Goal: Task Accomplishment & Management: Manage account settings

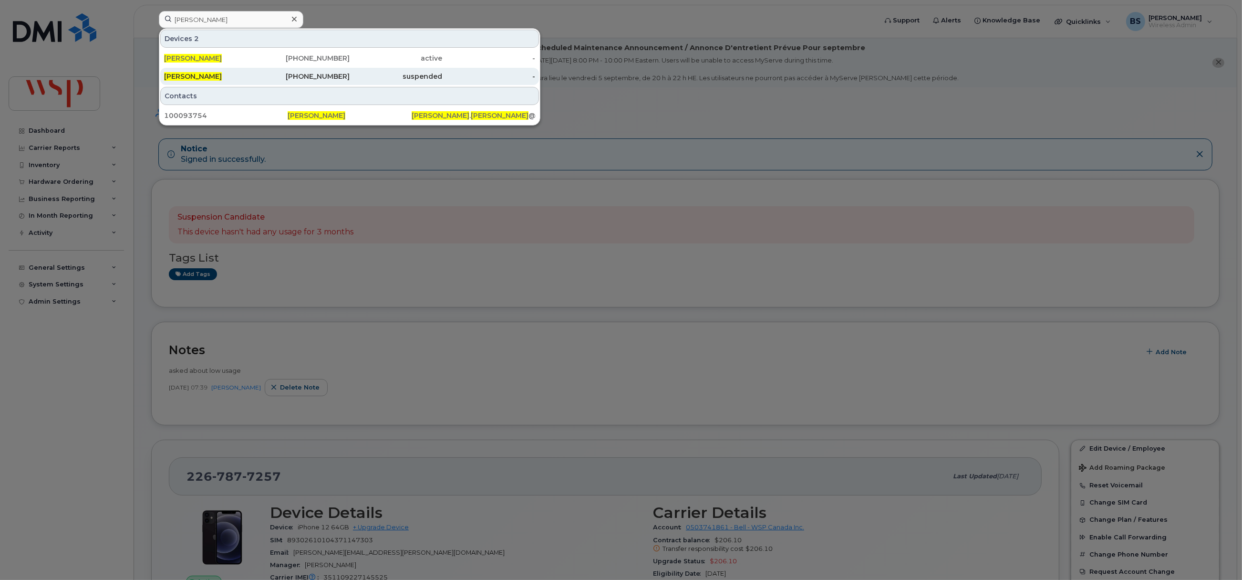
type input "[PERSON_NAME]"
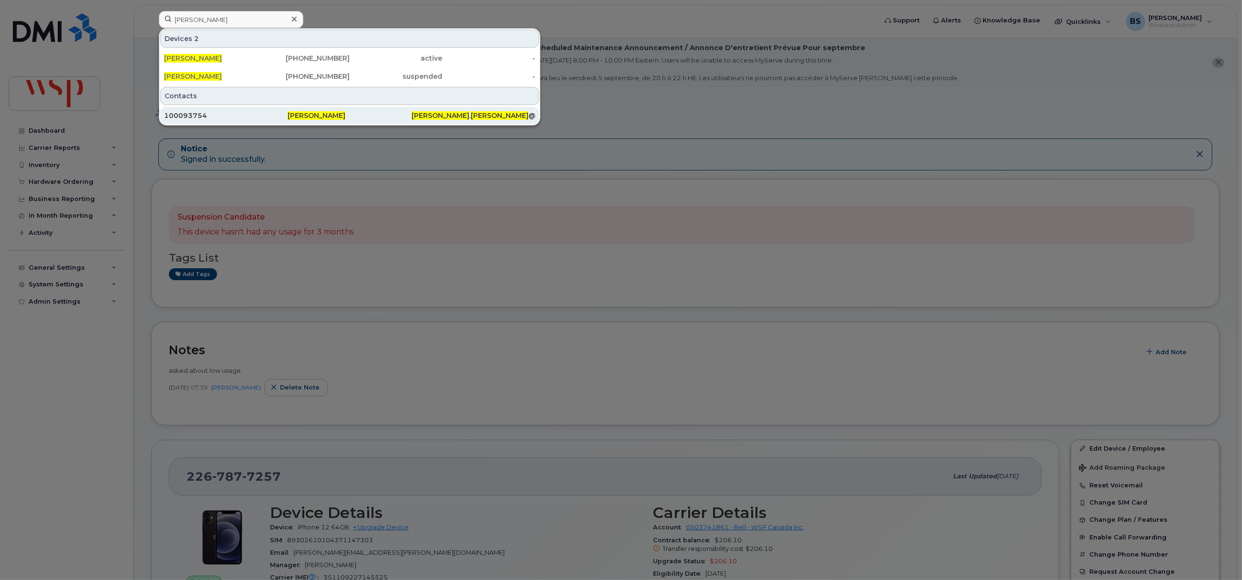
drag, startPoint x: 321, startPoint y: 73, endPoint x: 371, endPoint y: 117, distance: 67.2
click at [321, 73] on div "418-265-4292" at bounding box center [303, 77] width 93 height 10
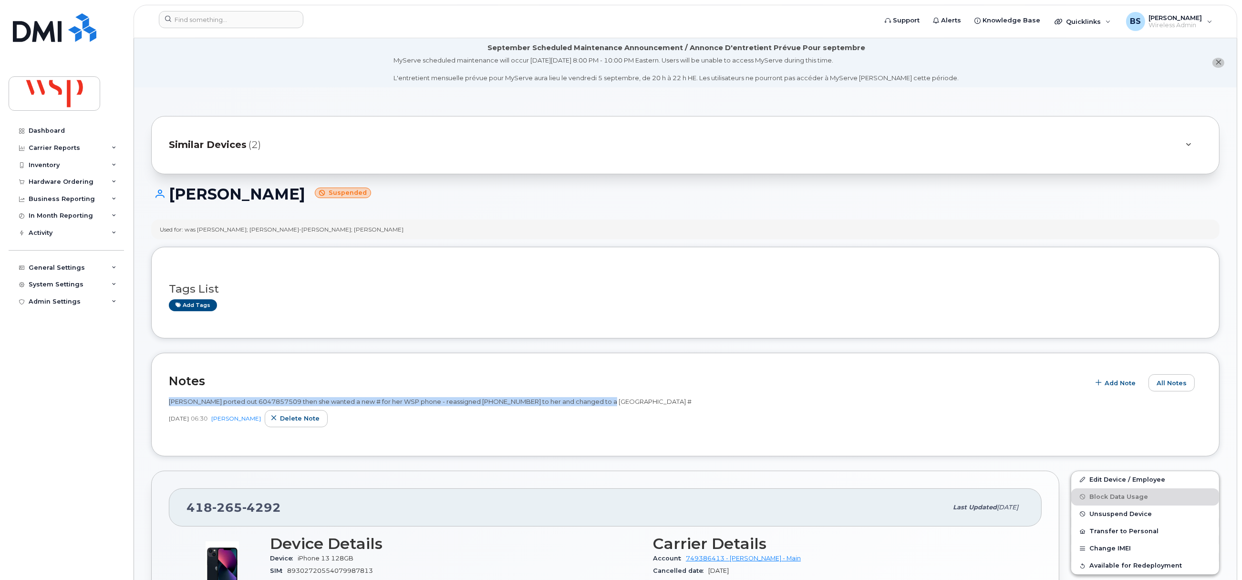
drag, startPoint x: 612, startPoint y: 401, endPoint x: 165, endPoint y: 404, distance: 447.4
click at [165, 404] on div "Notes Add Note All Notes Laura ported out 6047857509 then she wanted a new # fo…" at bounding box center [685, 404] width 1068 height 104
copy span "Laura ported out 6047857509 then she wanted a new # for her WSP phone - reassig…"
drag, startPoint x: 304, startPoint y: 418, endPoint x: 677, endPoint y: 45, distance: 527.2
click at [304, 417] on span "Delete note" at bounding box center [300, 418] width 40 height 9
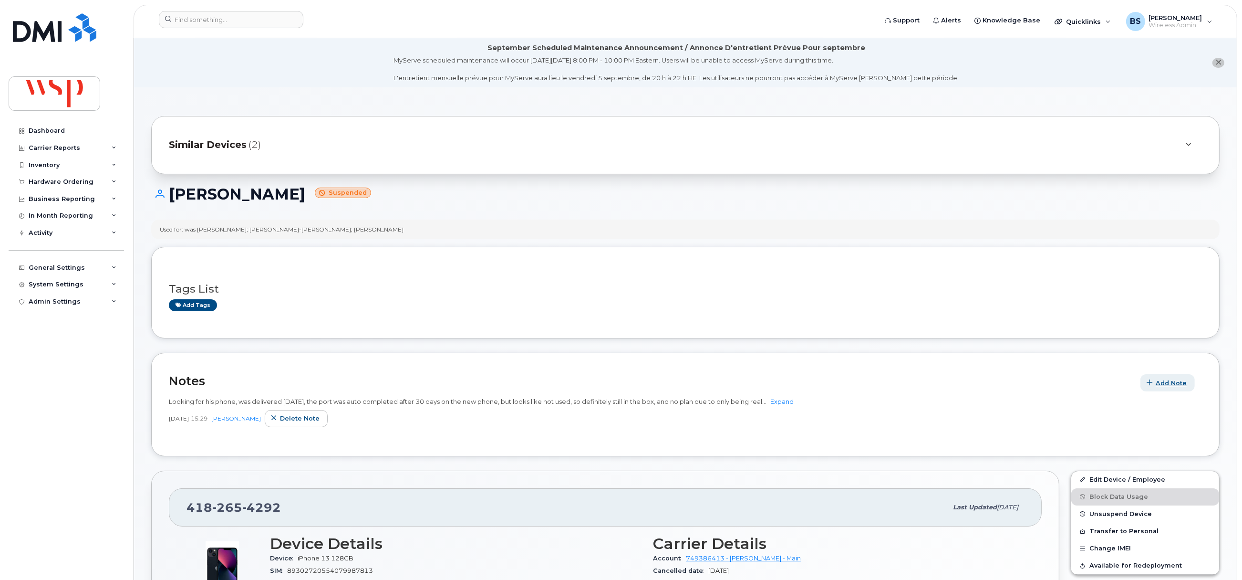
click at [1177, 386] on span "Add Note" at bounding box center [1171, 382] width 31 height 9
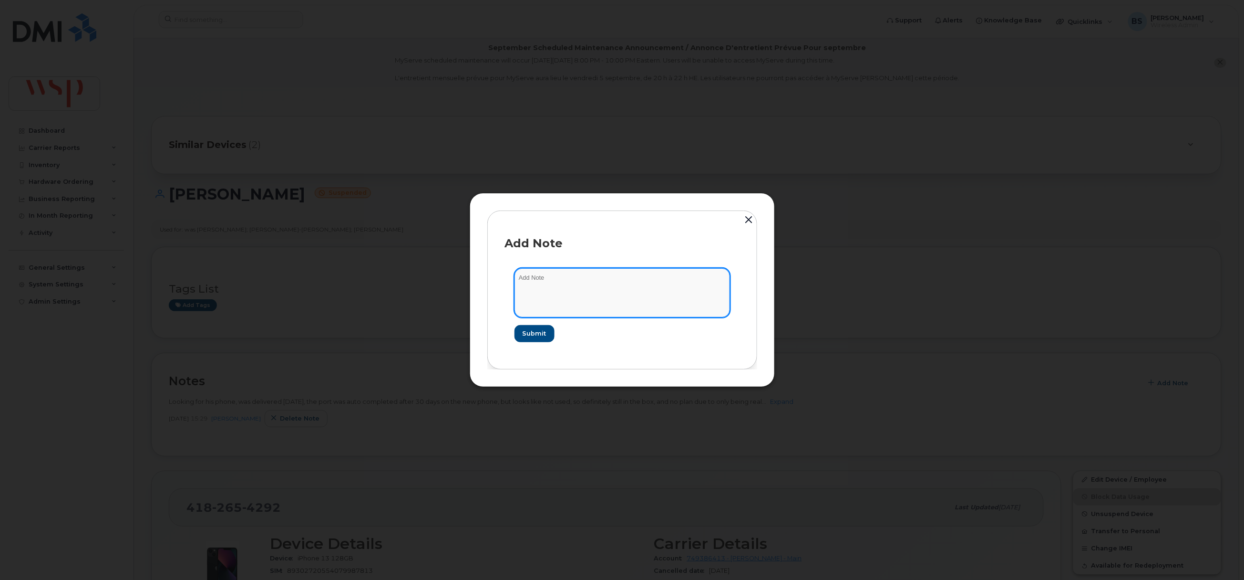
click at [611, 307] on textarea at bounding box center [623, 292] width 216 height 49
paste textarea "Laura ported out 6047857509 then she wanted a new # for her WSP phone - reassig…"
paste textarea "[PHONE_NUMBER]"
type textarea "Laura ported out 6047857509 then she wanted a new # for her WSP phone - reassig…"
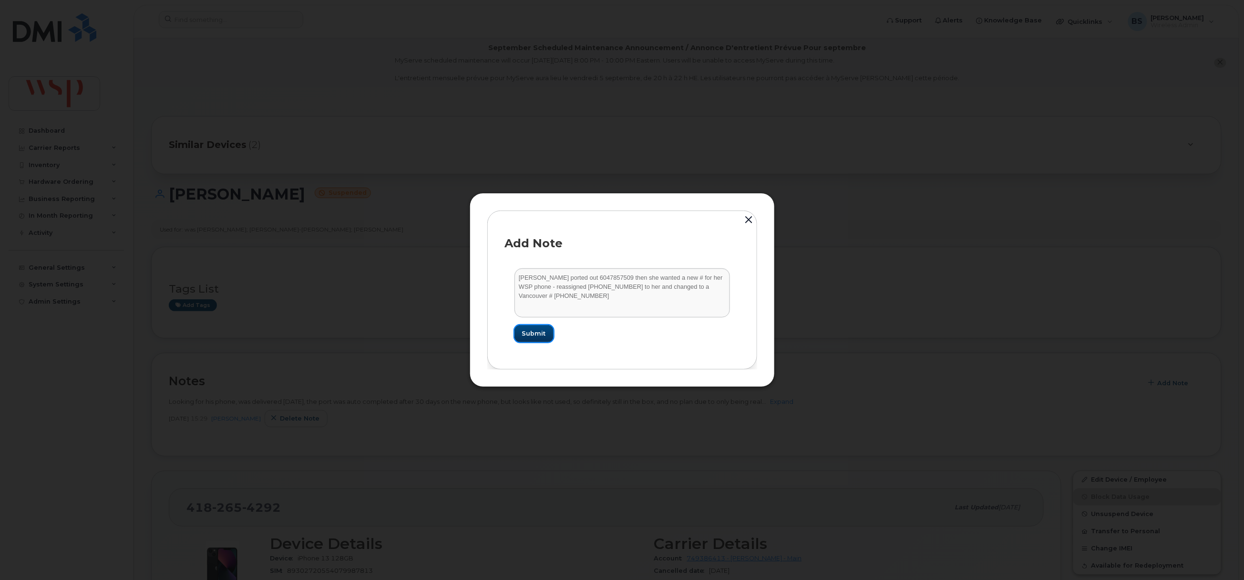
click at [534, 332] on span "Submit" at bounding box center [534, 333] width 24 height 9
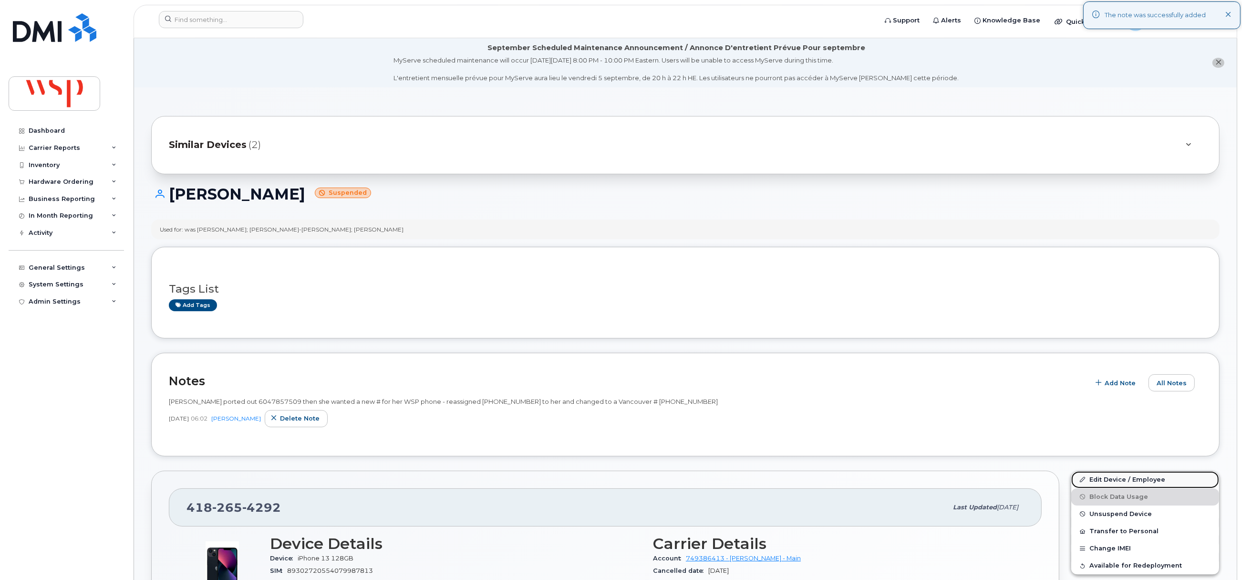
click at [1098, 479] on link "Edit Device / Employee" at bounding box center [1145, 479] width 148 height 17
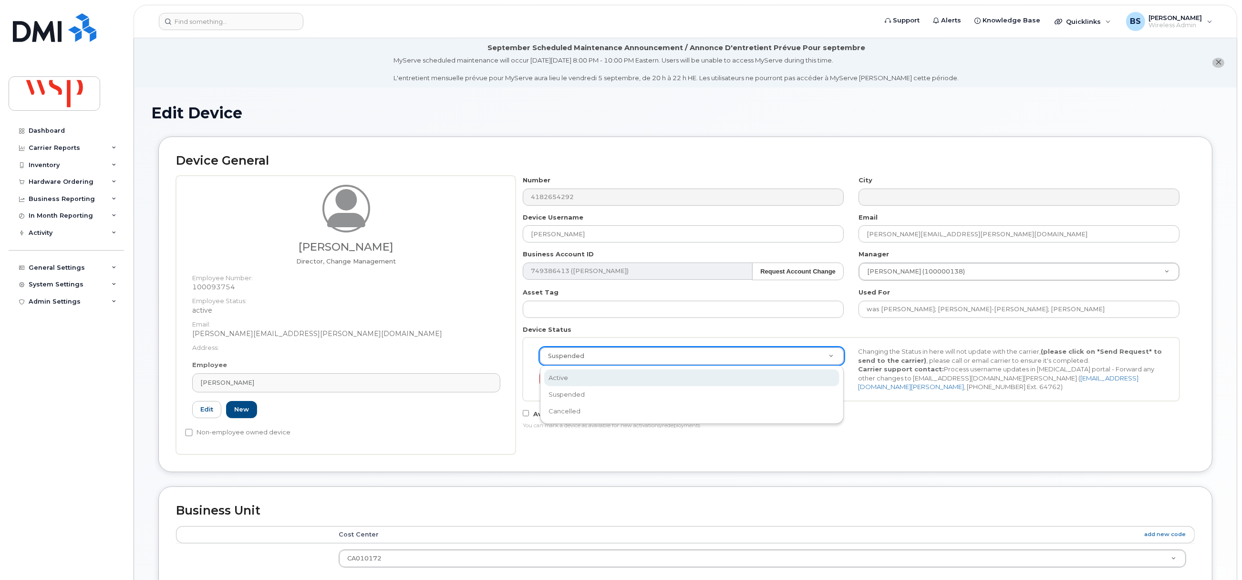
scroll to position [0, 3]
select select "active"
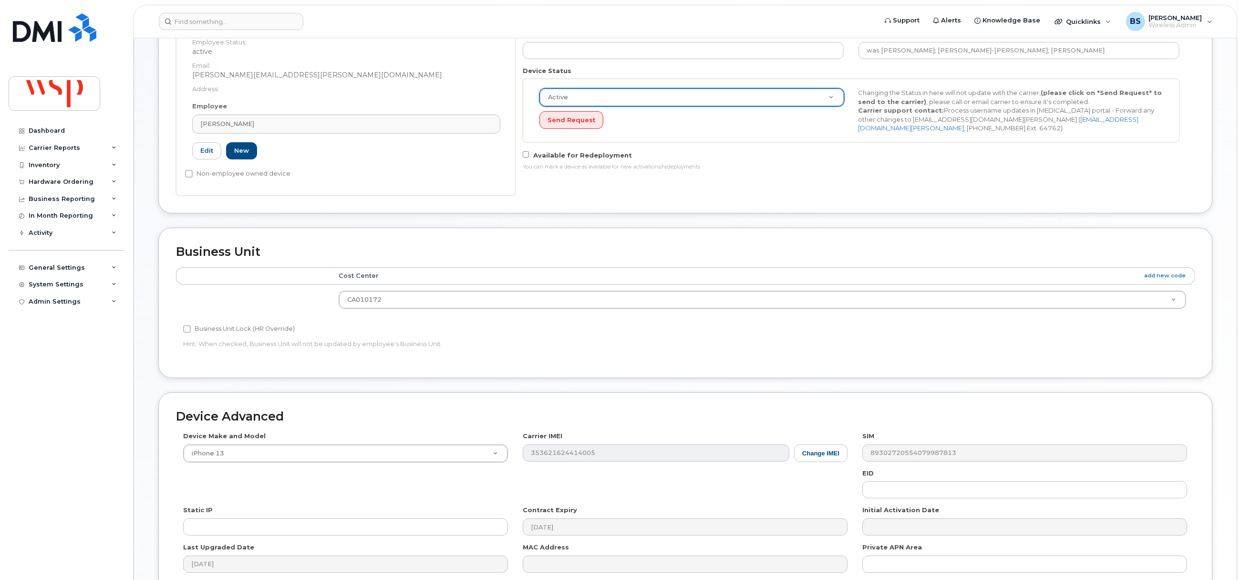
scroll to position [358, 0]
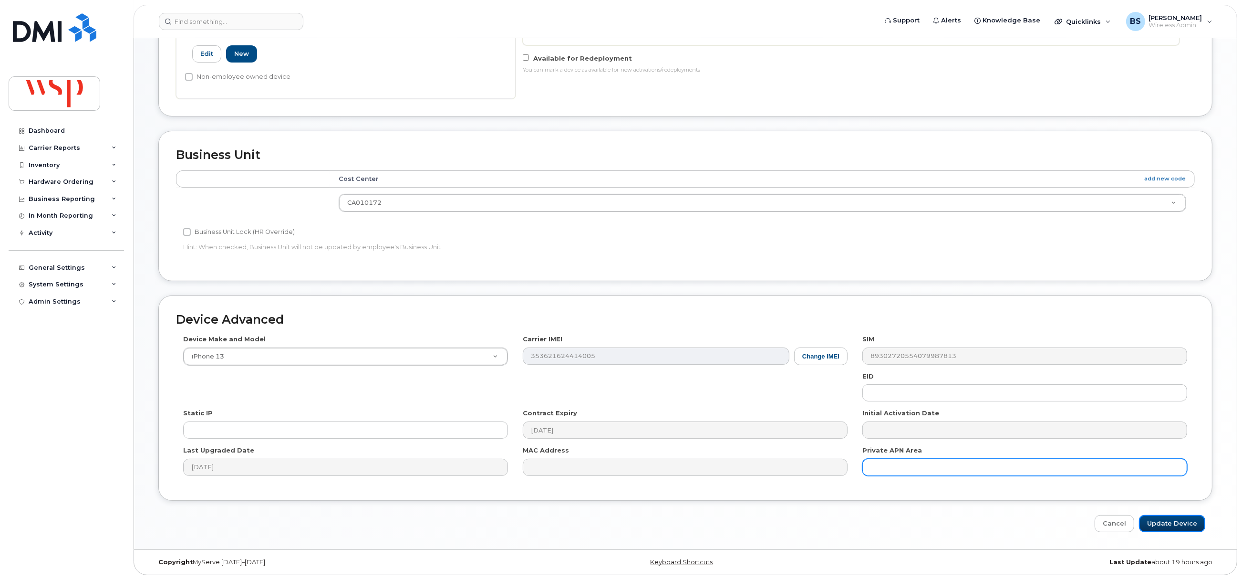
click at [1161, 522] on input "Update Device" at bounding box center [1172, 524] width 66 height 18
type input "Saving..."
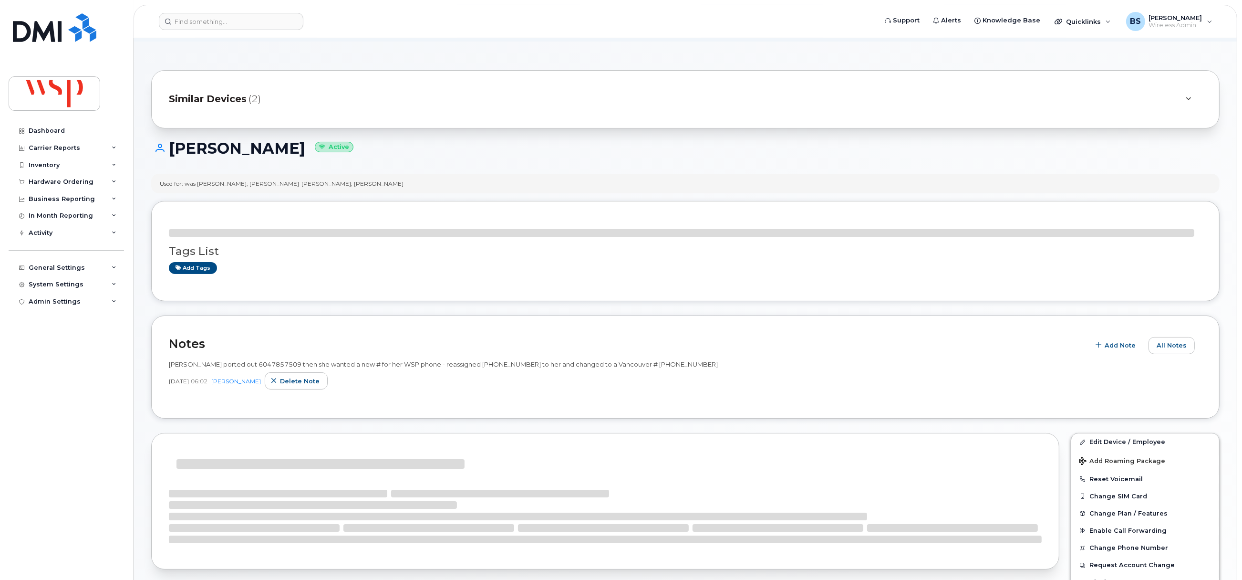
scroll to position [71, 0]
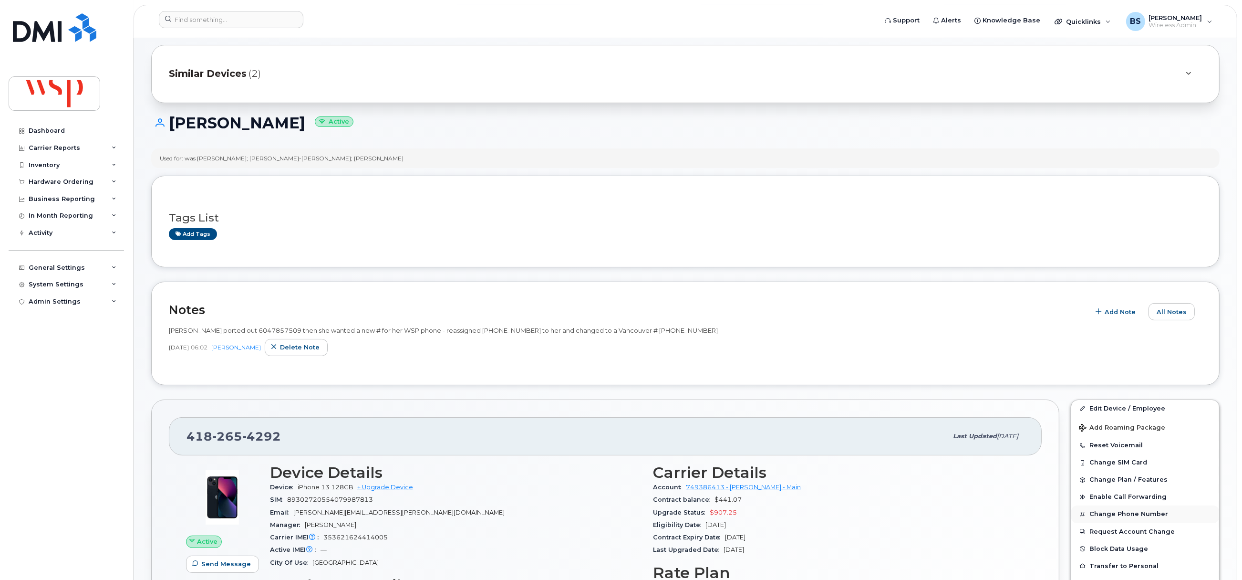
click at [1115, 516] on button "Change Phone Number" at bounding box center [1145, 513] width 148 height 17
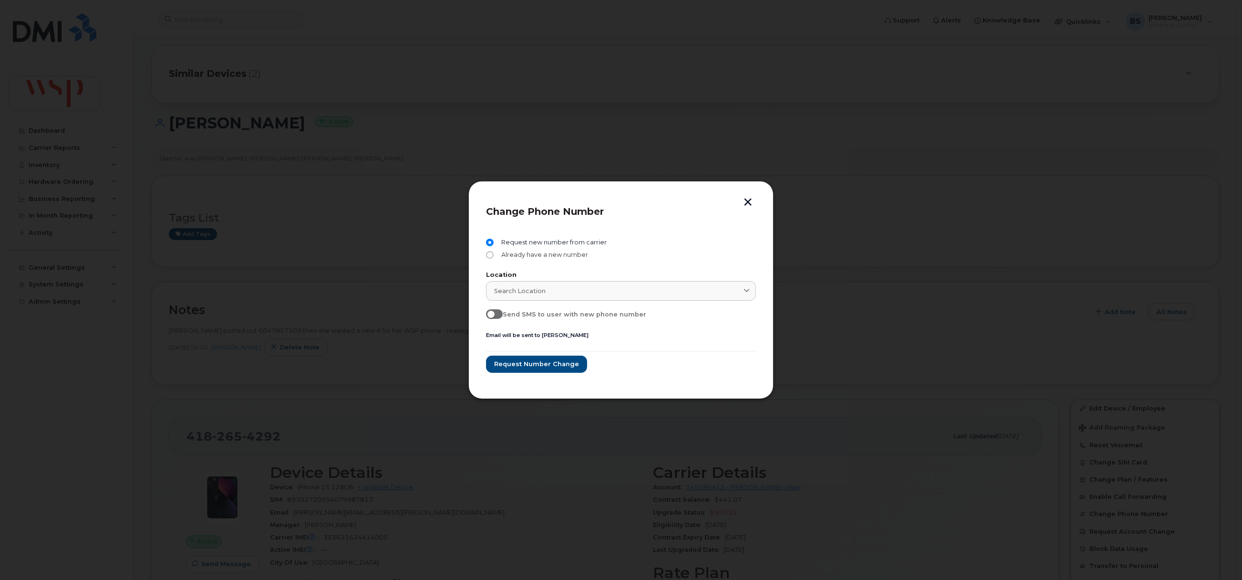
click at [504, 254] on span "Already have a new number" at bounding box center [542, 255] width 91 height 8
click at [494, 254] on input "Already have a new number" at bounding box center [490, 255] width 8 height 8
radio input "true"
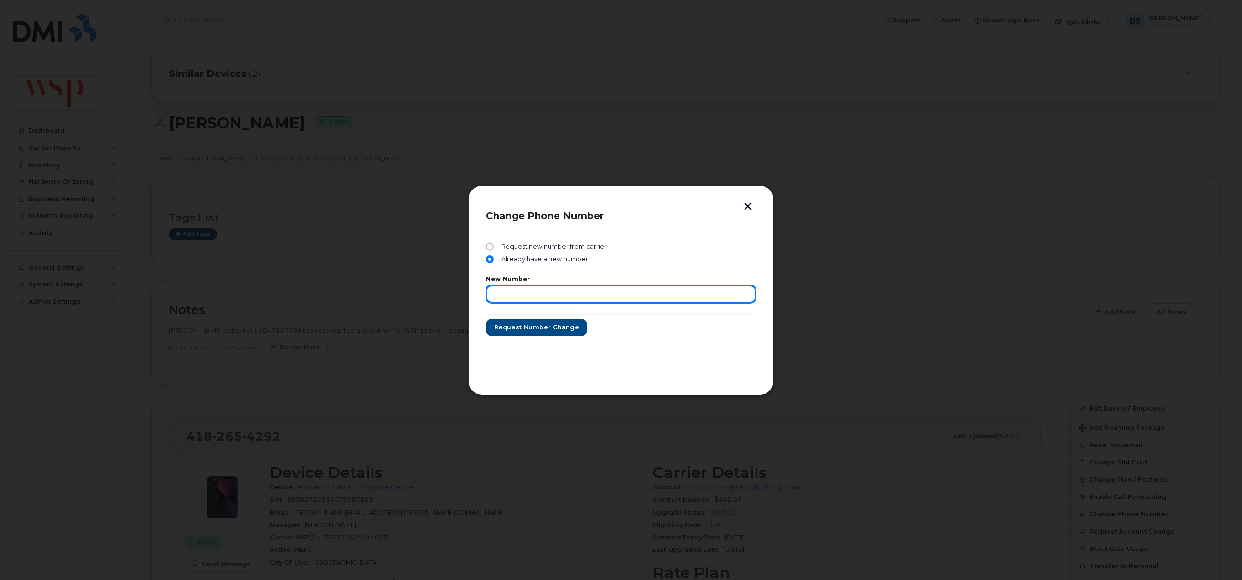
click at [519, 298] on input "text" at bounding box center [621, 293] width 270 height 17
paste input "[PHONE_NUMBER]"
type input "[PHONE_NUMBER]"
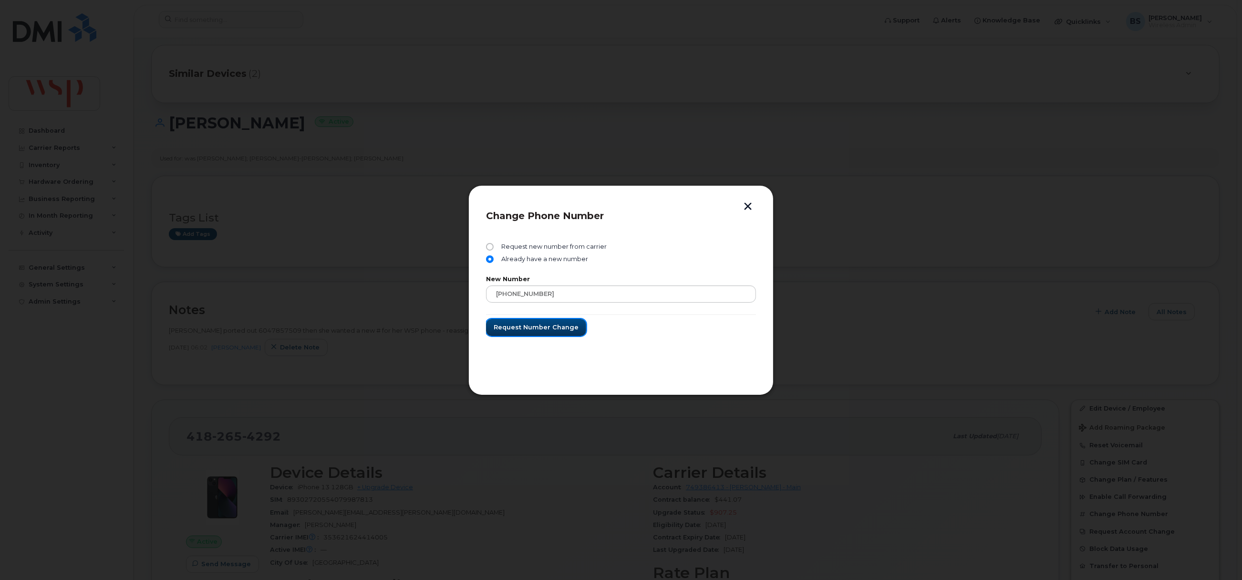
click at [539, 325] on span "Request number change" at bounding box center [536, 326] width 85 height 9
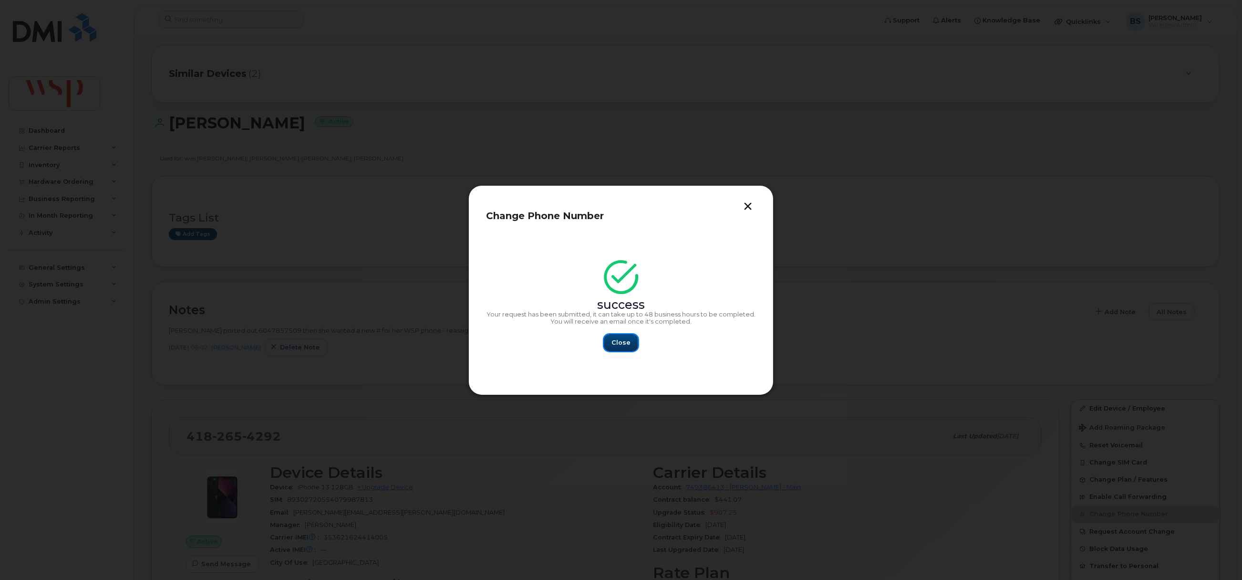
click at [624, 343] on span "Close" at bounding box center [620, 342] width 19 height 9
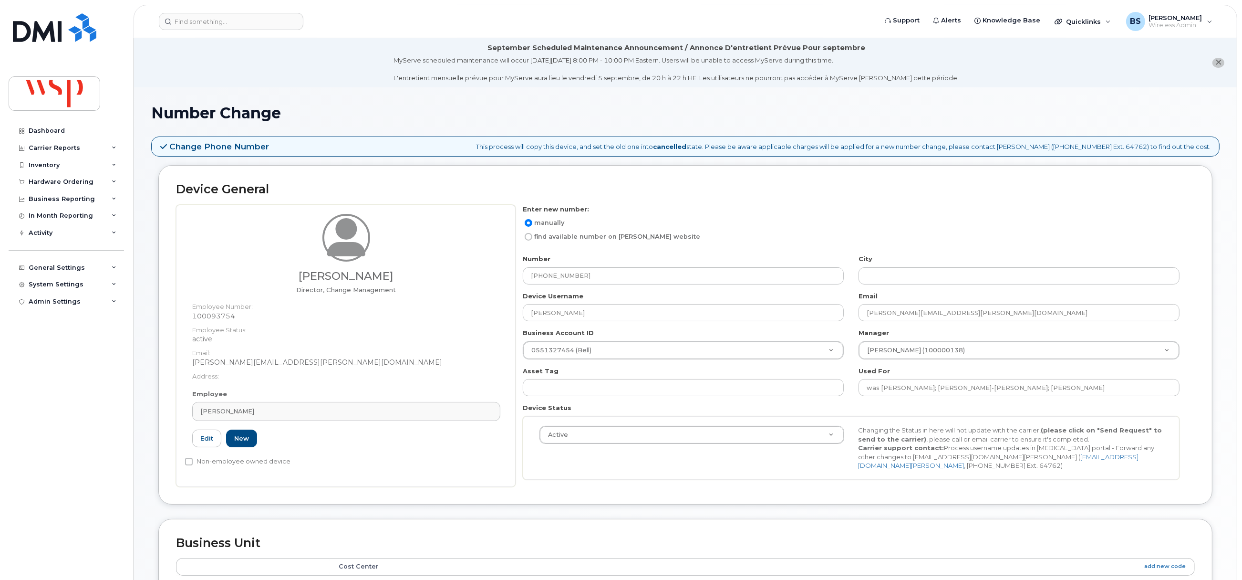
scroll to position [387, 0]
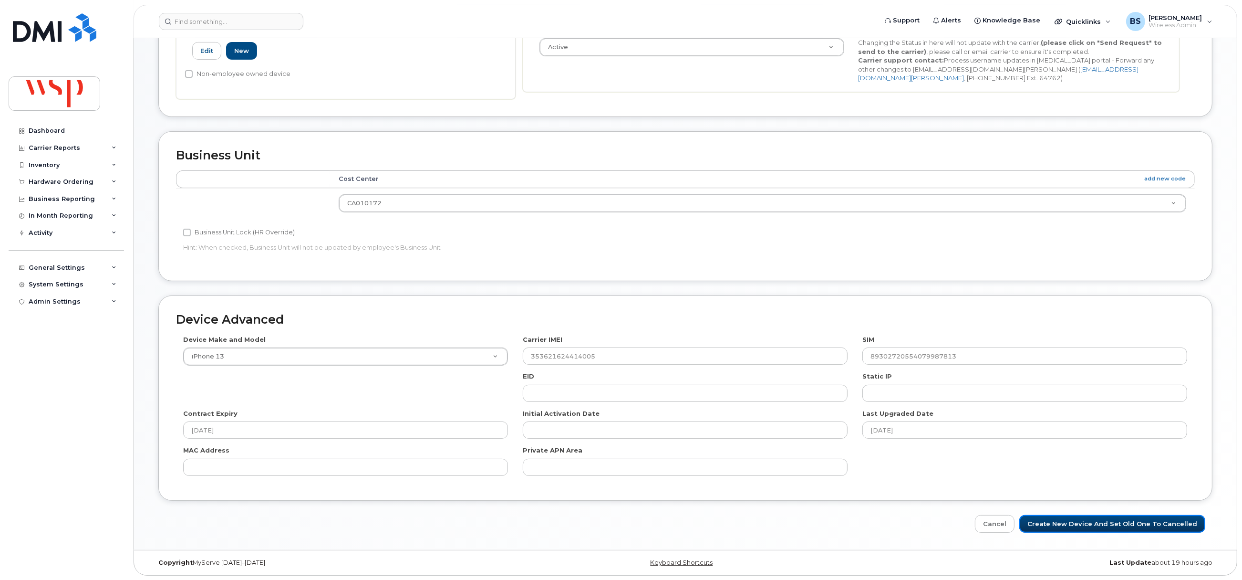
drag, startPoint x: 1062, startPoint y: 525, endPoint x: 881, endPoint y: 419, distance: 209.3
click at [1062, 525] on input "Create New Device and set old one to Cancelled" at bounding box center [1112, 524] width 186 height 18
type input "Saving..."
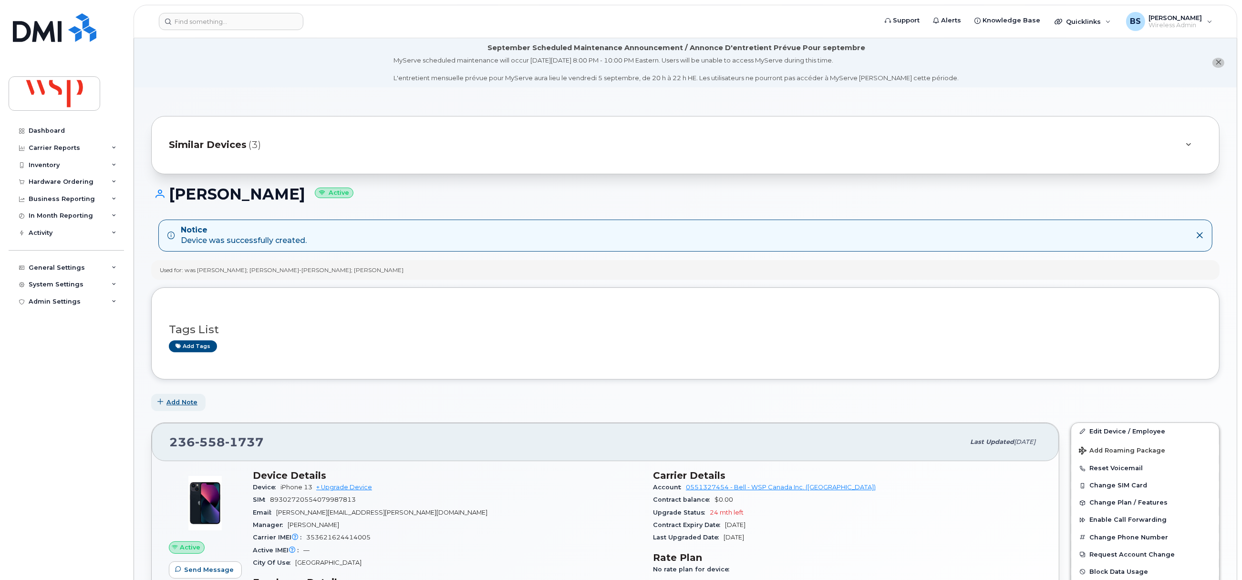
click at [192, 405] on span "Add Note" at bounding box center [181, 401] width 31 height 9
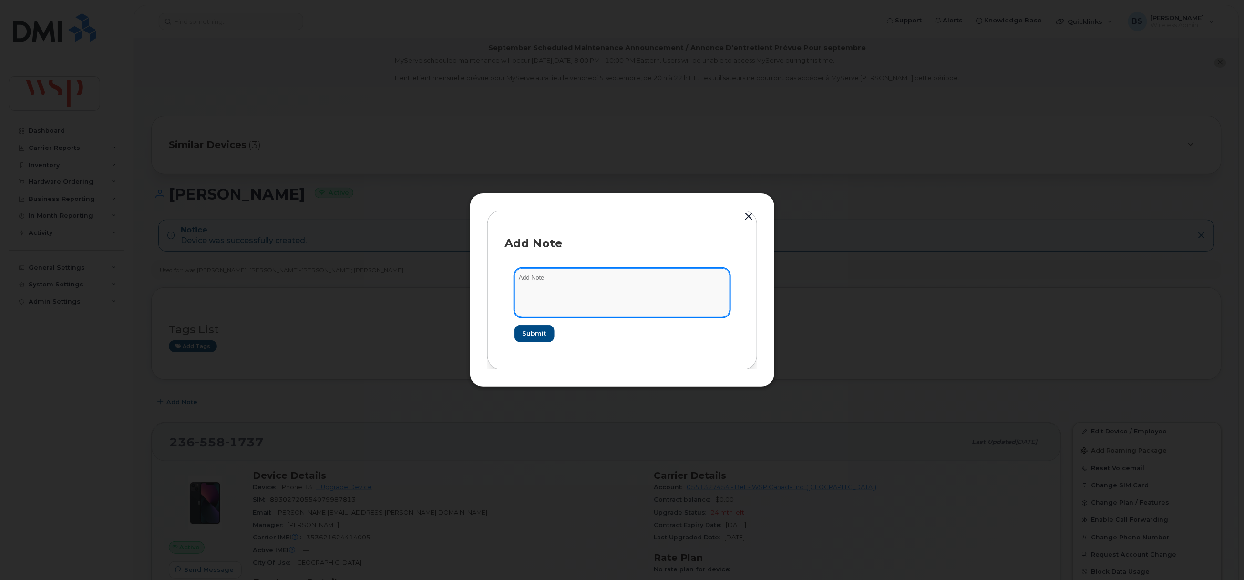
click at [558, 294] on textarea at bounding box center [623, 292] width 216 height 49
paste textarea "Laura ported out 6047857509 then she wanted a new # for her WSP phone - reassig…"
paste textarea "236-558-1737"
type textarea "Laura ported out 6047857509 then she wanted a new # for her WSP phone - reassig…"
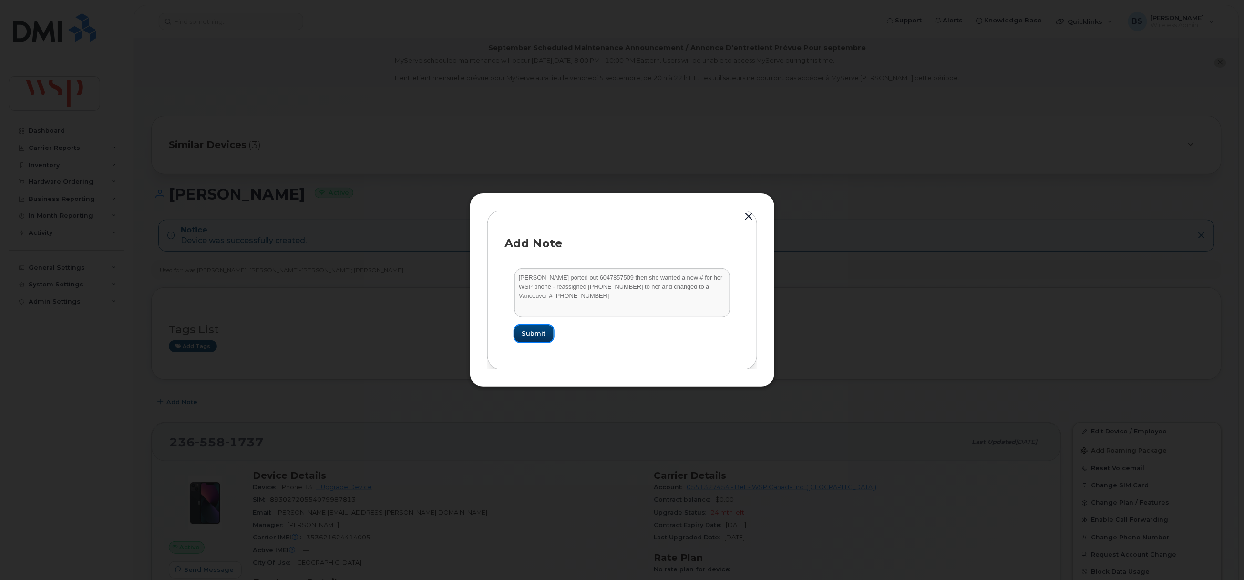
click at [539, 329] on span "Submit" at bounding box center [534, 333] width 24 height 9
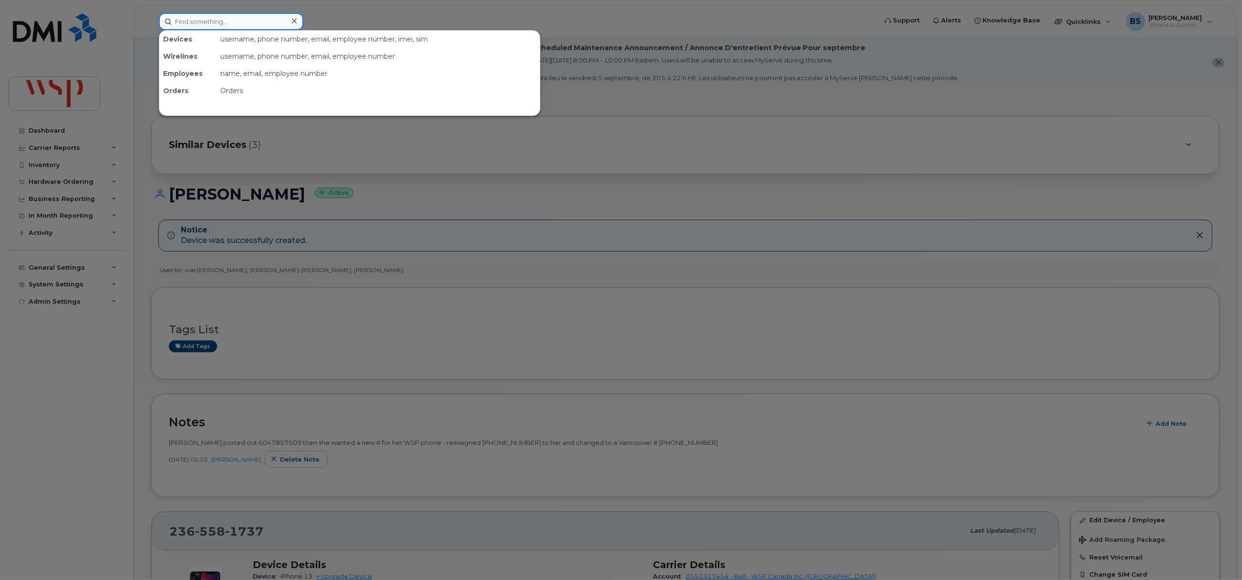
click at [279, 21] on input at bounding box center [231, 21] width 145 height 17
paste input "4164336986"
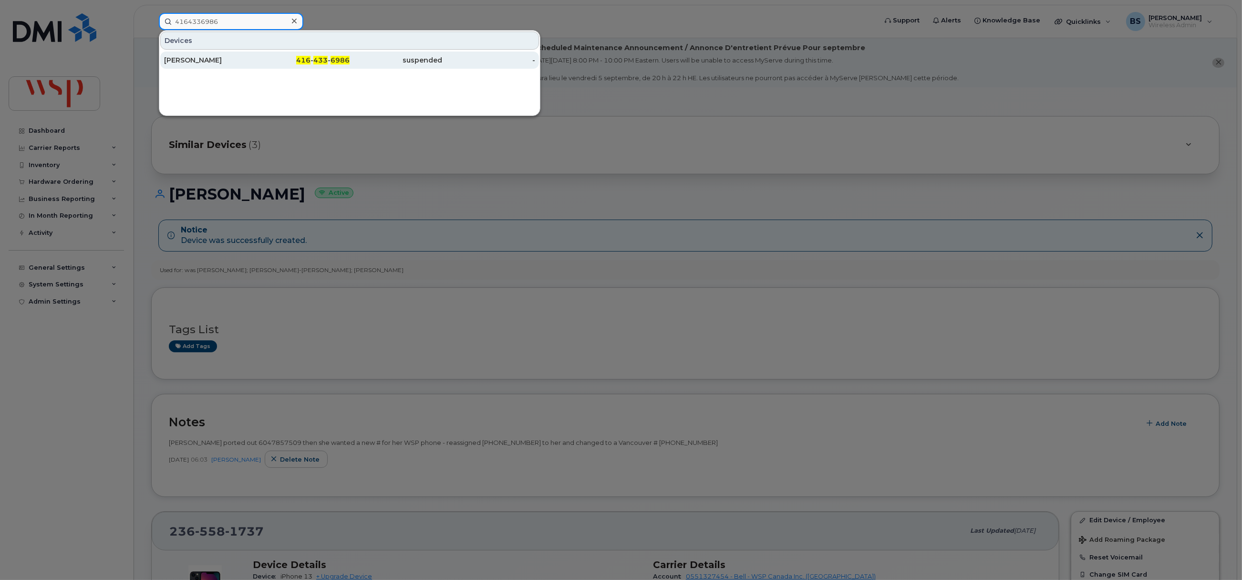
type input "4164336986"
click at [190, 58] on div "DEREK NICOL" at bounding box center [210, 60] width 93 height 10
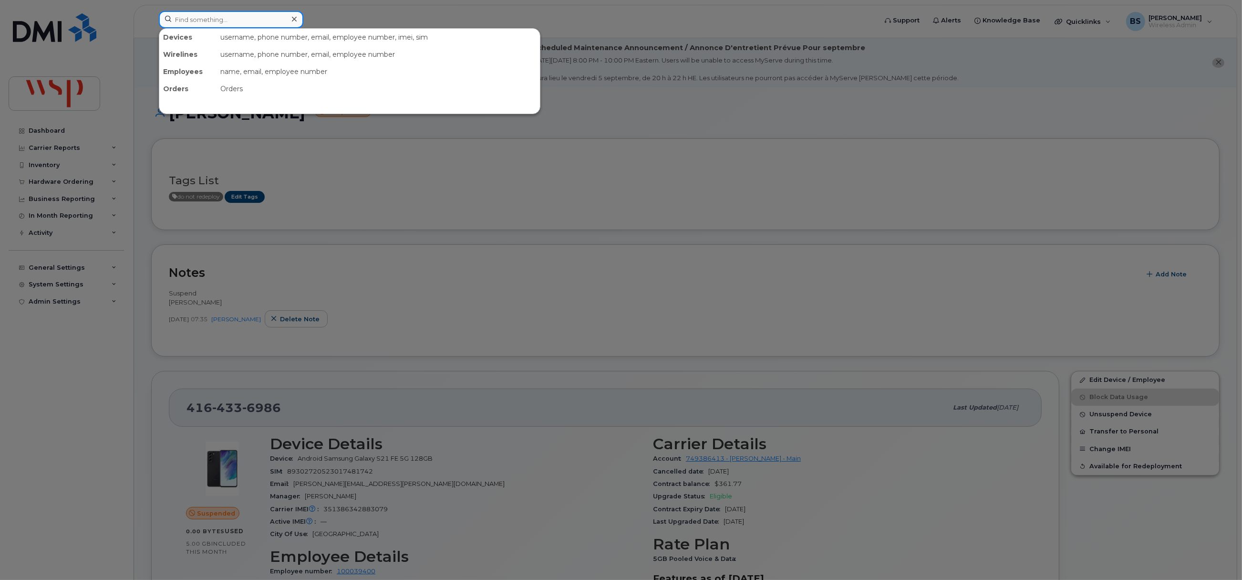
drag, startPoint x: 239, startPoint y: 18, endPoint x: 234, endPoint y: 20, distance: 5.4
click at [238, 19] on input at bounding box center [231, 19] width 145 height 17
paste input "6043533862"
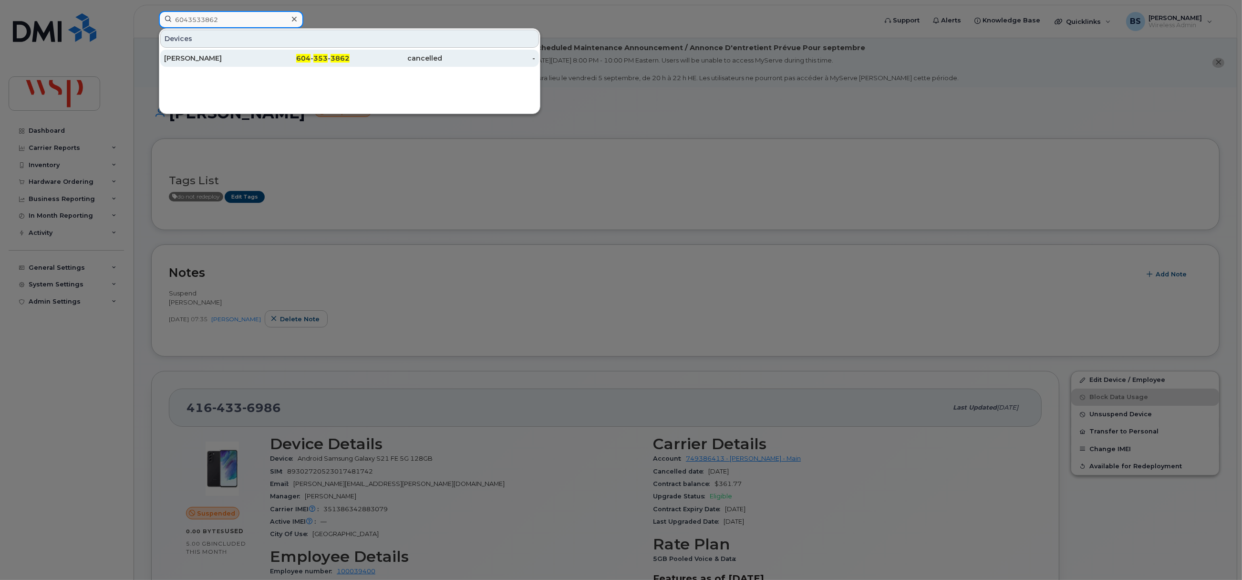
type input "6043533862"
click at [187, 58] on div "Jiulia Panlilio" at bounding box center [210, 58] width 93 height 10
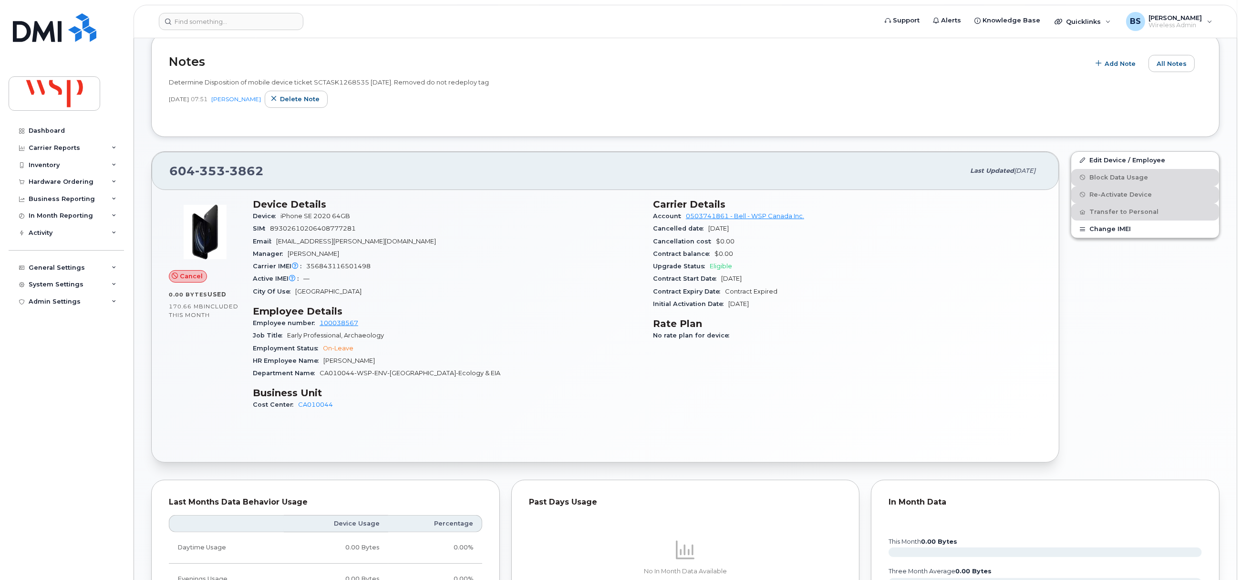
scroll to position [143, 0]
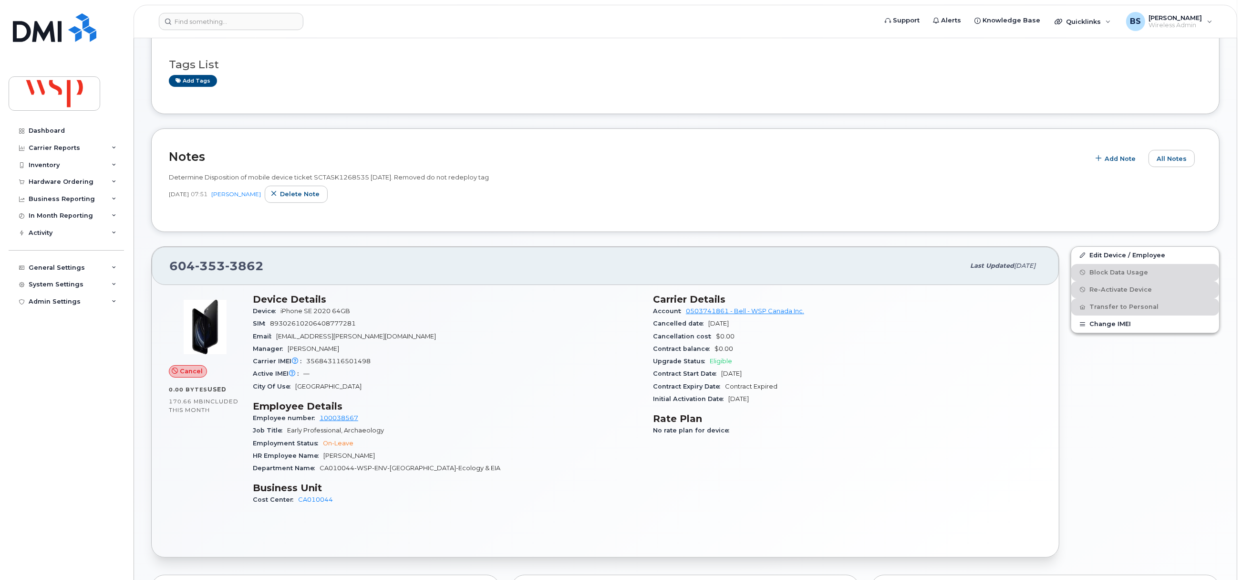
click at [343, 181] on span "Determine Disposition of mobile device ticket SCTASK1268535 Oct 31 2024. Remove…" at bounding box center [329, 177] width 320 height 8
copy span "SCTASK1268535"
click at [225, 26] on input at bounding box center [231, 21] width 145 height 17
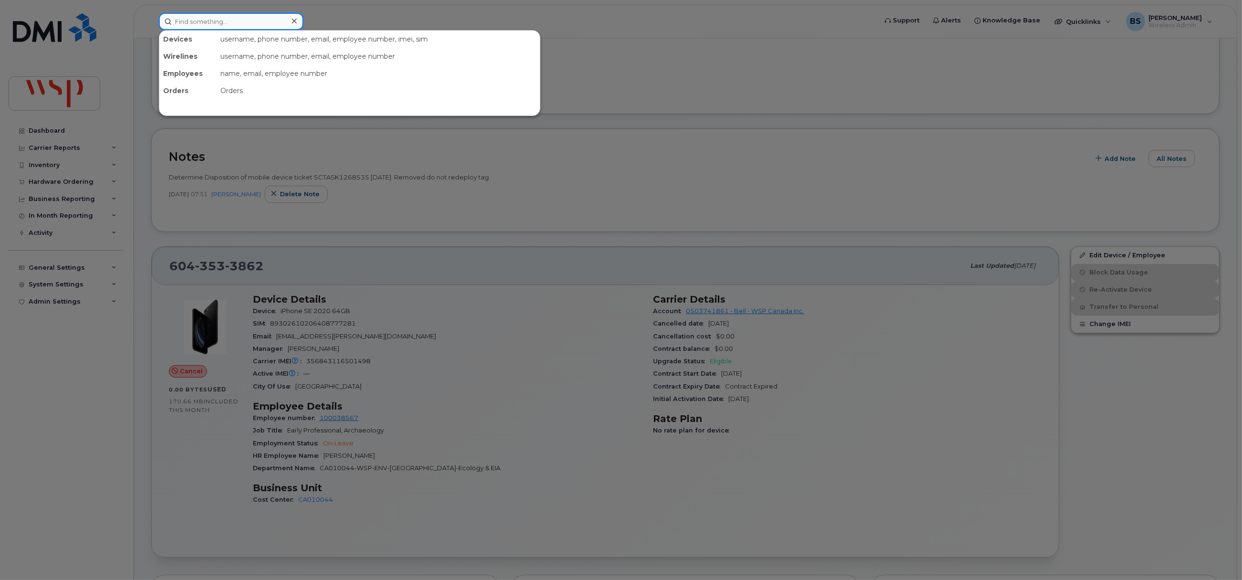
paste input "4182542231"
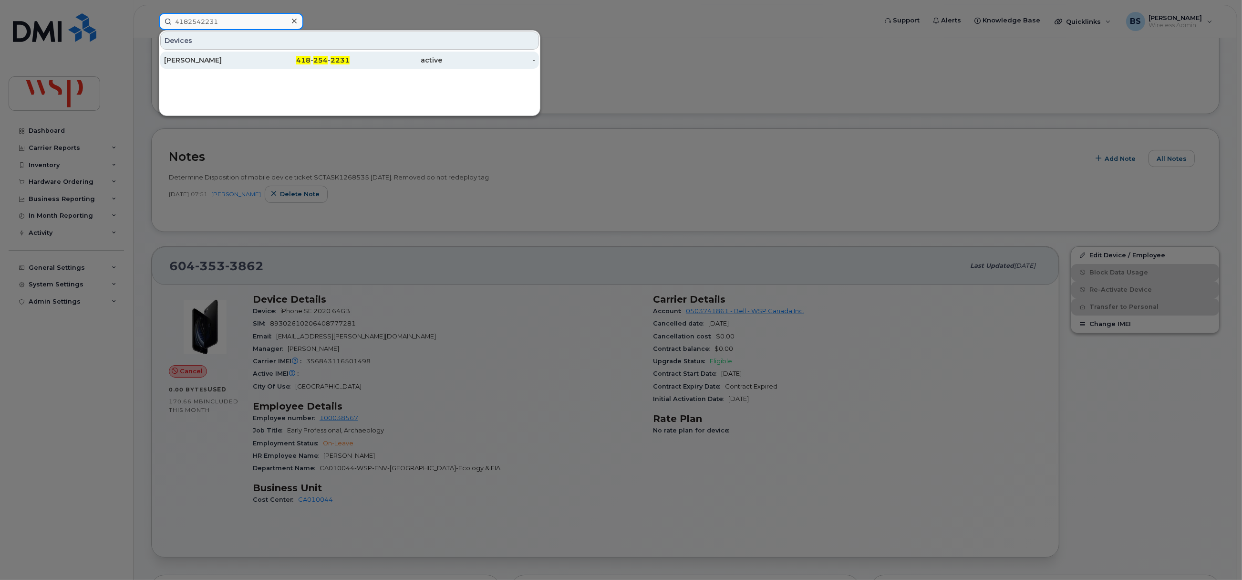
type input "4182542231"
drag, startPoint x: 187, startPoint y: 58, endPoint x: 262, endPoint y: 49, distance: 75.9
click at [187, 58] on div "François Carrier" at bounding box center [210, 60] width 93 height 10
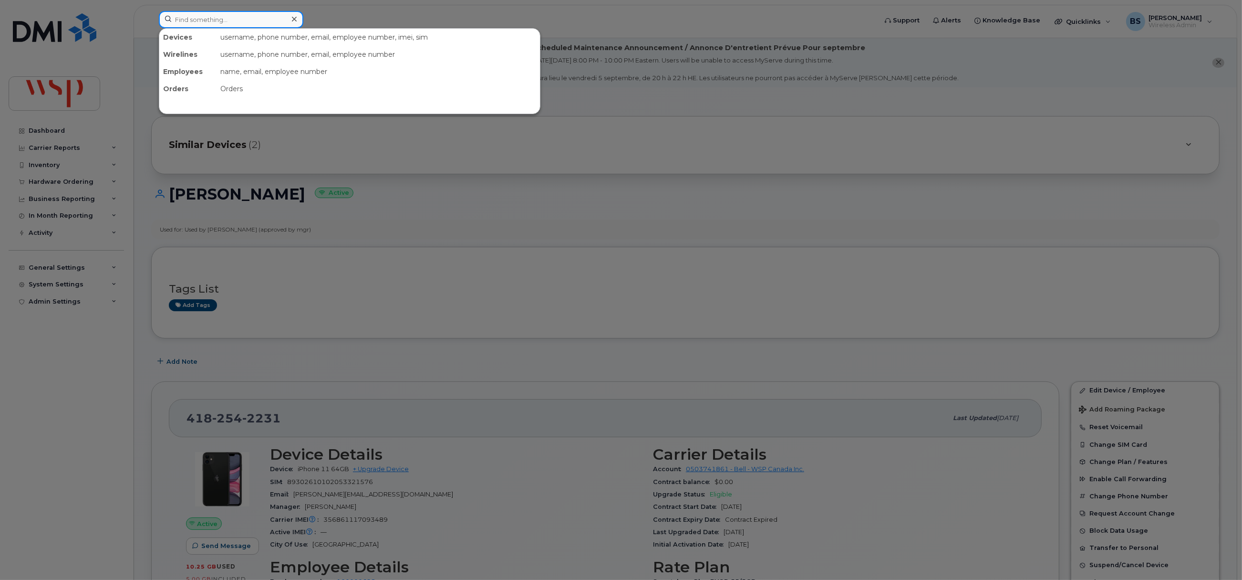
click at [279, 23] on input at bounding box center [231, 19] width 145 height 17
paste input "6479204357"
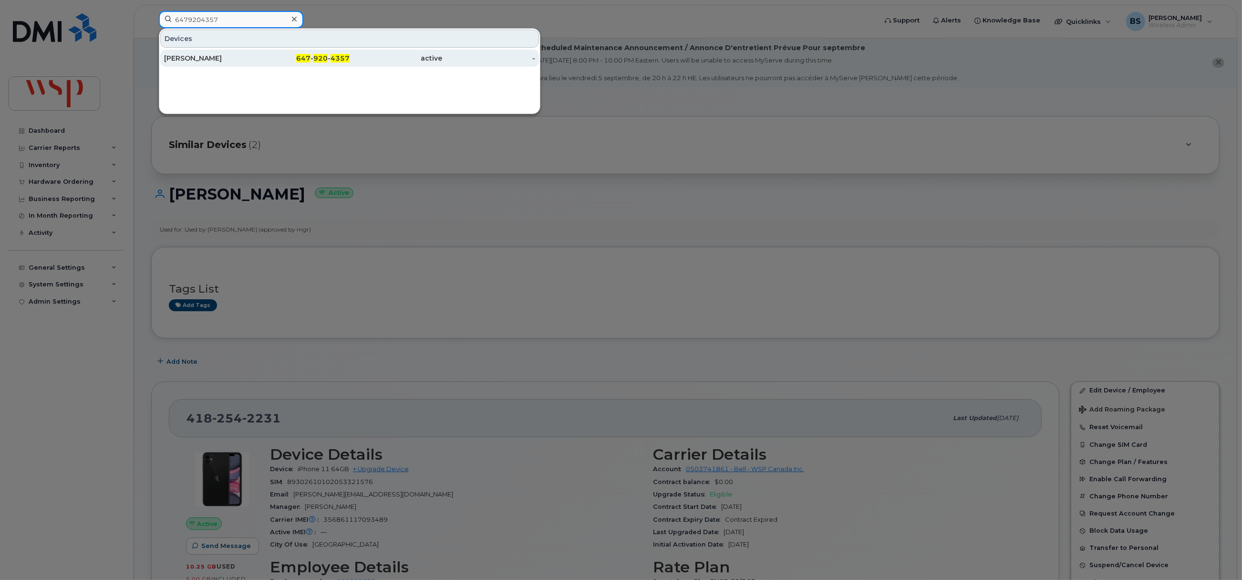
type input "6479204357"
drag, startPoint x: 190, startPoint y: 58, endPoint x: 440, endPoint y: 133, distance: 260.6
click at [190, 58] on div "[PERSON_NAME]" at bounding box center [210, 58] width 93 height 10
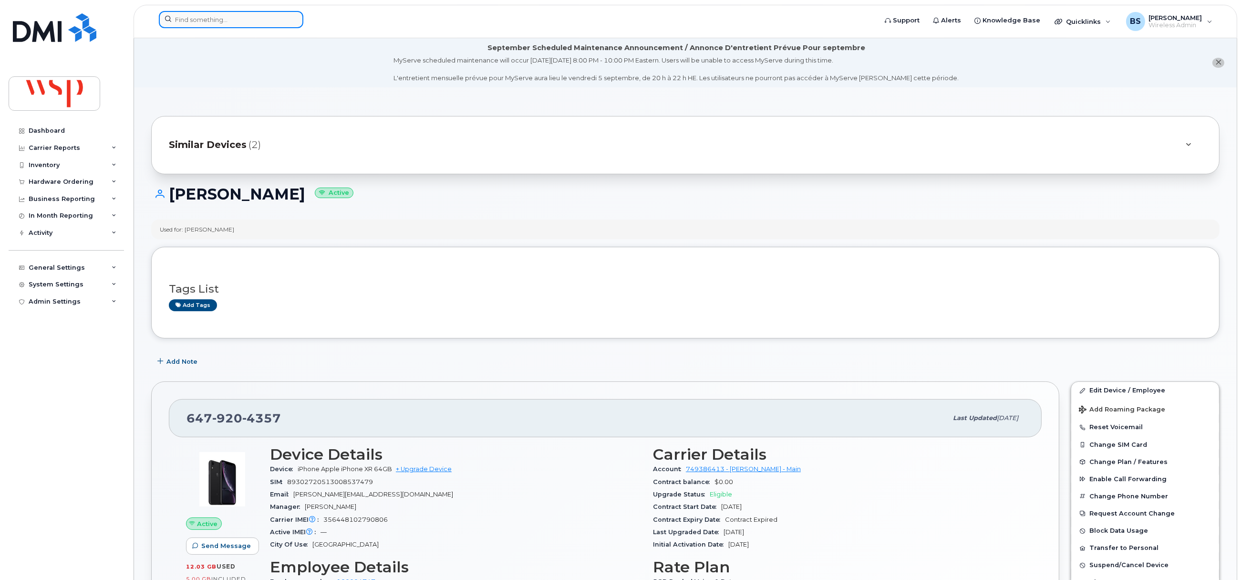
click at [252, 17] on input at bounding box center [231, 19] width 145 height 17
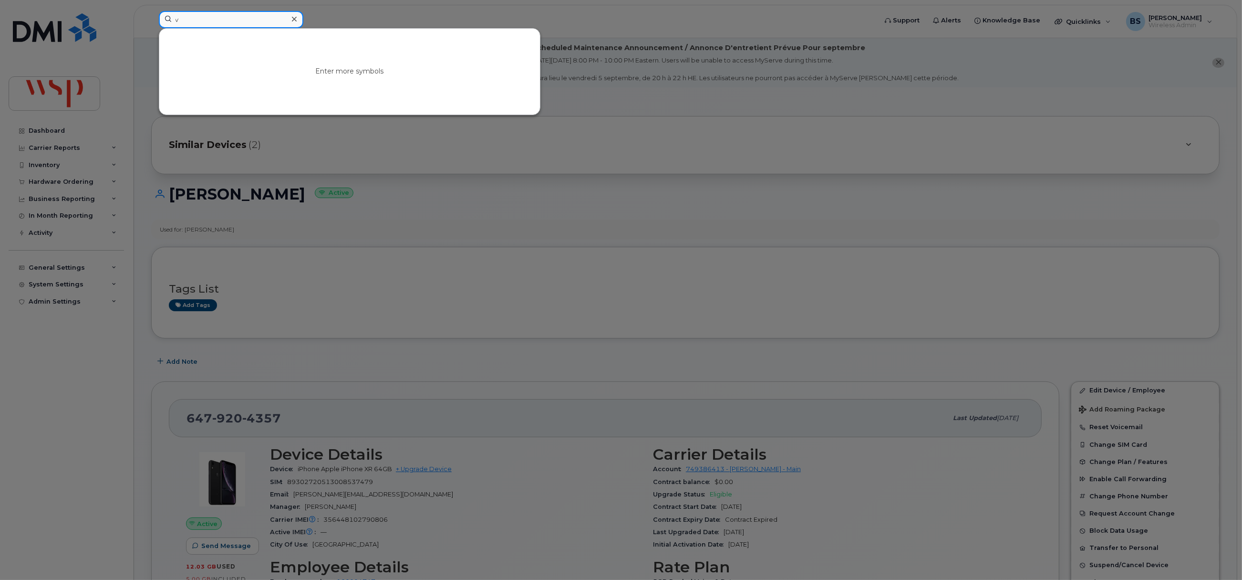
drag, startPoint x: 149, startPoint y: 26, endPoint x: 136, endPoint y: 25, distance: 12.9
click at [151, 26] on div "v Enter more symbols" at bounding box center [514, 21] width 727 height 21
paste input "2363304347"
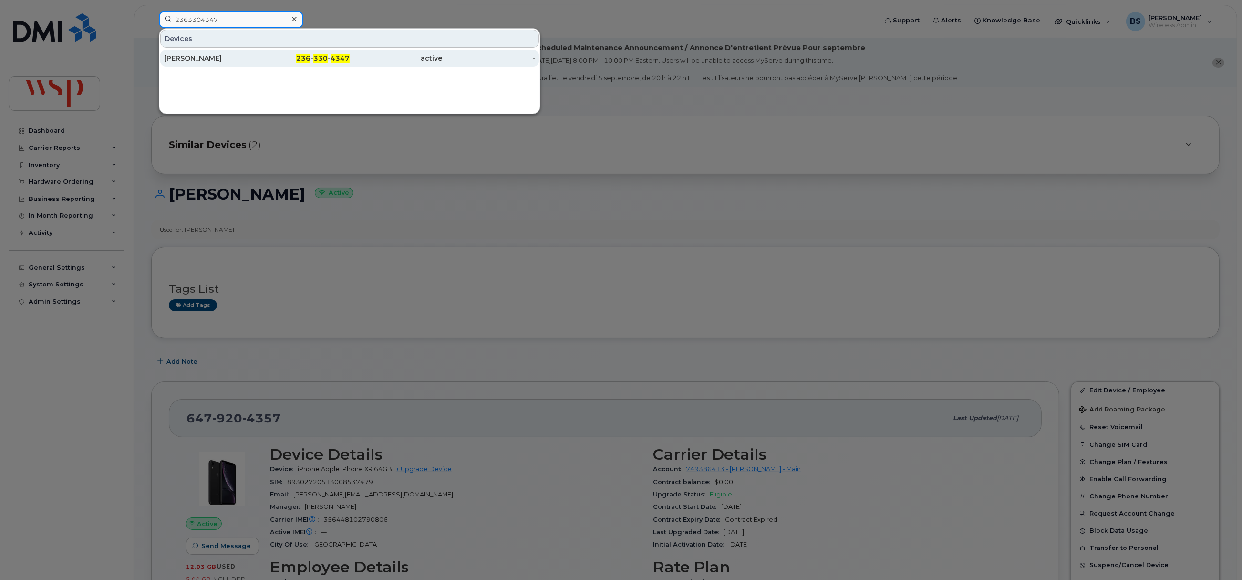
type input "2363304347"
click at [192, 55] on div "Hussein Al-Bayati" at bounding box center [210, 58] width 93 height 10
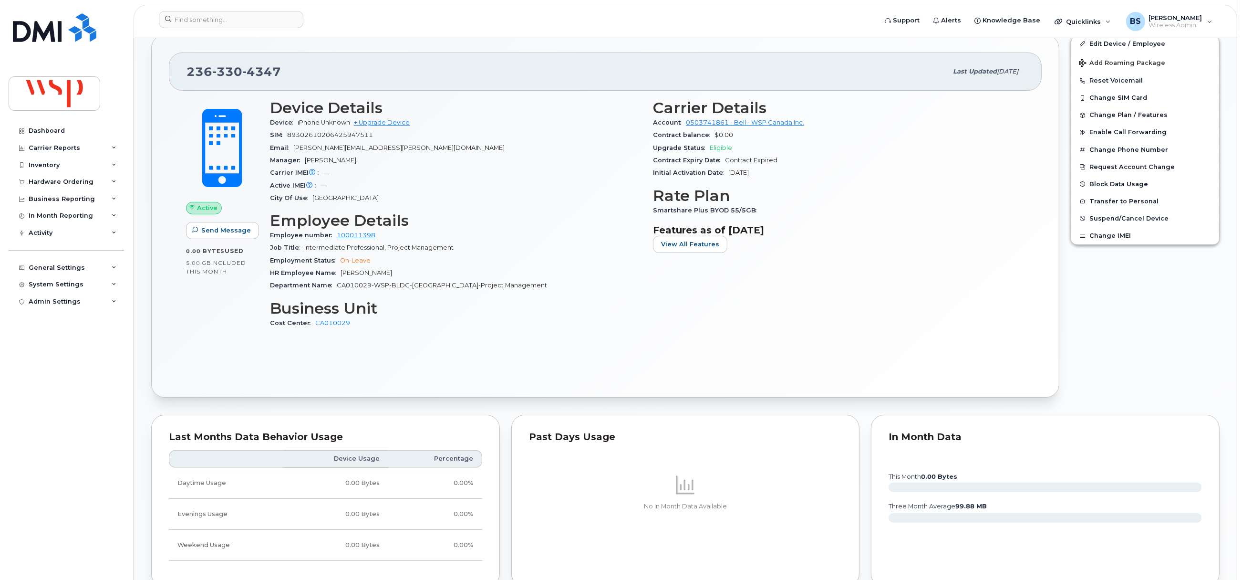
scroll to position [71, 0]
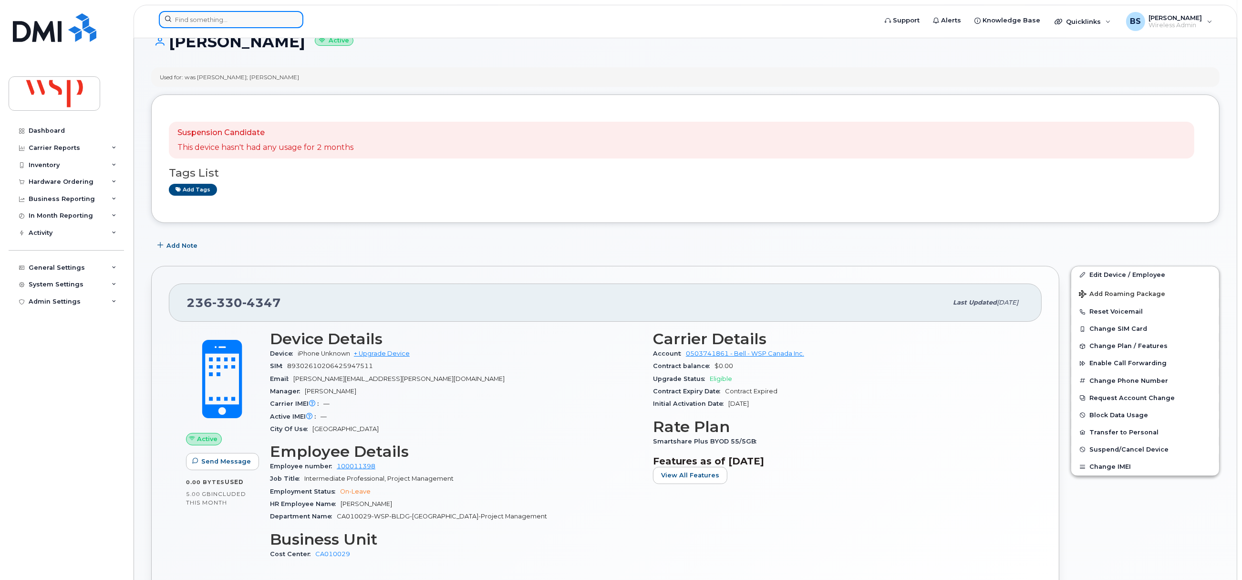
click at [222, 20] on input at bounding box center [231, 19] width 145 height 17
paste input "2363356956"
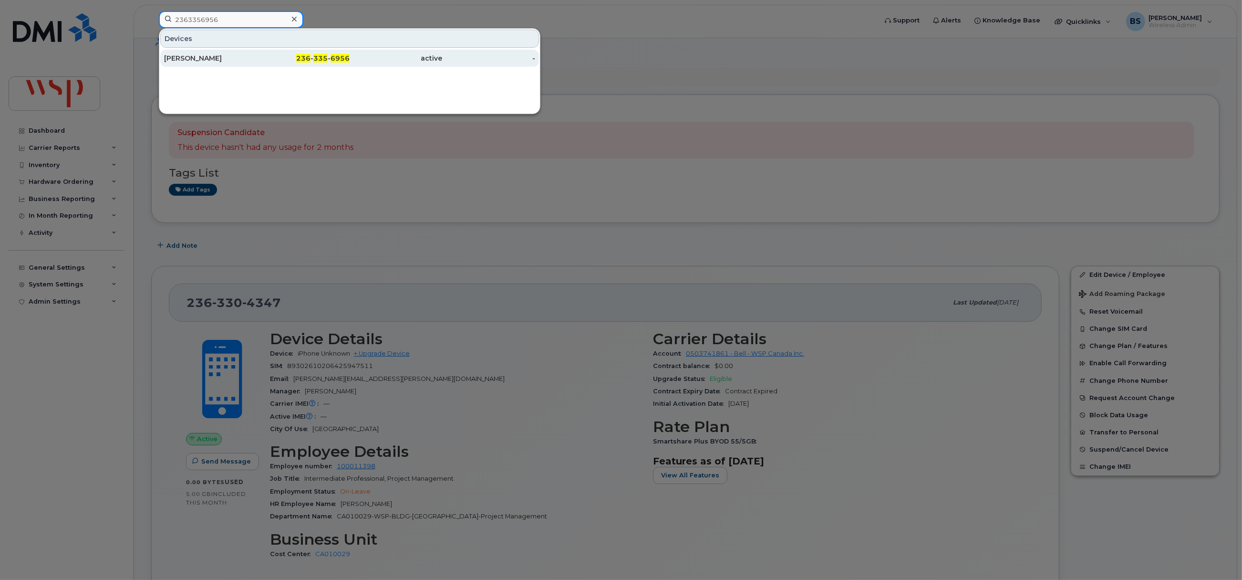
type input "2363356956"
click at [202, 56] on div "Raluca Manolache" at bounding box center [210, 58] width 93 height 10
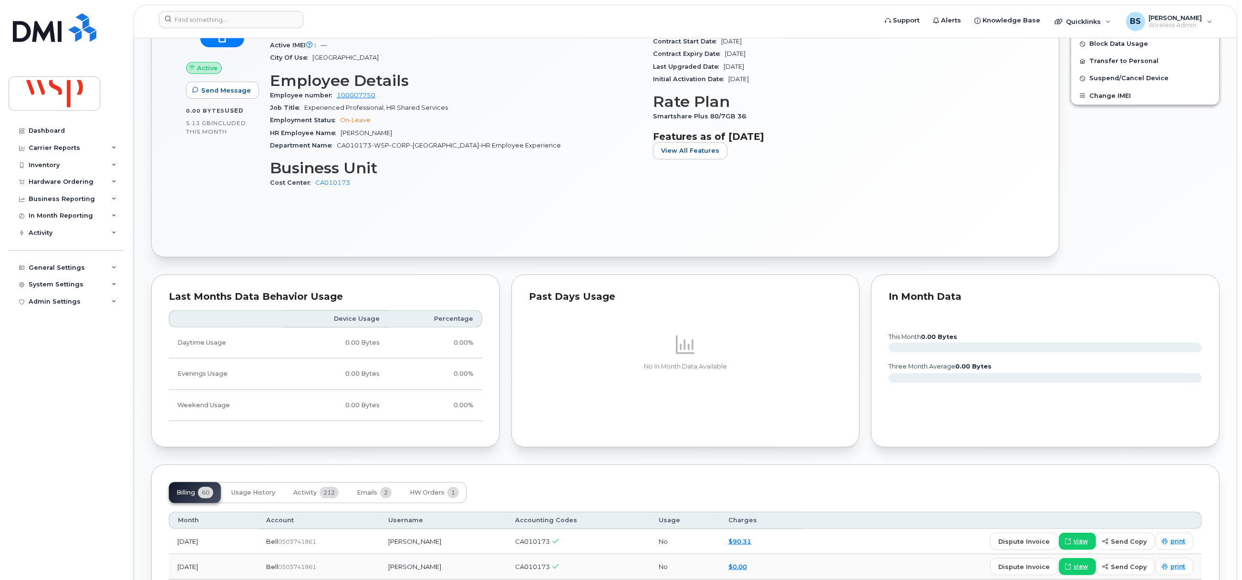
scroll to position [286, 0]
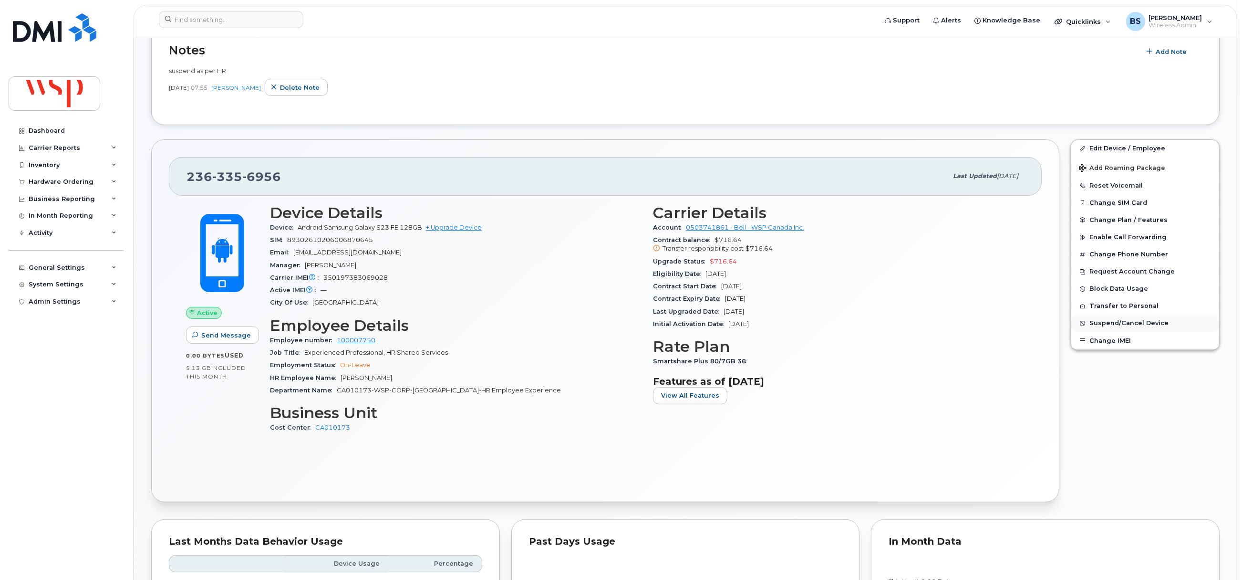
click at [1107, 325] on span "Suspend/Cancel Device" at bounding box center [1128, 323] width 79 height 7
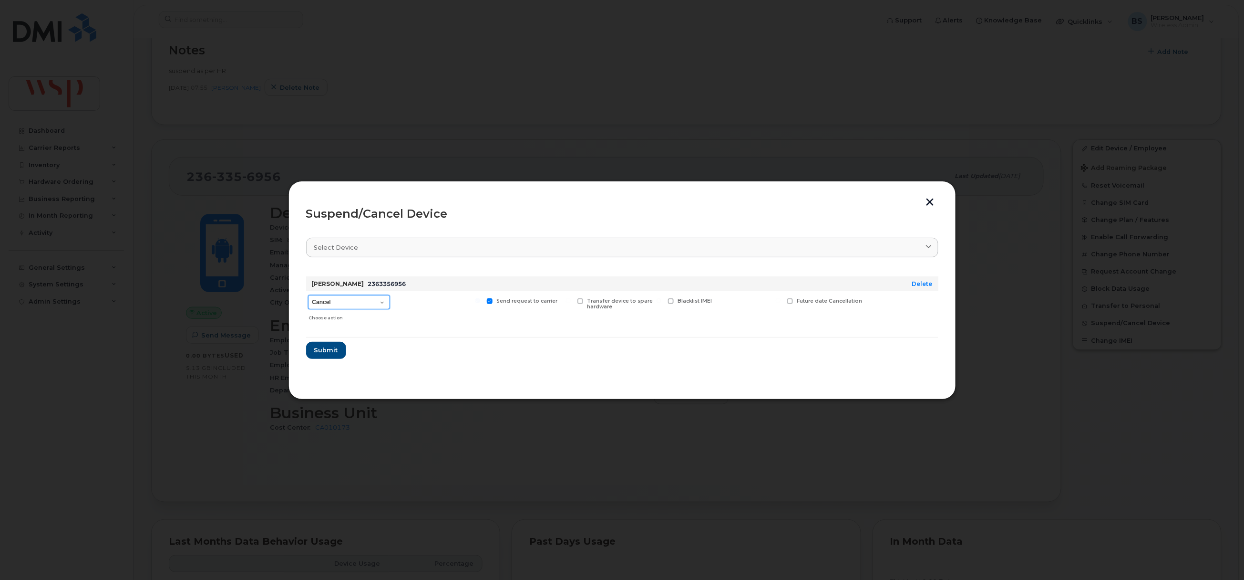
drag, startPoint x: 344, startPoint y: 301, endPoint x: 339, endPoint y: 298, distance: 6.2
click at [343, 301] on select "Cancel Suspend - Extend Suspension Suspend - Reduced Rate Suspend - Full Rate S…" at bounding box center [349, 302] width 82 height 14
select select "[object Object]"
click at [308, 295] on select "Cancel Suspend - Extend Suspension Suspend - Reduced Rate Suspend - Full Rate S…" at bounding box center [349, 302] width 82 height 14
drag, startPoint x: 322, startPoint y: 350, endPoint x: 380, endPoint y: 349, distance: 57.2
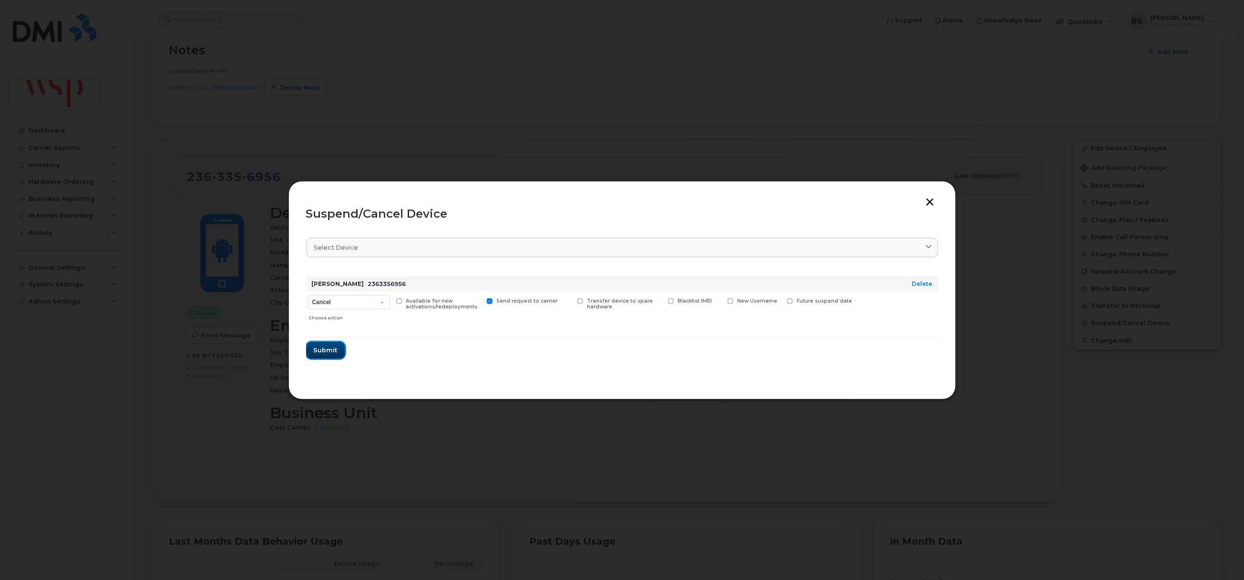
click at [322, 349] on span "Submit" at bounding box center [326, 349] width 24 height 9
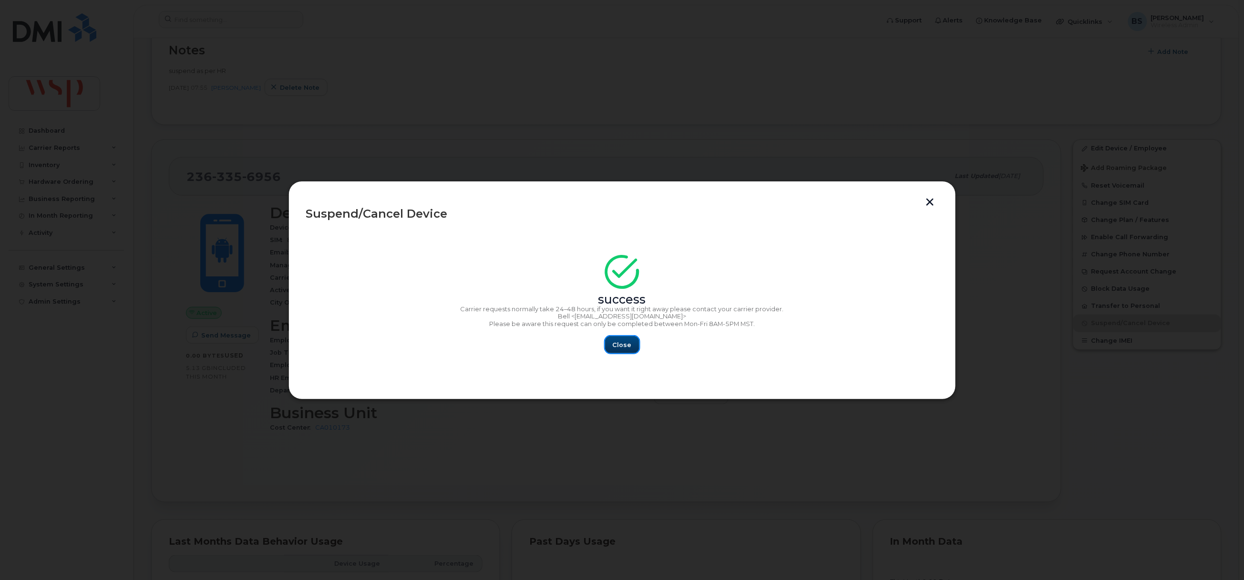
click at [630, 347] on span "Close" at bounding box center [622, 344] width 19 height 9
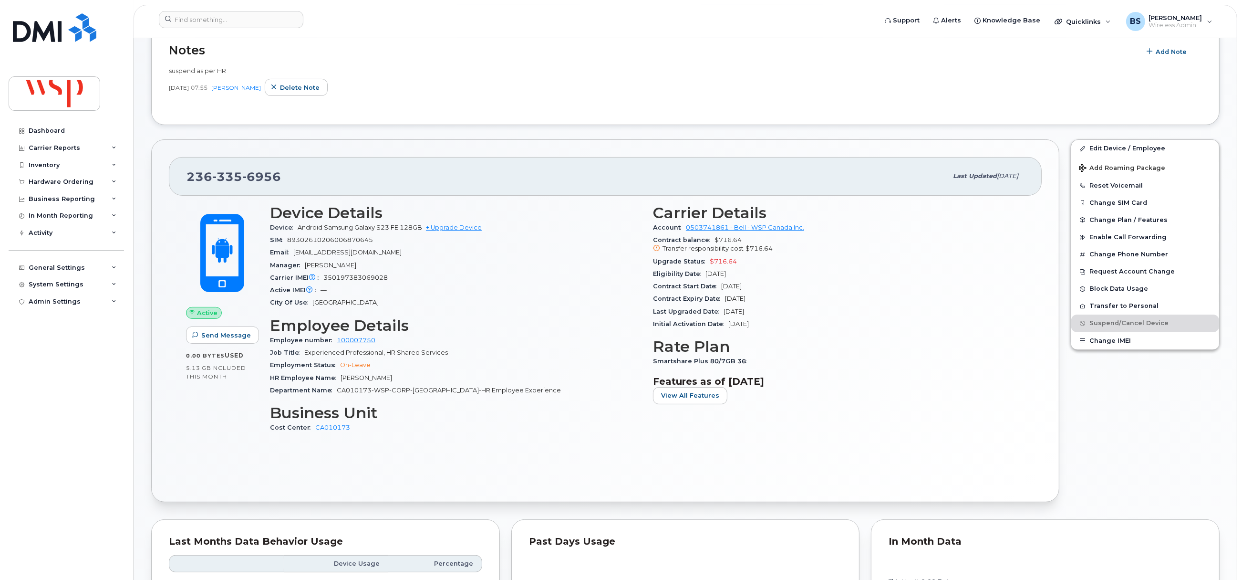
scroll to position [0, 0]
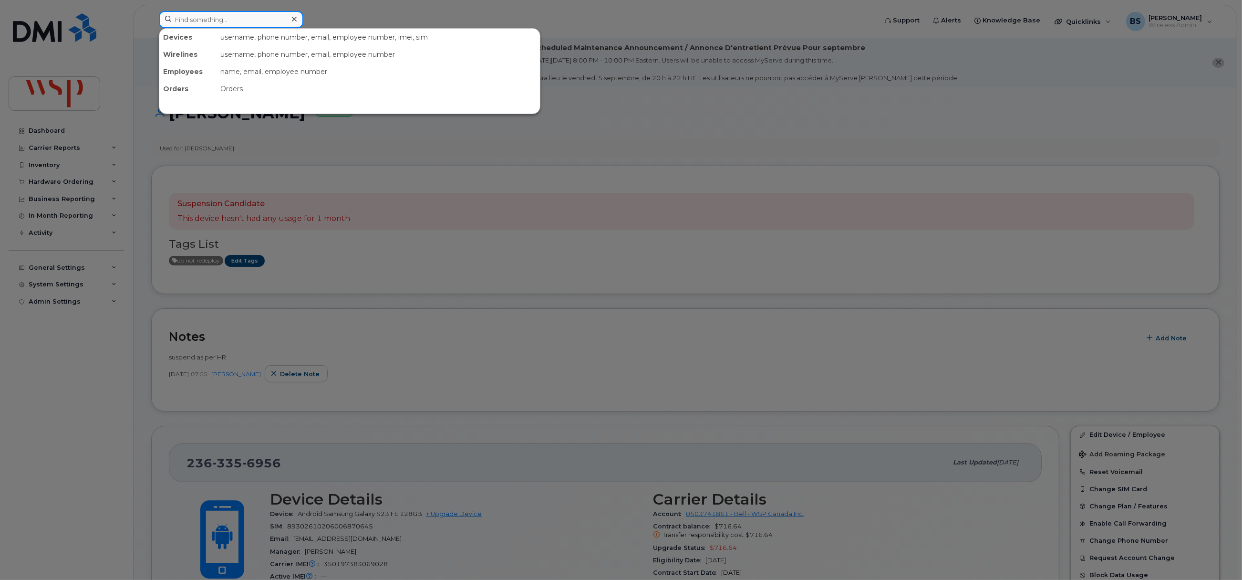
click at [220, 23] on input at bounding box center [231, 19] width 145 height 17
paste input "4033540914"
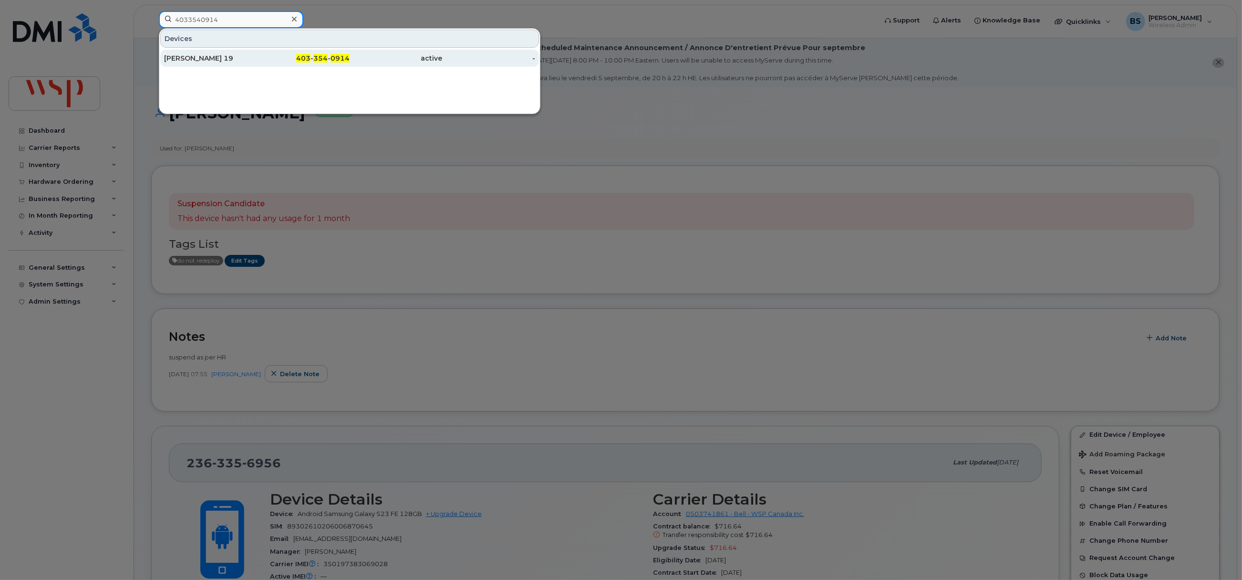
type input "4033540914"
click at [257, 54] on div "Justin Panasuik 19" at bounding box center [303, 58] width 93 height 17
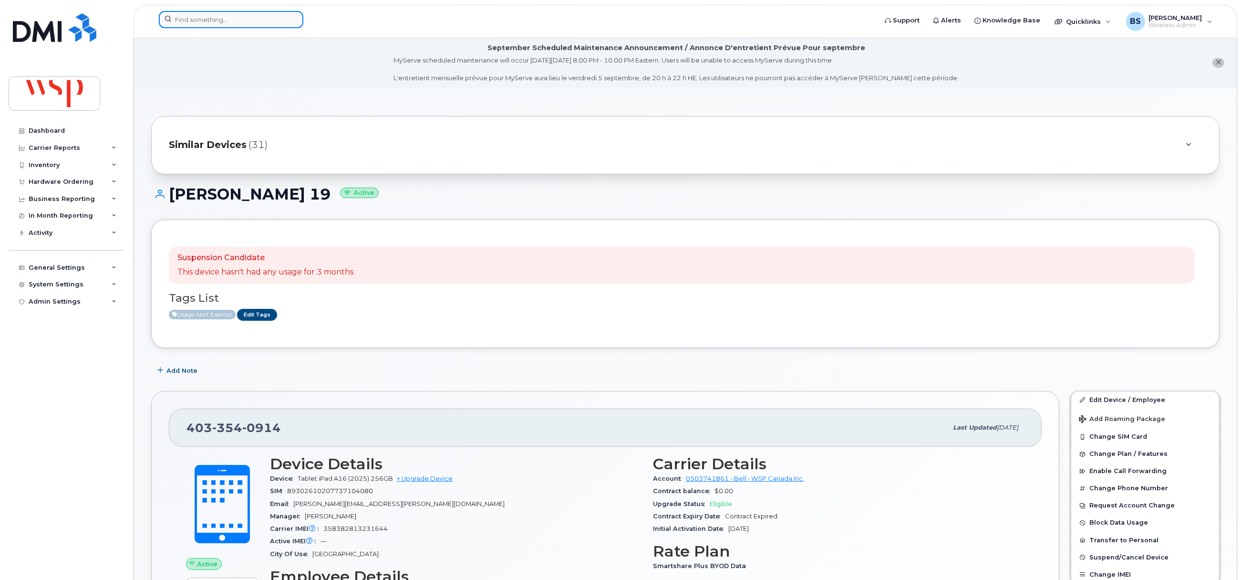
click at [264, 23] on input at bounding box center [231, 19] width 145 height 17
paste input "4183789391"
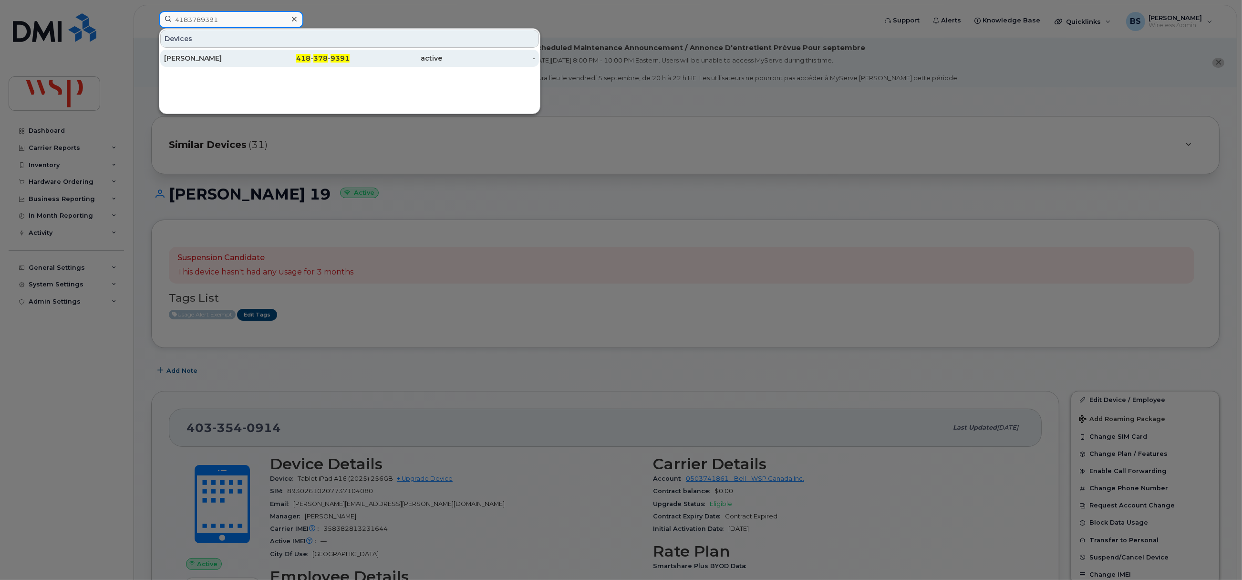
type input "4183789391"
click at [185, 58] on div "[PERSON_NAME]" at bounding box center [210, 58] width 93 height 10
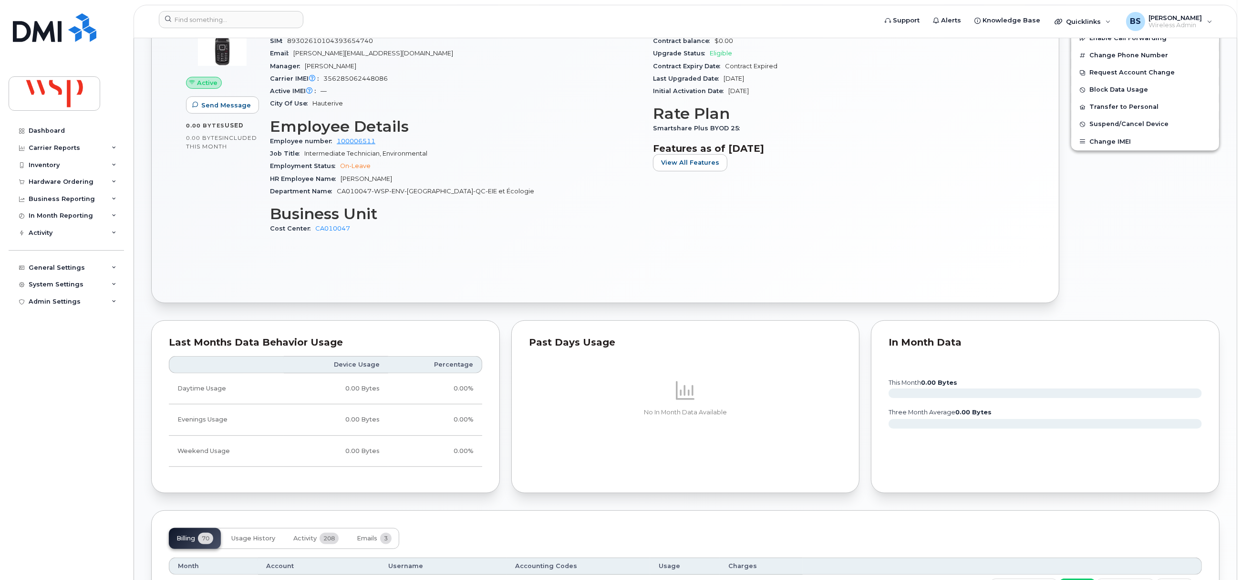
scroll to position [286, 0]
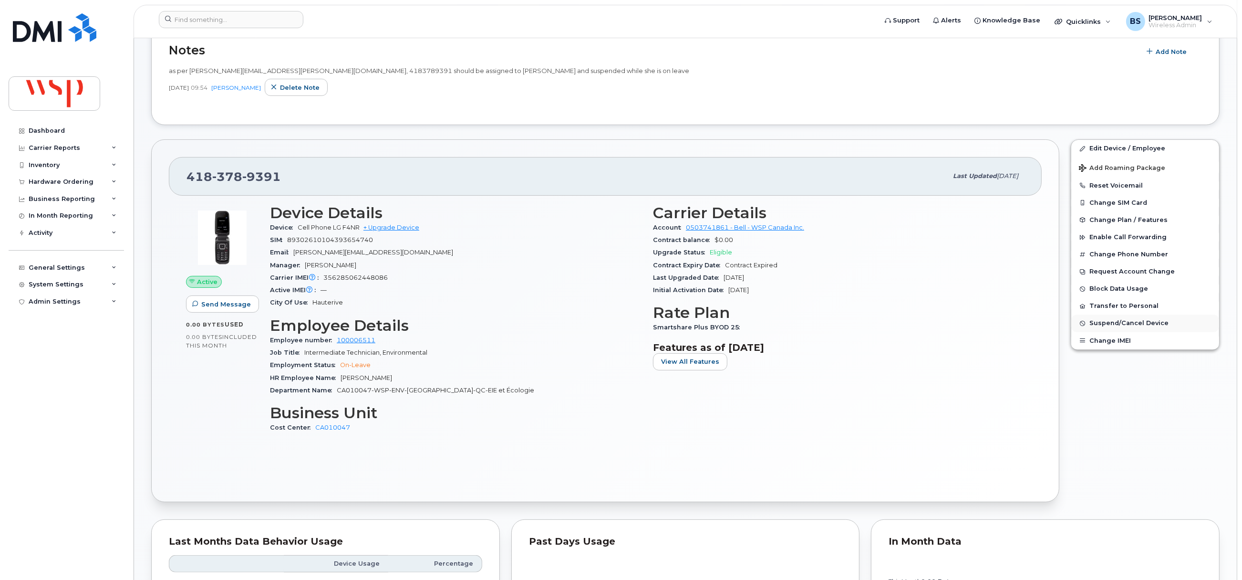
click at [1108, 324] on span "Suspend/Cancel Device" at bounding box center [1128, 323] width 79 height 7
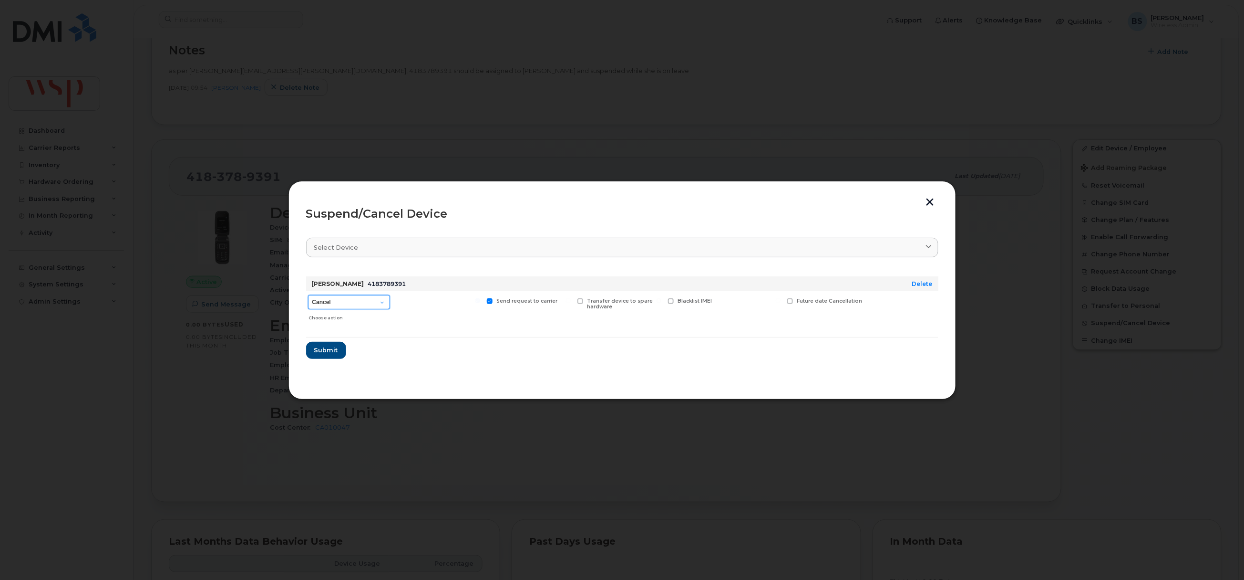
drag, startPoint x: 355, startPoint y: 298, endPoint x: 344, endPoint y: 289, distance: 14.9
click at [352, 298] on select "Cancel Suspend - Extend Suspension Suspend - Reduced Rate Suspend - Full Rate S…" at bounding box center [349, 302] width 82 height 14
select select "[object Object]"
click at [308, 295] on select "Cancel Suspend - Extend Suspension Suspend - Reduced Rate Suspend - Full Rate S…" at bounding box center [349, 302] width 82 height 14
click at [327, 347] on span "Submit" at bounding box center [326, 349] width 24 height 9
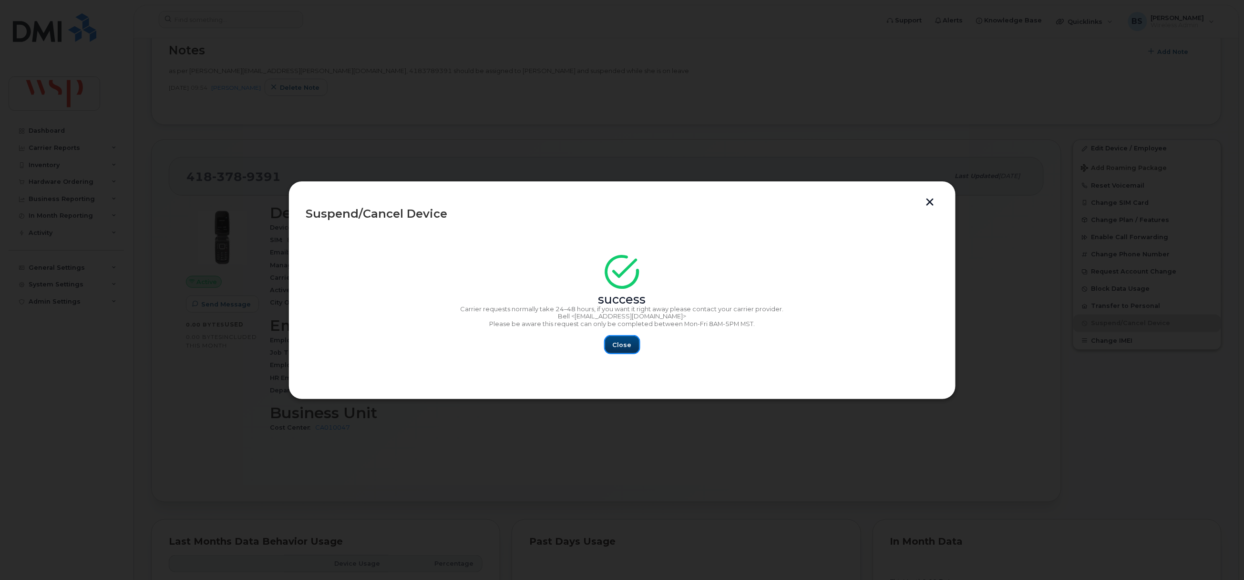
drag, startPoint x: 621, startPoint y: 349, endPoint x: 604, endPoint y: 343, distance: 17.5
click at [619, 349] on span "Close" at bounding box center [622, 344] width 19 height 9
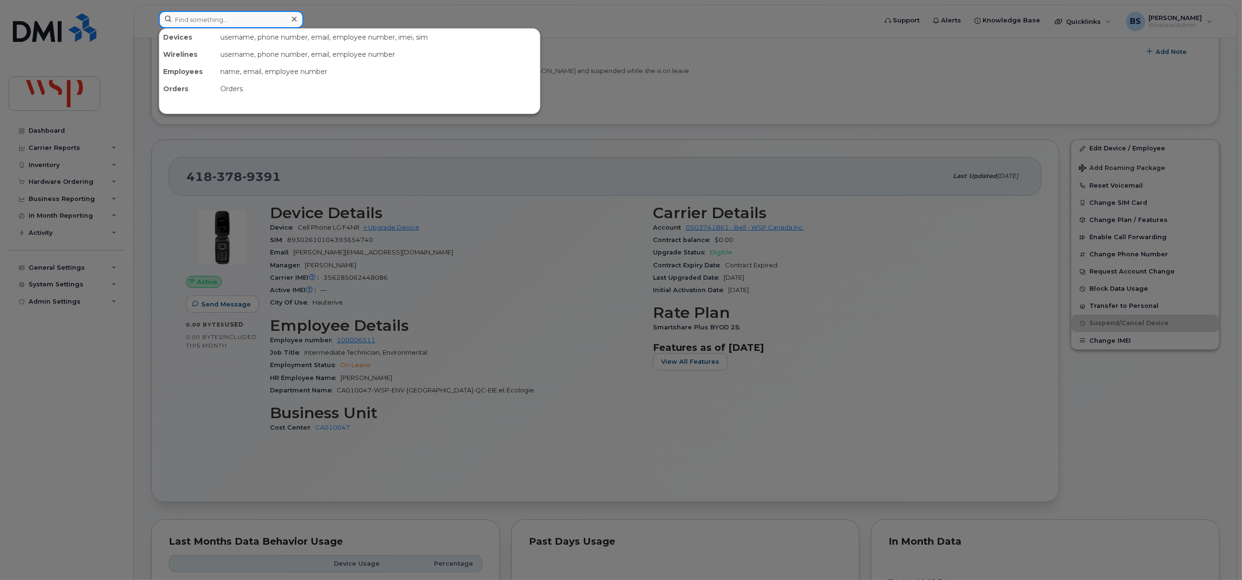
click at [223, 18] on input at bounding box center [231, 19] width 145 height 17
paste input "4183999973"
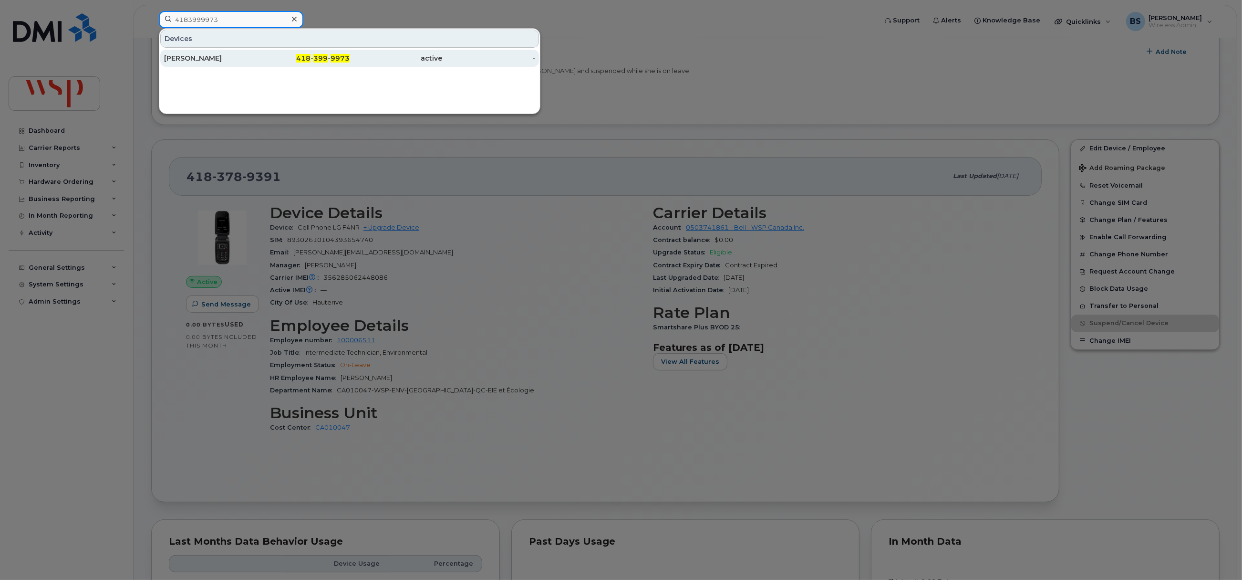
type input "4183999973"
click at [194, 56] on div "David Bertrand" at bounding box center [210, 58] width 93 height 10
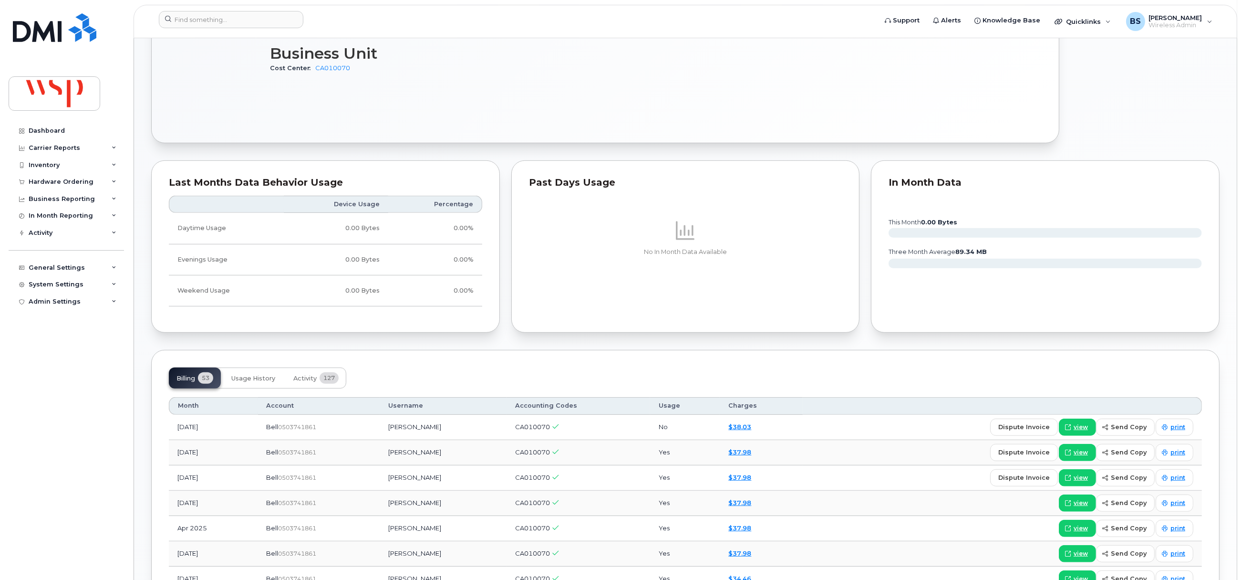
scroll to position [715, 0]
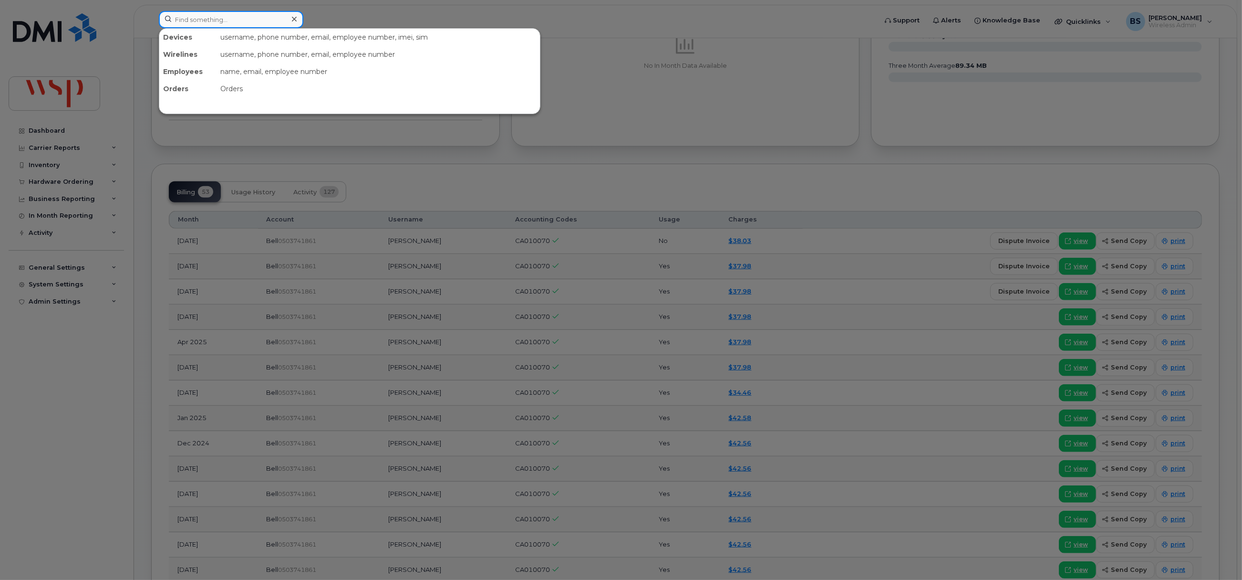
paste input "4383049509"
click at [203, 23] on input "4383049509" at bounding box center [231, 19] width 145 height 17
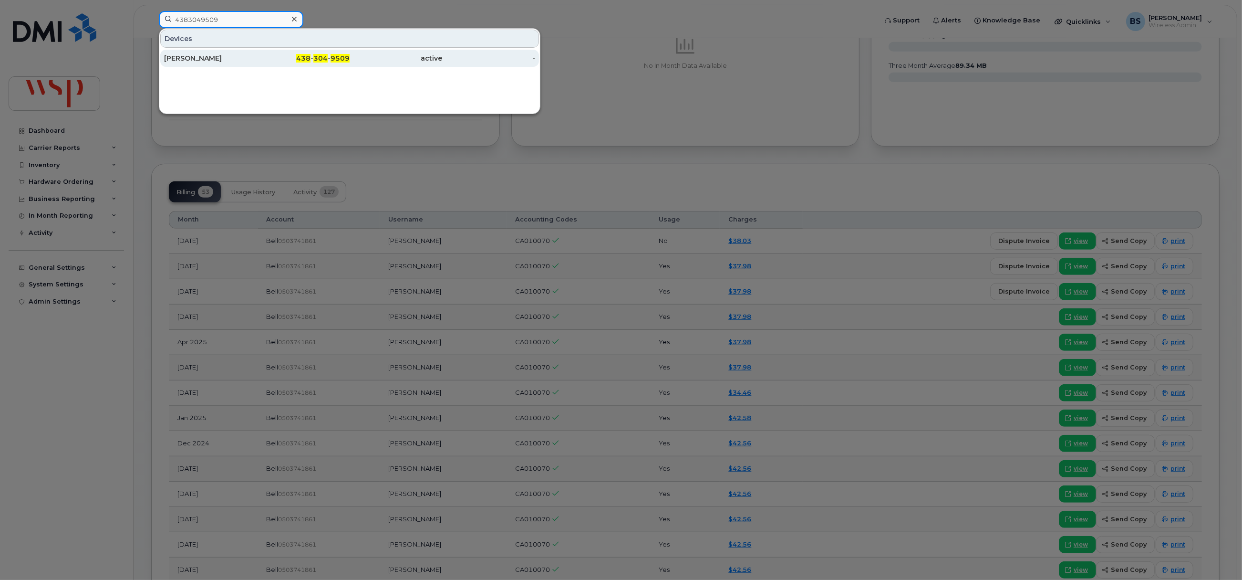
type input "4383049509"
click at [176, 55] on div "[PERSON_NAME]" at bounding box center [210, 58] width 93 height 10
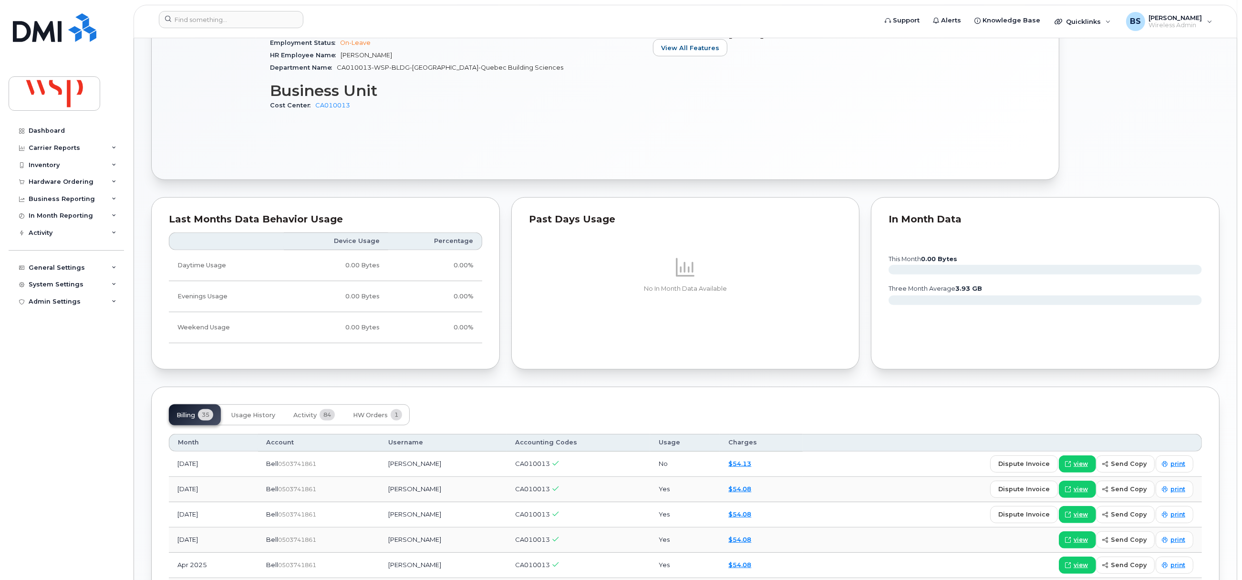
scroll to position [715, 0]
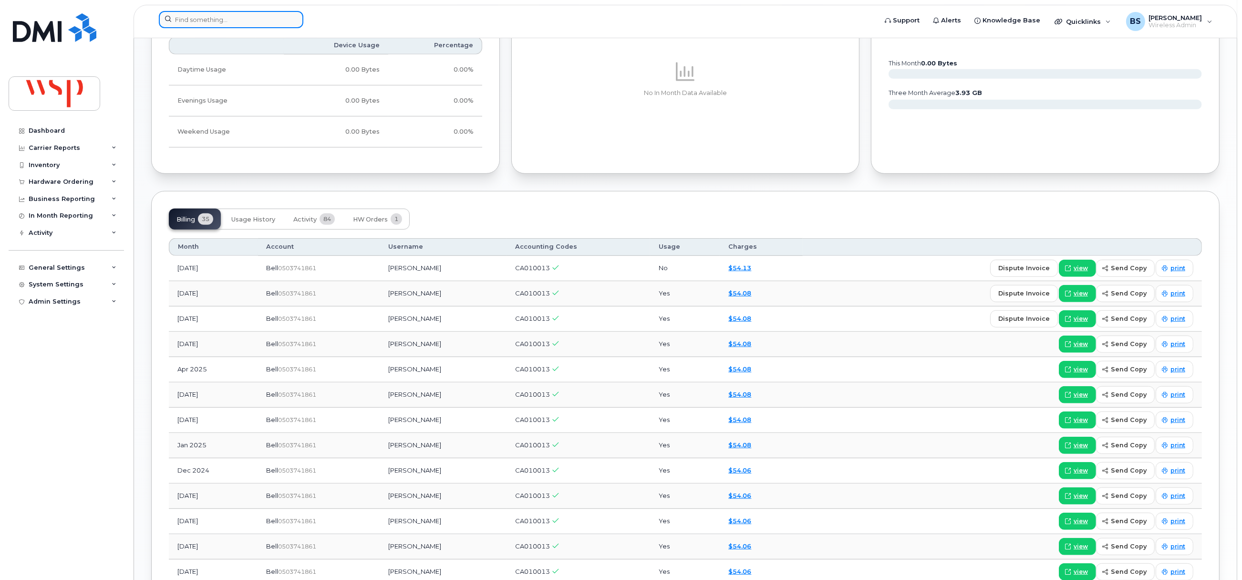
click at [210, 20] on input at bounding box center [231, 19] width 145 height 17
paste input "5146016439"
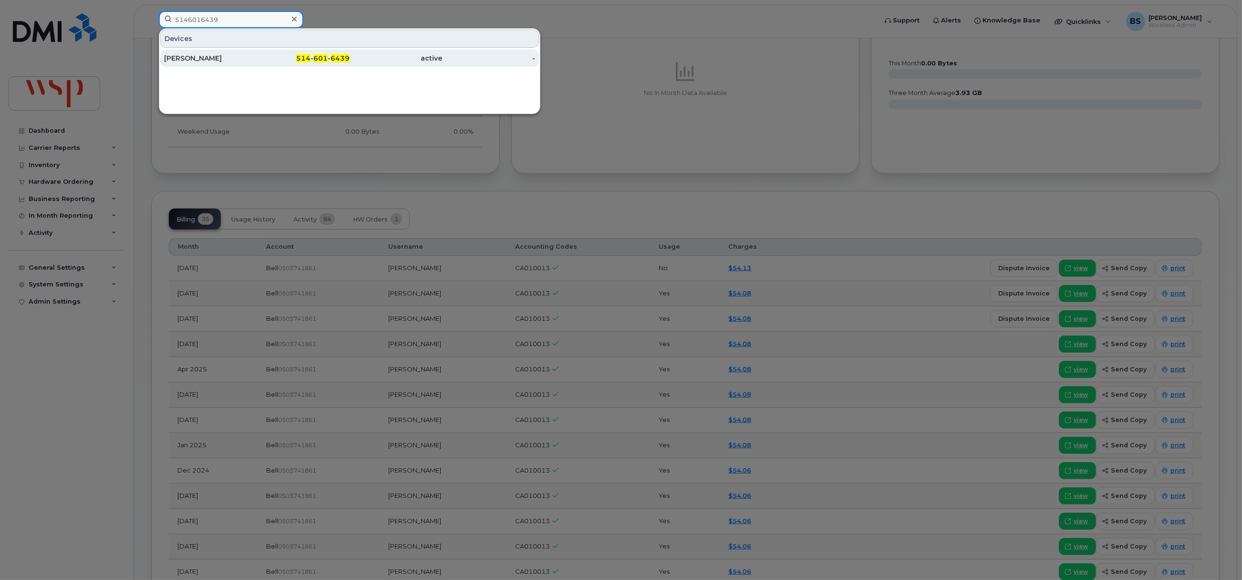
type input "5146016439"
click at [188, 59] on div "[PERSON_NAME]" at bounding box center [210, 58] width 93 height 10
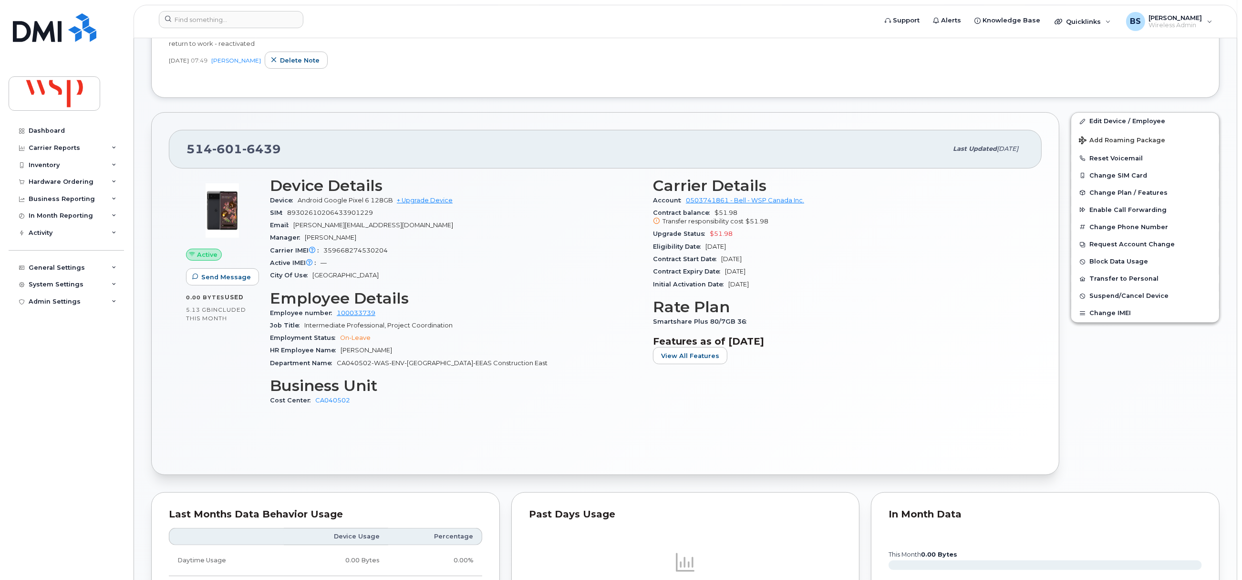
scroll to position [644, 0]
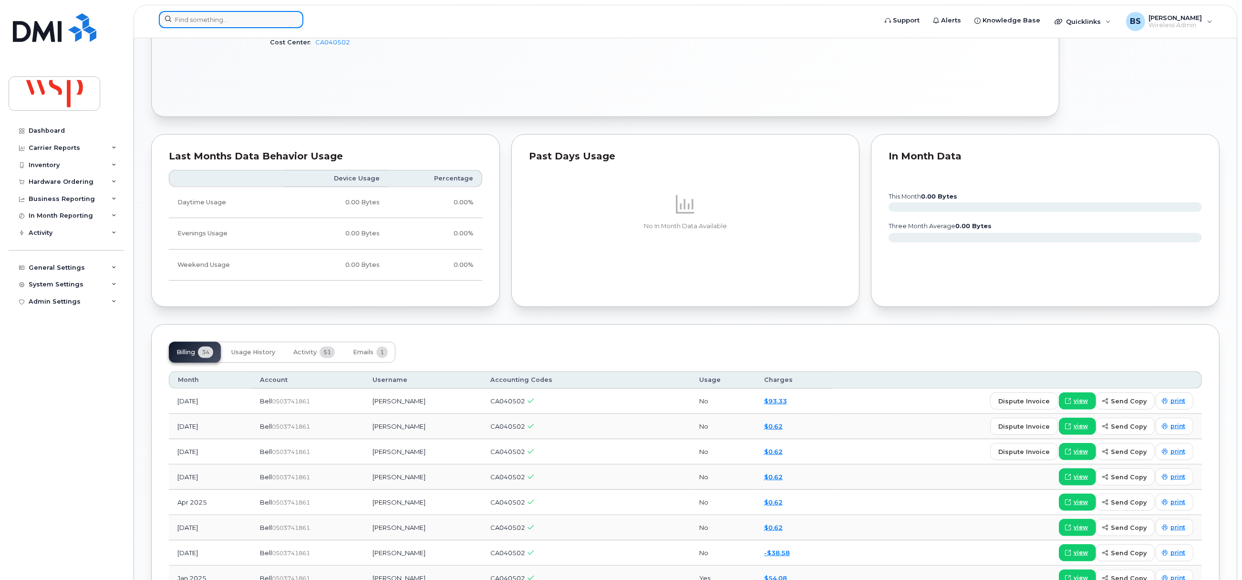
click at [202, 21] on input at bounding box center [231, 19] width 145 height 17
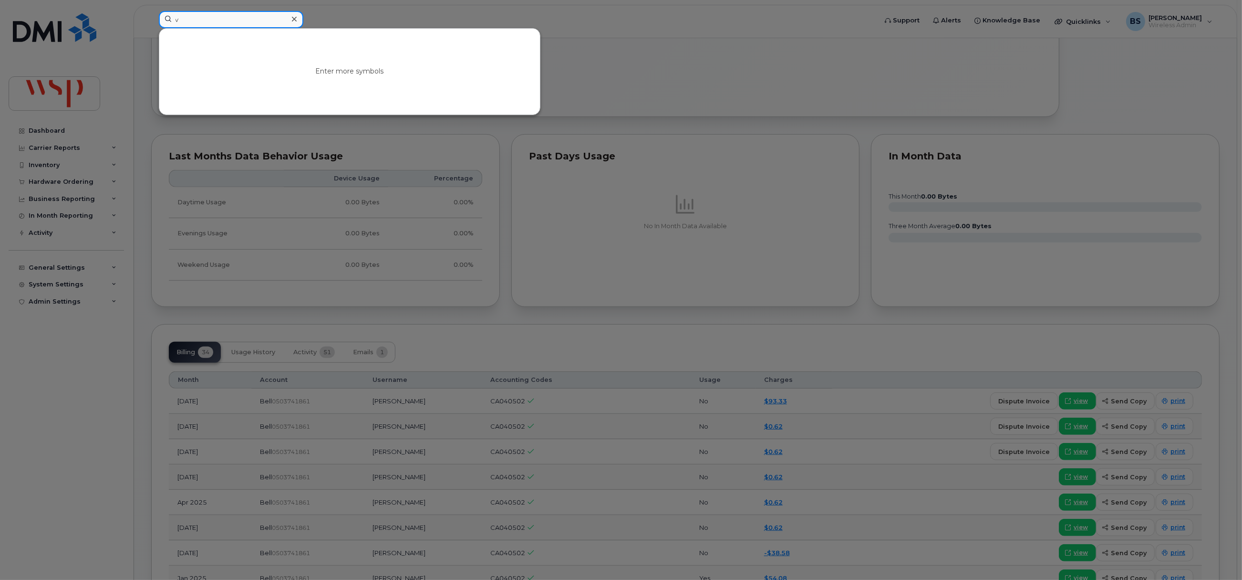
drag, startPoint x: 167, startPoint y: 21, endPoint x: 150, endPoint y: 21, distance: 17.2
click at [151, 21] on div "v Enter more symbols" at bounding box center [514, 21] width 727 height 21
paste input "5149530479"
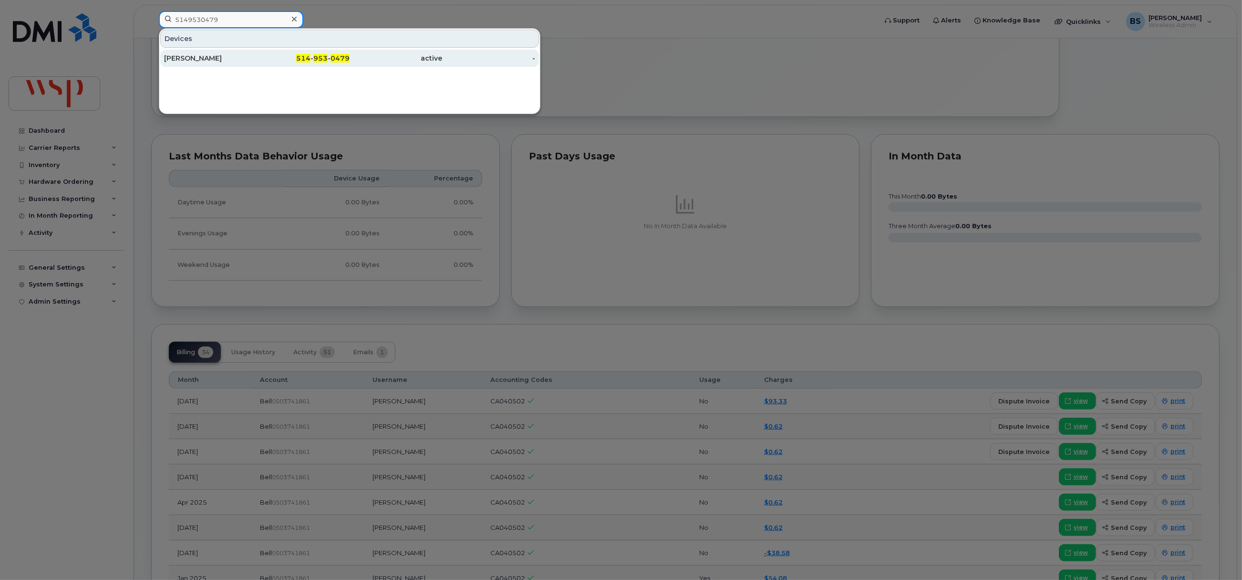
type input "5149530479"
click at [200, 57] on div "Mahban Hosseini" at bounding box center [210, 58] width 93 height 10
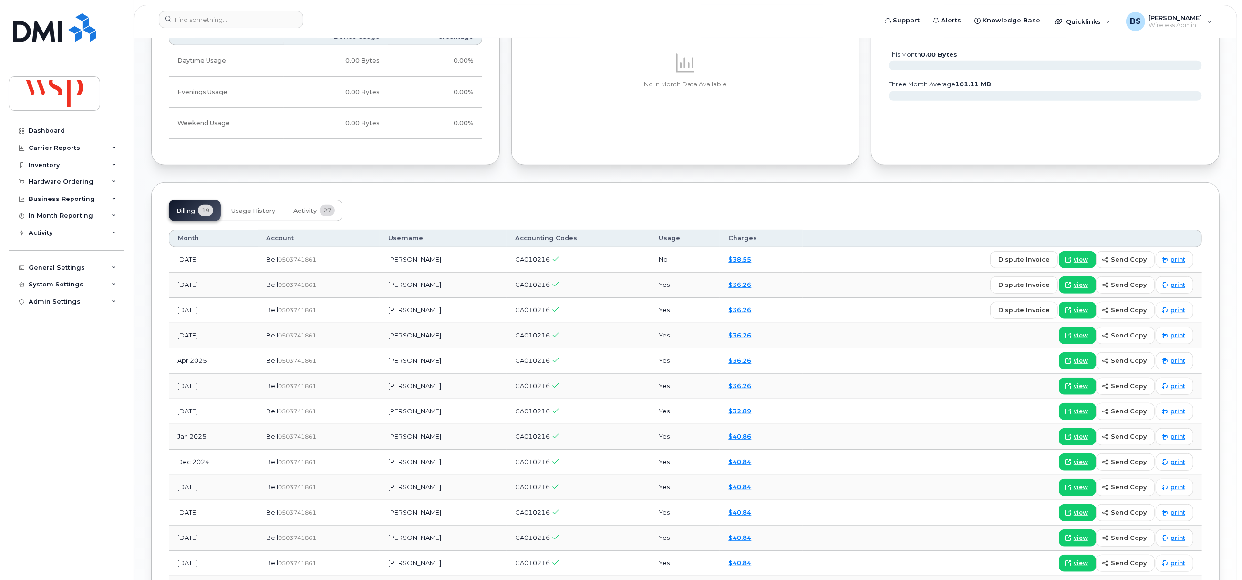
scroll to position [787, 0]
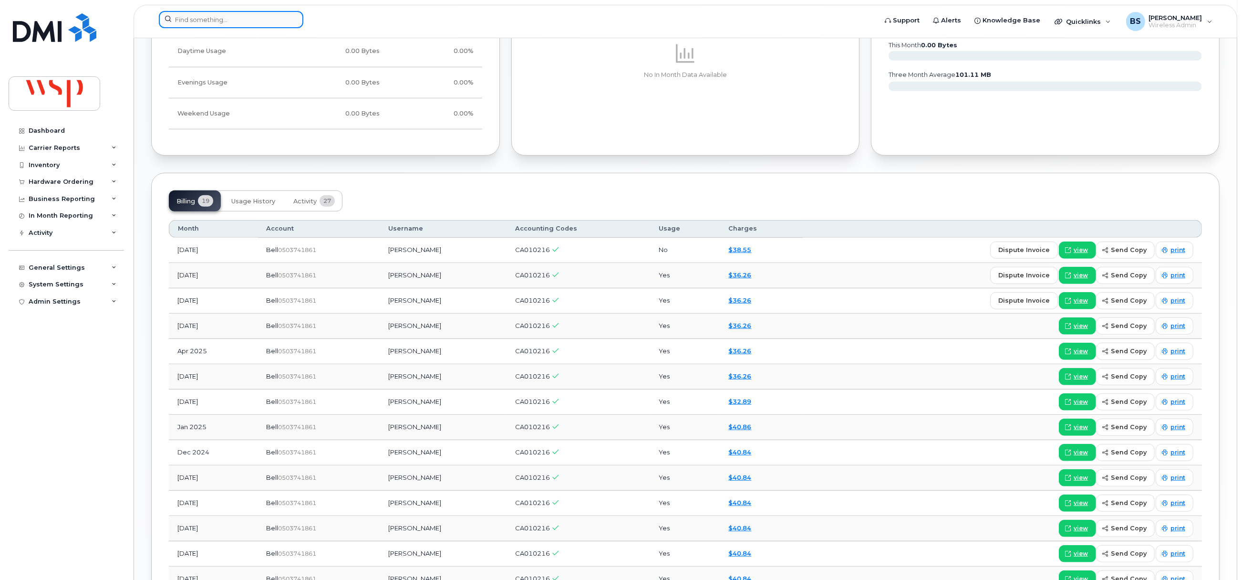
paste input "5199657179"
drag, startPoint x: 232, startPoint y: 23, endPoint x: 226, endPoint y: 23, distance: 5.7
click at [232, 23] on input at bounding box center [231, 19] width 145 height 17
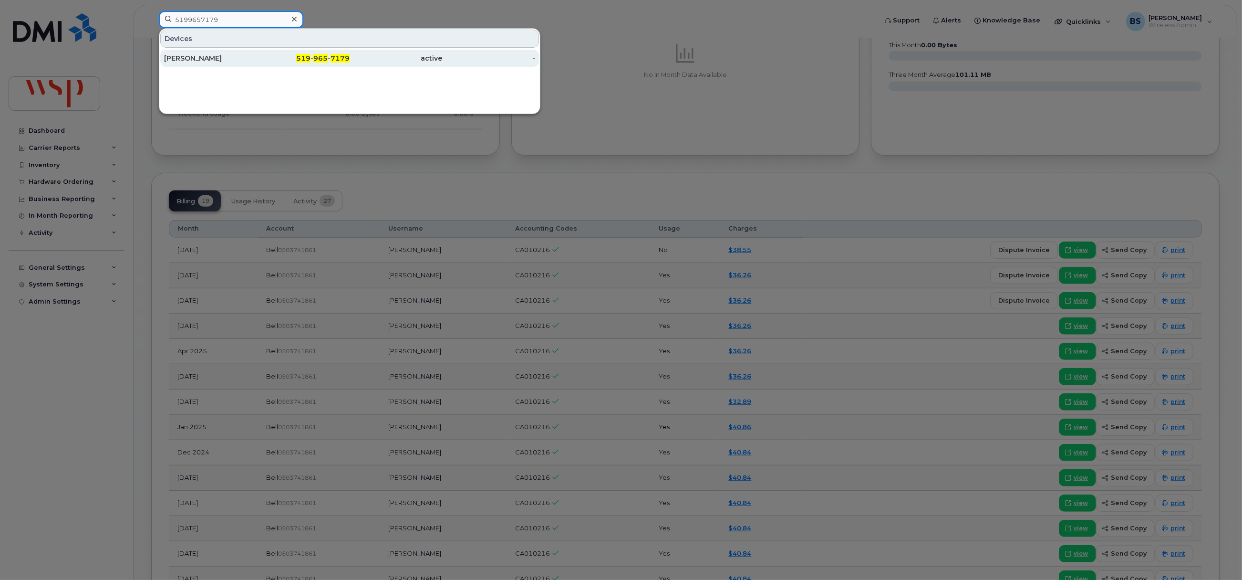
type input "5199657179"
click at [185, 55] on div "[PERSON_NAME]" at bounding box center [210, 58] width 93 height 10
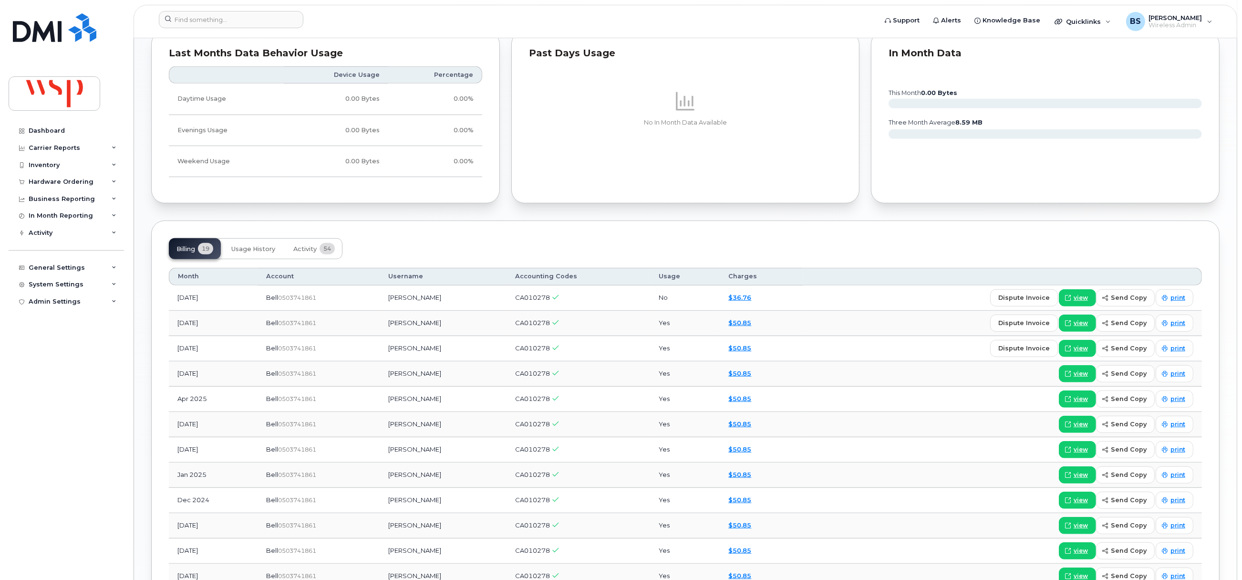
scroll to position [715, 0]
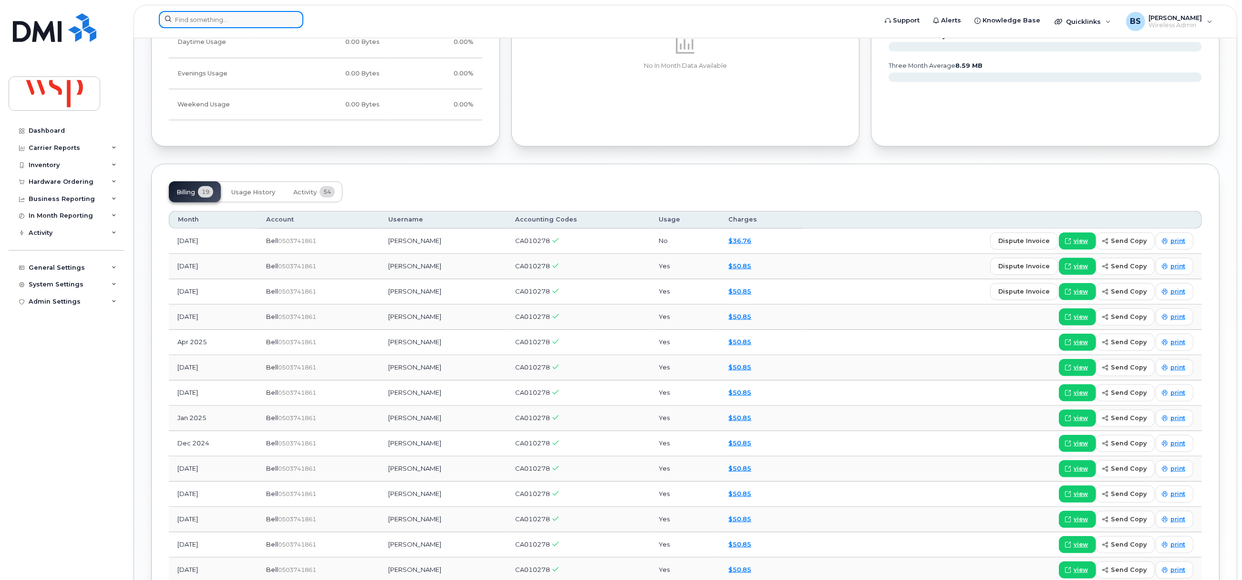
click at [254, 17] on input at bounding box center [231, 19] width 145 height 17
paste input "6133341893"
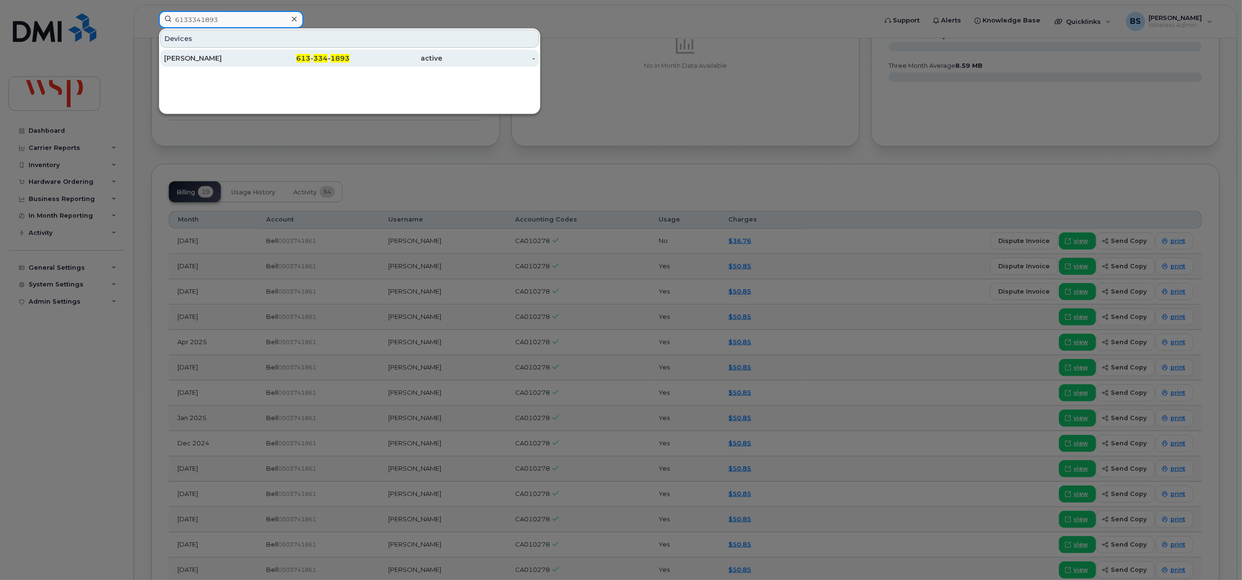
type input "6133341893"
click at [212, 58] on div "Madison Penton" at bounding box center [210, 58] width 93 height 10
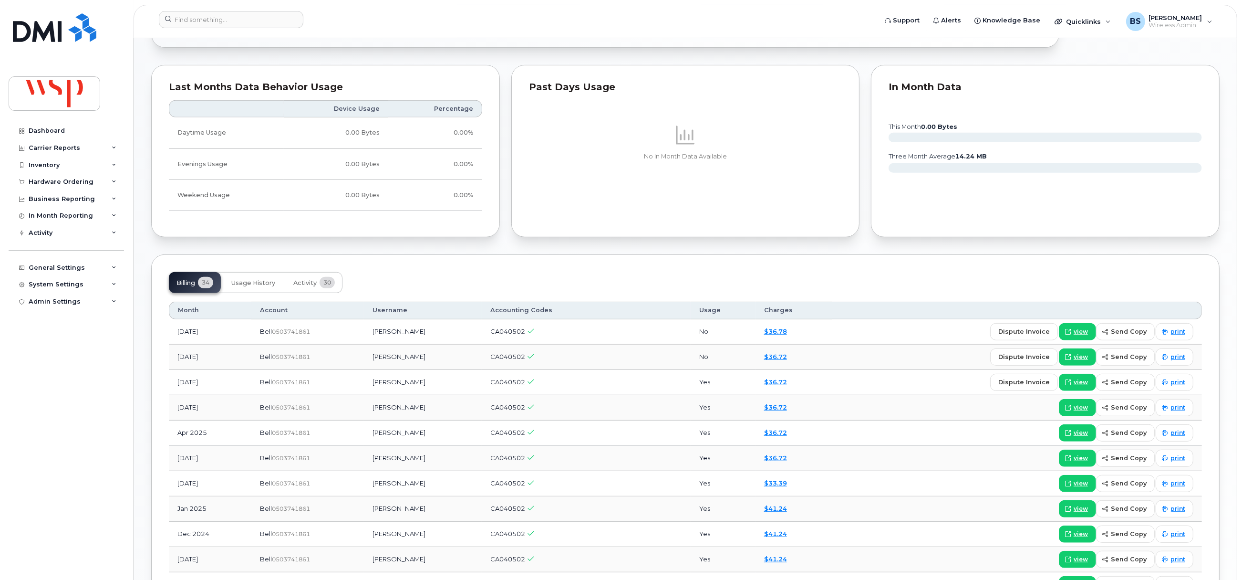
scroll to position [715, 0]
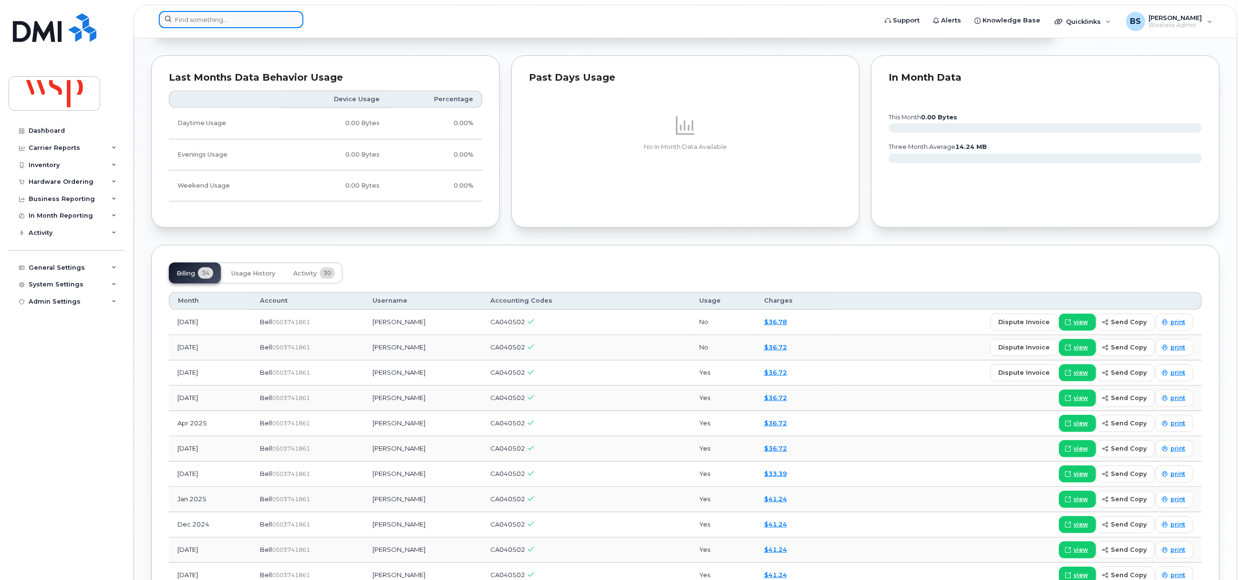
drag, startPoint x: 247, startPoint y: 20, endPoint x: 240, endPoint y: 25, distance: 7.8
click at [247, 20] on input at bounding box center [231, 19] width 145 height 17
paste input "6473261176"
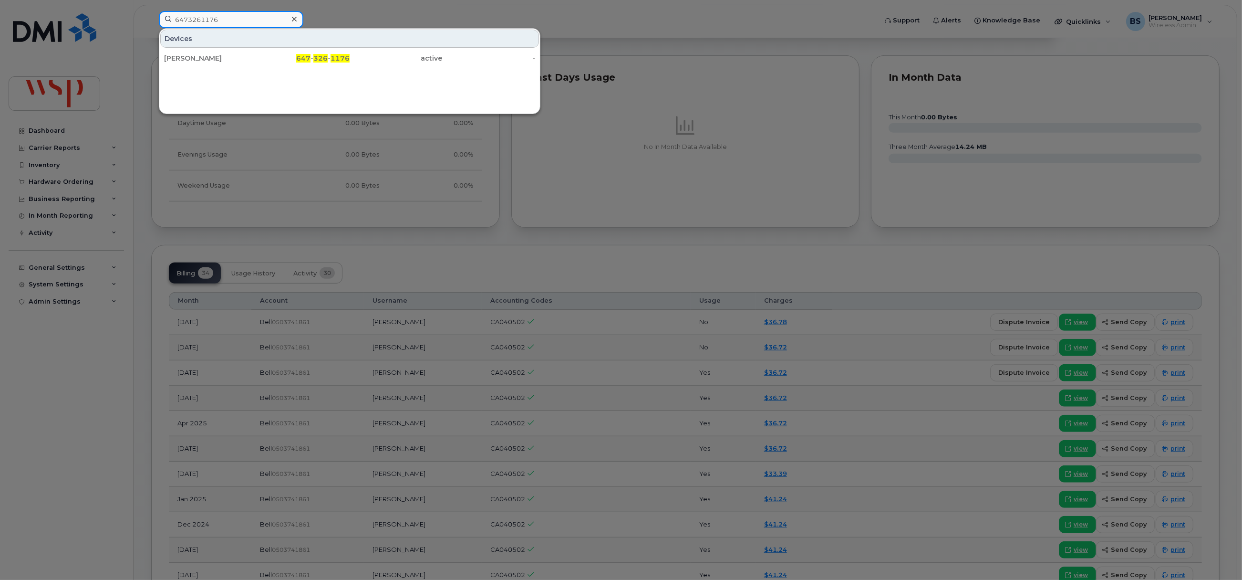
type input "6473261176"
click at [183, 56] on div "Carlos Gamboa" at bounding box center [210, 58] width 93 height 10
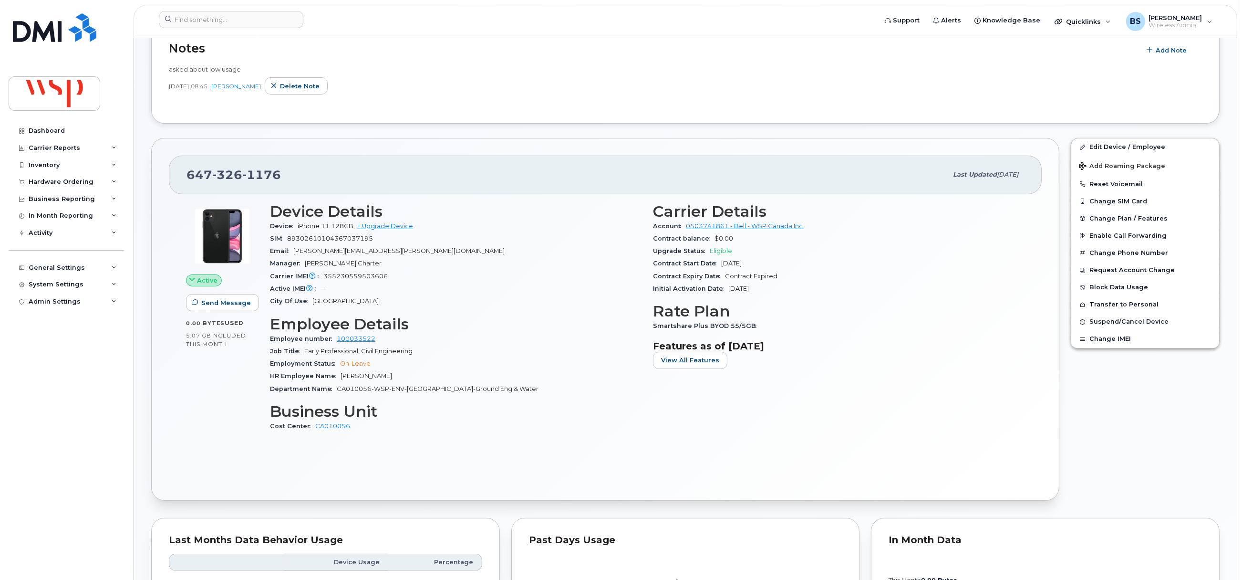
scroll to position [429, 0]
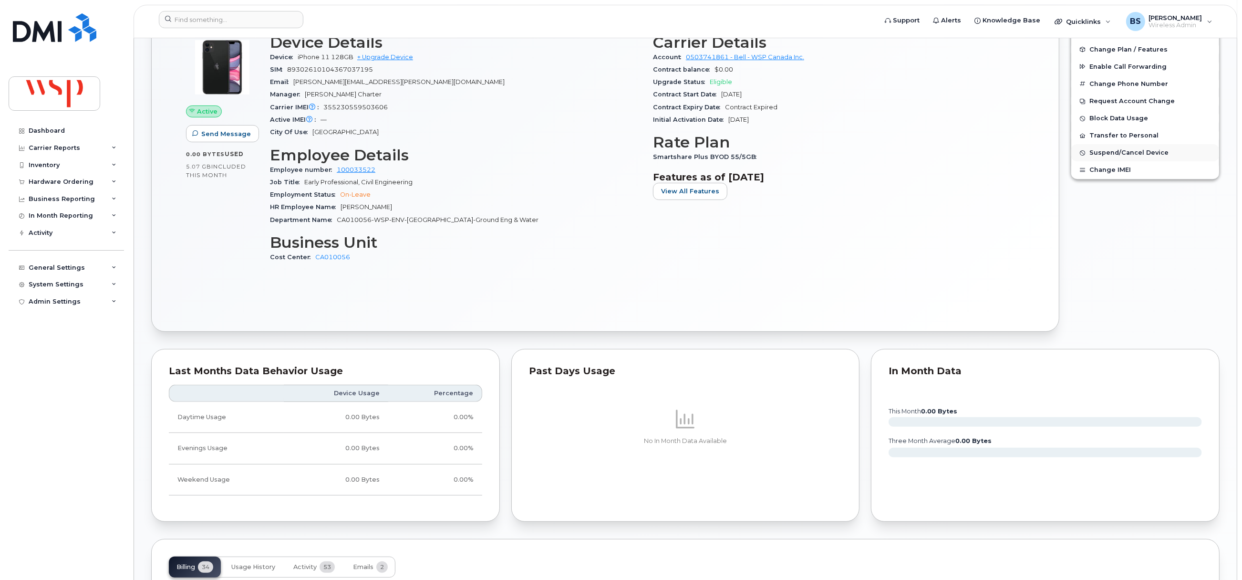
click at [1096, 154] on span "Suspend/Cancel Device" at bounding box center [1128, 152] width 79 height 7
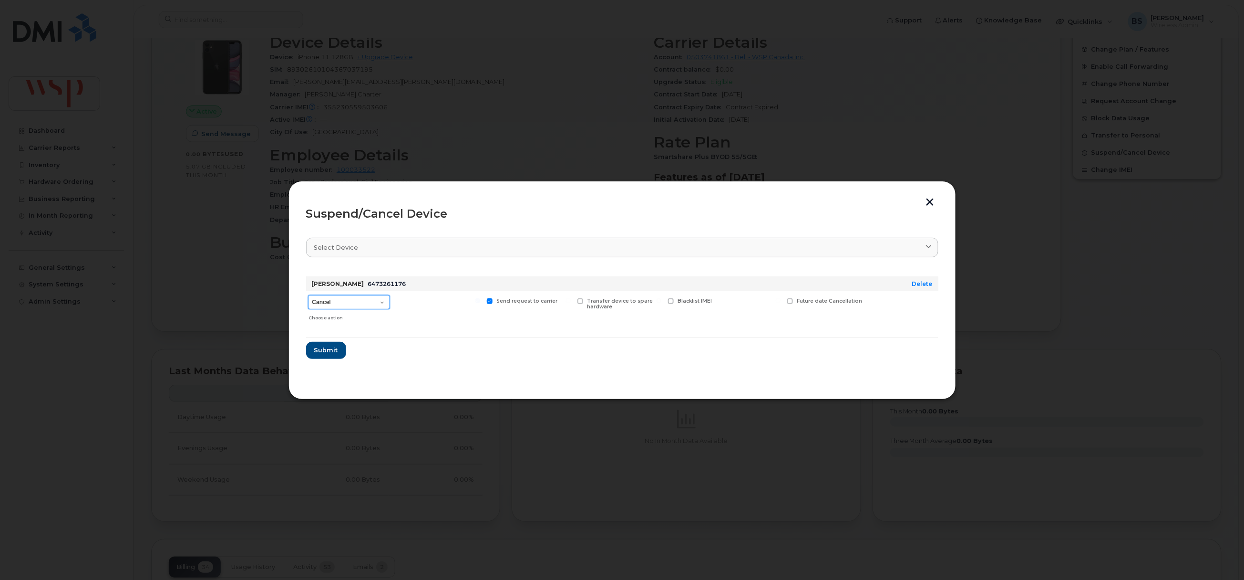
drag, startPoint x: 348, startPoint y: 298, endPoint x: 361, endPoint y: 307, distance: 15.4
click at [347, 298] on select "Cancel Suspend - Extend Suspension Suspend - Reduced Rate Suspend - Full Rate S…" at bounding box center [349, 302] width 82 height 14
select select "[object Object]"
click at [308, 295] on select "Cancel Suspend - Extend Suspension Suspend - Reduced Rate Suspend - Full Rate S…" at bounding box center [349, 302] width 82 height 14
click at [332, 352] on span "Submit" at bounding box center [326, 349] width 24 height 9
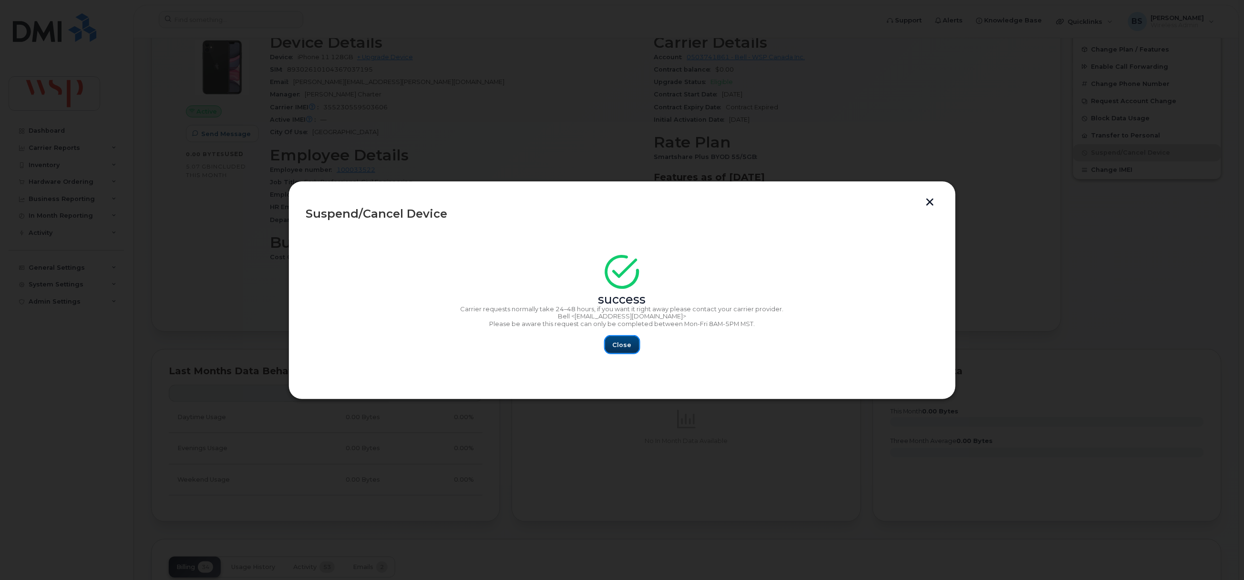
drag, startPoint x: 624, startPoint y: 346, endPoint x: 321, endPoint y: 396, distance: 307.9
click at [612, 352] on button "Close" at bounding box center [622, 344] width 34 height 17
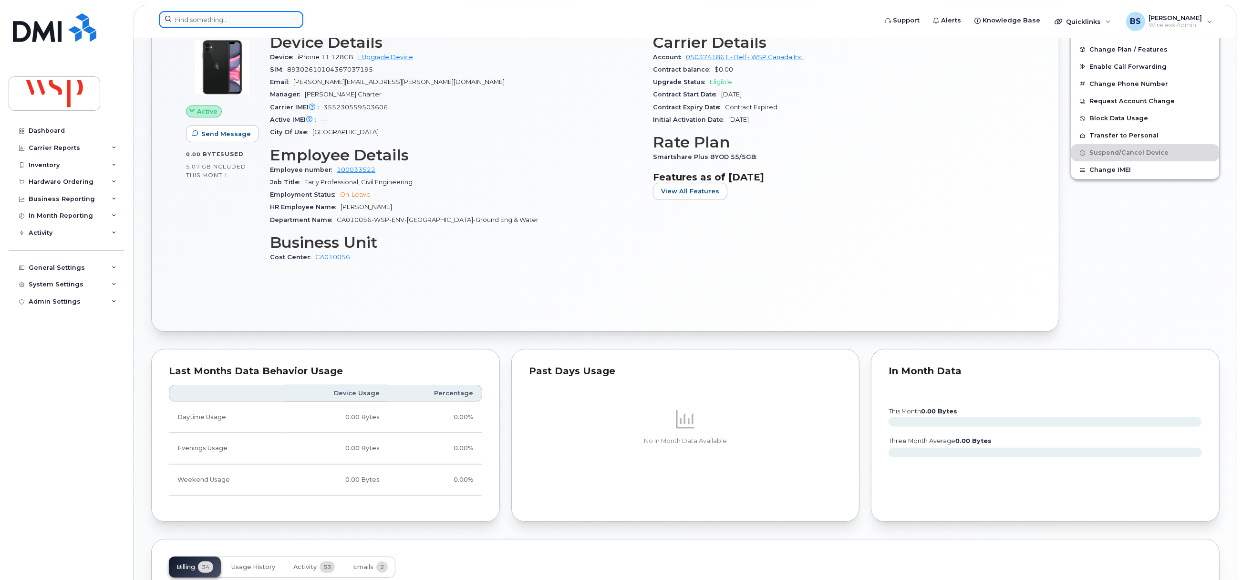
drag, startPoint x: 216, startPoint y: 16, endPoint x: 219, endPoint y: 11, distance: 5.8
click at [216, 16] on input at bounding box center [231, 19] width 145 height 17
paste input "6473766357"
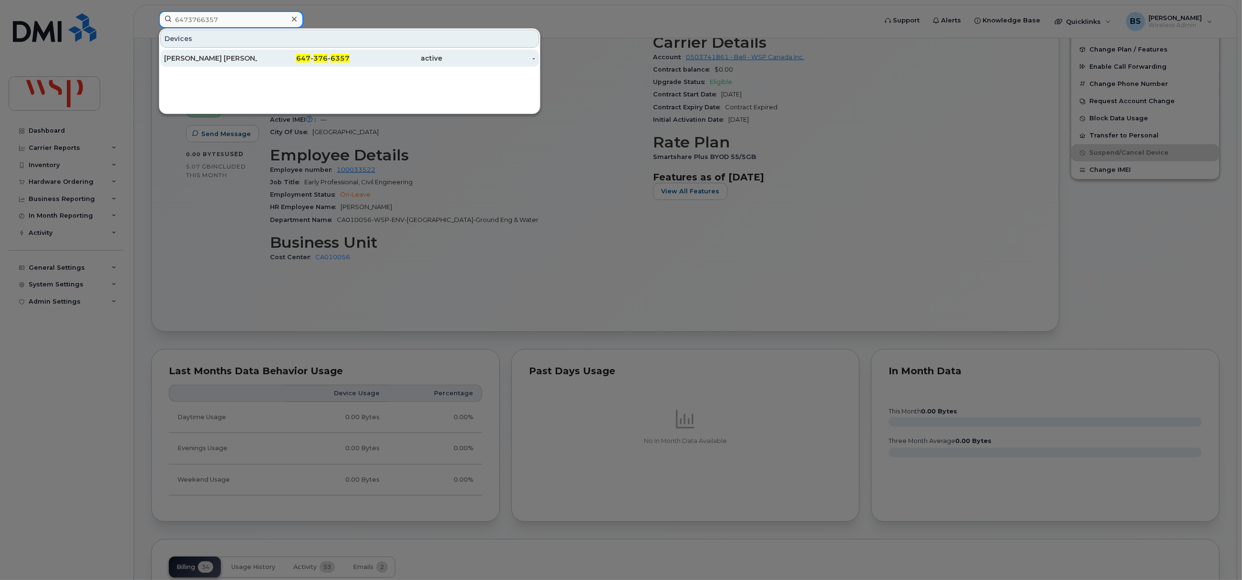
type input "6473766357"
click at [180, 58] on div "Ana Maria Rincon Gomez" at bounding box center [210, 58] width 93 height 10
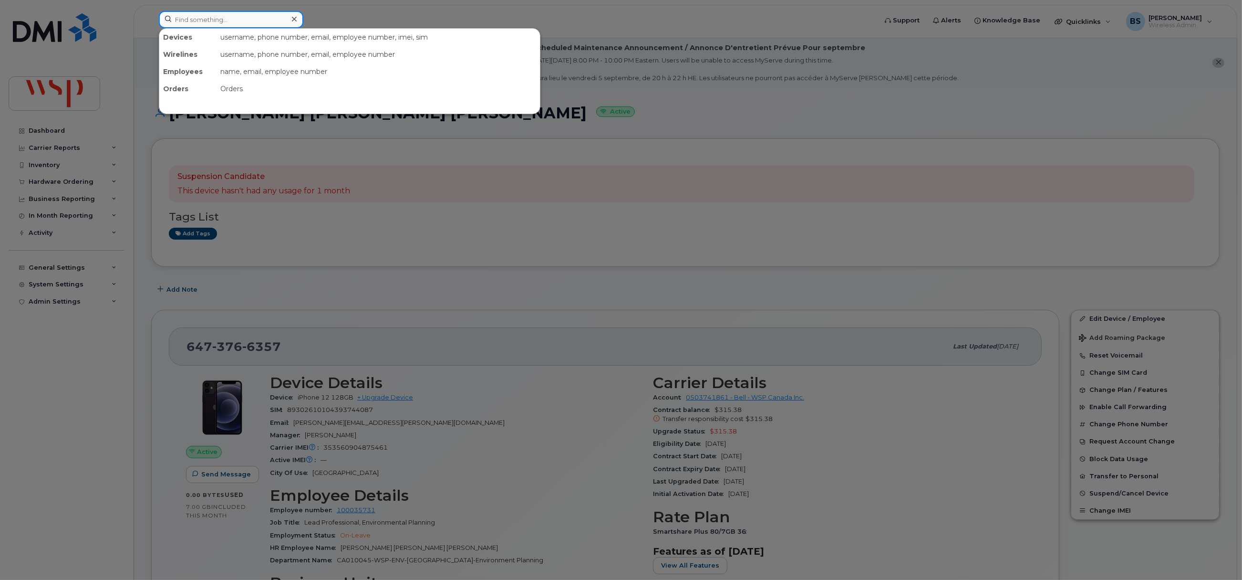
click at [219, 19] on input at bounding box center [231, 19] width 145 height 17
paste input "2043905792"
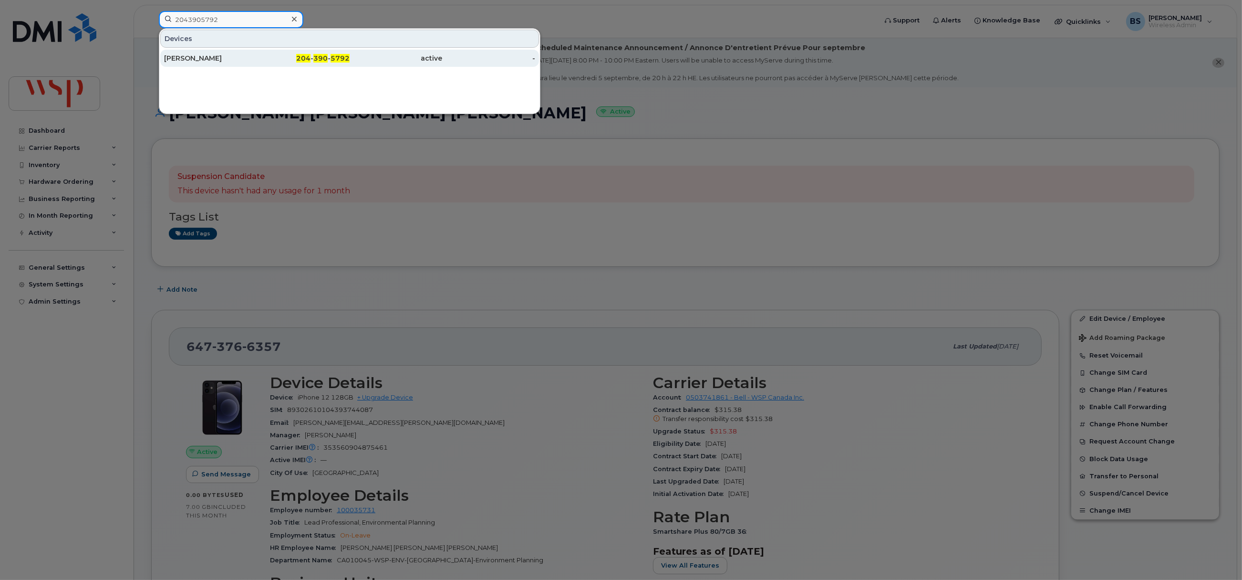
type input "2043905792"
click at [192, 57] on div "[PERSON_NAME]" at bounding box center [210, 58] width 93 height 10
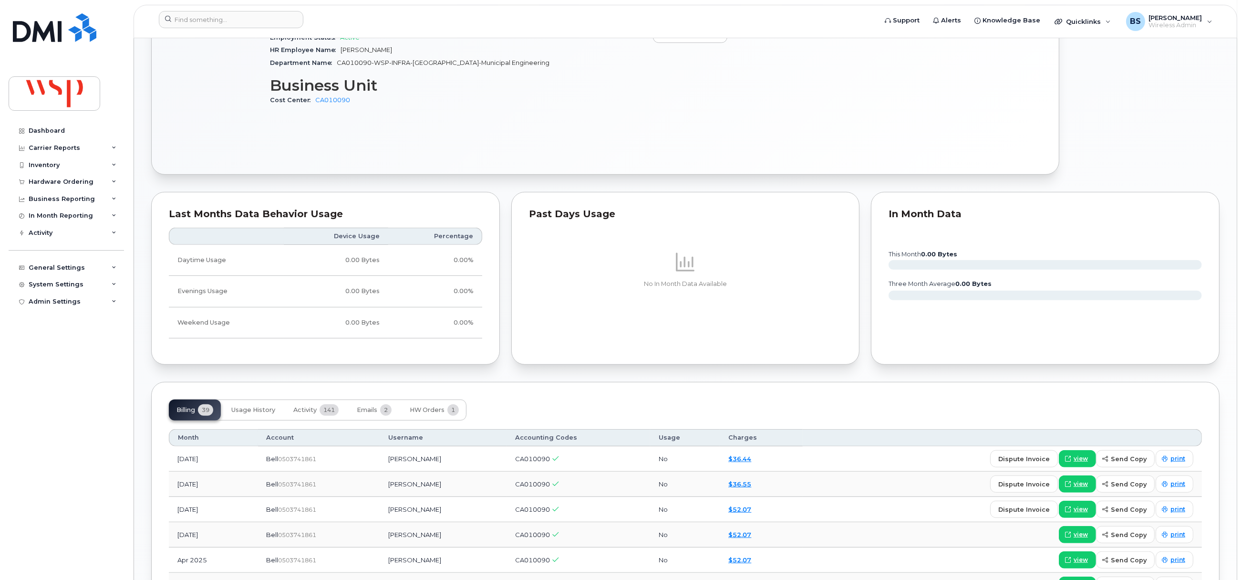
scroll to position [715, 0]
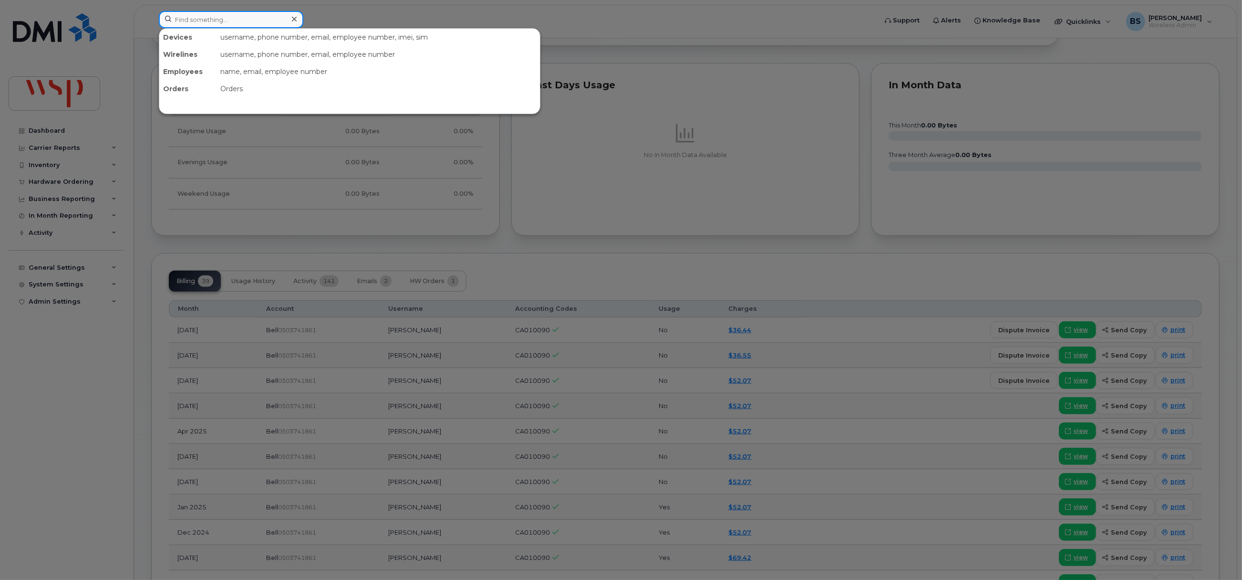
click at [228, 17] on input at bounding box center [231, 19] width 145 height 17
paste input "4384703046"
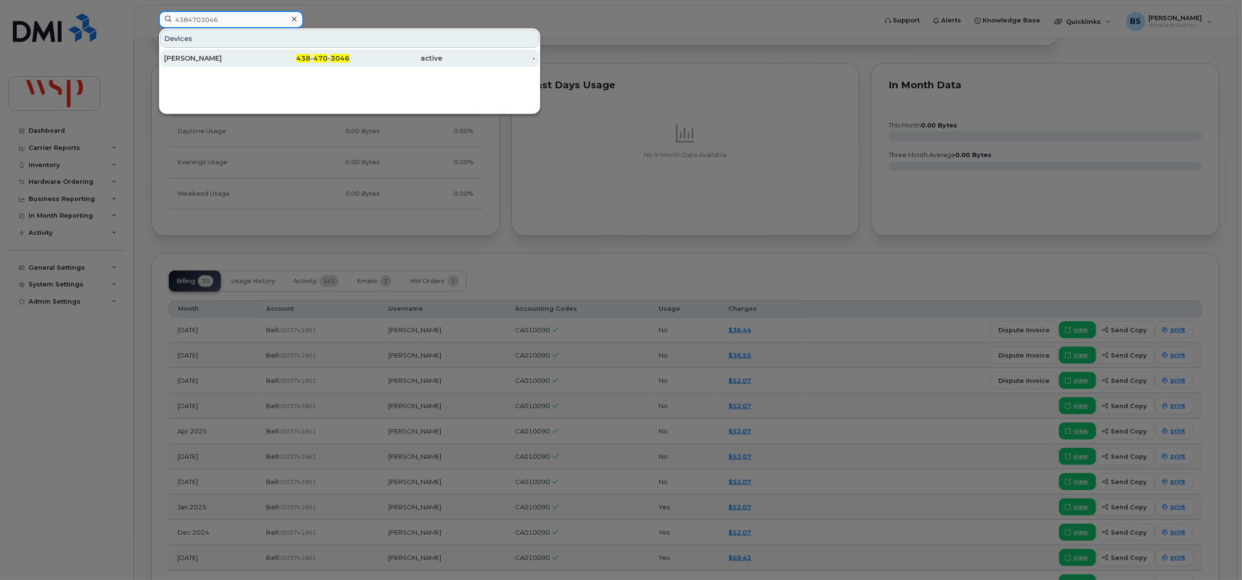
type input "4384703046"
click at [181, 56] on div "David Smith" at bounding box center [210, 58] width 93 height 10
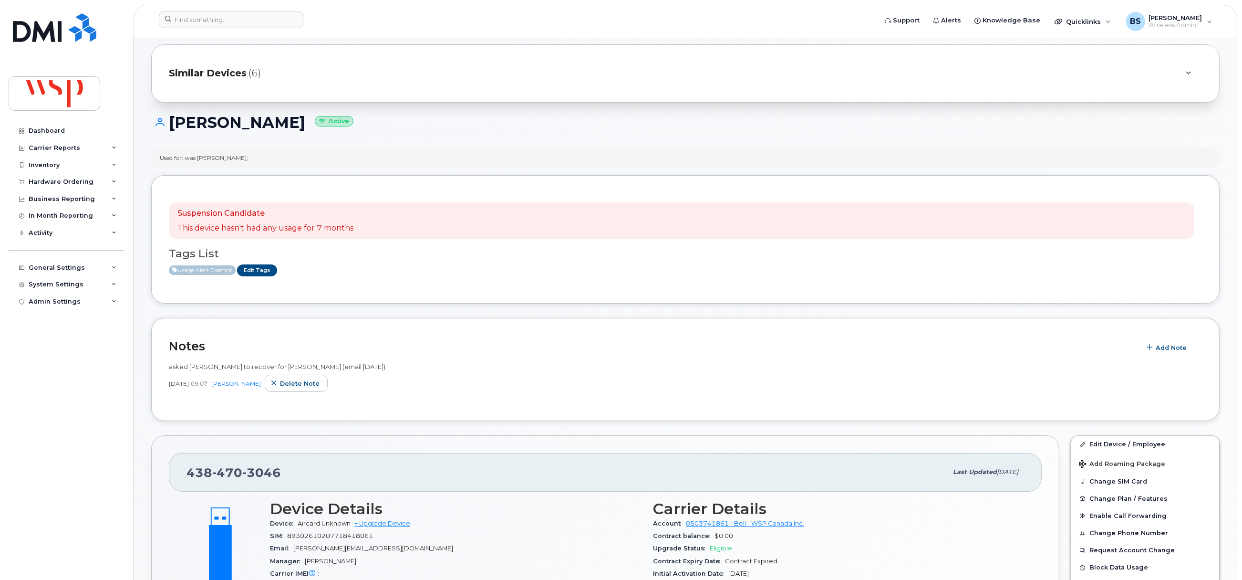
scroll to position [71, 0]
click at [261, 269] on link "Edit Tags" at bounding box center [257, 271] width 40 height 12
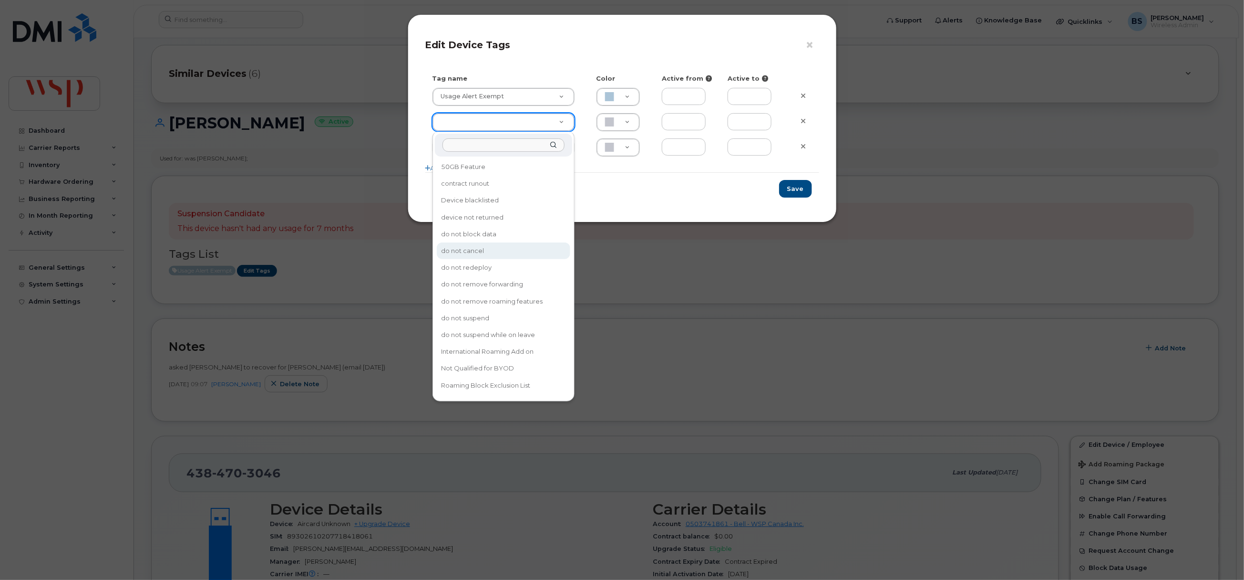
type input "do not cancel"
type input "F8C6C8"
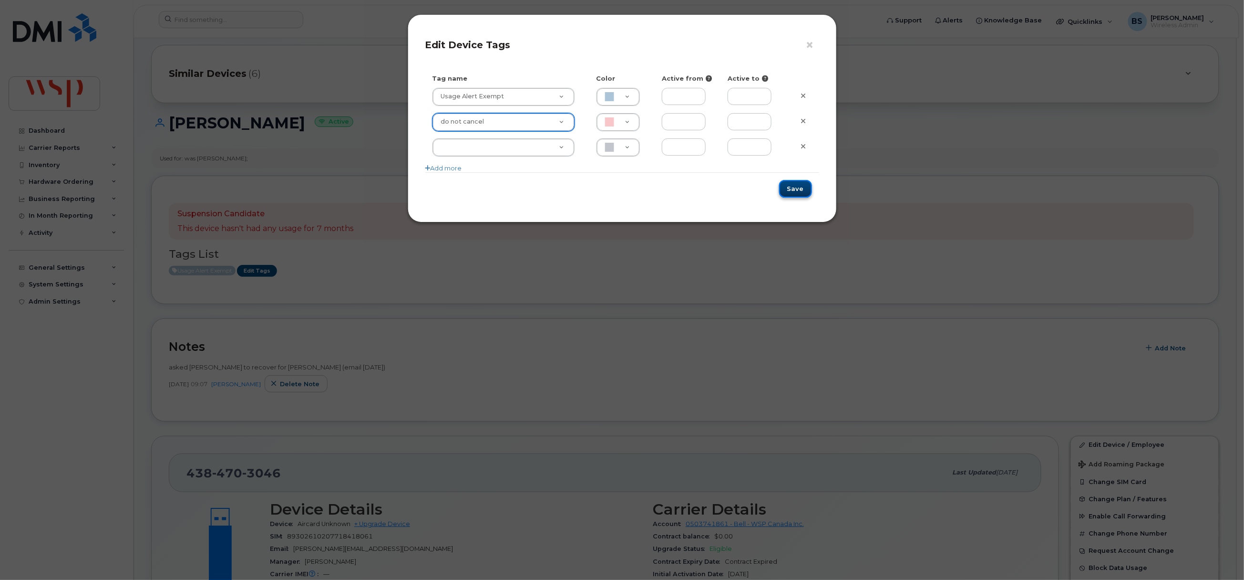
click at [790, 185] on button "Save" at bounding box center [795, 189] width 33 height 18
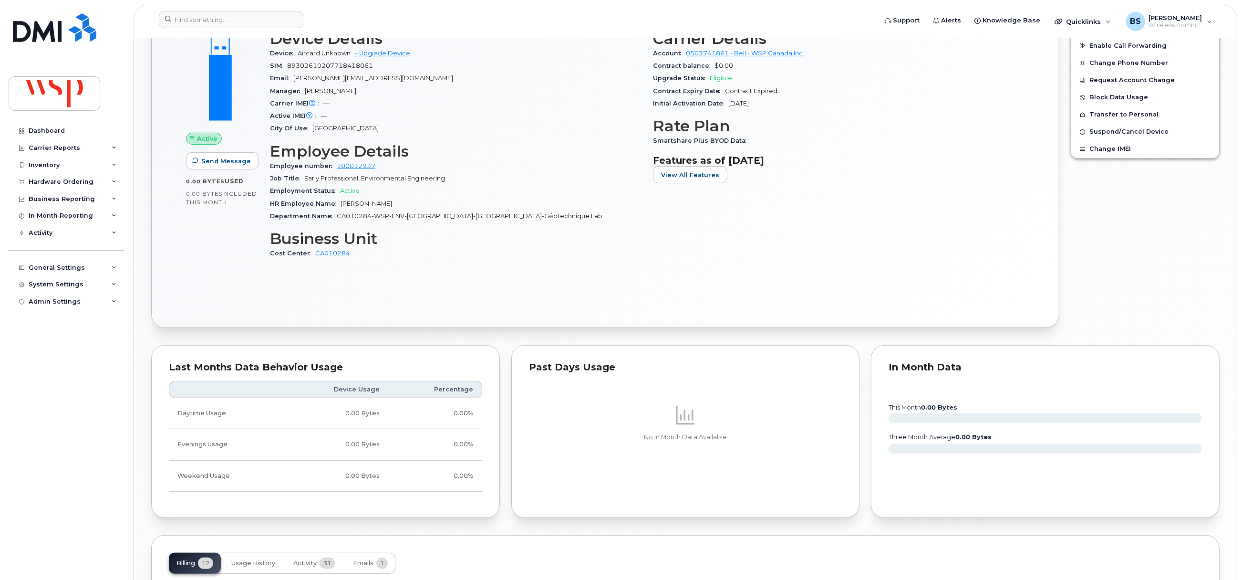
scroll to position [357, 0]
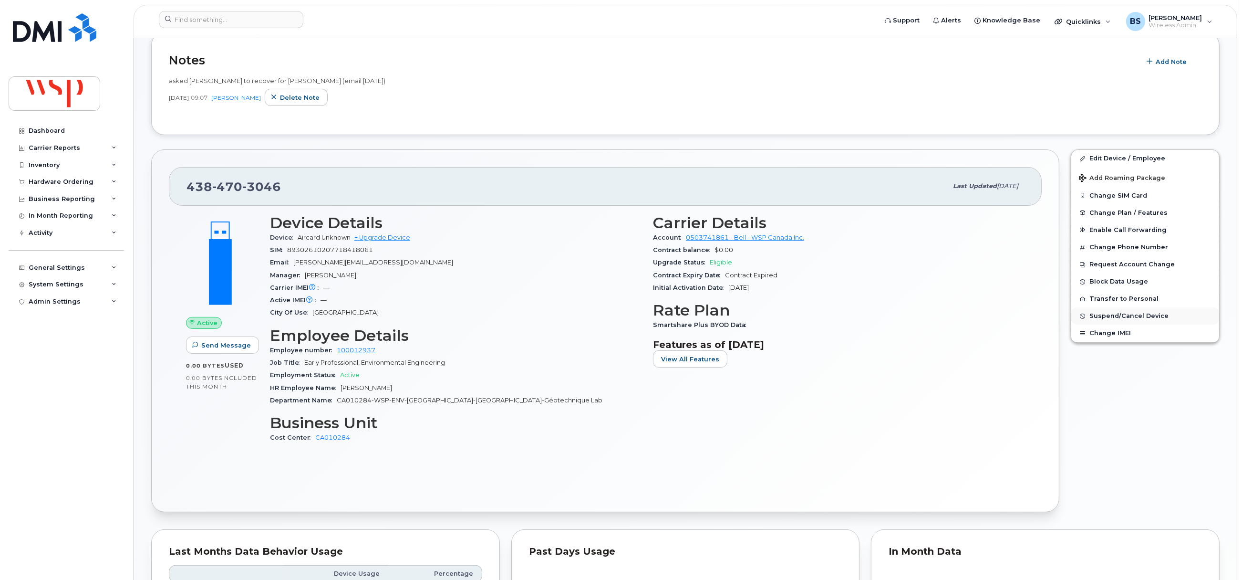
click at [1105, 318] on span "Suspend/Cancel Device" at bounding box center [1128, 315] width 79 height 7
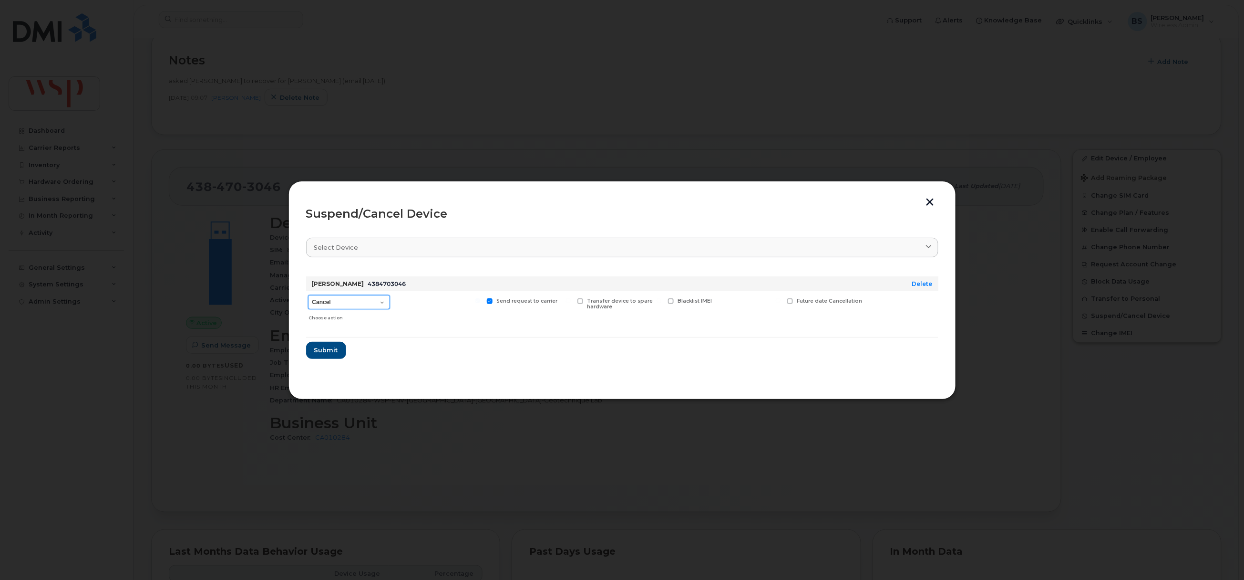
click at [360, 304] on select "Cancel Suspend - Extend Suspension Suspend - Reduced Rate Suspend - Full Rate S…" at bounding box center [349, 302] width 82 height 14
select select "[object Object]"
click at [308, 295] on select "Cancel Suspend - Extend Suspension Suspend - Reduced Rate Suspend - Full Rate S…" at bounding box center [349, 302] width 82 height 14
drag, startPoint x: 326, startPoint y: 349, endPoint x: 383, endPoint y: 354, distance: 57.5
click at [326, 349] on span "Submit" at bounding box center [326, 349] width 24 height 9
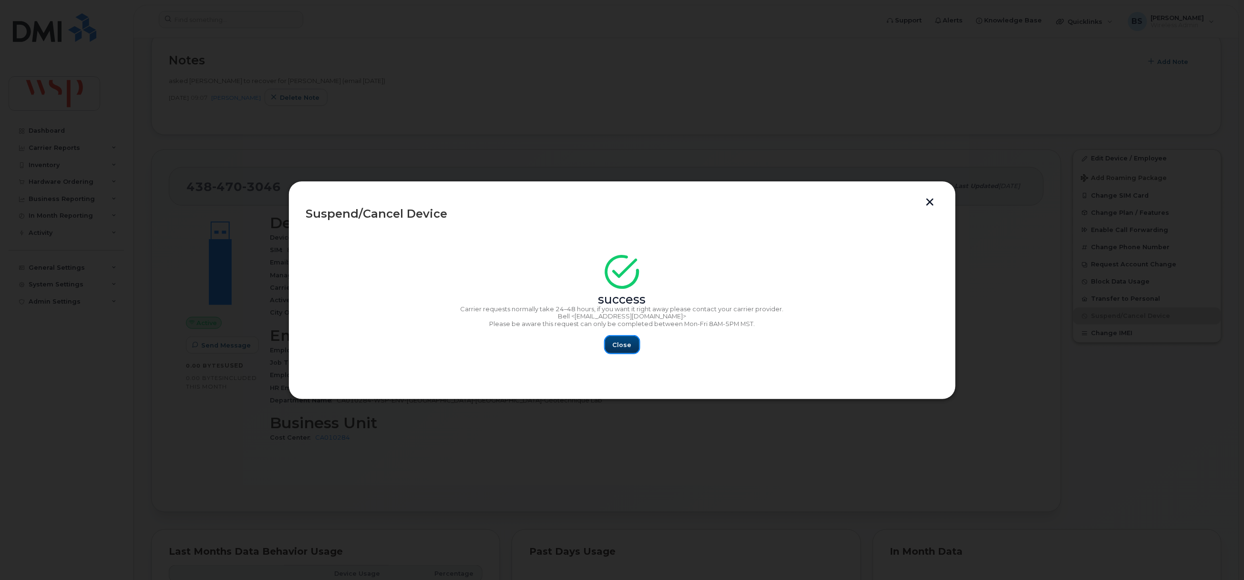
click at [624, 344] on span "Close" at bounding box center [622, 344] width 19 height 9
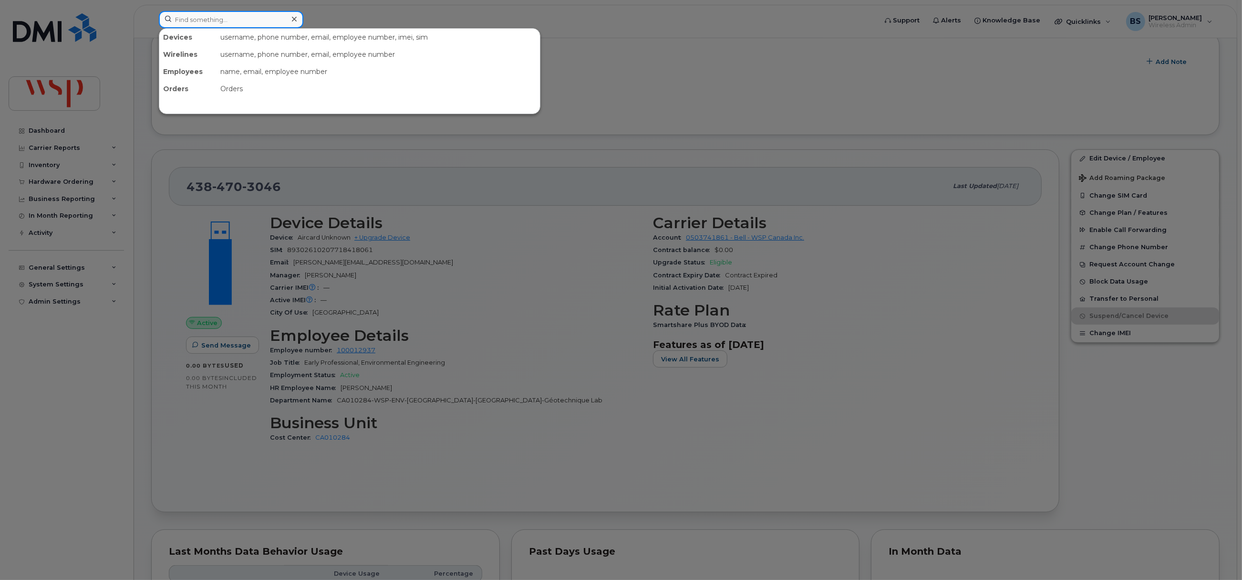
click at [220, 22] on input at bounding box center [231, 19] width 145 height 17
paste input "5873374261"
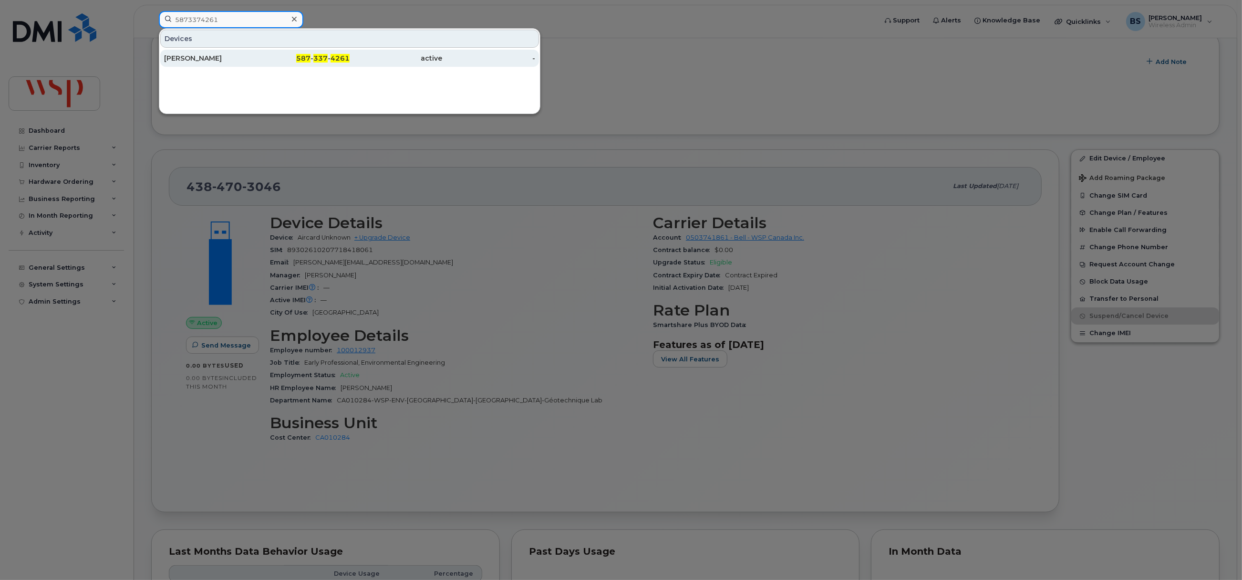
type input "5873374261"
click at [185, 58] on div "Oscar Urriola" at bounding box center [210, 58] width 93 height 10
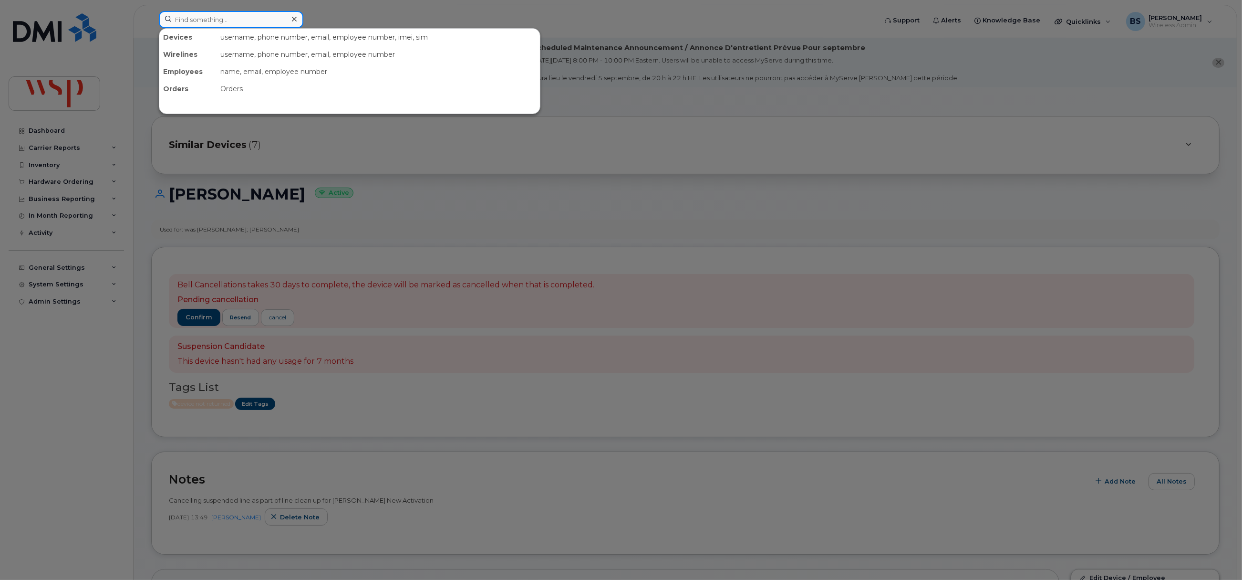
click at [250, 21] on input at bounding box center [231, 19] width 145 height 17
paste input "6393175395"
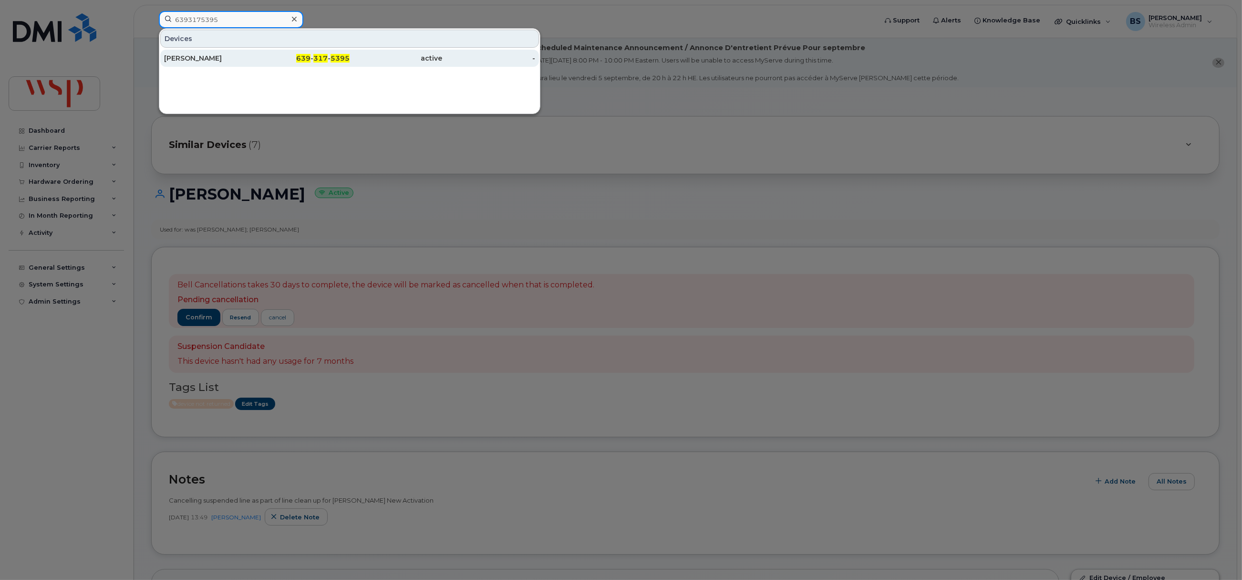
type input "6393175395"
click at [187, 56] on div "[PERSON_NAME]" at bounding box center [210, 58] width 93 height 10
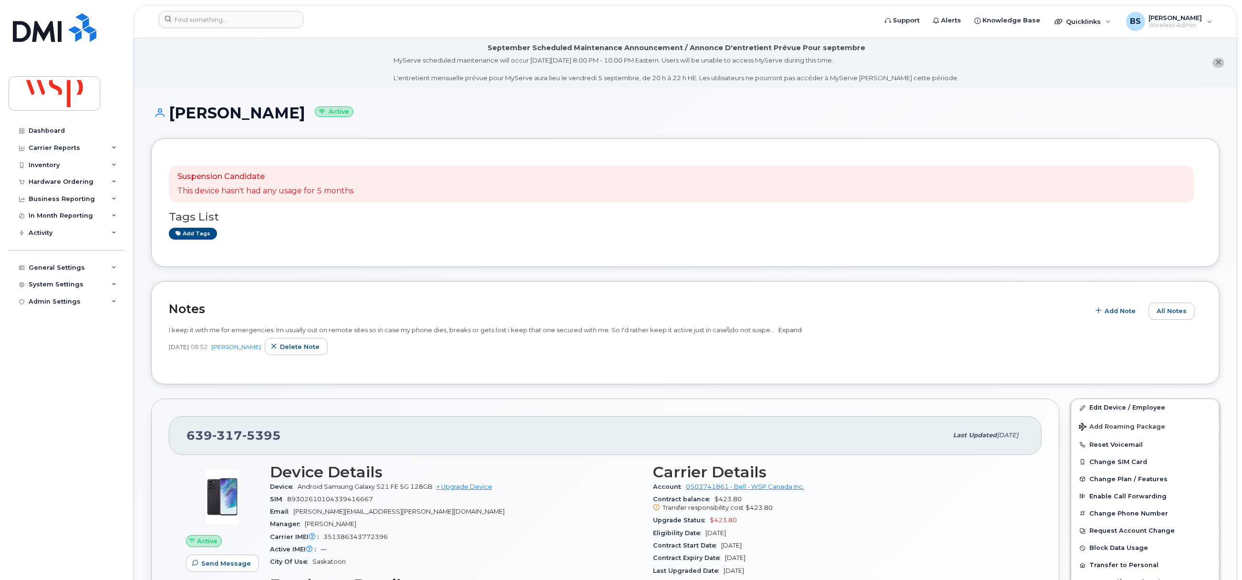
click at [790, 332] on link "Expand" at bounding box center [789, 330] width 23 height 8
click at [192, 231] on link "Add tags" at bounding box center [193, 234] width 48 height 12
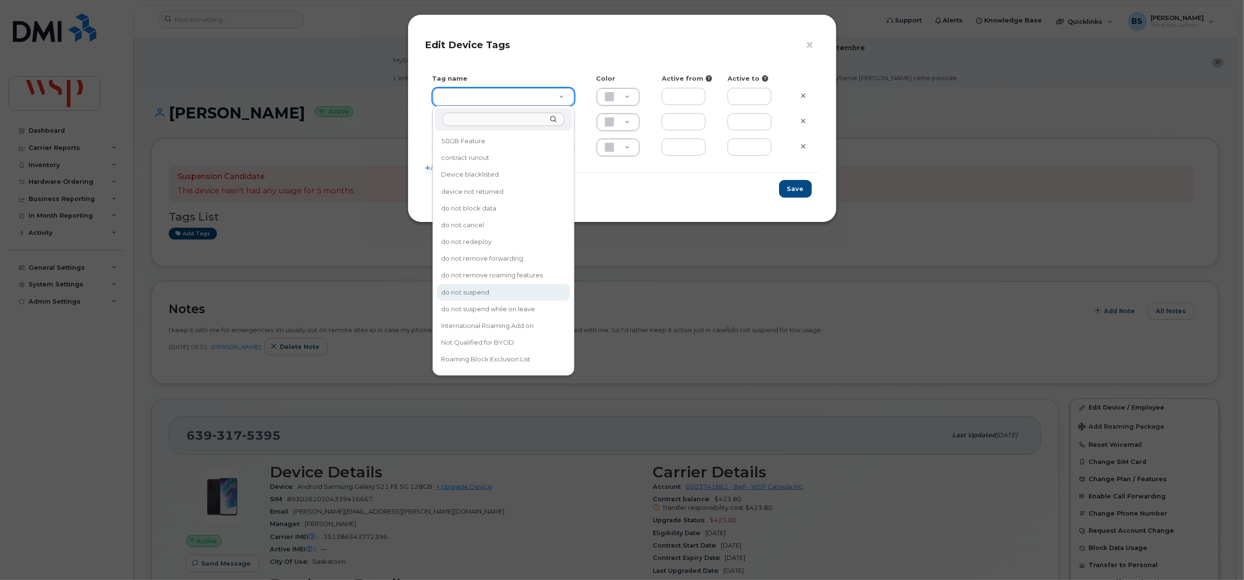
drag, startPoint x: 505, startPoint y: 282, endPoint x: 494, endPoint y: 271, distance: 15.9
type input "do not suspend"
type input "F8C6C8"
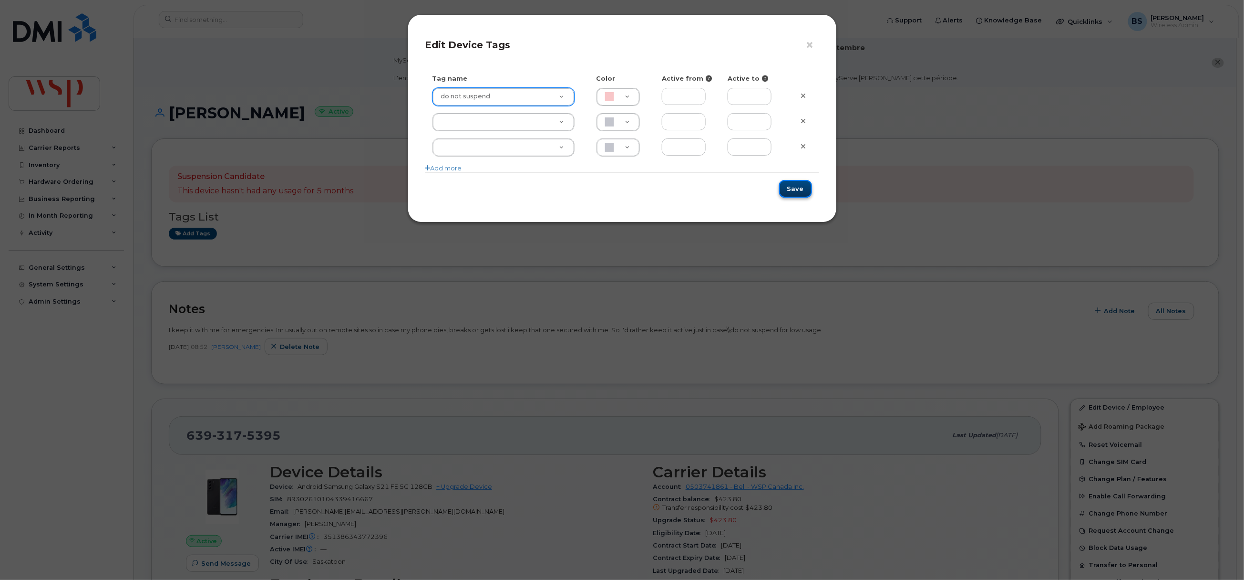
click at [802, 190] on button "Save" at bounding box center [795, 189] width 33 height 18
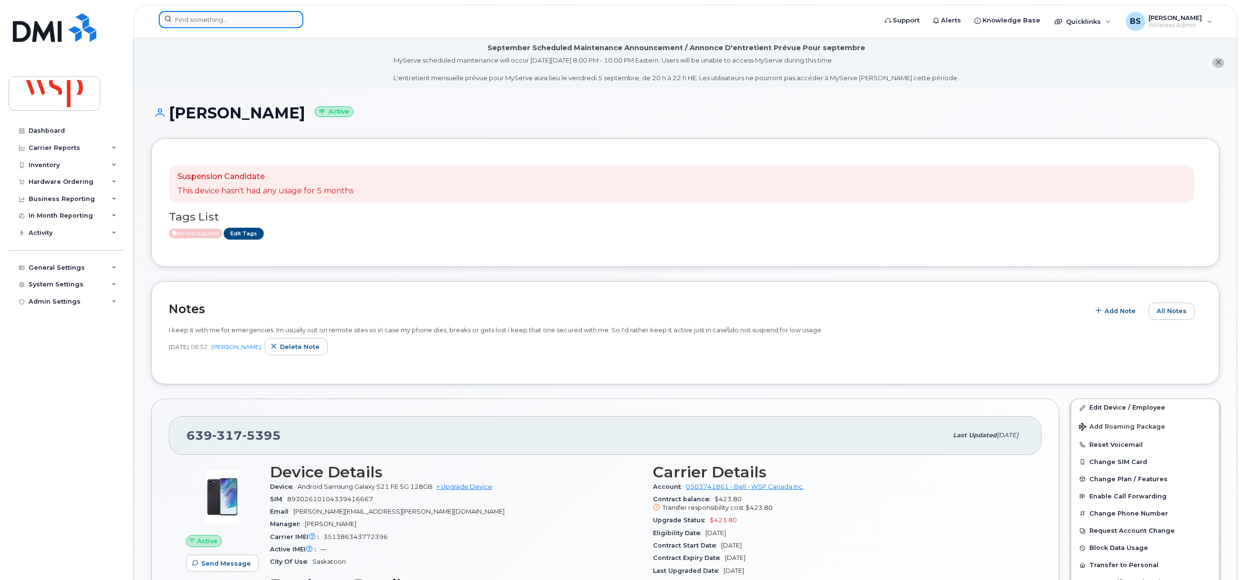
click at [190, 21] on input at bounding box center [231, 19] width 145 height 17
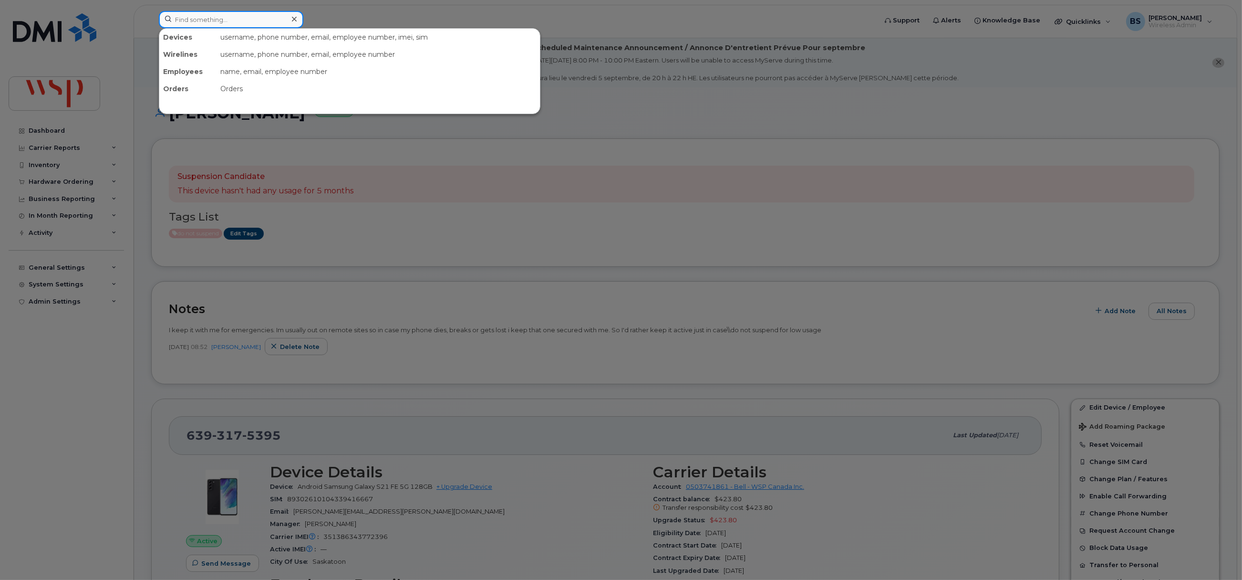
paste input "2894420530"
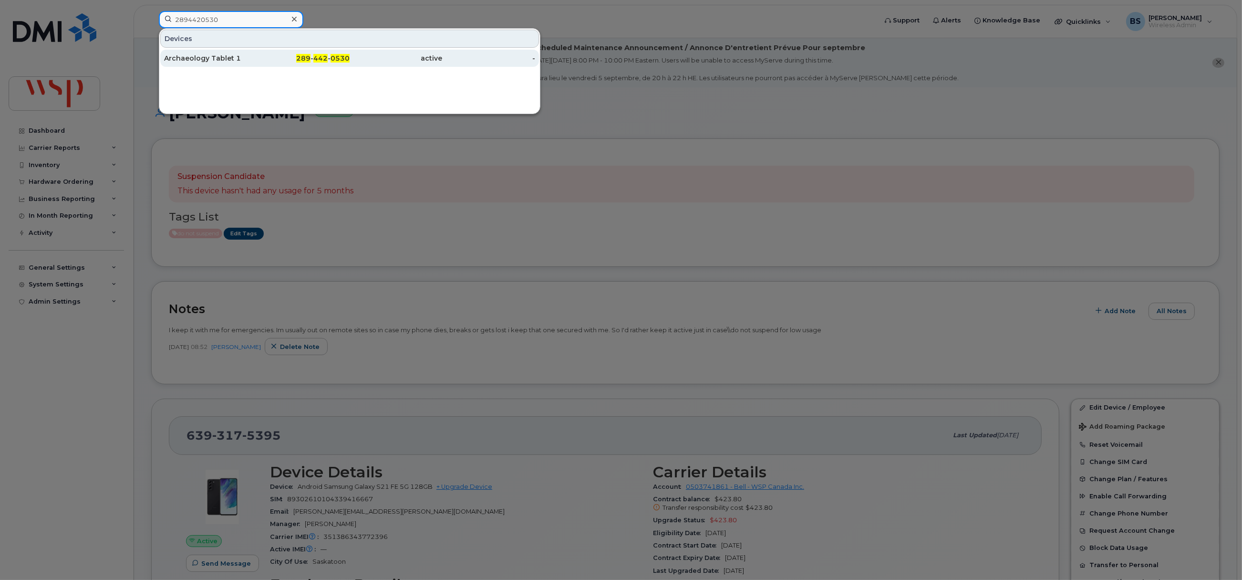
type input "2894420530"
click at [186, 55] on div "Archaeology Tablet 1" at bounding box center [210, 58] width 93 height 10
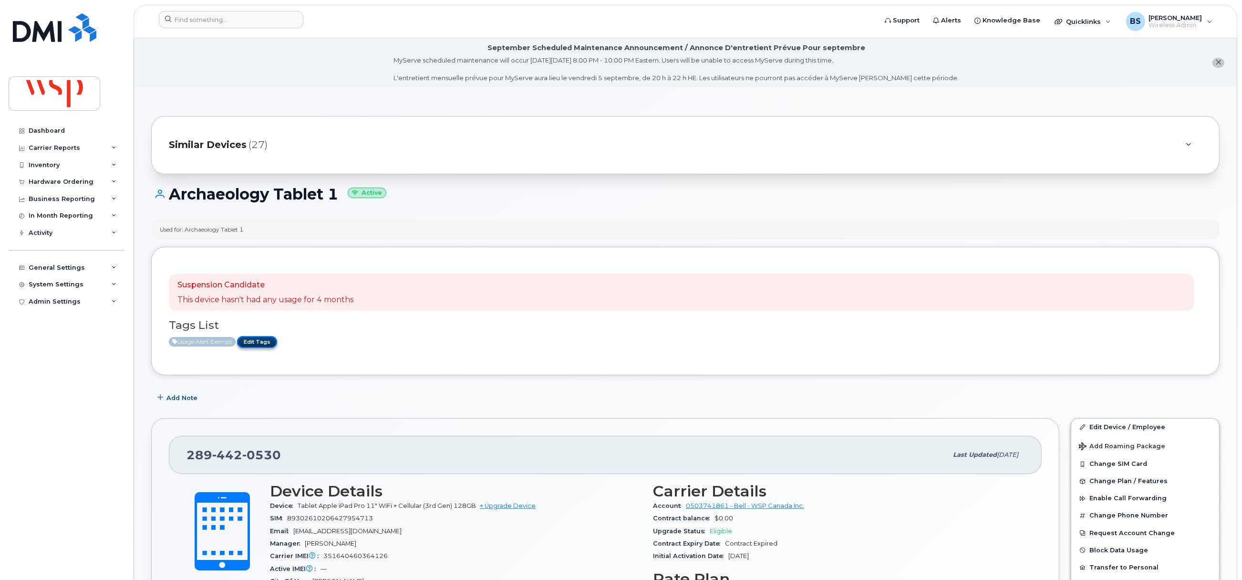
click at [267, 342] on link "Edit Tags" at bounding box center [257, 342] width 40 height 12
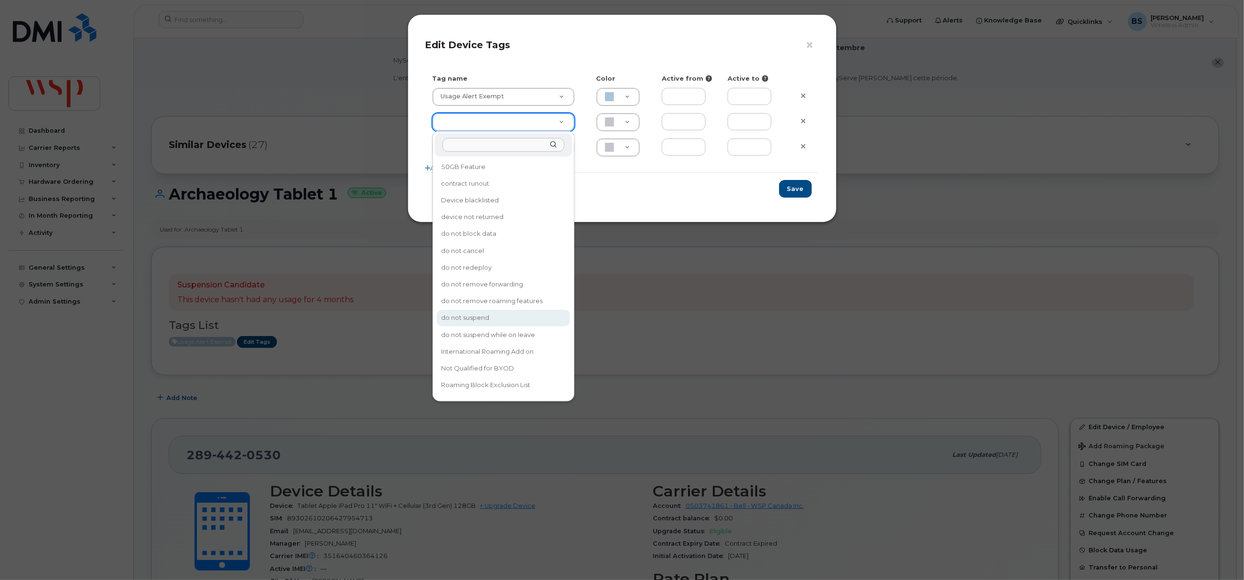
type input "do not suspend"
type input "F8C6C8"
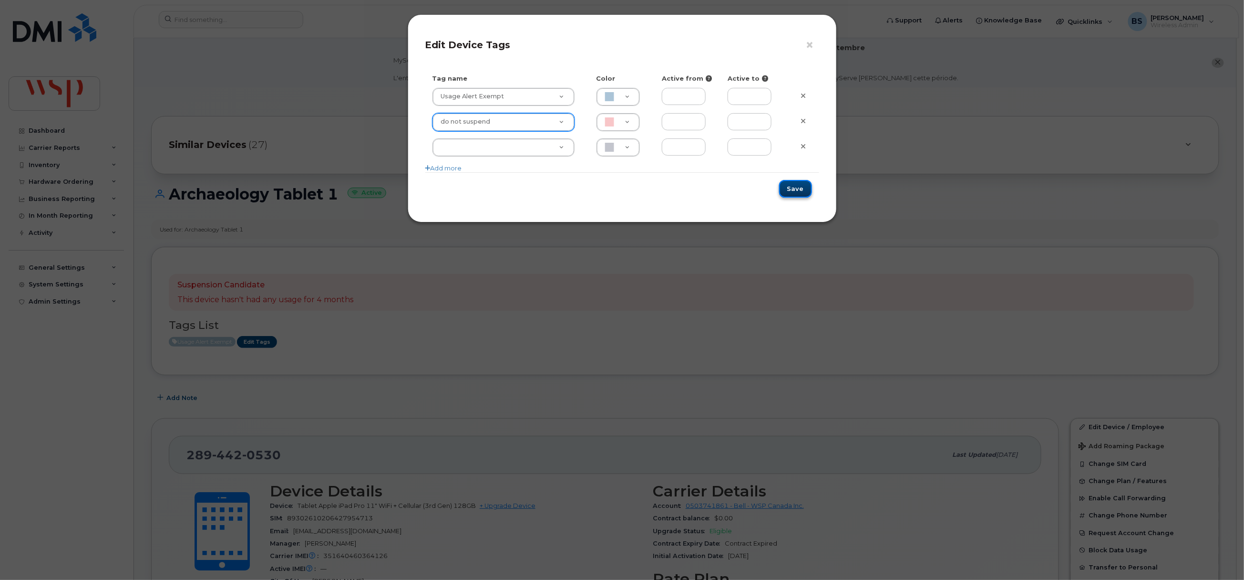
click at [796, 189] on button "Save" at bounding box center [795, 189] width 33 height 18
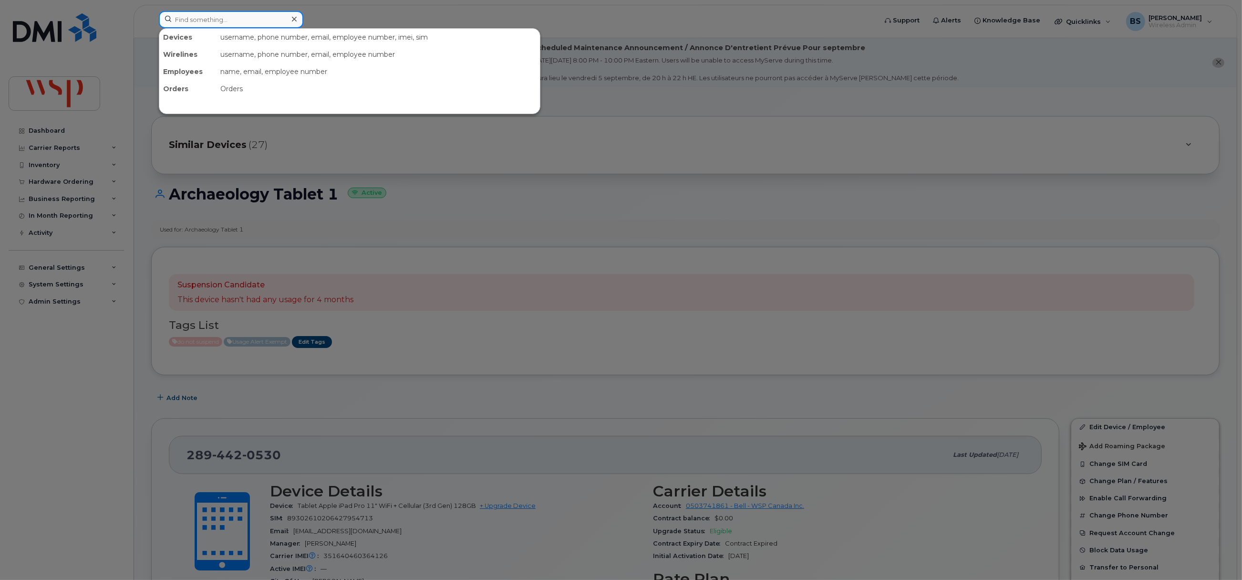
drag, startPoint x: 226, startPoint y: 17, endPoint x: 227, endPoint y: 21, distance: 4.9
click at [227, 16] on input at bounding box center [231, 19] width 145 height 17
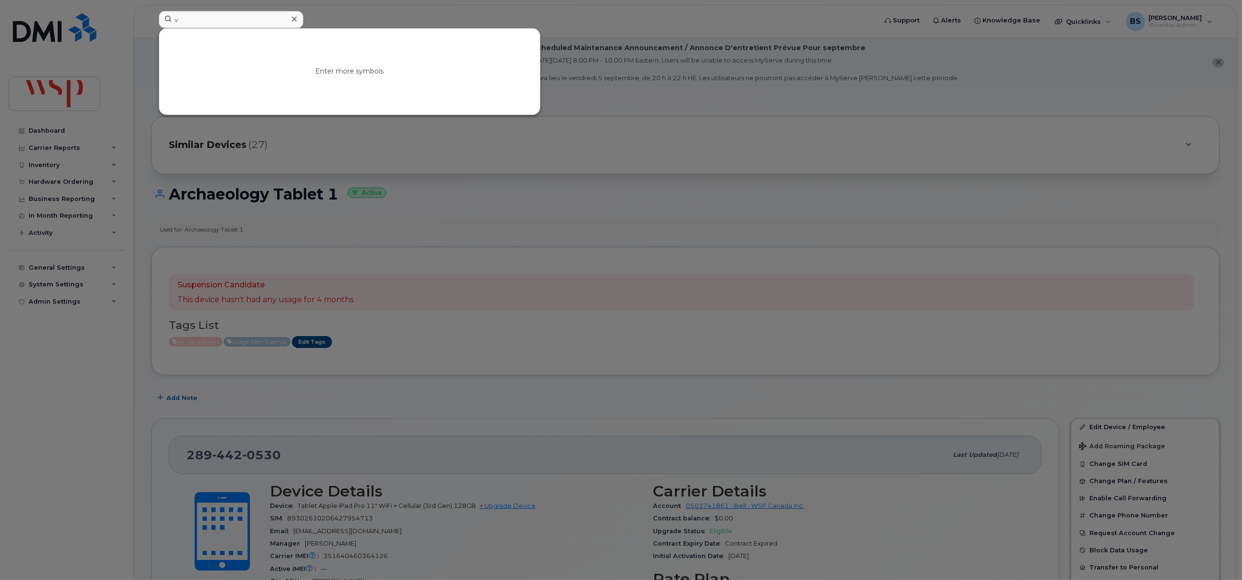
click at [165, 28] on div "Enter more symbols" at bounding box center [350, 71] width 382 height 87
drag, startPoint x: 197, startPoint y: 25, endPoint x: 148, endPoint y: 24, distance: 49.1
click at [151, 24] on div "v Enter more symbols" at bounding box center [514, 21] width 727 height 21
paste input "5873857675"
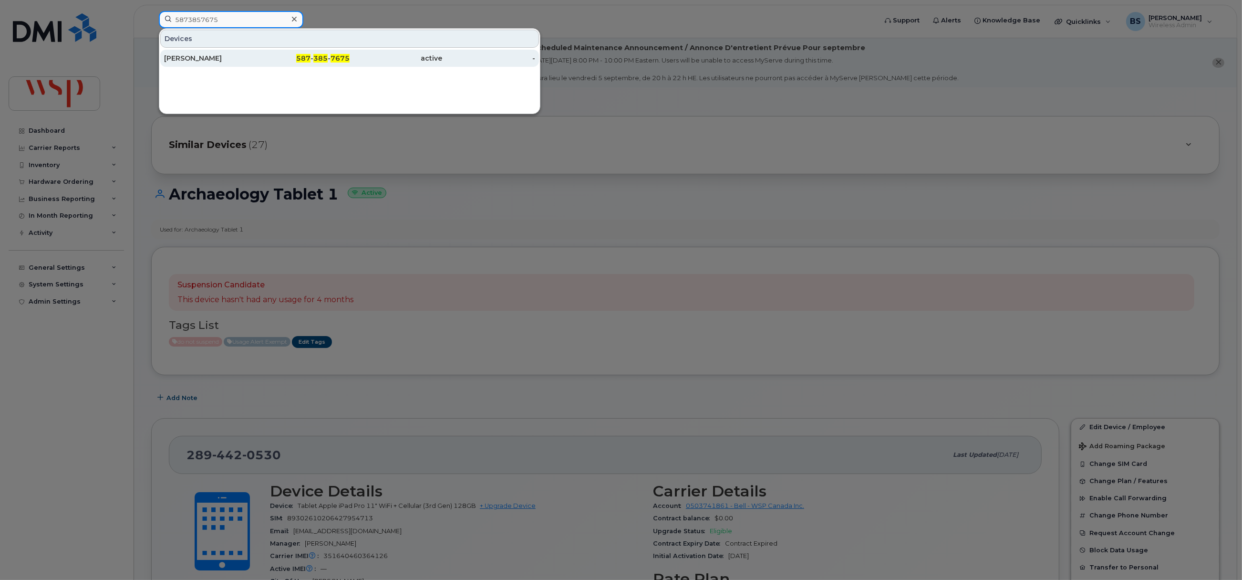
type input "5873857675"
click at [187, 54] on div "Jacob Obrigewitch" at bounding box center [210, 58] width 93 height 10
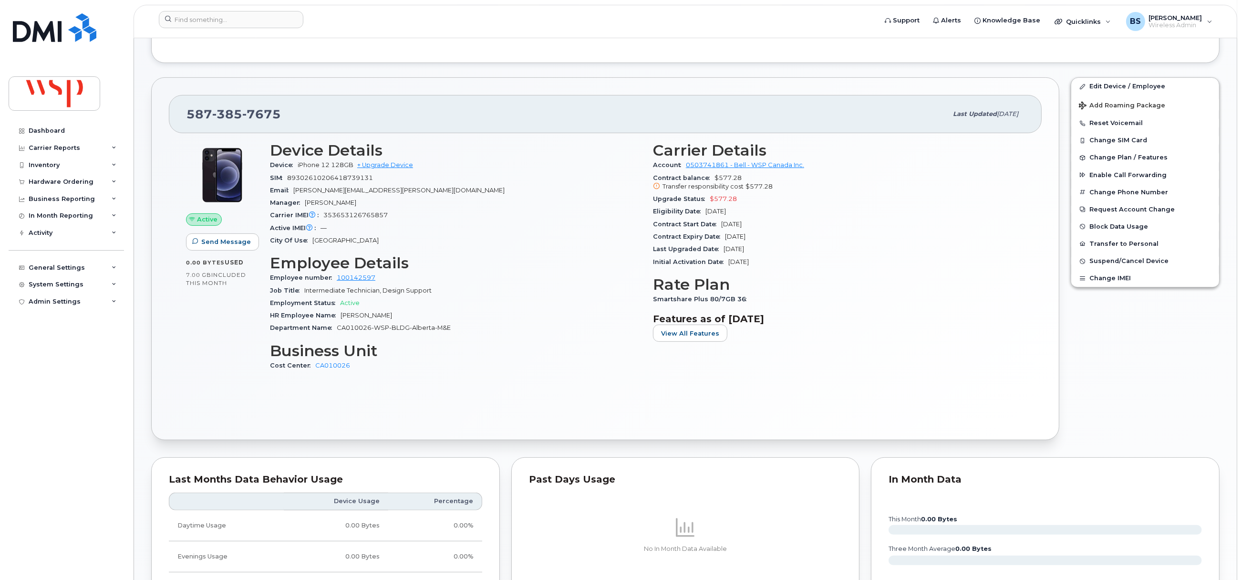
scroll to position [286, 0]
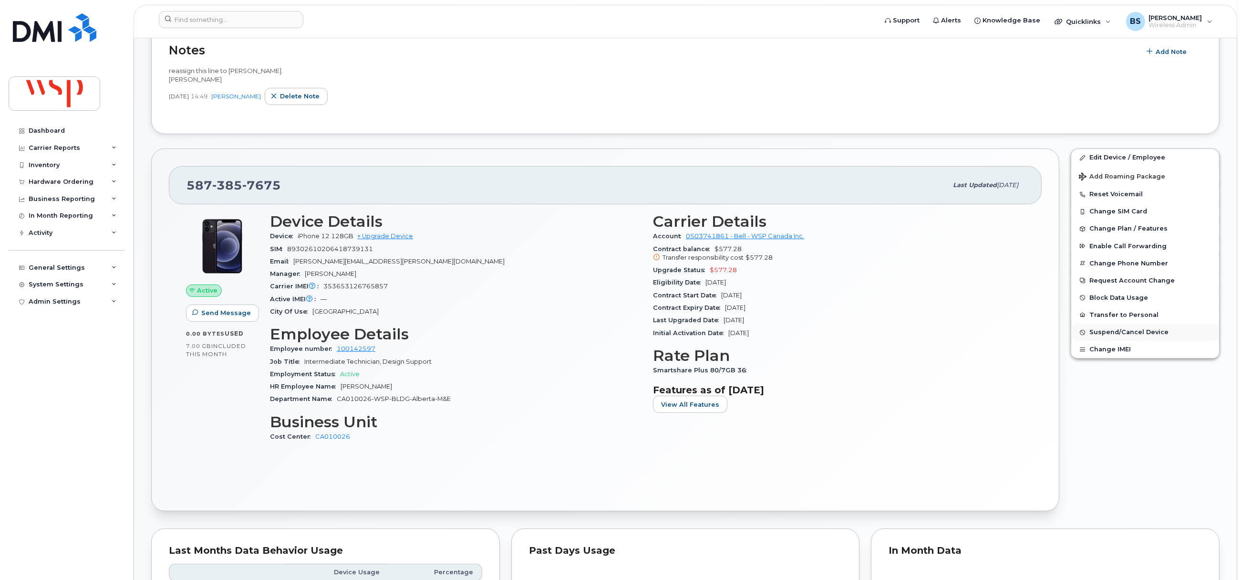
click at [1107, 336] on span "Suspend/Cancel Device" at bounding box center [1128, 332] width 79 height 7
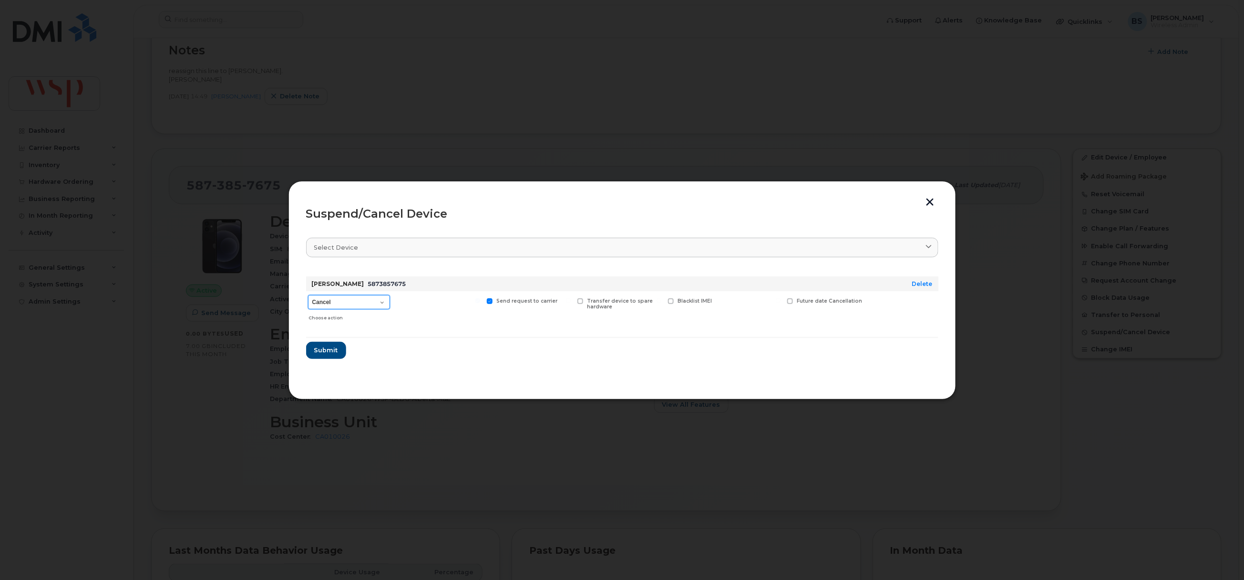
click at [332, 298] on select "Cancel Suspend - Extend Suspension Suspend - Reduced Rate Suspend - Full Rate S…" at bounding box center [349, 302] width 82 height 14
select select "[object Object]"
click at [308, 295] on select "Cancel Suspend - Extend Suspension Suspend - Reduced Rate Suspend - Full Rate S…" at bounding box center [349, 302] width 82 height 14
click at [326, 345] on button "Submit" at bounding box center [325, 350] width 39 height 17
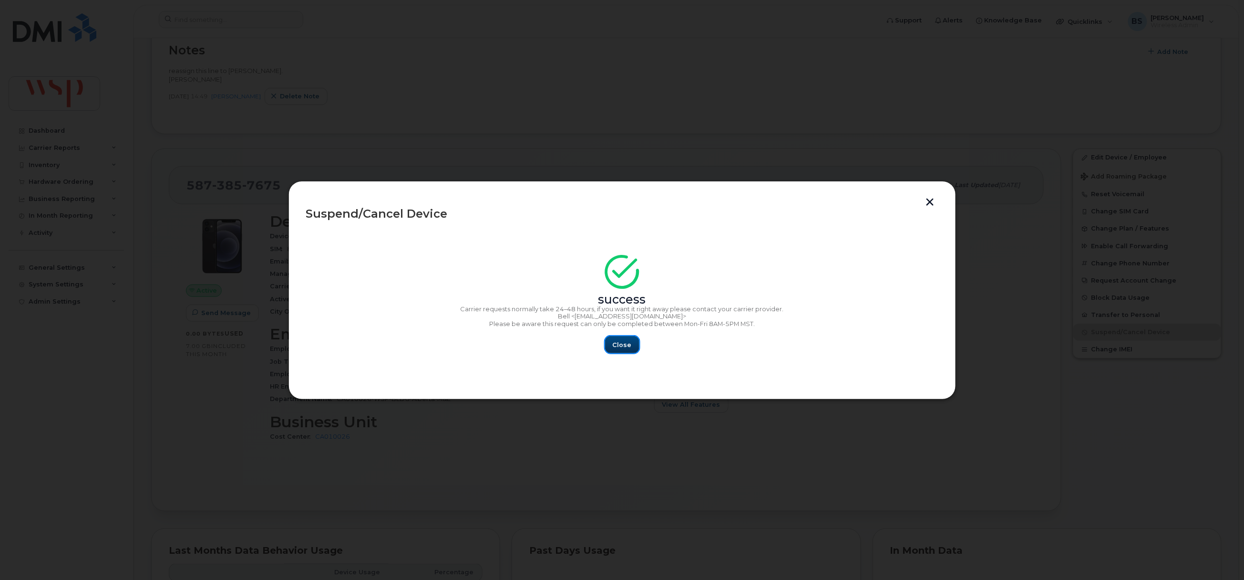
click at [622, 341] on span "Close" at bounding box center [622, 344] width 19 height 9
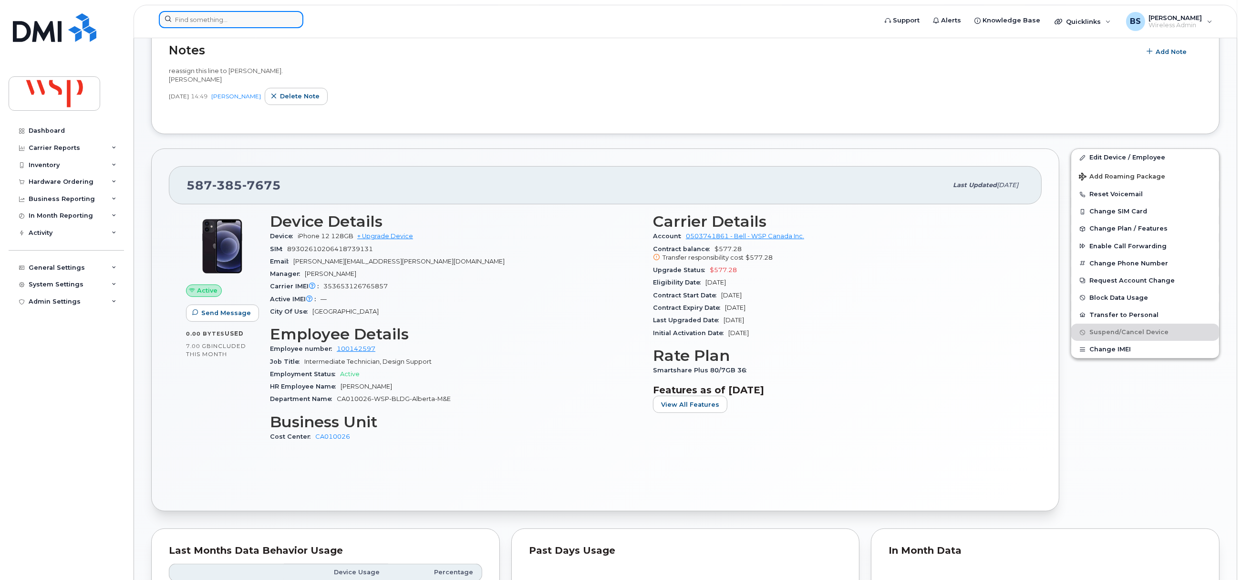
drag, startPoint x: 232, startPoint y: 16, endPoint x: 218, endPoint y: 16, distance: 14.8
click at [232, 16] on input at bounding box center [231, 19] width 145 height 17
paste input "2043903549"
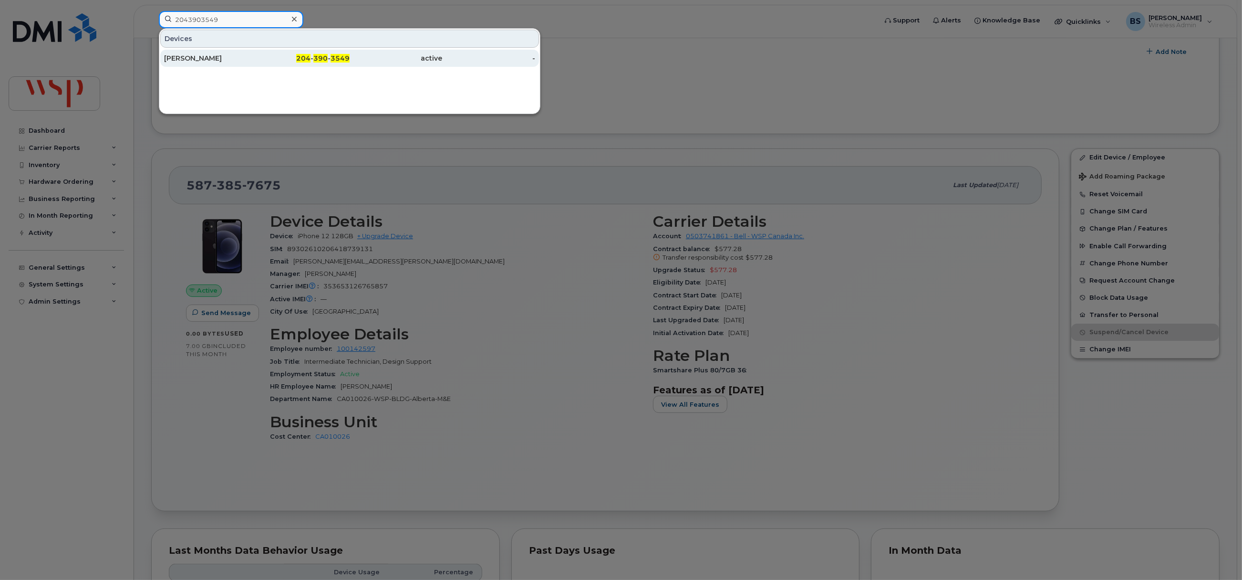
type input "2043903549"
click at [257, 54] on div "Jennifer Lacombe" at bounding box center [303, 58] width 93 height 17
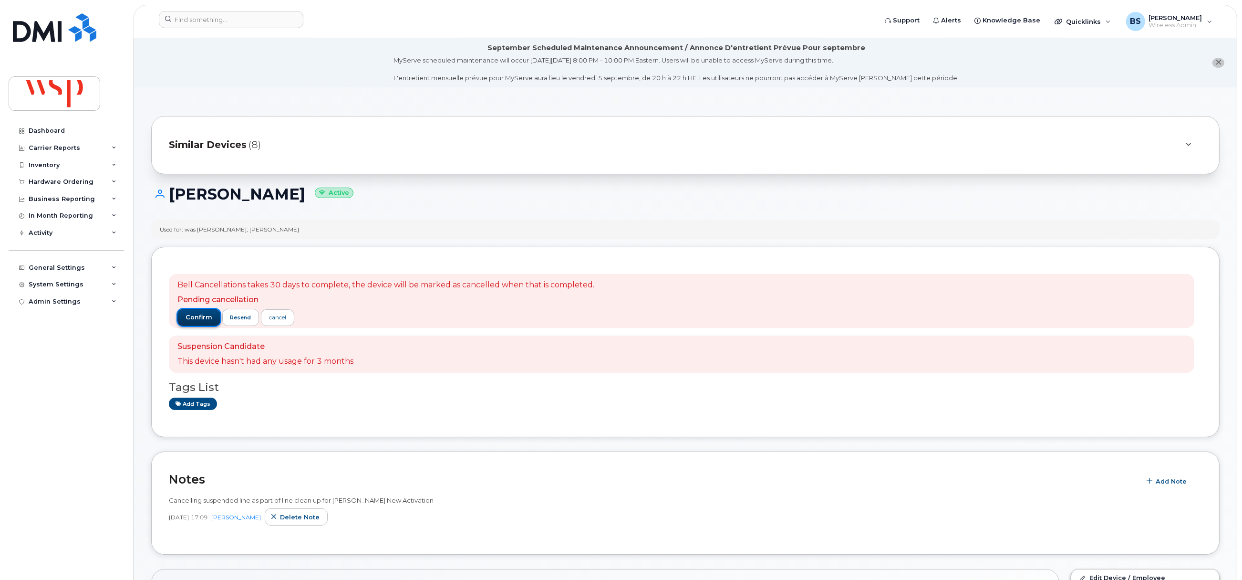
click at [202, 319] on span "confirm" at bounding box center [199, 317] width 27 height 9
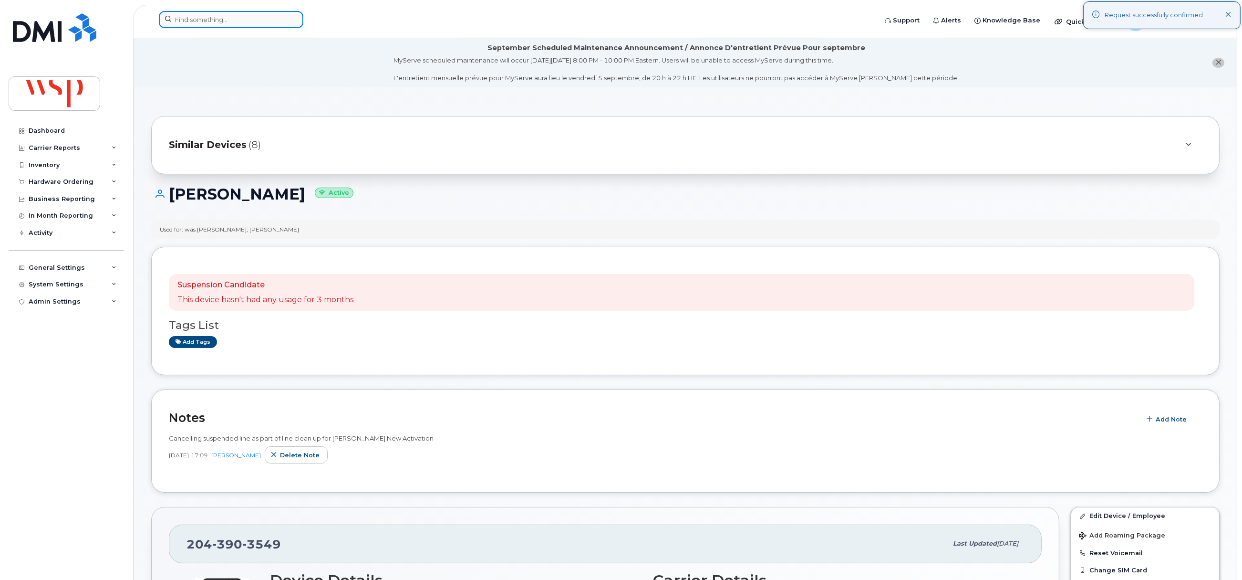
drag, startPoint x: 215, startPoint y: 24, endPoint x: 209, endPoint y: 24, distance: 6.2
click at [216, 24] on input at bounding box center [231, 19] width 145 height 17
paste input "2895565782"
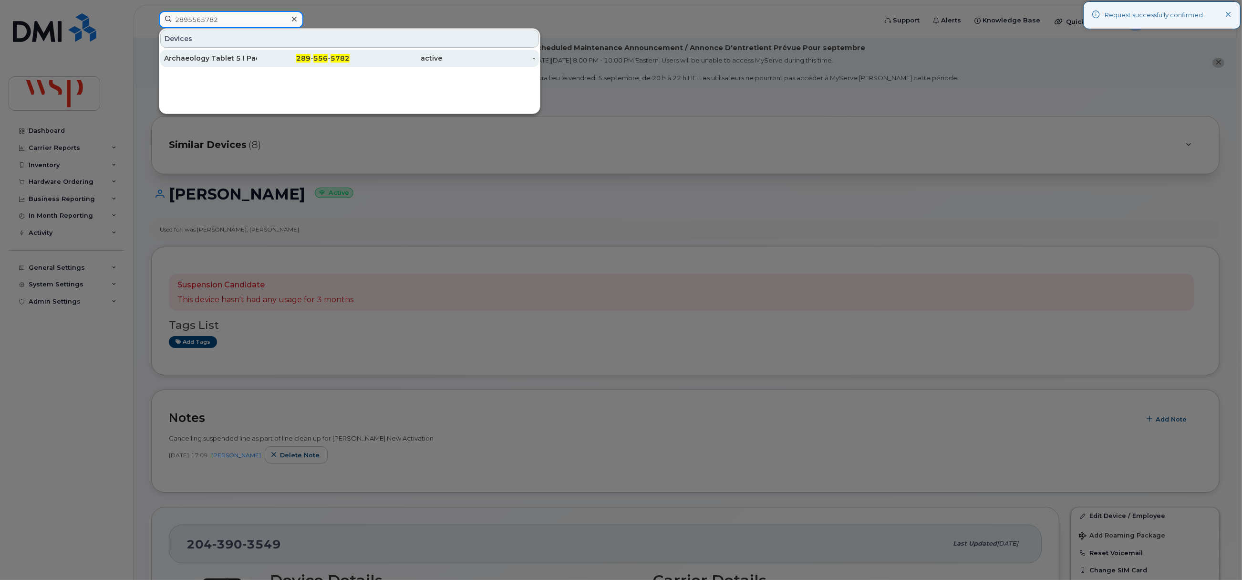
type input "2895565782"
click at [213, 59] on div "Archaeology Tablet 5 I Pad Air" at bounding box center [210, 58] width 93 height 10
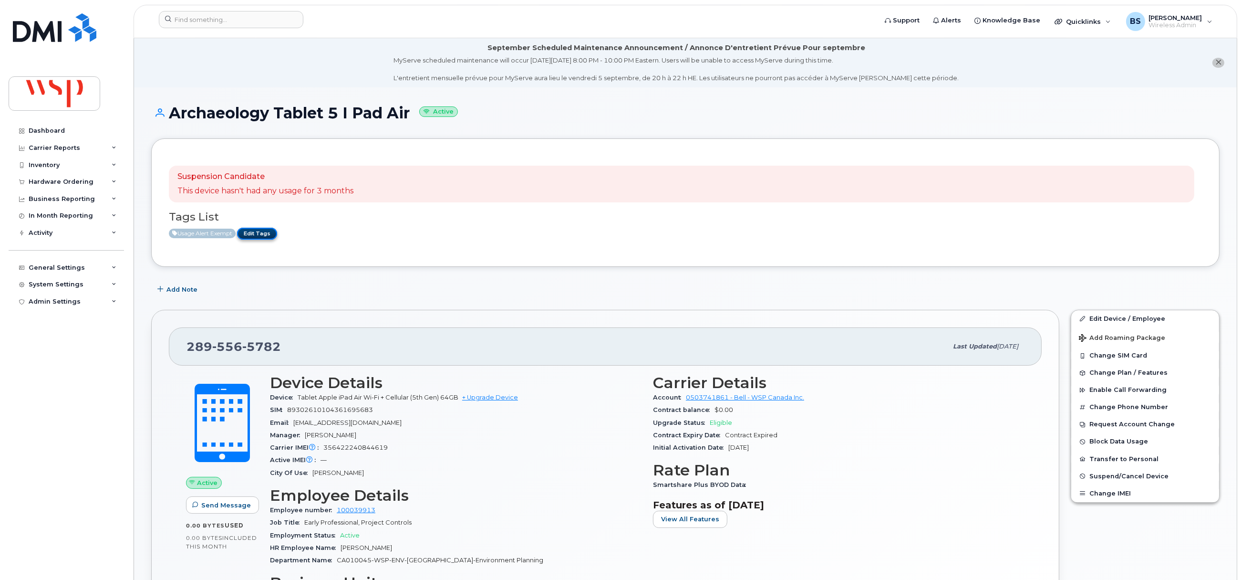
click at [259, 231] on link "Edit Tags" at bounding box center [257, 234] width 40 height 12
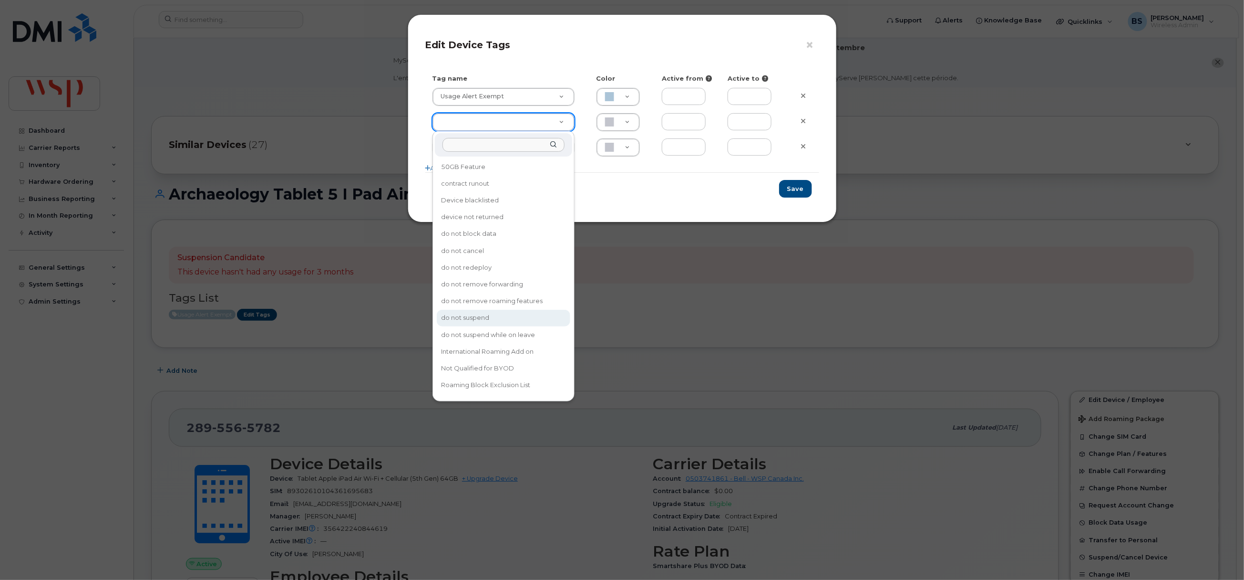
drag, startPoint x: 480, startPoint y: 311, endPoint x: 671, endPoint y: 254, distance: 199.2
type input "do not suspend"
type input "F8C6C8"
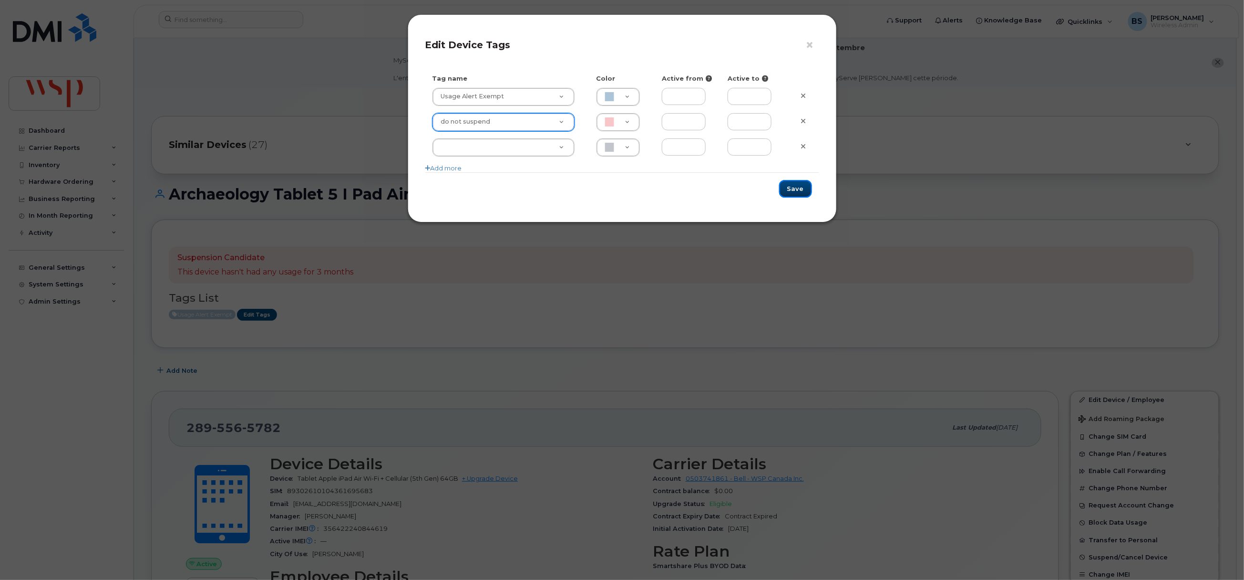
click at [792, 187] on button "Save" at bounding box center [795, 189] width 33 height 18
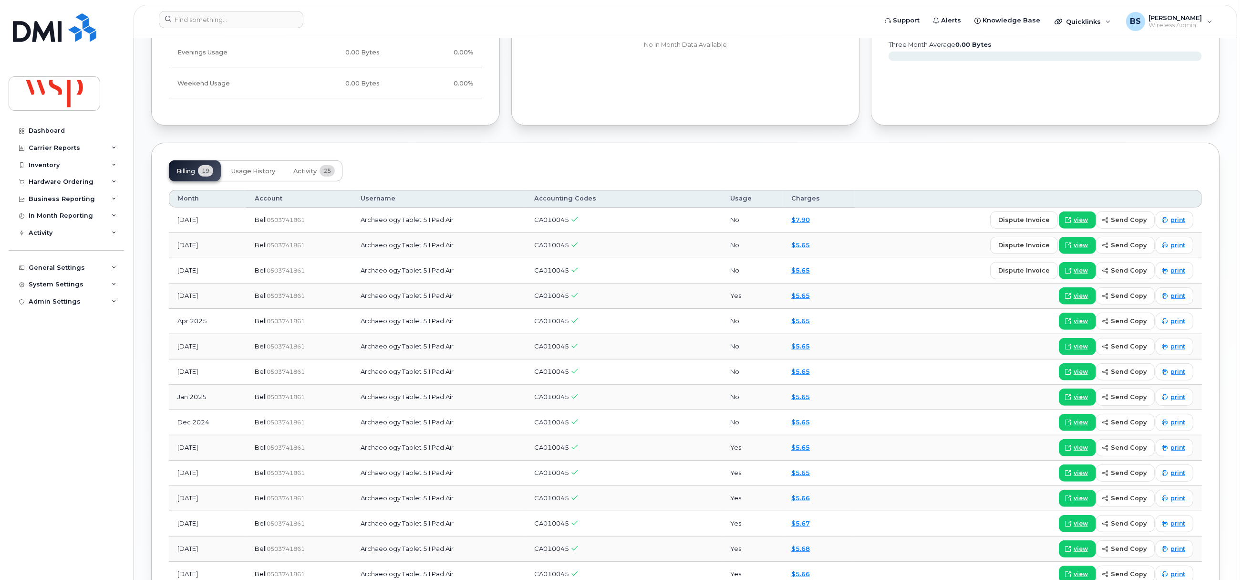
scroll to position [930, 0]
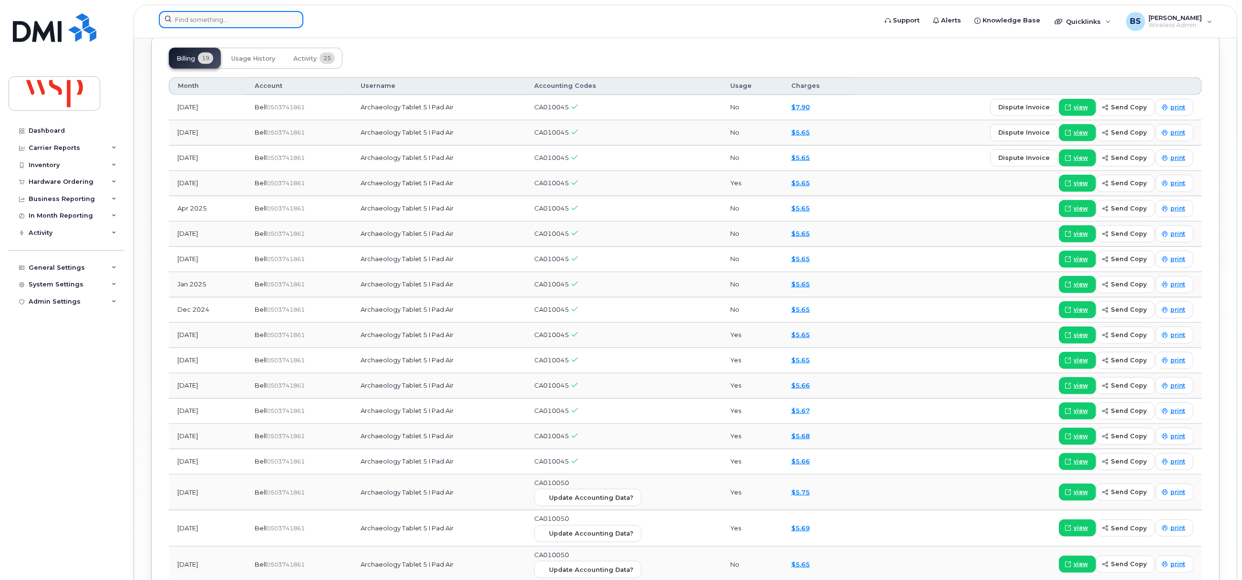
click at [268, 20] on input at bounding box center [231, 19] width 145 height 17
paste input "4038053957"
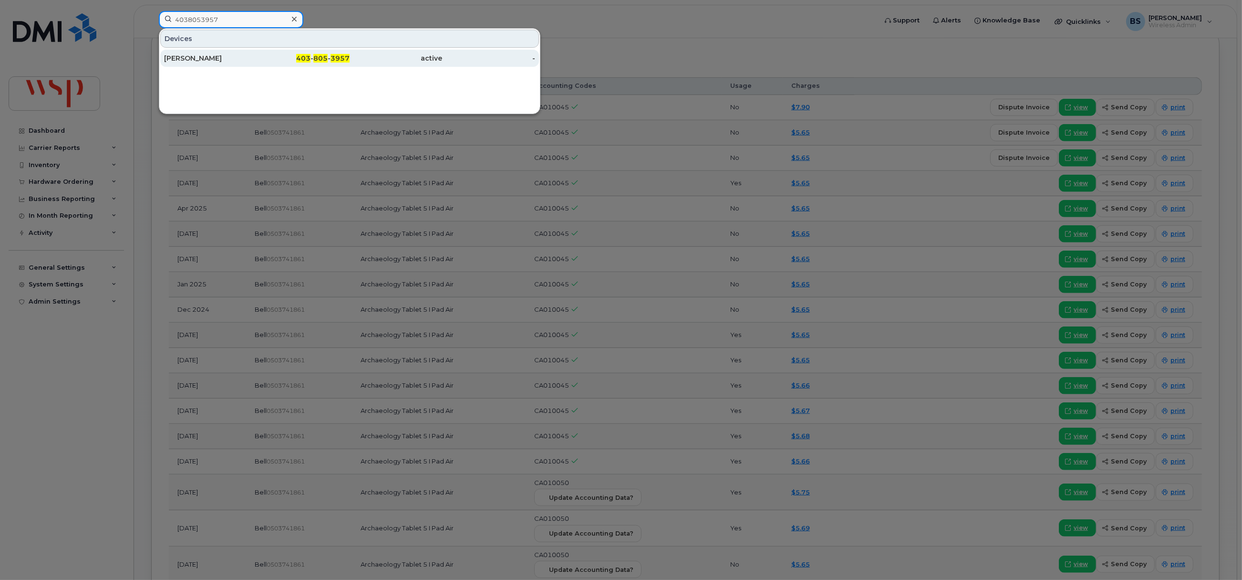
type input "4038053957"
click at [202, 60] on div "Erin Murphy-Goetz" at bounding box center [210, 58] width 93 height 10
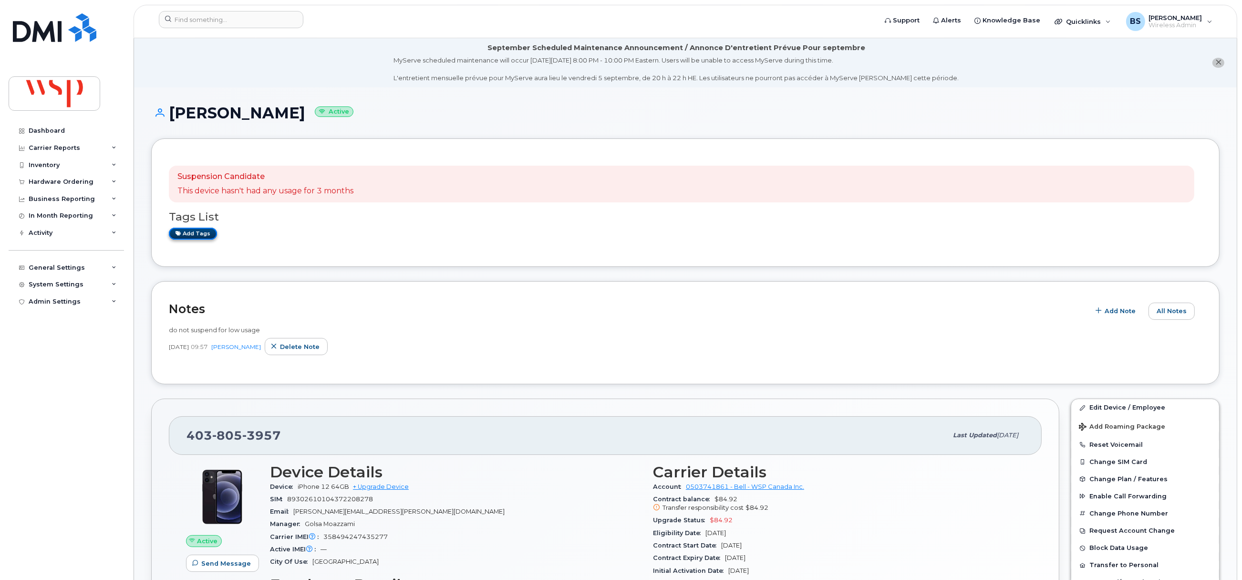
click at [197, 235] on link "Add tags" at bounding box center [193, 234] width 48 height 12
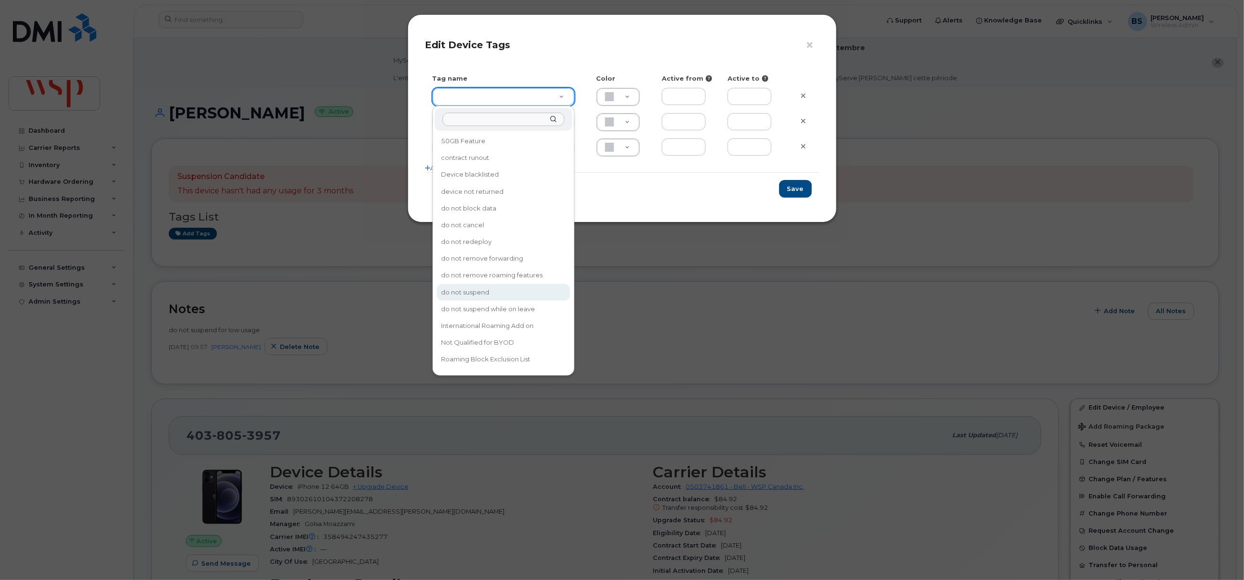
type input "do not suspend"
type input "F8C6C8"
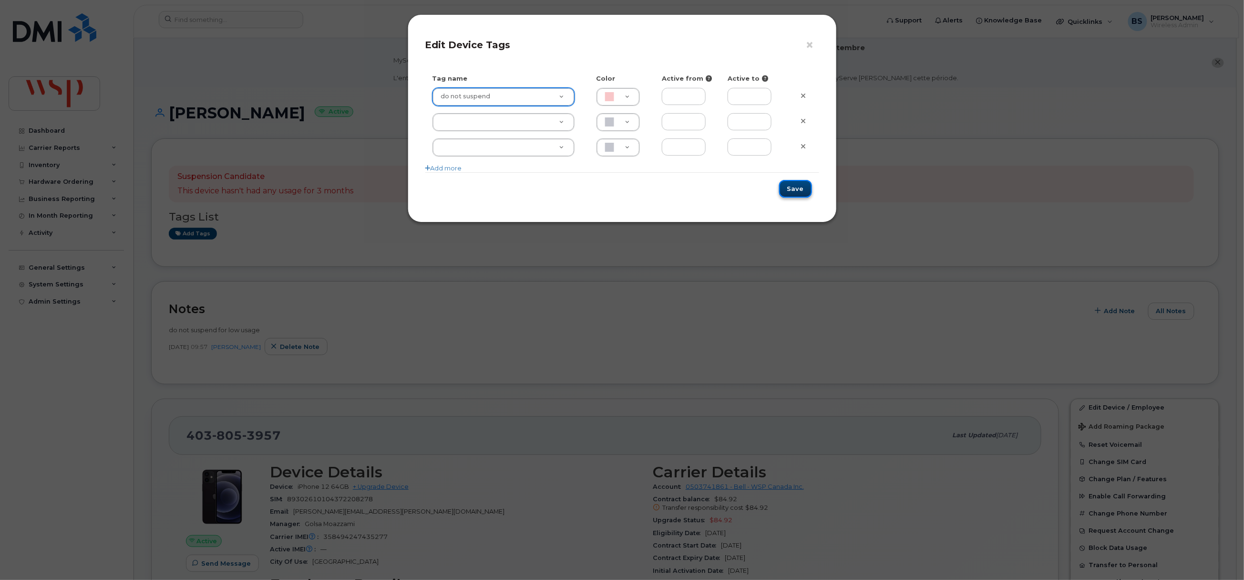
click at [799, 192] on button "Save" at bounding box center [795, 189] width 33 height 18
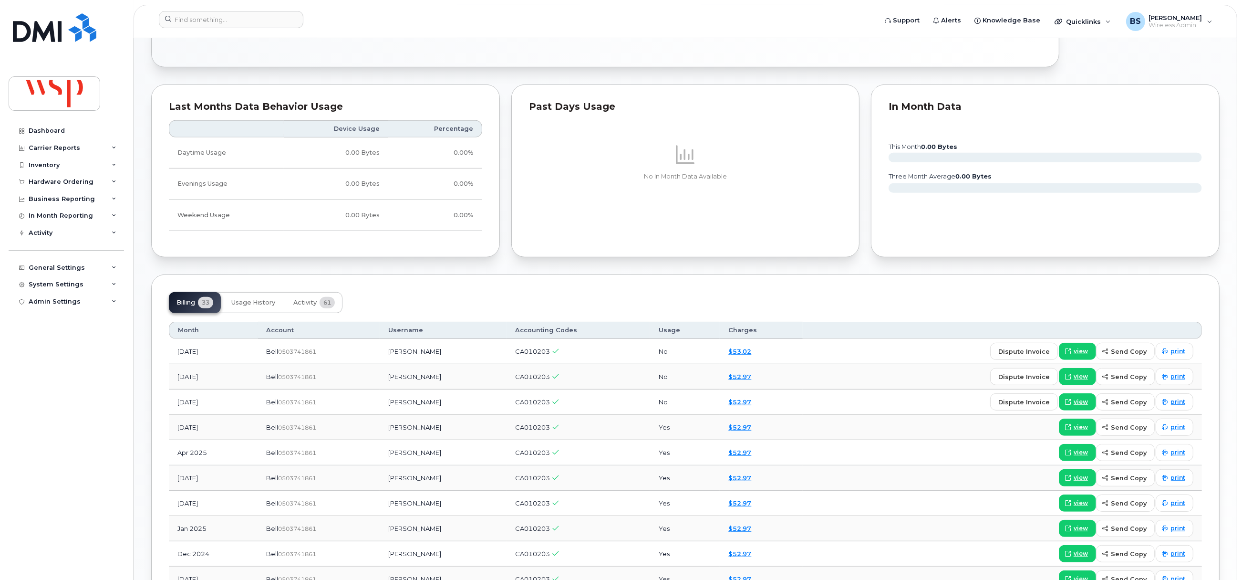
scroll to position [859, 0]
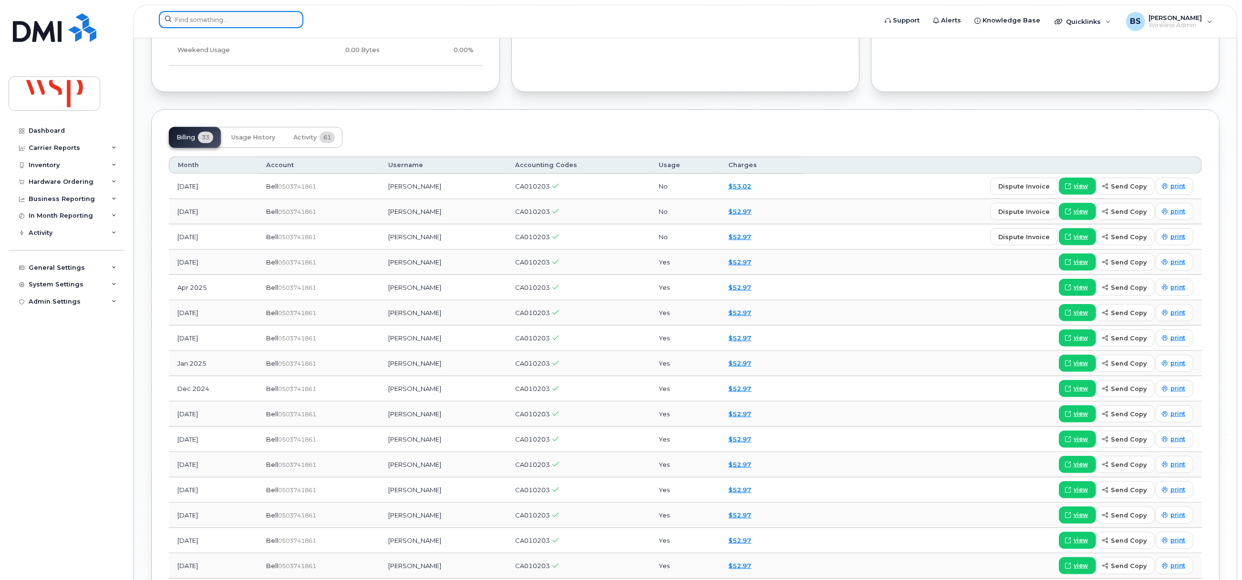
click at [254, 23] on input at bounding box center [231, 19] width 145 height 17
paste input "4039230199"
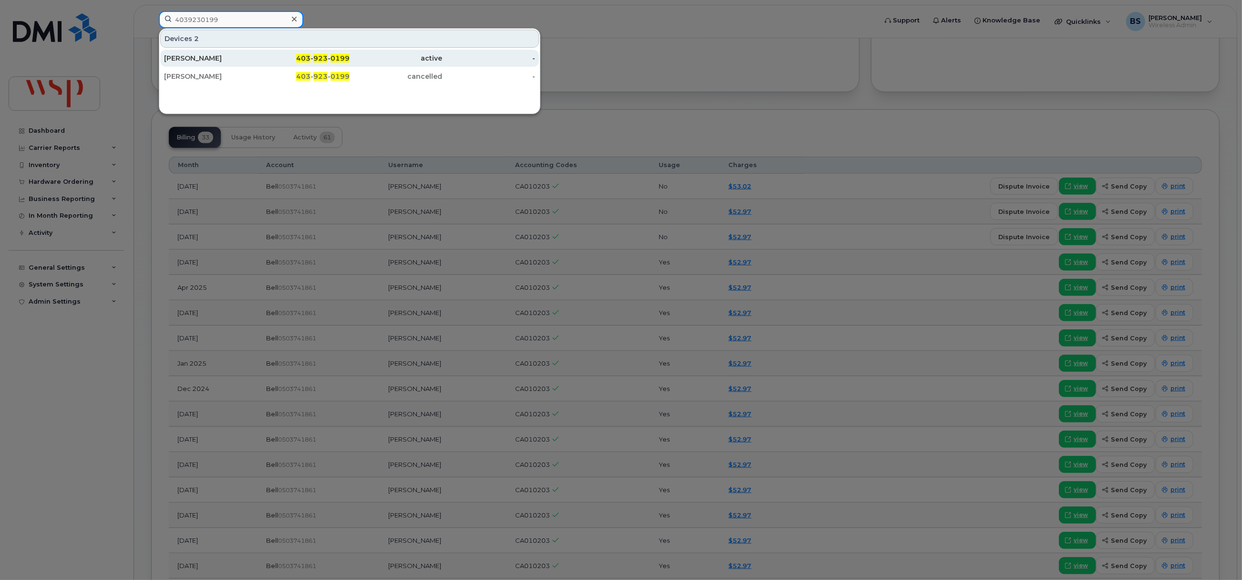
type input "4039230199"
click at [186, 58] on div "Thomas Tutzinger" at bounding box center [210, 58] width 93 height 10
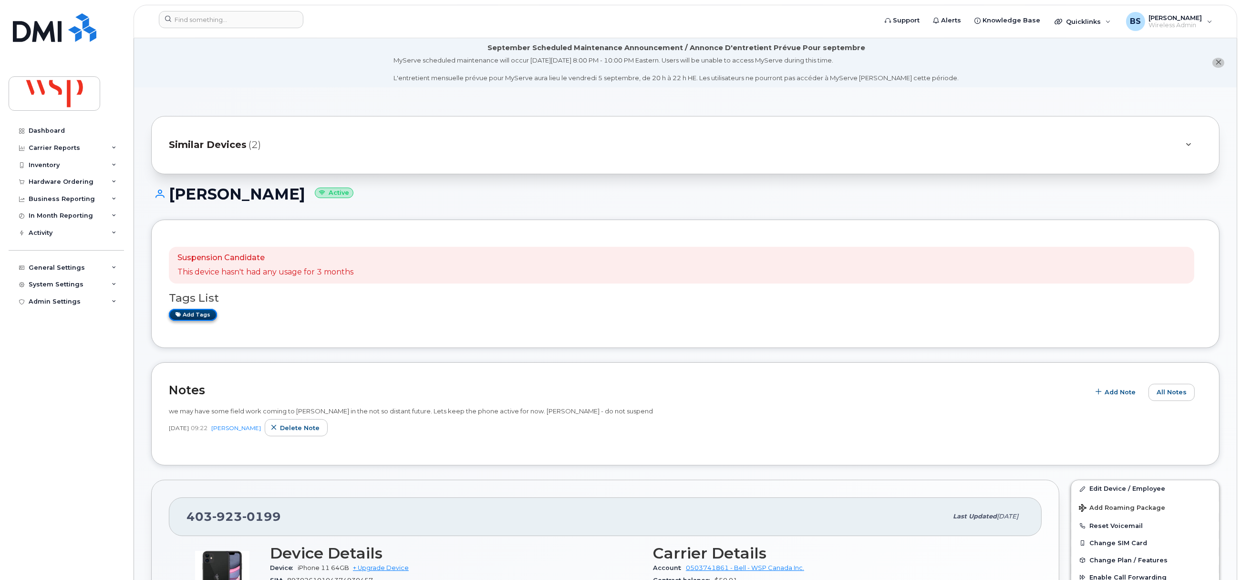
click at [197, 314] on link "Add tags" at bounding box center [193, 315] width 48 height 12
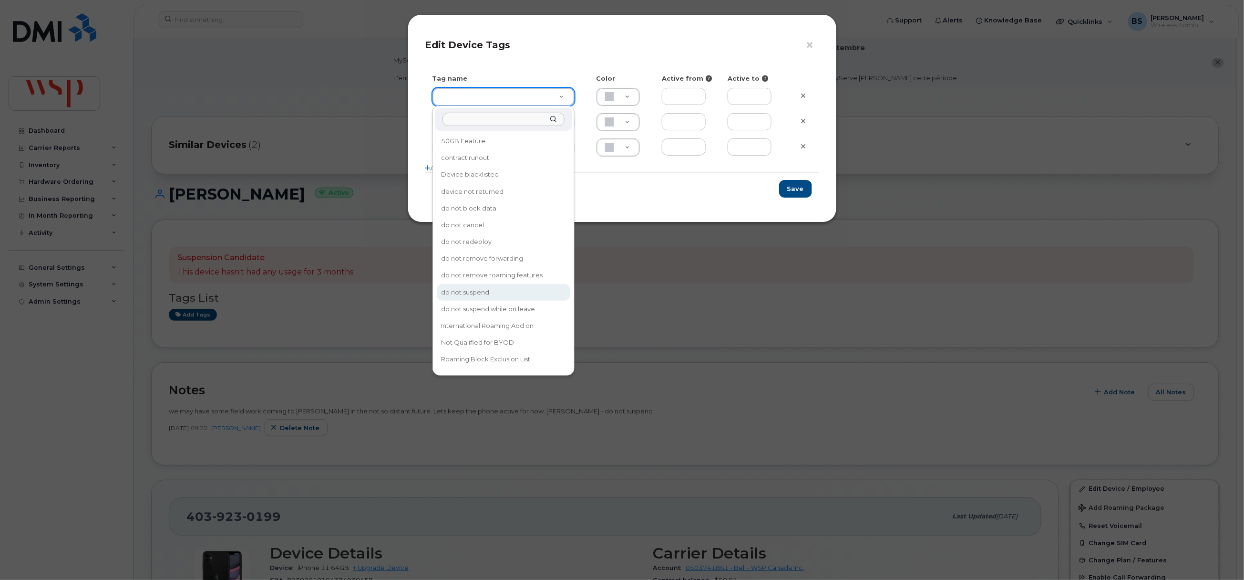
type input "do not suspend"
type input "F8C6C8"
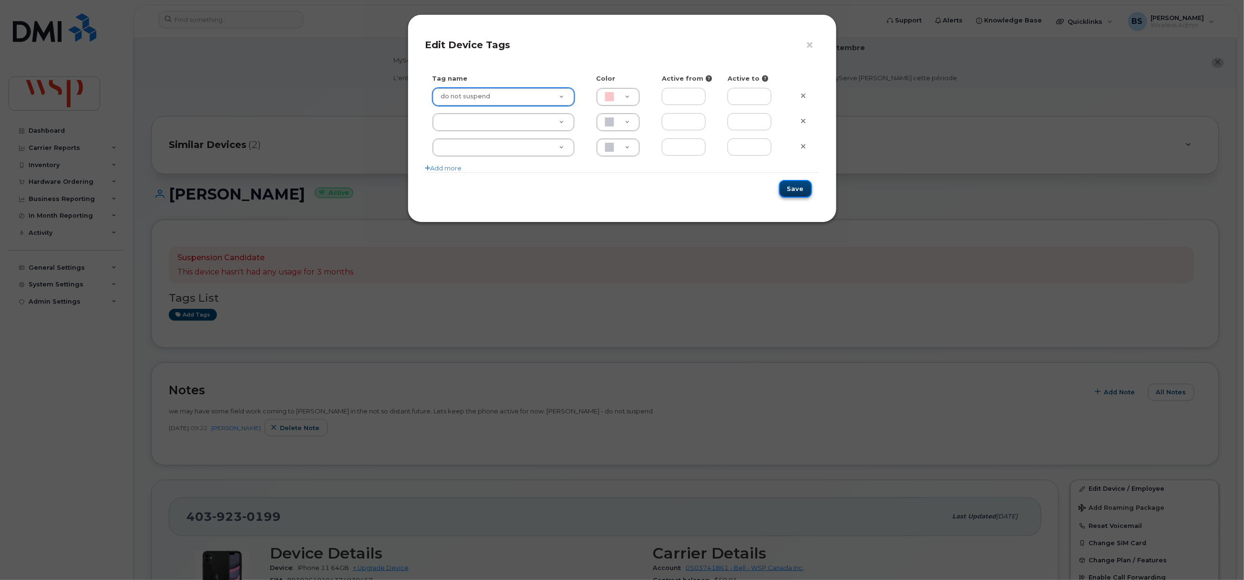
click at [798, 190] on button "Save" at bounding box center [795, 189] width 33 height 18
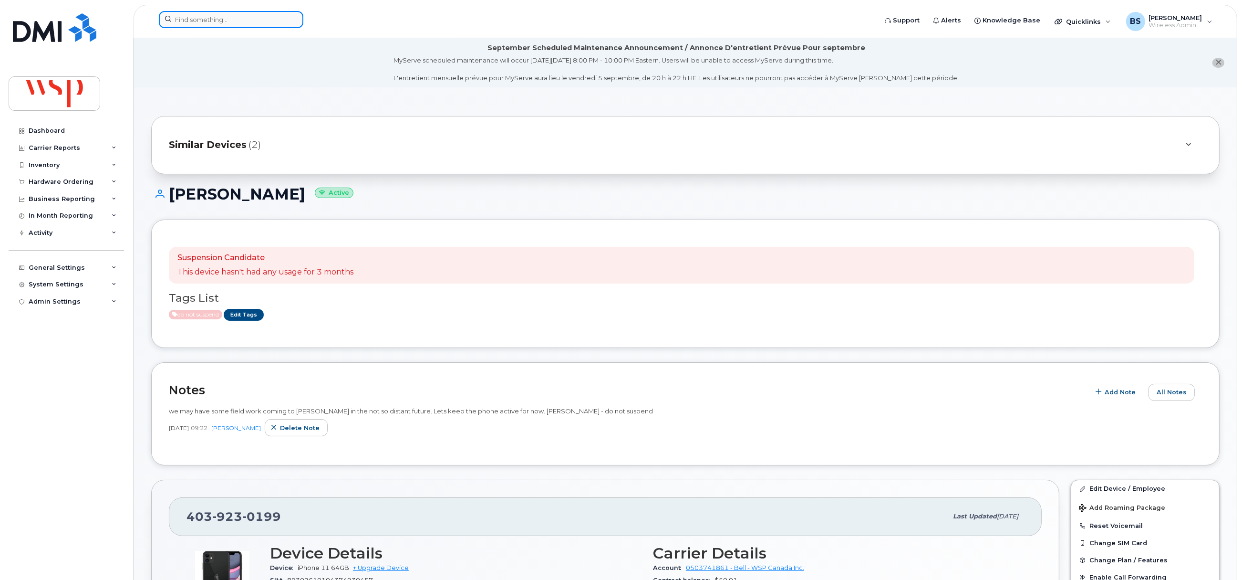
drag, startPoint x: 201, startPoint y: 18, endPoint x: 206, endPoint y: 19, distance: 5.3
click at [203, 18] on input at bounding box center [231, 19] width 145 height 17
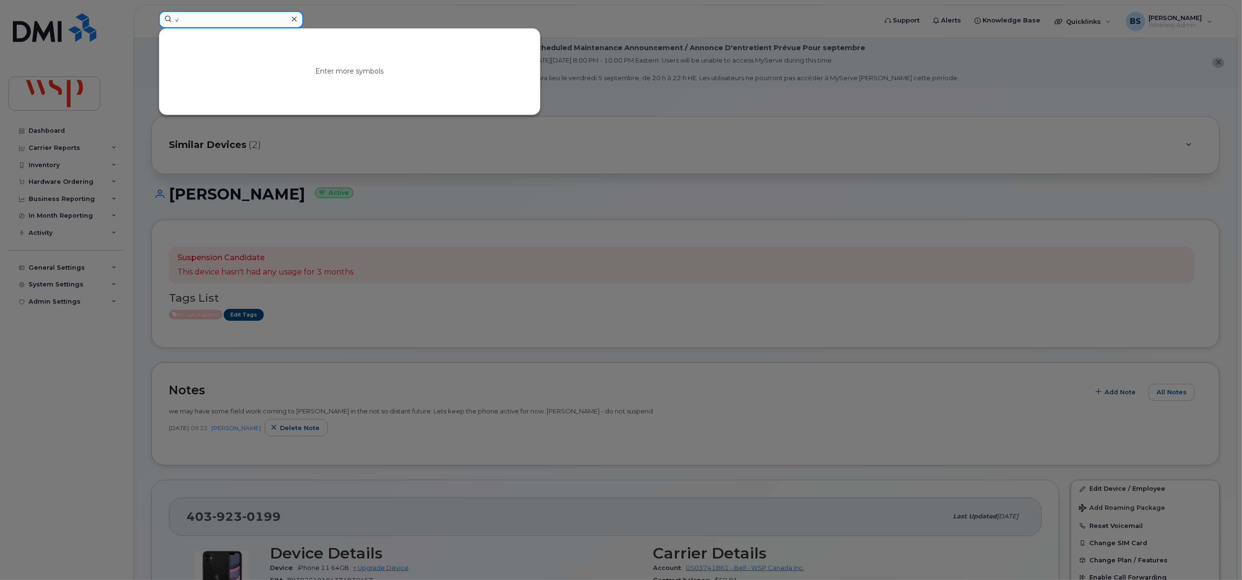
drag, startPoint x: 194, startPoint y: 21, endPoint x: 124, endPoint y: 22, distance: 70.6
click at [151, 22] on div "v Enter more symbols" at bounding box center [514, 21] width 727 height 21
paste input "4188126825"
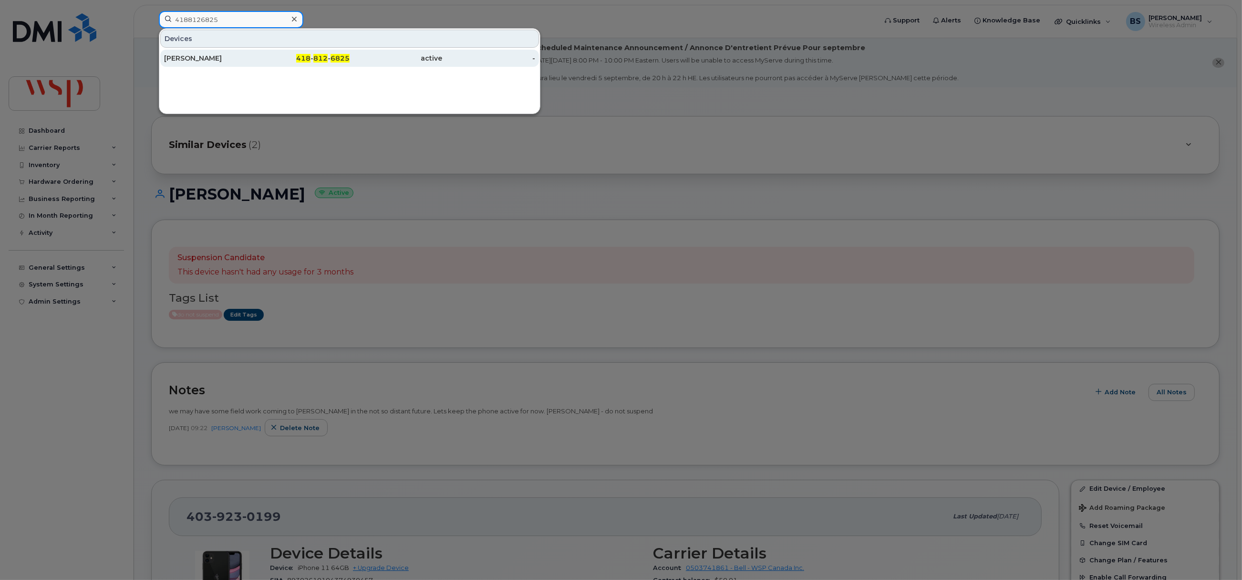
type input "4188126825"
drag, startPoint x: 185, startPoint y: 59, endPoint x: 201, endPoint y: 64, distance: 17.0
click at [185, 59] on div "Denis Fortin" at bounding box center [210, 58] width 93 height 10
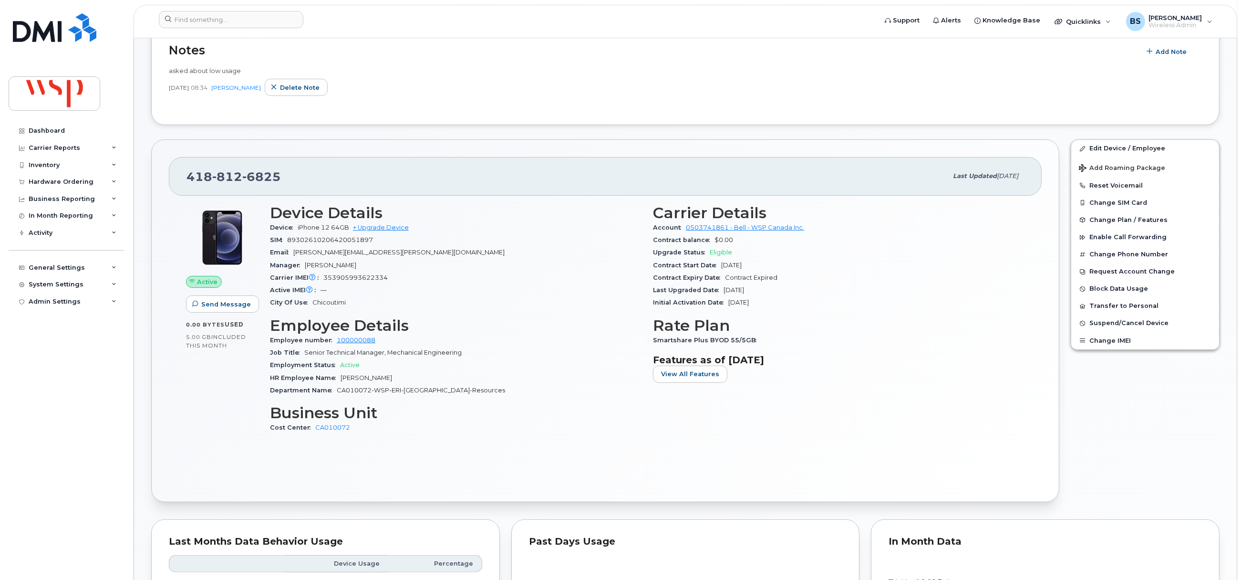
scroll to position [715, 0]
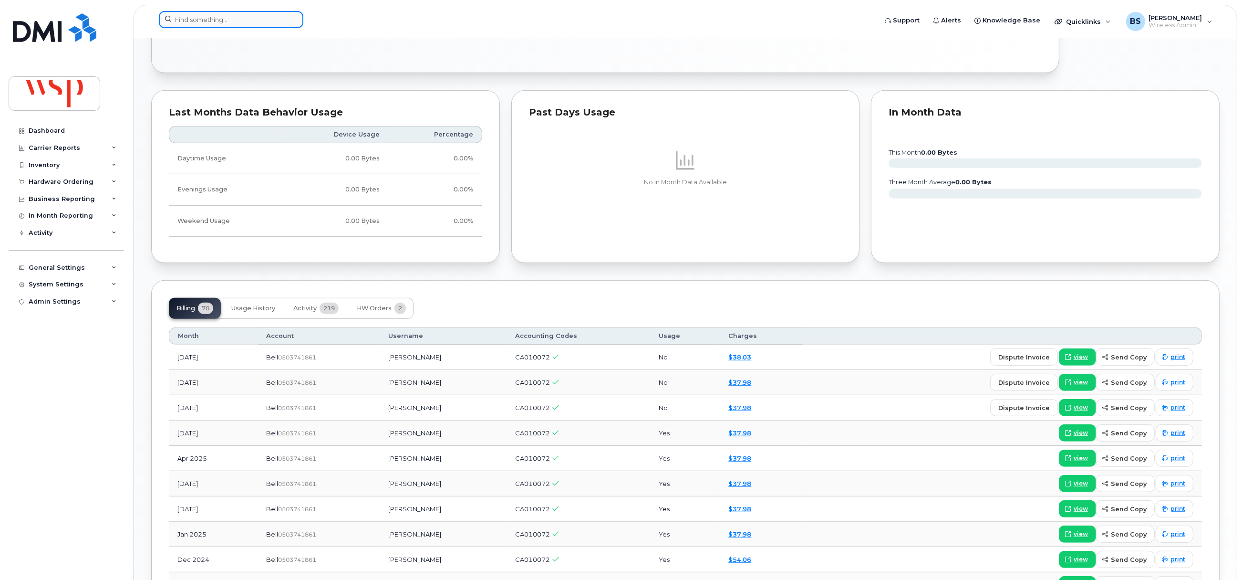
click at [286, 18] on input at bounding box center [231, 19] width 145 height 17
paste input "4383345243"
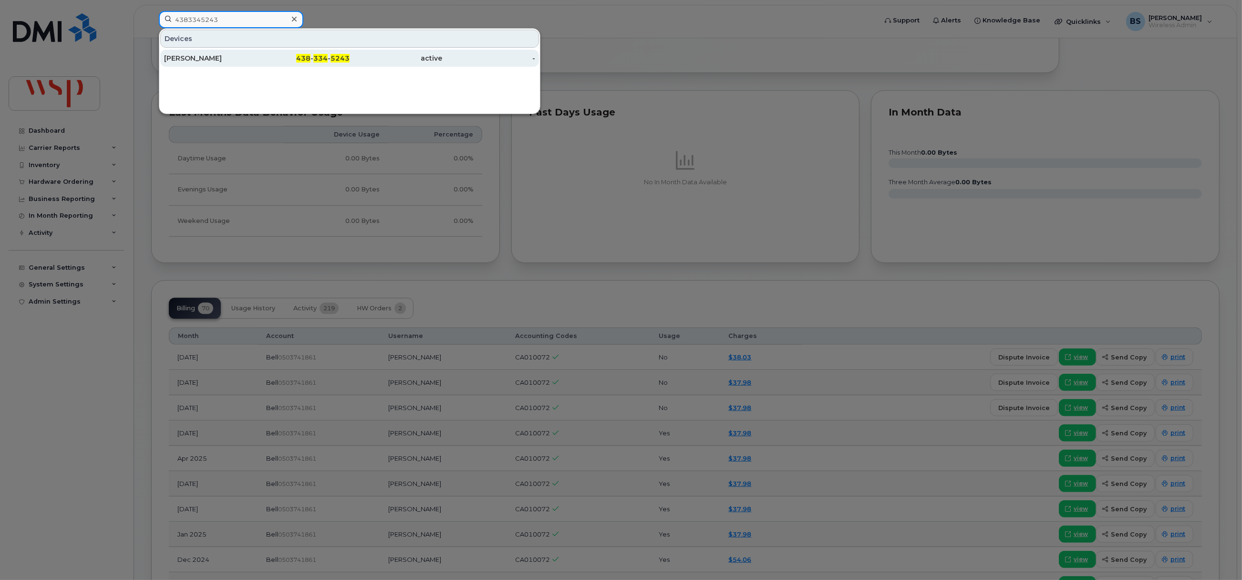
type input "4383345243"
drag, startPoint x: 194, startPoint y: 56, endPoint x: 367, endPoint y: 114, distance: 182.8
click at [194, 56] on div "[PERSON_NAME]" at bounding box center [210, 58] width 93 height 10
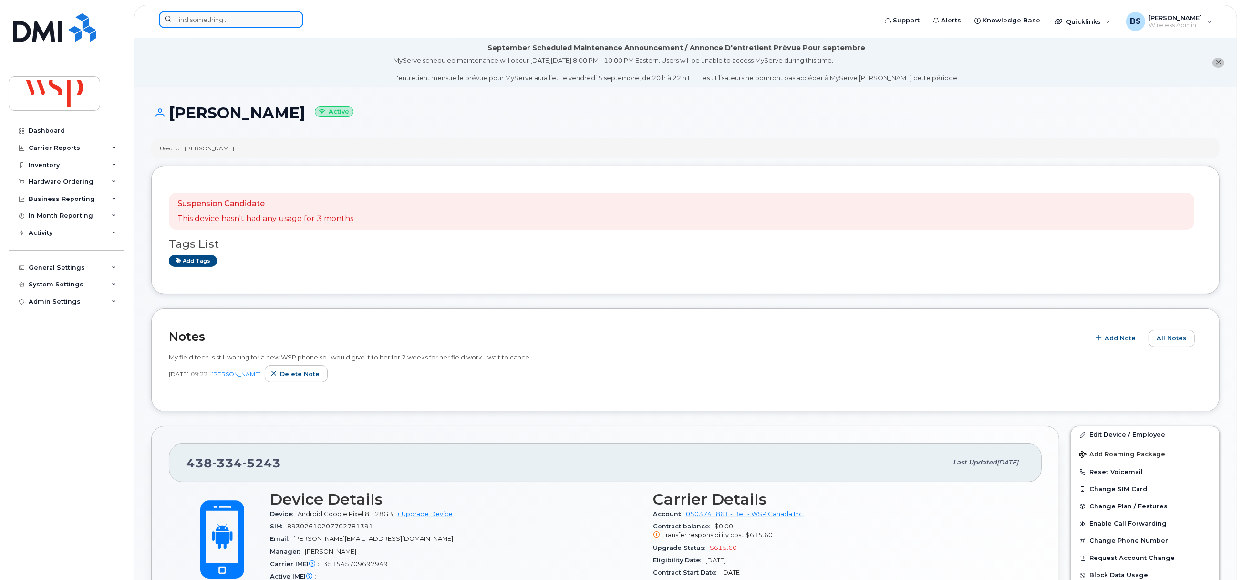
click at [241, 21] on input at bounding box center [231, 19] width 145 height 17
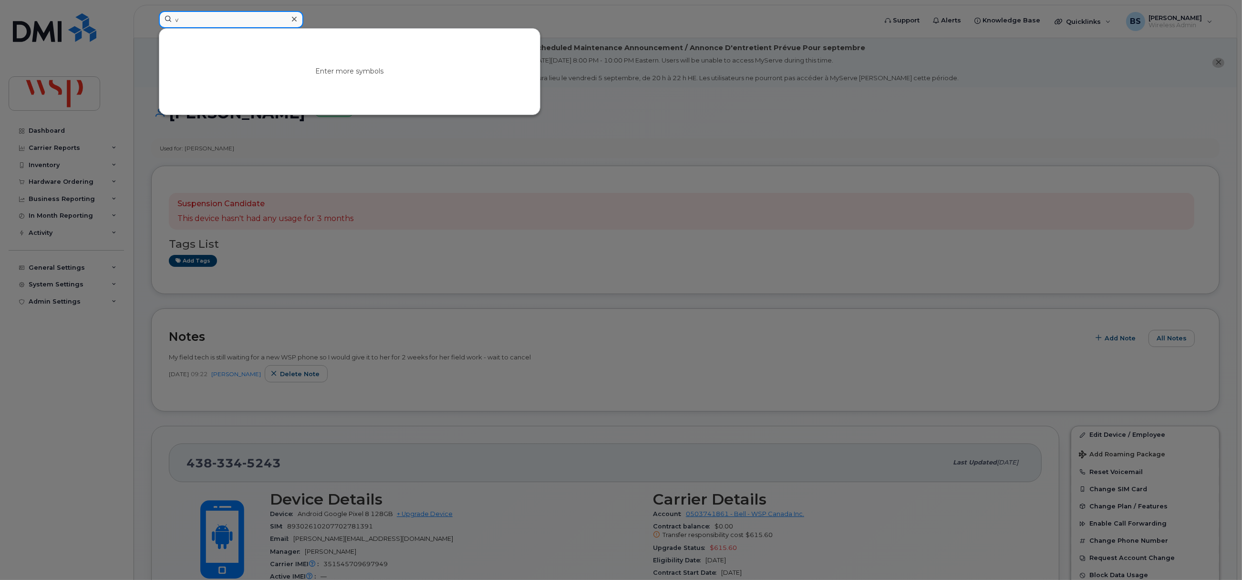
drag, startPoint x: 195, startPoint y: 24, endPoint x: 139, endPoint y: 25, distance: 55.3
click at [151, 25] on div "v Enter more symbols" at bounding box center [514, 21] width 727 height 21
paste input "4383346684"
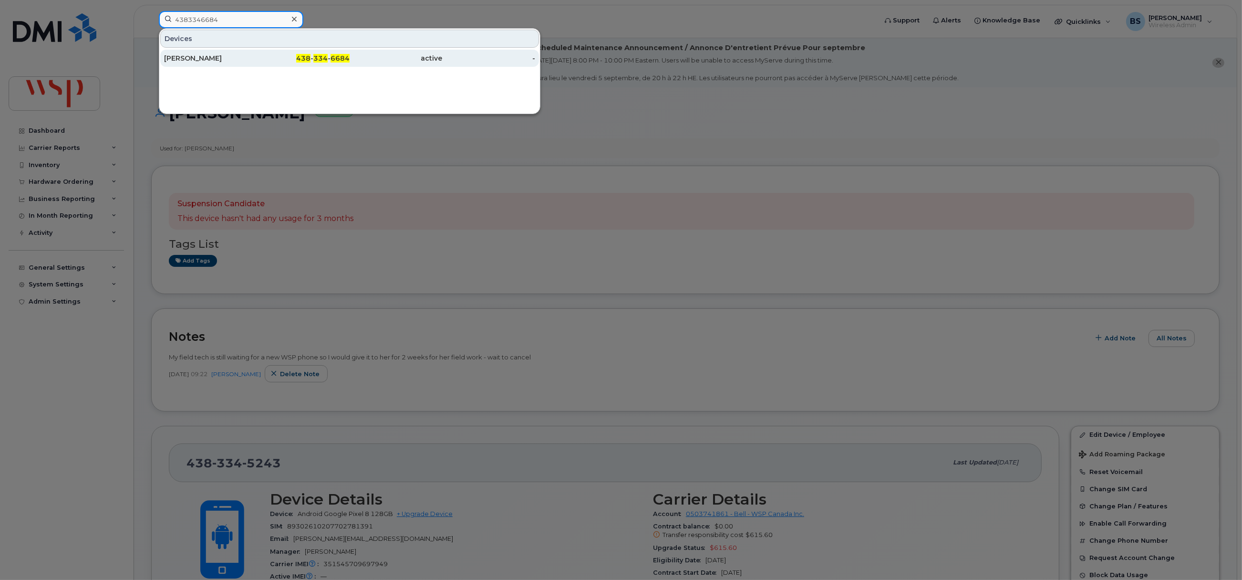
type input "4383346684"
drag, startPoint x: 179, startPoint y: 57, endPoint x: 218, endPoint y: 57, distance: 38.6
click at [178, 58] on div "émilie Bédard" at bounding box center [210, 58] width 93 height 10
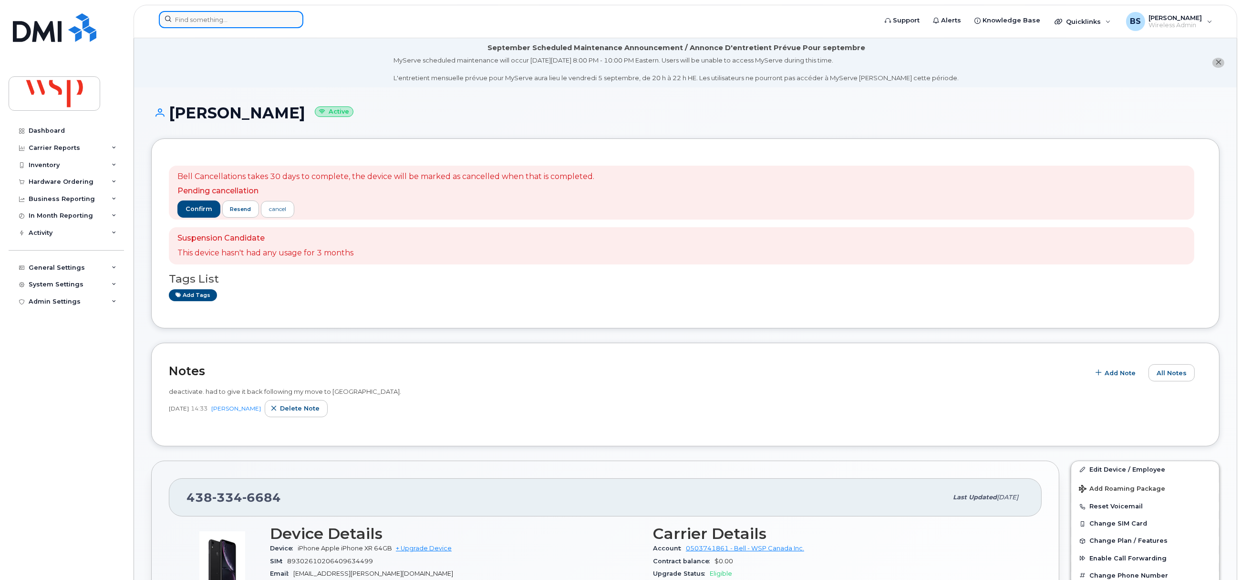
click at [277, 22] on input at bounding box center [231, 19] width 145 height 17
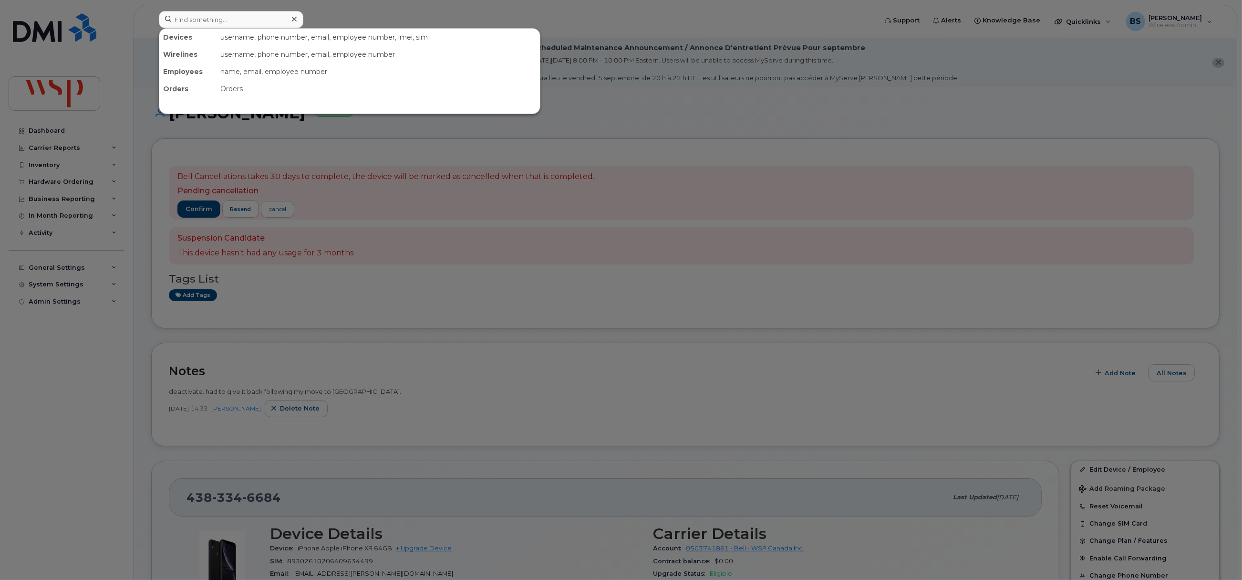
drag, startPoint x: 565, startPoint y: 217, endPoint x: 518, endPoint y: 237, distance: 51.7
click at [565, 218] on div at bounding box center [621, 290] width 1242 height 580
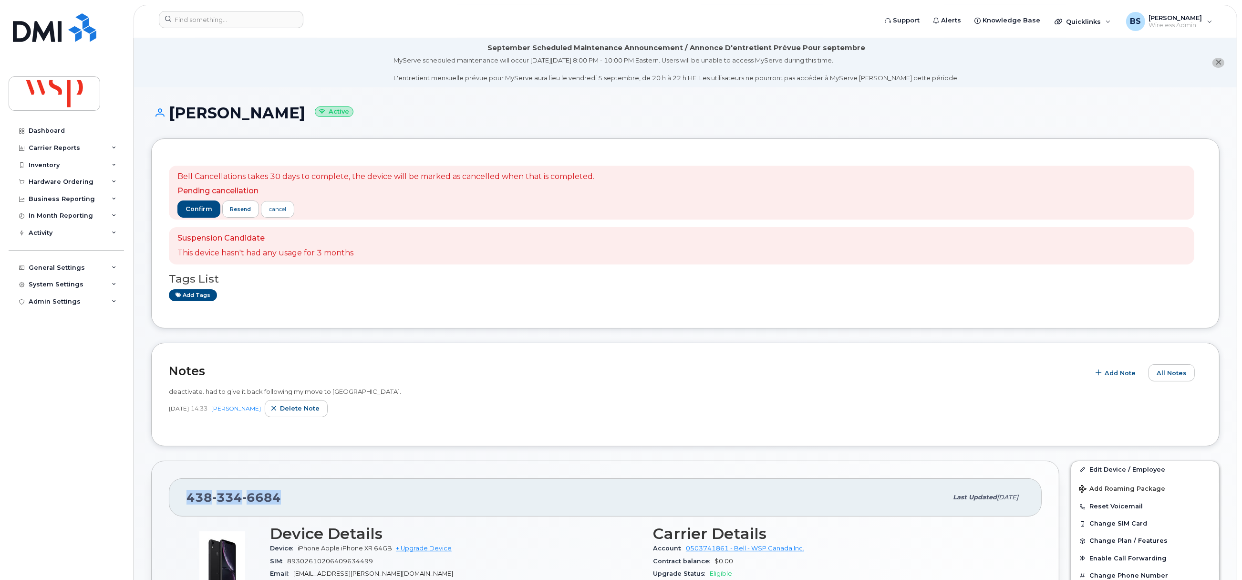
drag, startPoint x: 291, startPoint y: 498, endPoint x: 201, endPoint y: 495, distance: 90.2
click at [185, 497] on div "438 334 6684 Last updated Aug 26, 2025" at bounding box center [605, 497] width 873 height 38
copy span "438 334 6684"
click at [275, 15] on input at bounding box center [231, 19] width 145 height 17
paste input "7057158164"
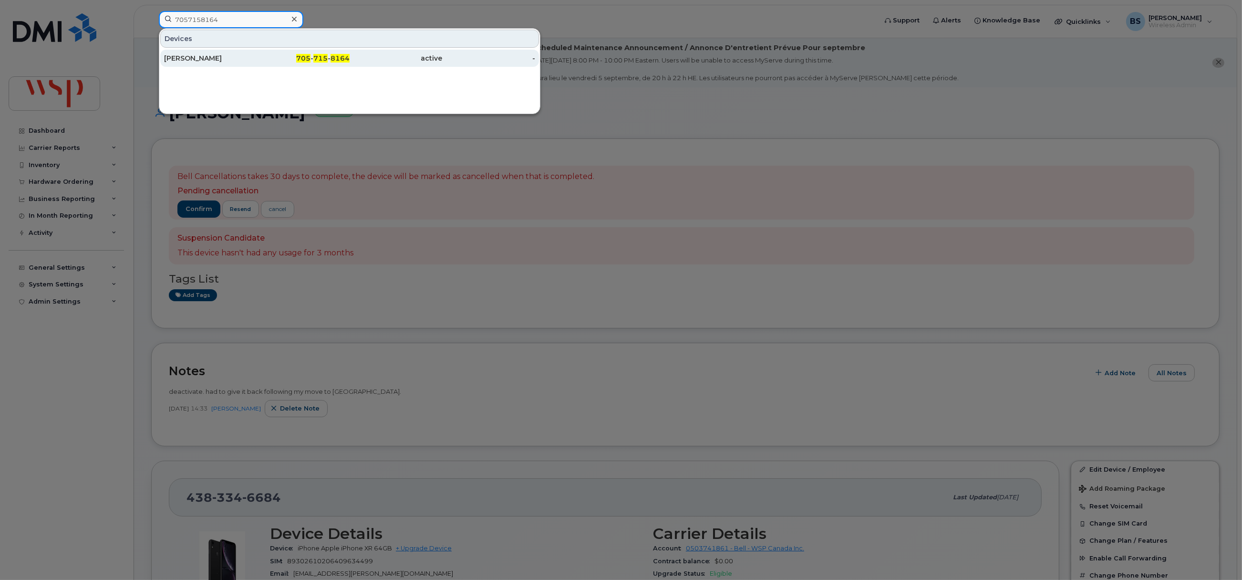
type input "7057158164"
drag, startPoint x: 200, startPoint y: 58, endPoint x: 212, endPoint y: 54, distance: 12.5
click at [200, 57] on div "Tyler Sawyers" at bounding box center [210, 58] width 93 height 10
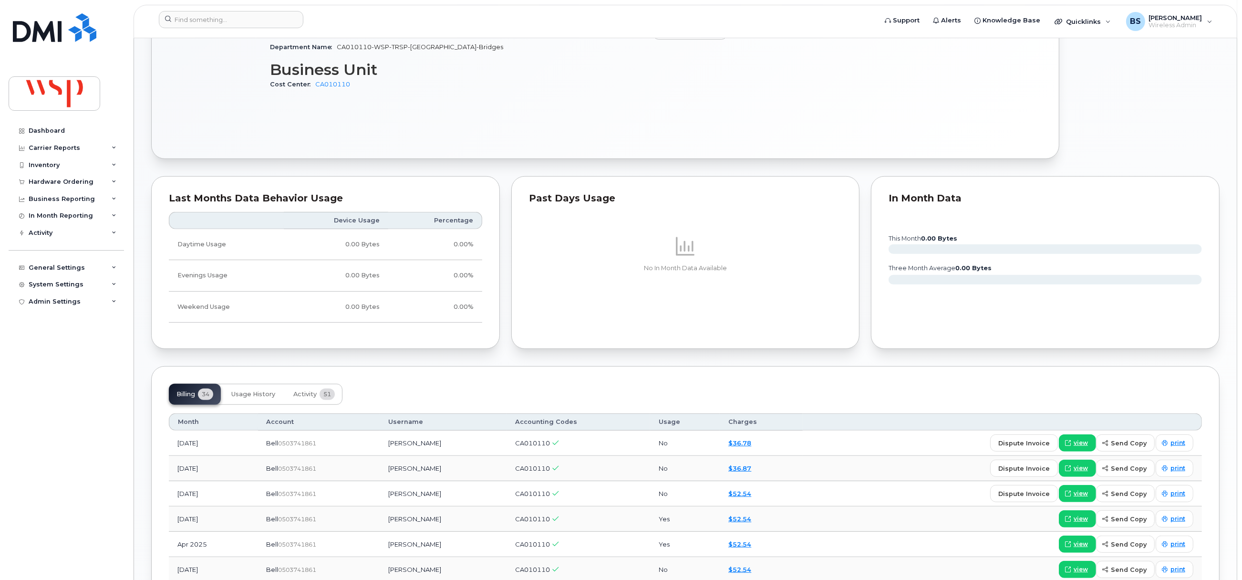
scroll to position [715, 0]
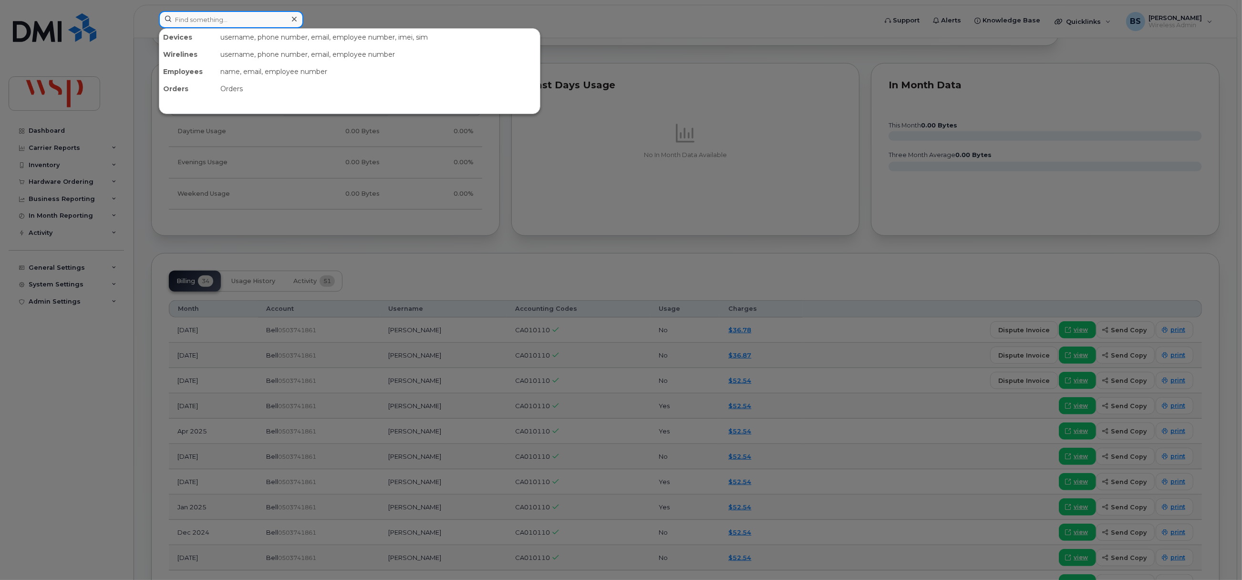
click at [245, 16] on input at bounding box center [231, 19] width 145 height 17
paste input "4037075259"
type input "4037075259"
drag, startPoint x: 158, startPoint y: 18, endPoint x: 105, endPoint y: 19, distance: 52.5
click at [151, 18] on div "4037075259 Devices John Gibbons 403 - 707 - 5259 suspended -" at bounding box center [514, 21] width 727 height 21
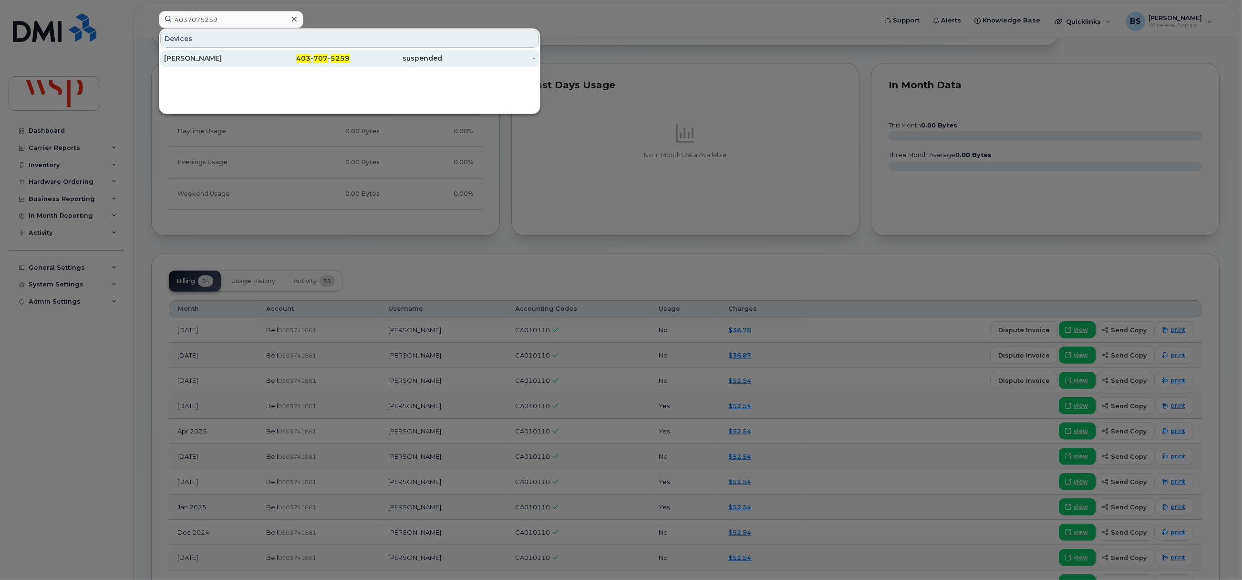
drag, startPoint x: 187, startPoint y: 54, endPoint x: 189, endPoint y: 59, distance: 5.0
click at [188, 54] on div "[PERSON_NAME]" at bounding box center [210, 58] width 93 height 10
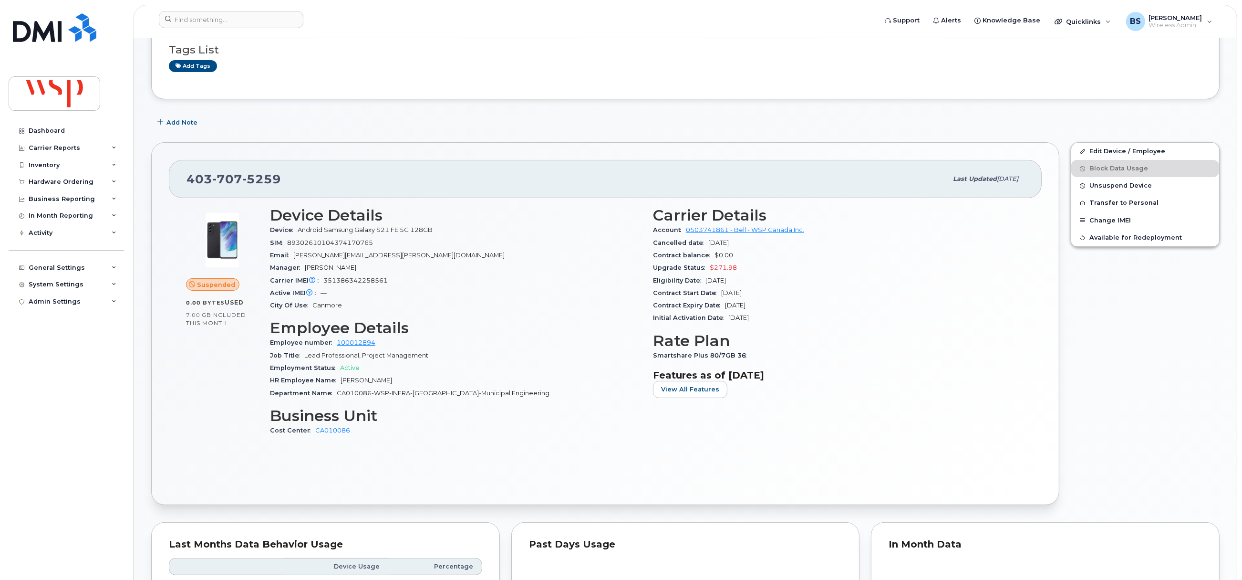
scroll to position [71, 0]
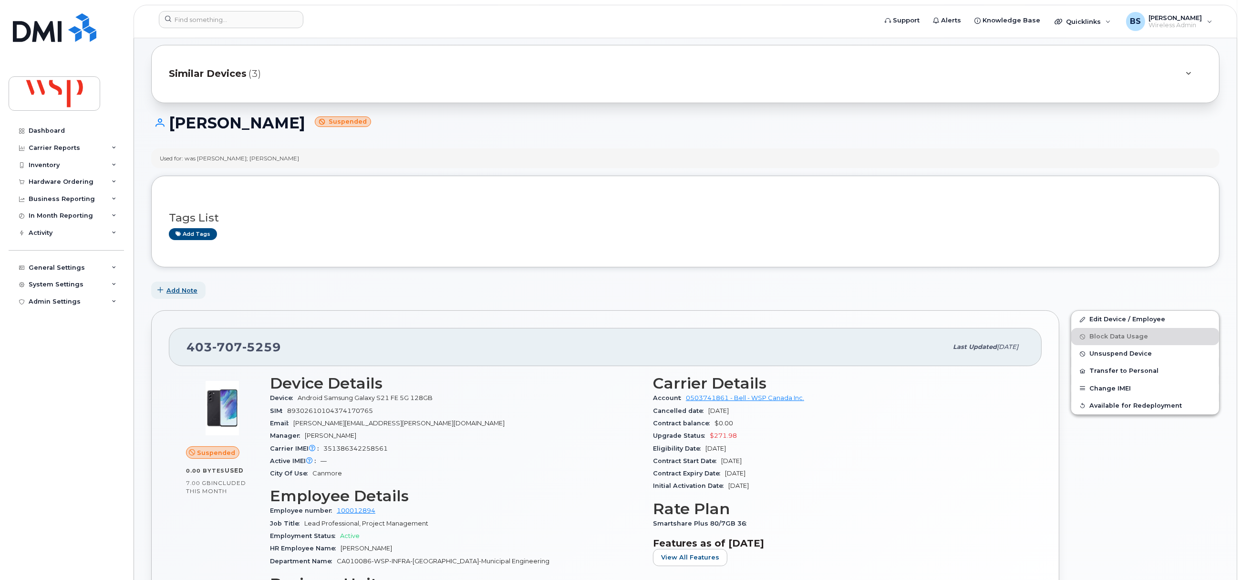
click at [179, 289] on span "Add Note" at bounding box center [181, 290] width 31 height 9
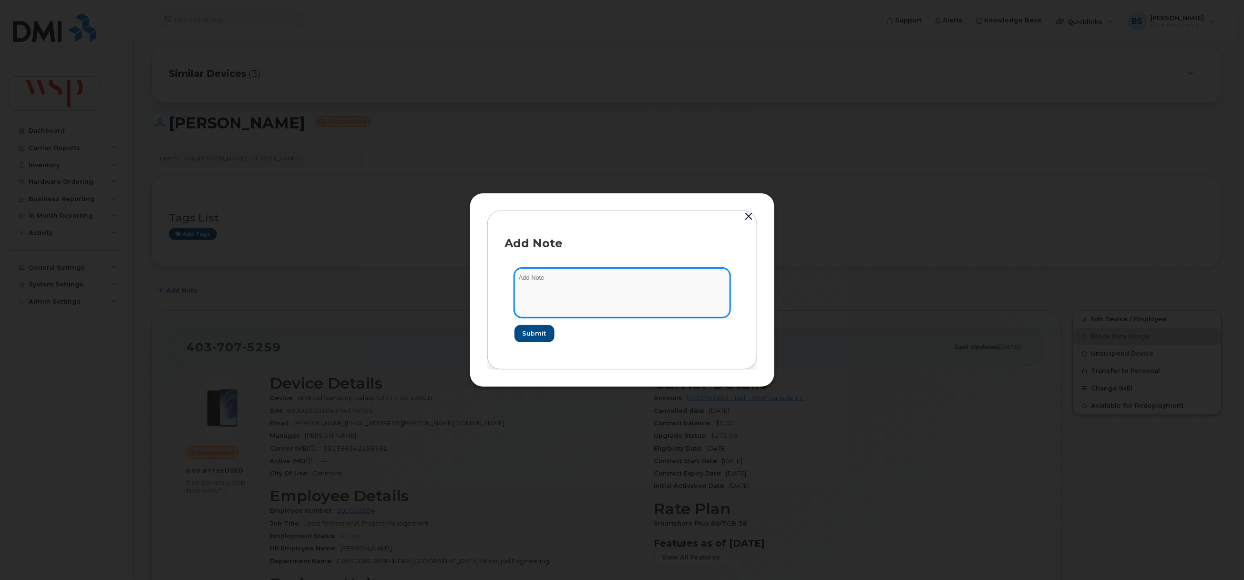
click at [539, 282] on textarea at bounding box center [623, 292] width 216 height 49
paste textarea "Cancelling suspended line as part of line clean up for Rogers New Activation"
type textarea "Cancelling suspended line as part of line clean up for Rogers New Activation"
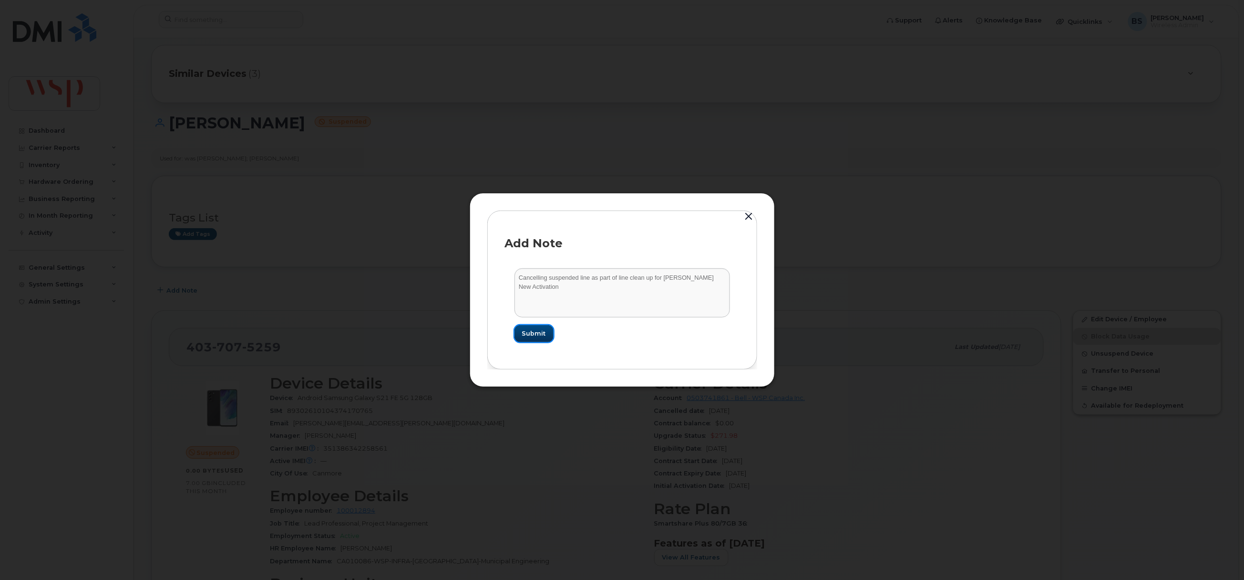
drag, startPoint x: 536, startPoint y: 334, endPoint x: 534, endPoint y: 323, distance: 10.7
click at [537, 334] on span "Submit" at bounding box center [534, 333] width 24 height 9
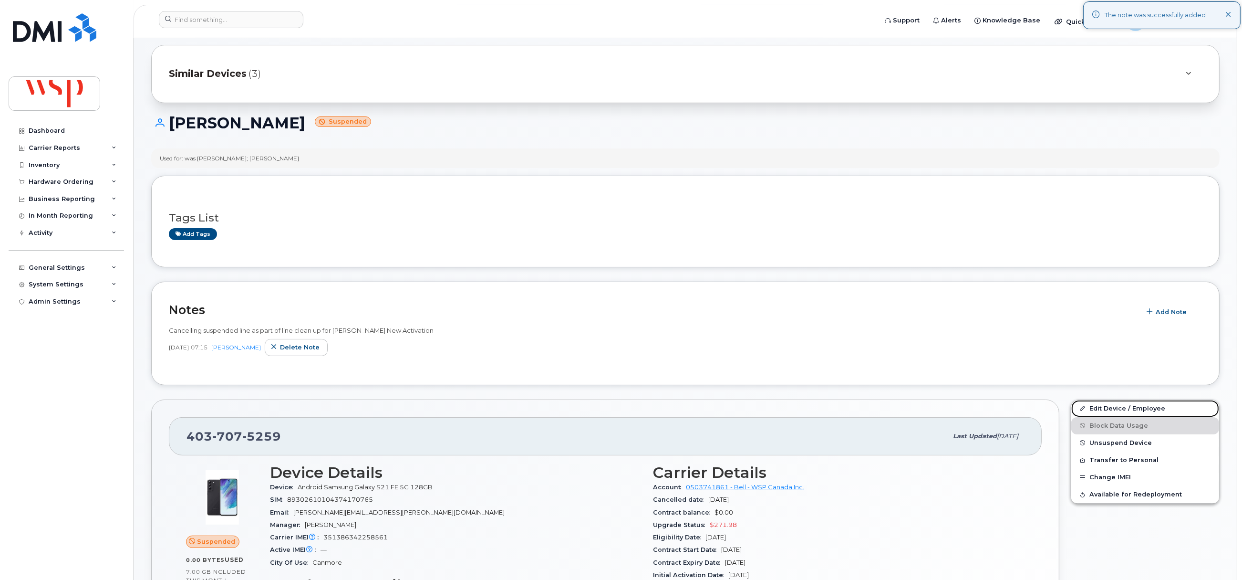
drag, startPoint x: 1095, startPoint y: 408, endPoint x: 1067, endPoint y: 393, distance: 31.6
click at [1095, 407] on link "Edit Device / Employee" at bounding box center [1145, 408] width 148 height 17
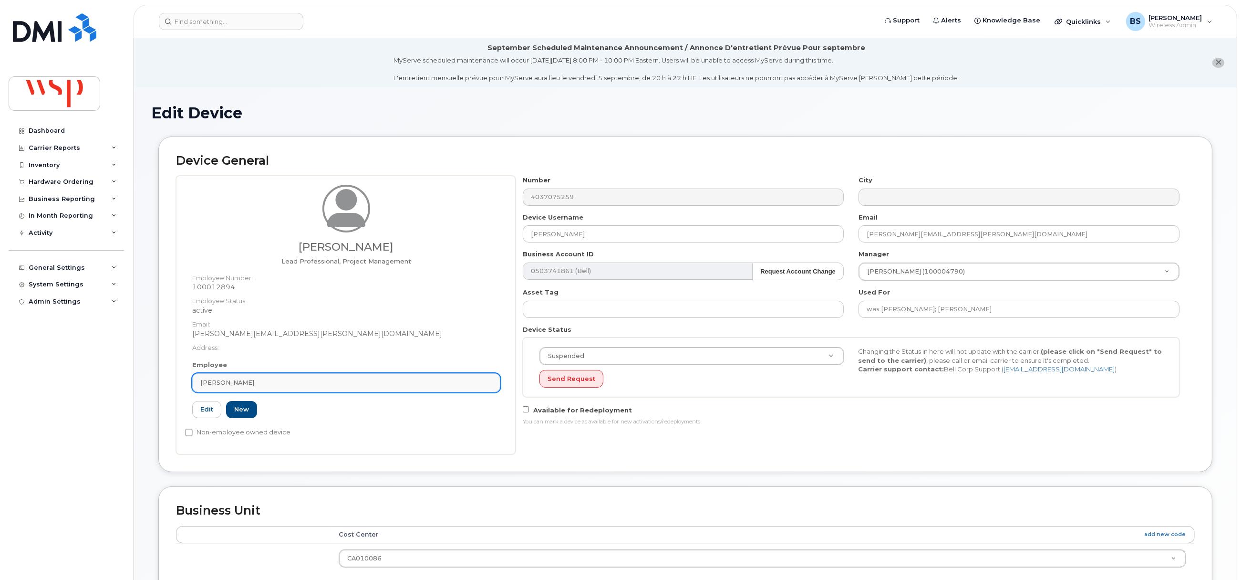
click at [236, 383] on span "[PERSON_NAME]" at bounding box center [227, 382] width 54 height 9
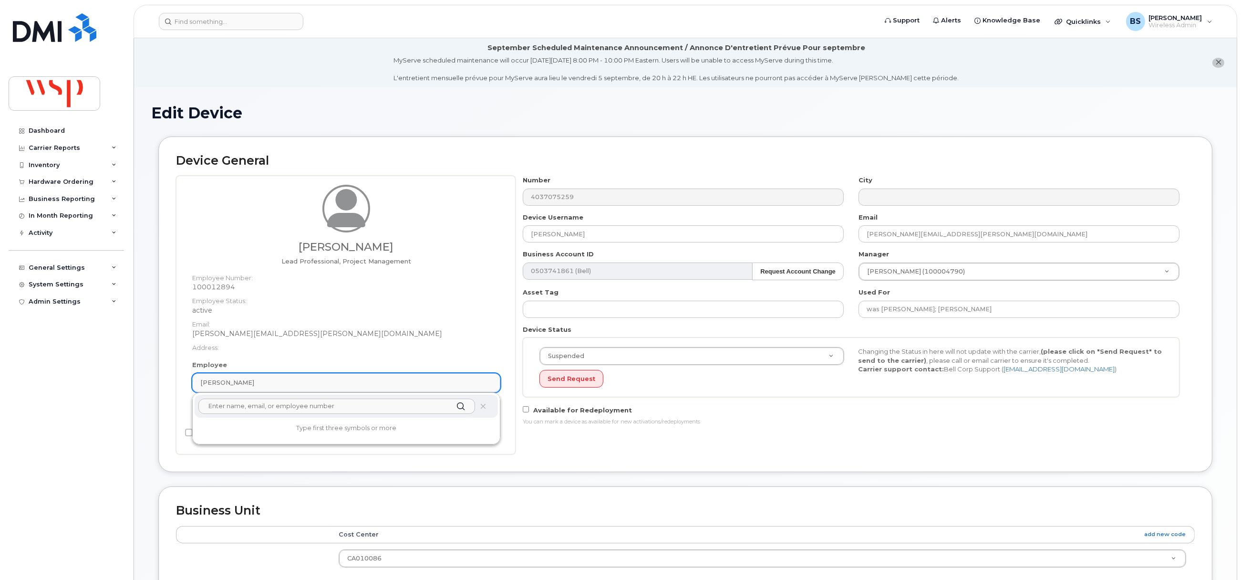
paste input "Sam Wrightly"
click at [219, 408] on input "Sam Wrightly" at bounding box center [336, 405] width 277 height 15
drag, startPoint x: 263, startPoint y: 379, endPoint x: 263, endPoint y: 387, distance: 7.6
click at [263, 379] on div "John Gibbons" at bounding box center [346, 382] width 292 height 9
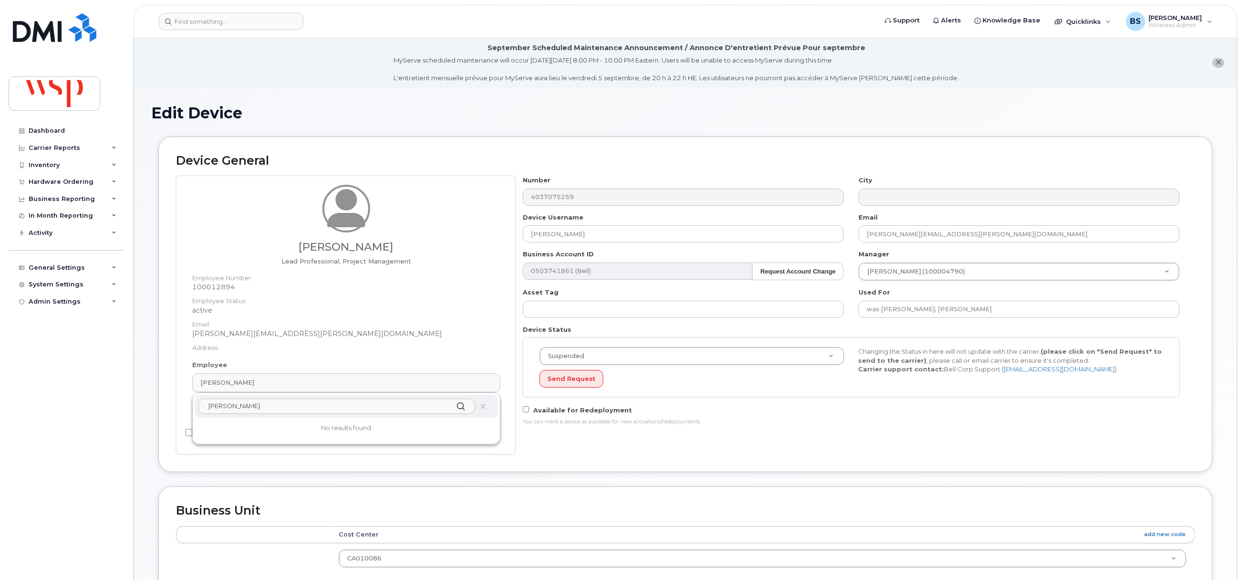
drag, startPoint x: 265, startPoint y: 401, endPoint x: 266, endPoint y: 407, distance: 6.4
click at [265, 403] on input "Sam Wrightly" at bounding box center [336, 405] width 277 height 15
drag, startPoint x: 233, startPoint y: 407, endPoint x: 125, endPoint y: 400, distance: 108.0
click at [134, 400] on div "Support Alerts Knowledge Base Quicklinks Suspend / Cancel Device Change SIM Car…" at bounding box center [686, 471] width 1104 height 866
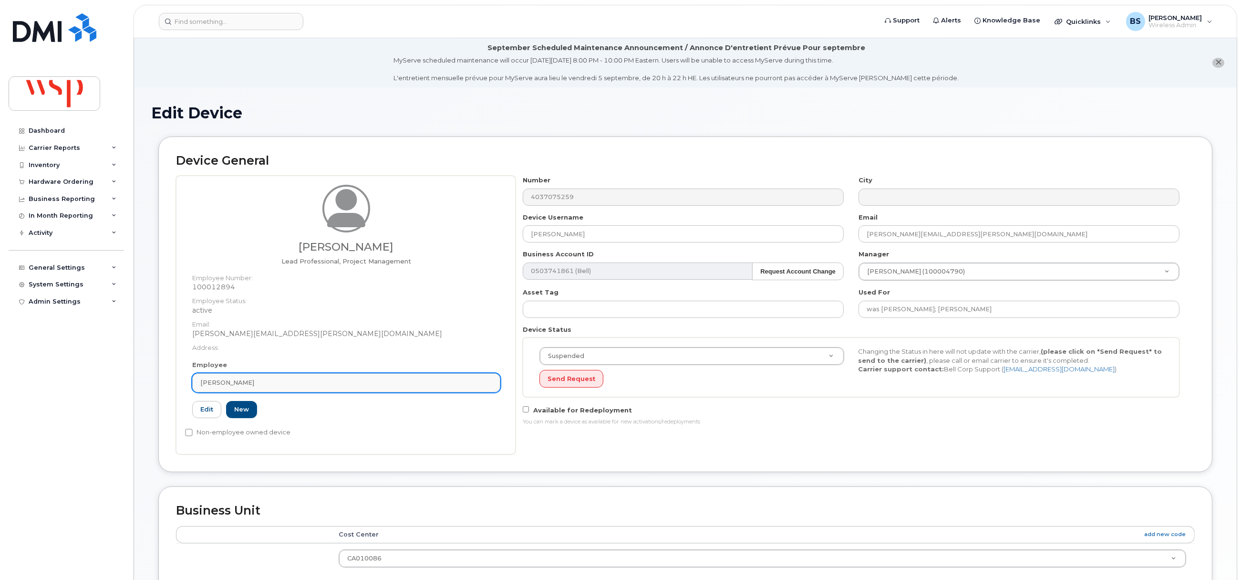
click at [256, 380] on div "John Gibbons" at bounding box center [346, 382] width 292 height 9
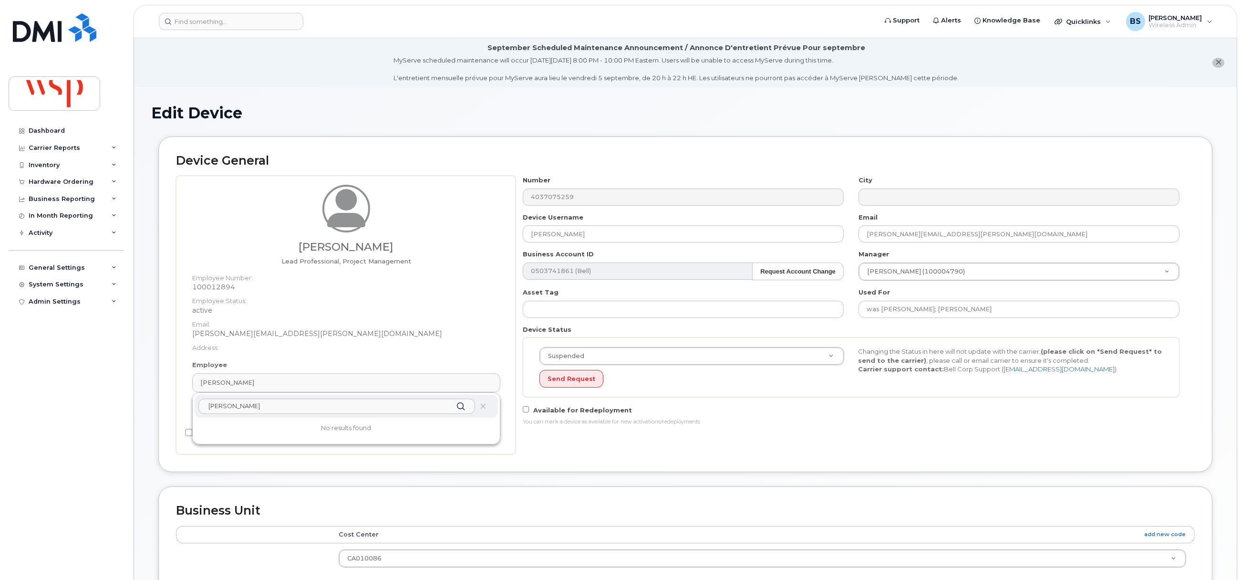
paste input "Iuliia Khomiakova"
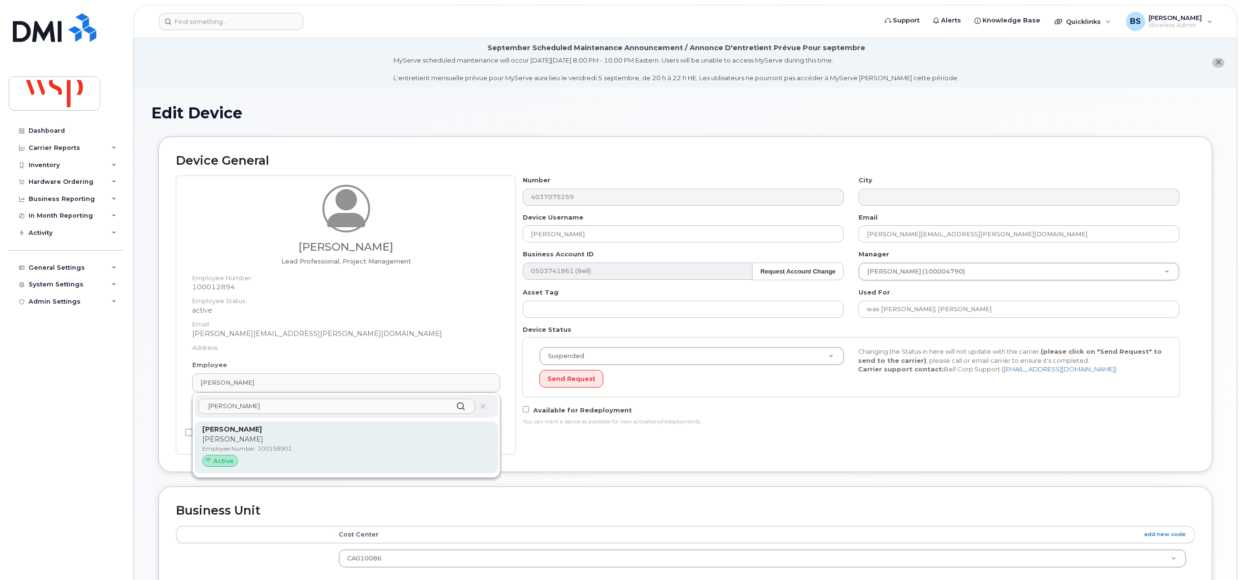
type input "Iuliia Khomiakova"
click at [224, 440] on p "[PERSON_NAME]" at bounding box center [346, 439] width 288 height 10
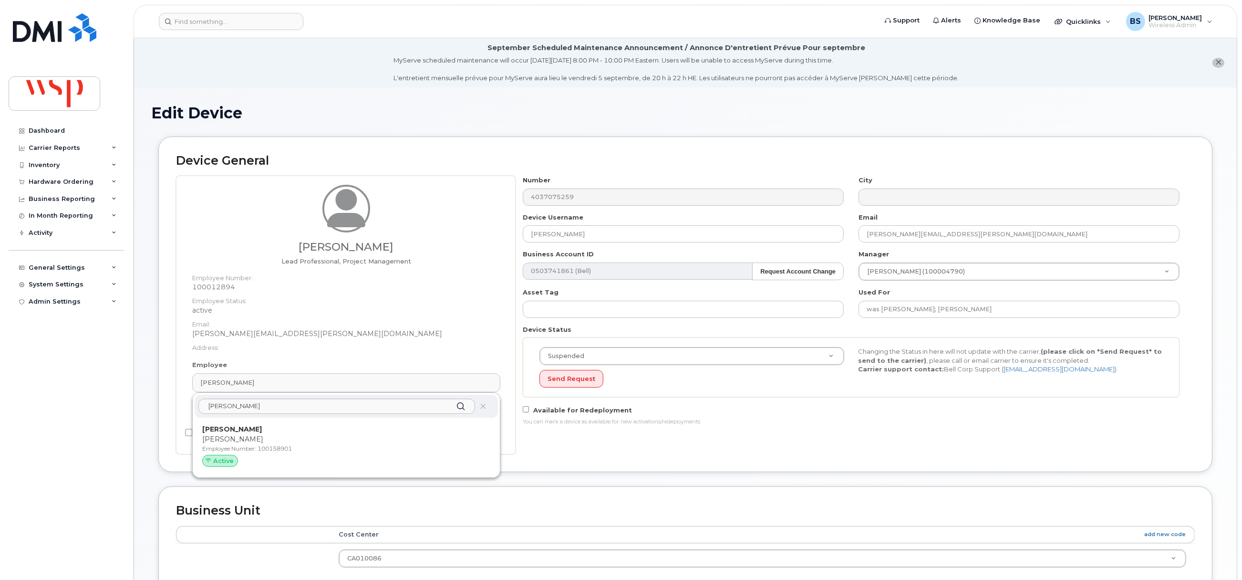
type input "[PERSON_NAME]"
type input "5777739"
type input "100158901"
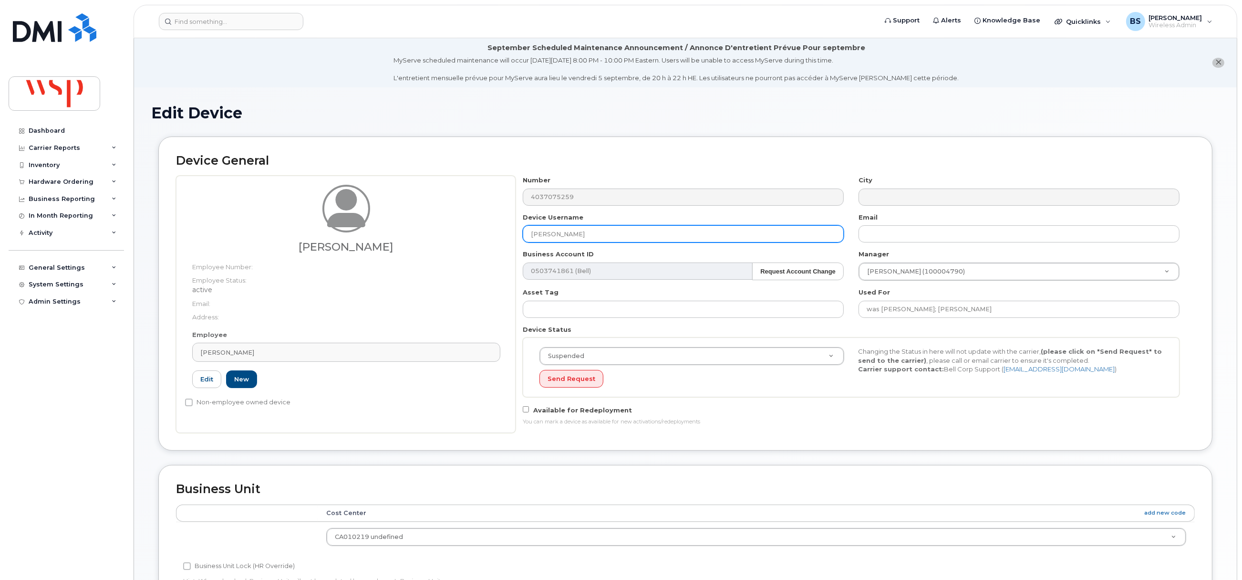
drag, startPoint x: 600, startPoint y: 233, endPoint x: 466, endPoint y: 231, distance: 133.1
click at [466, 232] on div "Iuliia Khomiakova Employee Number: Employee Status: active Email: Address: Empl…" at bounding box center [685, 304] width 1019 height 257
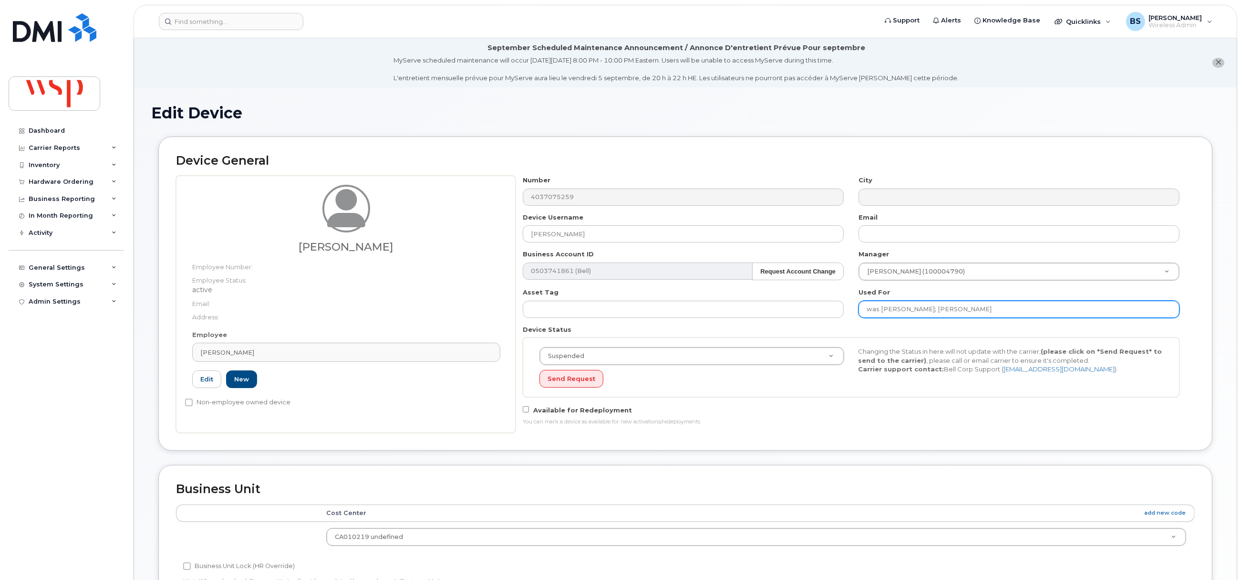
click at [1058, 308] on input "was Taylor Musgrave; John Gibbons" at bounding box center [1019, 309] width 321 height 17
paste input "[PERSON_NAME]"
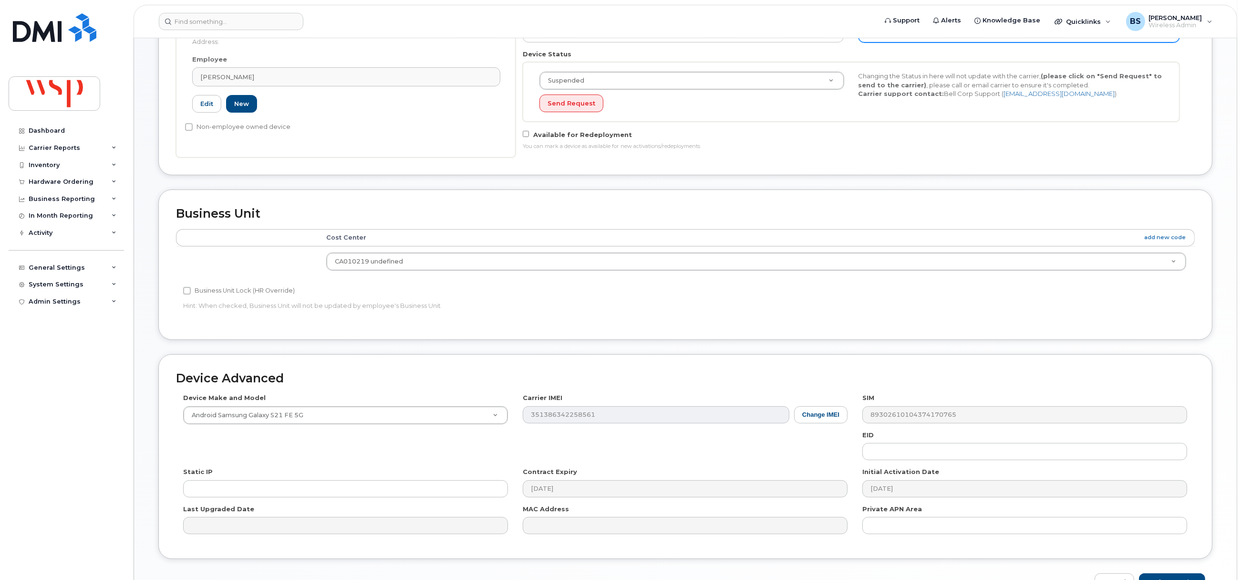
scroll to position [337, 0]
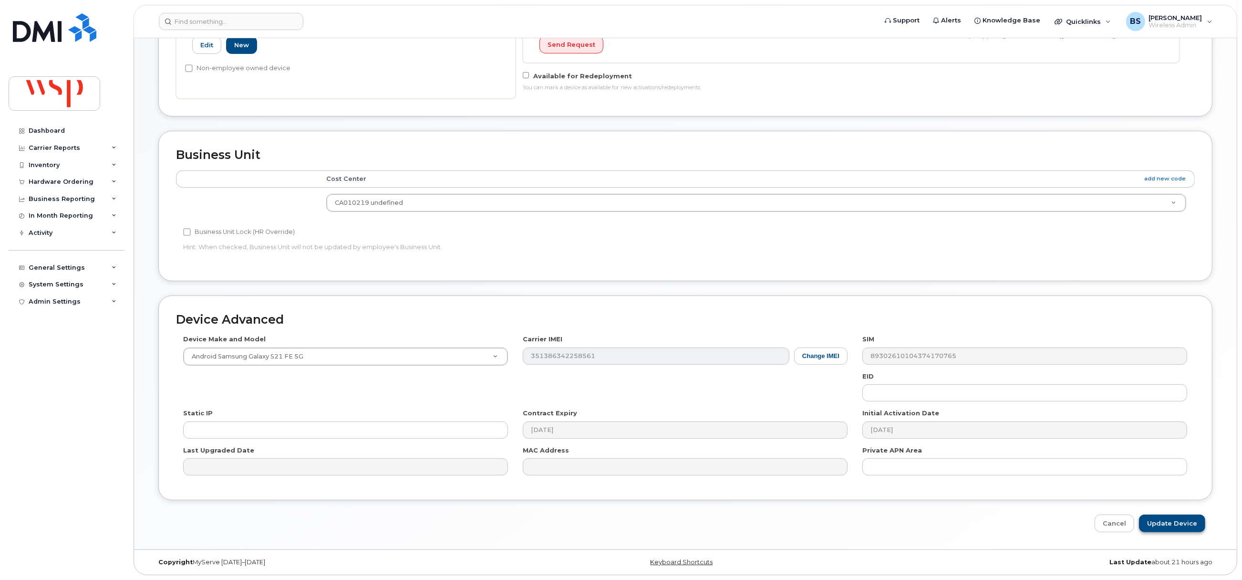
type input "was Taylor Musgrave; John Gibbons; Iuliia Khomiakova"
click at [1172, 525] on input "Update Device" at bounding box center [1172, 523] width 66 height 18
type input "Saving..."
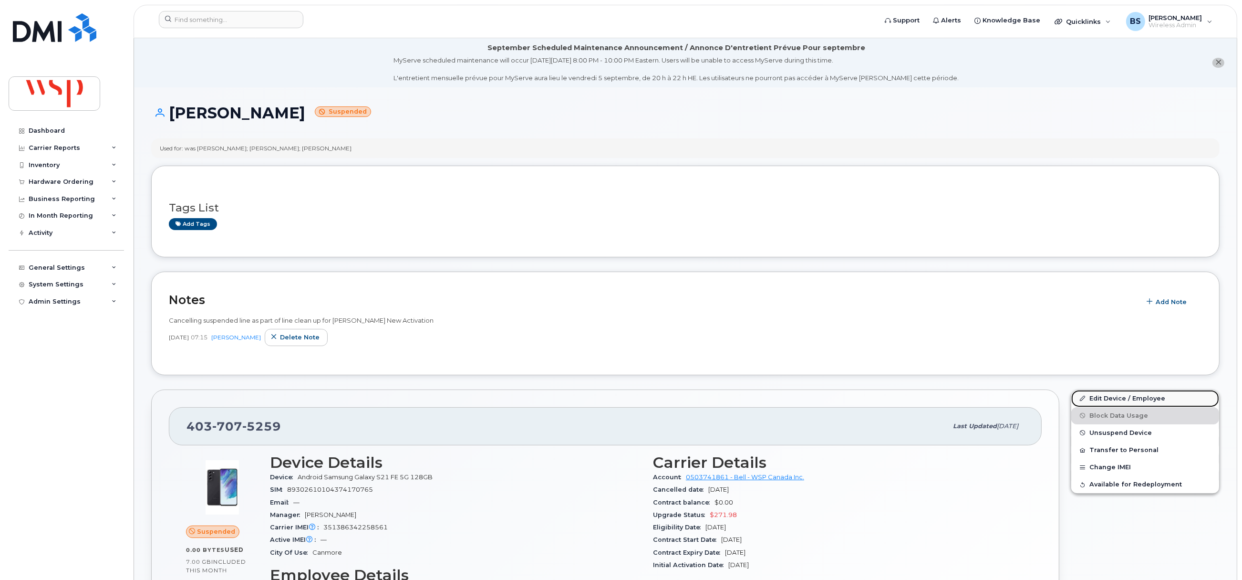
click at [1108, 396] on link "Edit Device / Employee" at bounding box center [1145, 398] width 148 height 17
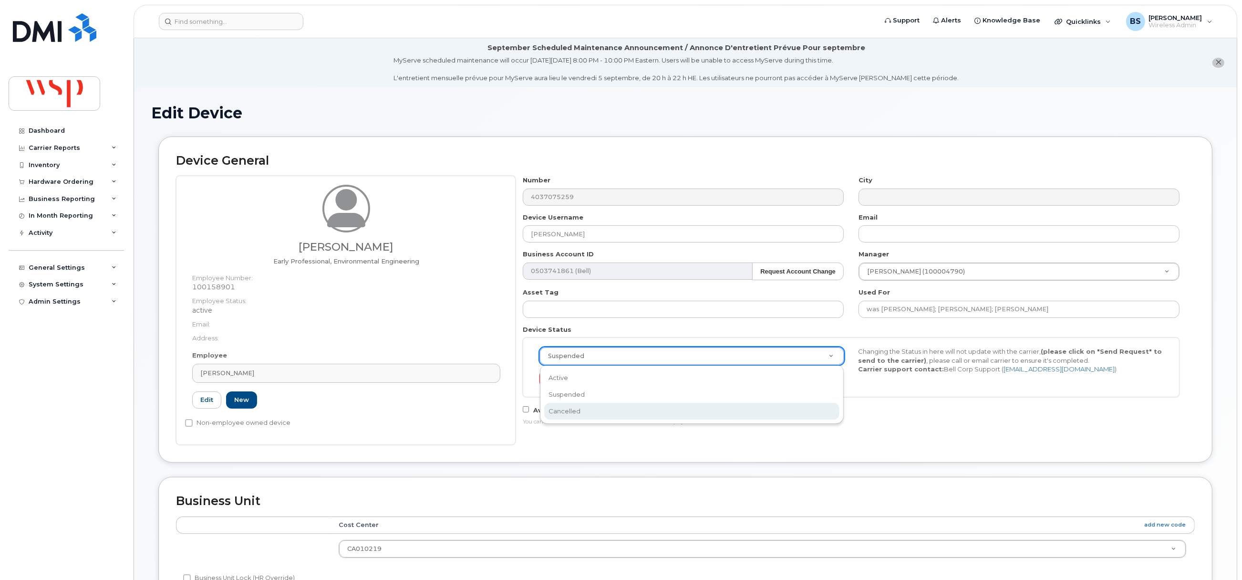
drag, startPoint x: 563, startPoint y: 404, endPoint x: 566, endPoint y: 391, distance: 14.1
select select "cancelled"
click at [565, 380] on button "Send Request" at bounding box center [571, 379] width 64 height 18
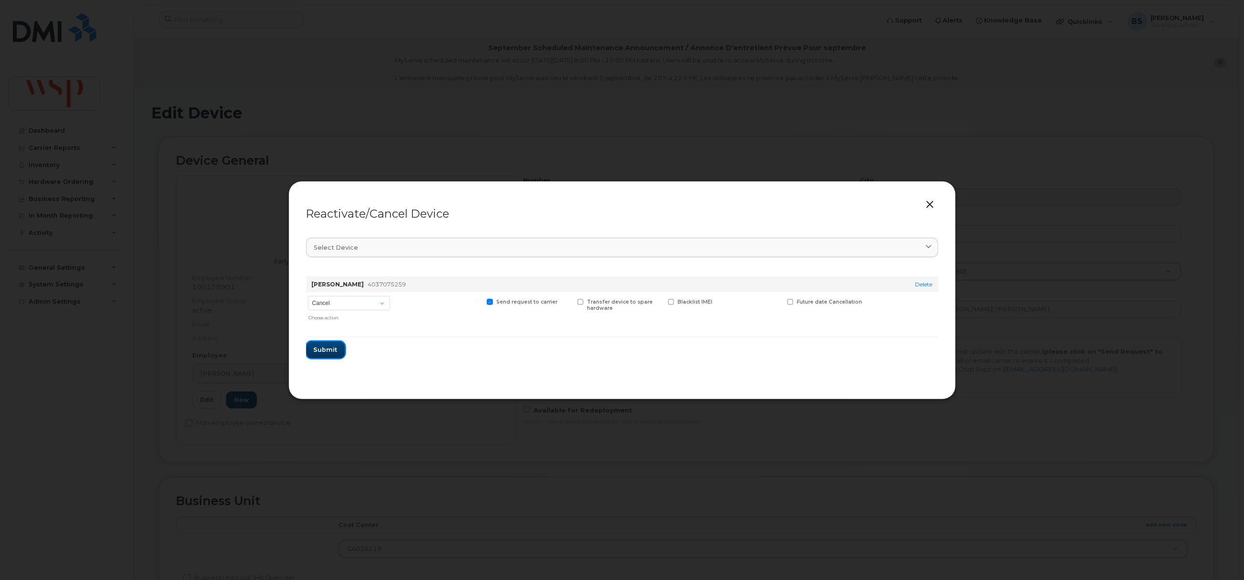
click at [325, 345] on span "Submit" at bounding box center [326, 349] width 24 height 9
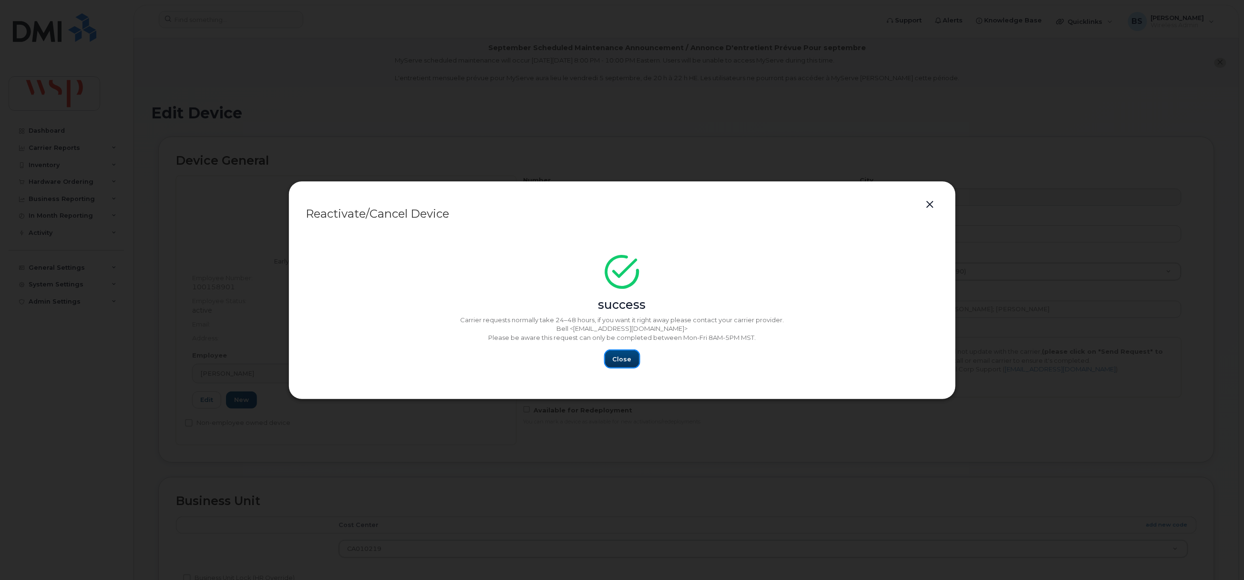
click at [620, 356] on span "Close" at bounding box center [622, 358] width 19 height 9
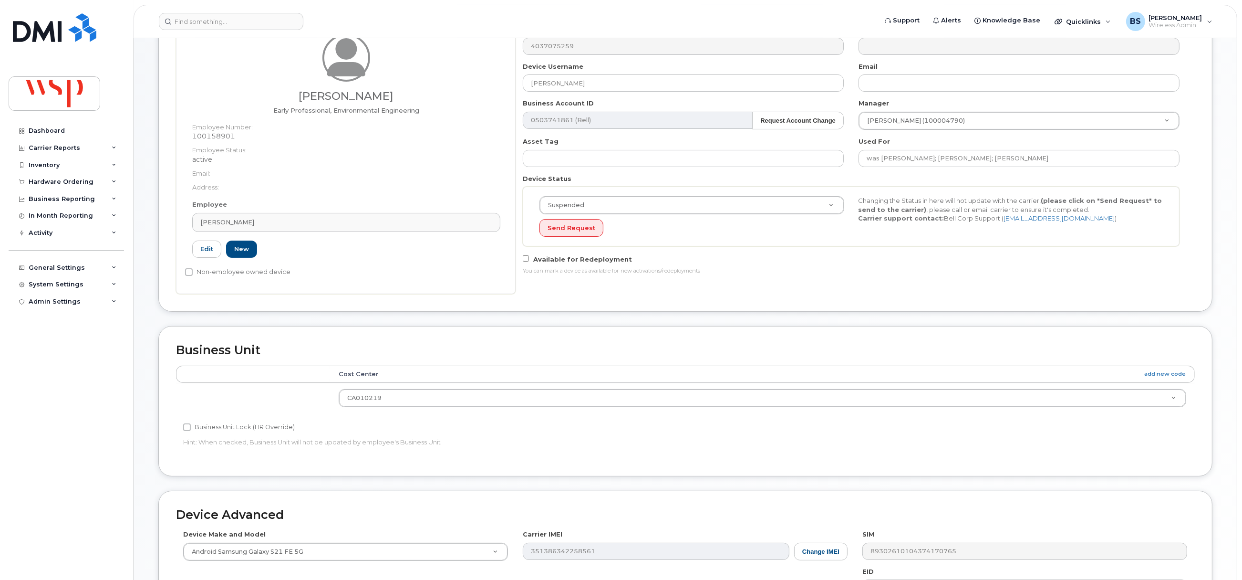
scroll to position [348, 0]
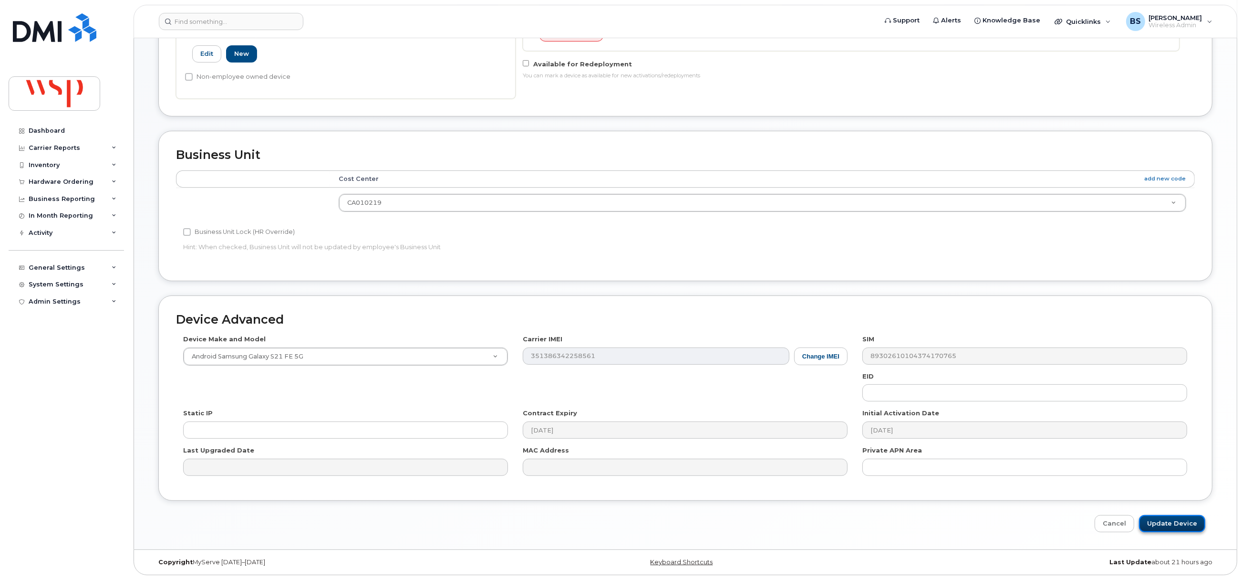
click at [1169, 520] on input "Update Device" at bounding box center [1172, 524] width 66 height 18
type input "Saving..."
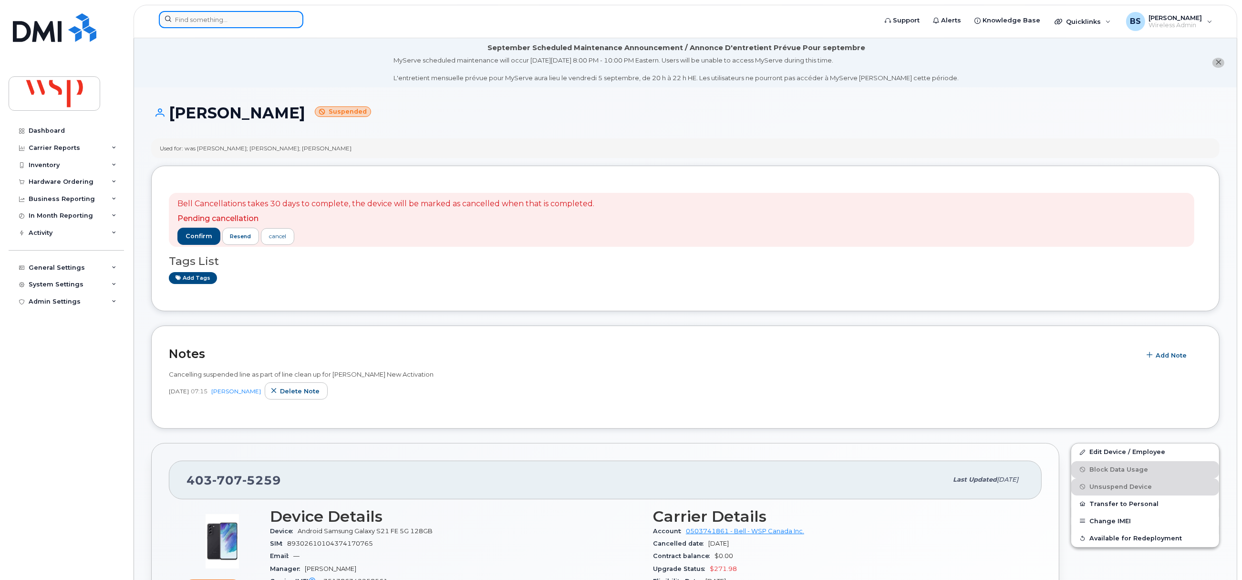
click at [225, 22] on input at bounding box center [231, 19] width 145 height 17
paste input "5142345470"
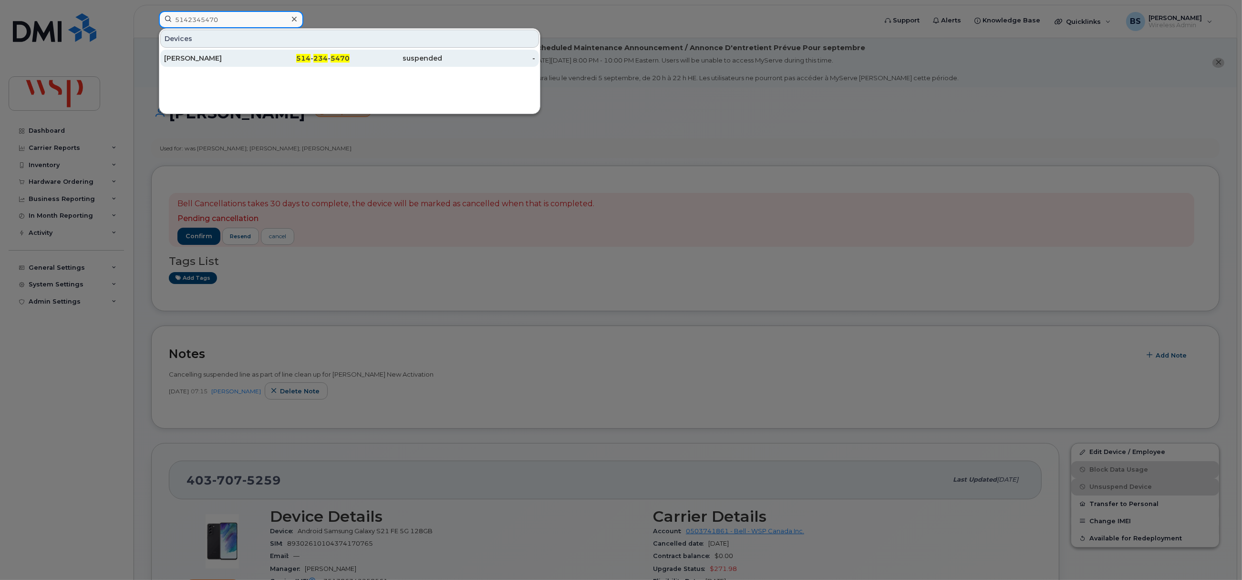
type input "5142345470"
drag, startPoint x: 181, startPoint y: 53, endPoint x: 334, endPoint y: 114, distance: 164.2
click at [257, 53] on div "[PERSON_NAME]" at bounding box center [303, 58] width 93 height 17
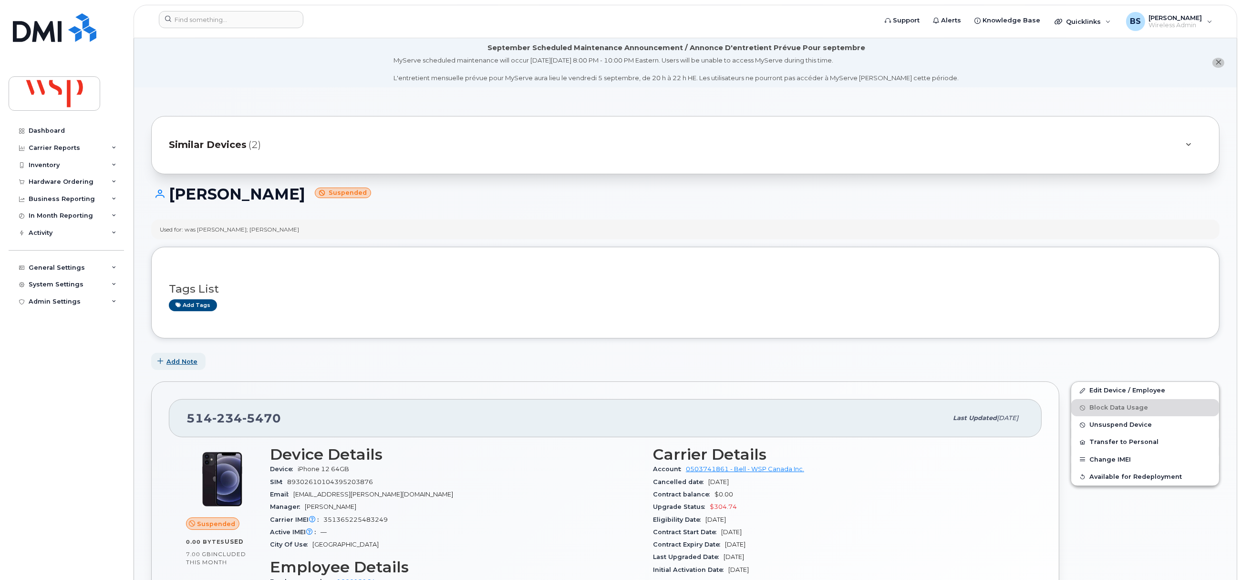
click at [173, 363] on span "Add Note" at bounding box center [181, 361] width 31 height 9
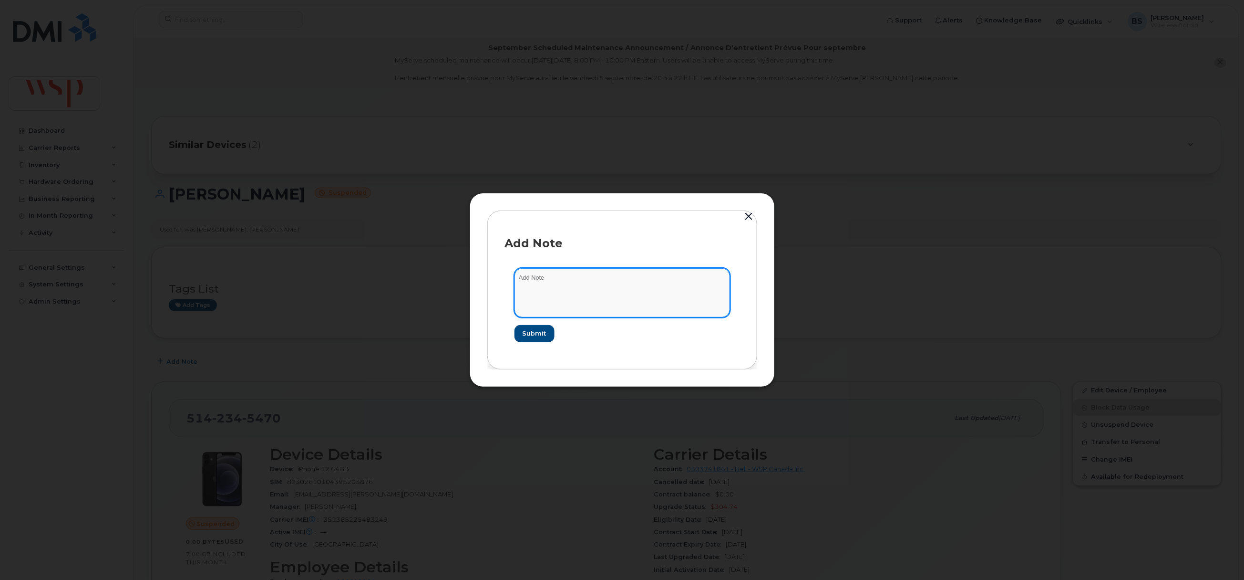
click at [570, 298] on textarea at bounding box center [623, 292] width 216 height 49
paste textarea "Cancelling suspended line as part of line clean up for [PERSON_NAME] New Activa…"
type textarea "Cancelling suspended line as part of line clean up for [PERSON_NAME] New Activa…"
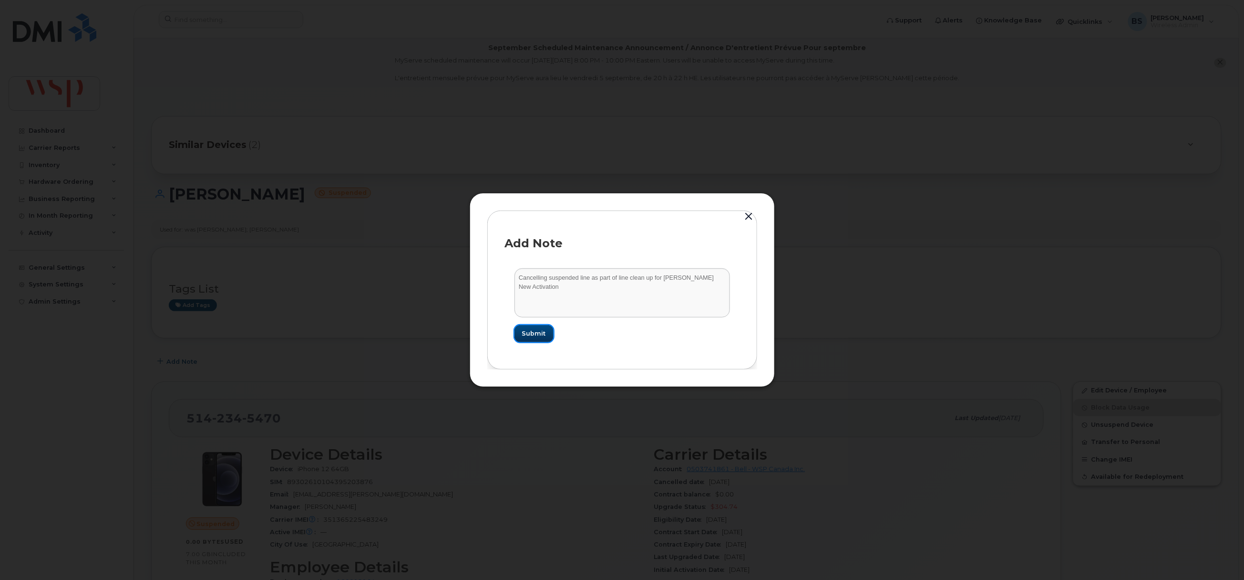
click at [541, 332] on span "Submit" at bounding box center [534, 333] width 24 height 9
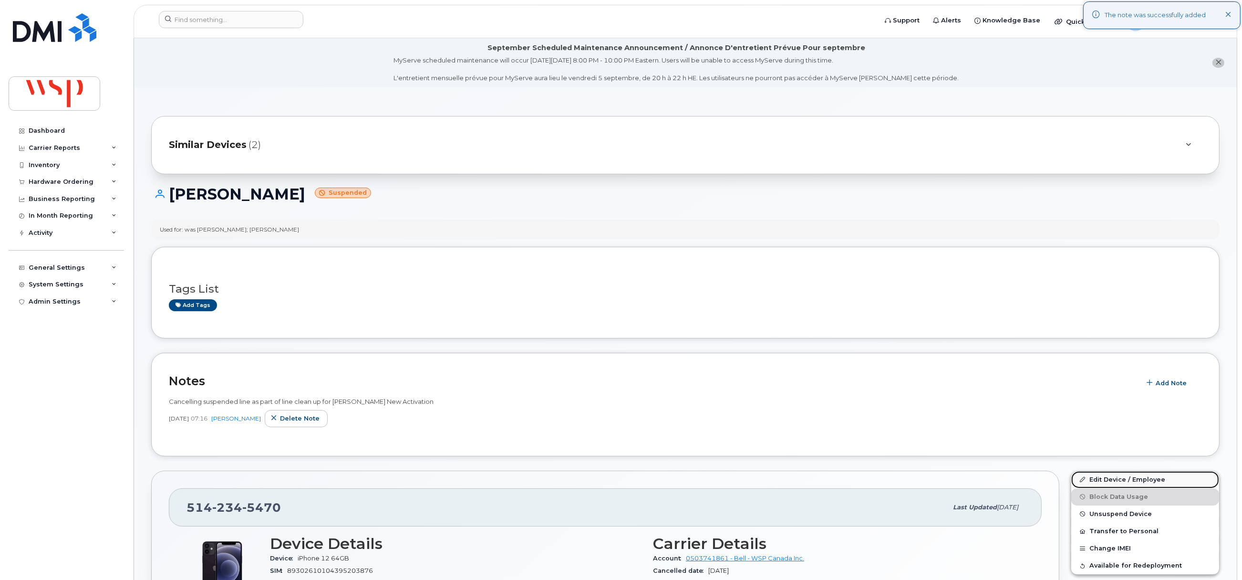
click at [1096, 479] on link "Edit Device / Employee" at bounding box center [1145, 479] width 148 height 17
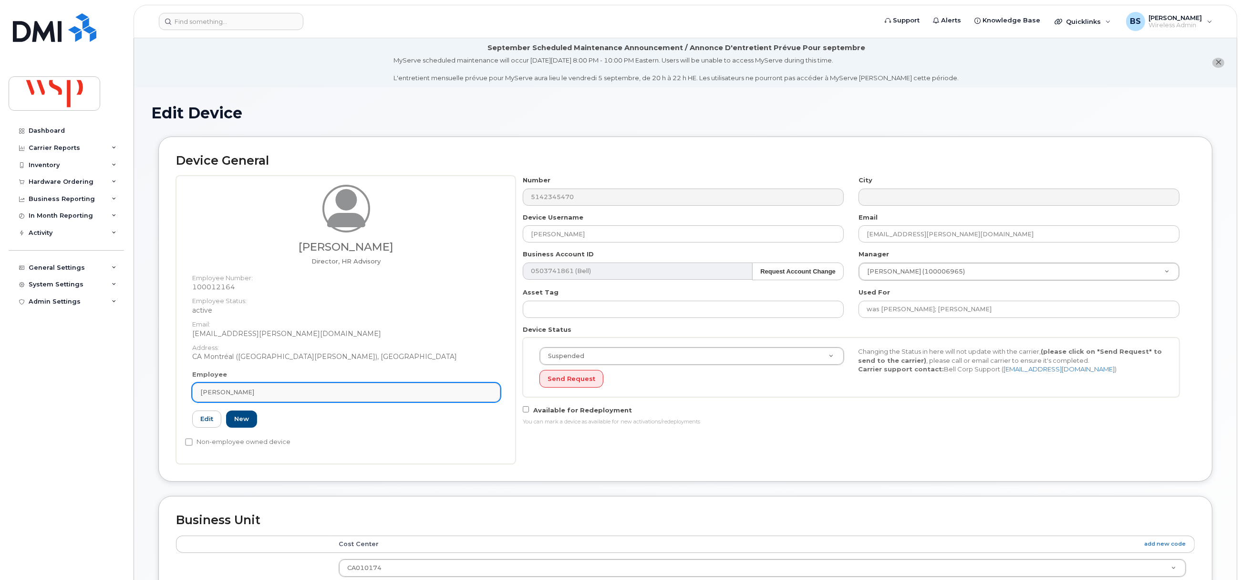
click at [308, 388] on div "Marc Bertrand" at bounding box center [346, 391] width 292 height 9
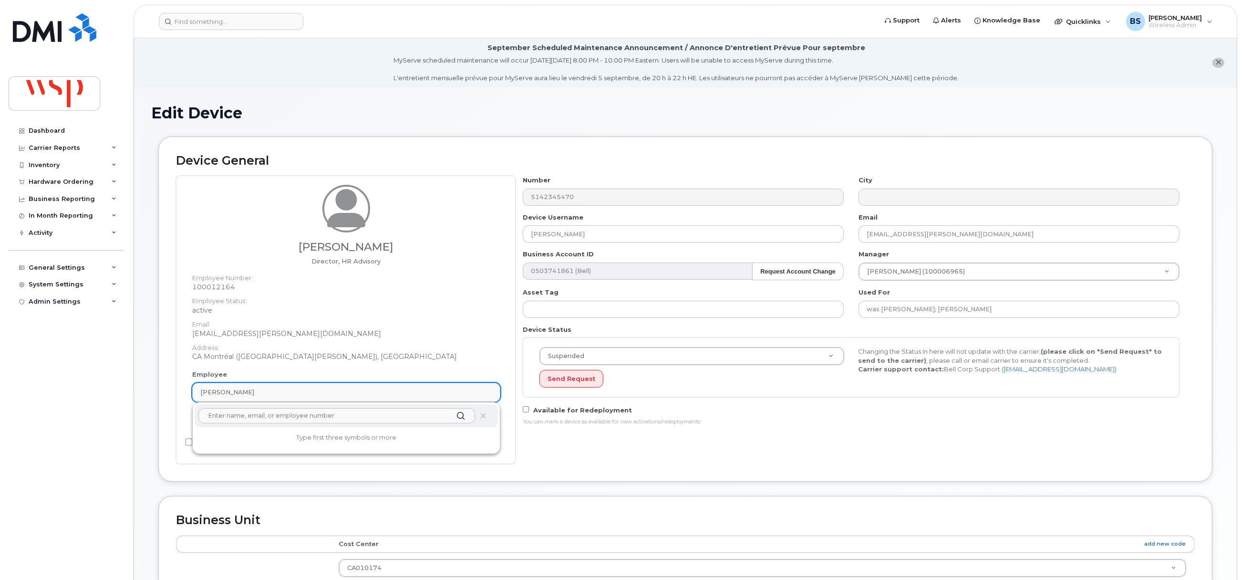
paste input "[PERSON_NAME]"
type input "[PERSON_NAME]"
click at [225, 442] on strong "[PERSON_NAME]" at bounding box center [232, 438] width 60 height 9
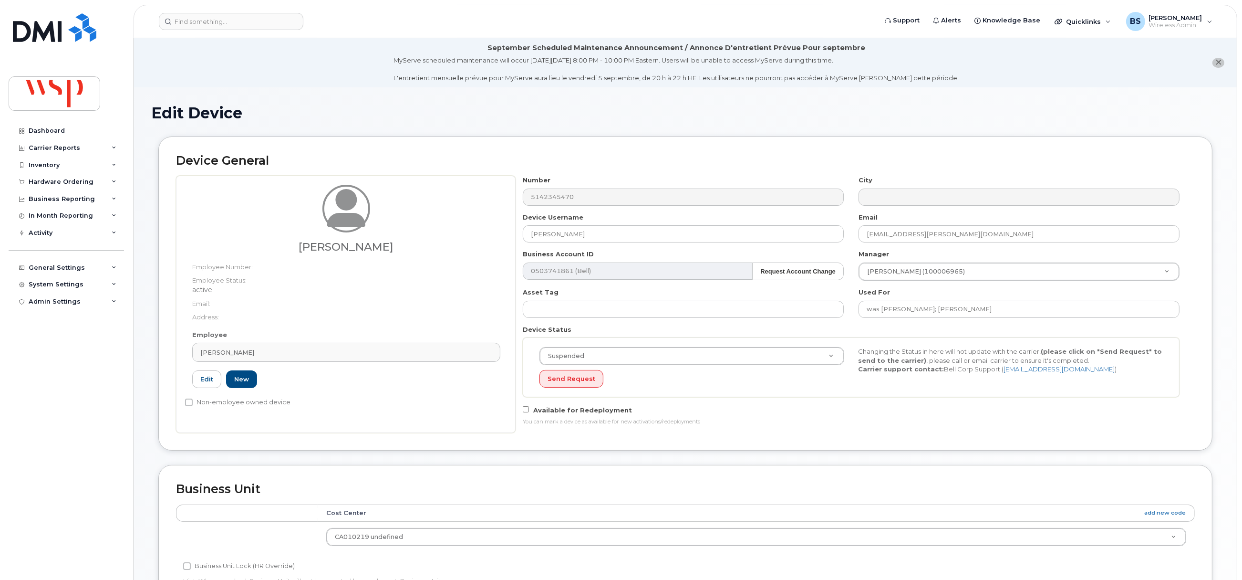
type input "100158901"
type input "[PERSON_NAME]"
type input "5777739"
drag, startPoint x: 576, startPoint y: 229, endPoint x: 446, endPoint y: 229, distance: 129.3
click at [451, 228] on div "Iuliia Khomiakova Employee Number: Employee Status: active Email: Address: Empl…" at bounding box center [685, 304] width 1019 height 257
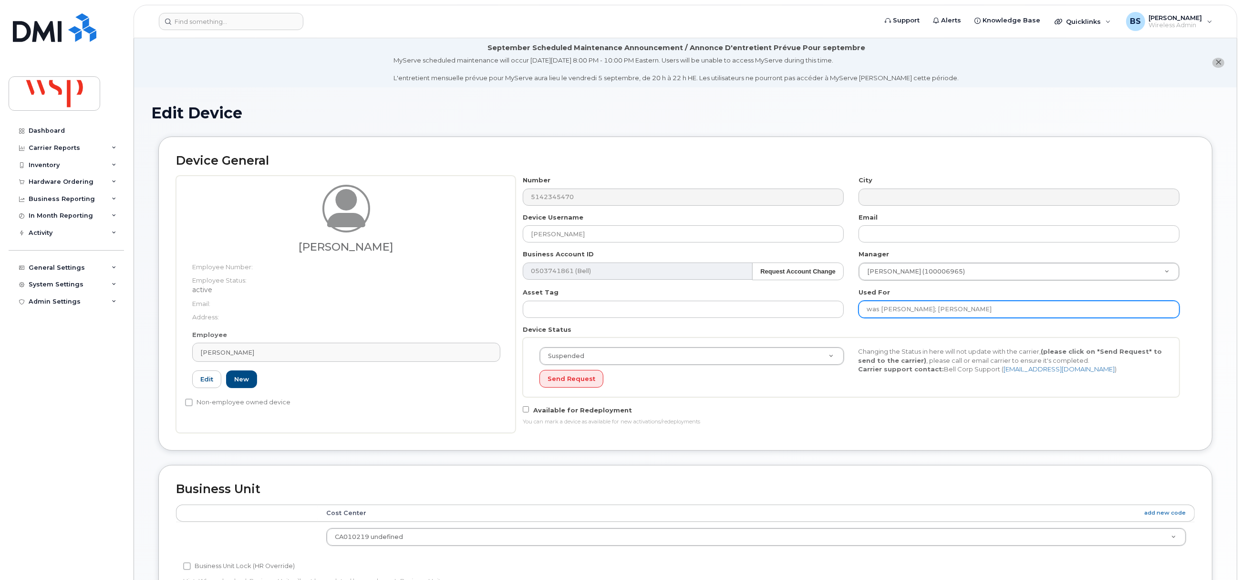
click at [1017, 306] on input "was Charles Fraser; Marc Bertrand" at bounding box center [1019, 309] width 321 height 17
paste input "Iuliia Khomiakova"
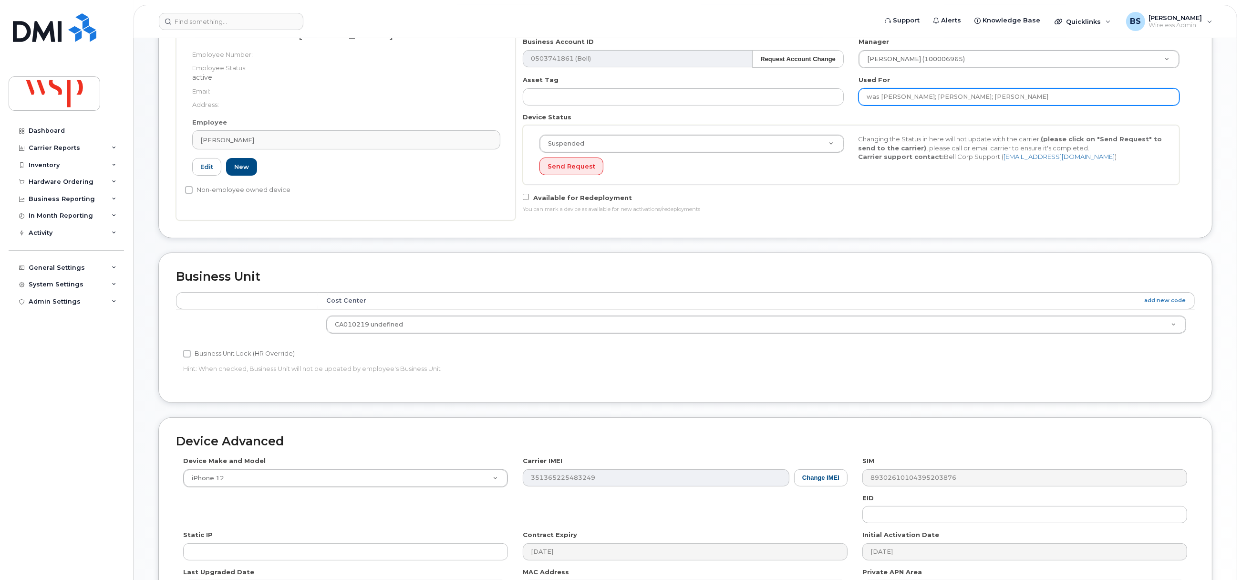
scroll to position [337, 0]
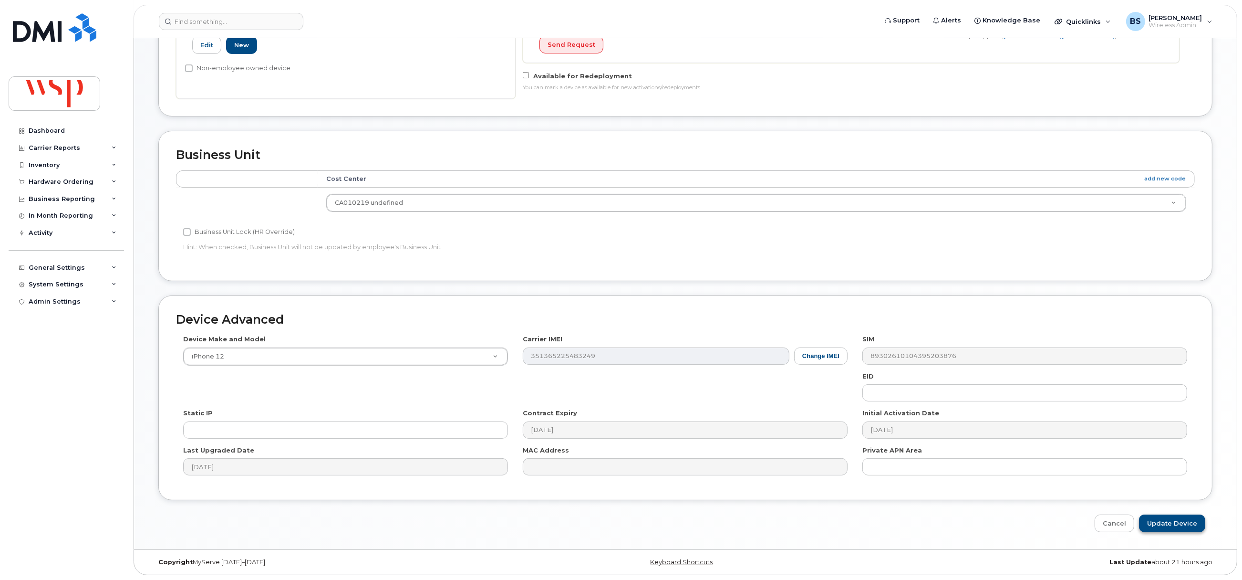
type input "was Charles Fraser; Marc Bertrand; Iuliia Khomiakova"
click at [1159, 521] on input "Update Device" at bounding box center [1172, 523] width 66 height 18
type input "Saving..."
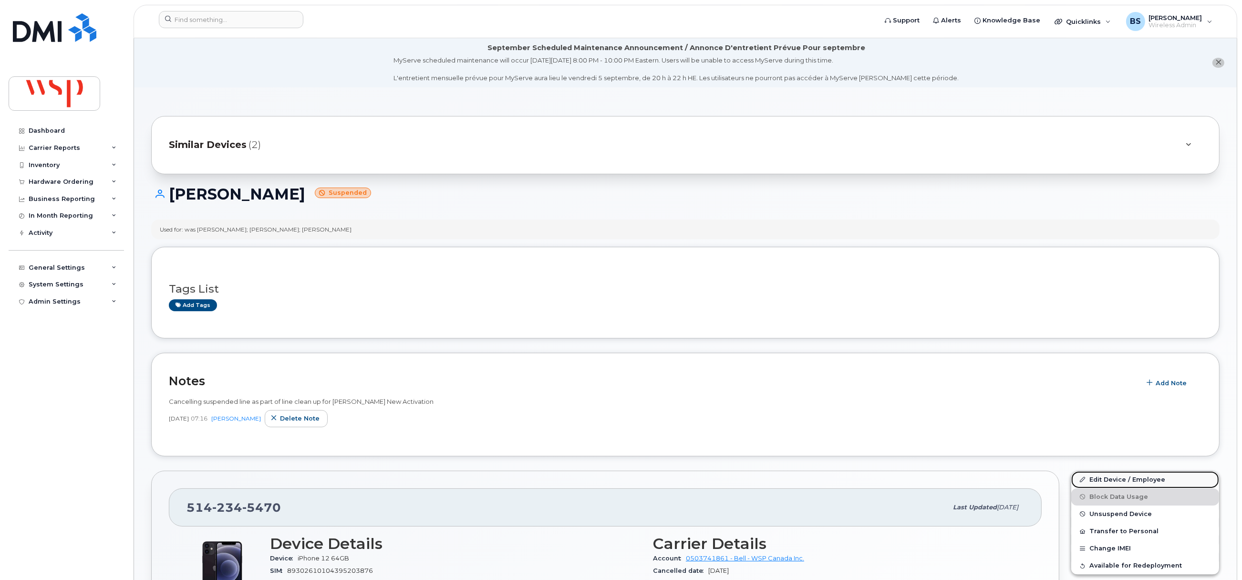
click at [1099, 478] on link "Edit Device / Employee" at bounding box center [1145, 479] width 148 height 17
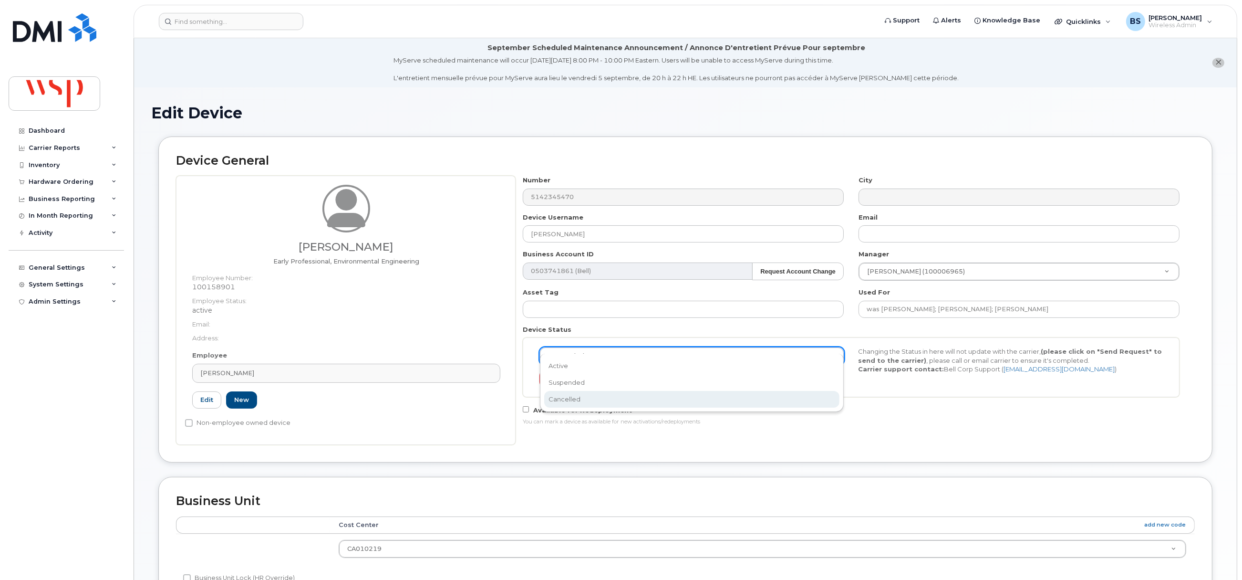
select select "cancelled"
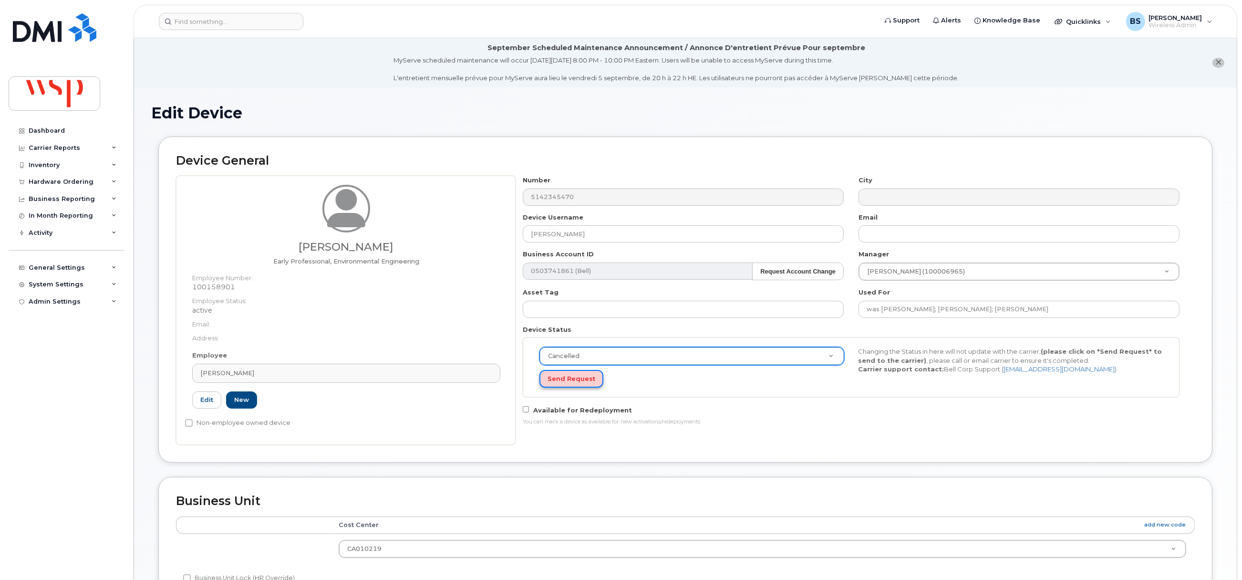
click at [564, 381] on button "Send Request" at bounding box center [571, 379] width 64 height 18
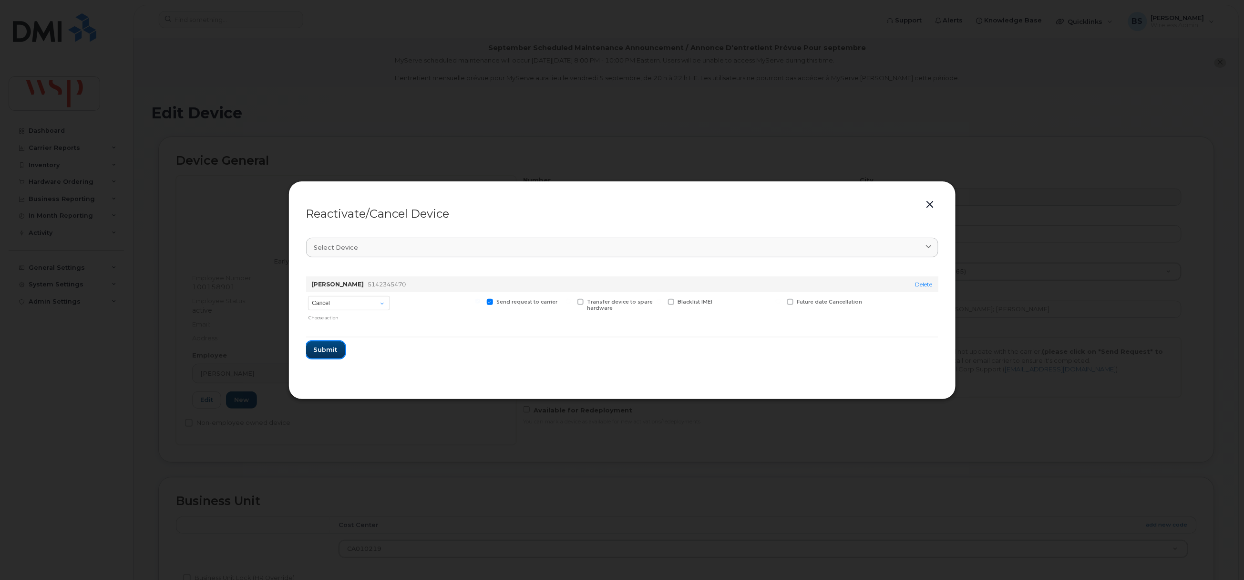
click at [329, 350] on span "Submit" at bounding box center [326, 349] width 24 height 9
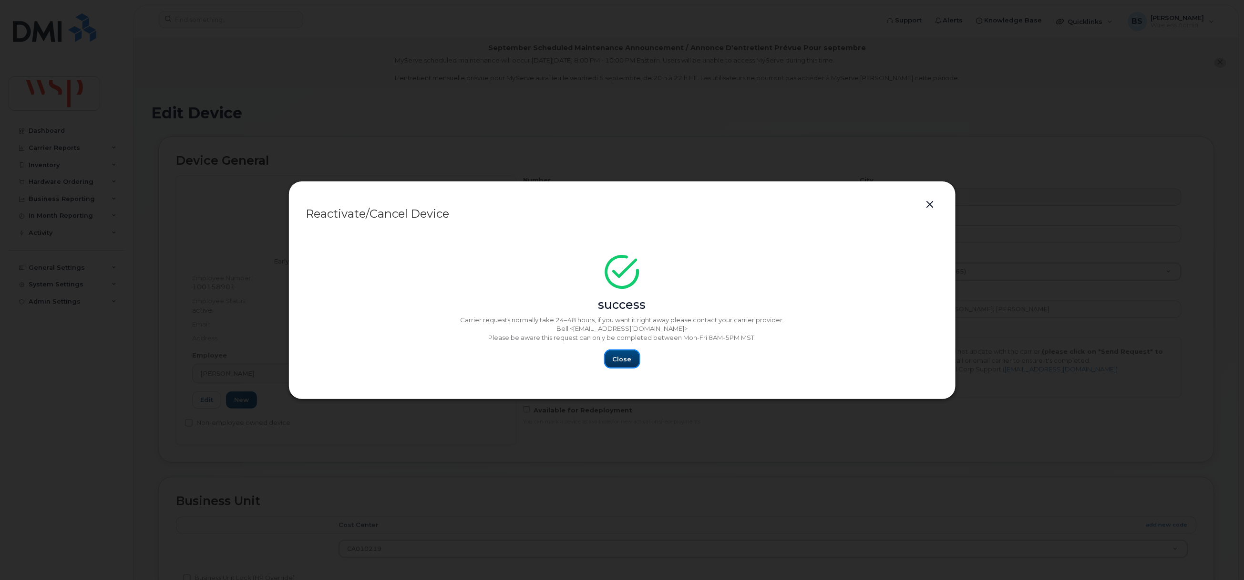
drag, startPoint x: 619, startPoint y: 358, endPoint x: 625, endPoint y: 347, distance: 12.2
click at [619, 356] on span "Close" at bounding box center [622, 358] width 19 height 9
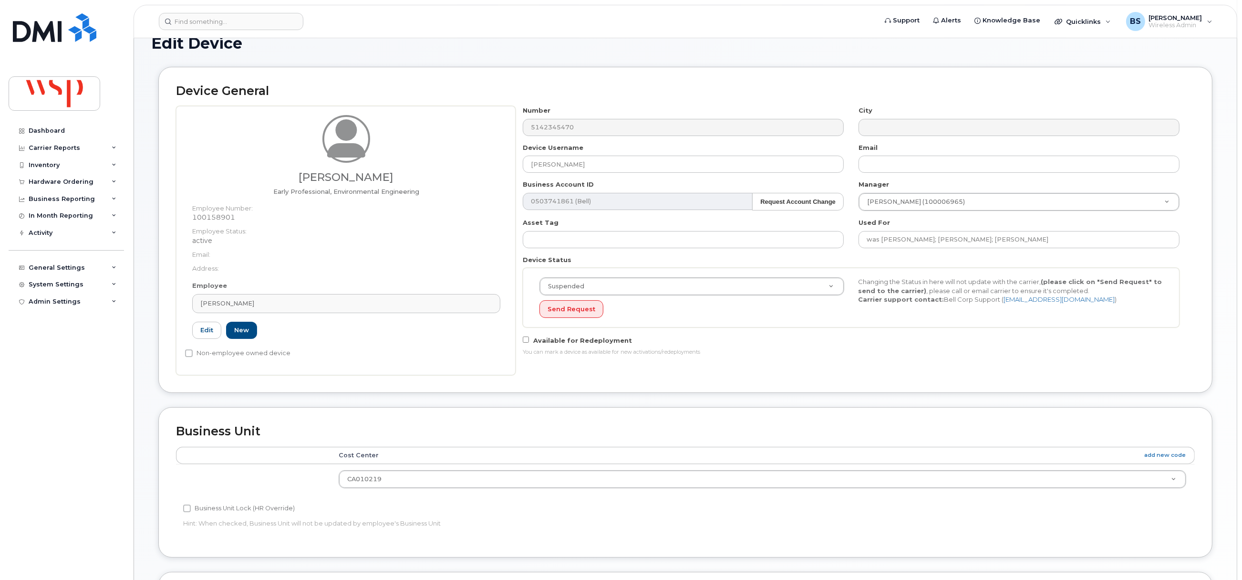
scroll to position [348, 0]
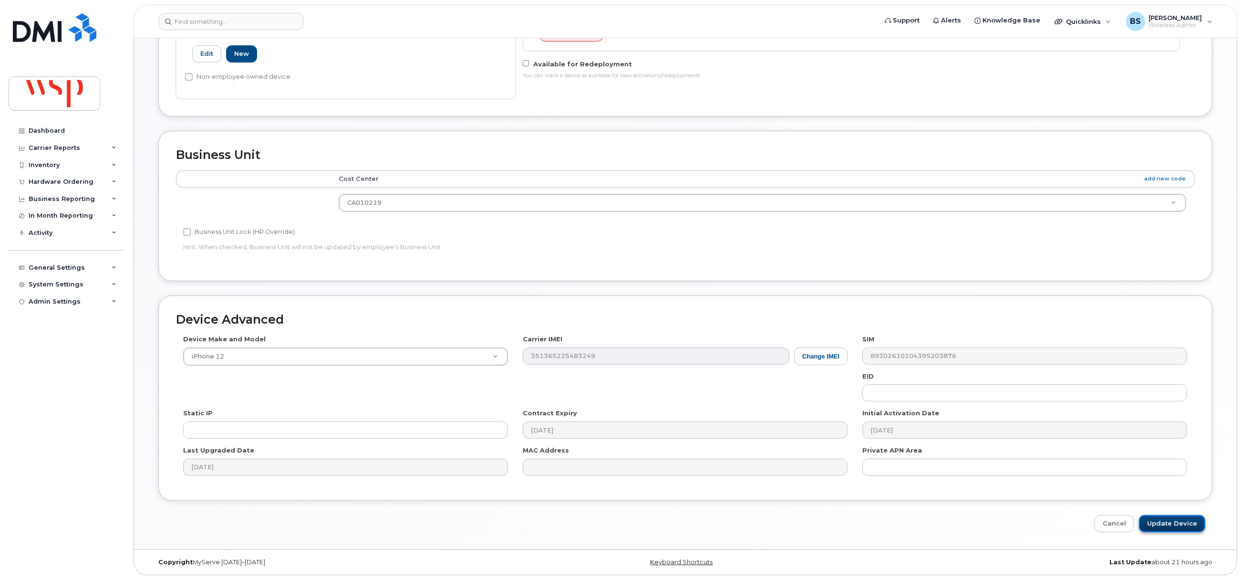
click at [1174, 526] on input "Update Device" at bounding box center [1172, 524] width 66 height 18
type input "Saving..."
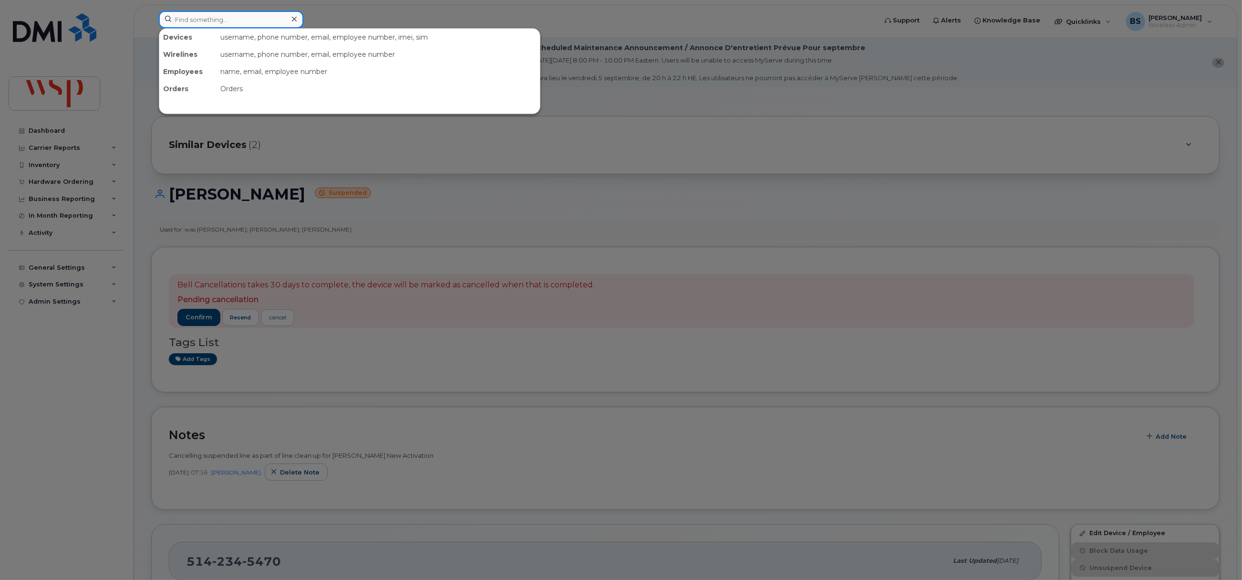
click at [235, 27] on input at bounding box center [231, 19] width 145 height 17
paste input "Nyishi Muchima"
drag, startPoint x: 99, startPoint y: 23, endPoint x: 92, endPoint y: 21, distance: 7.4
click at [151, 23] on div "Nyishi Muchima Contacts 100160672 Nyishi Muchima -" at bounding box center [514, 21] width 727 height 21
paste input "5142268731"
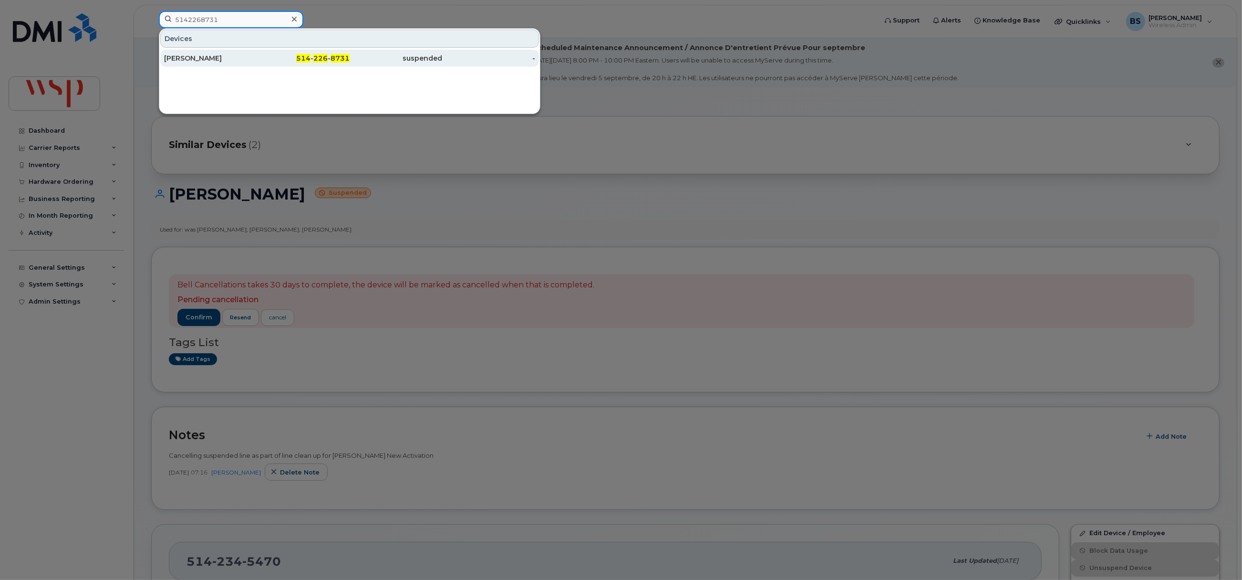
type input "5142268731"
click at [187, 59] on div "[PERSON_NAME]" at bounding box center [210, 58] width 93 height 10
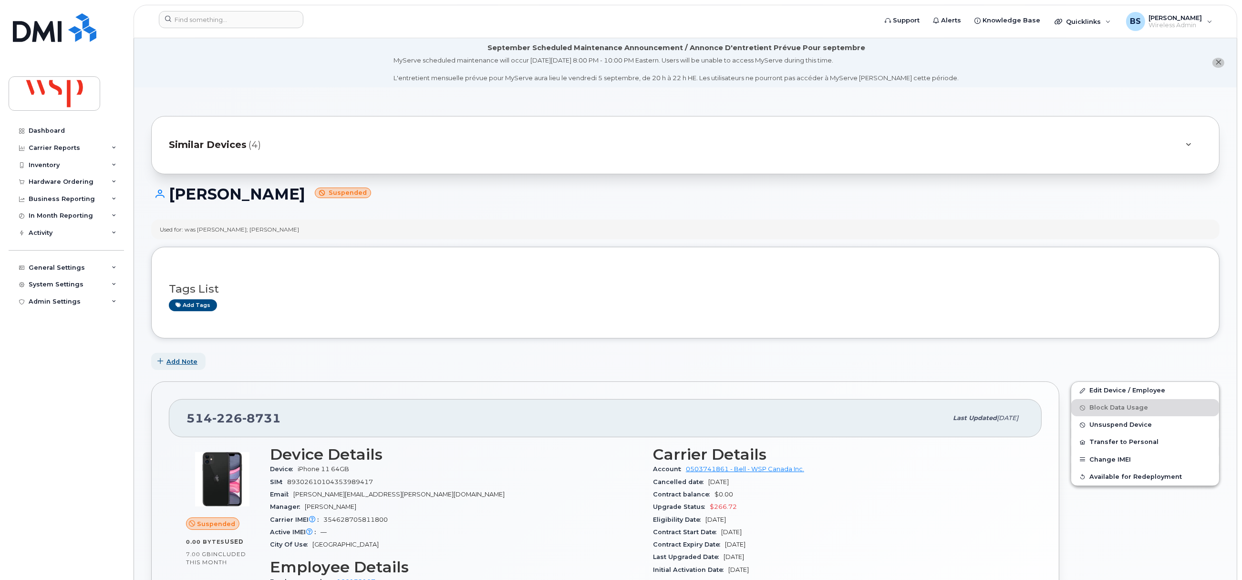
click at [175, 361] on span "Add Note" at bounding box center [181, 361] width 31 height 9
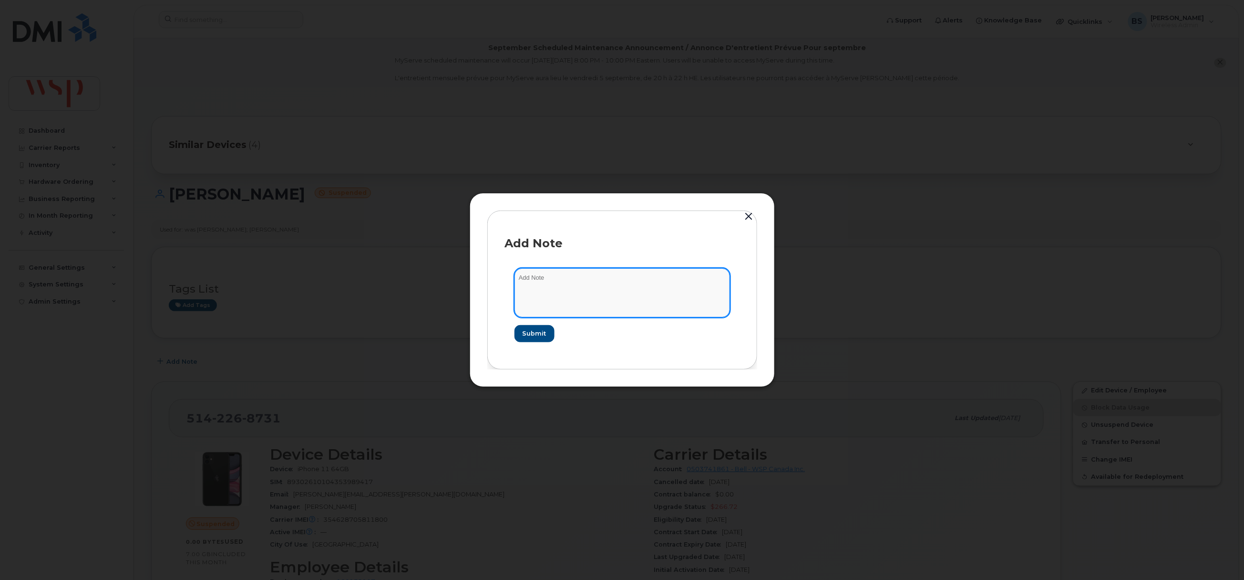
click at [559, 291] on textarea at bounding box center [623, 292] width 216 height 49
paste textarea "Cancelling suspended line as part of line clean up for [PERSON_NAME] New Activa…"
drag, startPoint x: 559, startPoint y: 296, endPoint x: 423, endPoint y: 261, distance: 139.7
click at [423, 259] on div "Add Note Cancelling suspended line as part of line clean up for [PERSON_NAME] N…" at bounding box center [622, 290] width 1244 height 580
type textarea "Cancelling suspended line as part of line clean up for Rogers New Activation"
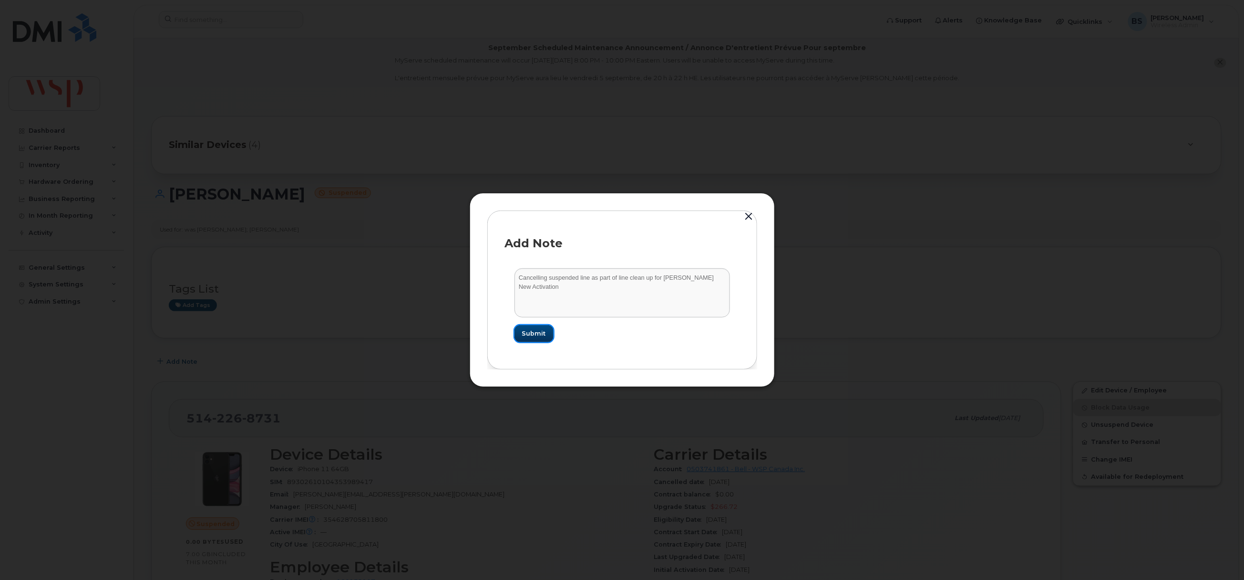
drag, startPoint x: 535, startPoint y: 334, endPoint x: 536, endPoint y: 328, distance: 6.7
click at [536, 334] on span "Submit" at bounding box center [534, 333] width 24 height 9
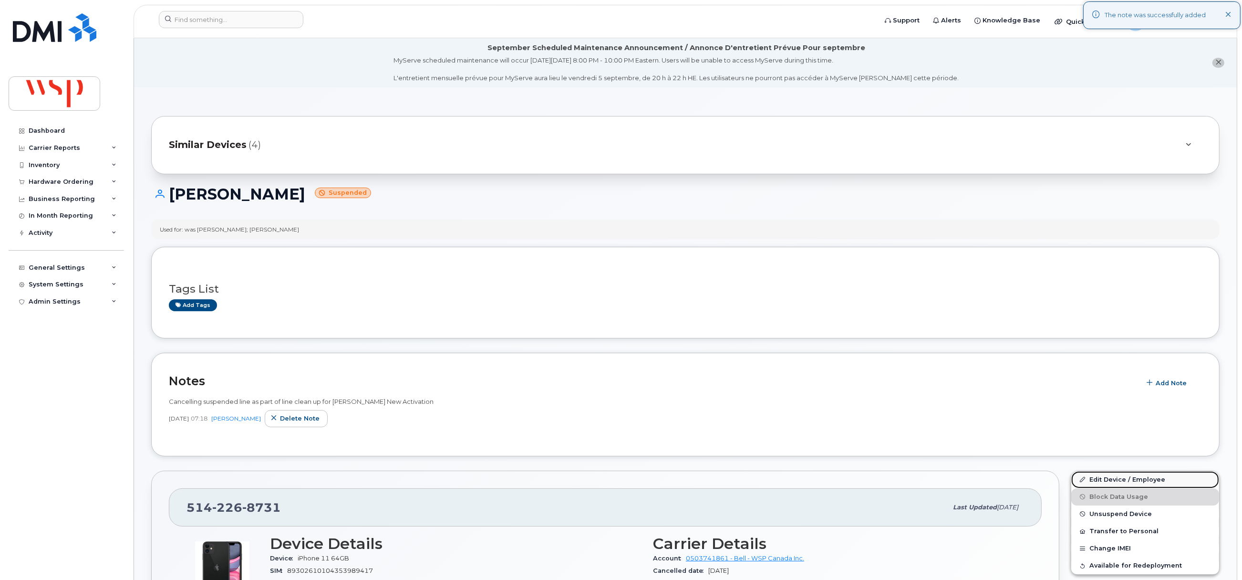
drag, startPoint x: 1099, startPoint y: 479, endPoint x: 1092, endPoint y: 476, distance: 7.9
click at [1099, 479] on link "Edit Device / Employee" at bounding box center [1145, 479] width 148 height 17
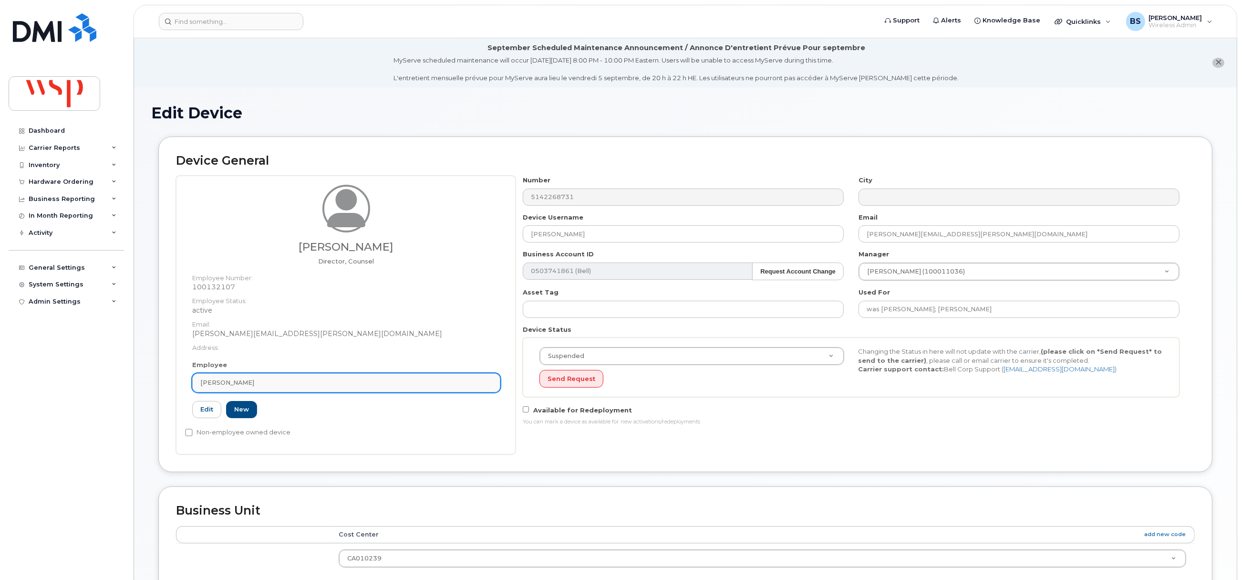
click at [299, 379] on div "Gregory Hoy" at bounding box center [346, 382] width 292 height 9
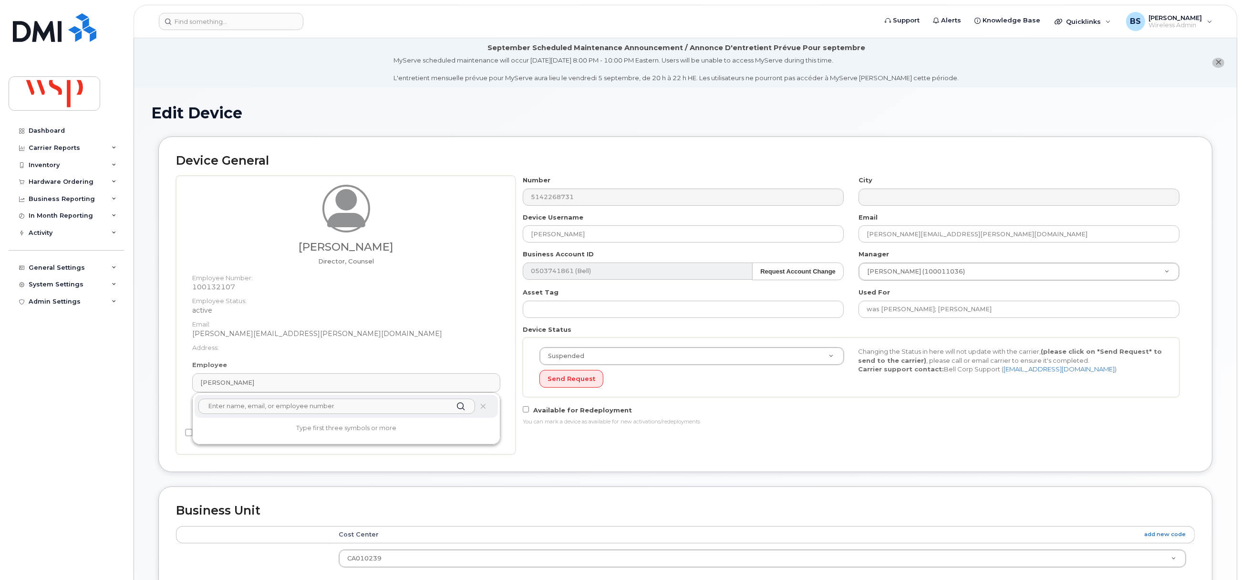
paste input "[PERSON_NAME]"
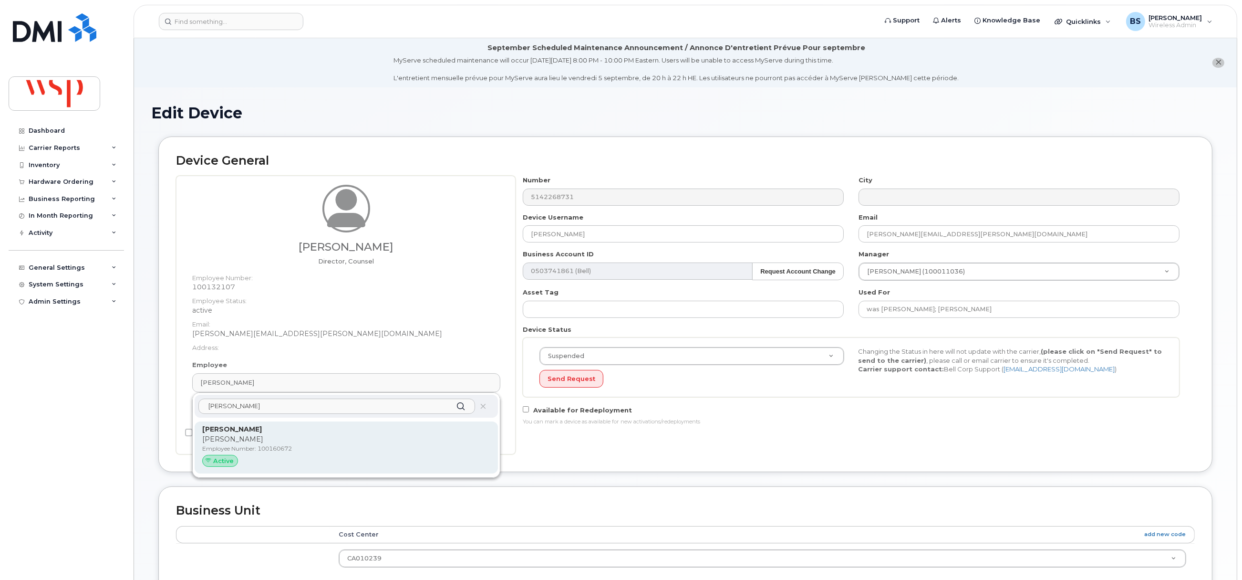
type input "[PERSON_NAME]"
click at [229, 431] on strong "[PERSON_NAME]" at bounding box center [232, 429] width 60 height 9
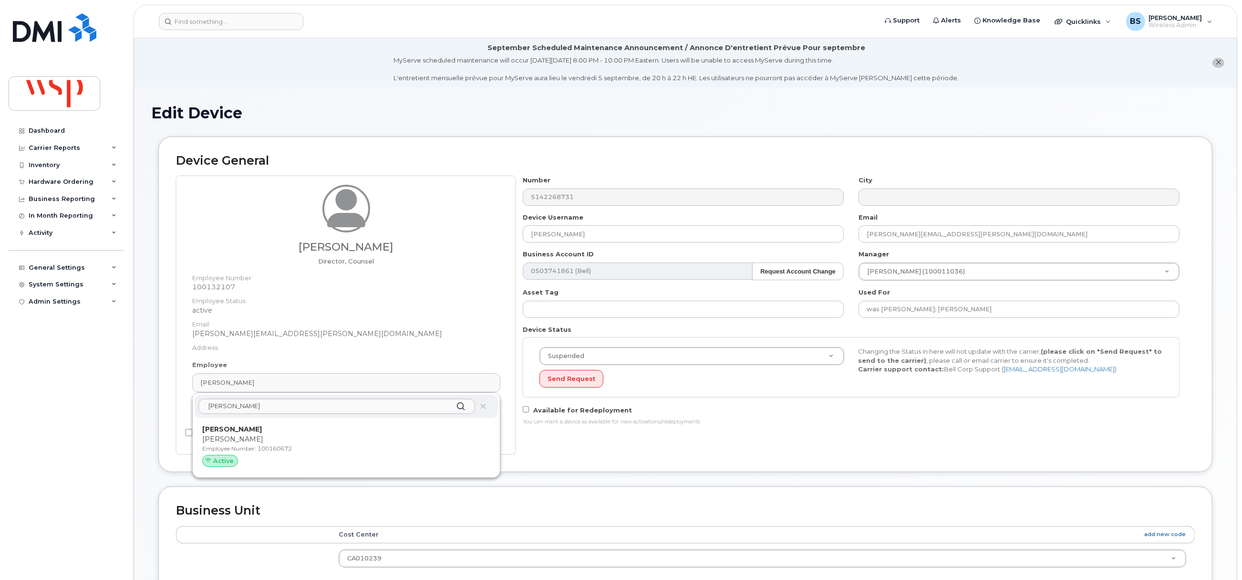
type input "100160672"
type input "[PERSON_NAME]"
type input "5769887"
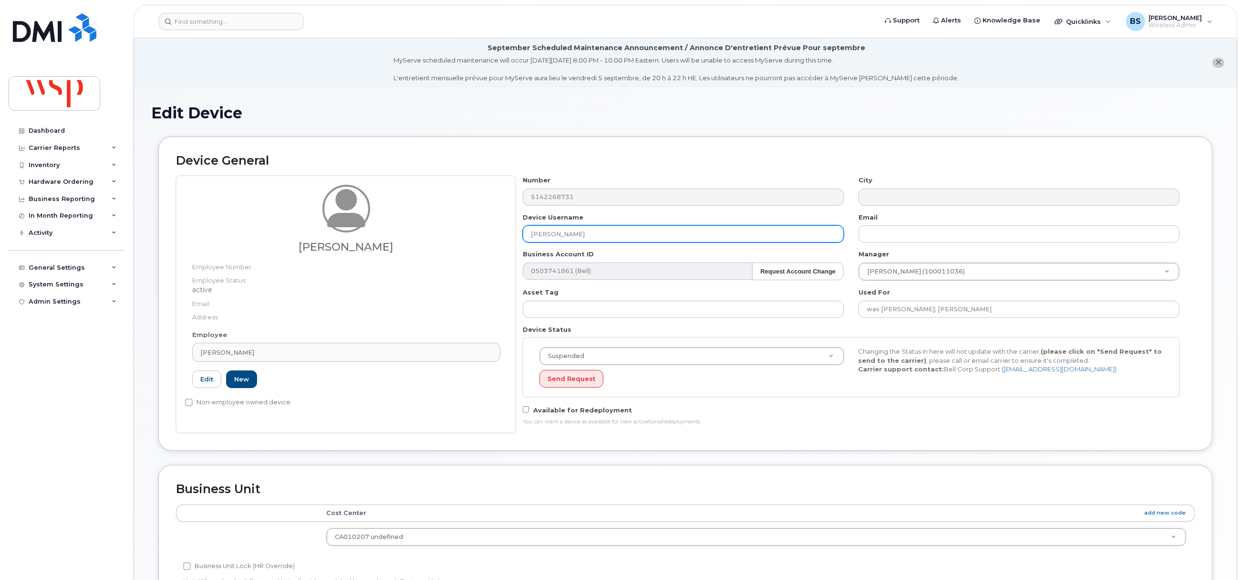
drag, startPoint x: 457, startPoint y: 232, endPoint x: 442, endPoint y: 227, distance: 16.4
click at [442, 233] on div "Nyishi Muchima Employee Number: Employee Status: active Email: Address: Employe…" at bounding box center [685, 304] width 1019 height 257
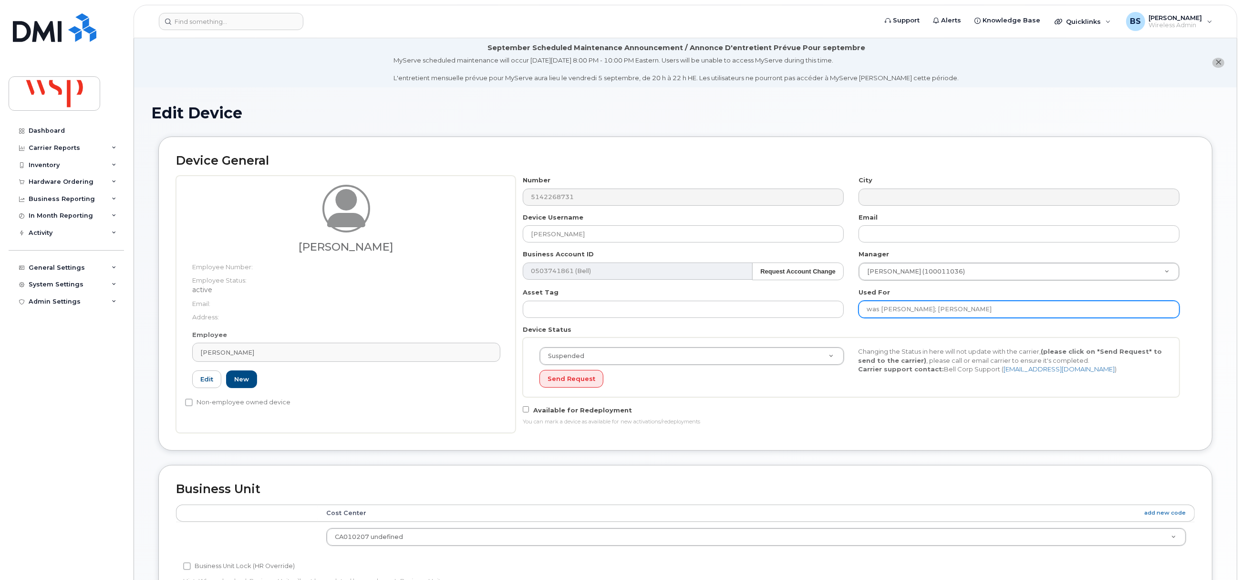
click at [998, 314] on input "was Felipe Diaz Villegas; Gregory Hoy" at bounding box center [1019, 309] width 321 height 17
paste input "[PERSON_NAME]"
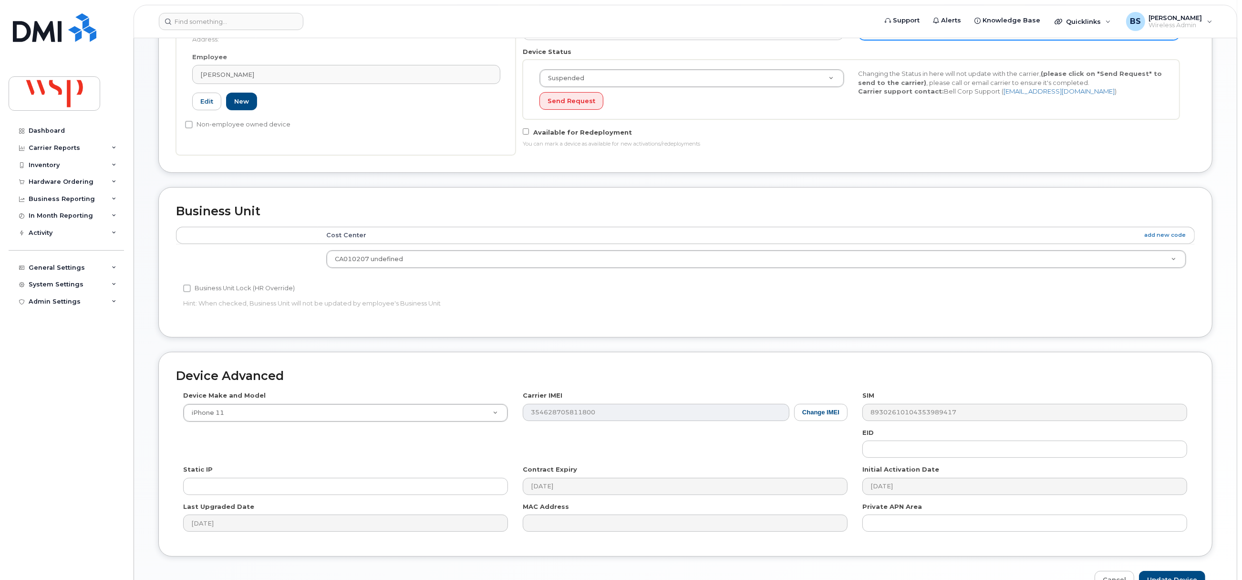
scroll to position [337, 0]
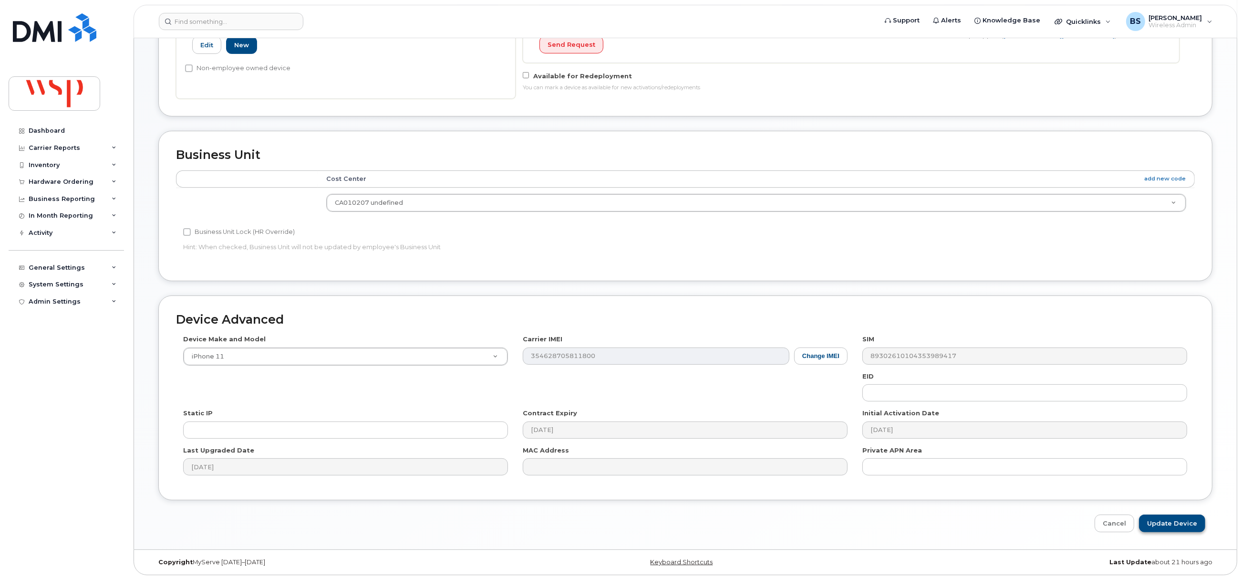
type input "was Felipe Diaz Villegas; Gregory Hoy; Nyishi Muchima"
click at [1179, 523] on input "Update Device" at bounding box center [1172, 523] width 66 height 18
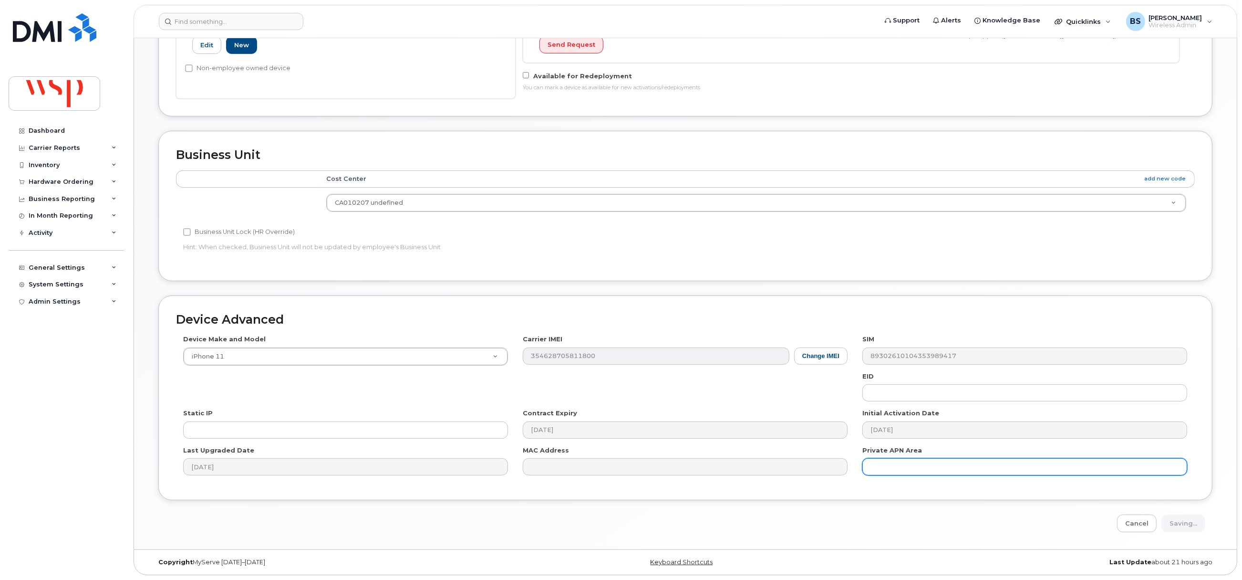
type input "Saving..."
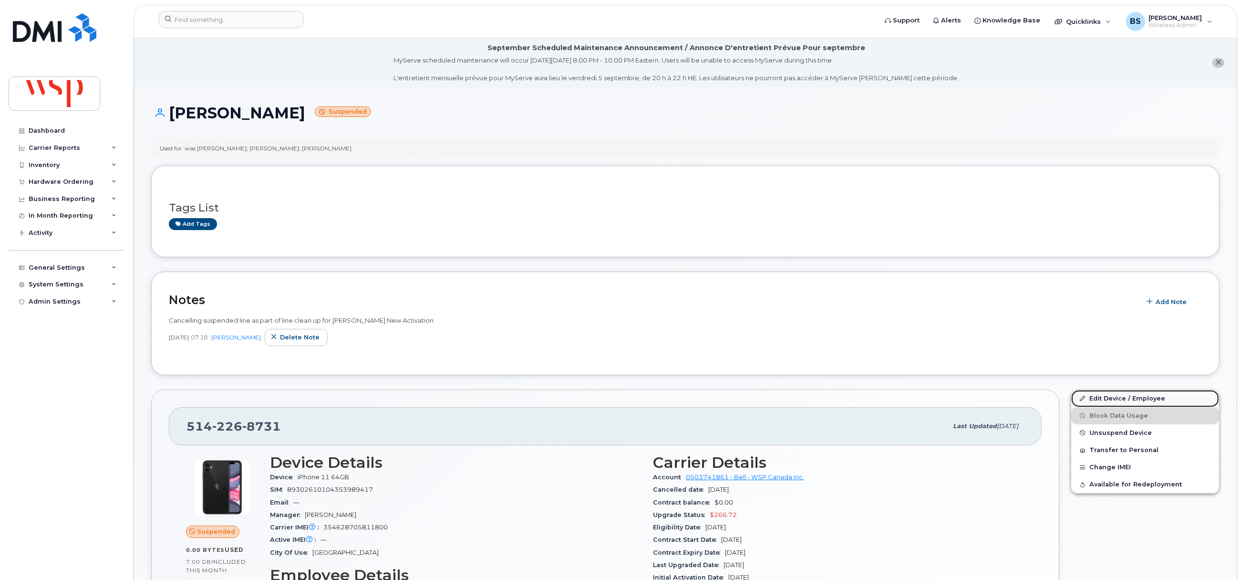
click at [1105, 399] on link "Edit Device / Employee" at bounding box center [1145, 398] width 148 height 17
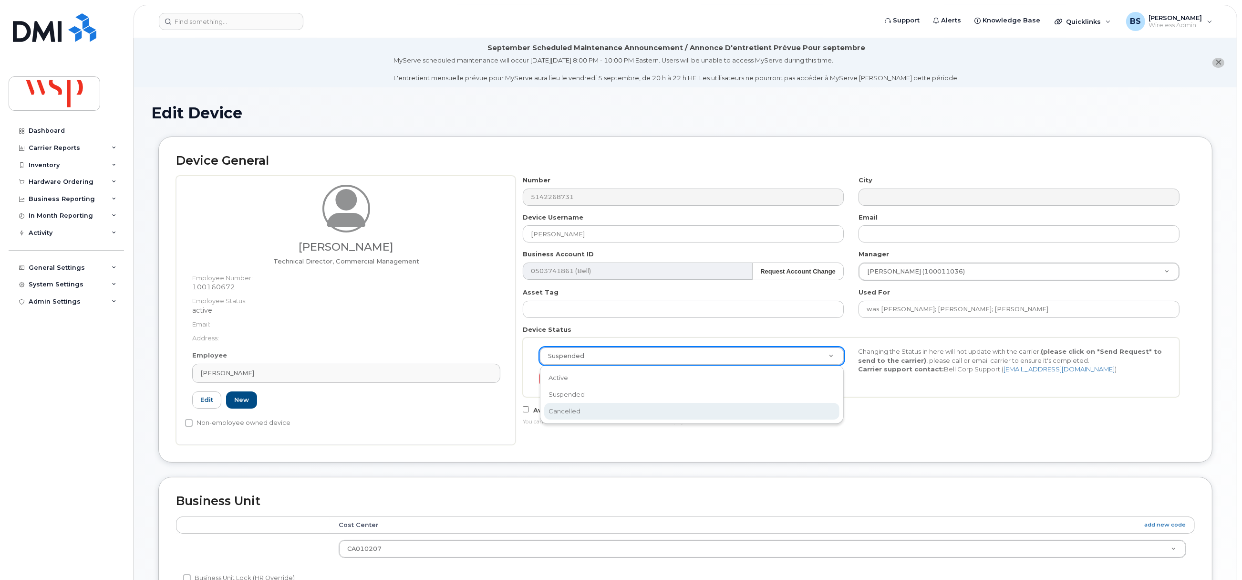
select select "cancelled"
click at [564, 376] on button "Send Request" at bounding box center [571, 379] width 64 height 18
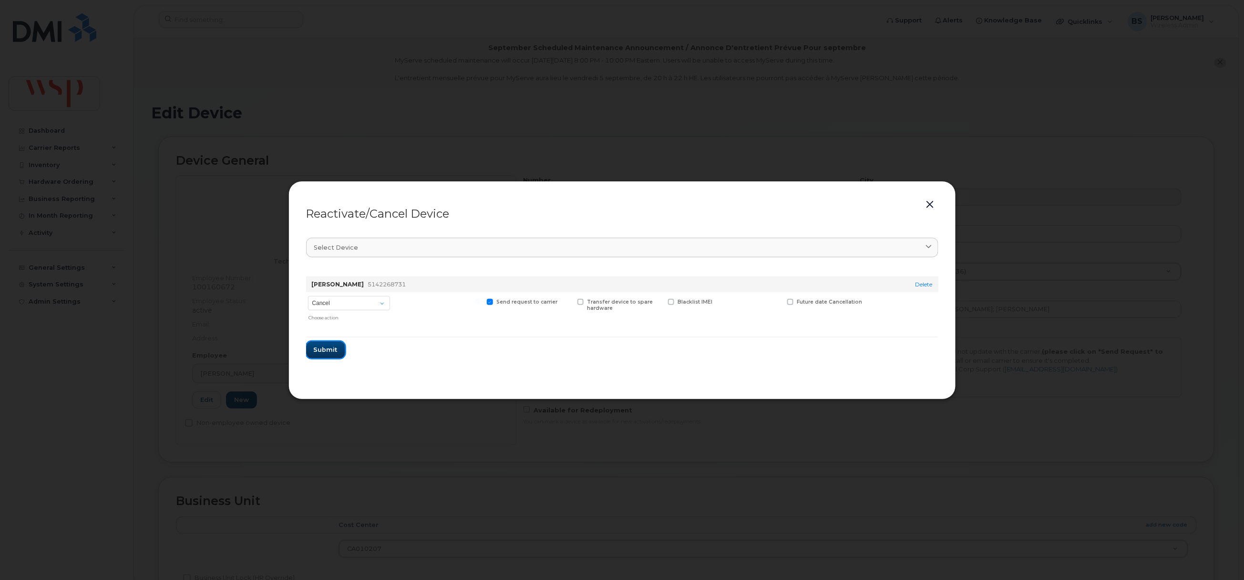
click at [321, 345] on span "Submit" at bounding box center [326, 349] width 24 height 9
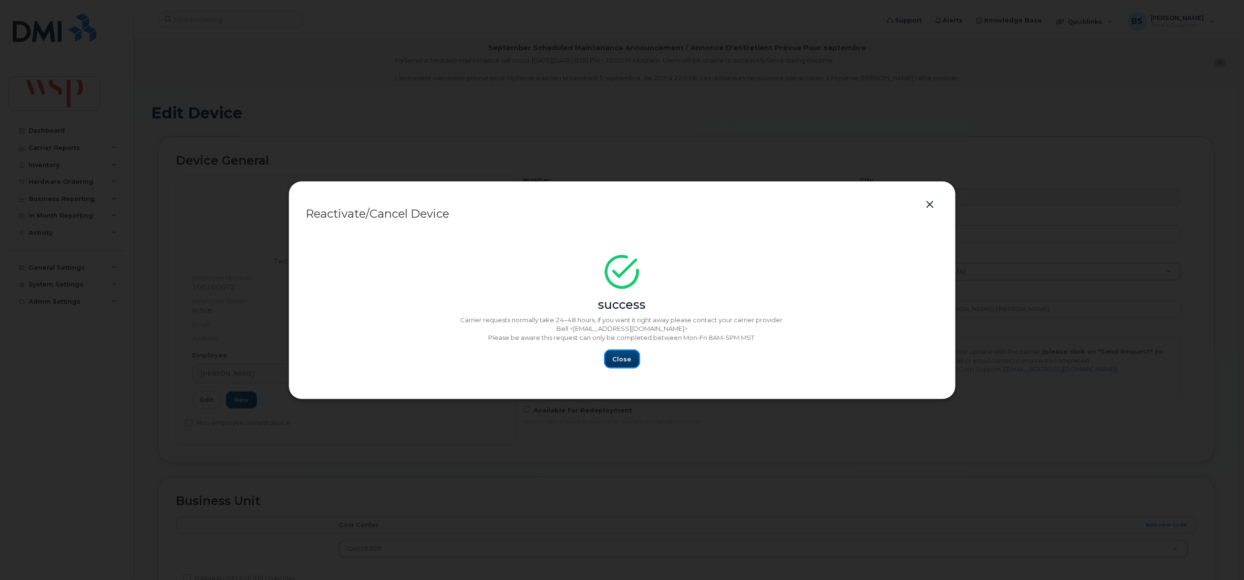
click at [621, 355] on span "Close" at bounding box center [622, 358] width 19 height 9
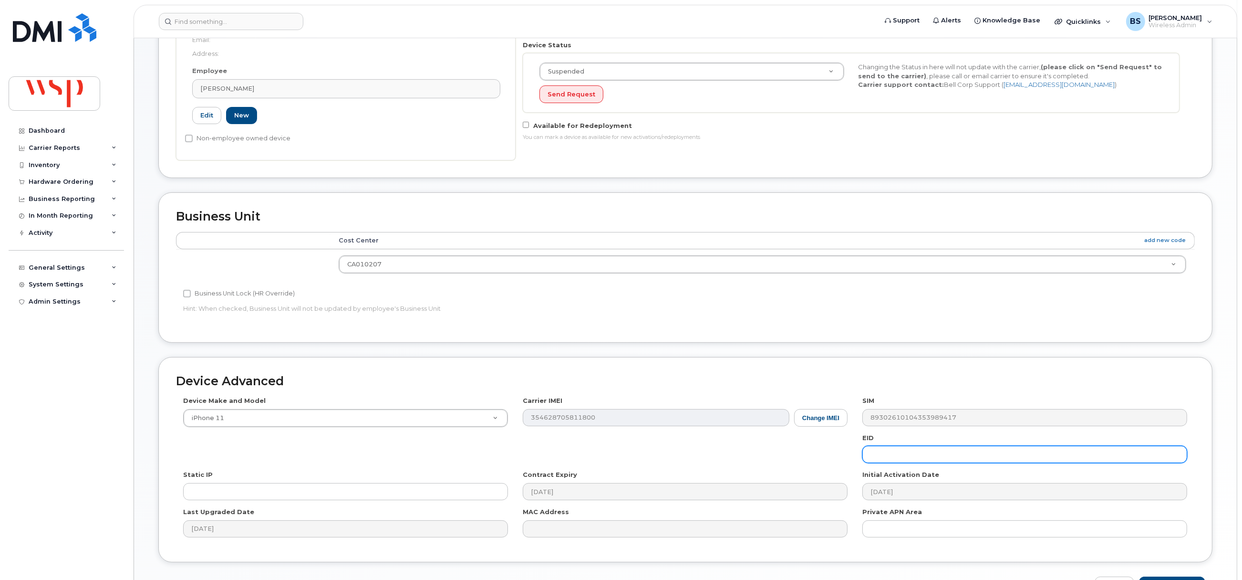
scroll to position [348, 0]
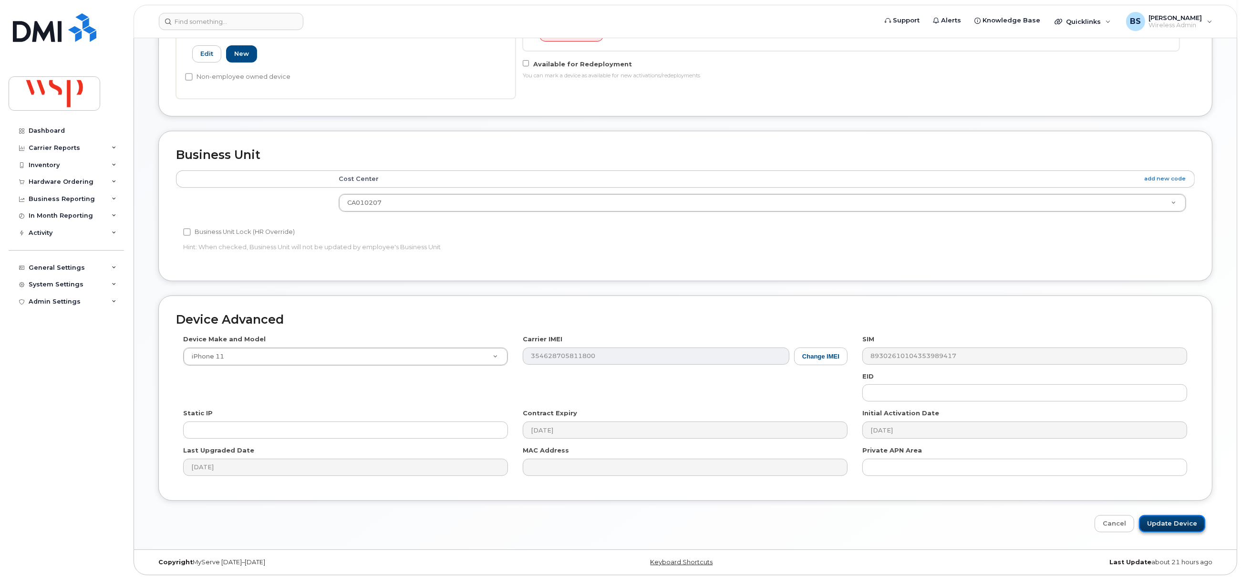
click at [1163, 523] on input "Update Device" at bounding box center [1172, 524] width 66 height 18
type input "Saving..."
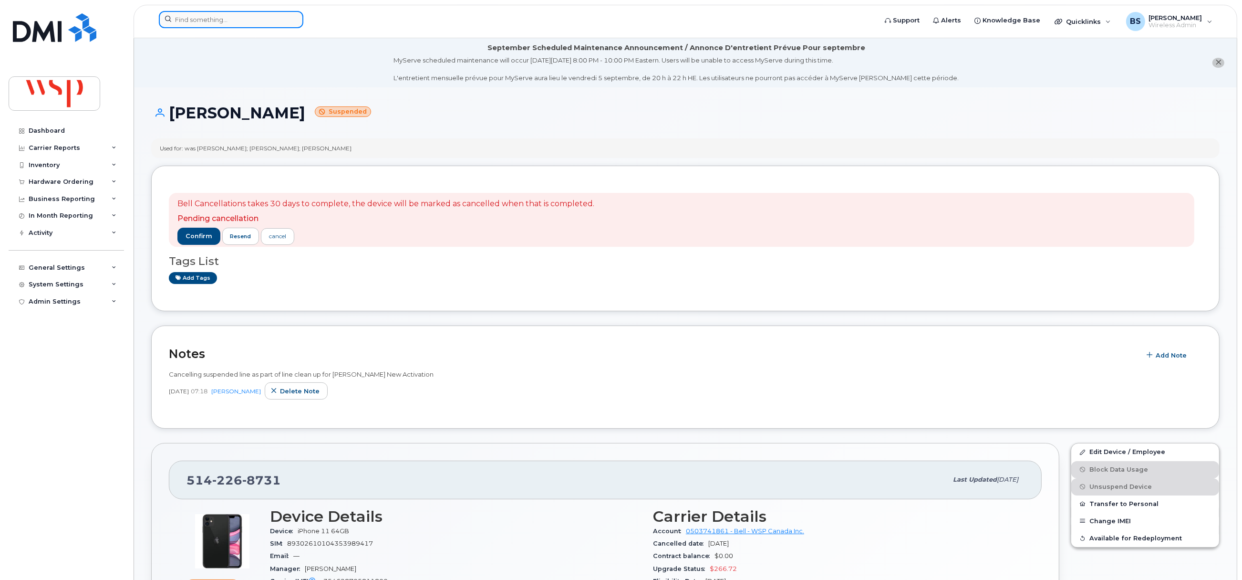
drag, startPoint x: 199, startPoint y: 14, endPoint x: 211, endPoint y: 25, distance: 15.9
click at [199, 14] on input at bounding box center [231, 19] width 145 height 17
paste input "5874389690"
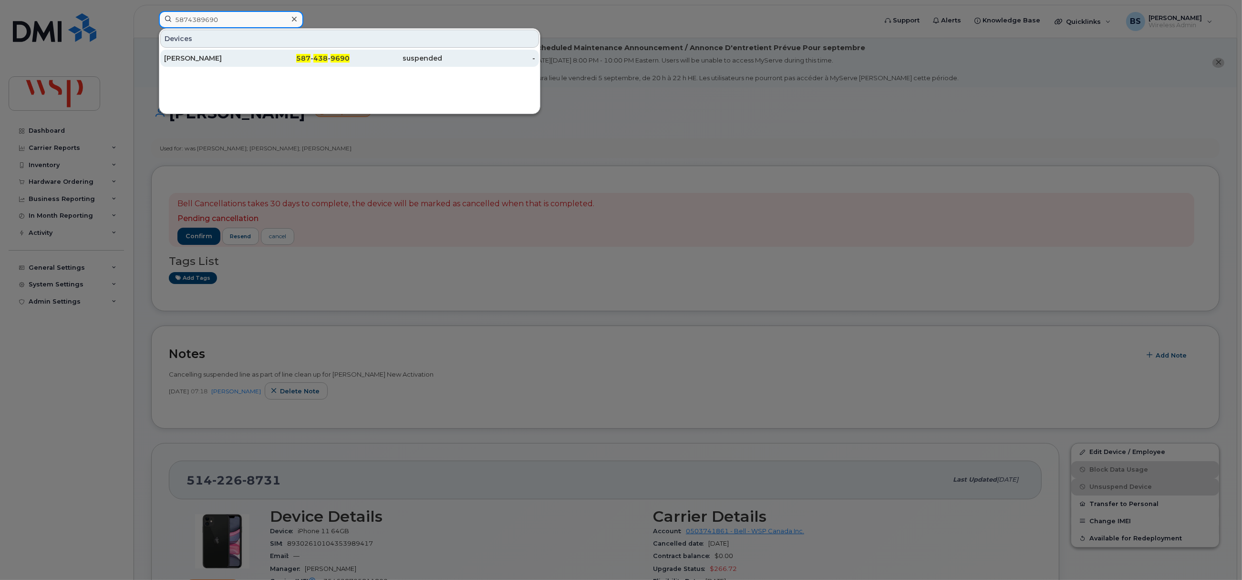
type input "5874389690"
click at [189, 57] on div "[PERSON_NAME]" at bounding box center [210, 58] width 93 height 10
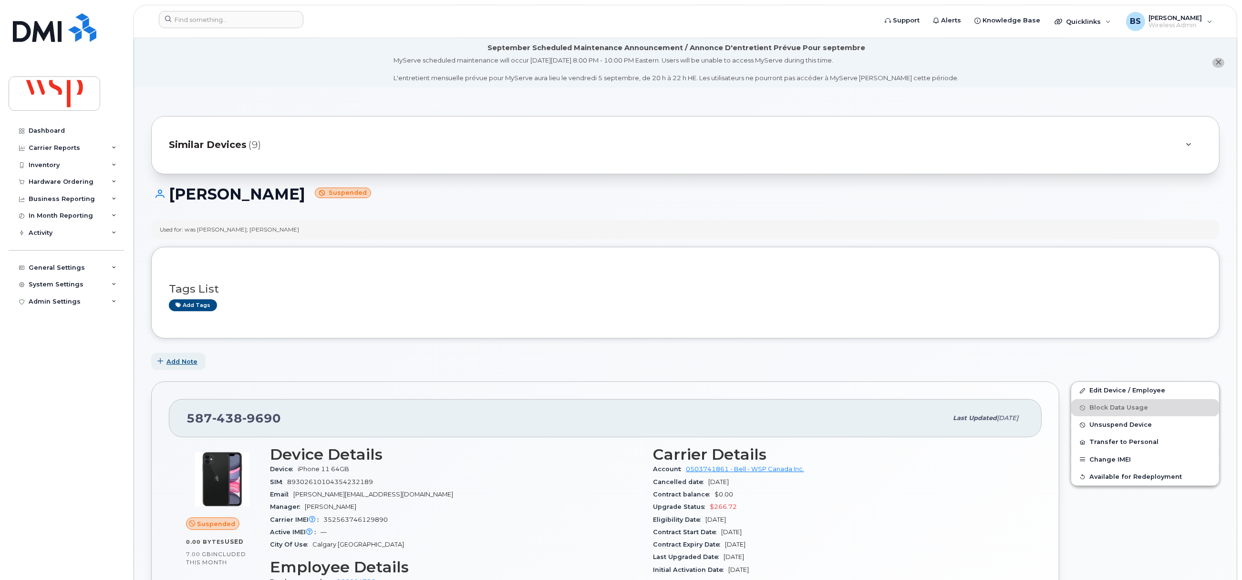
click at [185, 362] on span "Add Note" at bounding box center [181, 361] width 31 height 9
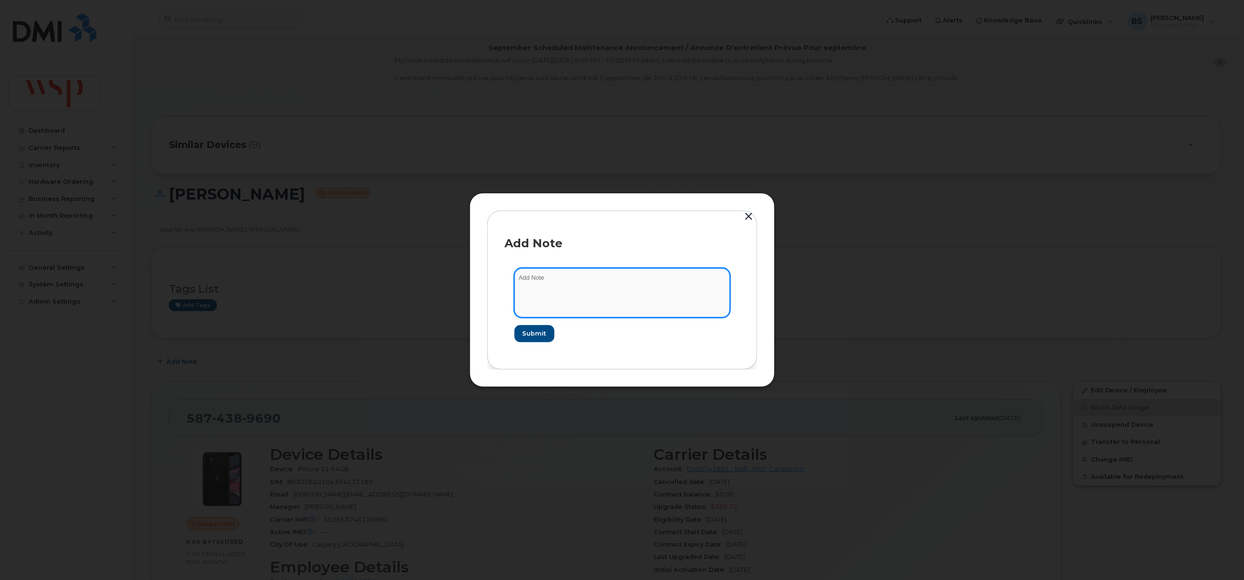
click at [593, 299] on textarea at bounding box center [623, 292] width 216 height 49
paste textarea "Cancelling suspended line as part of line clean up for [PERSON_NAME] New Activa…"
type textarea "Cancelling suspended line as part of line clean up for [PERSON_NAME] New Activa…"
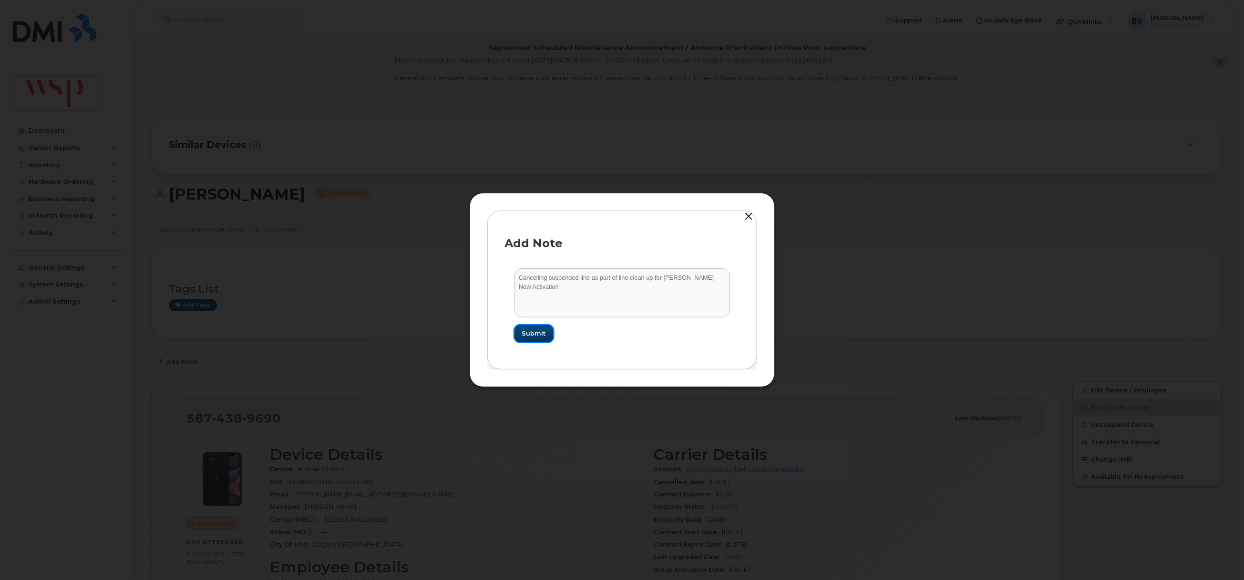
drag, startPoint x: 539, startPoint y: 330, endPoint x: 534, endPoint y: 326, distance: 6.4
click at [538, 329] on span "Submit" at bounding box center [534, 333] width 24 height 9
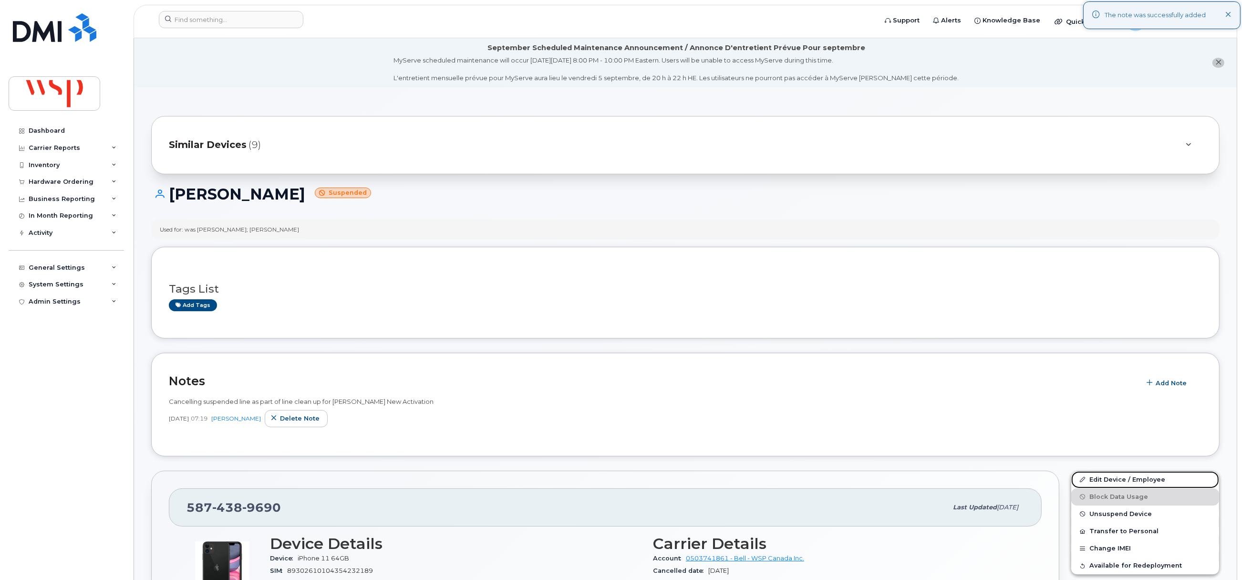
drag, startPoint x: 1098, startPoint y: 477, endPoint x: 1083, endPoint y: 471, distance: 15.6
click at [1098, 477] on link "Edit Device / Employee" at bounding box center [1145, 479] width 148 height 17
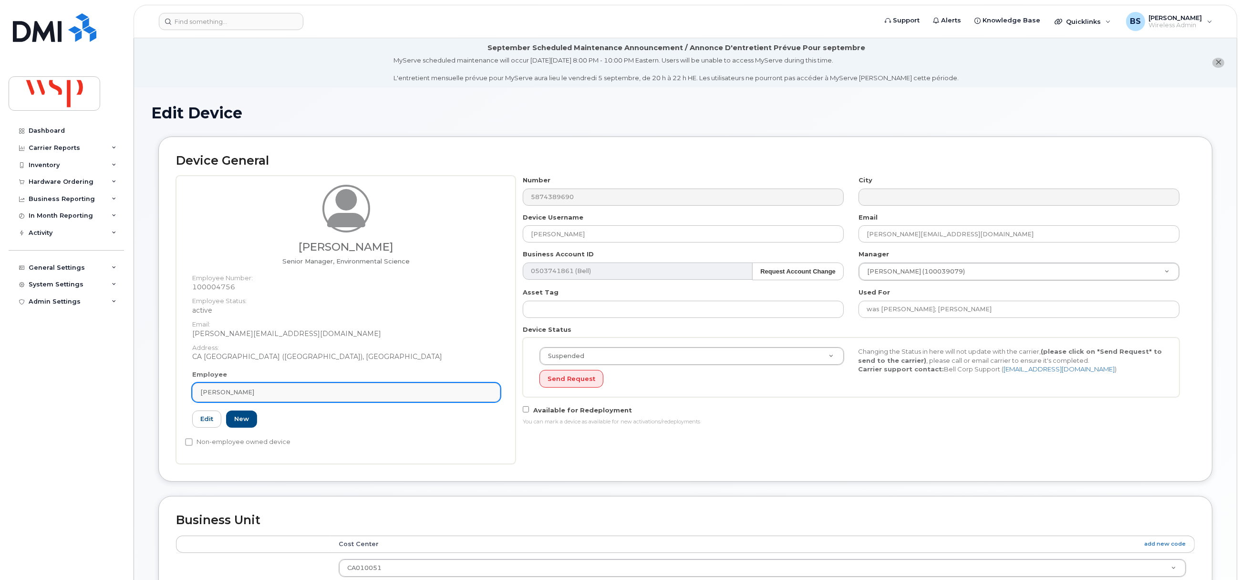
click at [303, 385] on link "[PERSON_NAME]" at bounding box center [346, 392] width 308 height 19
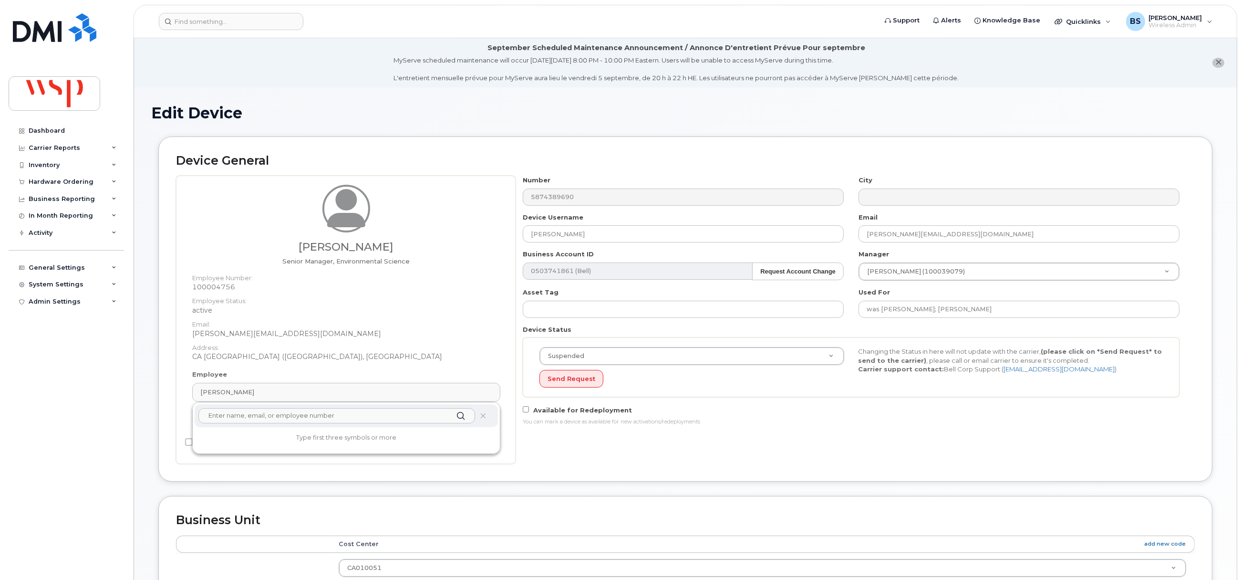
paste input "[PERSON_NAME]"
type input "[PERSON_NAME]"
click at [250, 445] on p "[PERSON_NAME]" at bounding box center [346, 449] width 288 height 10
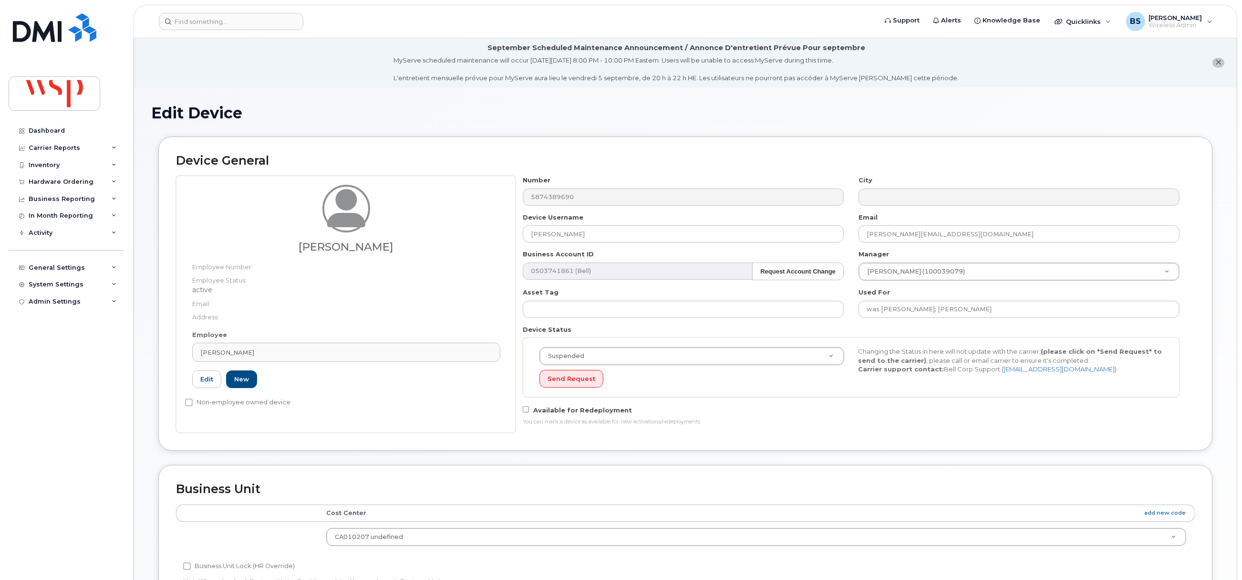
type input "[PERSON_NAME]"
type input "5769887"
type input "100160672"
drag, startPoint x: 526, startPoint y: 232, endPoint x: 446, endPoint y: 228, distance: 80.7
click at [447, 231] on div "Nyishi Muchima Employee Number: Employee Status: active Email: Address: Employe…" at bounding box center [685, 304] width 1019 height 257
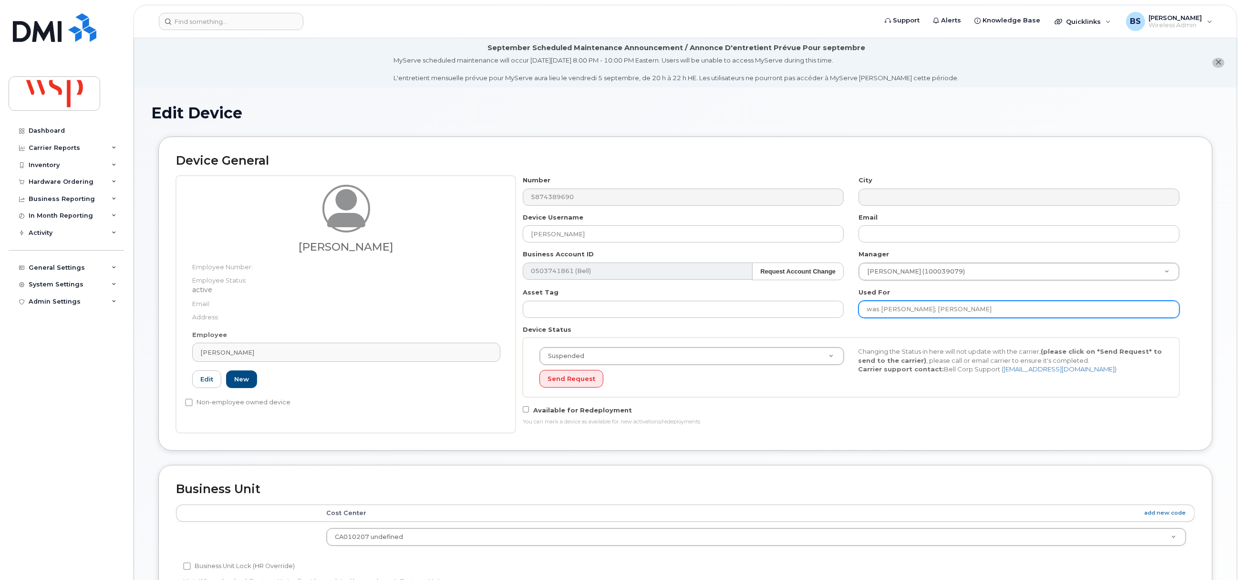
click at [1015, 308] on input "was Pamela Herman; Darren Keam" at bounding box center [1019, 309] width 321 height 17
paste input "[PERSON_NAME]"
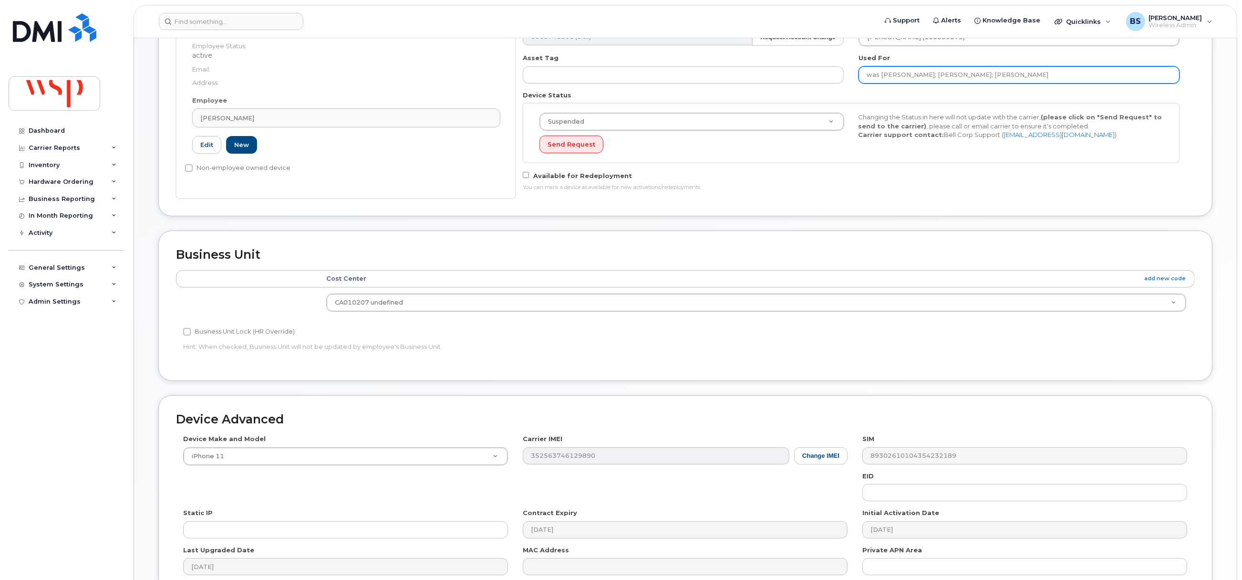
scroll to position [337, 0]
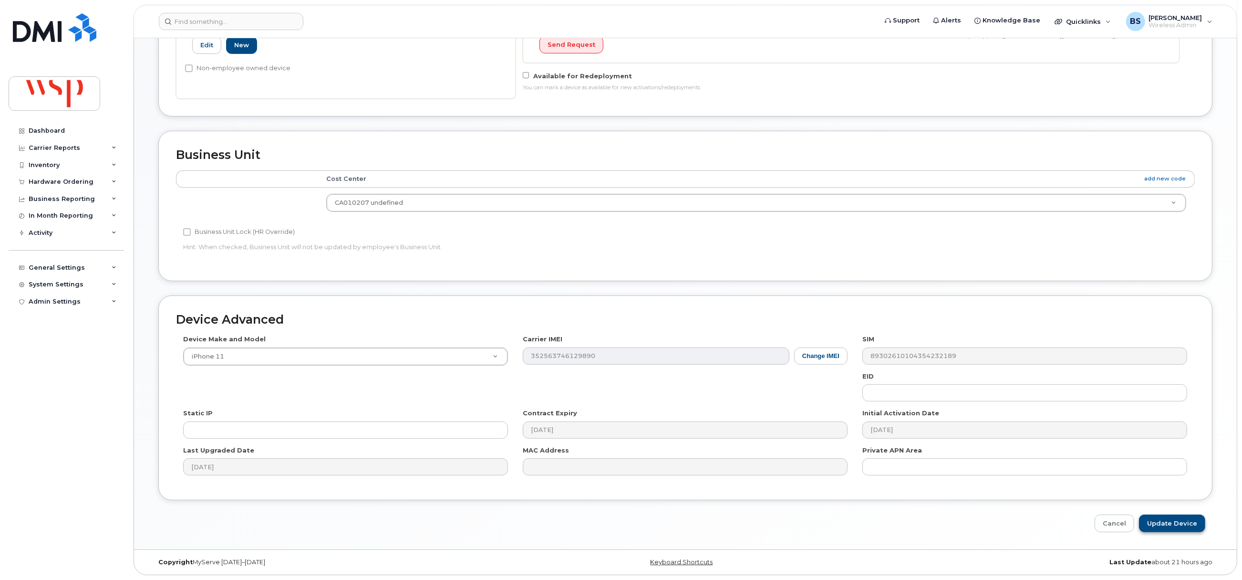
type input "was Pamela Herman; Darren Keam; Nyishi Muchima"
drag, startPoint x: 1165, startPoint y: 519, endPoint x: 1172, endPoint y: 499, distance: 20.7
click at [1165, 518] on input "Update Device" at bounding box center [1172, 523] width 66 height 18
type input "Saving..."
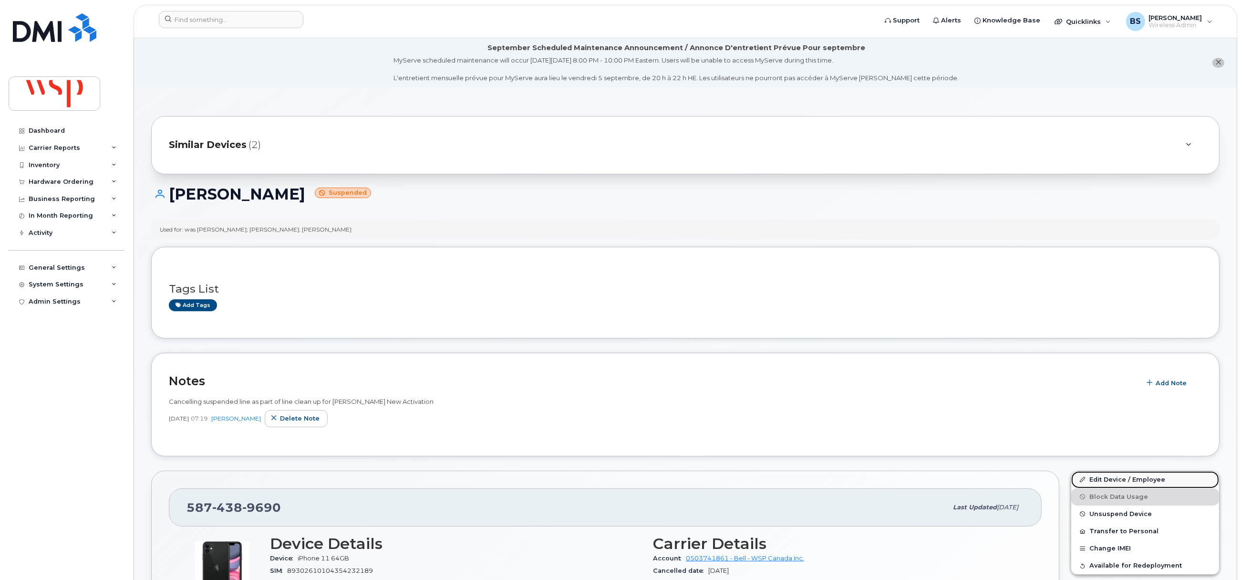
click at [1096, 478] on link "Edit Device / Employee" at bounding box center [1145, 479] width 148 height 17
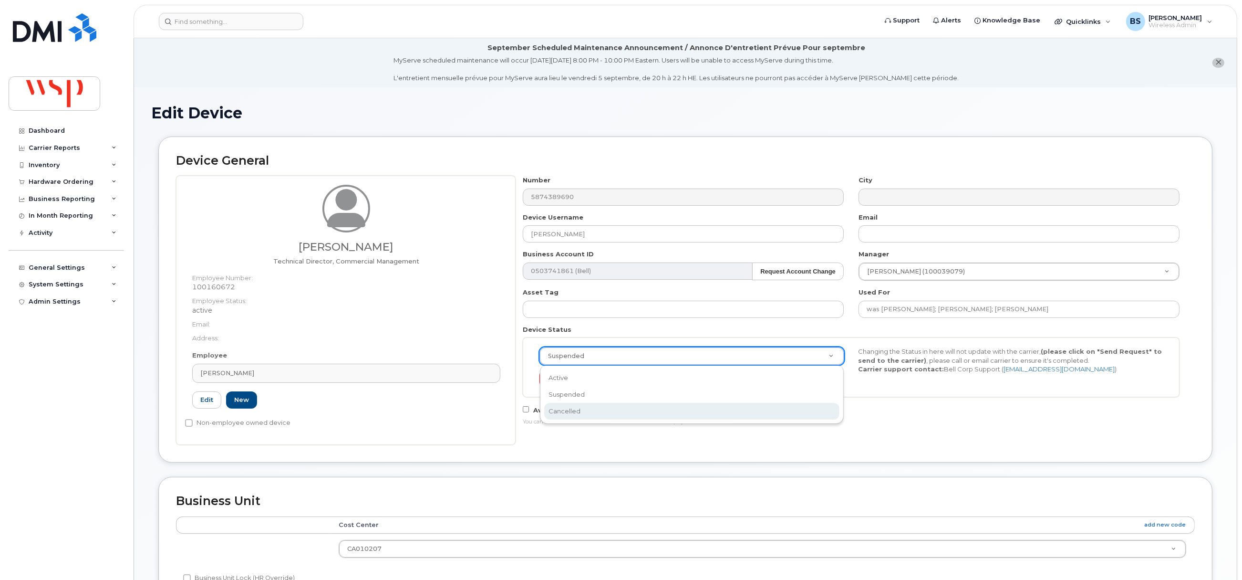
select select "cancelled"
click at [565, 376] on button "Send Request" at bounding box center [571, 379] width 64 height 18
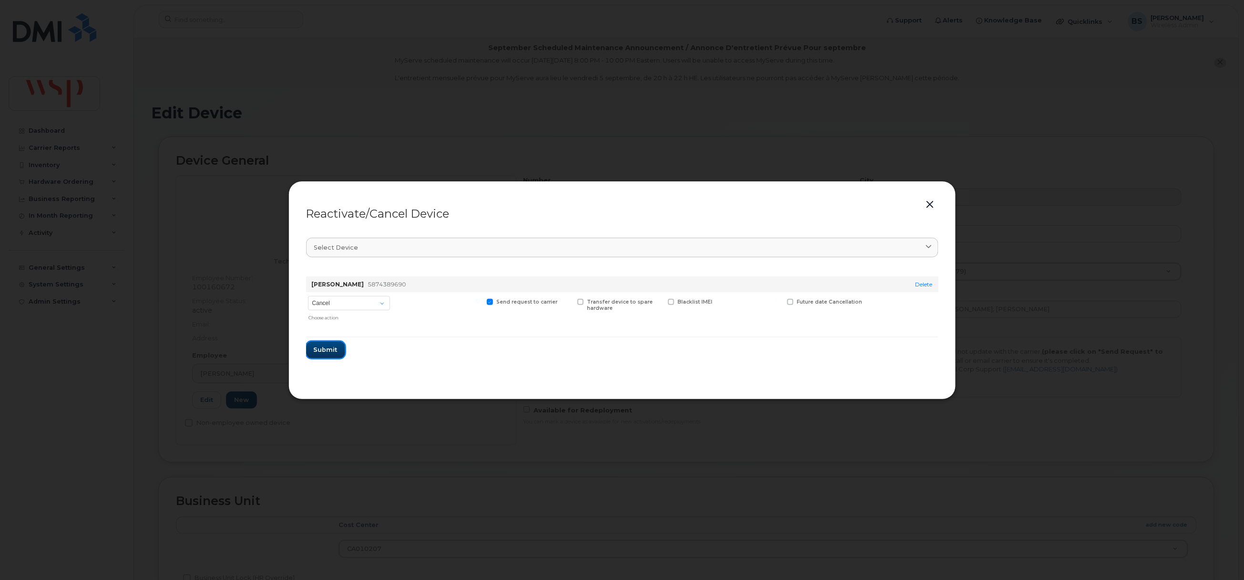
click at [327, 347] on span "Submit" at bounding box center [326, 349] width 24 height 9
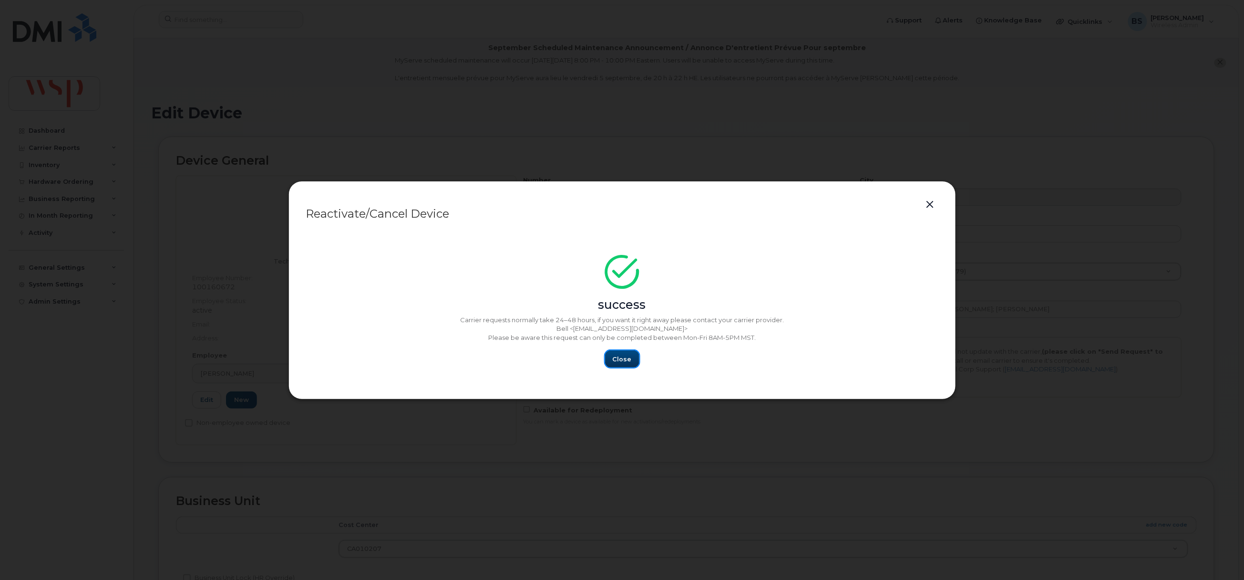
click at [622, 362] on span "Close" at bounding box center [622, 358] width 19 height 9
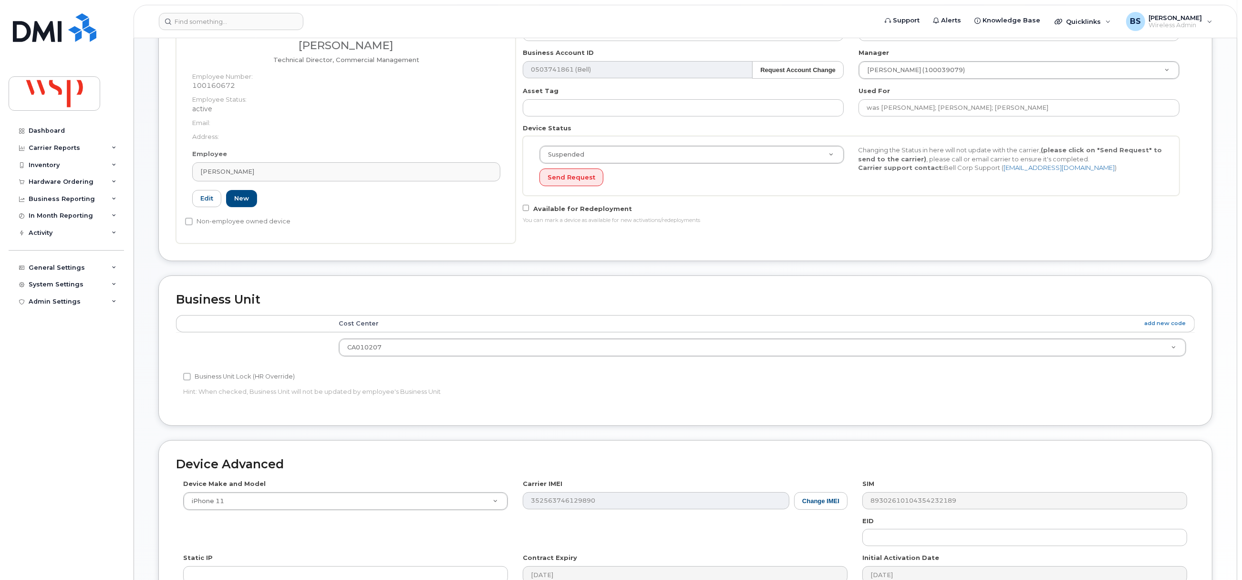
scroll to position [348, 0]
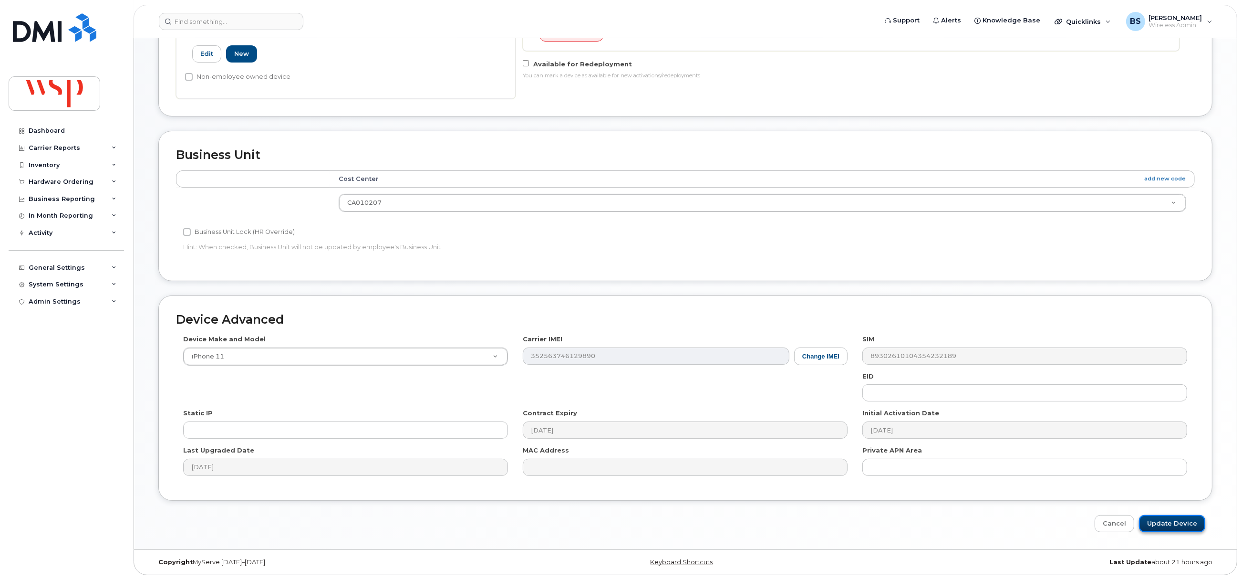
click at [1165, 518] on input "Update Device" at bounding box center [1172, 524] width 66 height 18
type input "Saving..."
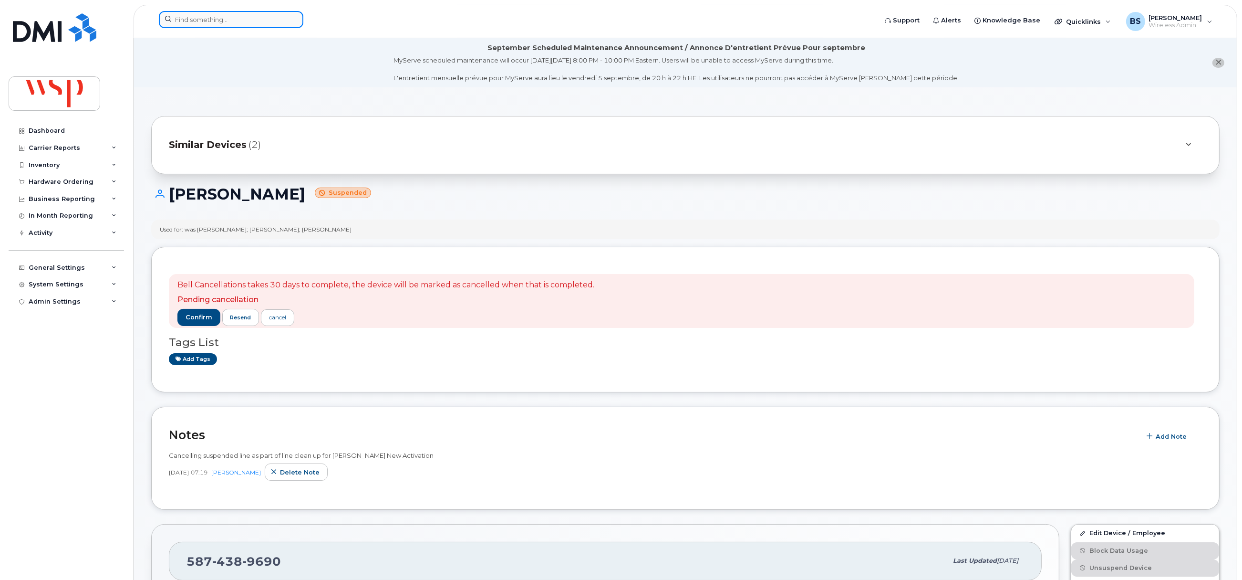
click at [208, 18] on input at bounding box center [231, 19] width 145 height 17
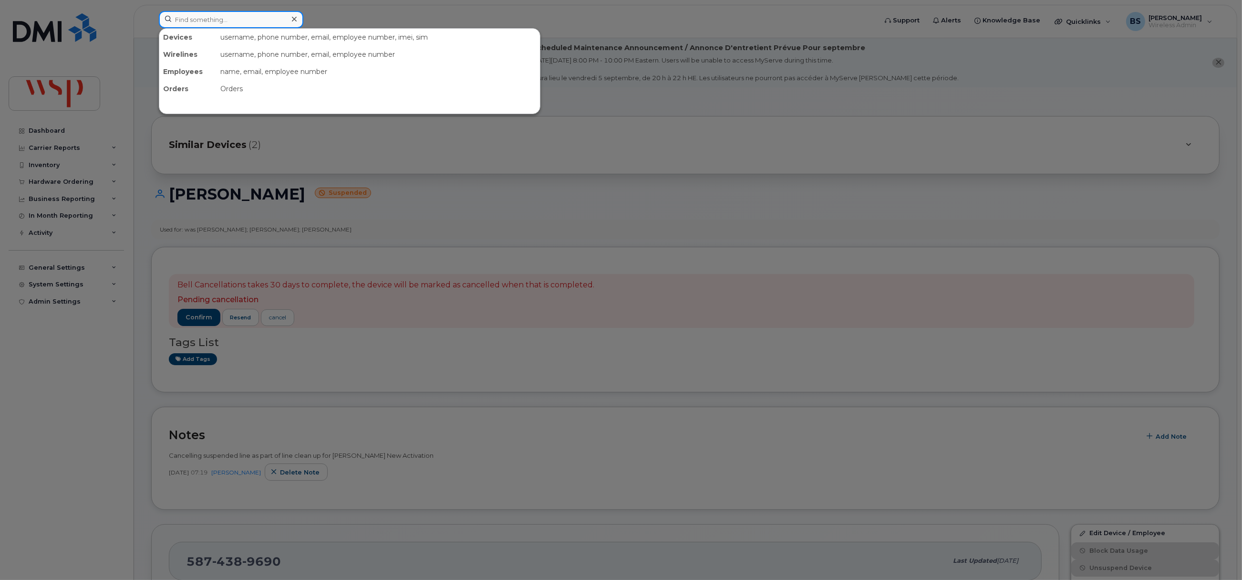
paste input "[PERSON_NAME]"
click at [178, 22] on input "[PERSON_NAME]" at bounding box center [231, 19] width 145 height 17
click at [178, 22] on input "Shad Watts" at bounding box center [231, 19] width 145 height 17
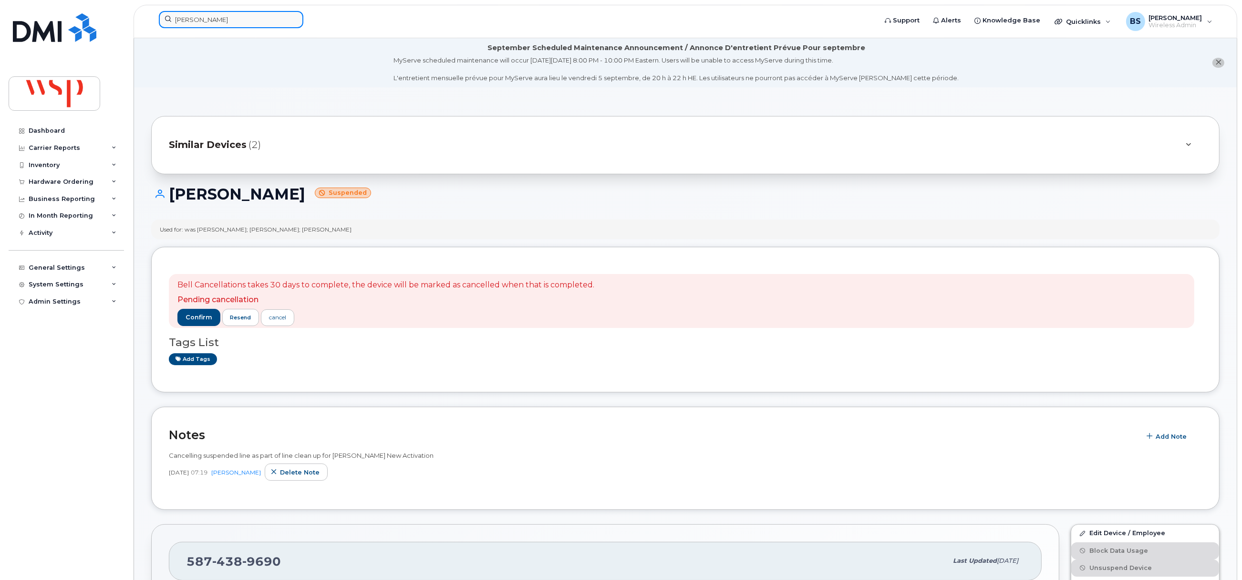
paste input "Paula Hesser"
drag, startPoint x: 234, startPoint y: 19, endPoint x: 245, endPoint y: 21, distance: 11.7
click at [234, 18] on input "Watts" at bounding box center [231, 19] width 145 height 17
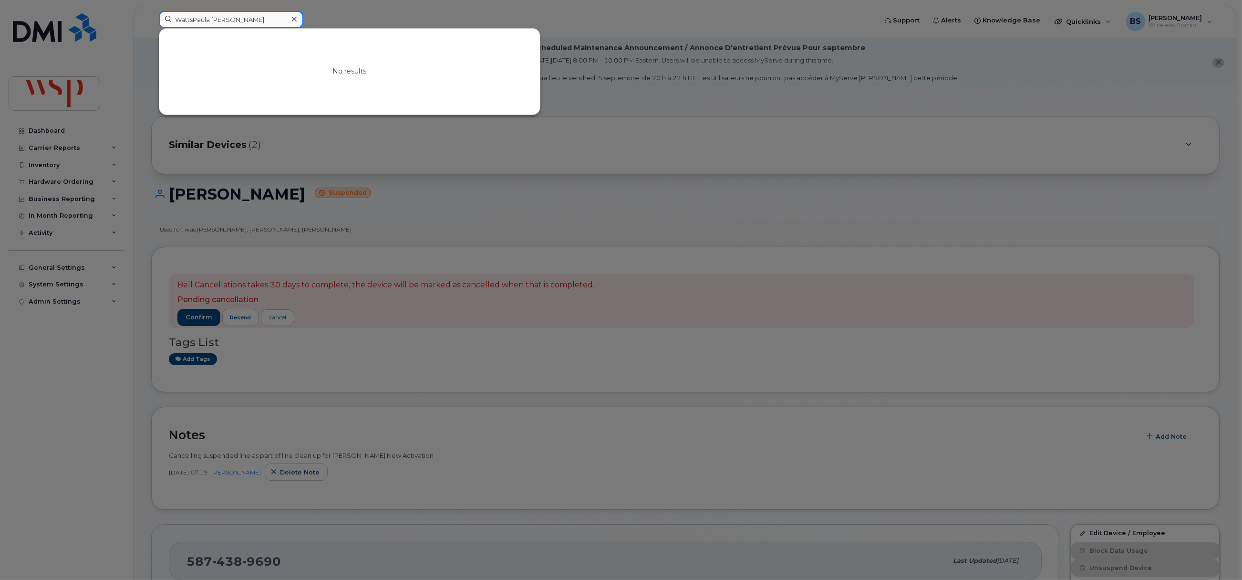
drag, startPoint x: 252, startPoint y: 21, endPoint x: 111, endPoint y: 21, distance: 141.7
click at [151, 21] on div "WattsPaula Hesser No results" at bounding box center [514, 21] width 727 height 21
paste input
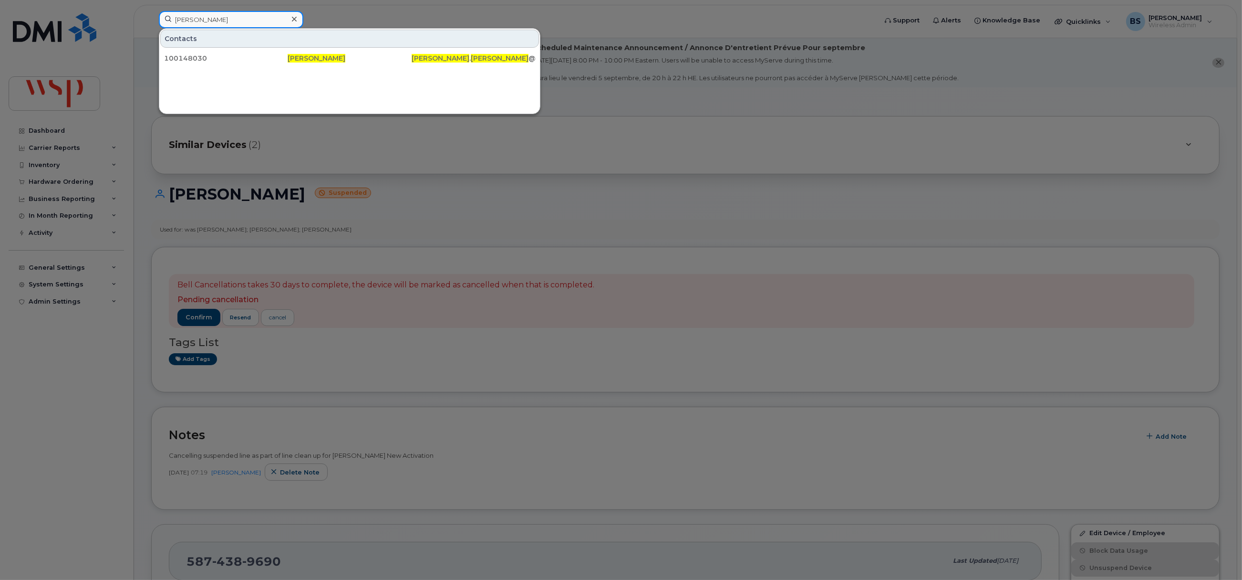
paste input "4312948031"
click at [267, 20] on input "[PERSON_NAME]" at bounding box center [231, 19] width 145 height 17
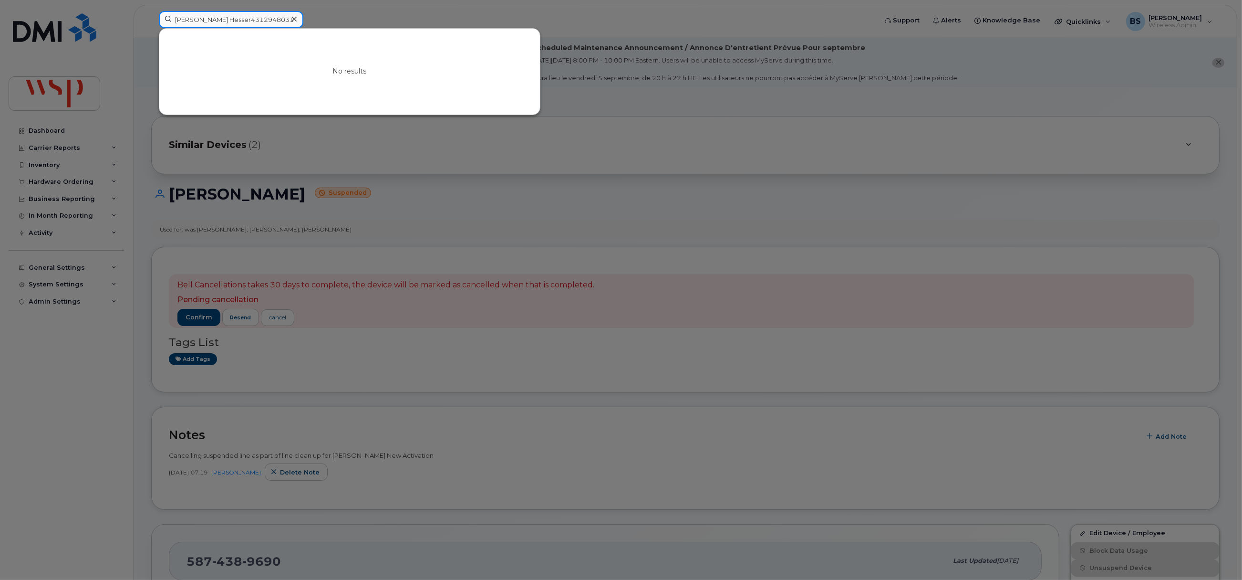
type input "Paula Hesser4312948031"
click at [296, 20] on icon at bounding box center [294, 19] width 5 height 8
click at [241, 22] on input at bounding box center [231, 19] width 145 height 17
paste input "4312948031"
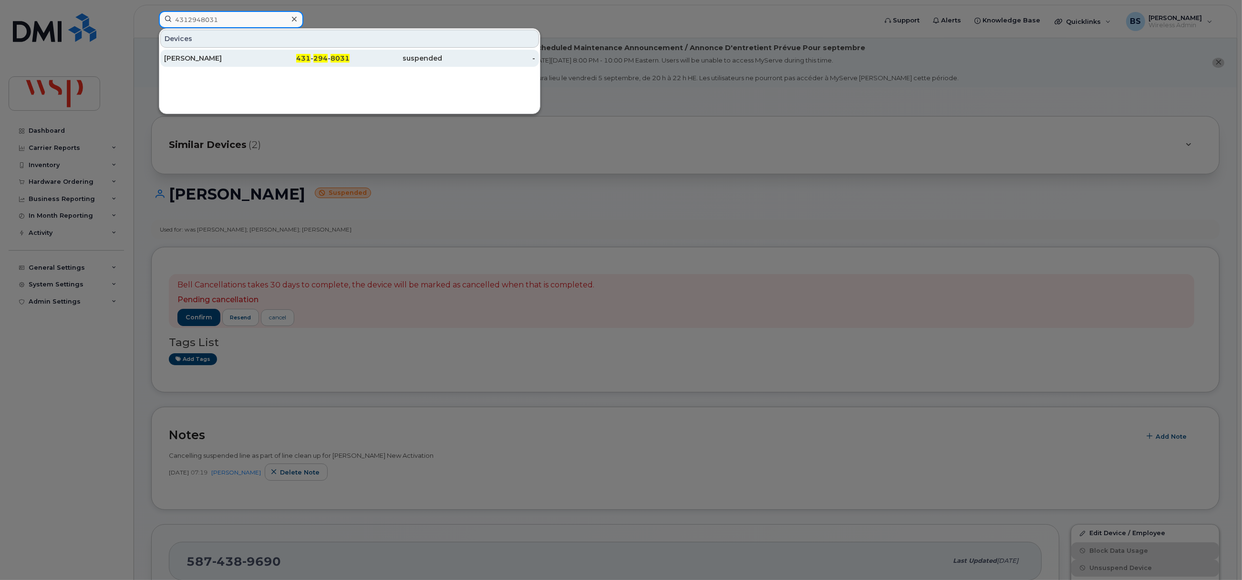
type input "4312948031"
drag, startPoint x: 181, startPoint y: 53, endPoint x: 199, endPoint y: 53, distance: 17.6
click at [257, 53] on div "[PERSON_NAME]" at bounding box center [303, 58] width 93 height 17
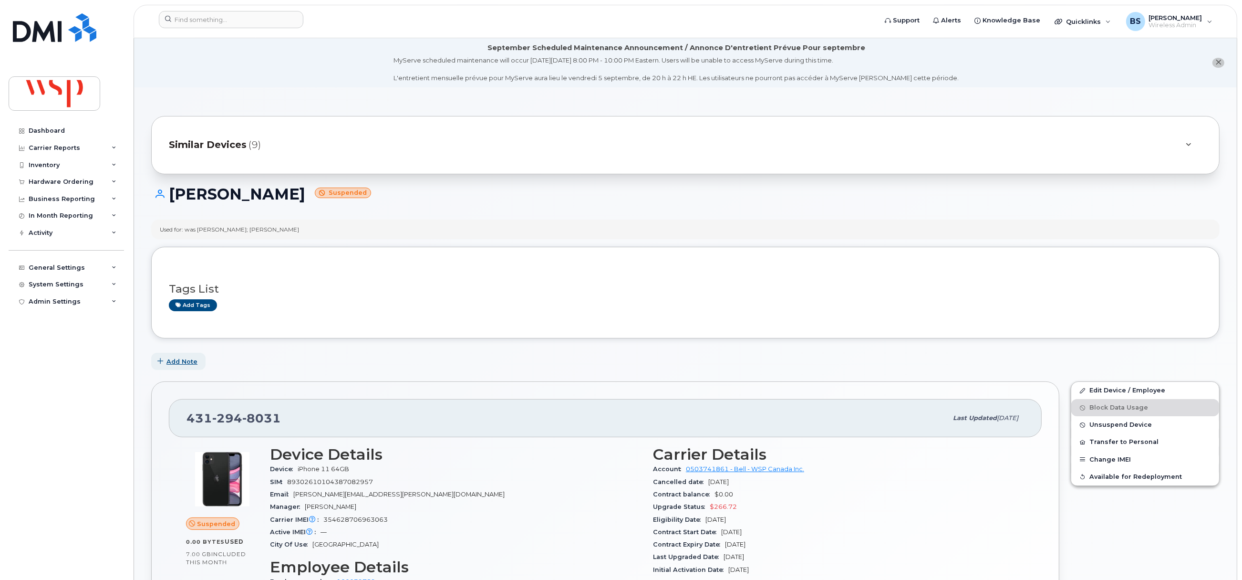
click at [181, 362] on span "Add Note" at bounding box center [181, 361] width 31 height 9
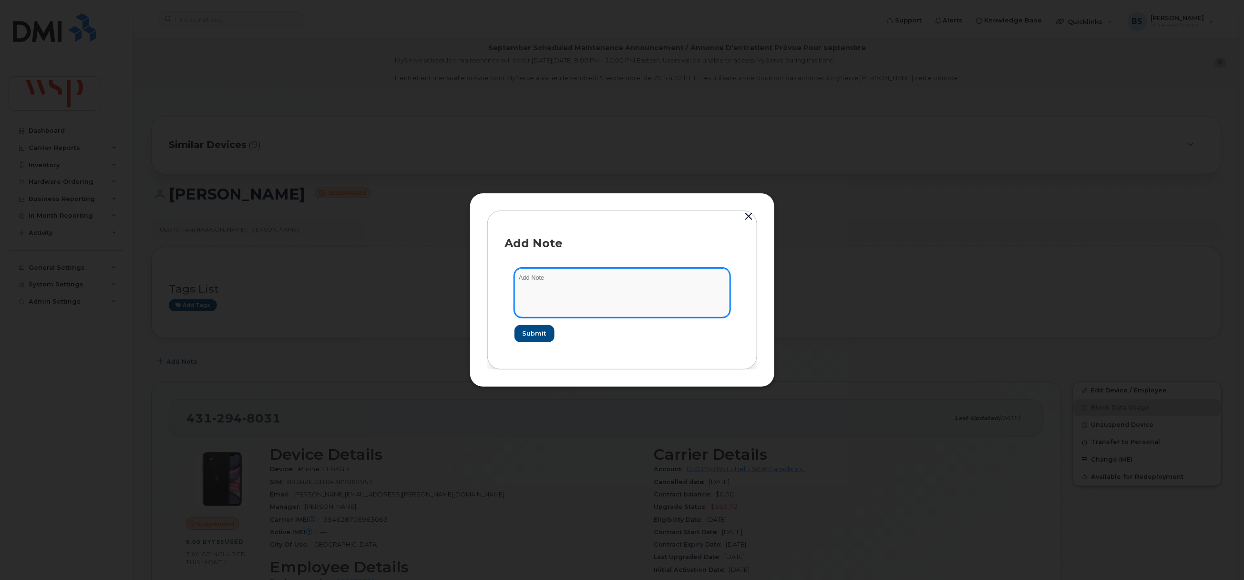
click at [579, 290] on textarea at bounding box center [623, 292] width 216 height 49
paste textarea "Cancelling suspended line as part of line clean up for Rogers New Activation"
drag, startPoint x: 571, startPoint y: 295, endPoint x: 417, endPoint y: 281, distance: 155.1
click at [418, 281] on div "Add Note Cancelling suspended line as part of line clean up for Rogers New Acti…" at bounding box center [622, 290] width 1244 height 580
type textarea "Cancelling suspended line as part of line clean up for Rogers New Activation"
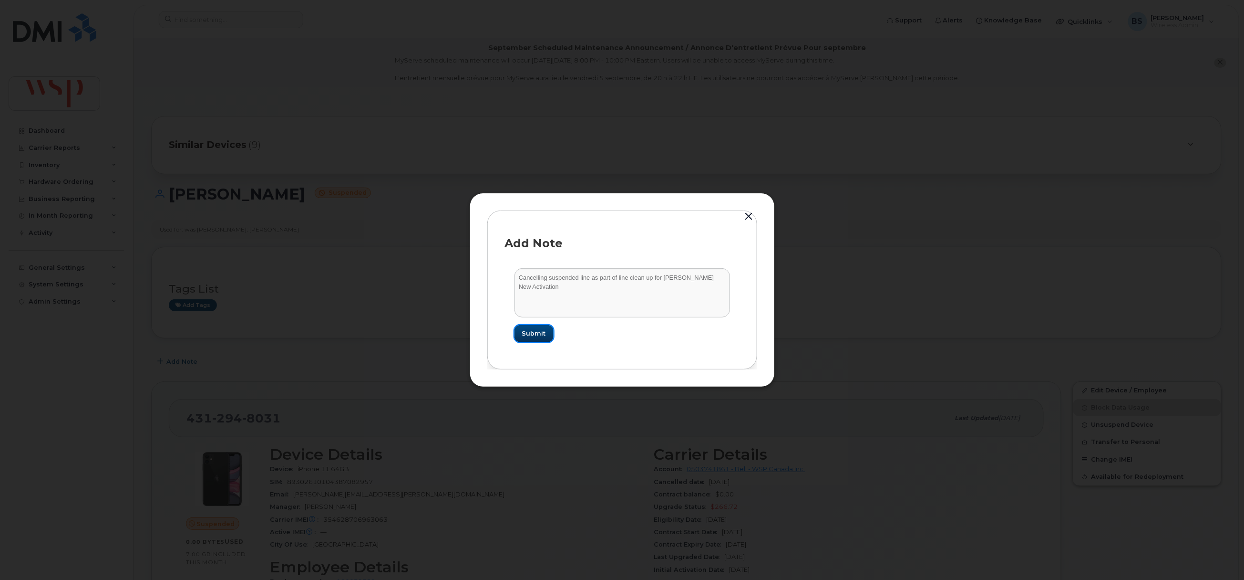
click at [538, 334] on span "Submit" at bounding box center [534, 333] width 24 height 9
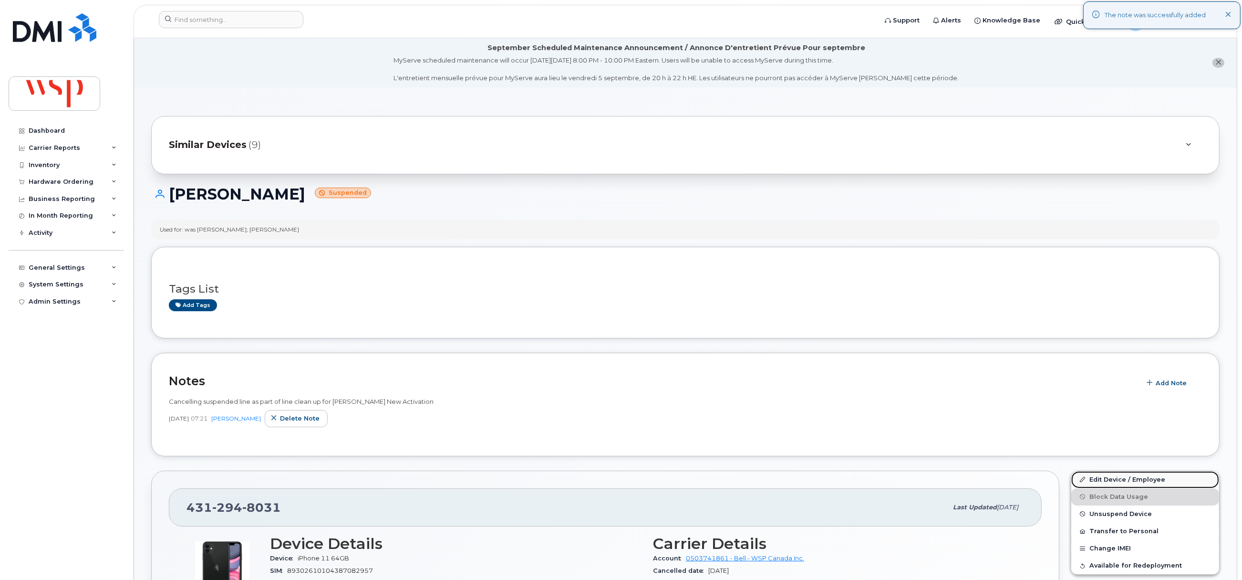
click at [1098, 480] on link "Edit Device / Employee" at bounding box center [1145, 479] width 148 height 17
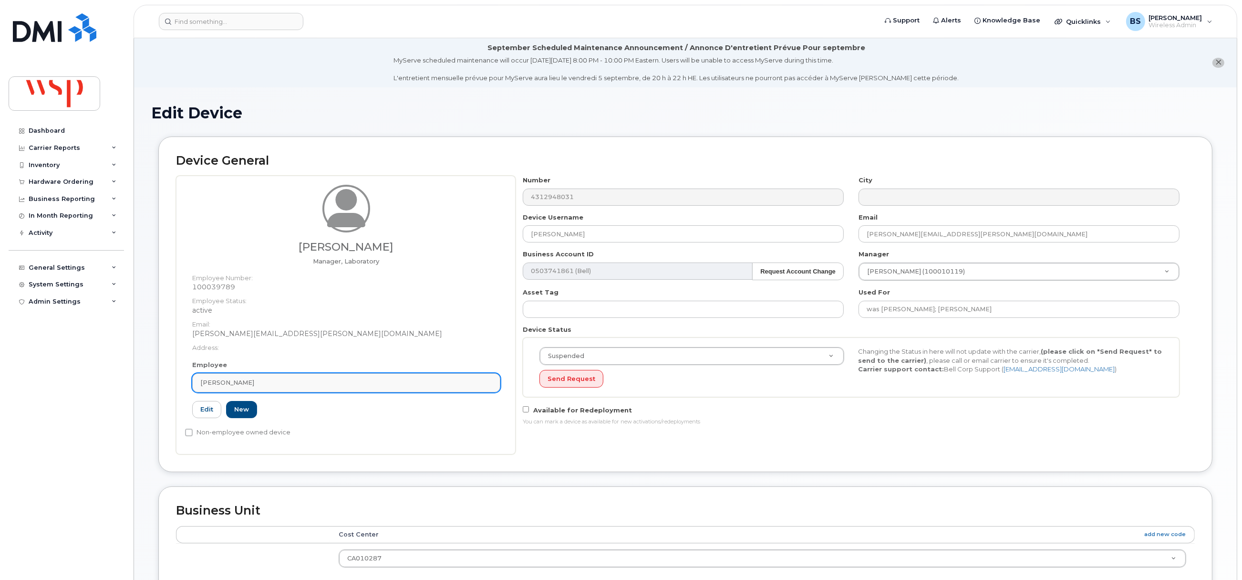
click at [242, 382] on span "[PERSON_NAME]" at bounding box center [227, 382] width 54 height 9
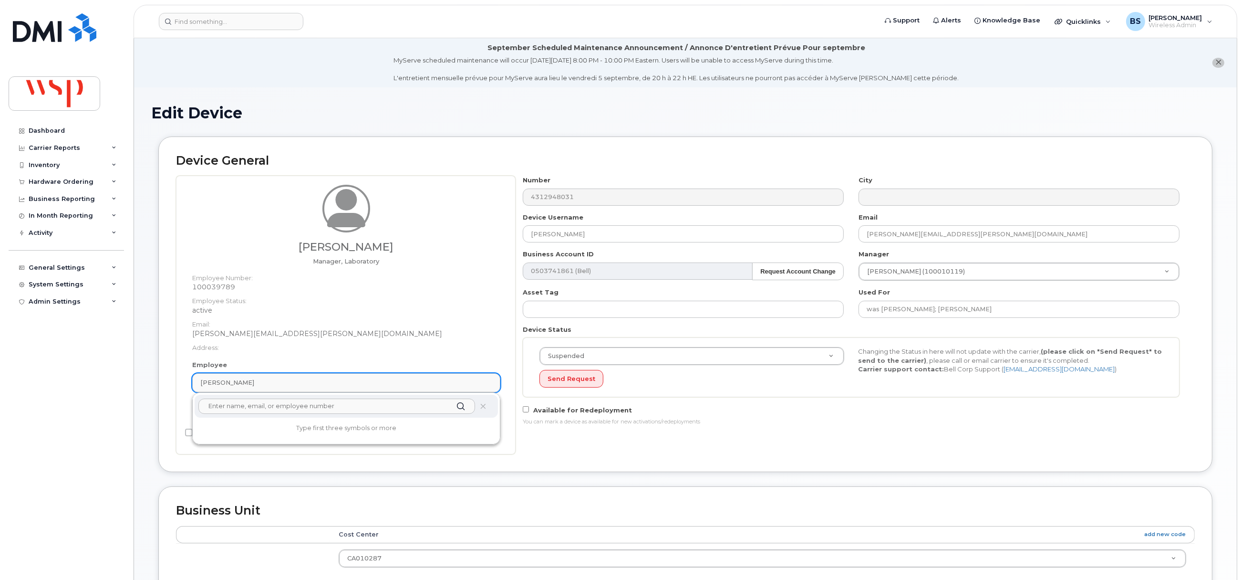
paste input "[PERSON_NAME]"
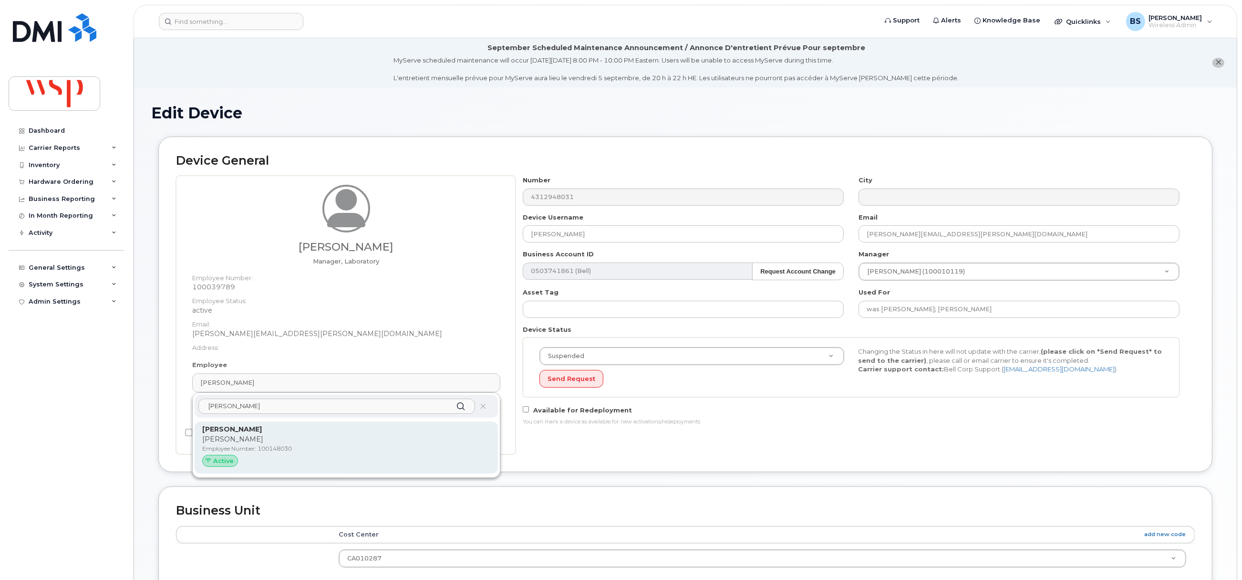
type input "[PERSON_NAME]"
click at [227, 434] on div "Paula Hesser Paula Hesser Employee Number: 100148030 Active" at bounding box center [346, 447] width 288 height 47
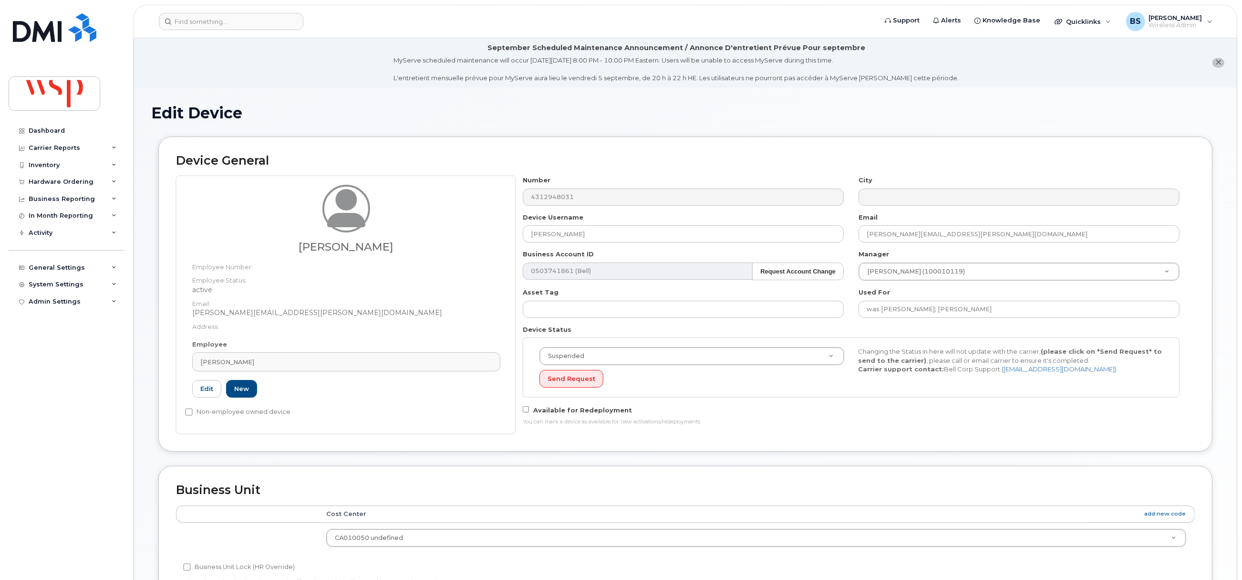
type input "100148030"
type input "[PERSON_NAME]"
type input "[PERSON_NAME][EMAIL_ADDRESS][PERSON_NAME][DOMAIN_NAME]"
type input "5769904"
drag, startPoint x: 598, startPoint y: 231, endPoint x: 447, endPoint y: 232, distance: 150.7
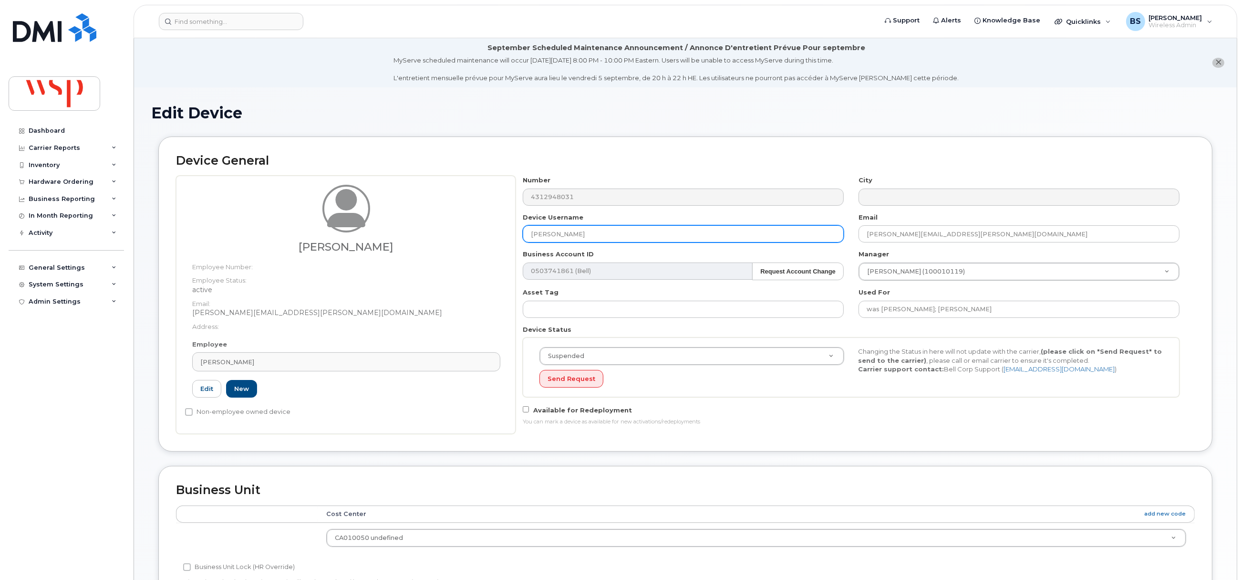
click at [451, 232] on div "Paula Hesser Employee Number: Employee Status: active Email: Paula.Hesser@wsp.c…" at bounding box center [685, 305] width 1019 height 258
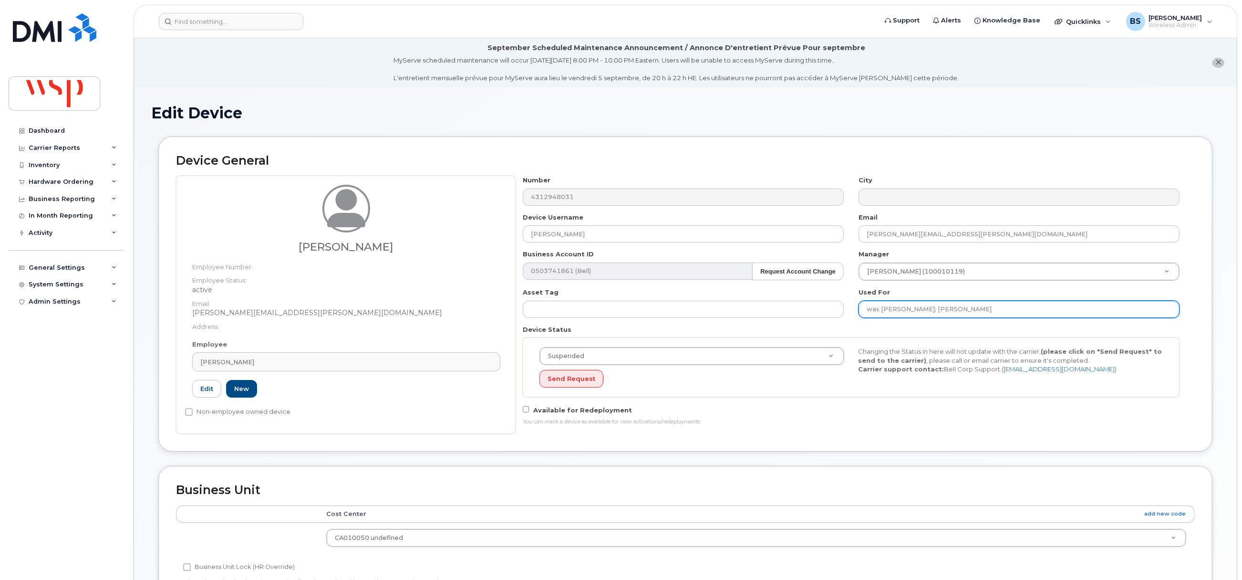
click at [1042, 309] on input "was Deepkumar Raval; Randell Johnson" at bounding box center [1019, 309] width 321 height 17
paste input "[PERSON_NAME]"
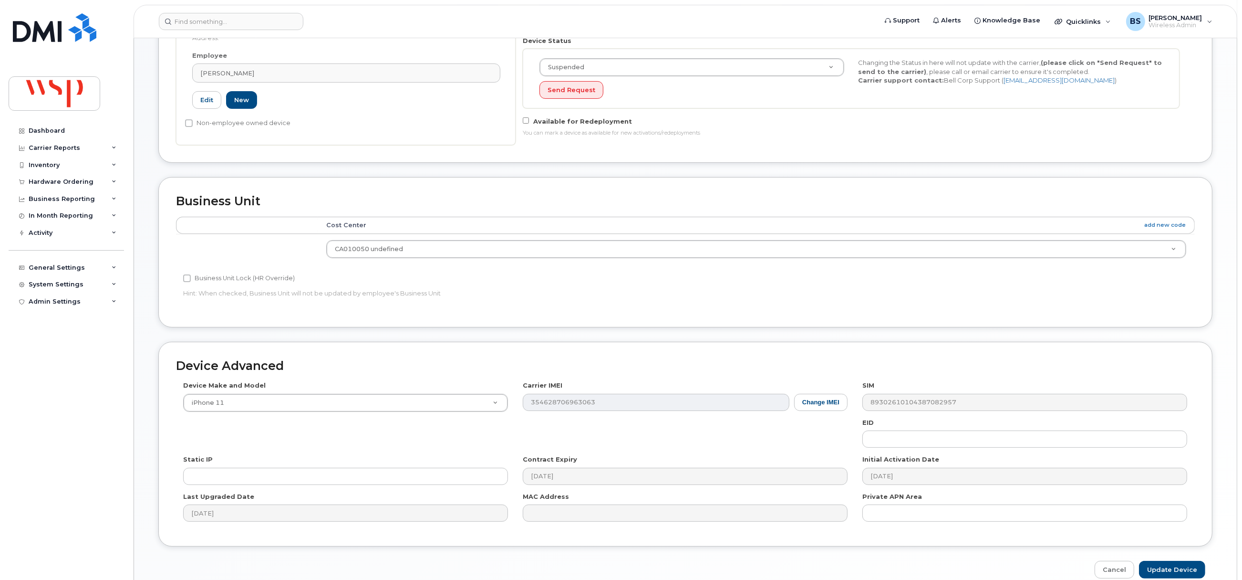
scroll to position [337, 0]
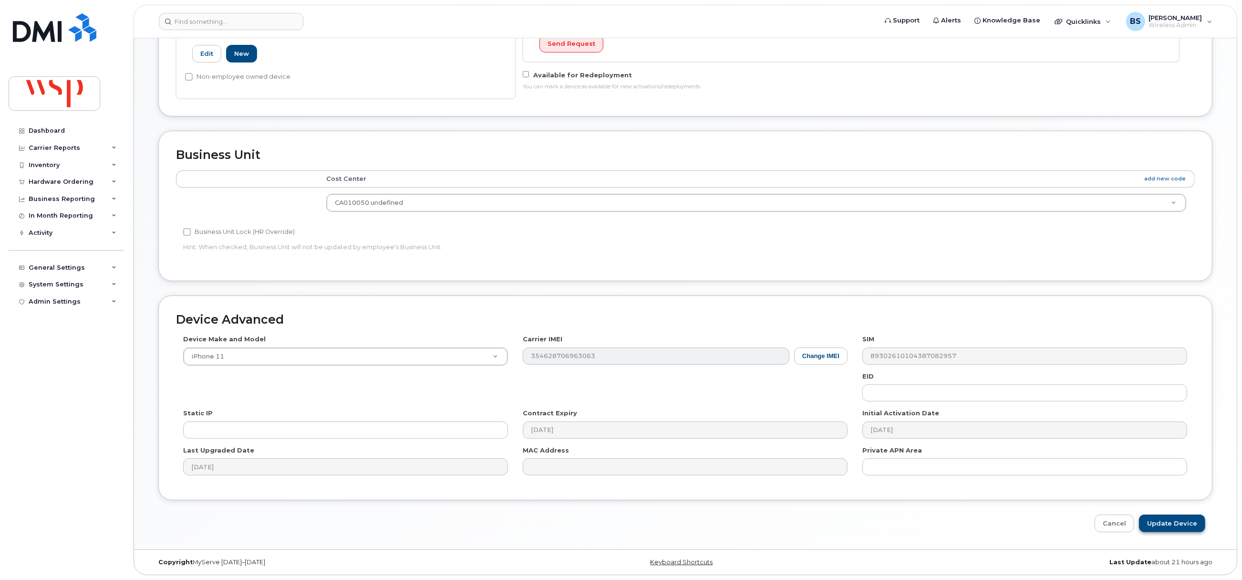
type input "was Deepkumar Raval; Randell Johnson; Paula Hesser"
drag, startPoint x: 1171, startPoint y: 523, endPoint x: 963, endPoint y: 424, distance: 230.4
click at [1171, 523] on input "Update Device" at bounding box center [1172, 523] width 66 height 18
type input "Saving..."
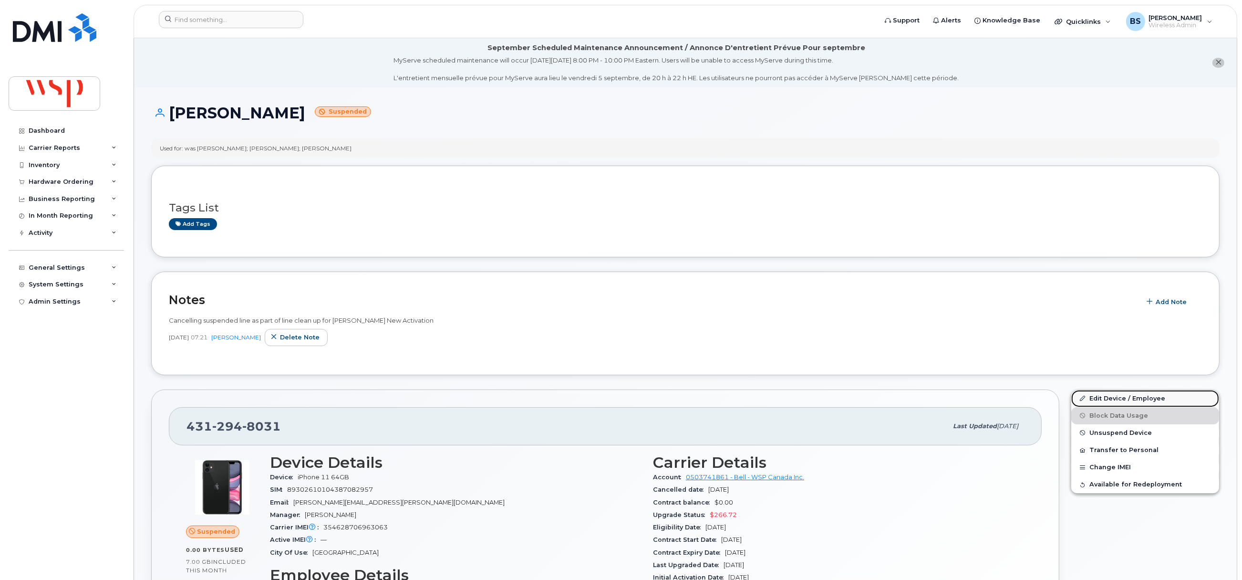
click at [1098, 398] on link "Edit Device / Employee" at bounding box center [1145, 398] width 148 height 17
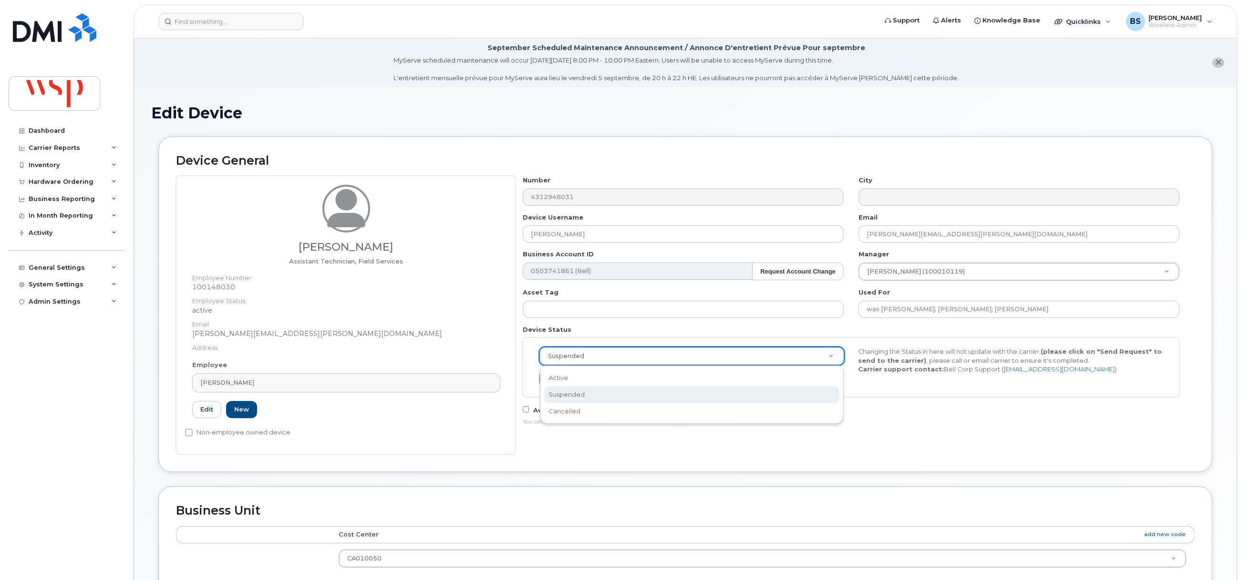
drag, startPoint x: 623, startPoint y: 355, endPoint x: 596, endPoint y: 383, distance: 39.1
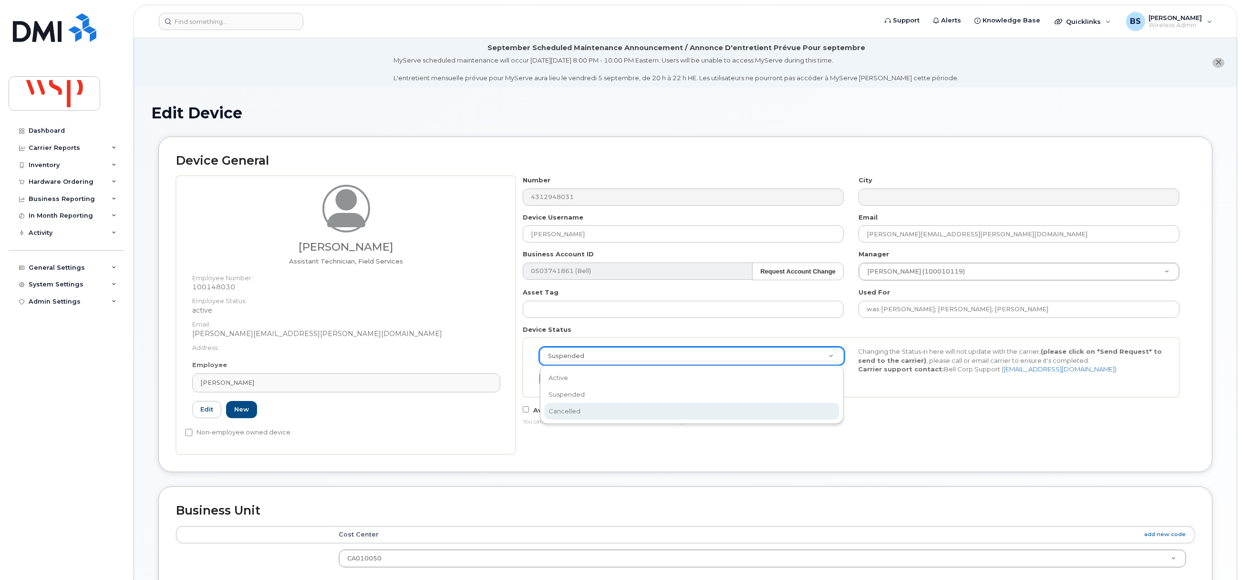
select select "cancelled"
click at [565, 382] on button "Send Request" at bounding box center [571, 379] width 64 height 18
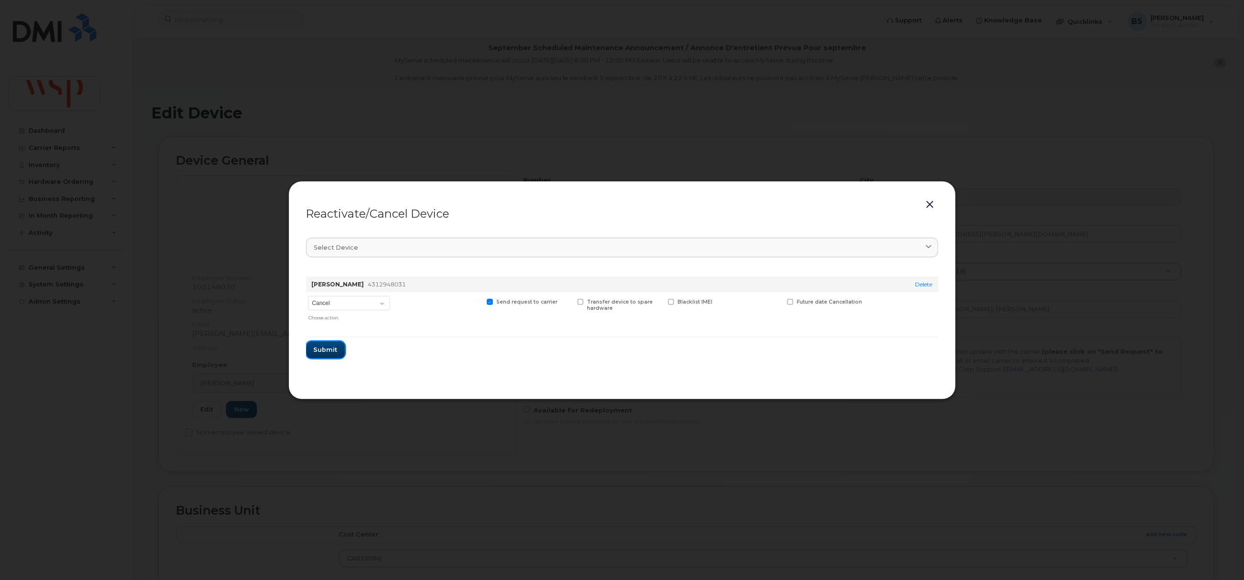
click at [338, 350] on button "Submit" at bounding box center [325, 349] width 39 height 17
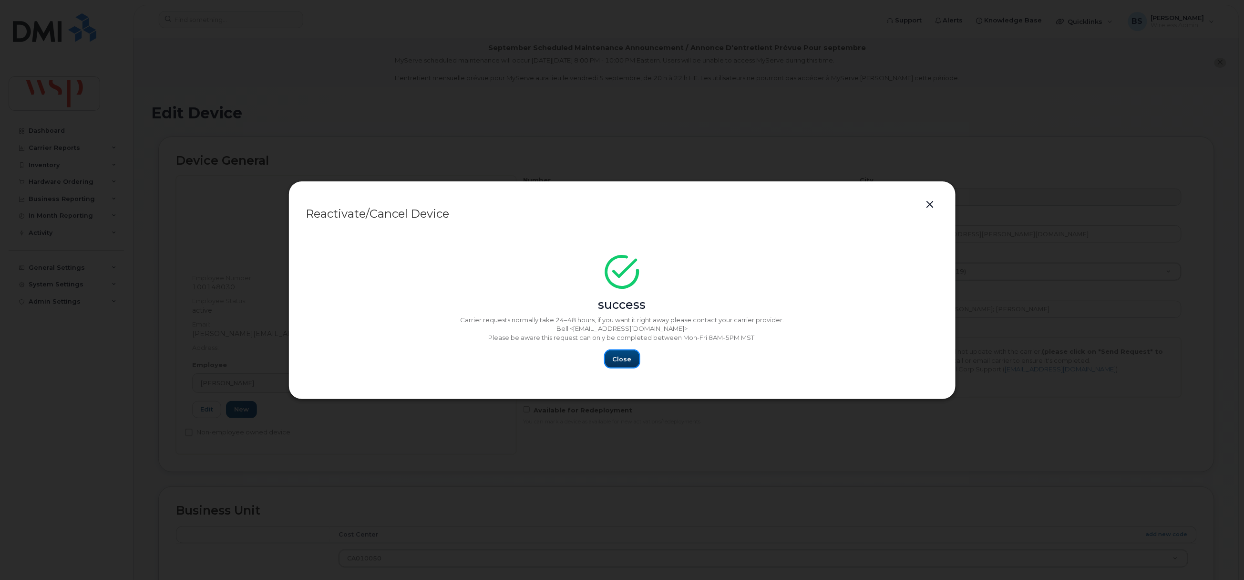
click at [621, 354] on span "Close" at bounding box center [622, 358] width 19 height 9
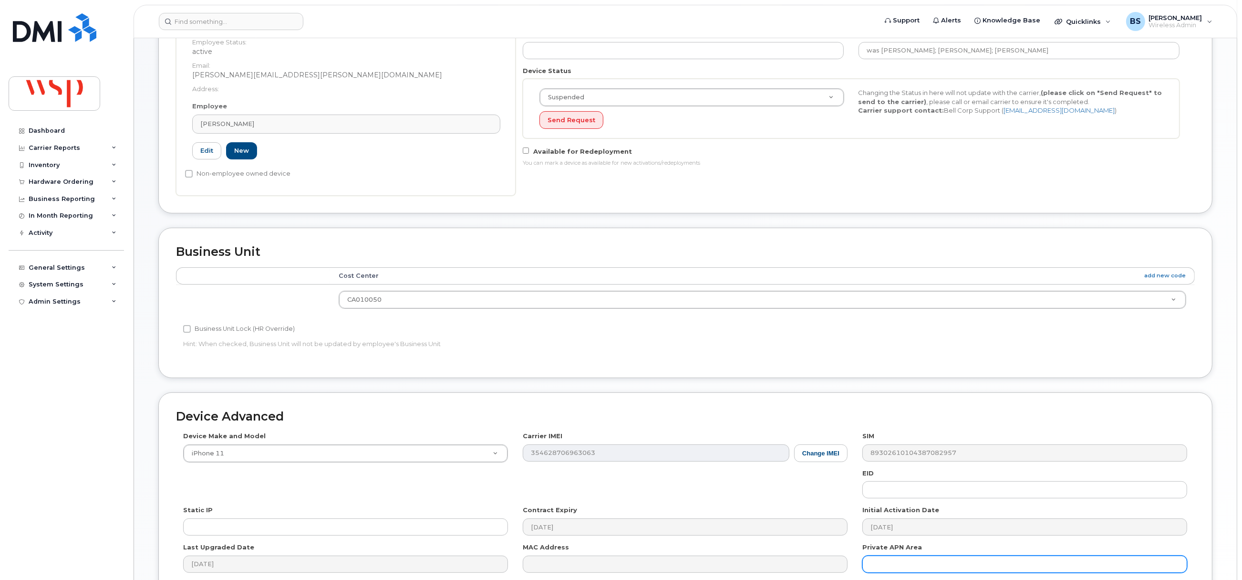
scroll to position [358, 0]
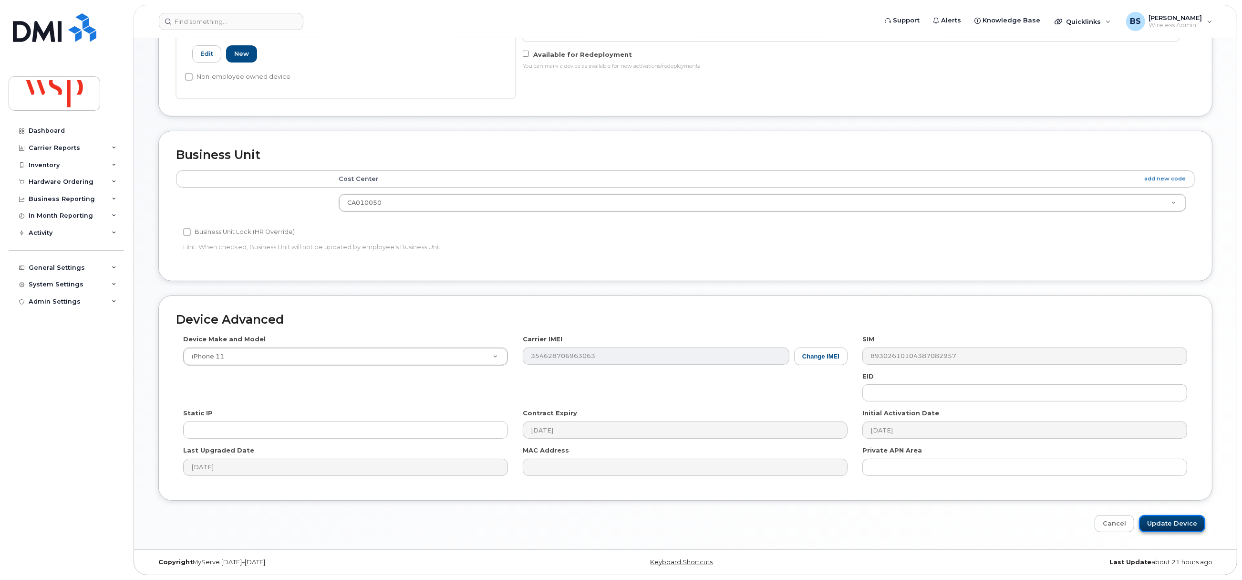
click at [1183, 518] on input "Update Device" at bounding box center [1172, 524] width 66 height 18
type input "Saving..."
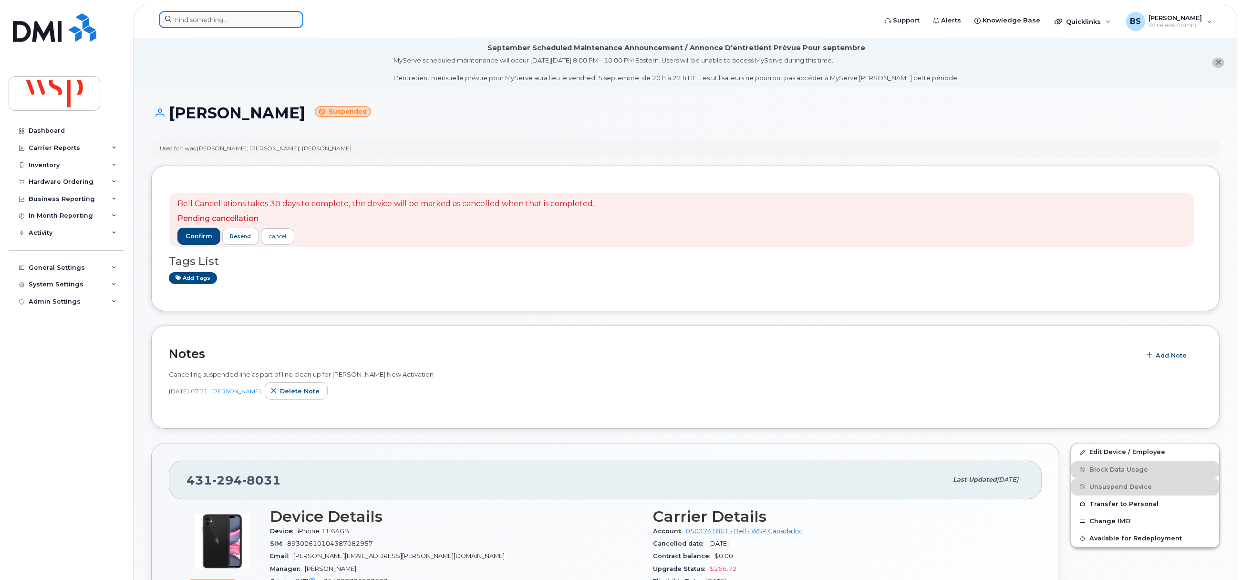
drag, startPoint x: 187, startPoint y: 16, endPoint x: 198, endPoint y: 22, distance: 12.2
click at [187, 16] on input at bounding box center [231, 19] width 145 height 17
paste input "6472283250"
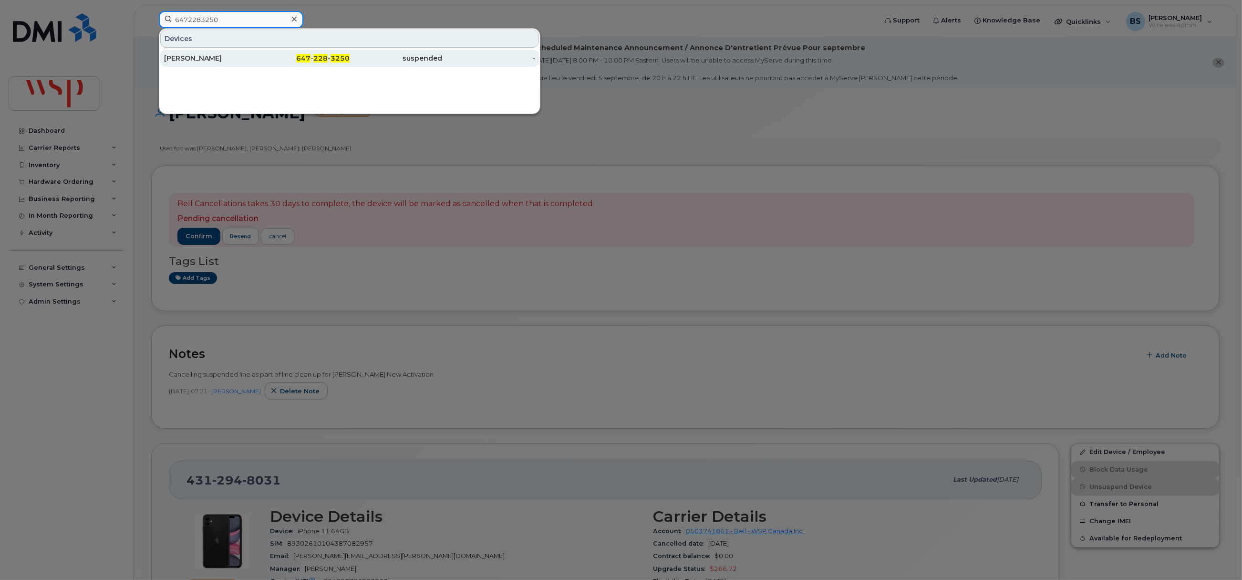
type input "6472283250"
click at [184, 56] on div "[PERSON_NAME]" at bounding box center [210, 58] width 93 height 10
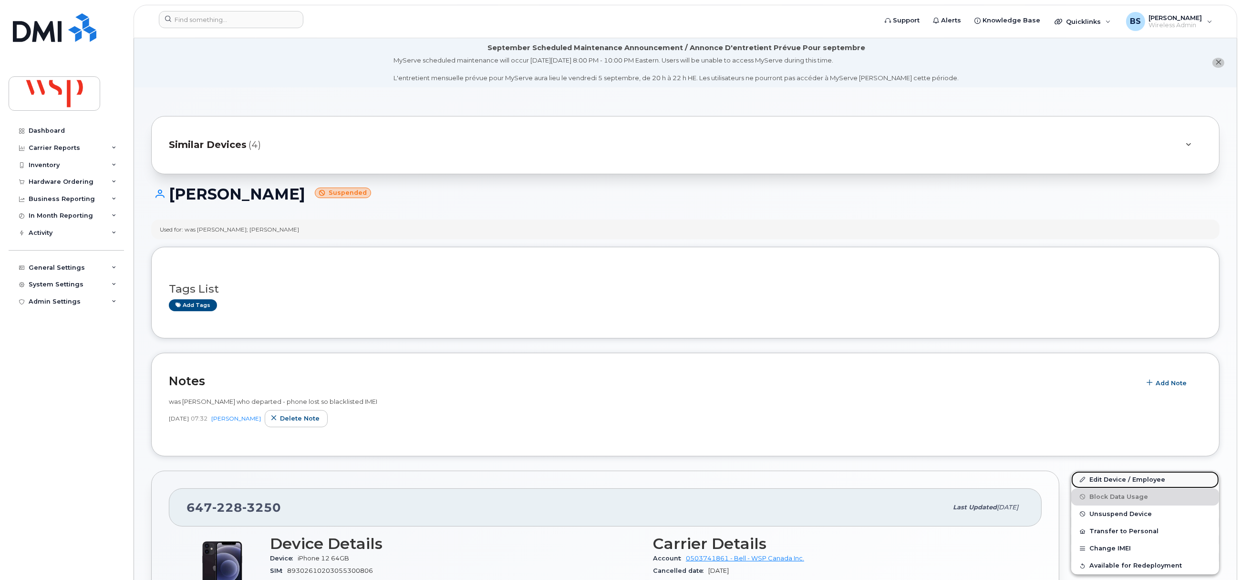
click at [1098, 478] on link "Edit Device / Employee" at bounding box center [1145, 479] width 148 height 17
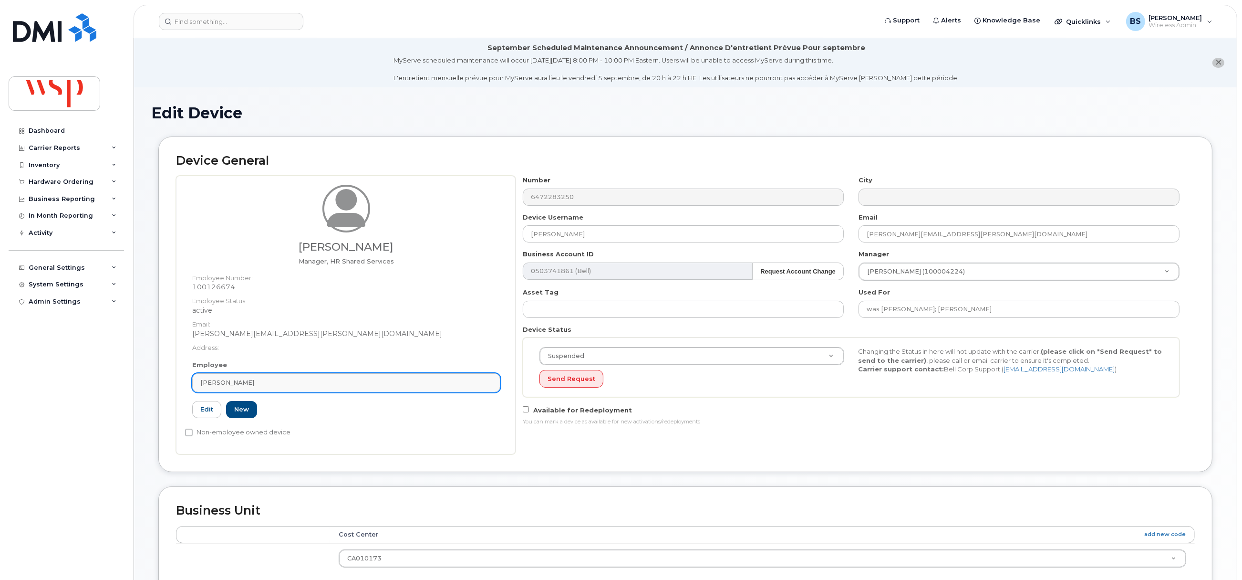
click at [277, 383] on div "Sonja Warner" at bounding box center [346, 382] width 292 height 9
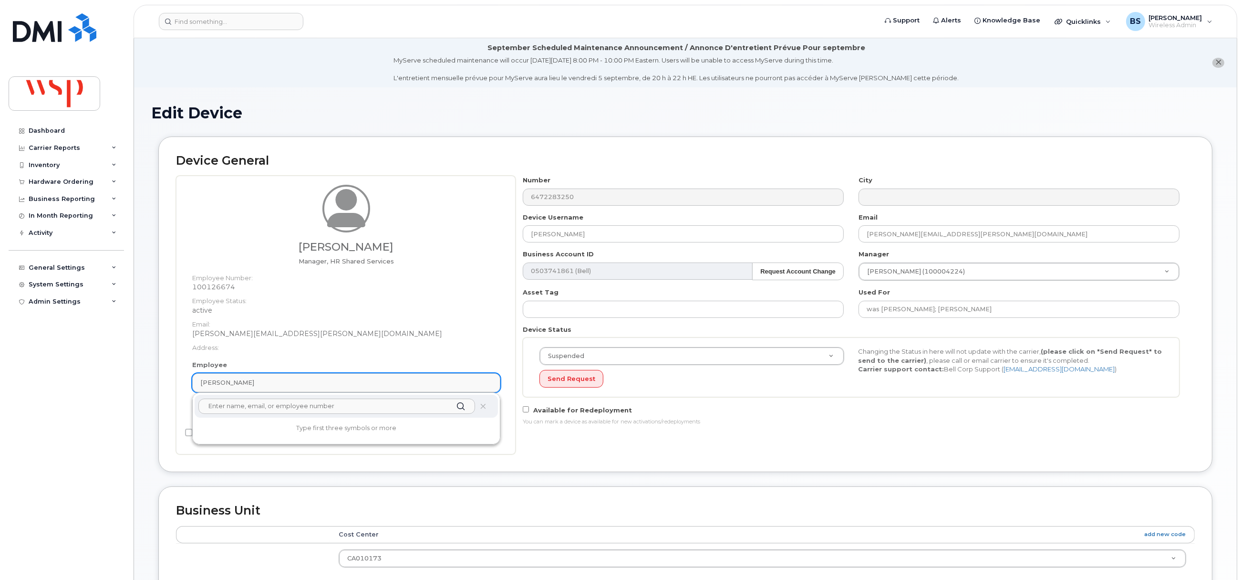
paste input "[PERSON_NAME]"
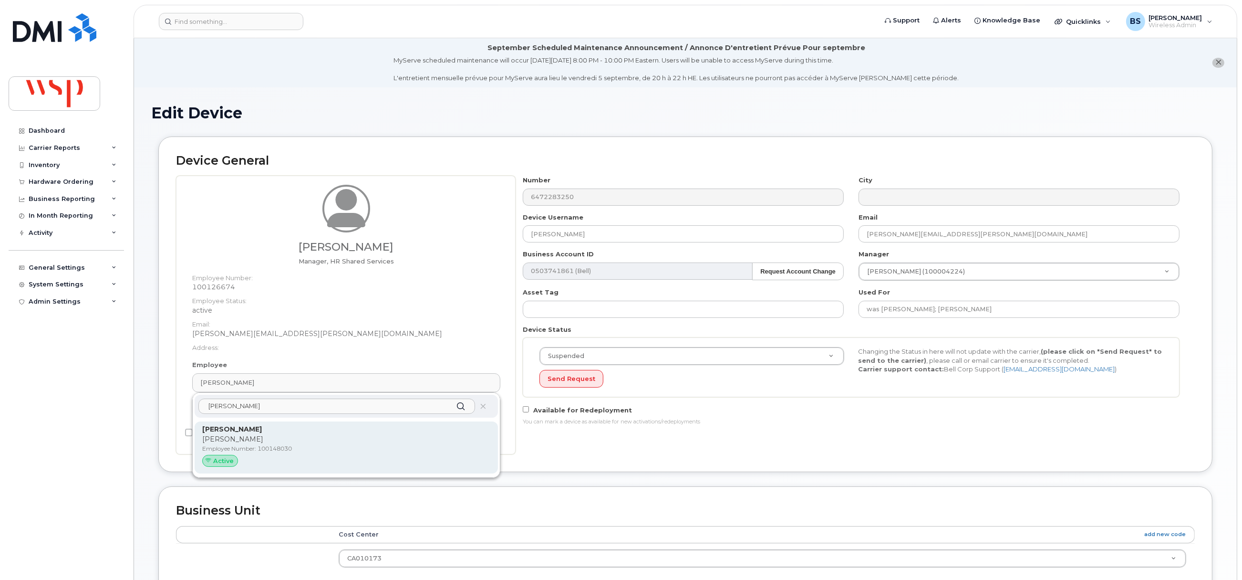
type input "[PERSON_NAME]"
click at [228, 428] on strong "[PERSON_NAME]" at bounding box center [232, 429] width 60 height 9
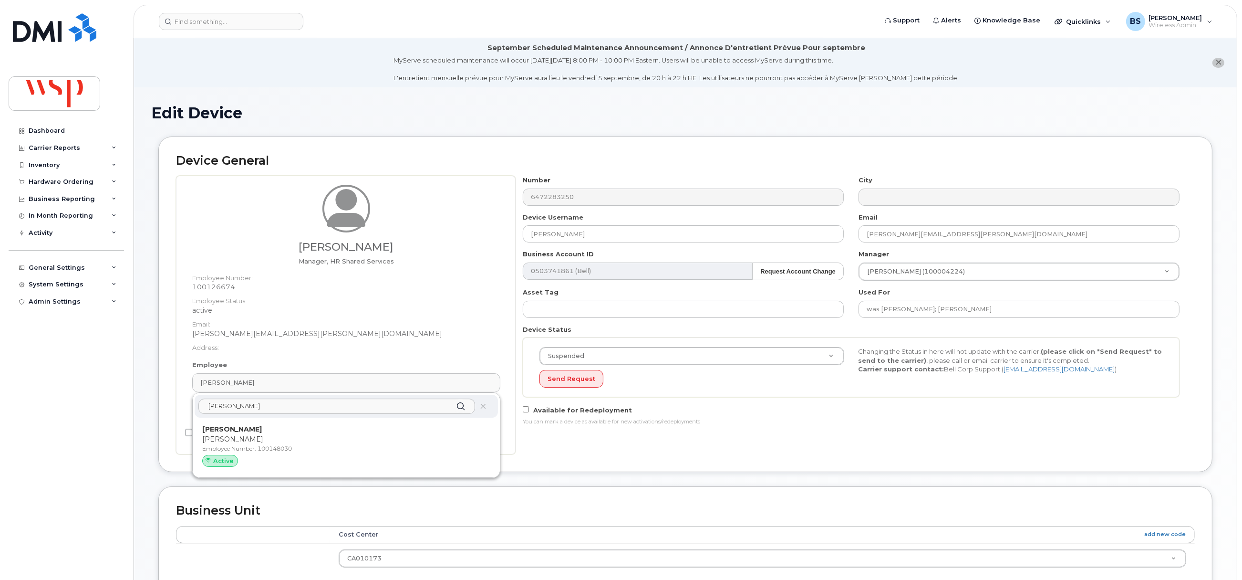
type input "100148030"
type input "[PERSON_NAME]"
type input "[PERSON_NAME][EMAIL_ADDRESS][PERSON_NAME][DOMAIN_NAME]"
type input "5769904"
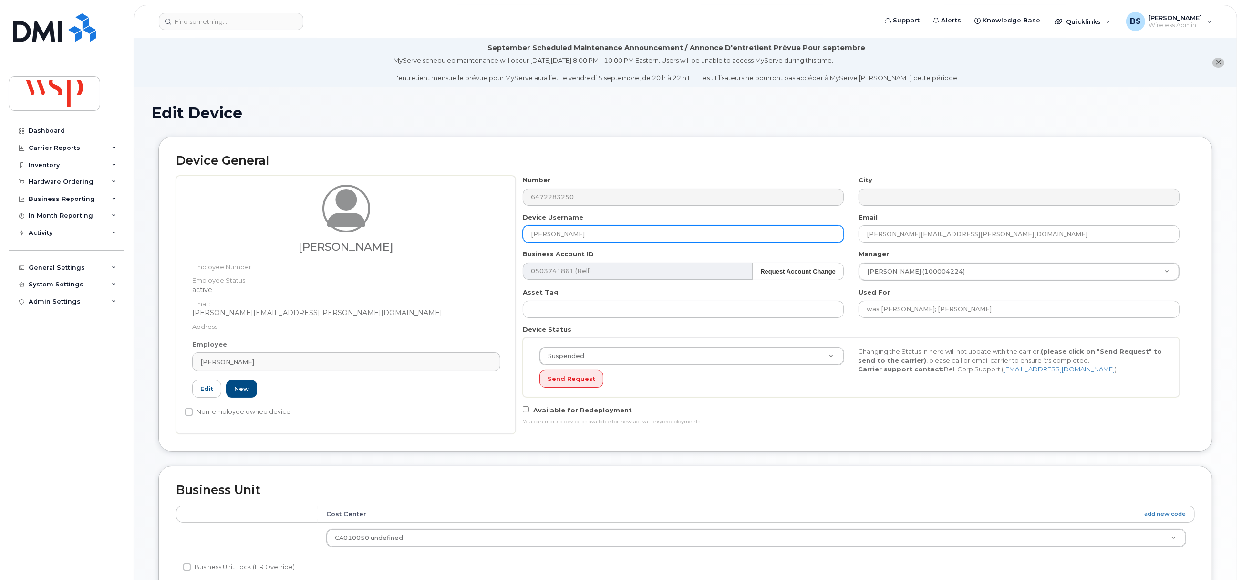
drag, startPoint x: 608, startPoint y: 233, endPoint x: 485, endPoint y: 233, distance: 123.1
click at [485, 233] on div "Paula Hesser Employee Number: Employee Status: active Email: Paula.Hesser@wsp.c…" at bounding box center [685, 305] width 1019 height 258
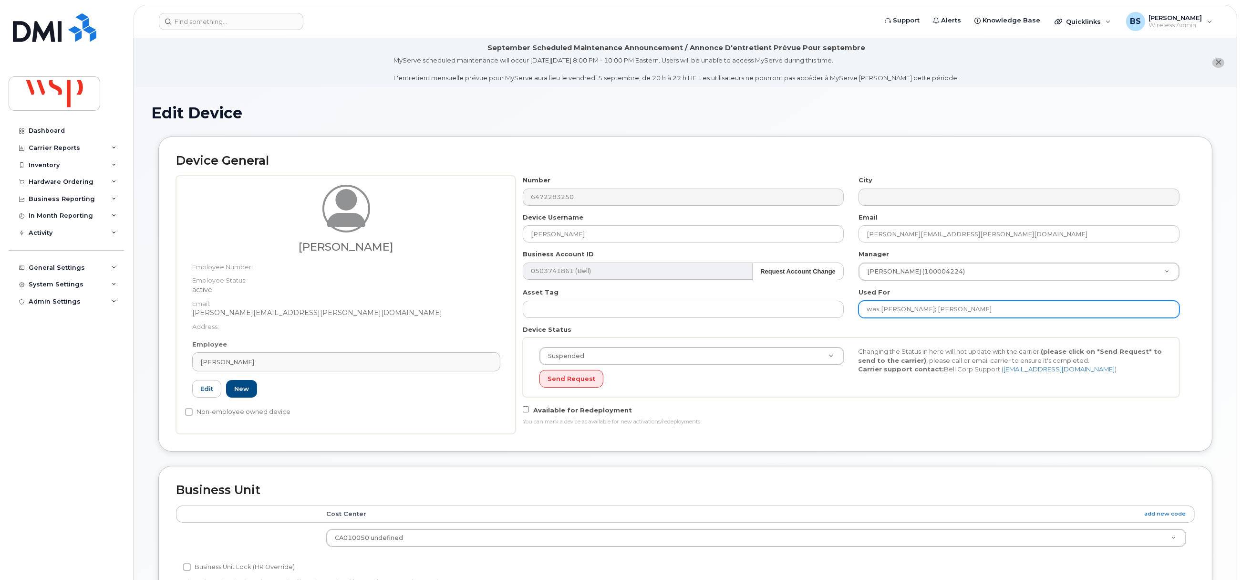
click at [1022, 309] on input "was Jaclyne Kolodziejski; Sonja Warner" at bounding box center [1019, 309] width 321 height 17
paste input "Paula Hesser"
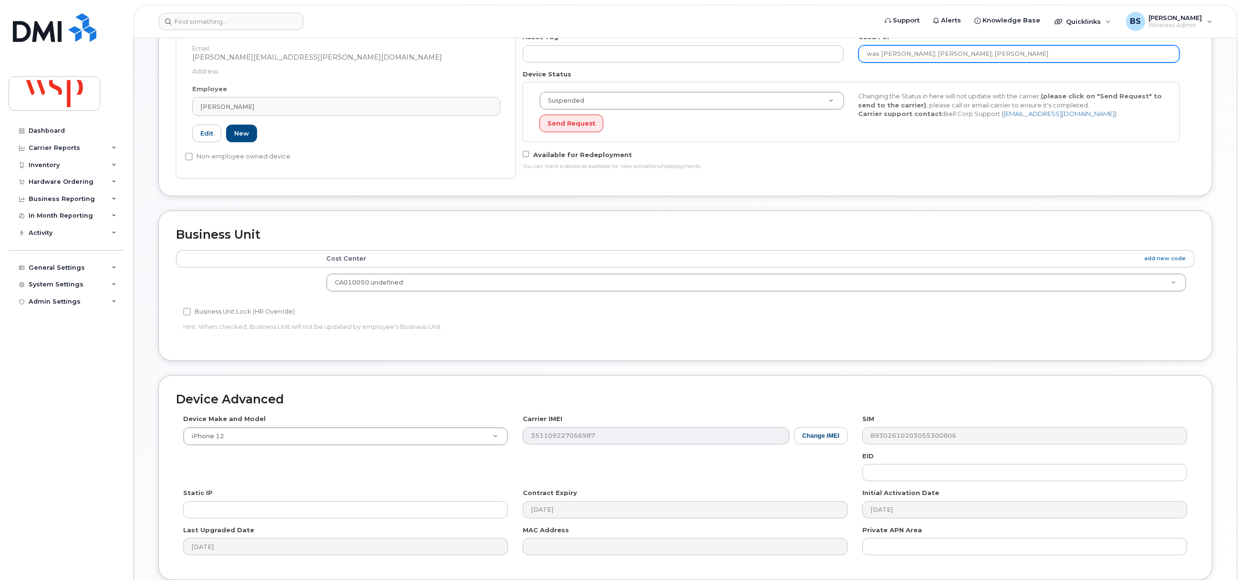
scroll to position [337, 0]
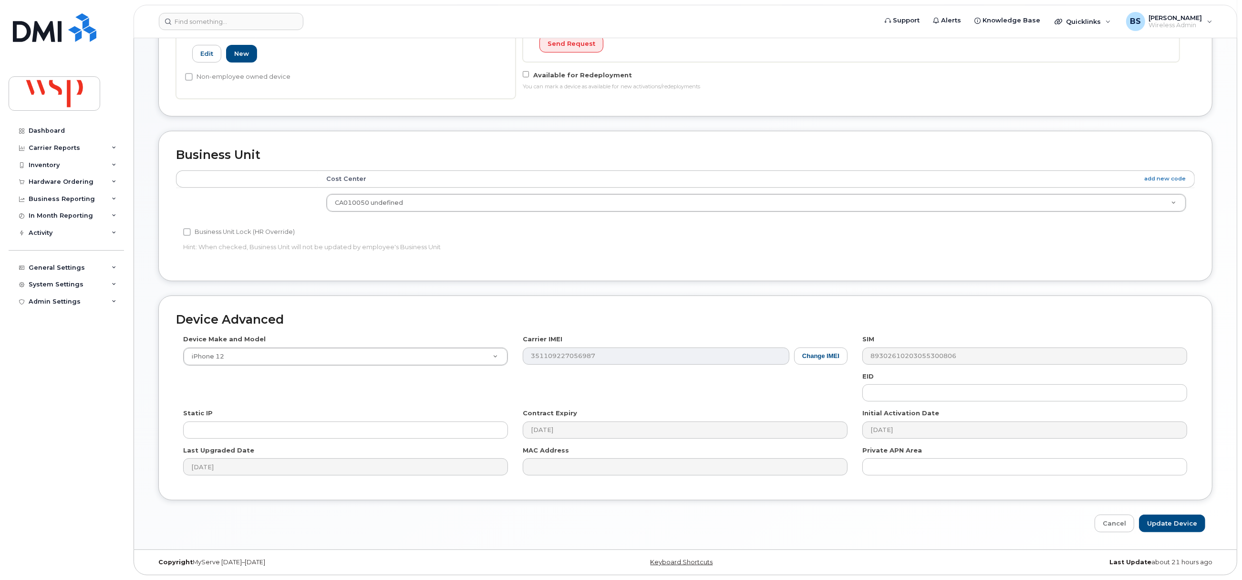
type input "was Jaclyne Kolodziejski; Sonja Warner; Paula Hesser"
click at [1163, 523] on input "Update Device" at bounding box center [1172, 523] width 66 height 18
type input "Saving..."
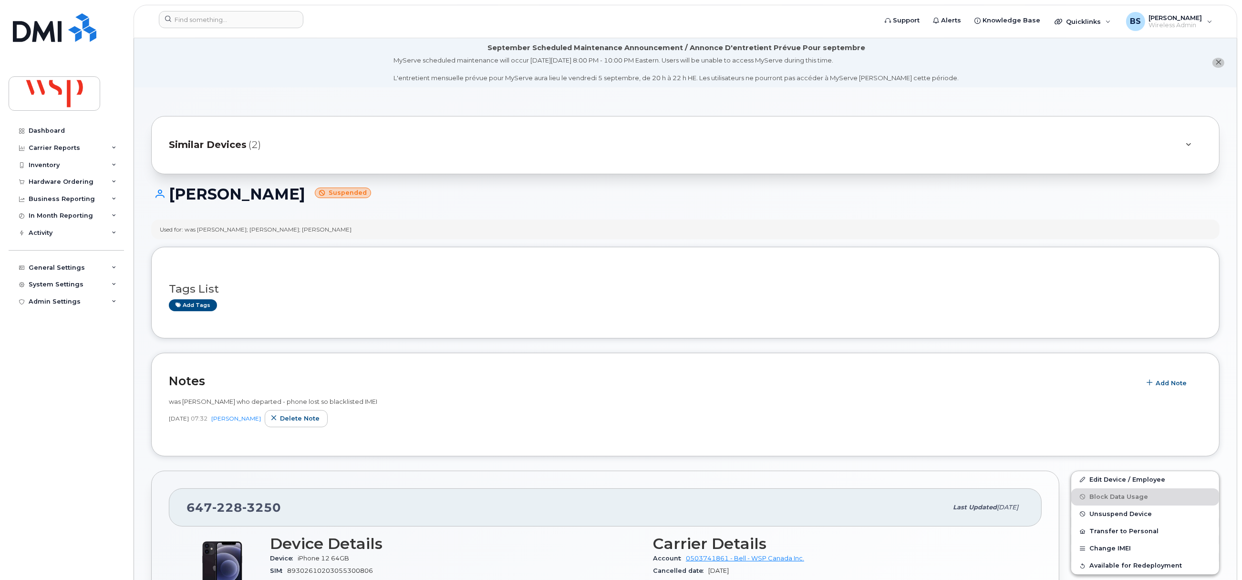
scroll to position [143, 0]
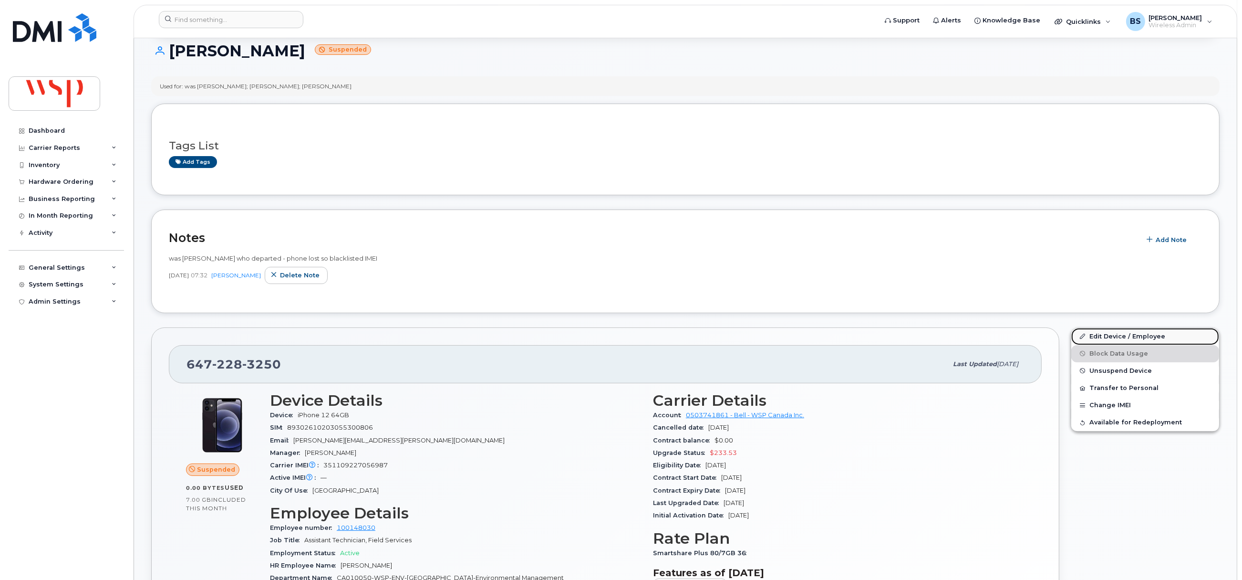
click at [1103, 337] on link "Edit Device / Employee" at bounding box center [1145, 336] width 148 height 17
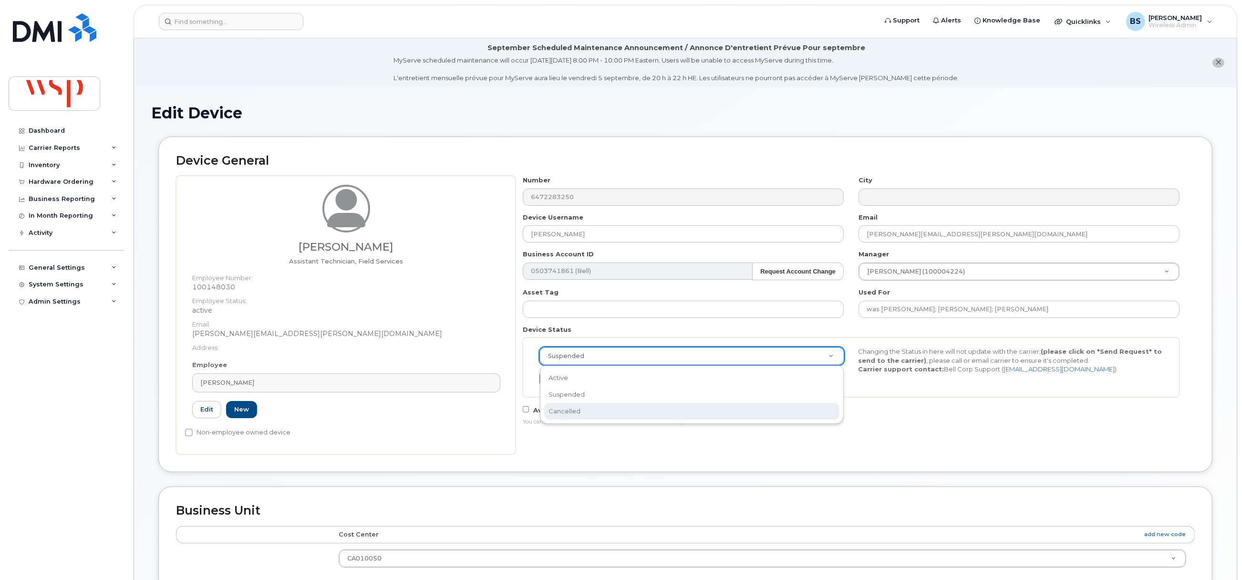
select select "cancelled"
click at [568, 378] on button "Send Request" at bounding box center [571, 379] width 64 height 18
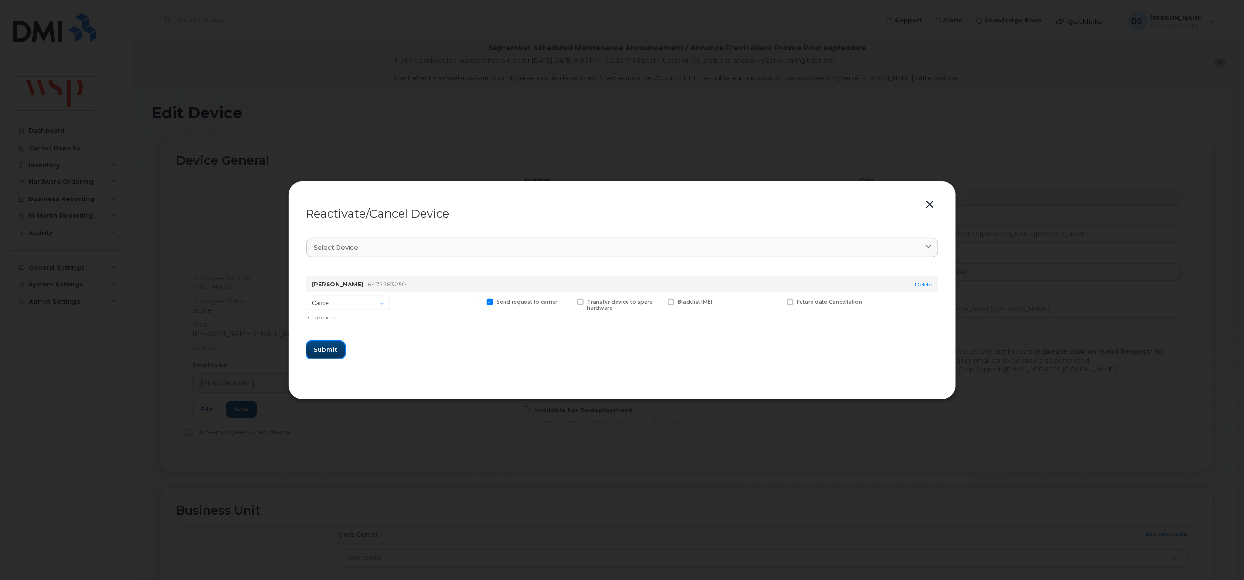
click at [326, 349] on span "Submit" at bounding box center [326, 349] width 24 height 9
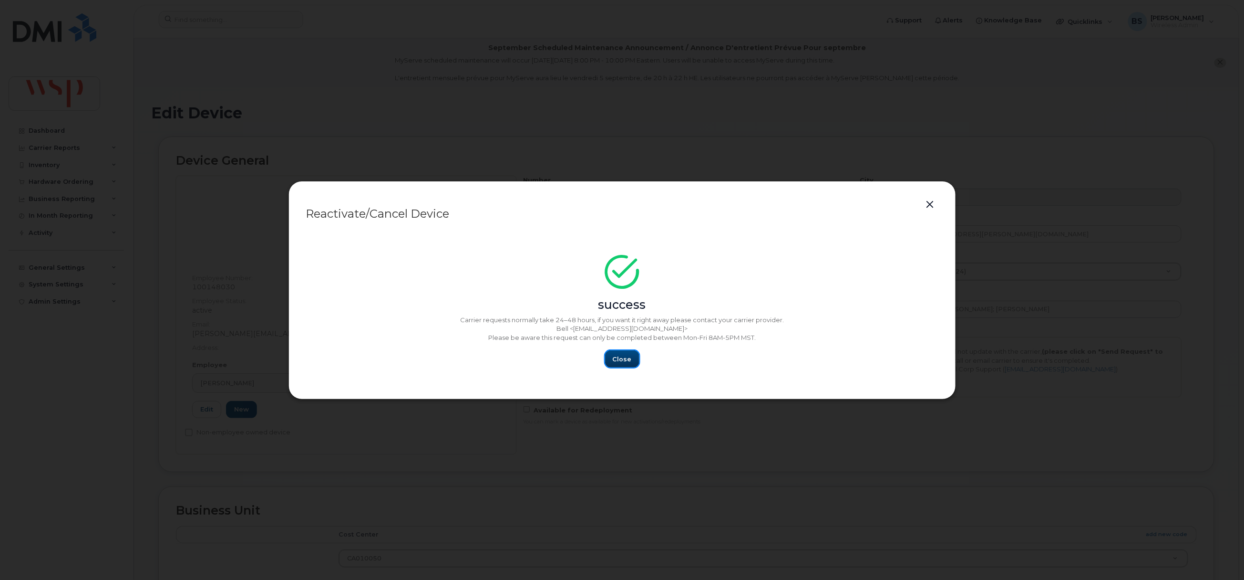
click at [626, 356] on span "Close" at bounding box center [622, 358] width 19 height 9
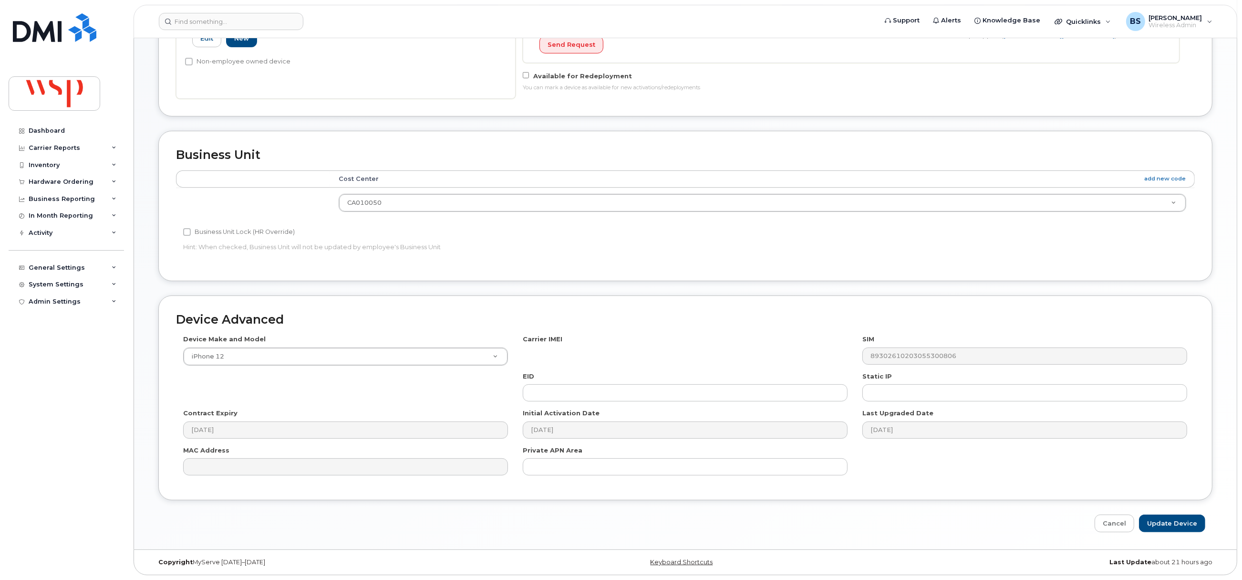
scroll to position [358, 0]
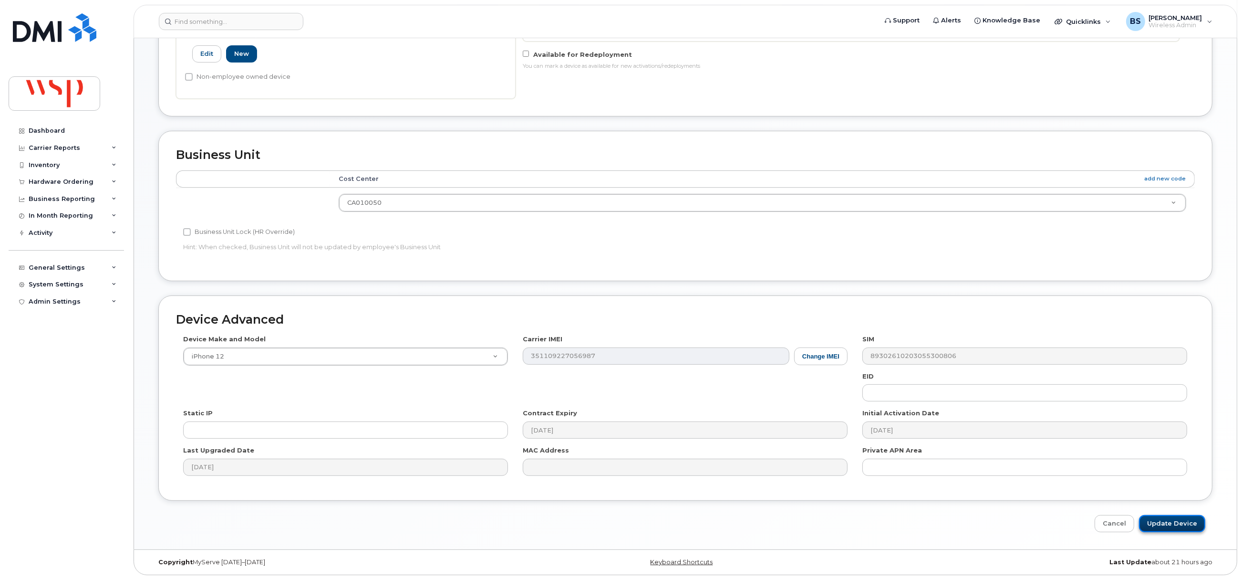
click at [1164, 518] on input "Update Device" at bounding box center [1172, 524] width 66 height 18
type input "Saving..."
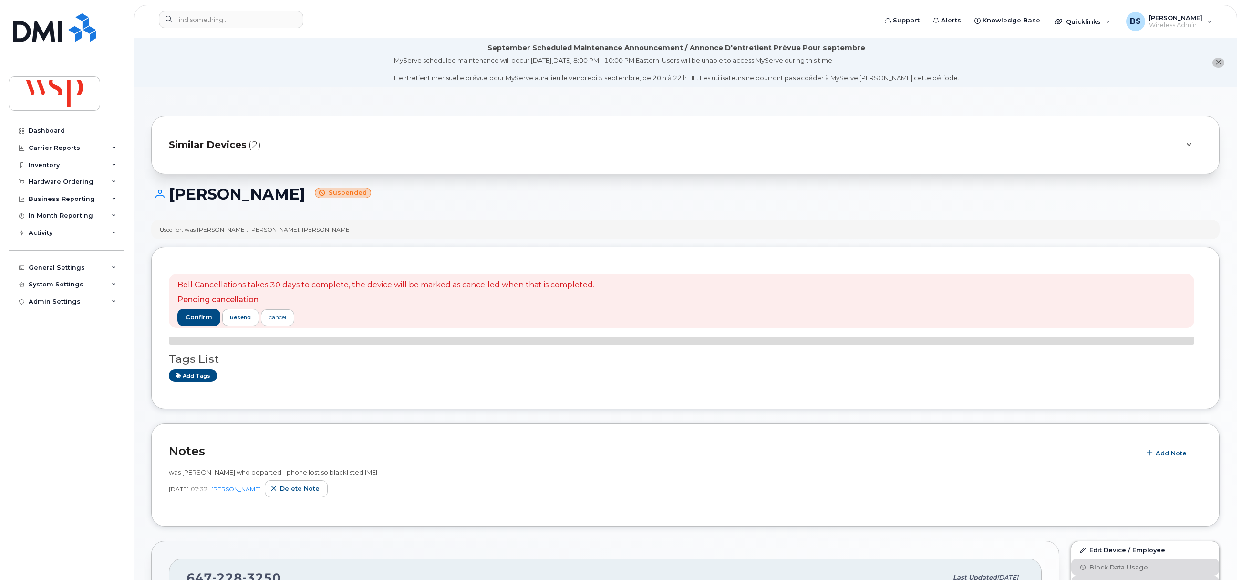
scroll to position [286, 0]
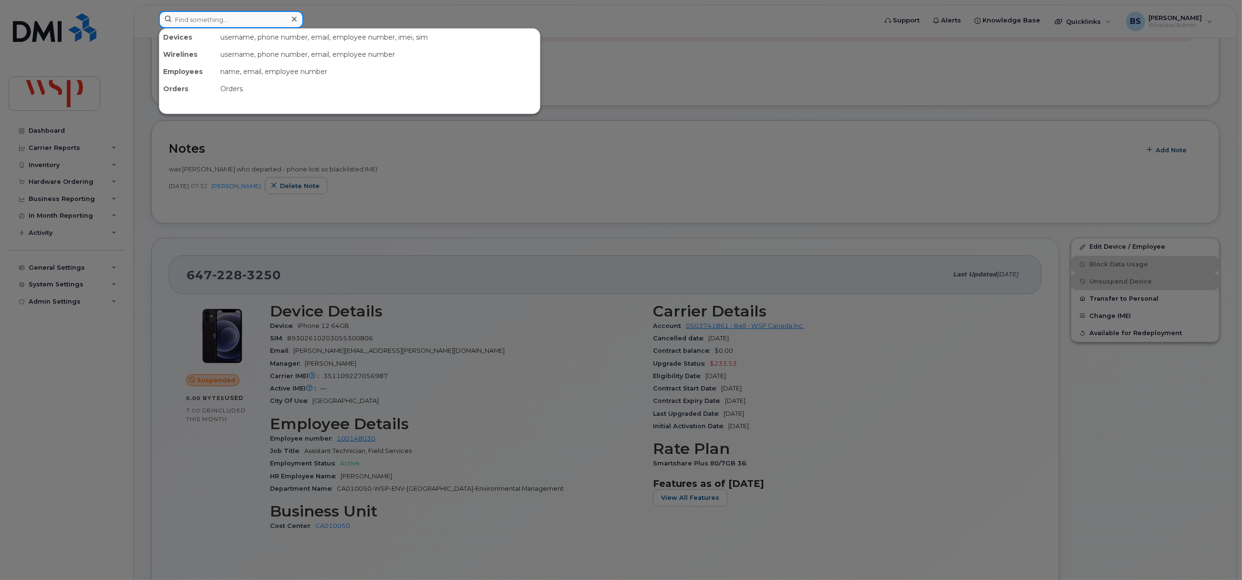
click at [254, 21] on input at bounding box center [231, 19] width 145 height 17
paste input "[PERSON_NAME]"
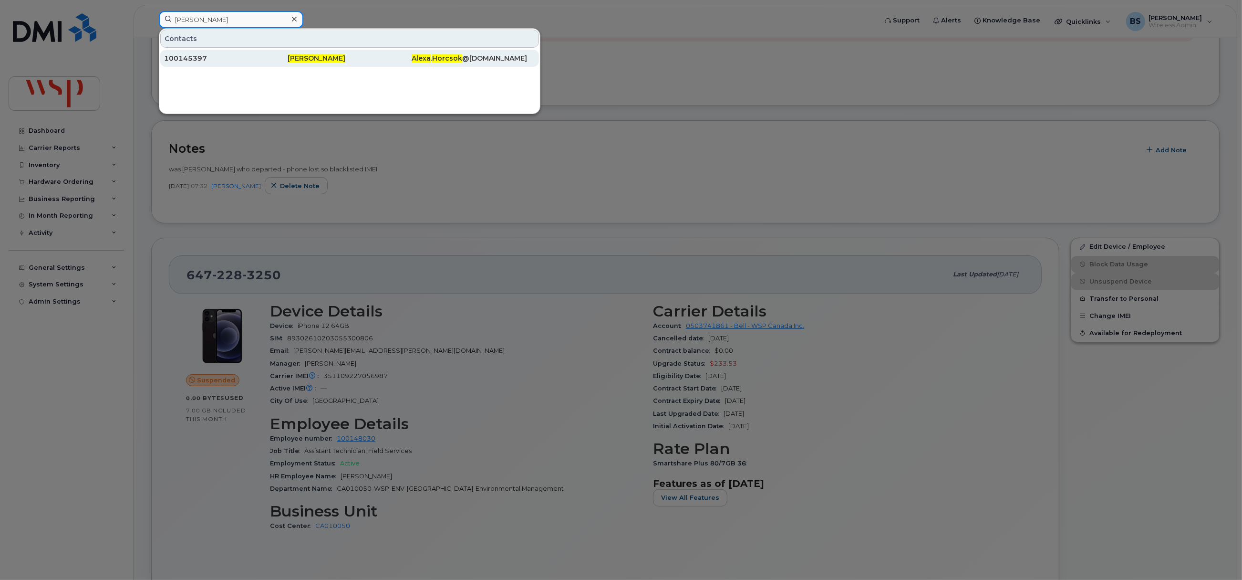
type input "[PERSON_NAME]"
drag, startPoint x: 194, startPoint y: 56, endPoint x: 197, endPoint y: 43, distance: 13.1
click at [194, 57] on div "100145397" at bounding box center [226, 58] width 124 height 10
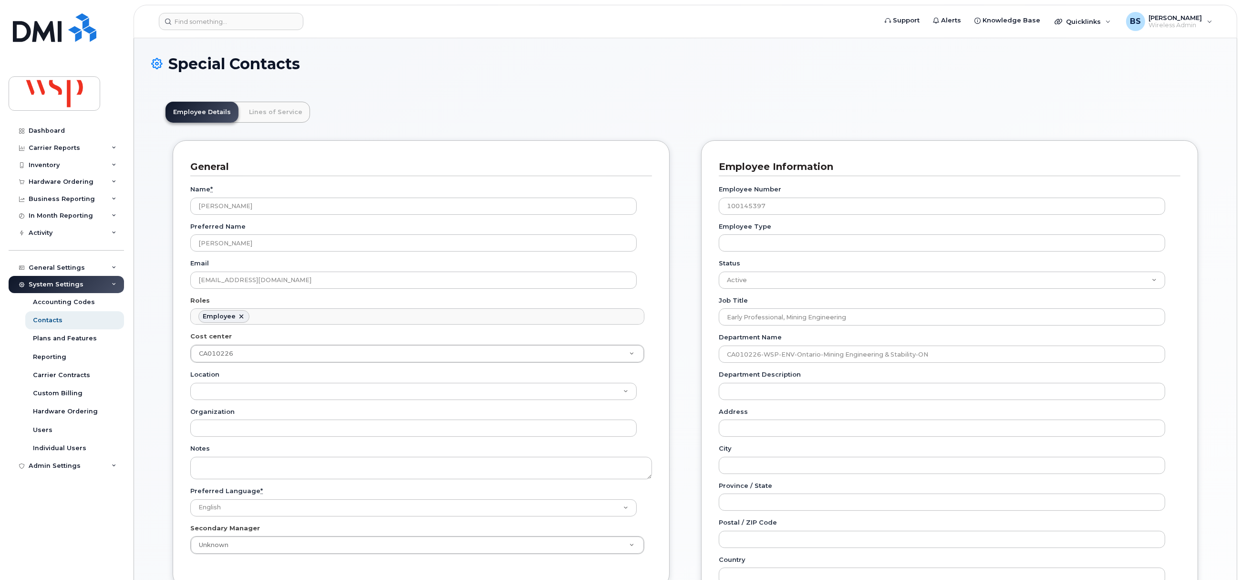
scroll to position [28, 0]
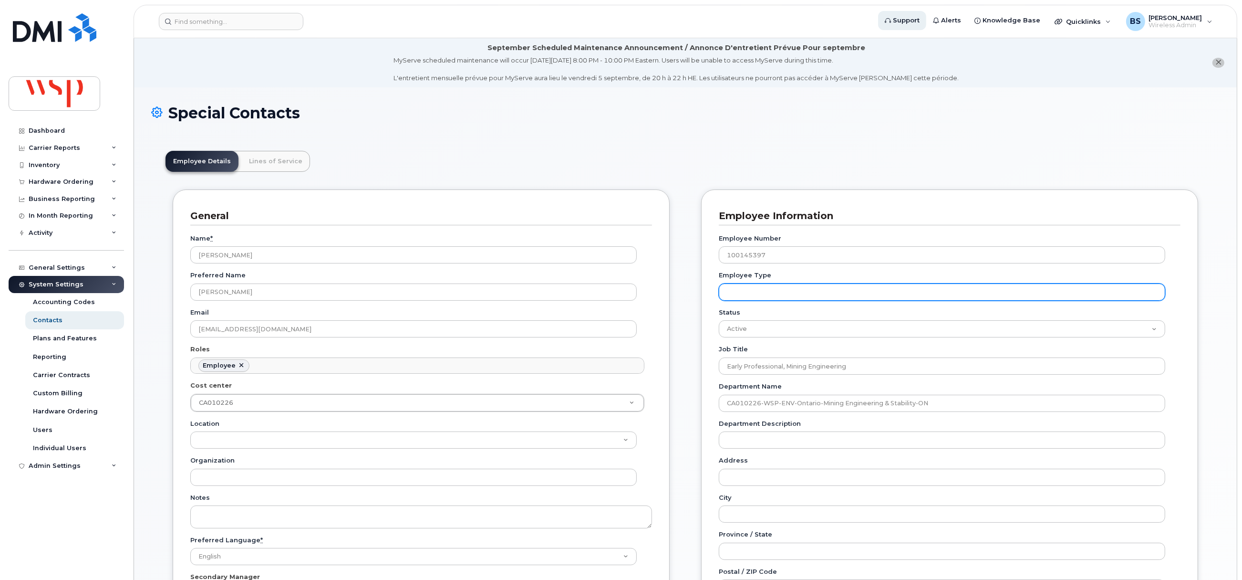
click at [832, 293] on input "Employee Type" at bounding box center [942, 291] width 446 height 17
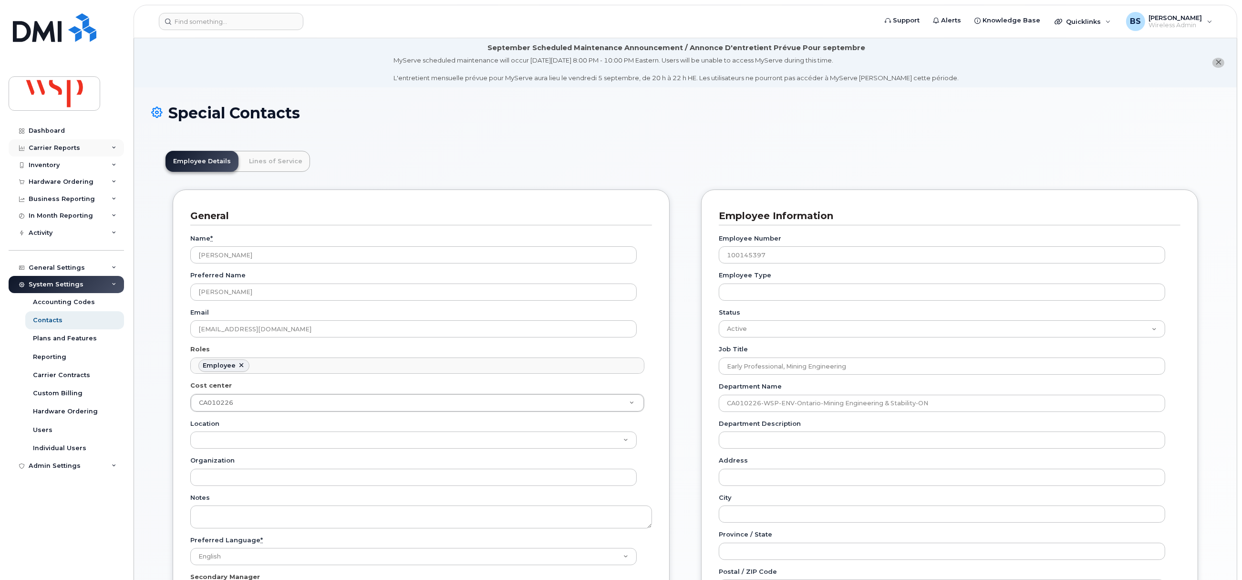
click at [51, 147] on div "Carrier Reports" at bounding box center [55, 148] width 52 height 8
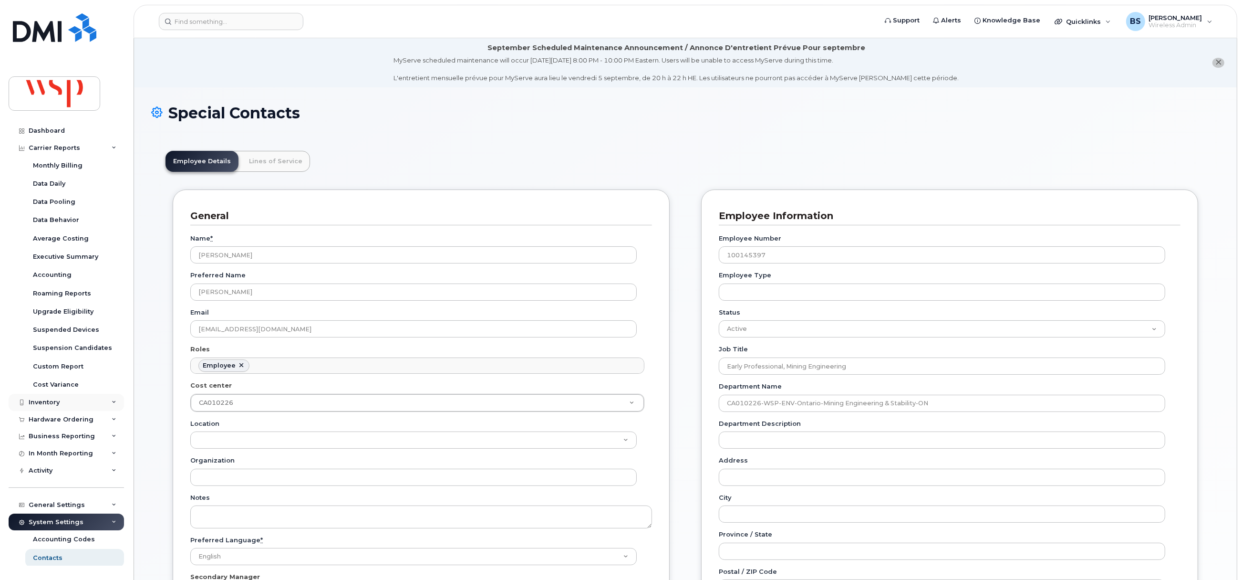
click at [42, 403] on div "Inventory" at bounding box center [44, 402] width 31 height 8
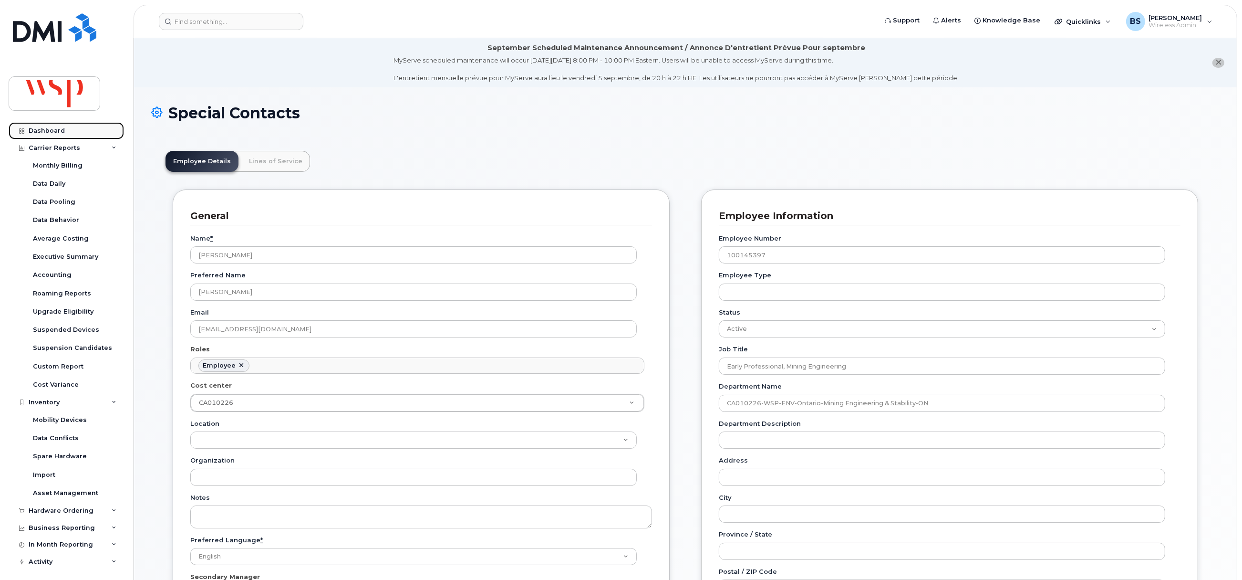
click at [43, 128] on div "Dashboard" at bounding box center [47, 131] width 36 height 8
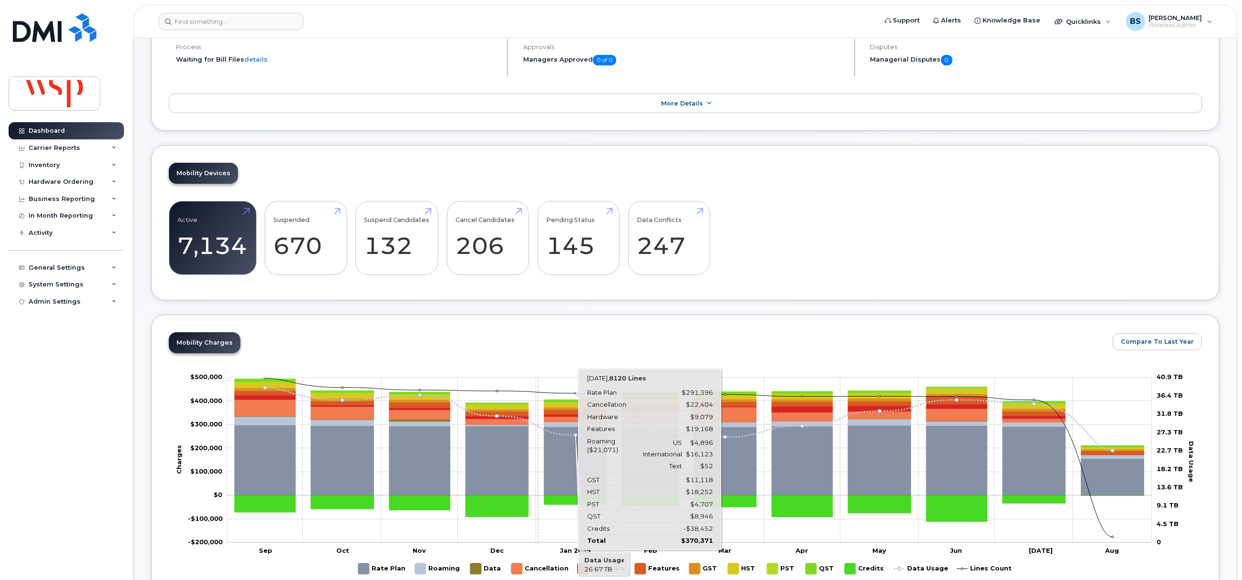
scroll to position [71, 0]
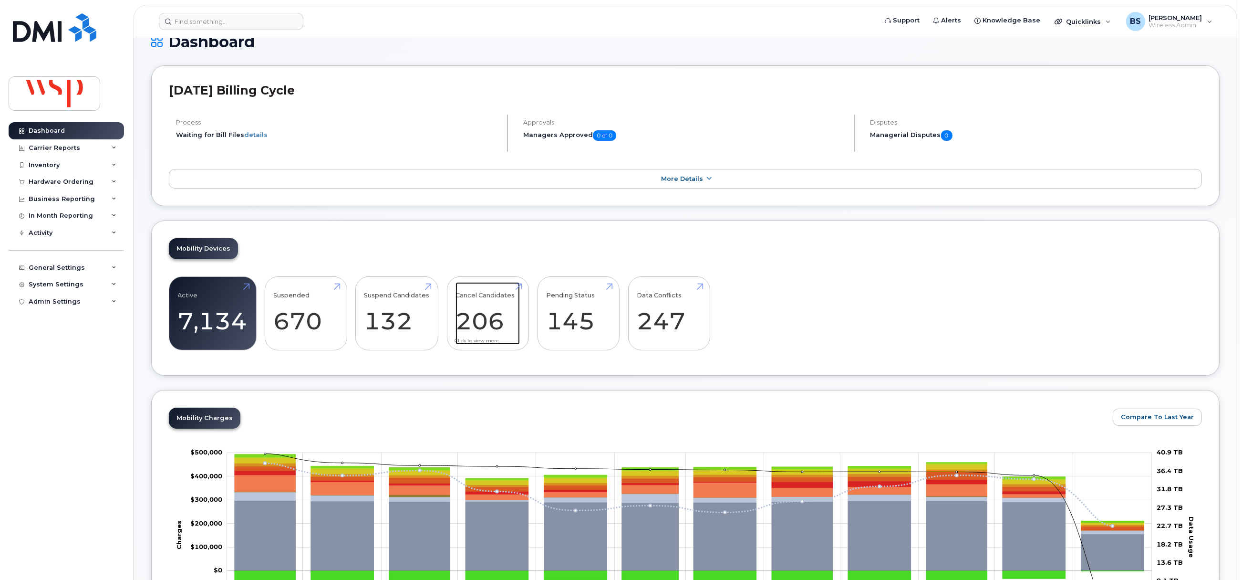
click at [491, 321] on link "Cancel Candidates 206" at bounding box center [488, 313] width 64 height 63
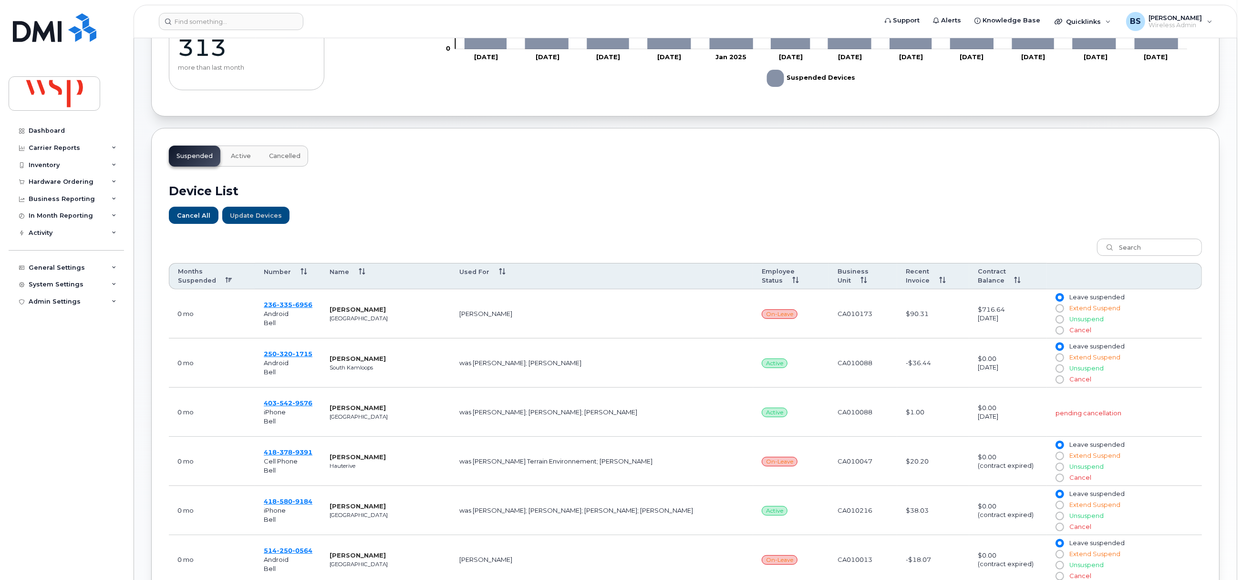
scroll to position [214, 0]
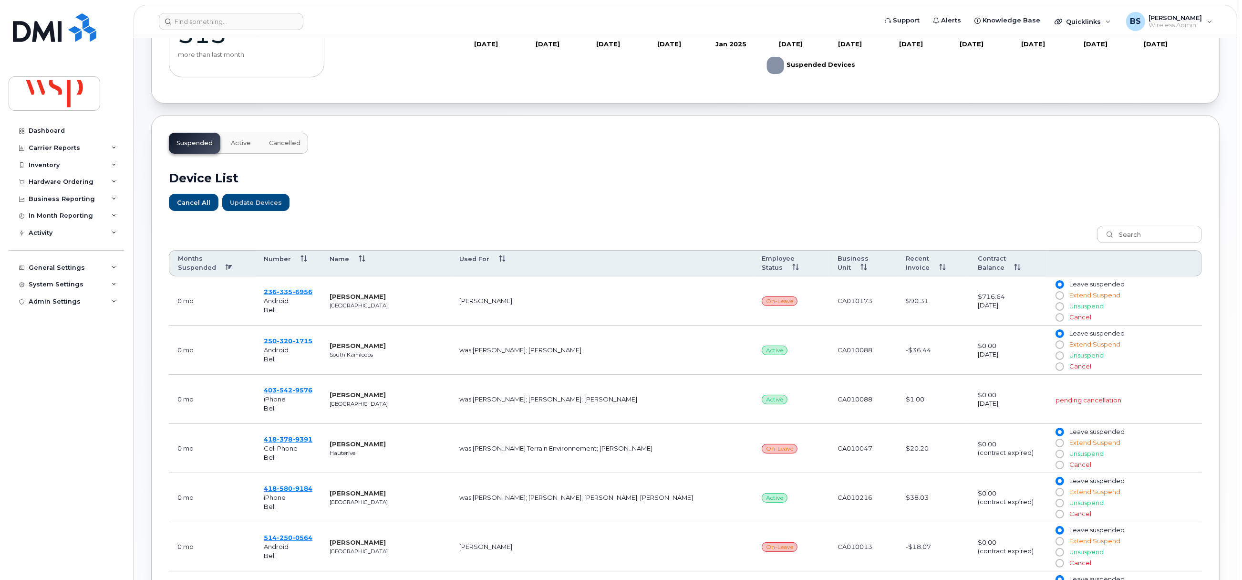
click at [196, 267] on th "Months Suspended" at bounding box center [212, 263] width 86 height 27
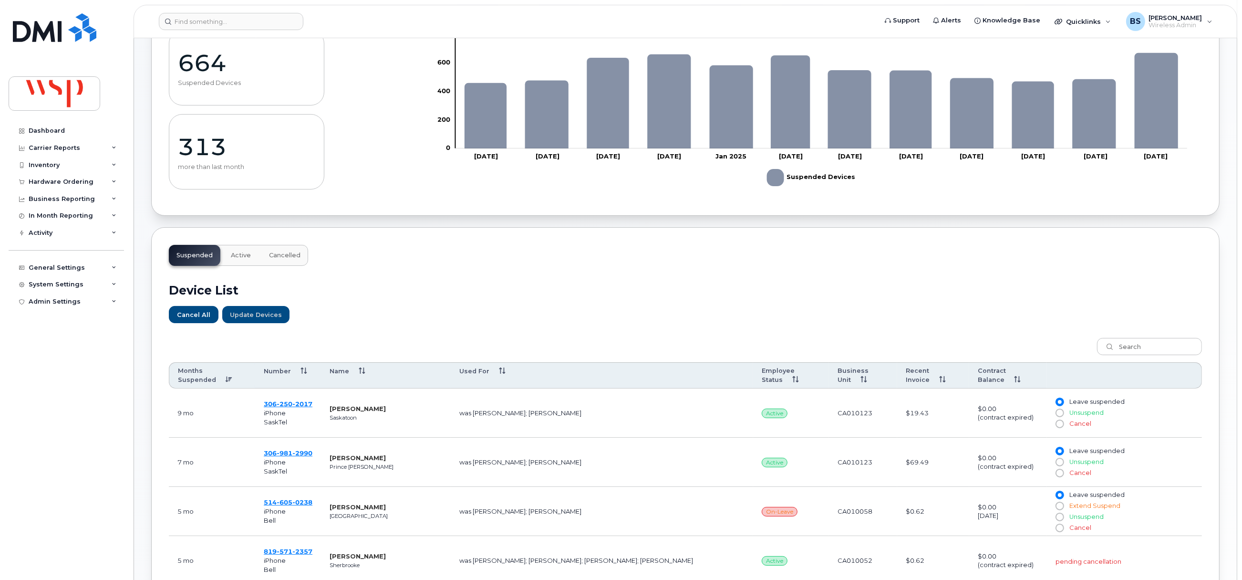
scroll to position [0, 0]
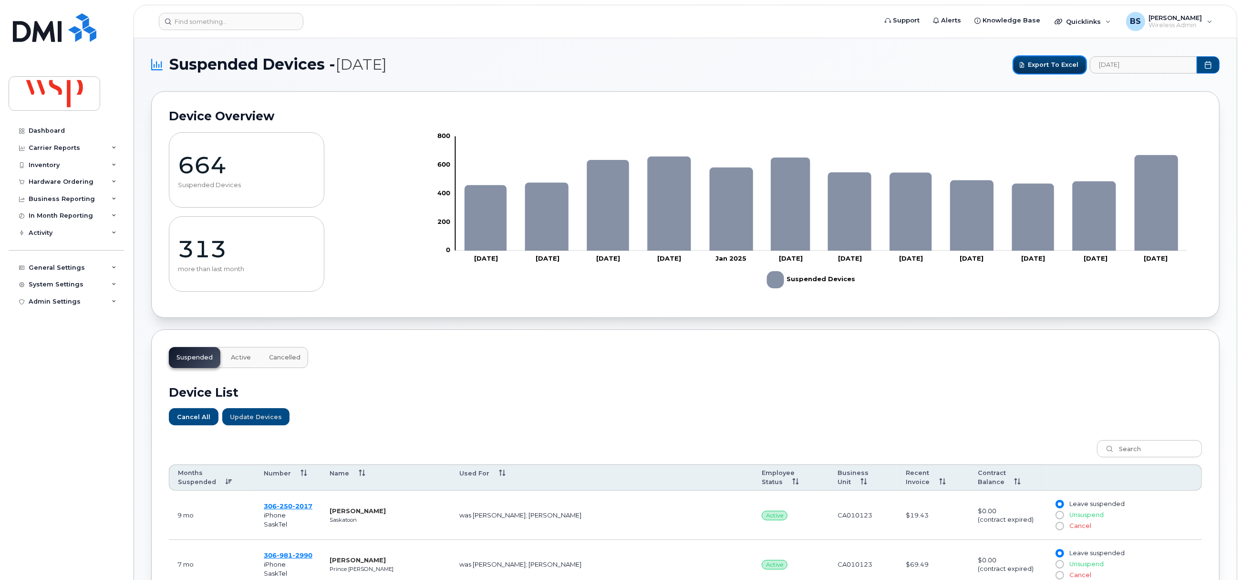
click at [1044, 62] on span "Export to Excel" at bounding box center [1053, 64] width 51 height 9
drag, startPoint x: 269, startPoint y: 15, endPoint x: 283, endPoint y: 12, distance: 13.6
click at [269, 15] on input at bounding box center [231, 21] width 145 height 17
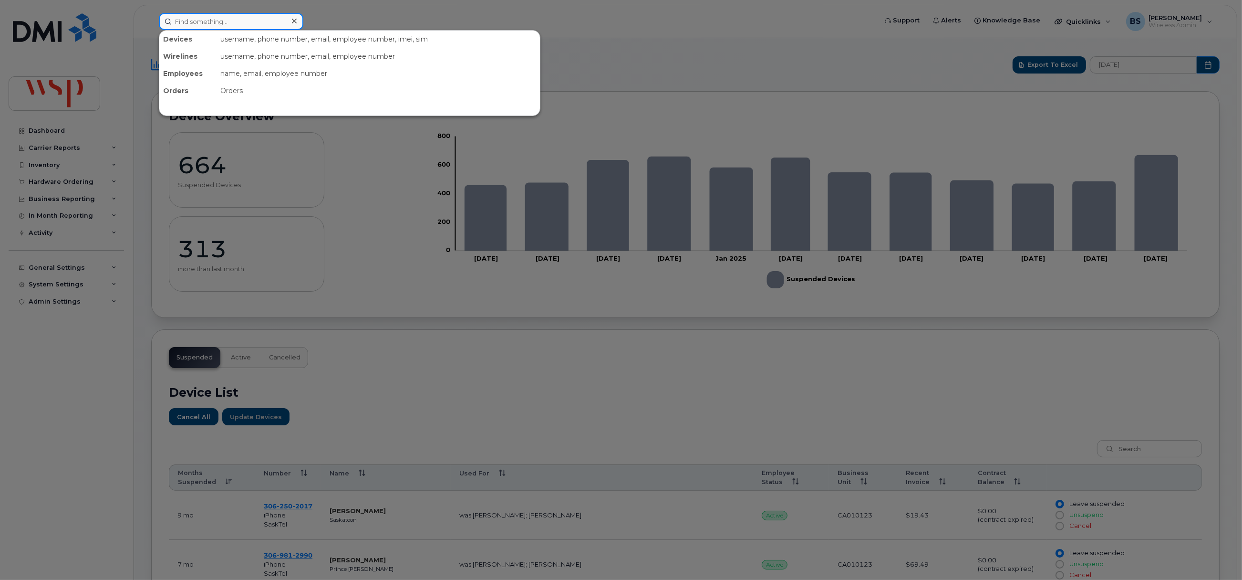
paste input "3064914261"
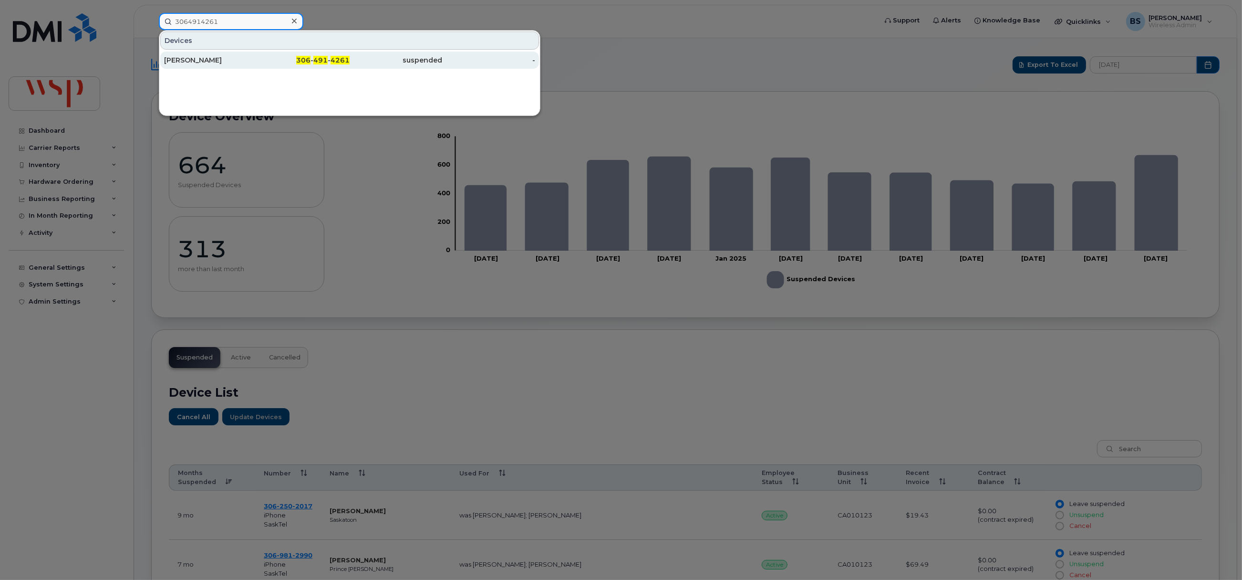
type input "3064914261"
click at [187, 62] on div "[PERSON_NAME]" at bounding box center [210, 60] width 93 height 10
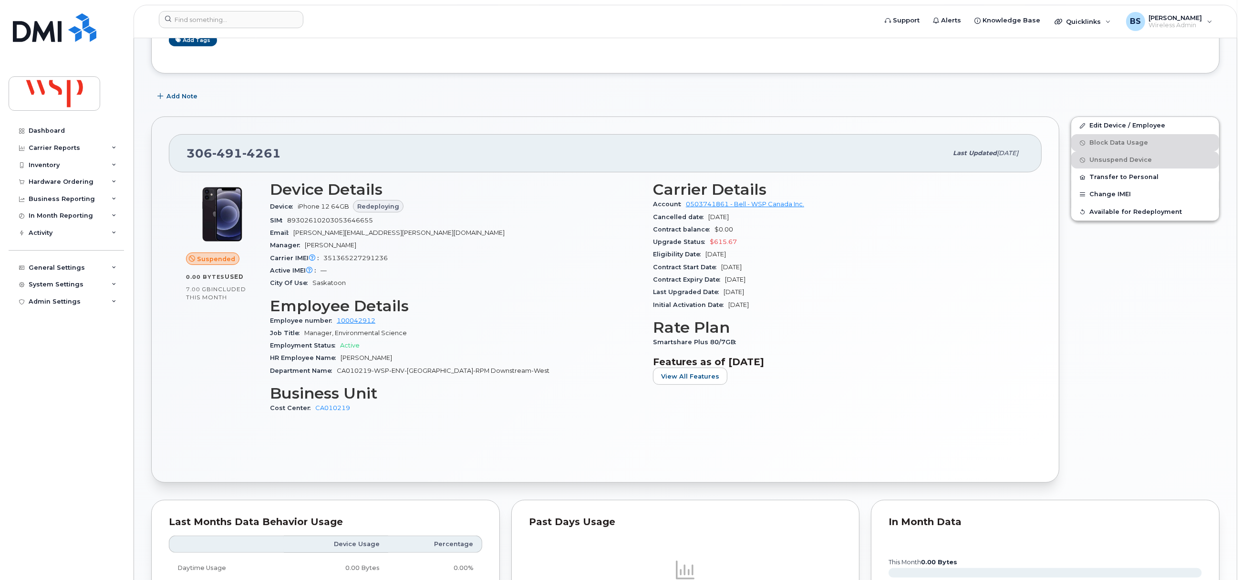
scroll to position [143, 0]
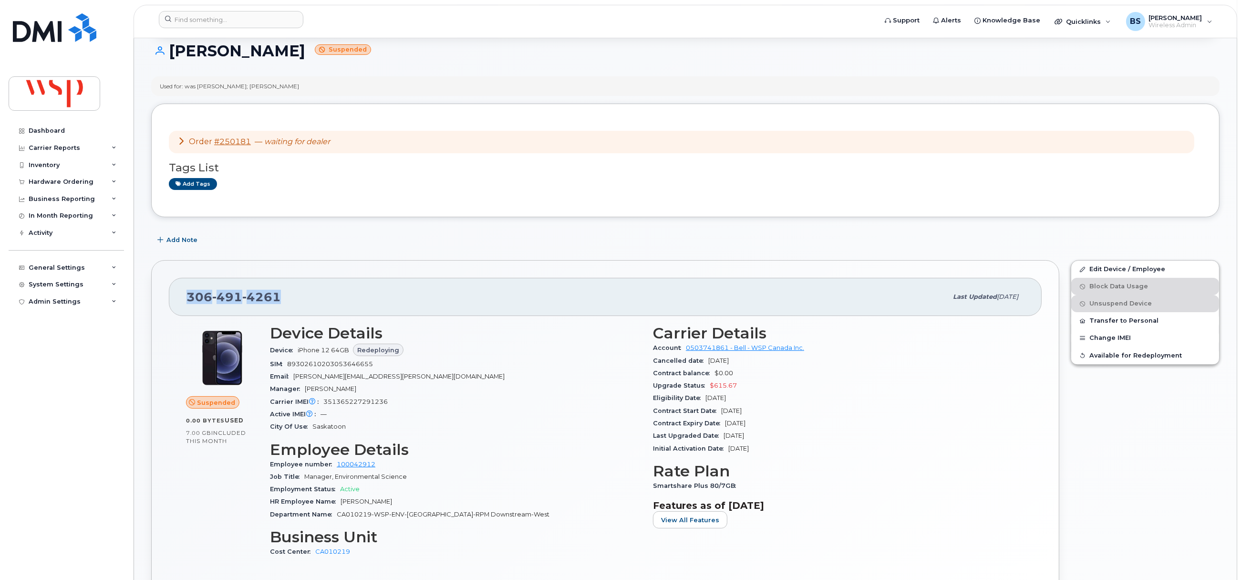
drag, startPoint x: 290, startPoint y: 300, endPoint x: 179, endPoint y: 300, distance: 110.7
click at [179, 300] on div "306 491 4261 Last updated Jan 08, 2025" at bounding box center [605, 297] width 873 height 38
copy span "306 491 4261"
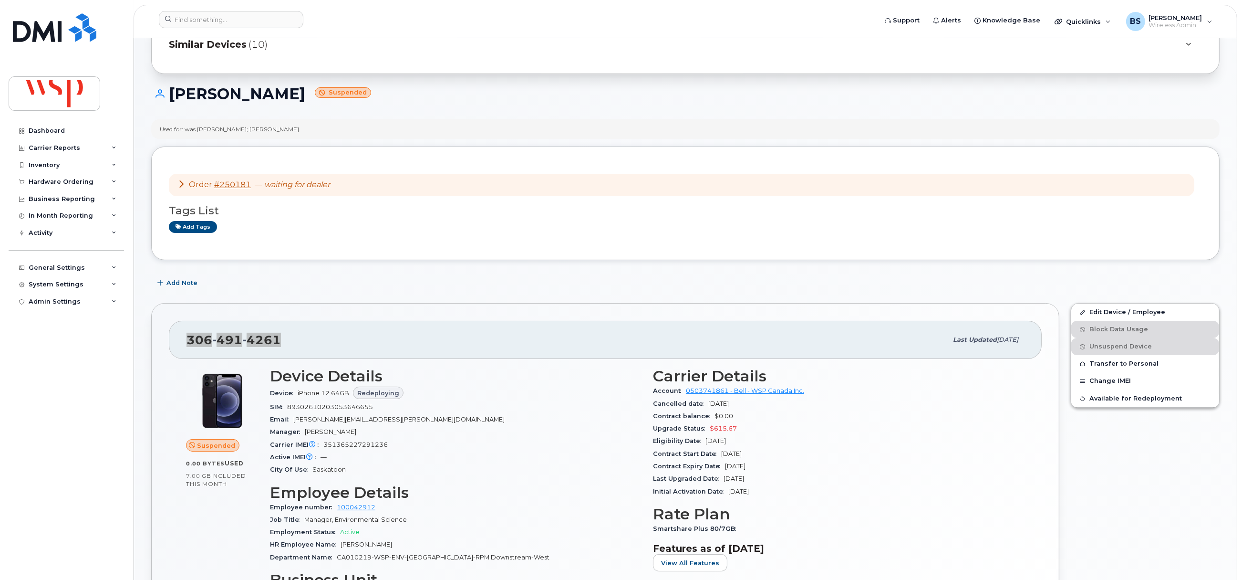
scroll to position [0, 0]
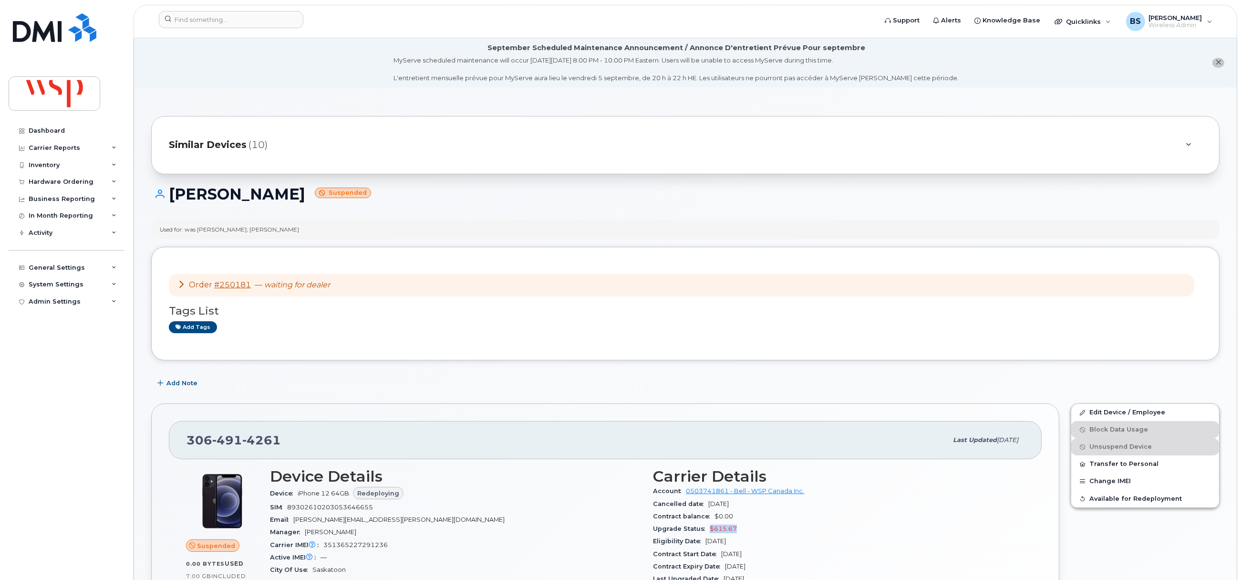
drag, startPoint x: 738, startPoint y: 528, endPoint x: 707, endPoint y: 531, distance: 31.2
click at [707, 531] on div "Upgrade Status $615.67" at bounding box center [839, 528] width 372 height 12
copy span "$615.67"
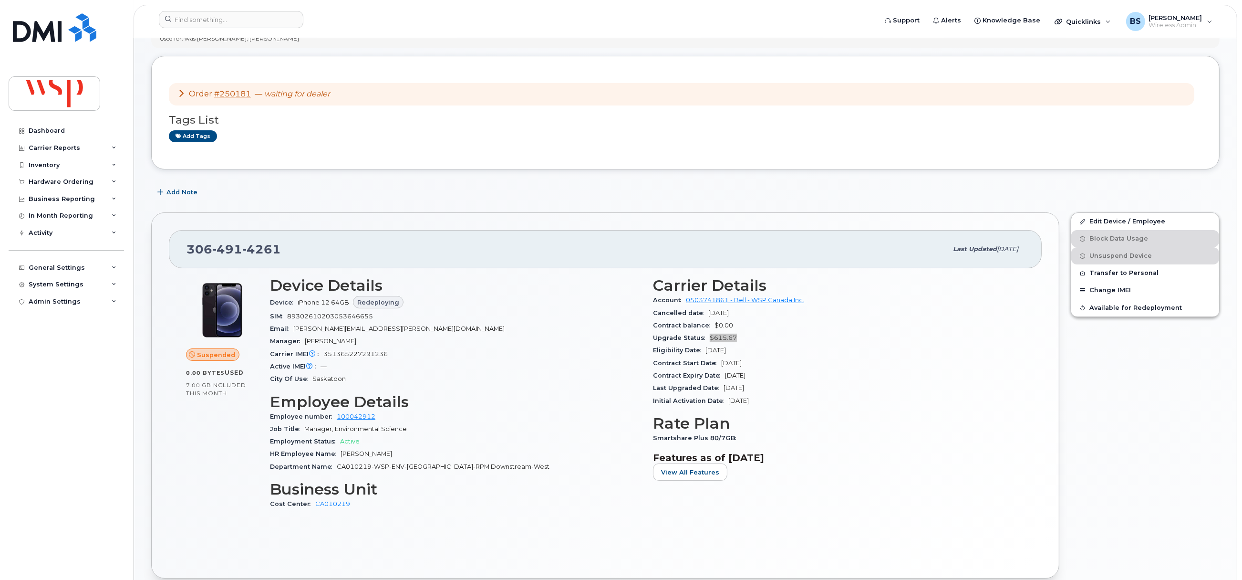
scroll to position [71, 0]
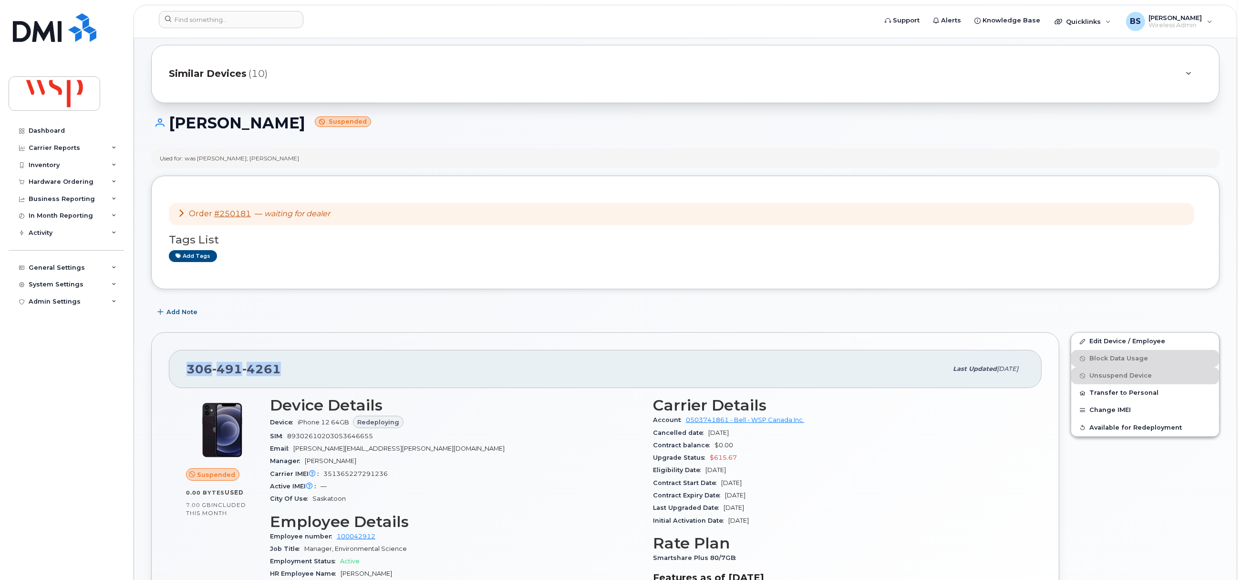
drag, startPoint x: 228, startPoint y: 367, endPoint x: 189, endPoint y: 373, distance: 40.0
click at [189, 373] on div "306 491 4261" at bounding box center [567, 369] width 761 height 20
copy span "306 491 4261"
click at [1093, 342] on link "Edit Device / Employee" at bounding box center [1145, 340] width 148 height 17
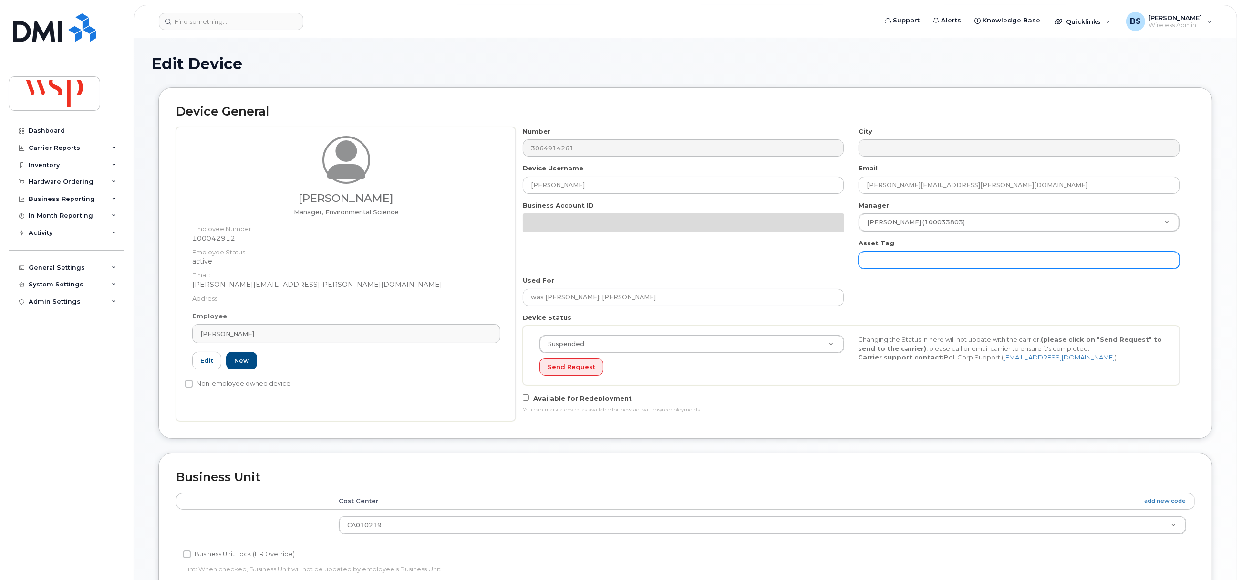
click at [859, 269] on input "text" at bounding box center [1019, 259] width 321 height 17
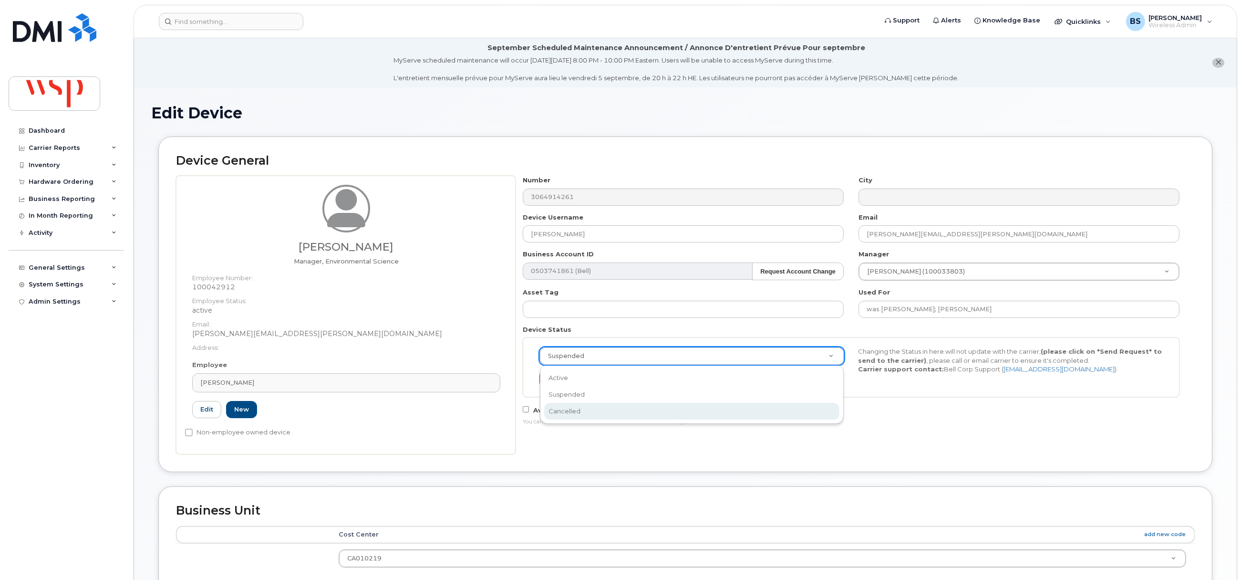
select select "cancelled"
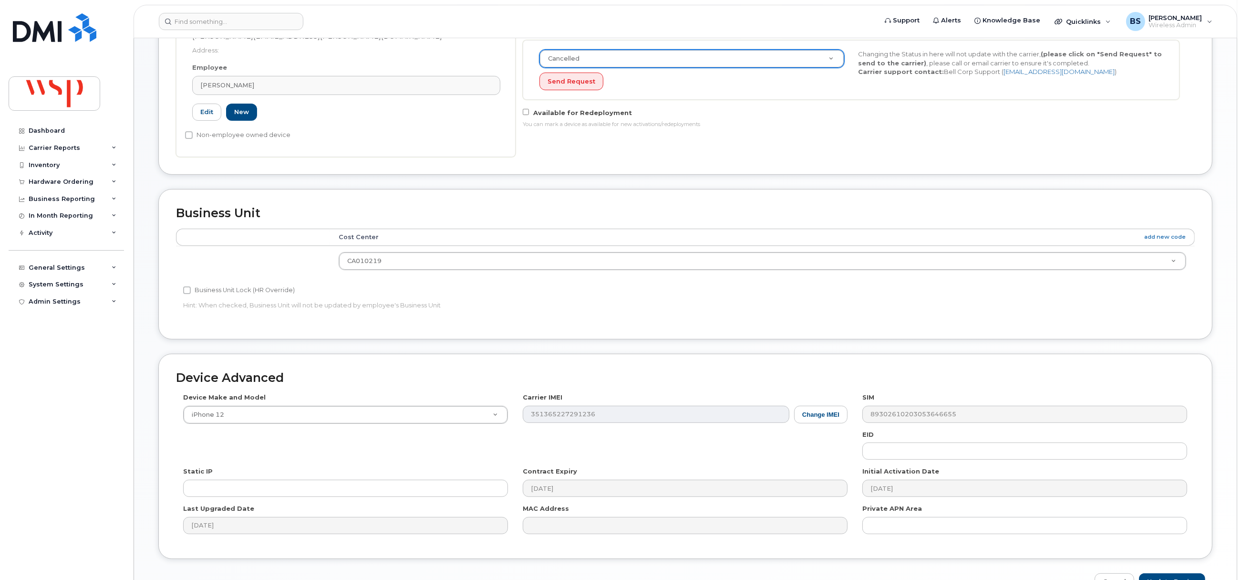
scroll to position [358, 0]
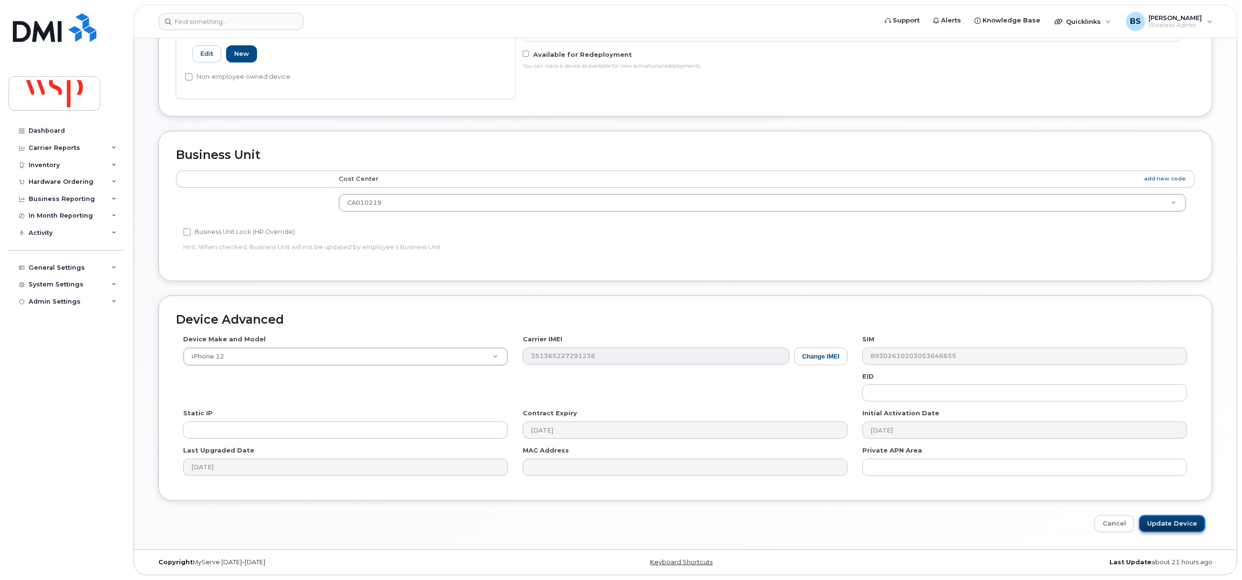
click at [1168, 526] on input "Update Device" at bounding box center [1172, 524] width 66 height 18
type input "Saving..."
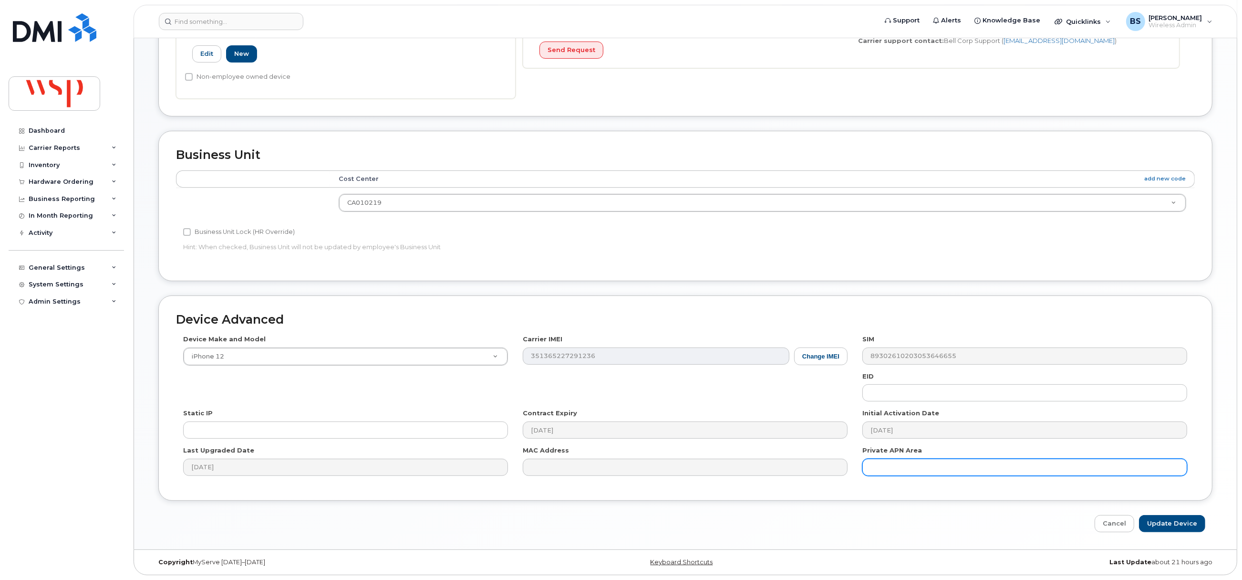
scroll to position [358, 0]
click at [1165, 523] on input "Update Device" at bounding box center [1172, 524] width 66 height 18
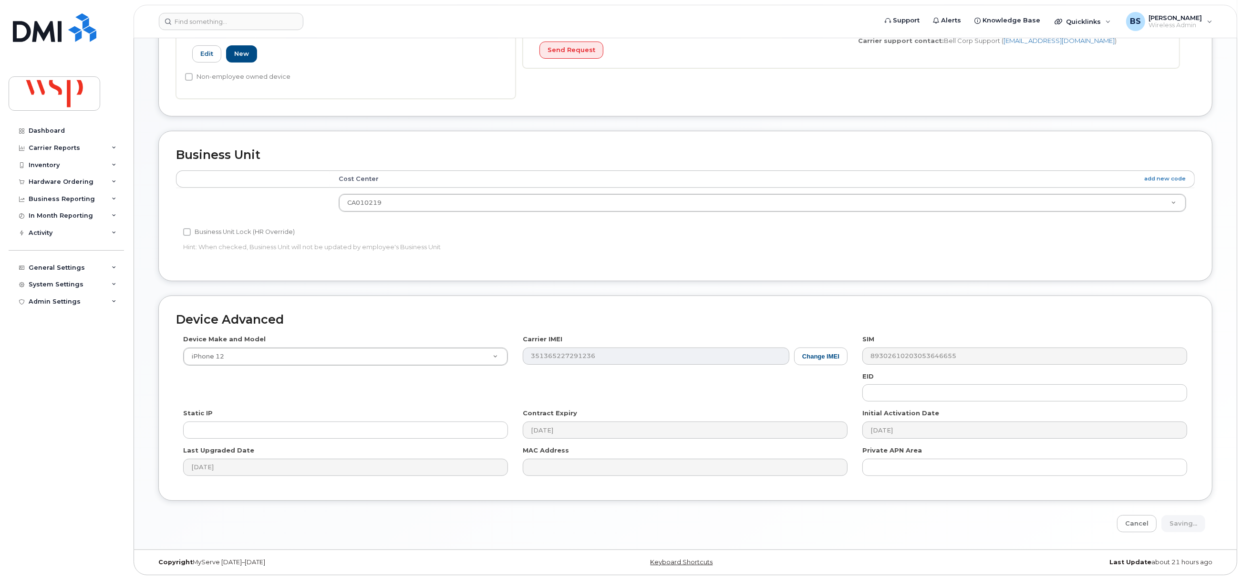
type input "Saving..."
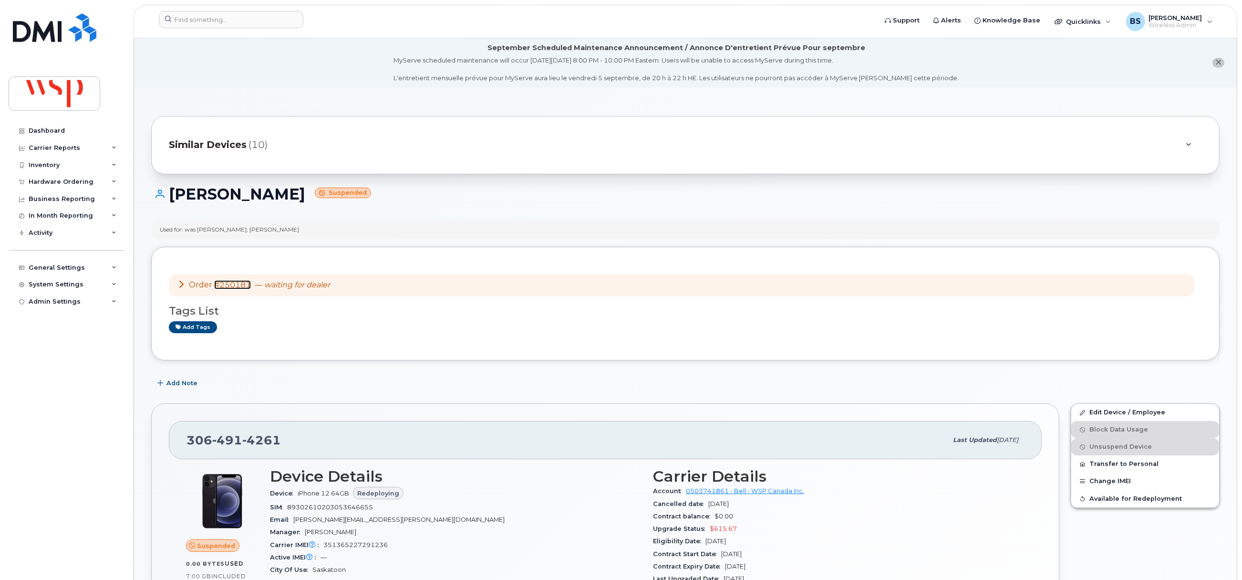
click at [231, 286] on link "#250181" at bounding box center [232, 284] width 37 height 9
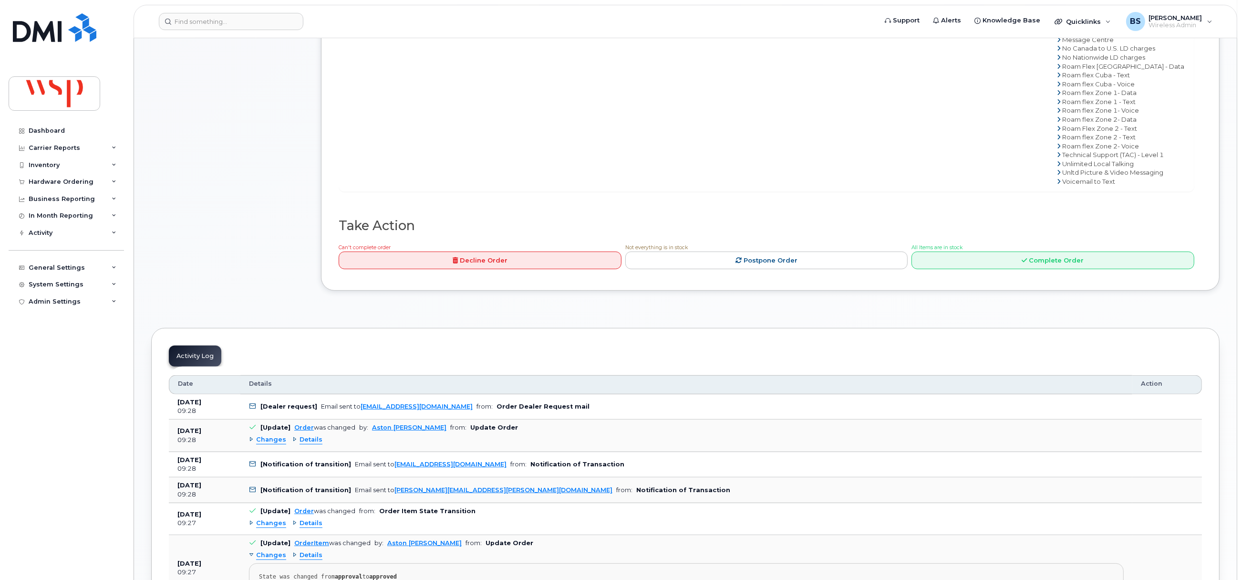
scroll to position [644, 0]
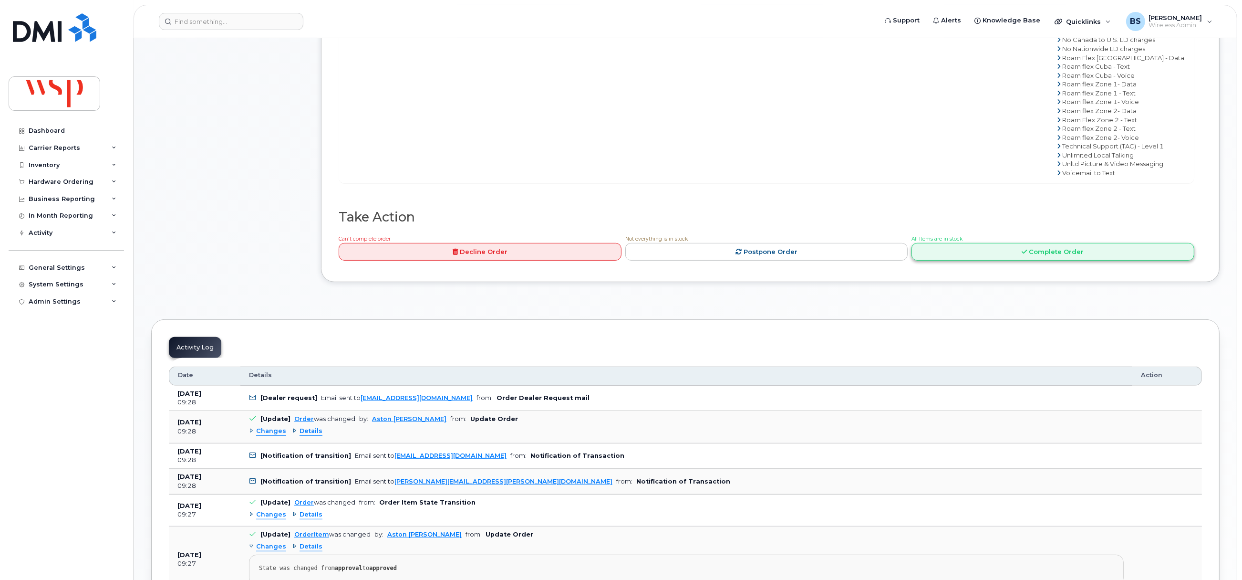
click at [993, 251] on link "Complete Order" at bounding box center [1053, 252] width 283 height 18
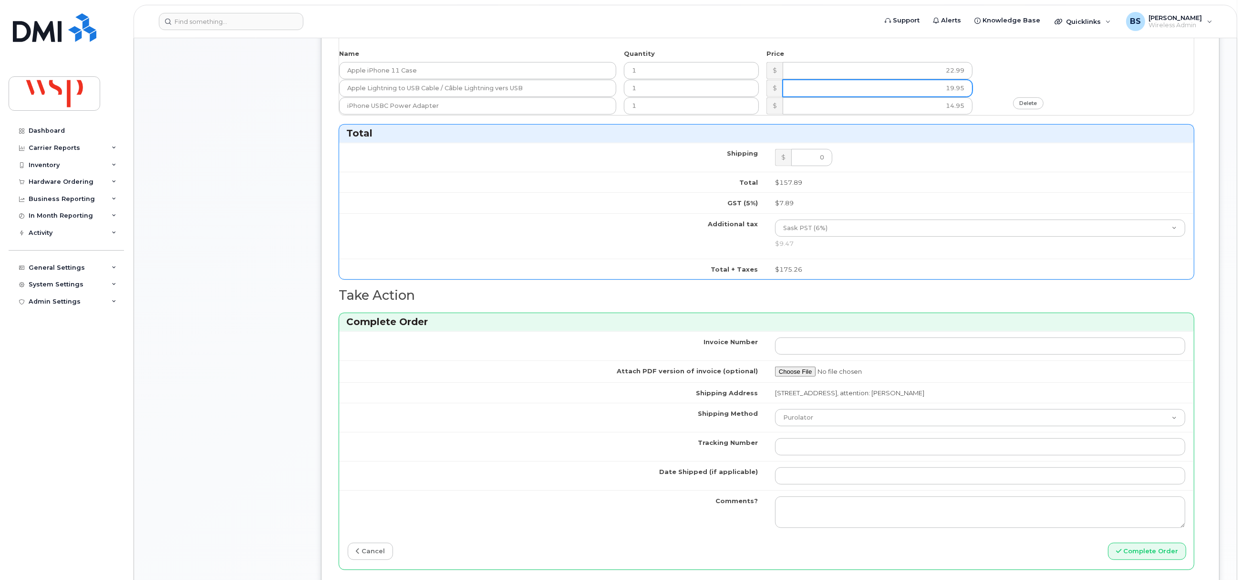
scroll to position [930, 0]
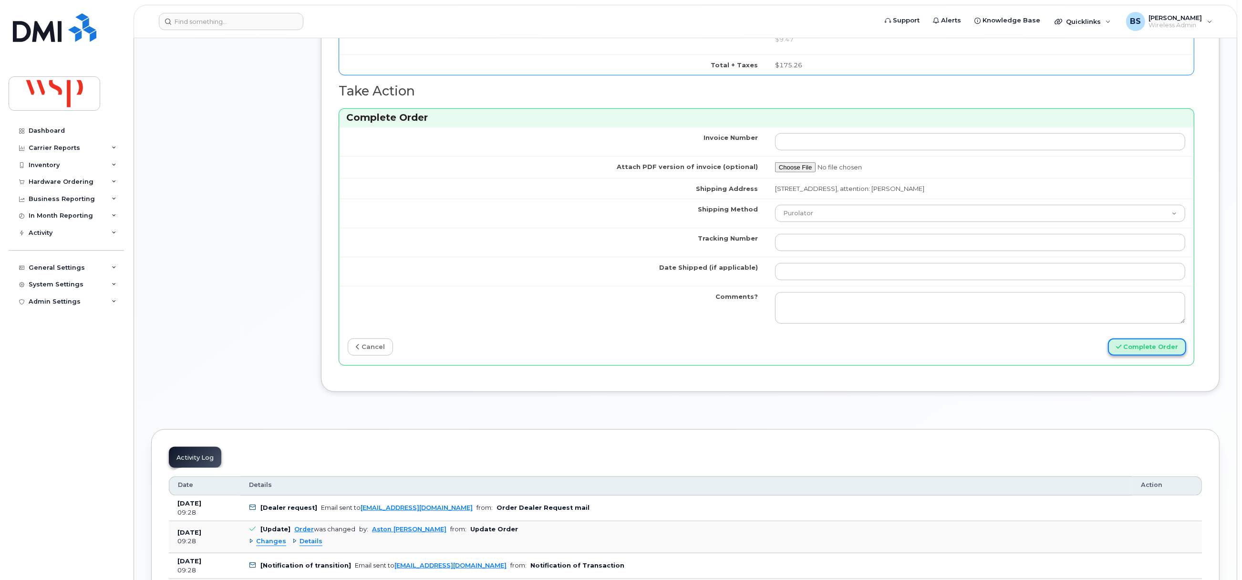
click at [1137, 349] on button "Complete Order" at bounding box center [1147, 347] width 78 height 18
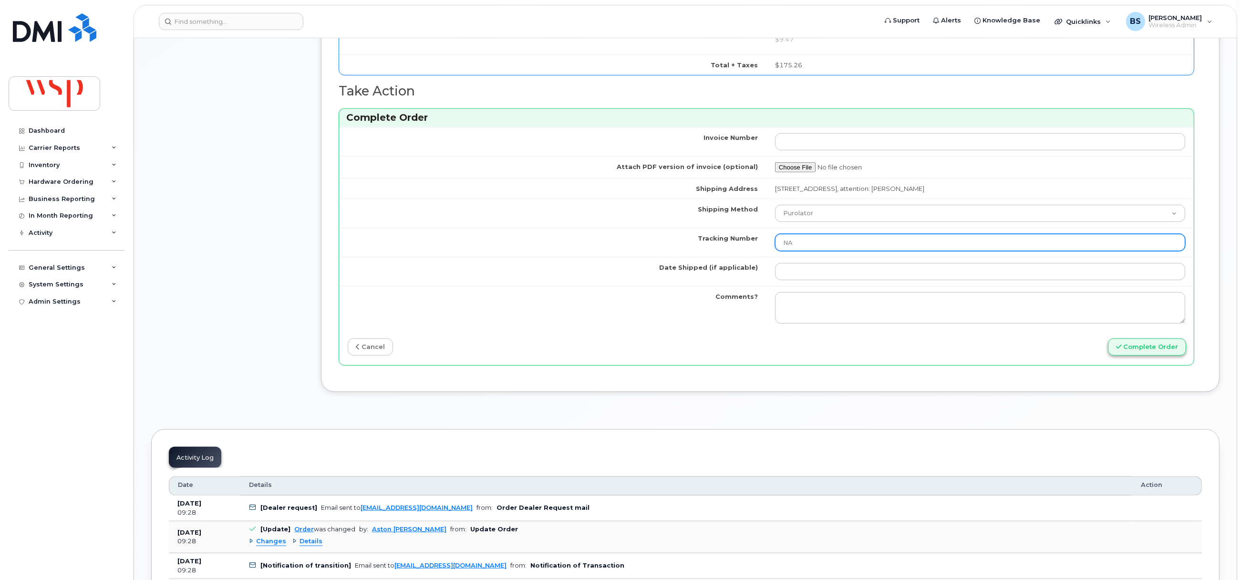
type input "NA"
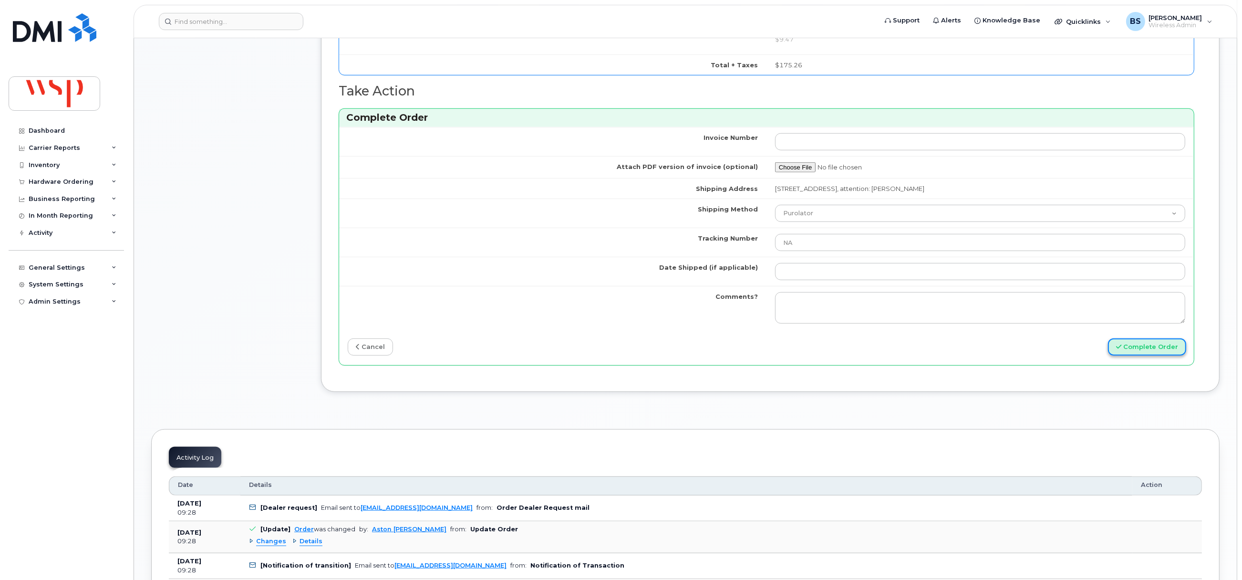
click at [1161, 349] on button "Complete Order" at bounding box center [1147, 347] width 78 height 18
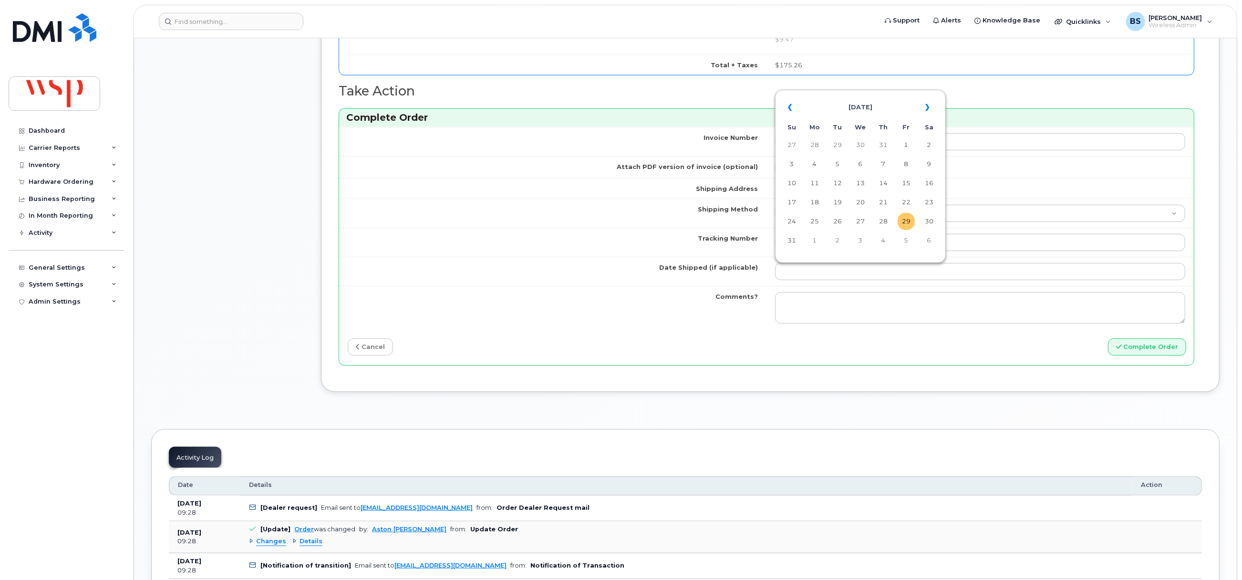
click at [908, 222] on td "29" at bounding box center [906, 221] width 17 height 17
type input "2025-08-29"
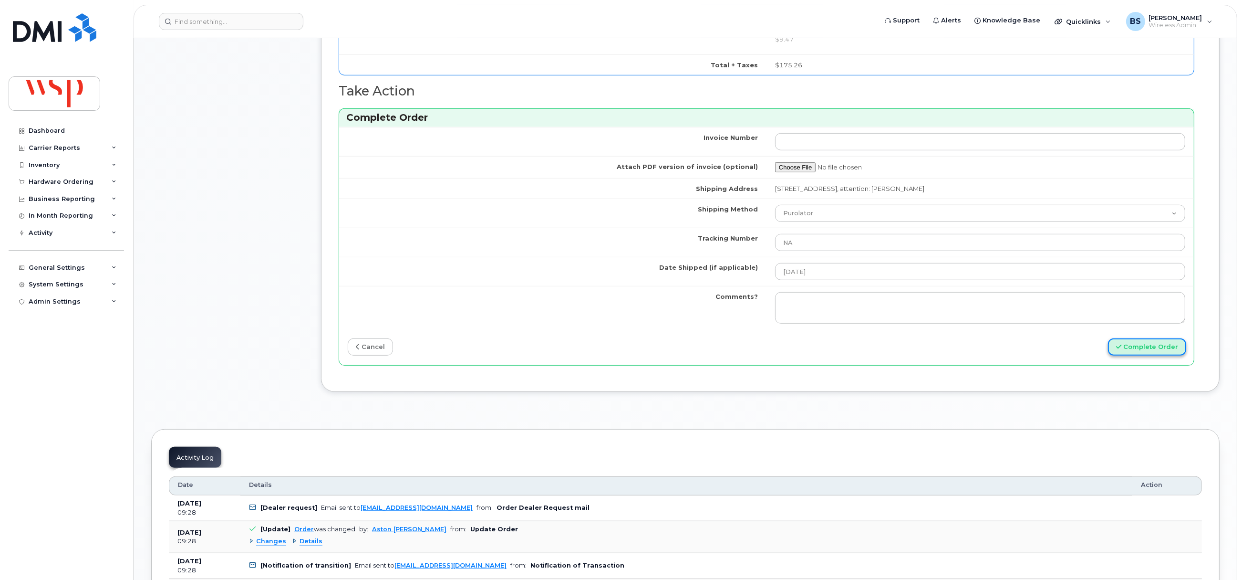
click at [1145, 346] on button "Complete Order" at bounding box center [1147, 347] width 78 height 18
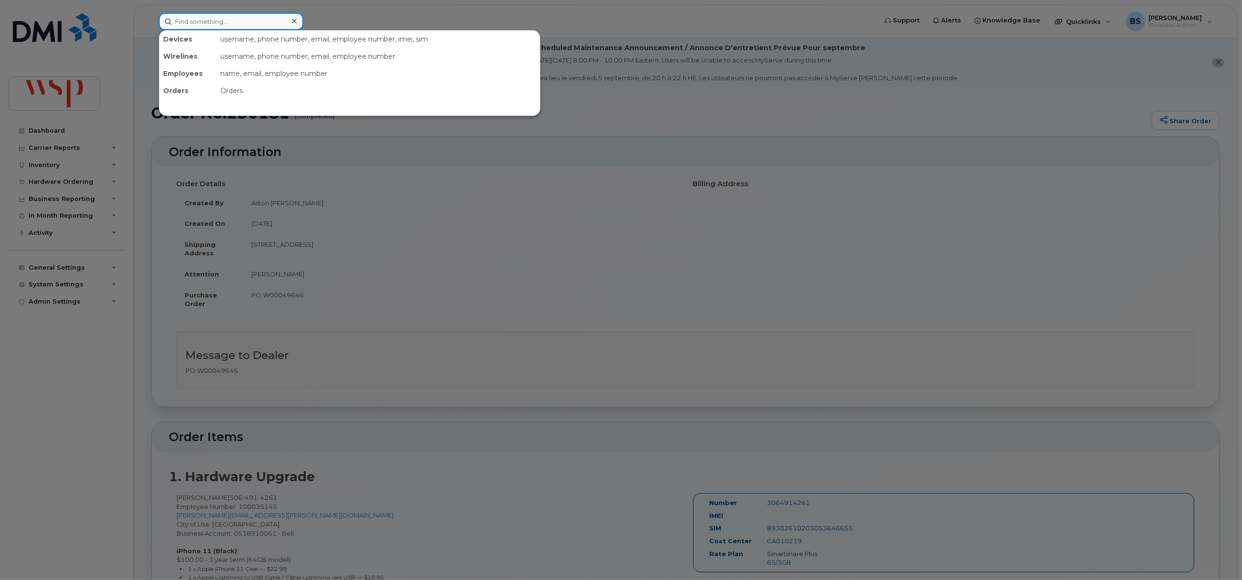
drag, startPoint x: 280, startPoint y: 20, endPoint x: 272, endPoint y: 22, distance: 7.5
click at [279, 20] on input at bounding box center [231, 21] width 145 height 17
paste input "Amélie Duval Courchesne"
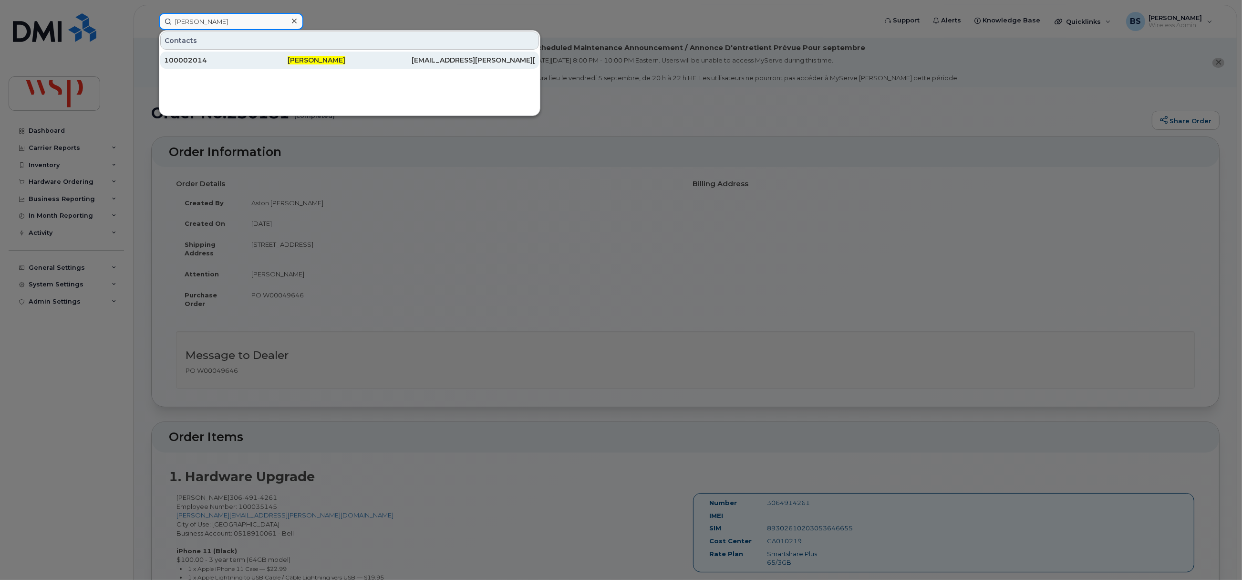
type input "Amélie Duval Courchesne"
click at [188, 59] on div "100002014" at bounding box center [226, 60] width 124 height 10
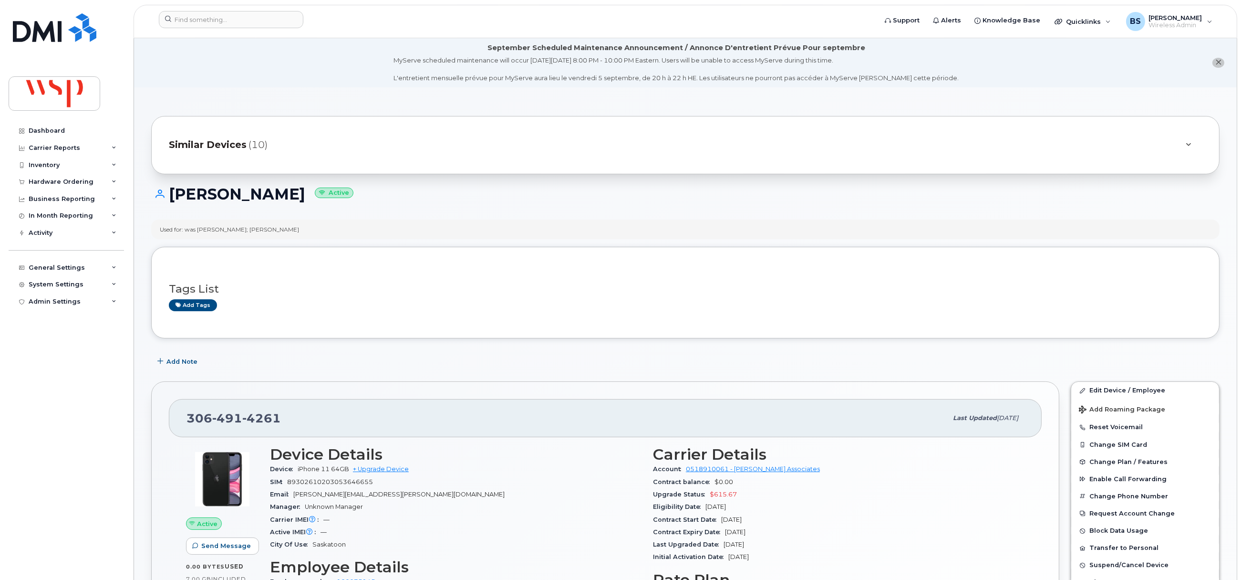
click at [377, 272] on div "Tags List Add tags" at bounding box center [685, 292] width 1033 height 56
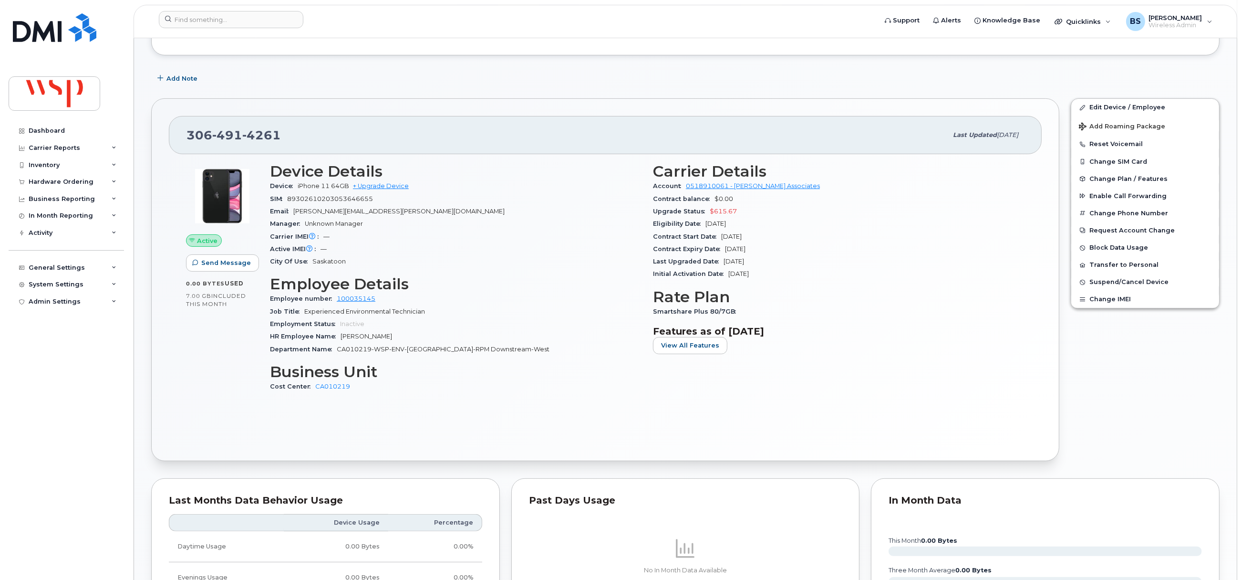
scroll to position [143, 0]
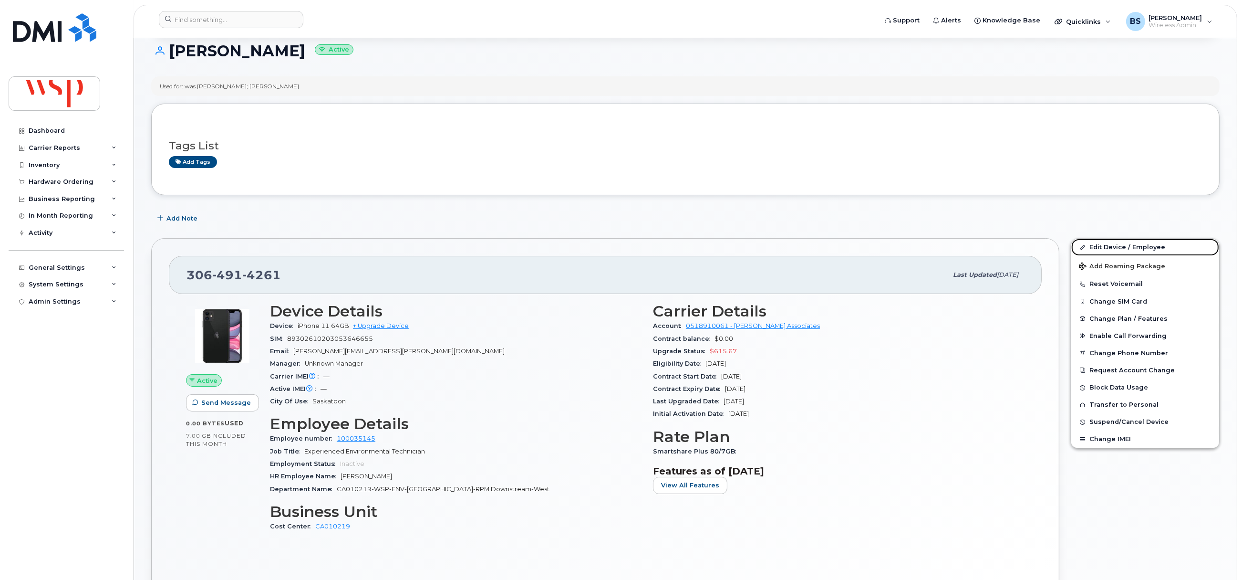
drag, startPoint x: 1101, startPoint y: 248, endPoint x: 1085, endPoint y: 226, distance: 27.3
click at [1101, 248] on link "Edit Device / Employee" at bounding box center [1145, 246] width 148 height 17
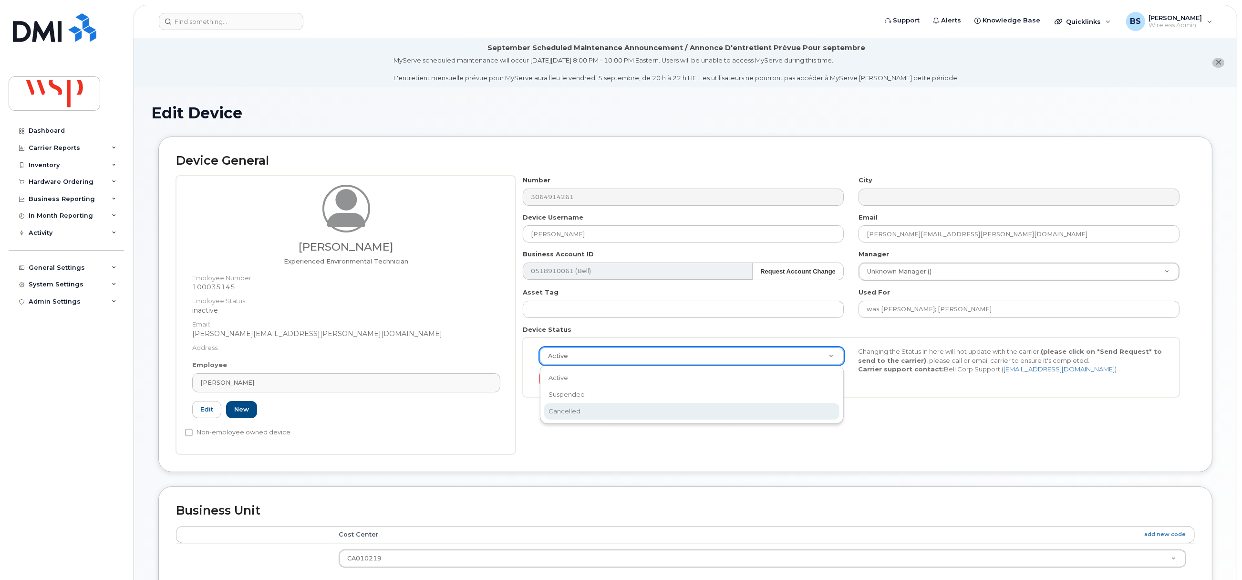
select select "cancelled"
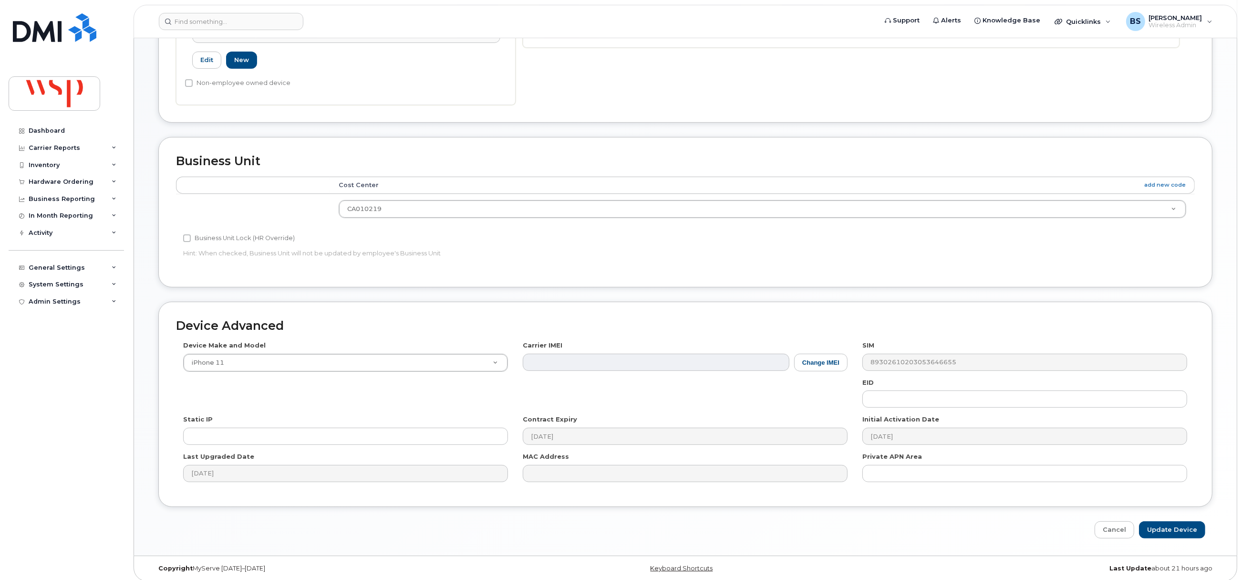
scroll to position [358, 0]
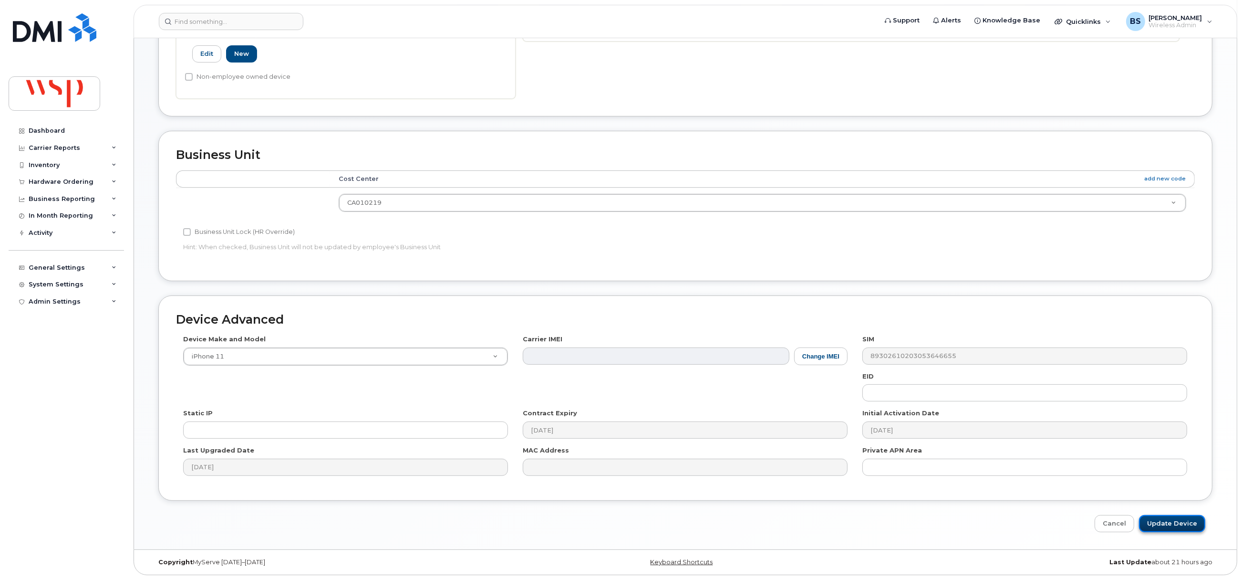
click at [1169, 526] on input "Update Device" at bounding box center [1172, 524] width 66 height 18
type input "Saving..."
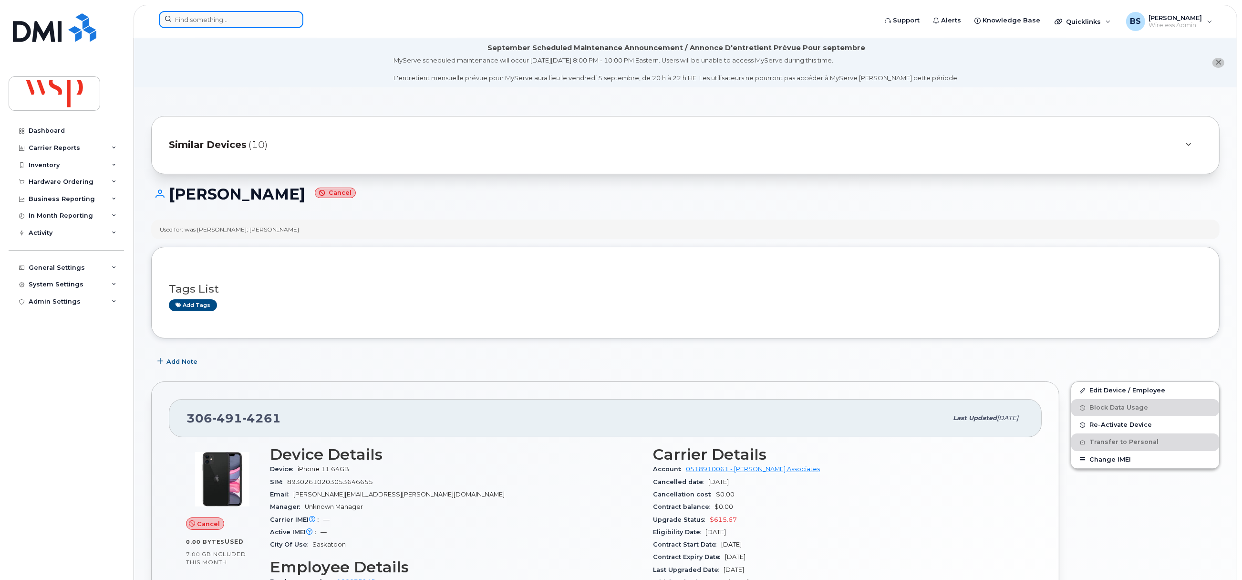
paste input "3062502017"
drag, startPoint x: 212, startPoint y: 20, endPoint x: 208, endPoint y: 25, distance: 6.8
click at [212, 20] on input at bounding box center [231, 19] width 145 height 17
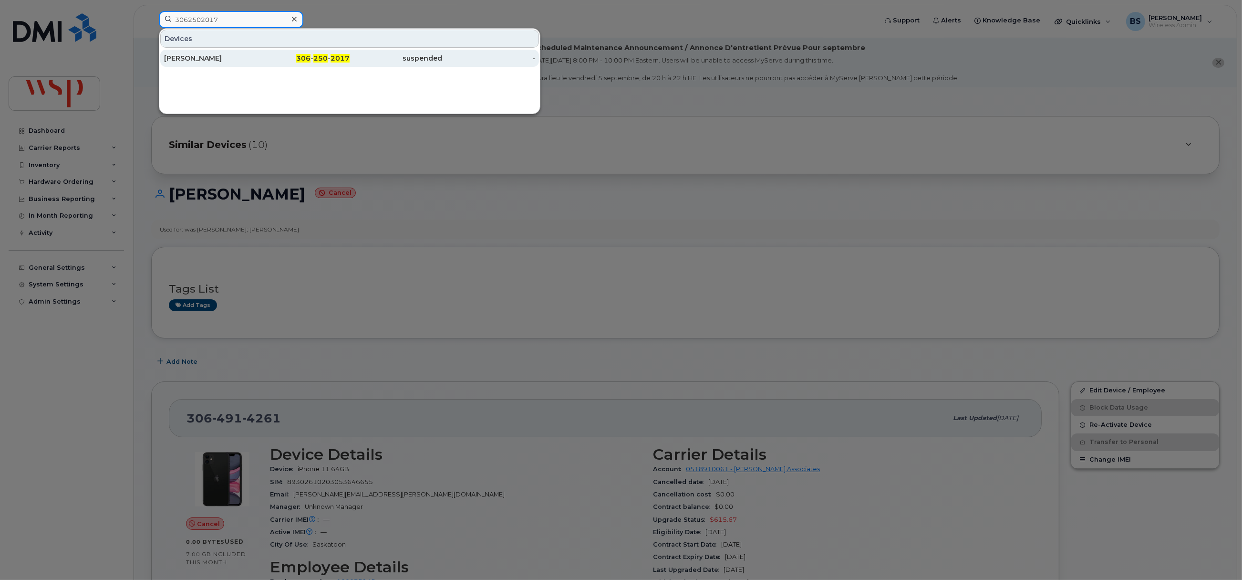
type input "3062502017"
click at [187, 58] on div "Tyler Kondra" at bounding box center [210, 58] width 93 height 10
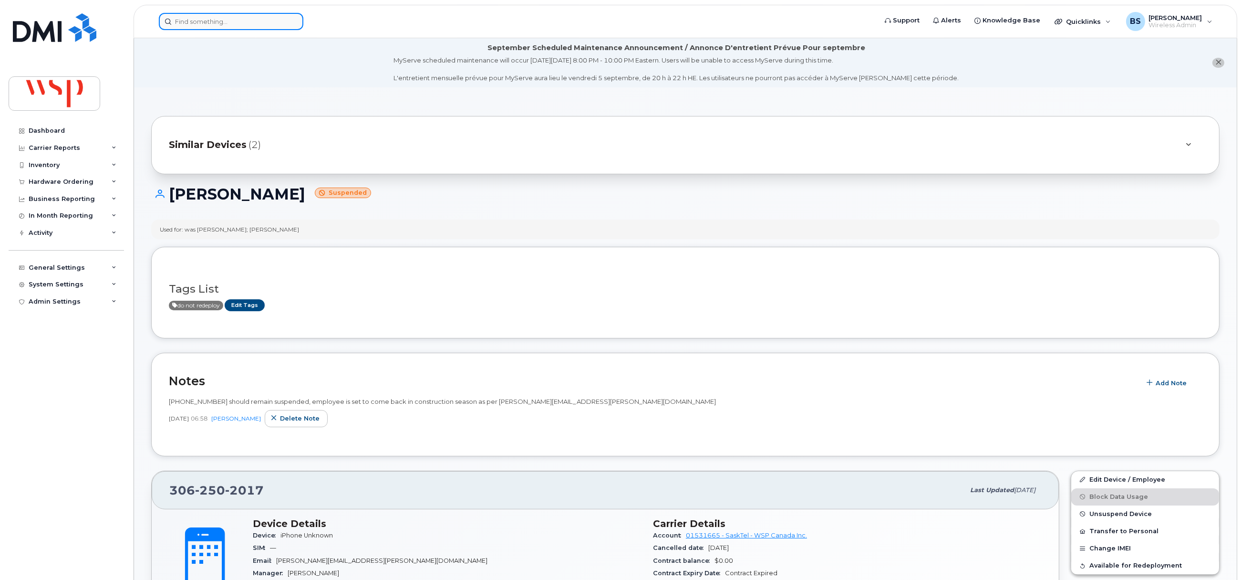
click at [218, 22] on input at bounding box center [231, 21] width 145 height 17
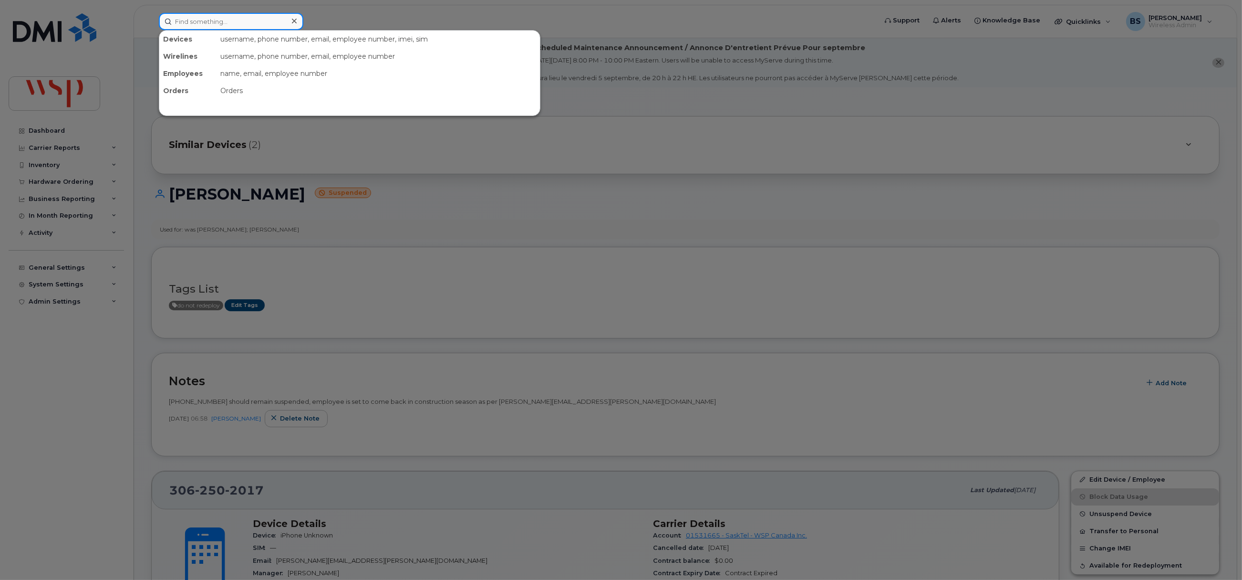
paste input "3069812990"
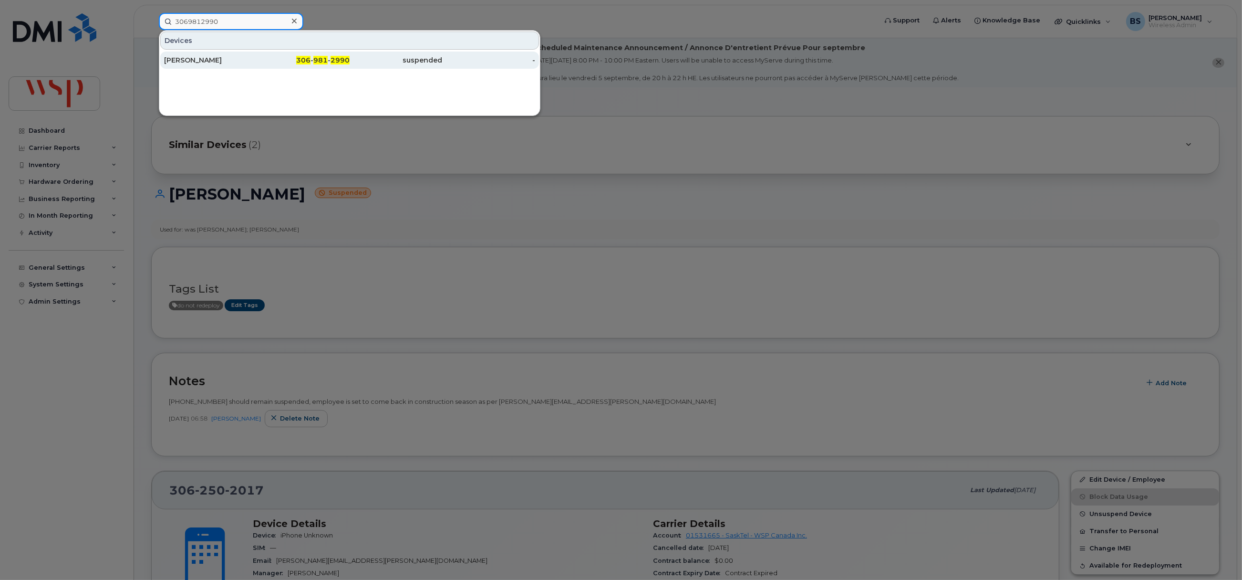
type input "3069812990"
click at [196, 56] on div "[PERSON_NAME]" at bounding box center [210, 60] width 93 height 10
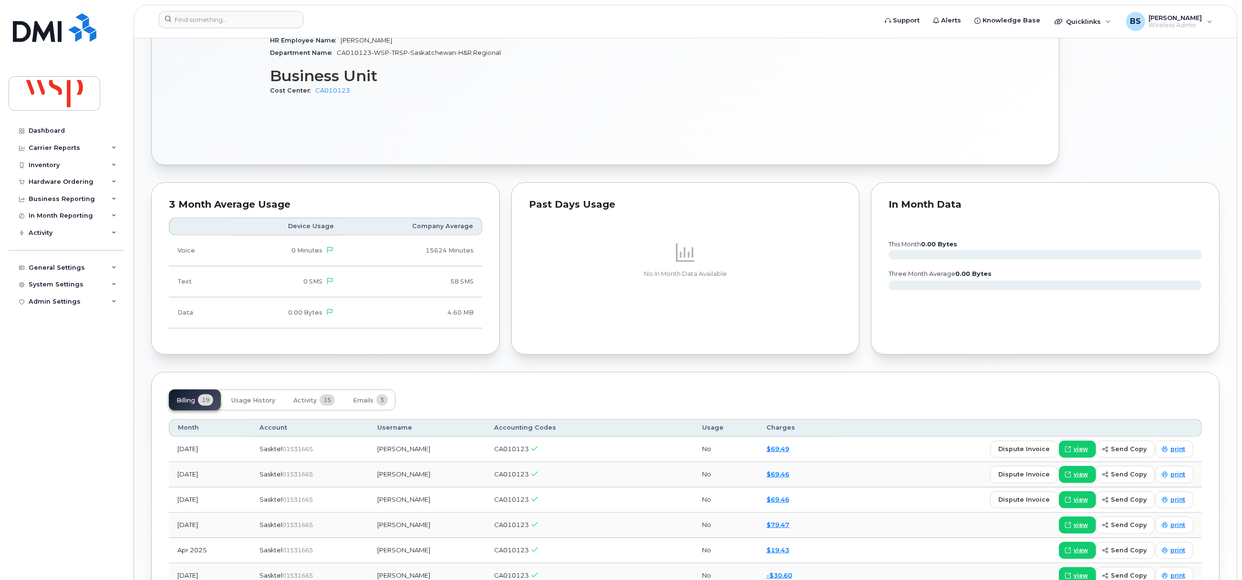
scroll to position [357, 0]
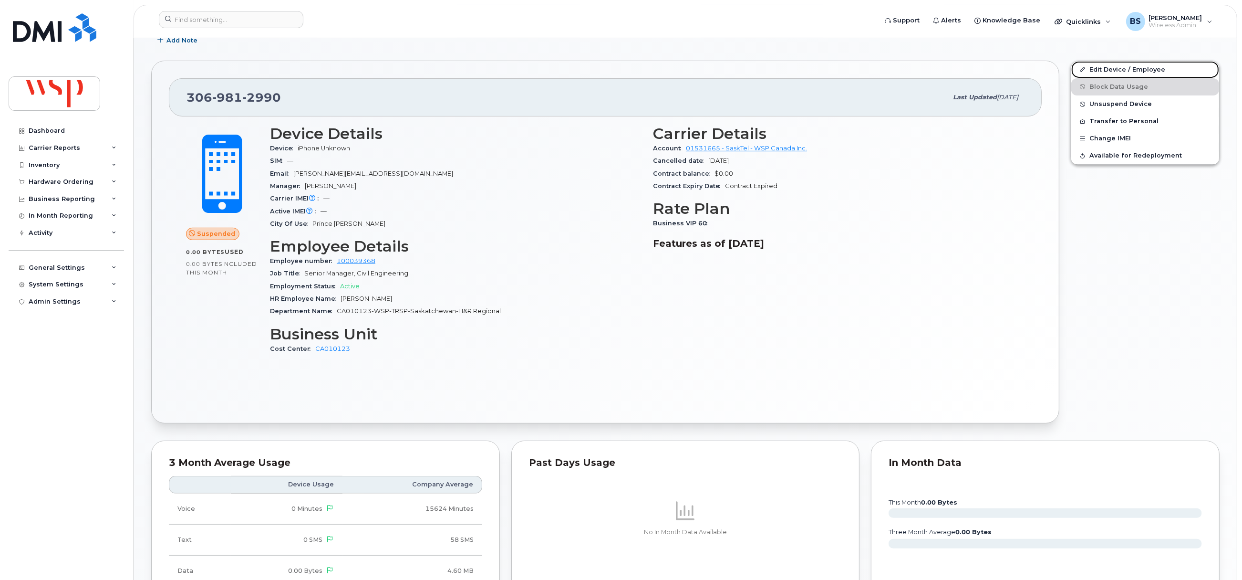
drag, startPoint x: 1096, startPoint y: 67, endPoint x: 941, endPoint y: 99, distance: 158.7
click at [1096, 67] on link "Edit Device / Employee" at bounding box center [1145, 69] width 148 height 17
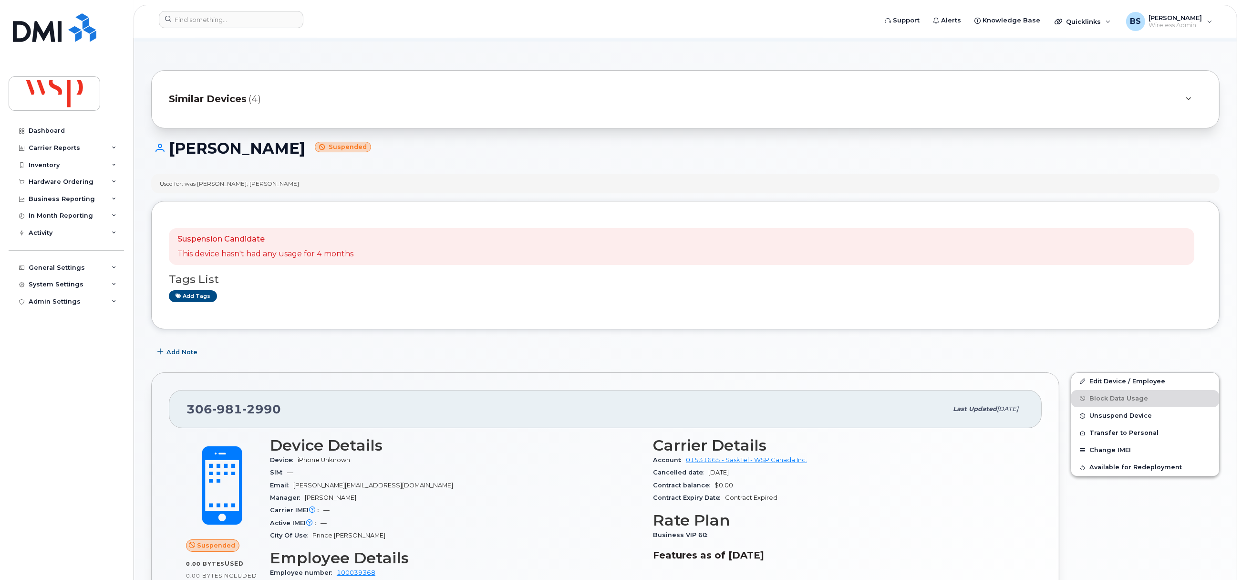
scroll to position [71, 0]
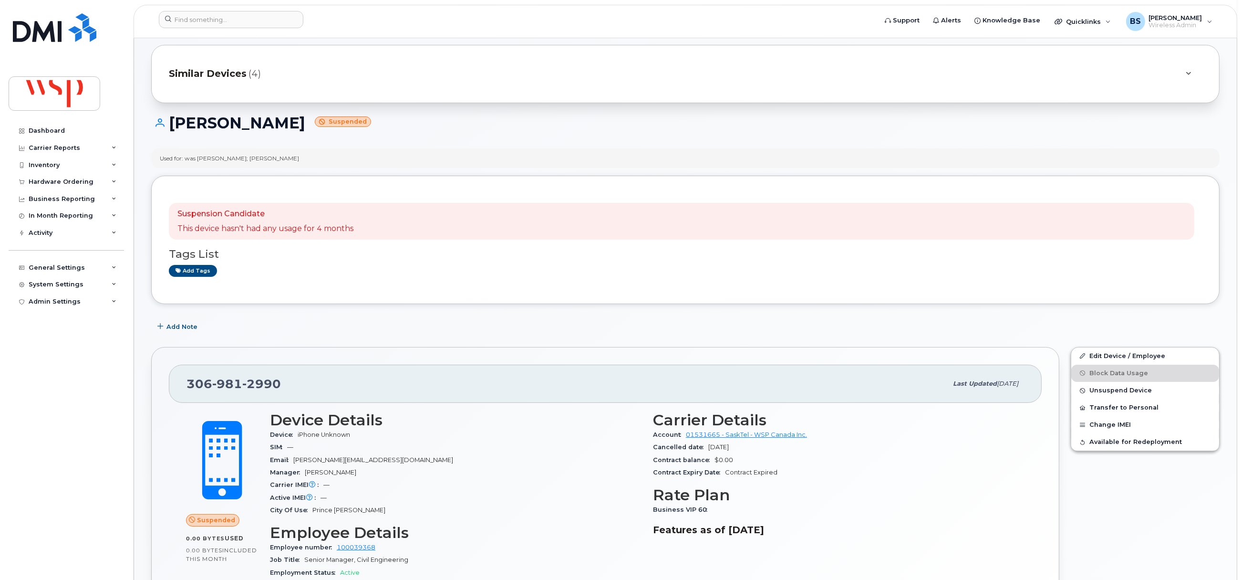
drag, startPoint x: 380, startPoint y: 474, endPoint x: 307, endPoint y: 476, distance: 73.5
click at [307, 476] on div "Manager Brandi Telfer-Konchuk" at bounding box center [456, 472] width 372 height 12
copy span "[PERSON_NAME]"
drag, startPoint x: 252, startPoint y: 383, endPoint x: 182, endPoint y: 379, distance: 70.2
click at [174, 385] on div "306 981 2990 Last updated Jun 10, 2025" at bounding box center [605, 383] width 873 height 38
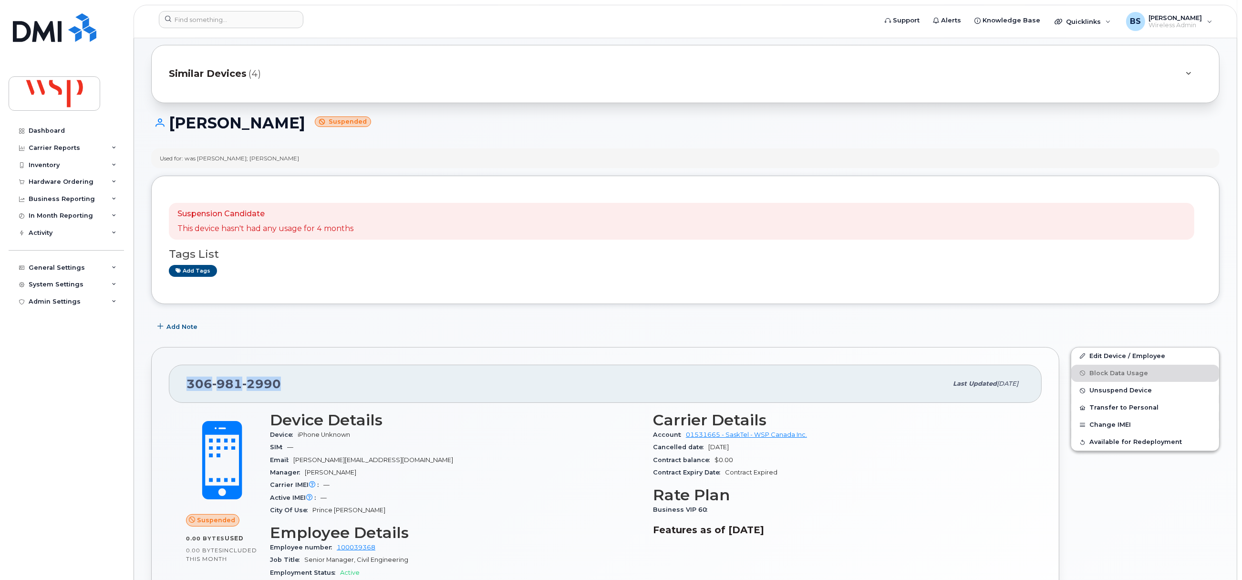
copy span "306 981 2990"
click at [205, 155] on div "Used for: was Larry Heinrich; Timothy Makahoniuk" at bounding box center [229, 158] width 139 height 8
click at [327, 159] on div "Used for: was Larry Heinrich; Timothy Makahoniuk" at bounding box center [685, 158] width 1068 height 20
copy div "Larry Heinrich; Timothy Makahoniuk"
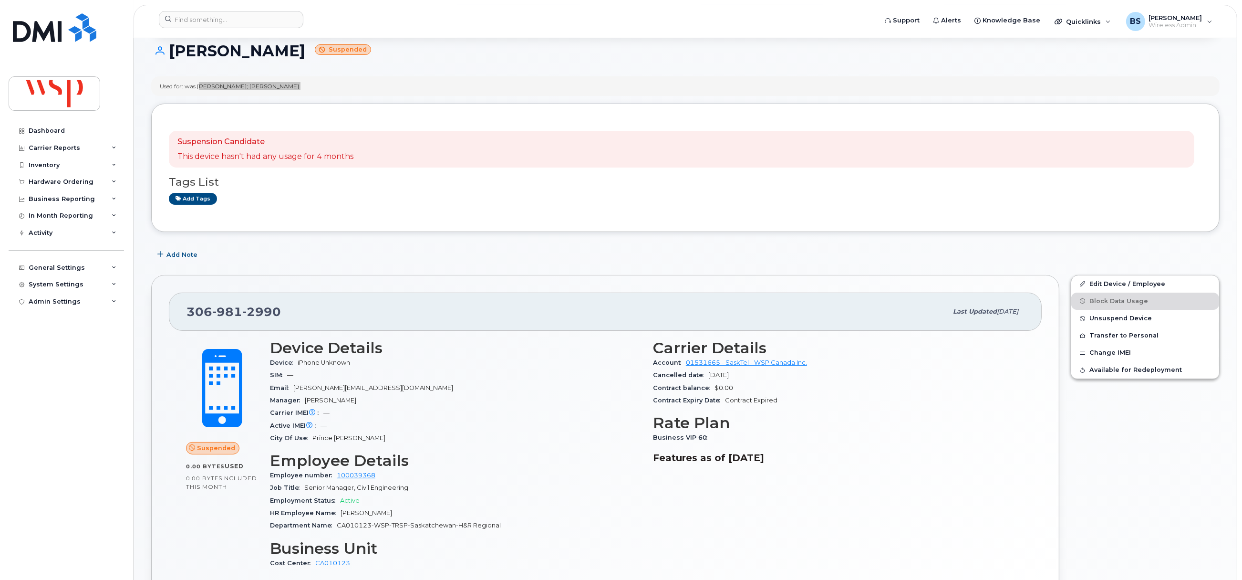
scroll to position [0, 0]
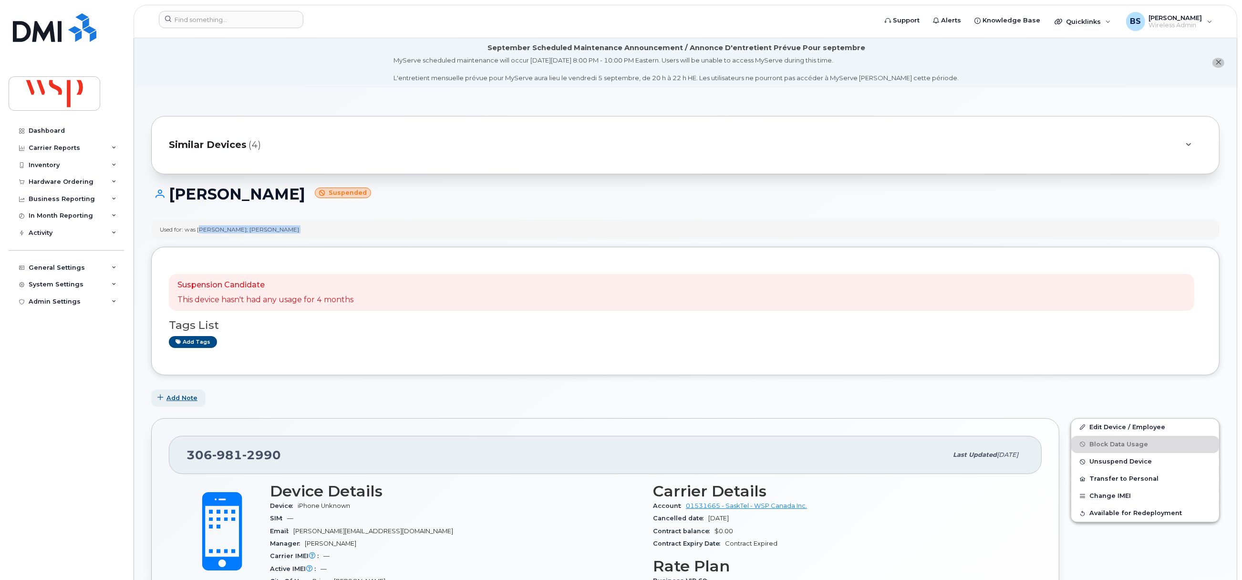
click at [176, 396] on span "Add Note" at bounding box center [181, 397] width 31 height 9
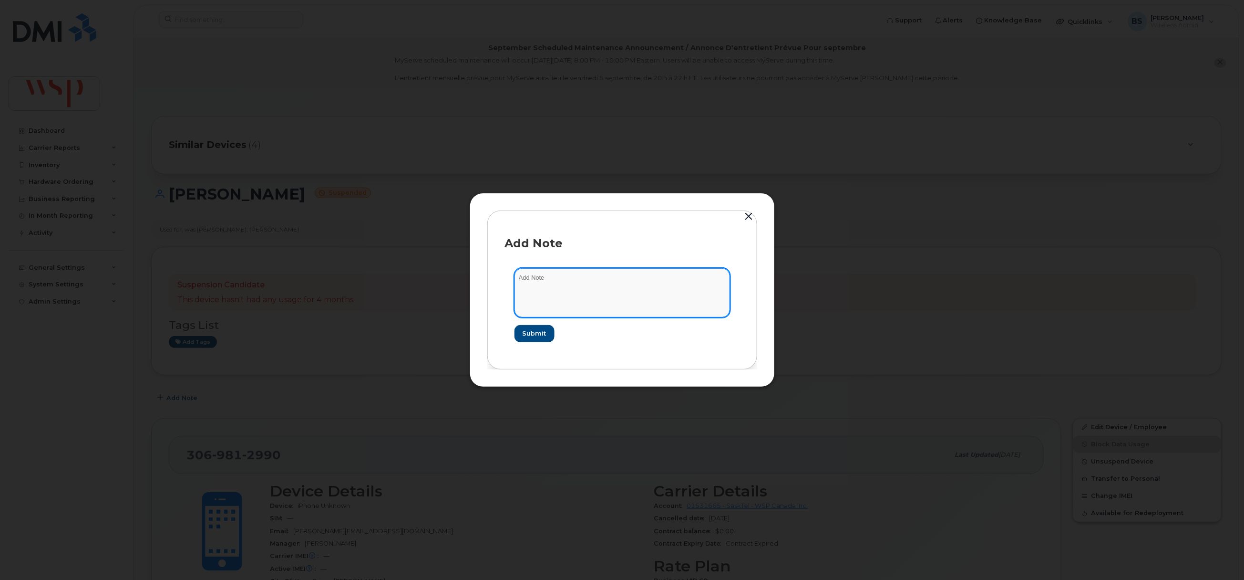
click at [627, 298] on textarea at bounding box center [623, 292] width 216 height 49
paste textarea "Brandi Telfer-Konchuk"
type textarea "asked Brandi Telfer-Konchuk if line can be cancelled"
click at [540, 335] on span "Submit" at bounding box center [534, 333] width 24 height 9
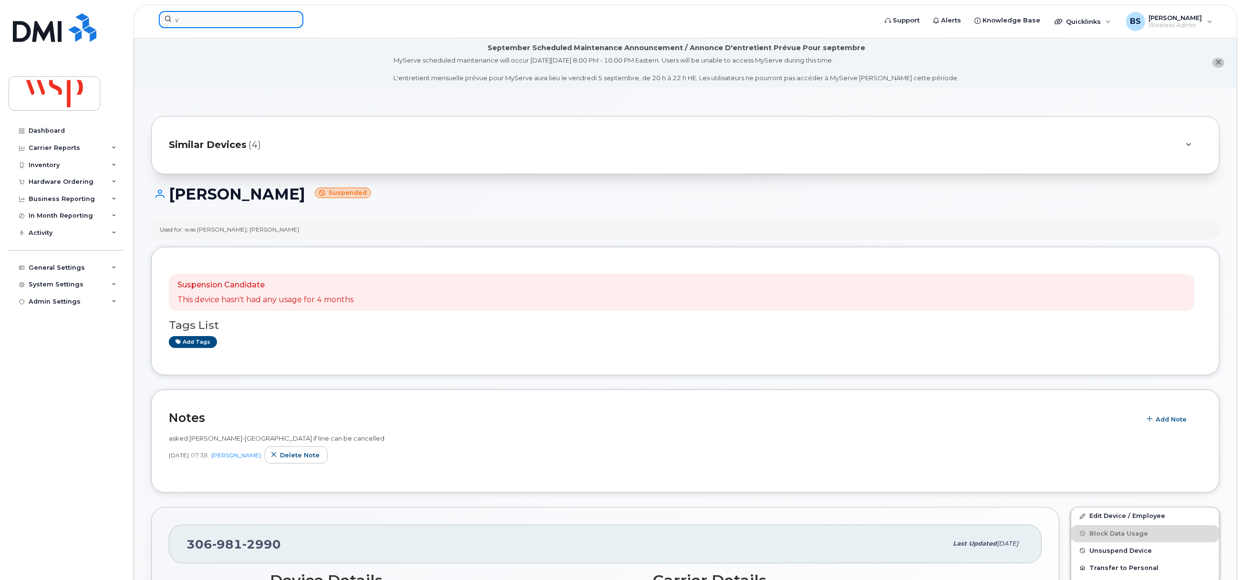
click at [227, 23] on input "v" at bounding box center [231, 19] width 145 height 17
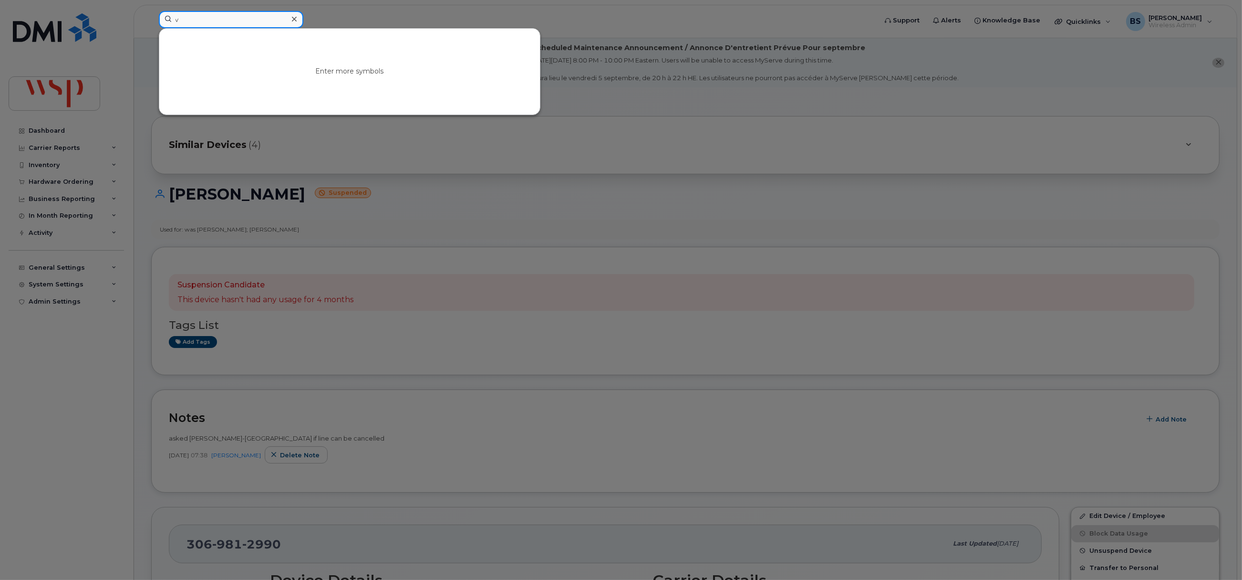
click at [151, 29] on div "v Enter more symbols" at bounding box center [514, 21] width 727 height 21
paste input "3062502017"
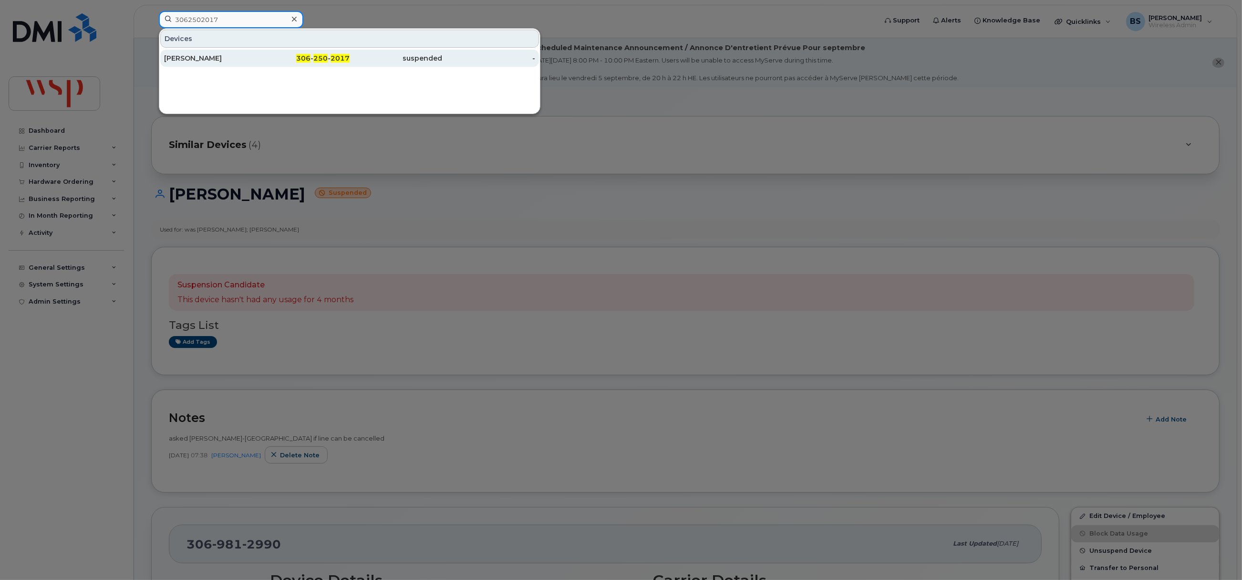
type input "3062502017"
drag, startPoint x: 189, startPoint y: 56, endPoint x: 237, endPoint y: 75, distance: 51.8
click at [189, 56] on div "Tyler Kondra" at bounding box center [210, 58] width 93 height 10
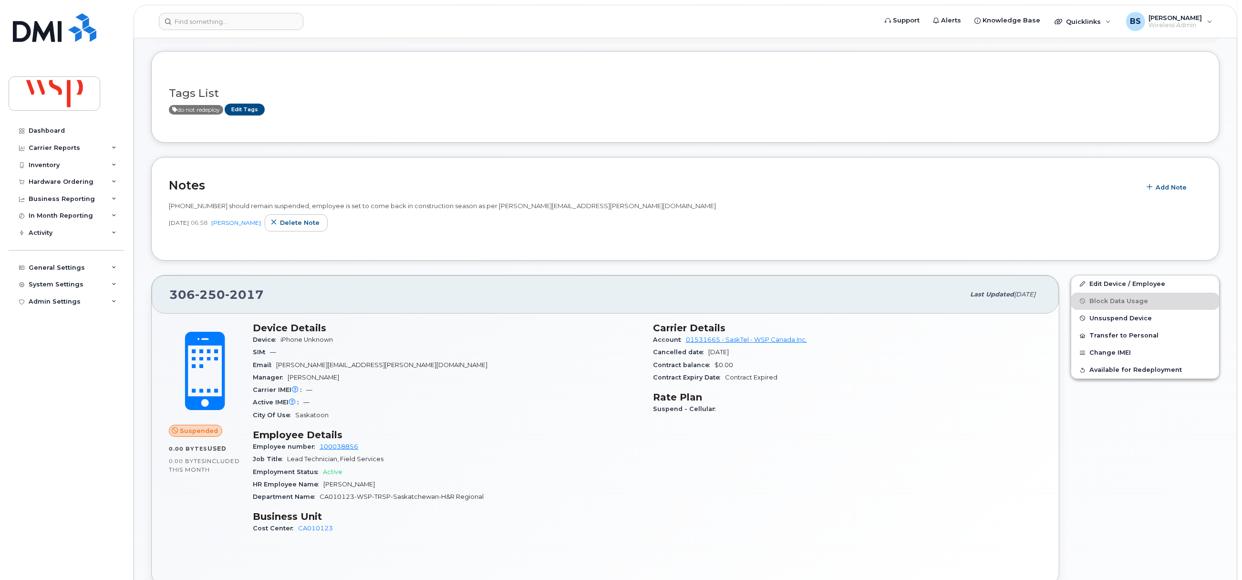
scroll to position [71, 0]
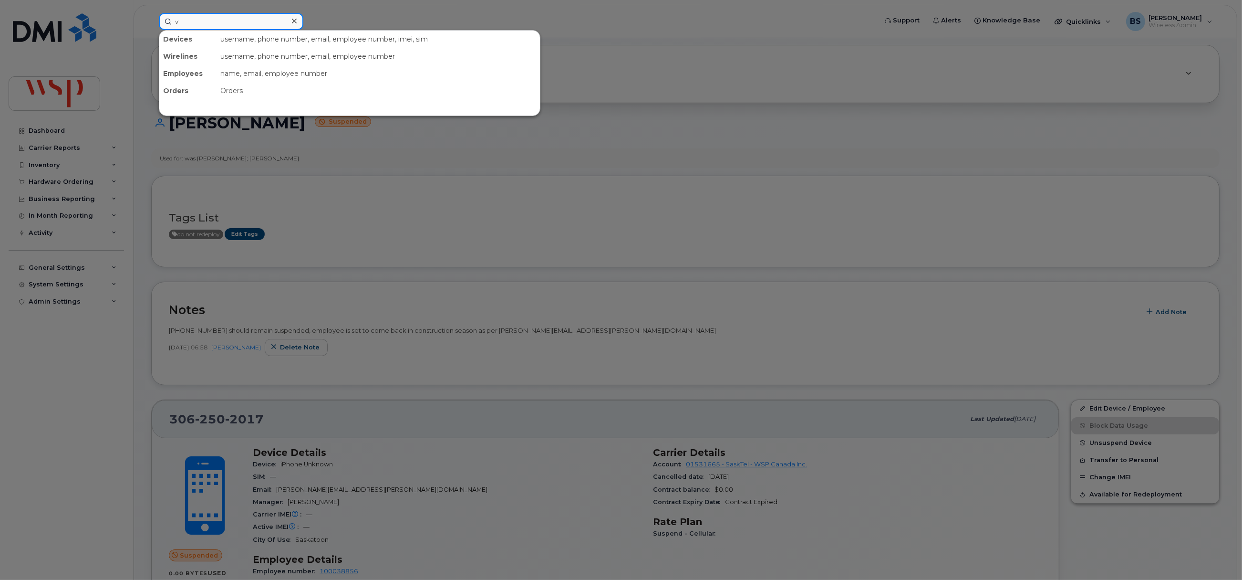
drag, startPoint x: 188, startPoint y: 21, endPoint x: 191, endPoint y: 28, distance: 6.6
click at [190, 22] on input "v" at bounding box center [231, 21] width 145 height 17
drag, startPoint x: 145, startPoint y: 27, endPoint x: 136, endPoint y: 27, distance: 9.1
click at [151, 27] on div "v Enter more symbols" at bounding box center [514, 21] width 727 height 17
paste input "5146050238"
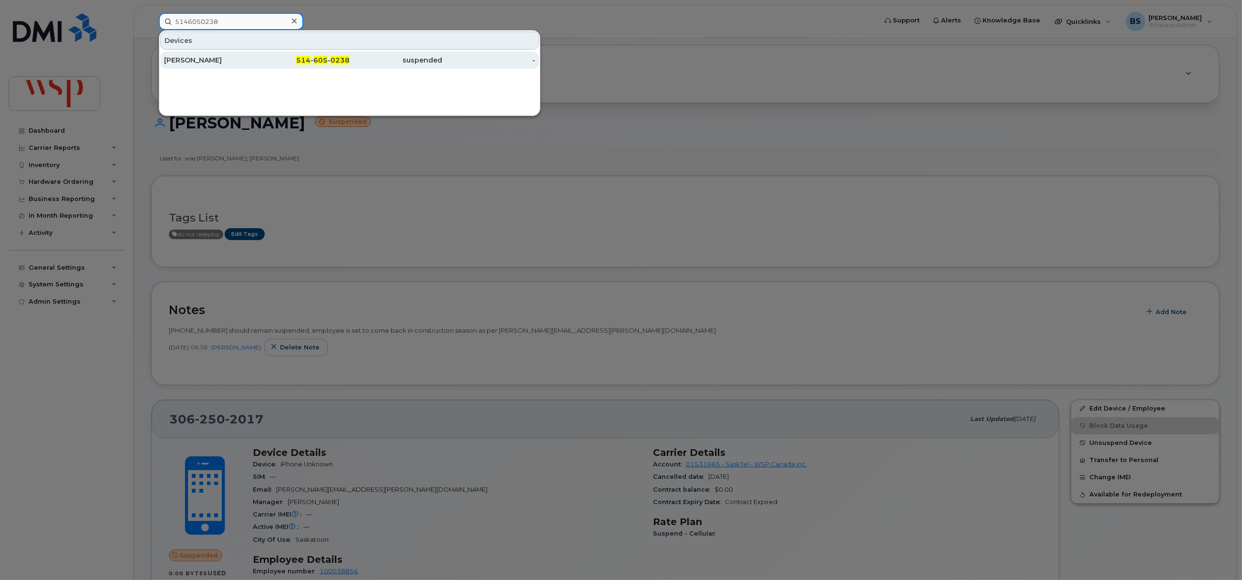
type input "5146050238"
click at [187, 58] on div "Julie Giroux" at bounding box center [210, 60] width 93 height 10
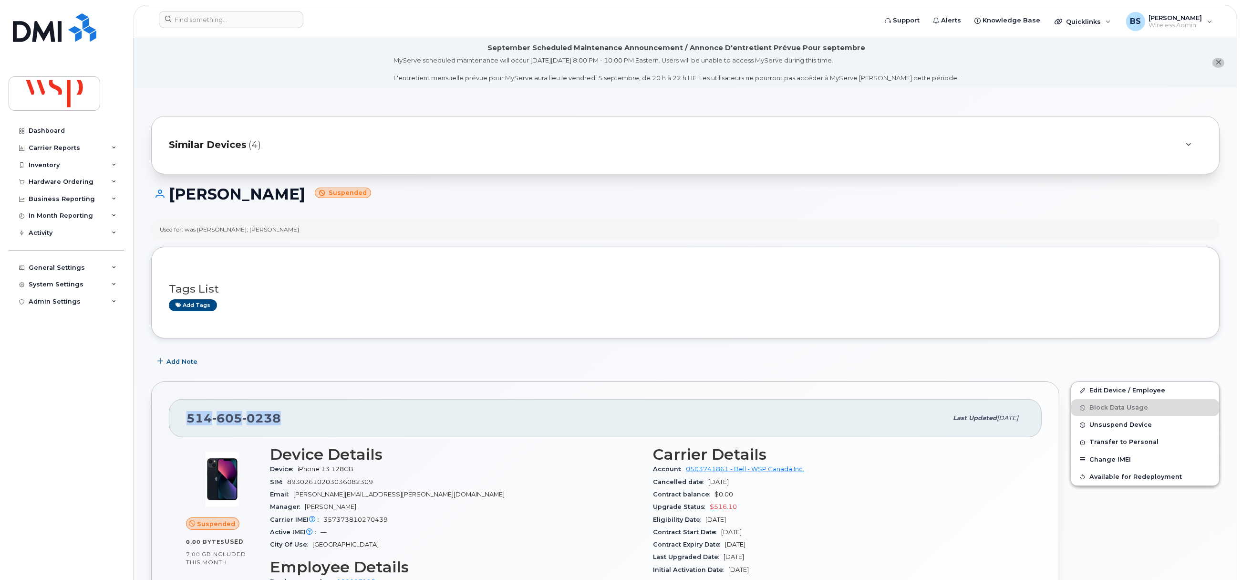
drag, startPoint x: 293, startPoint y: 416, endPoint x: 175, endPoint y: 418, distance: 118.8
click at [175, 418] on div "514 605 0238 Last updated Jul 10, 2025" at bounding box center [605, 418] width 873 height 38
copy span "514 605 0238"
click at [434, 255] on div "Tags List Add tags" at bounding box center [685, 293] width 1068 height 92
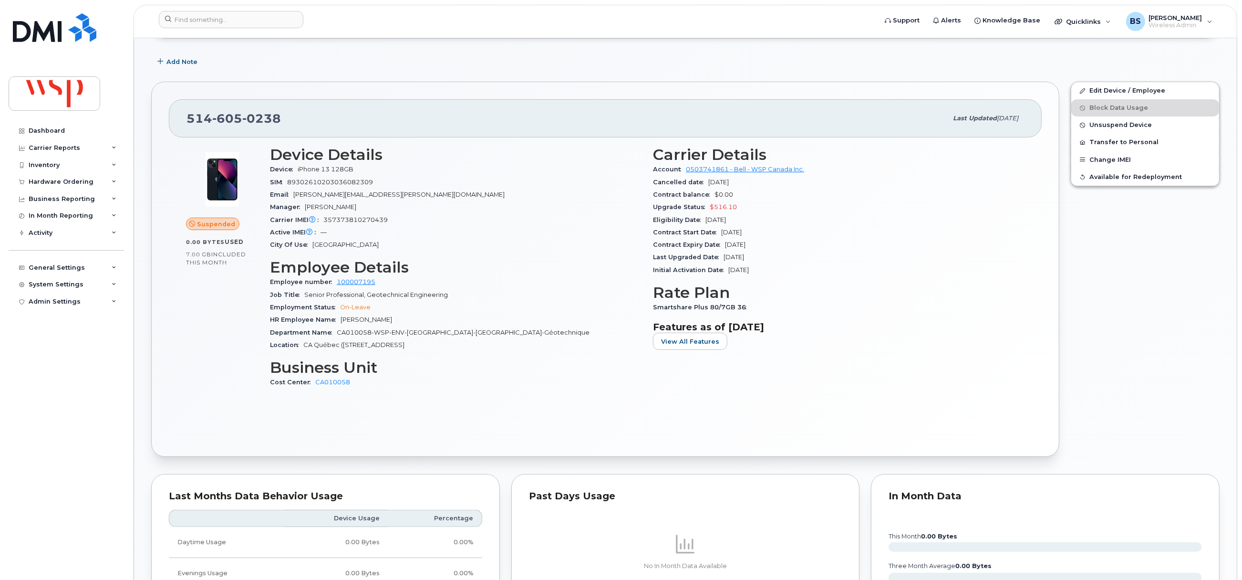
scroll to position [286, 0]
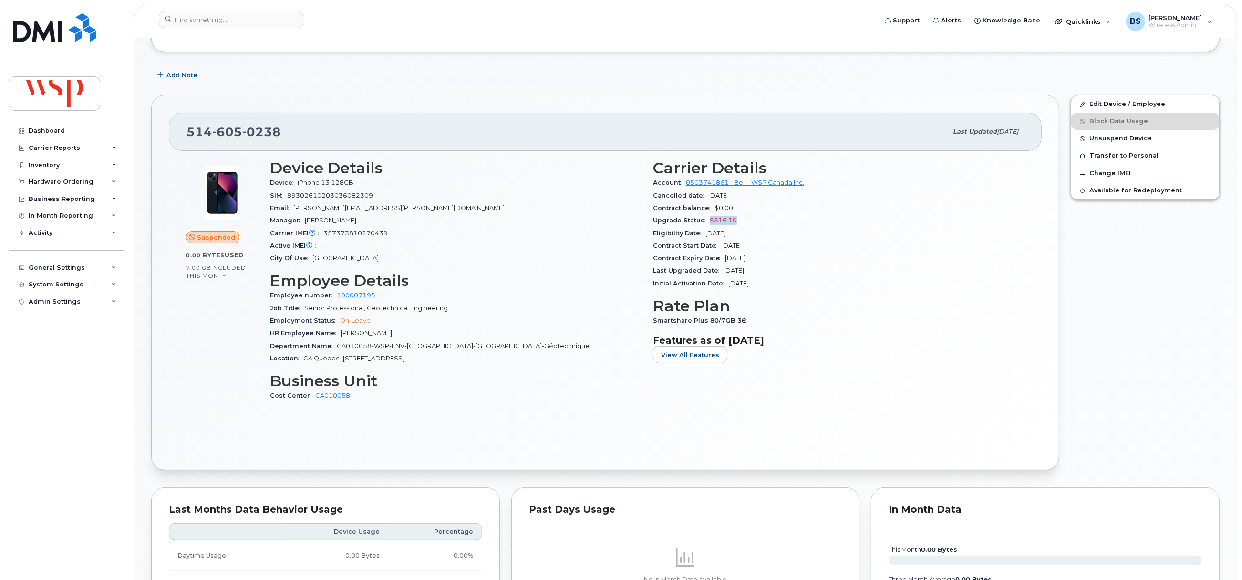
drag, startPoint x: 744, startPoint y: 220, endPoint x: 710, endPoint y: 226, distance: 34.8
click at [710, 226] on div "Upgrade Status $516.10" at bounding box center [839, 220] width 372 height 12
copy span "$516.10"
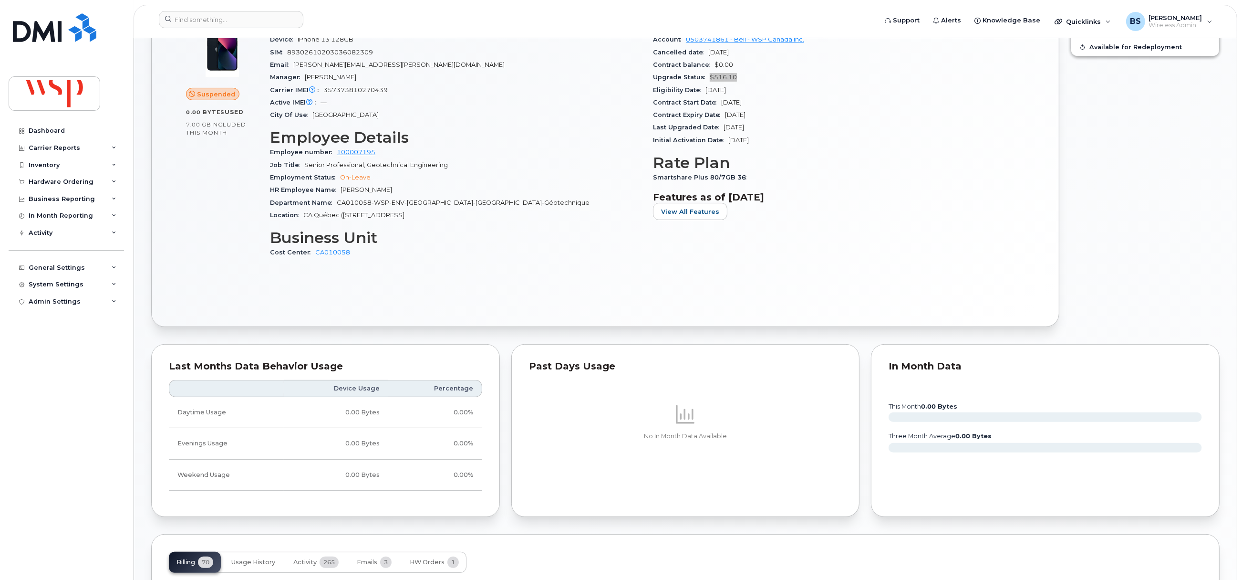
scroll to position [787, 0]
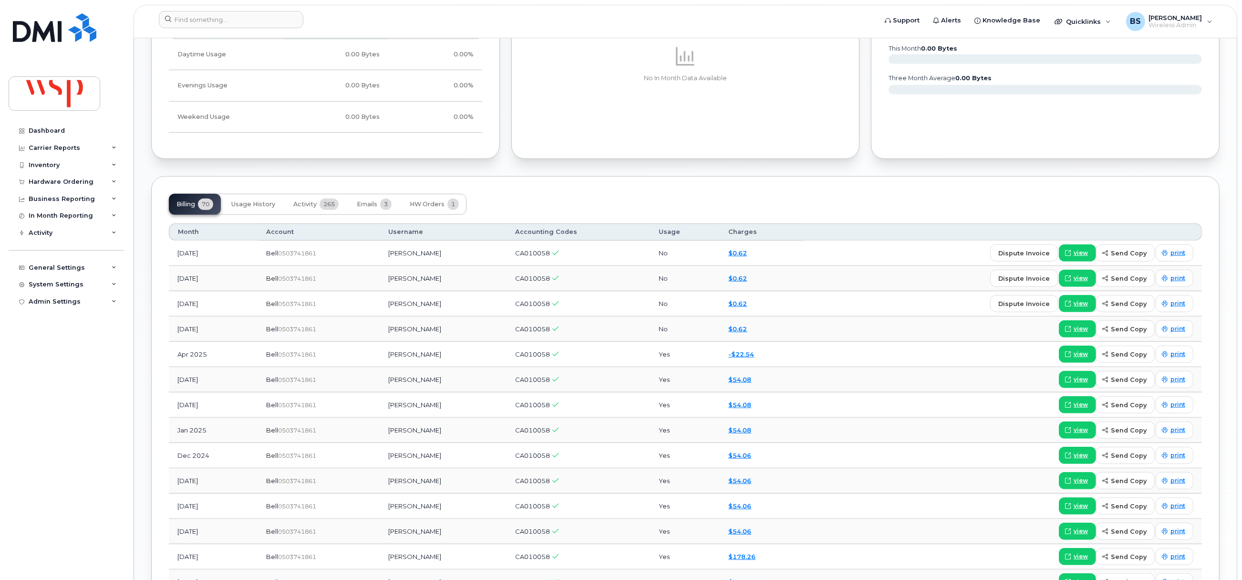
drag, startPoint x: 475, startPoint y: 383, endPoint x: 386, endPoint y: 383, distance: 88.7
click at [386, 383] on td "Amélie Duval Courchesne" at bounding box center [443, 379] width 127 height 25
copy td "Amélie Duval Courchesne"
click at [311, 205] on span "Activity" at bounding box center [304, 204] width 23 height 8
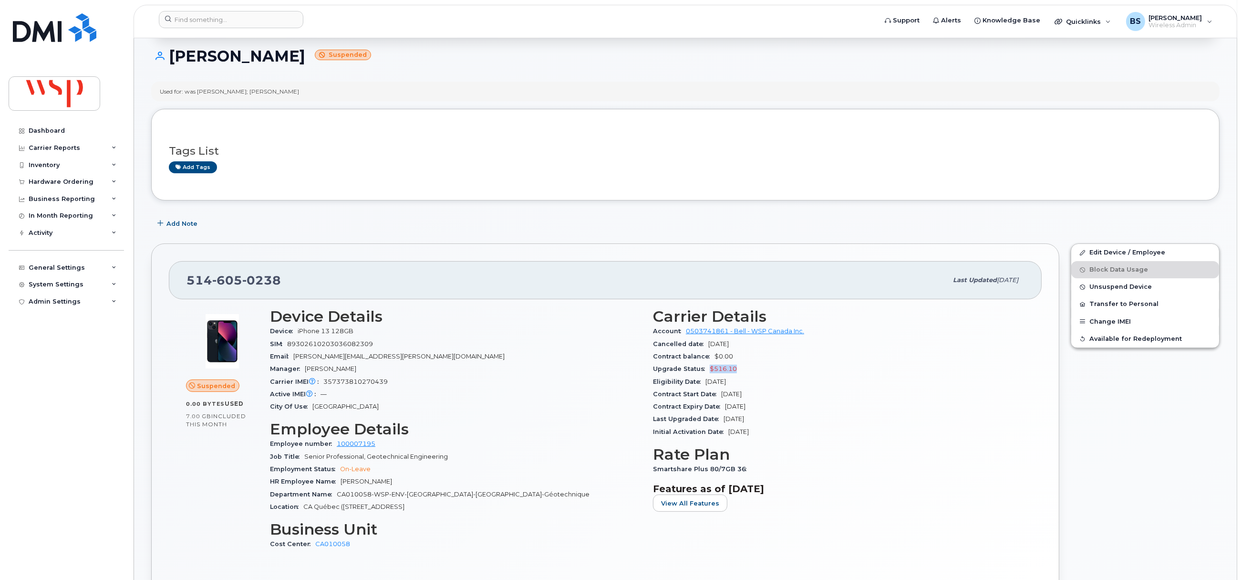
scroll to position [0, 0]
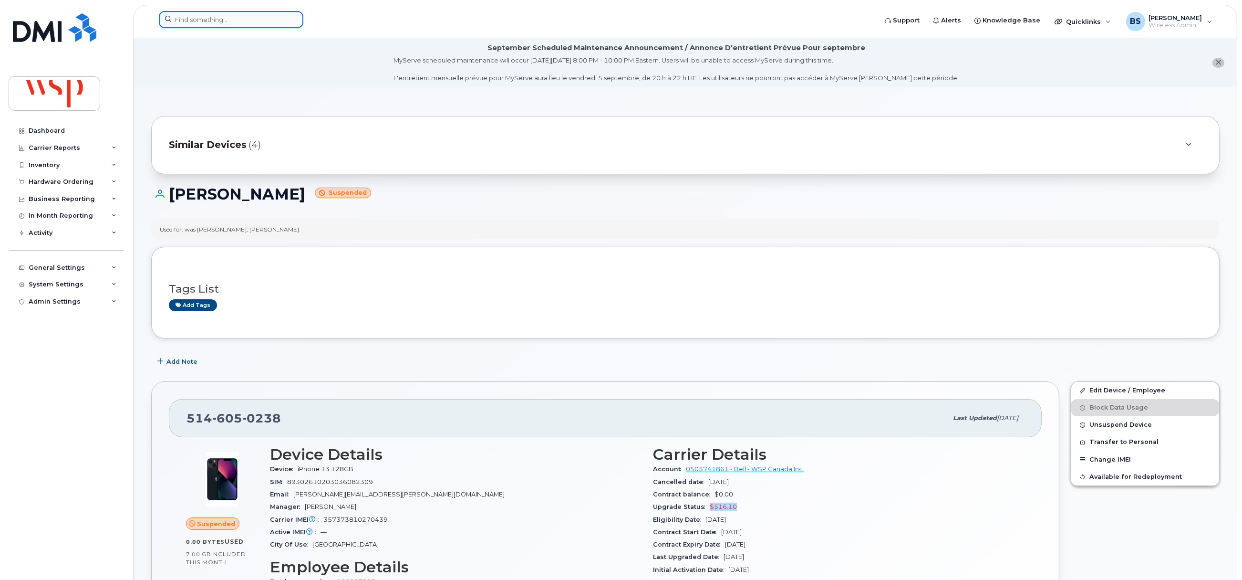
click at [207, 16] on input at bounding box center [231, 19] width 145 height 17
paste input "8195712357"
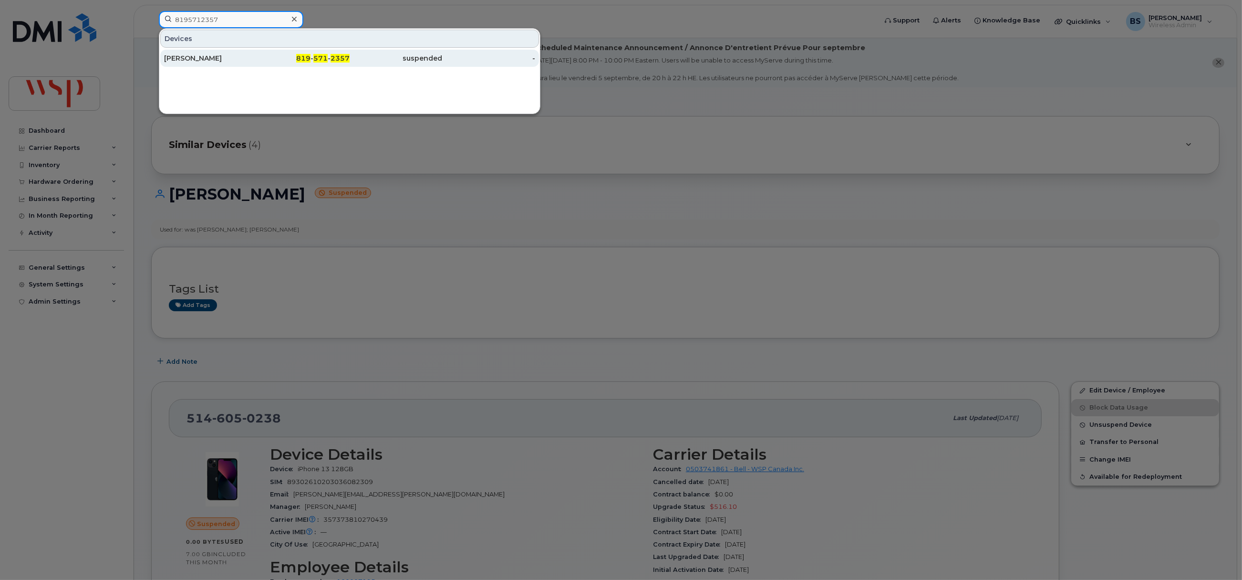
type input "8195712357"
click at [195, 56] on div "Nathalie Martet" at bounding box center [210, 58] width 93 height 10
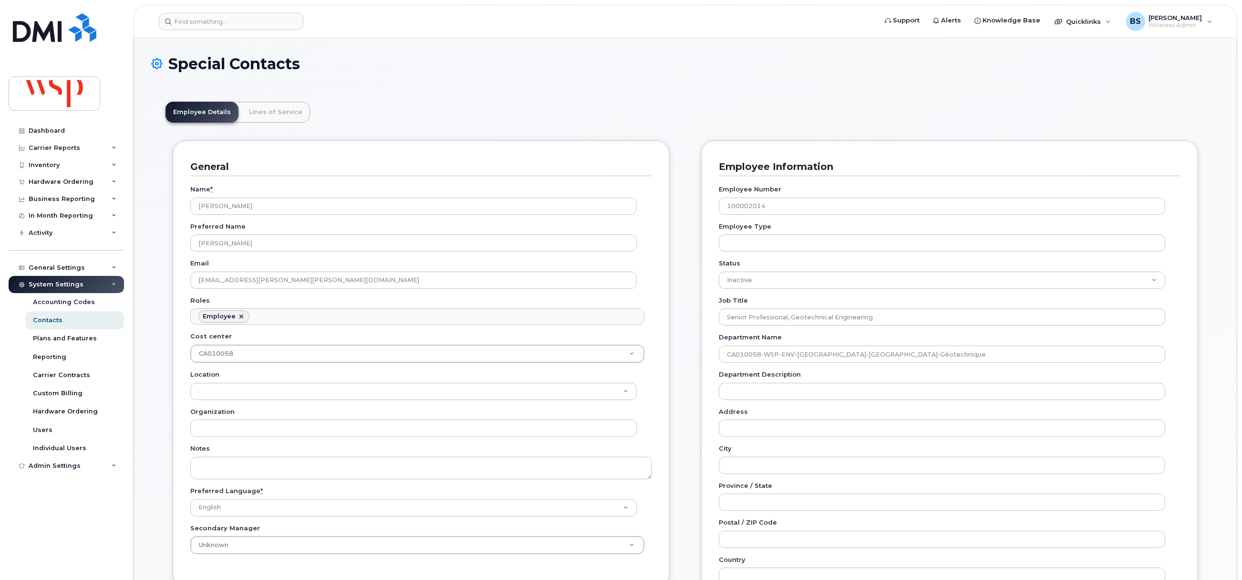
scroll to position [28, 0]
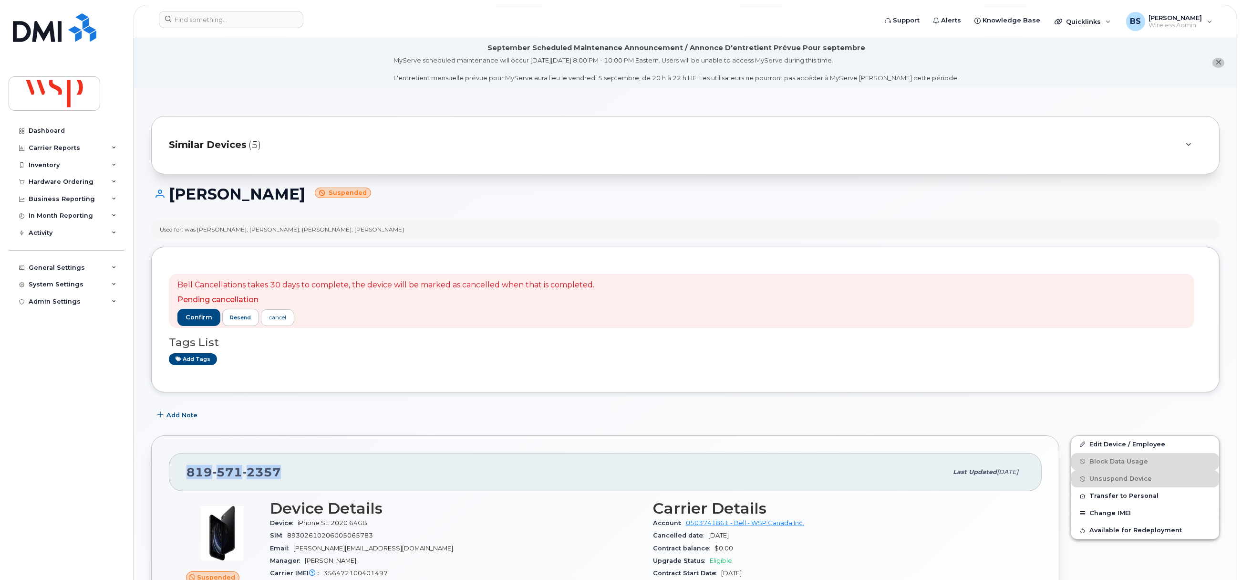
drag, startPoint x: 208, startPoint y: 473, endPoint x: 178, endPoint y: 474, distance: 29.6
click at [178, 474] on div "[PHONE_NUMBER] Last updated [DATE]" at bounding box center [605, 472] width 873 height 38
copy span "[PHONE_NUMBER]"
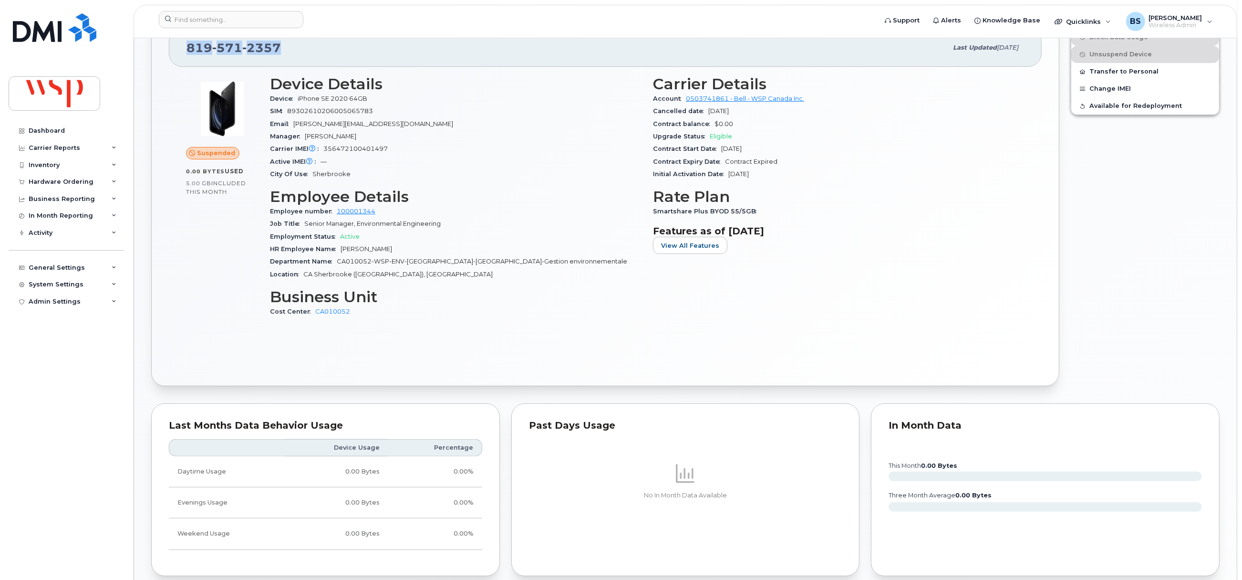
scroll to position [429, 0]
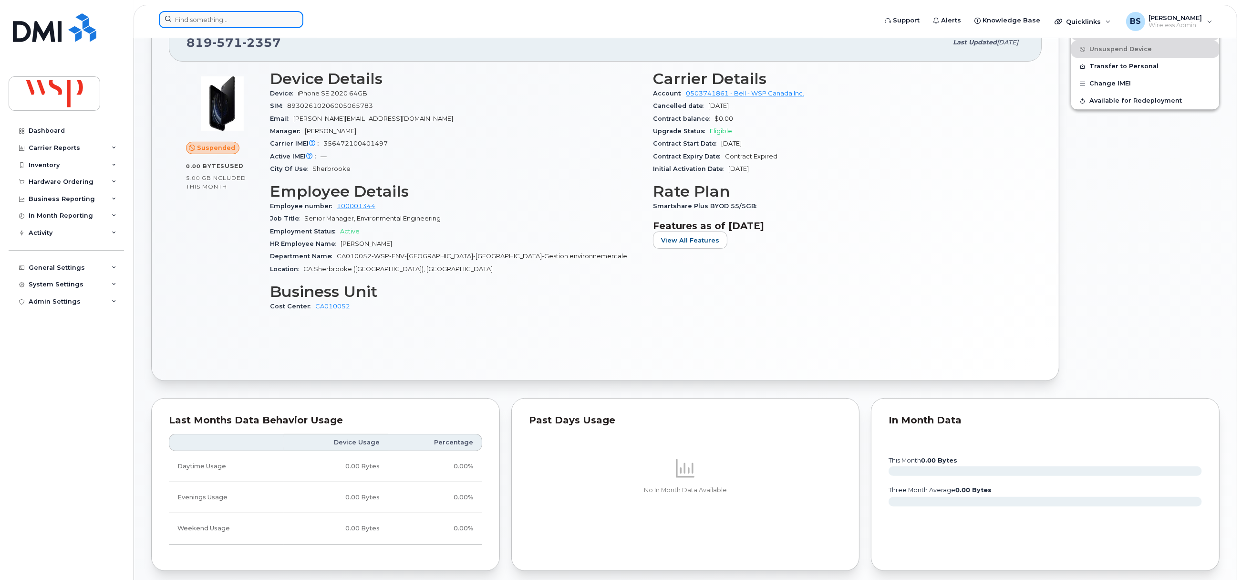
click at [210, 22] on input at bounding box center [231, 19] width 145 height 17
paste input "5814436863"
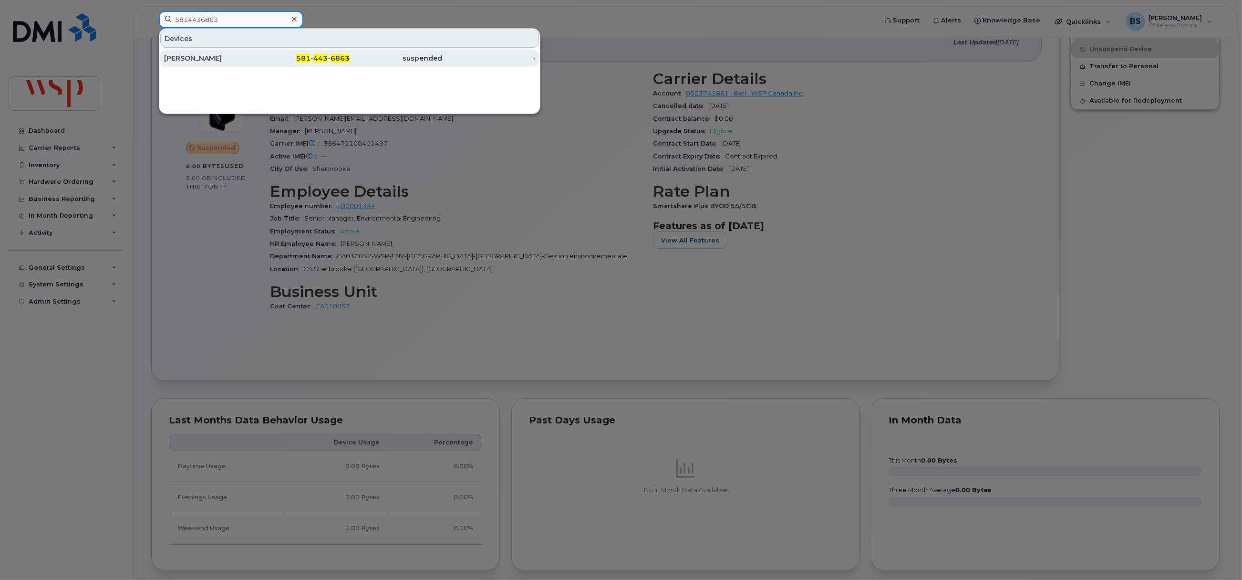
type input "5814436863"
click at [257, 53] on div "[PERSON_NAME]" at bounding box center [303, 58] width 93 height 17
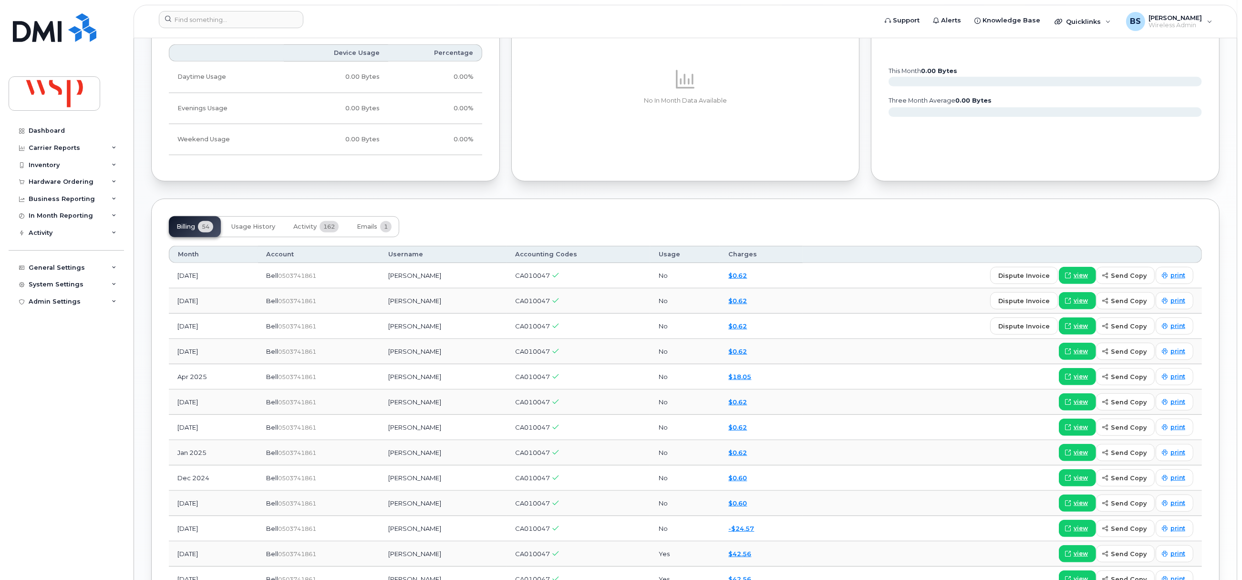
scroll to position [930, 0]
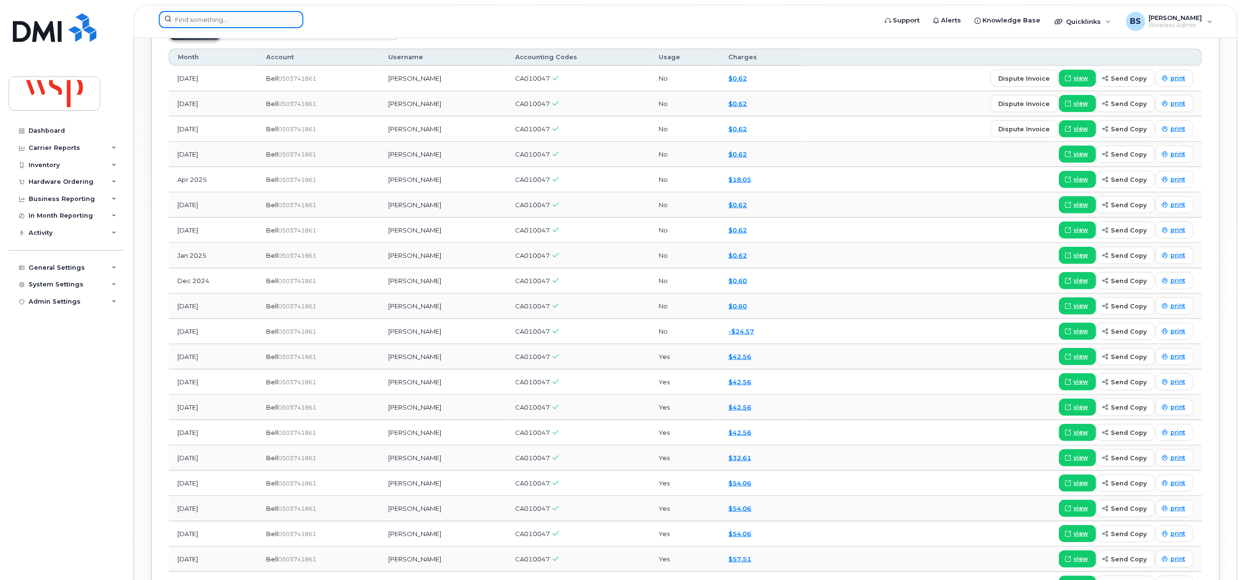
paste input "2043908714"
click at [262, 19] on input "2043908714" at bounding box center [231, 19] width 145 height 17
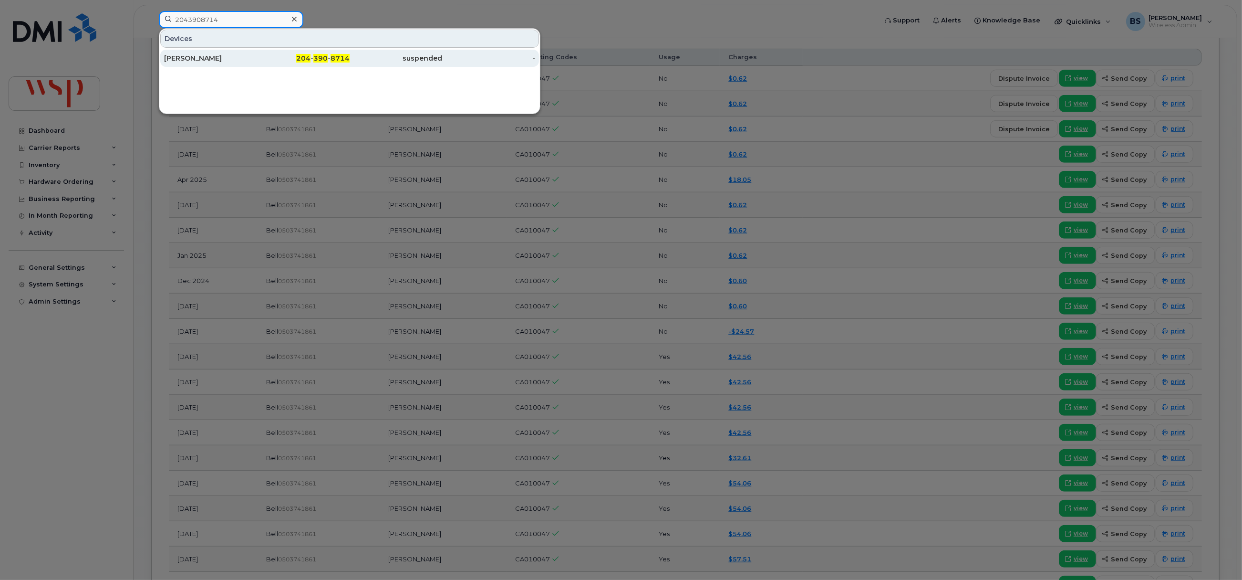
type input "2043908714"
drag, startPoint x: 191, startPoint y: 57, endPoint x: 227, endPoint y: 63, distance: 36.3
click at [191, 57] on div "[PERSON_NAME]" at bounding box center [210, 58] width 93 height 10
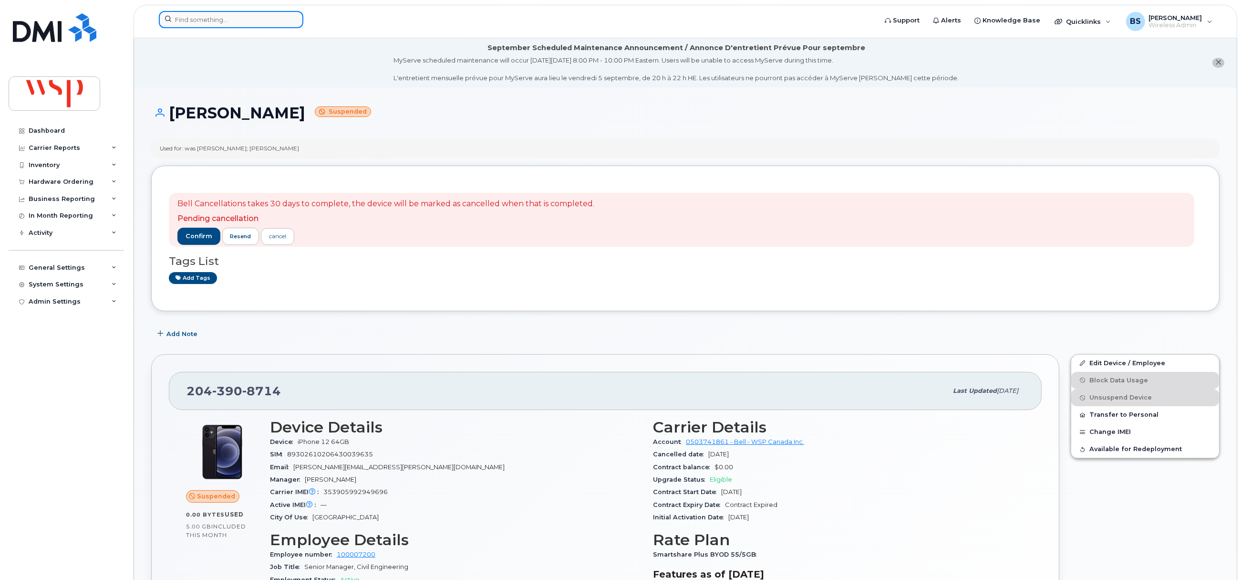
click at [297, 23] on div at bounding box center [231, 19] width 145 height 17
paste input "5874389690"
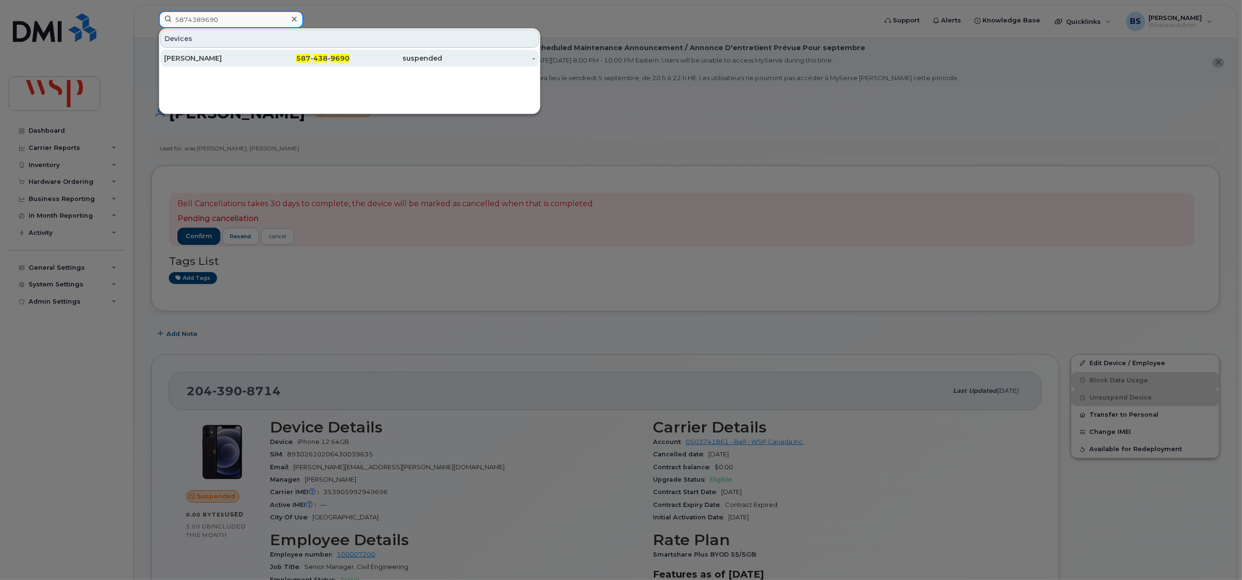
type input "5874389690"
click at [194, 56] on div "Nyishi Muchima" at bounding box center [210, 58] width 93 height 10
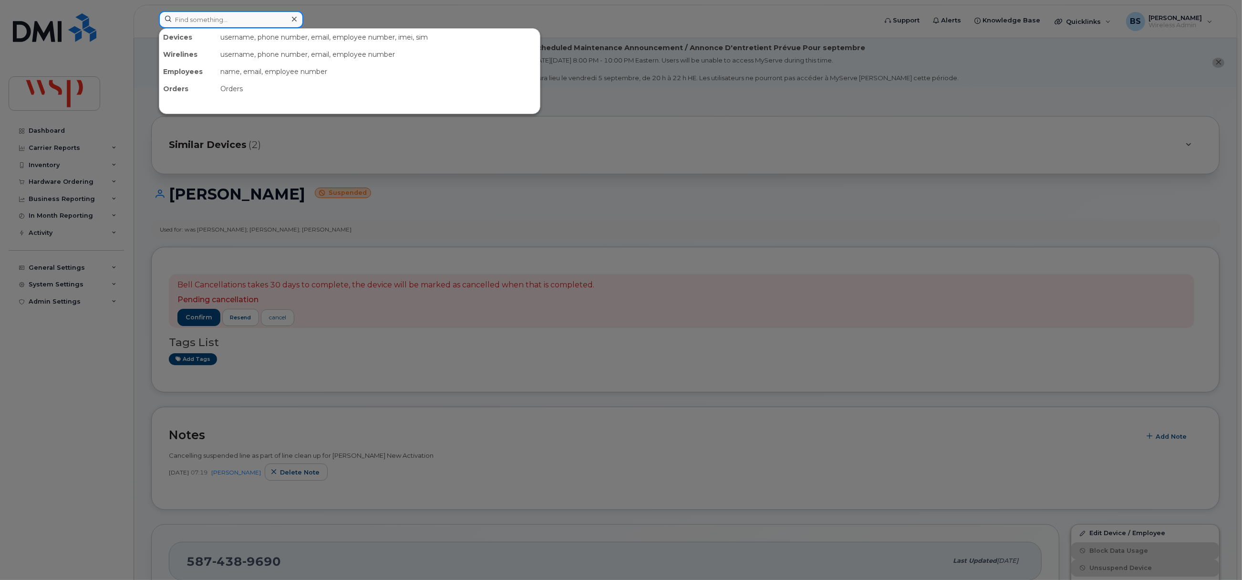
type input "v"
click at [226, 16] on input "v" at bounding box center [231, 19] width 145 height 17
paste input "4037971064"
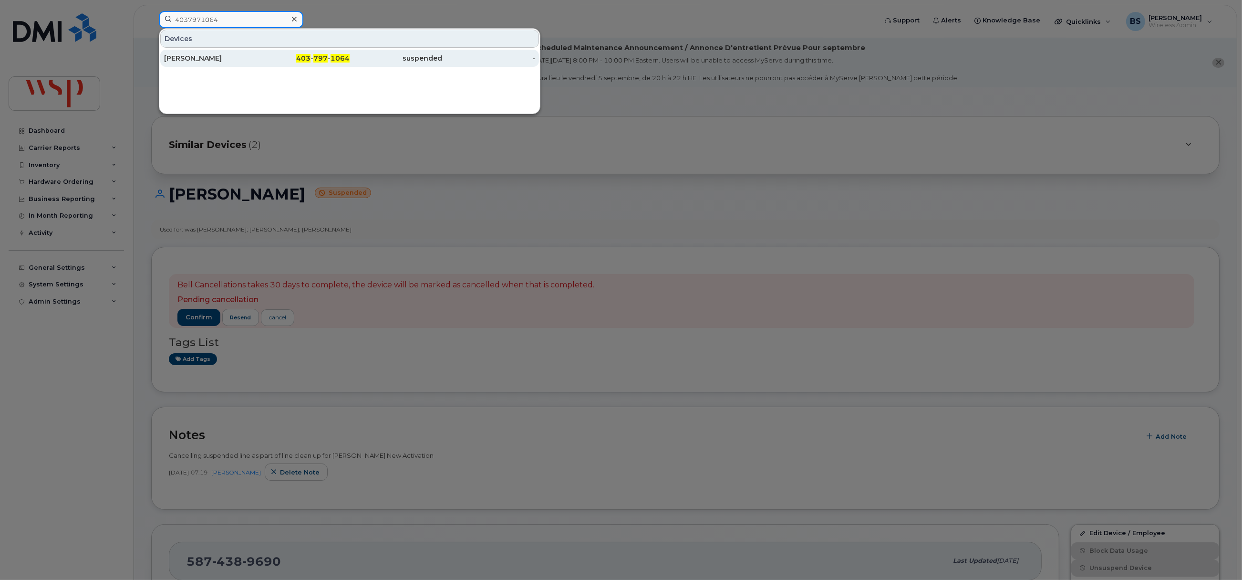
type input "4037971064"
click at [181, 56] on div "Dana Tomszak" at bounding box center [210, 58] width 93 height 10
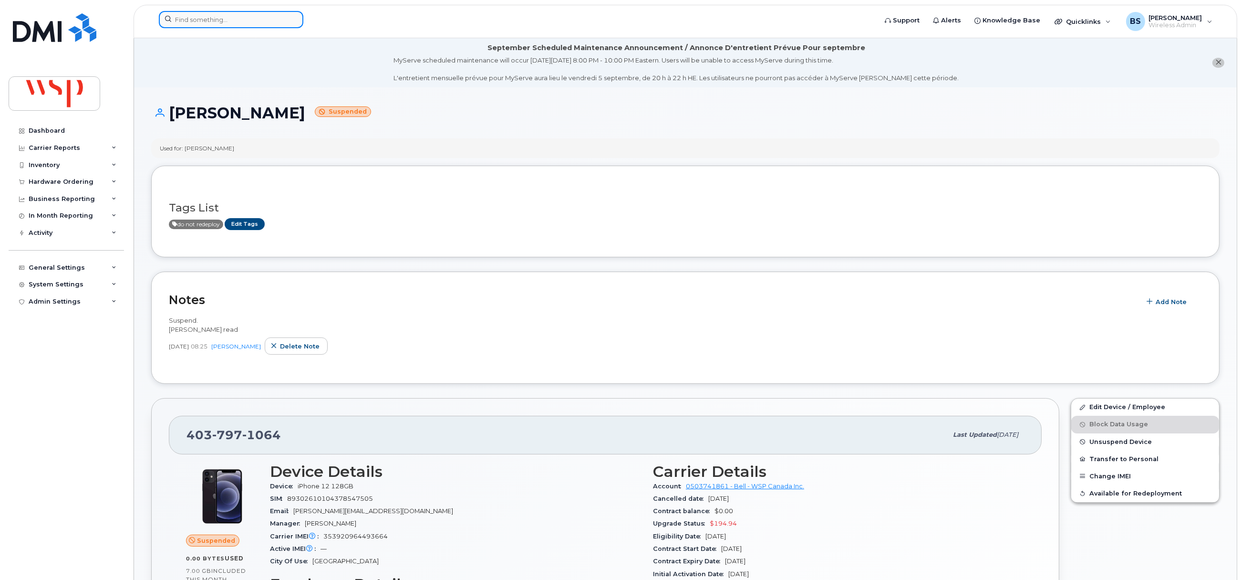
click at [241, 21] on input at bounding box center [231, 19] width 145 height 17
paste input "4037971064"
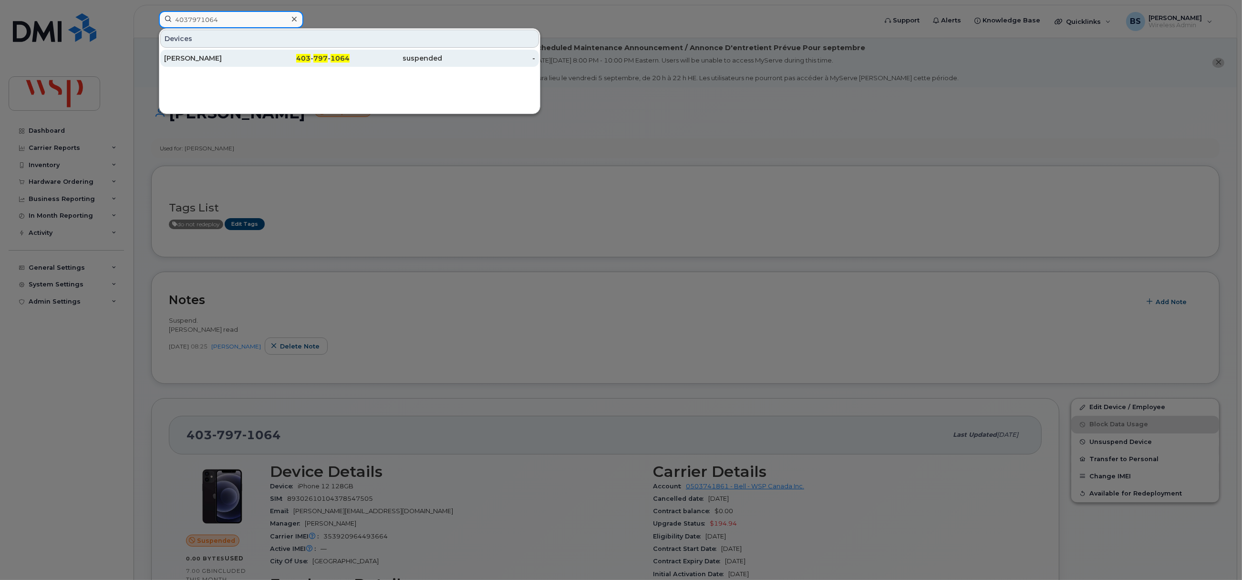
type input "4037971064"
click at [194, 54] on div "Dana Tomszak" at bounding box center [210, 58] width 93 height 10
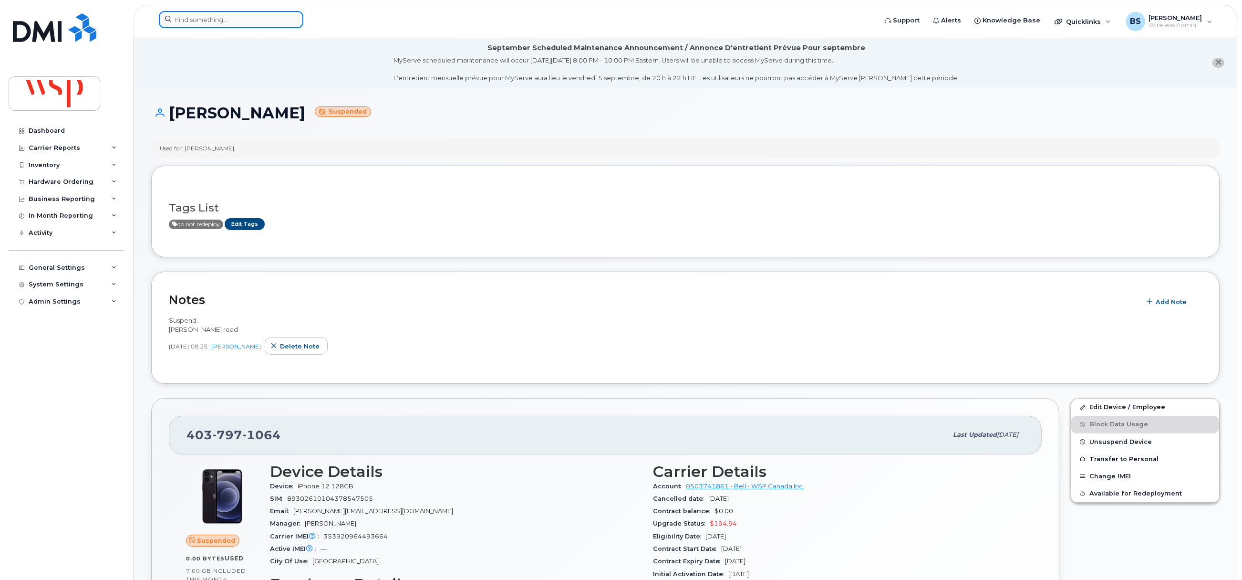
click at [238, 21] on input at bounding box center [231, 19] width 145 height 17
paste input "6043588372"
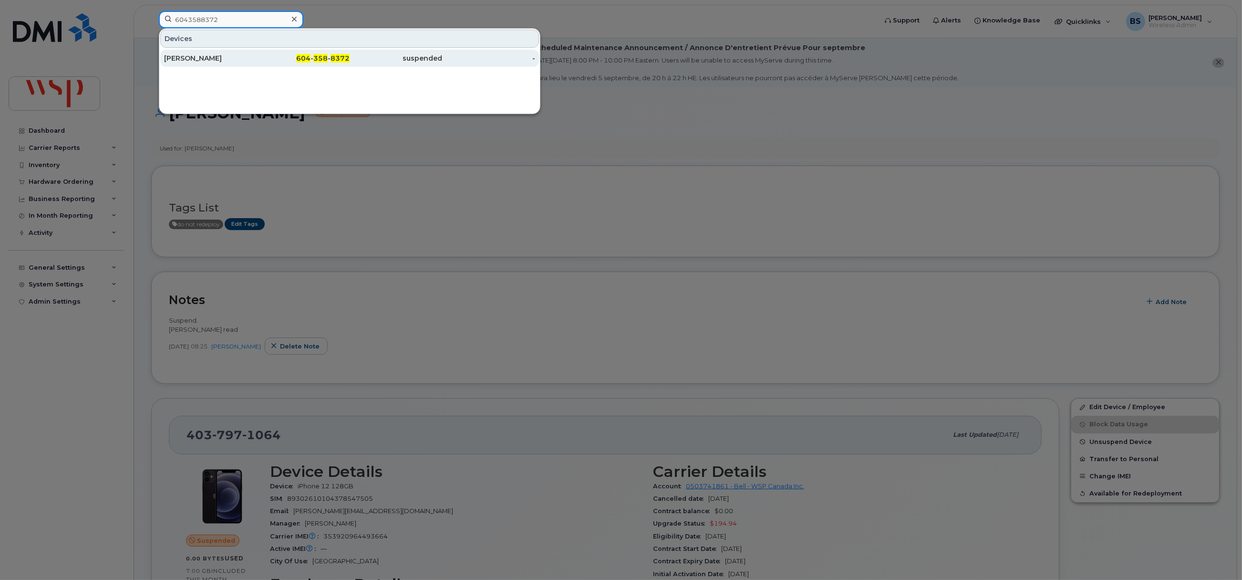
type input "6043588372"
click at [192, 57] on div "Spencer Haight" at bounding box center [210, 58] width 93 height 10
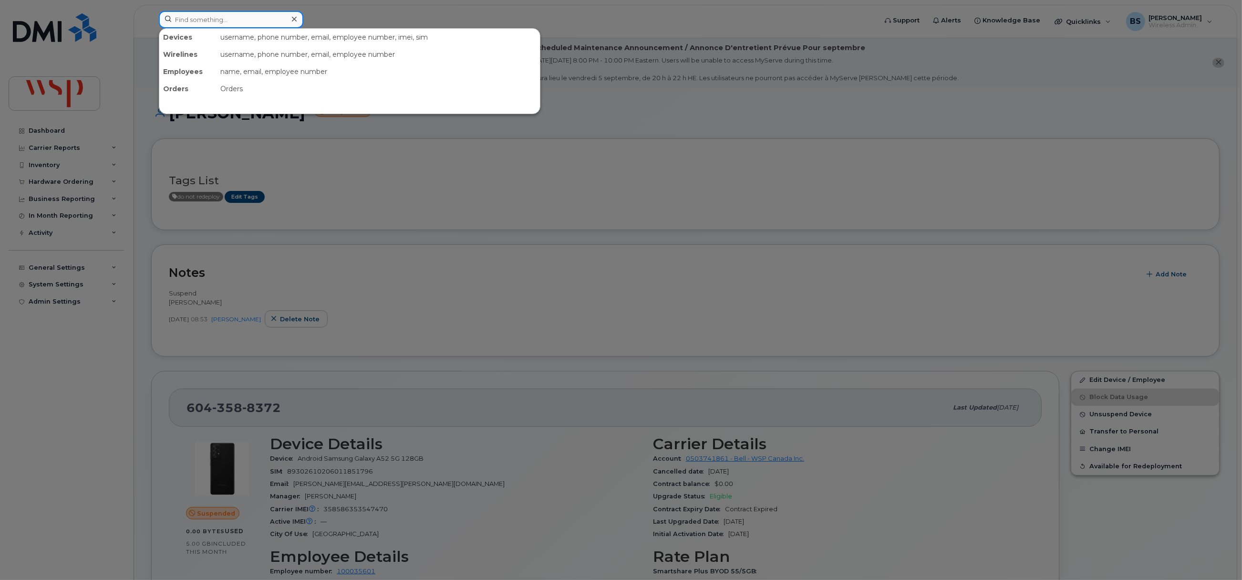
click at [225, 21] on input at bounding box center [231, 19] width 145 height 17
paste input "5873372739"
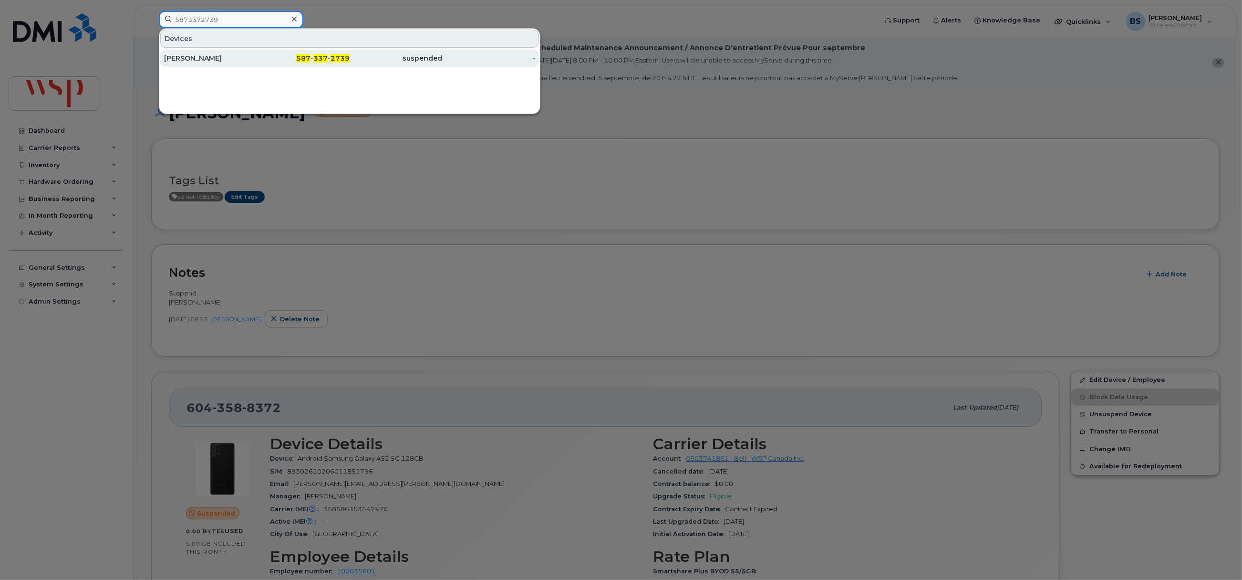
type input "5873372739"
click at [198, 56] on div "Jonathan Macphail" at bounding box center [210, 58] width 93 height 10
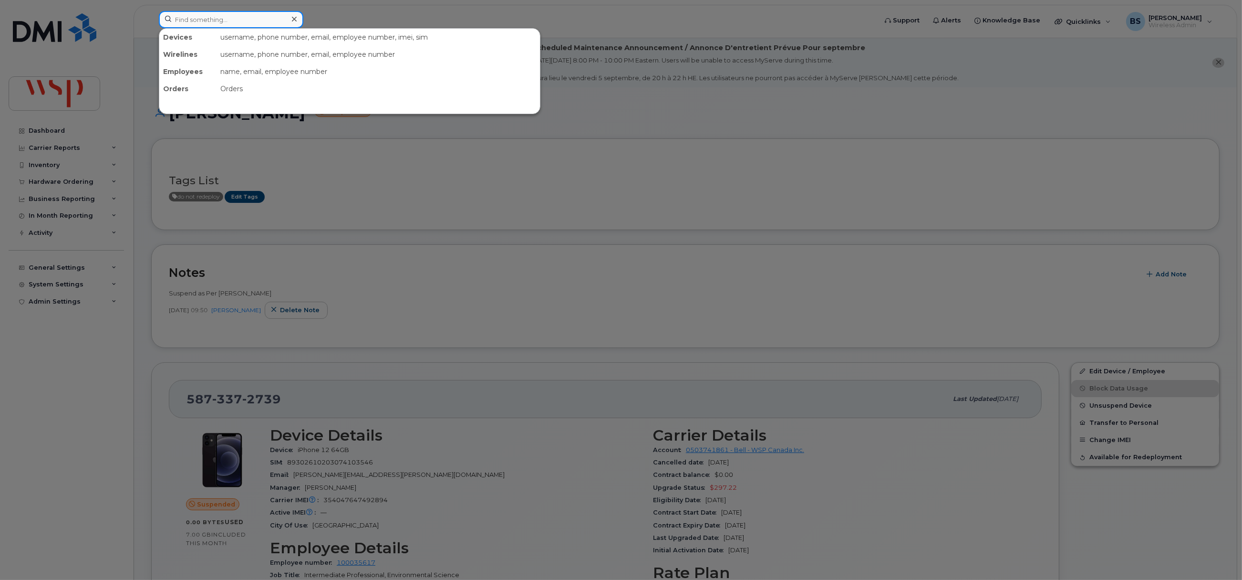
click at [247, 20] on input at bounding box center [231, 19] width 145 height 17
paste input "4167795711"
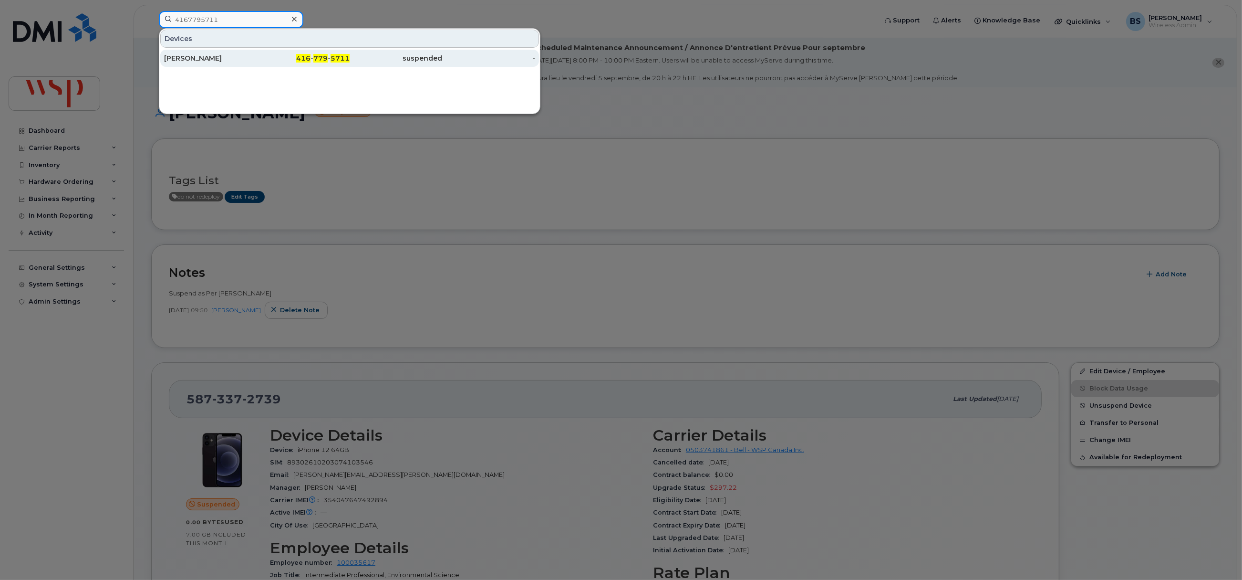
type input "4167795711"
click at [203, 56] on div "Michael Godard" at bounding box center [210, 58] width 93 height 10
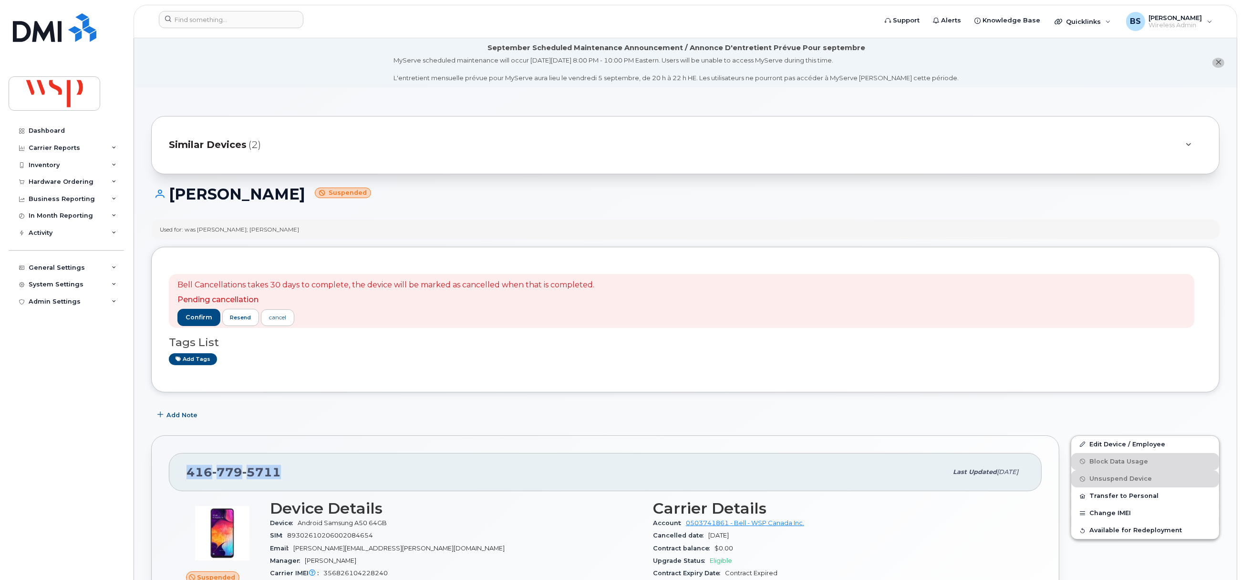
drag, startPoint x: 284, startPoint y: 474, endPoint x: 184, endPoint y: 474, distance: 100.2
click at [184, 475] on div "[PHONE_NUMBER] Last updated [DATE]" at bounding box center [605, 472] width 873 height 38
copy span "[PHONE_NUMBER]"
click at [213, 24] on input at bounding box center [231, 19] width 145 height 17
paste input "5873416576"
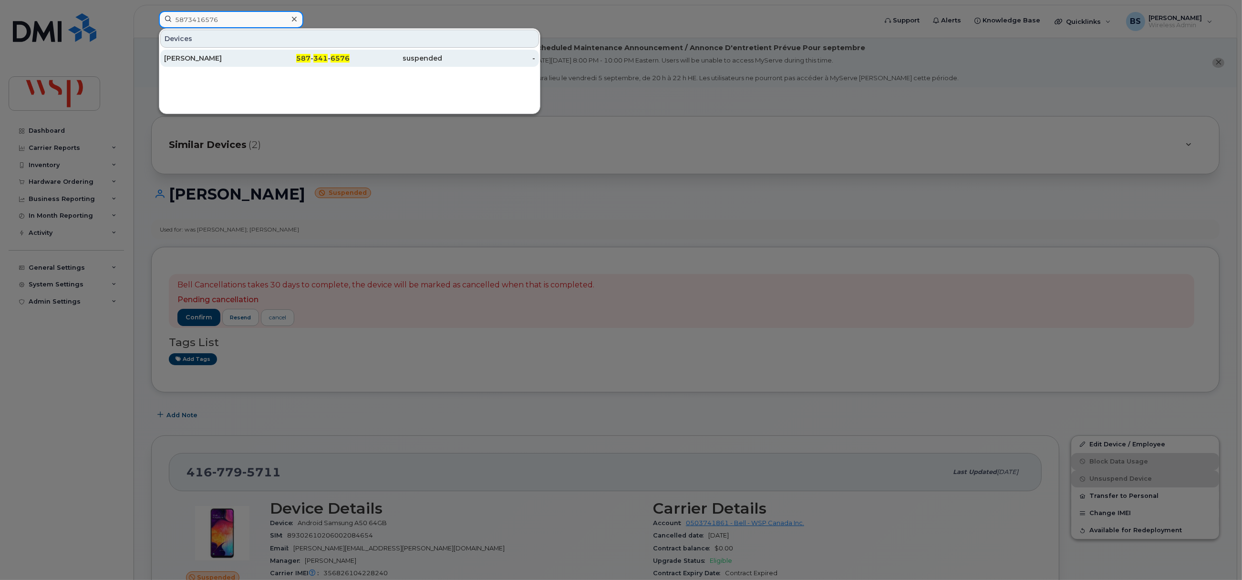
type input "5873416576"
click at [183, 56] on div "Breda Rahmanian" at bounding box center [210, 58] width 93 height 10
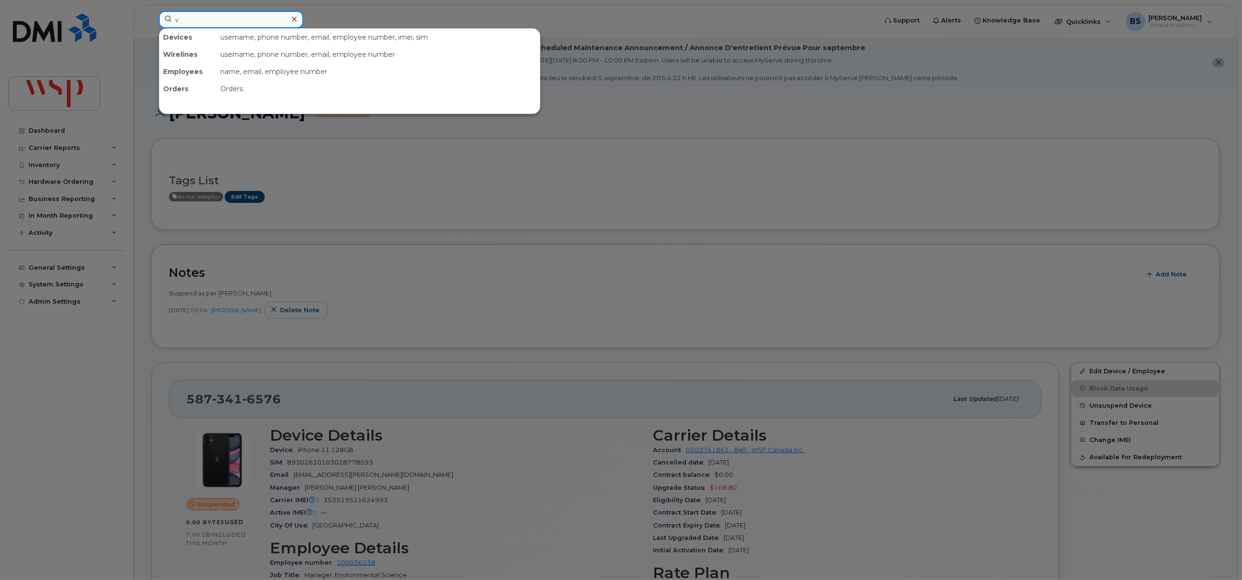
click at [230, 20] on input "v" at bounding box center [231, 19] width 145 height 17
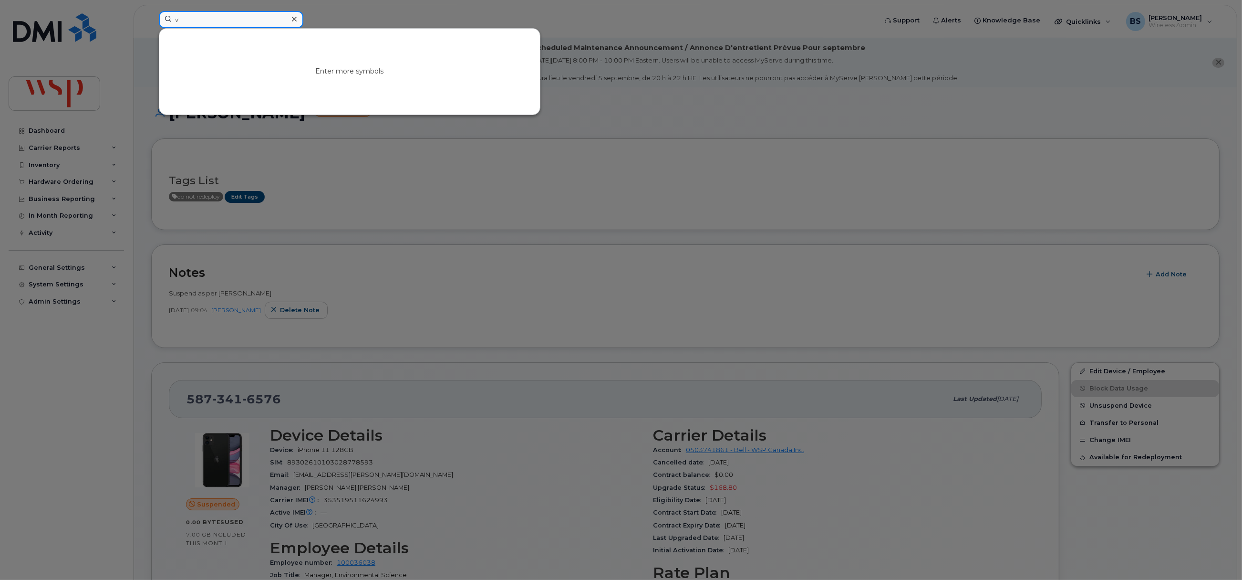
drag, startPoint x: 228, startPoint y: 21, endPoint x: 84, endPoint y: 21, distance: 144.5
click at [151, 21] on div "v Enter more symbols" at bounding box center [514, 21] width 727 height 21
paste input "2506865983"
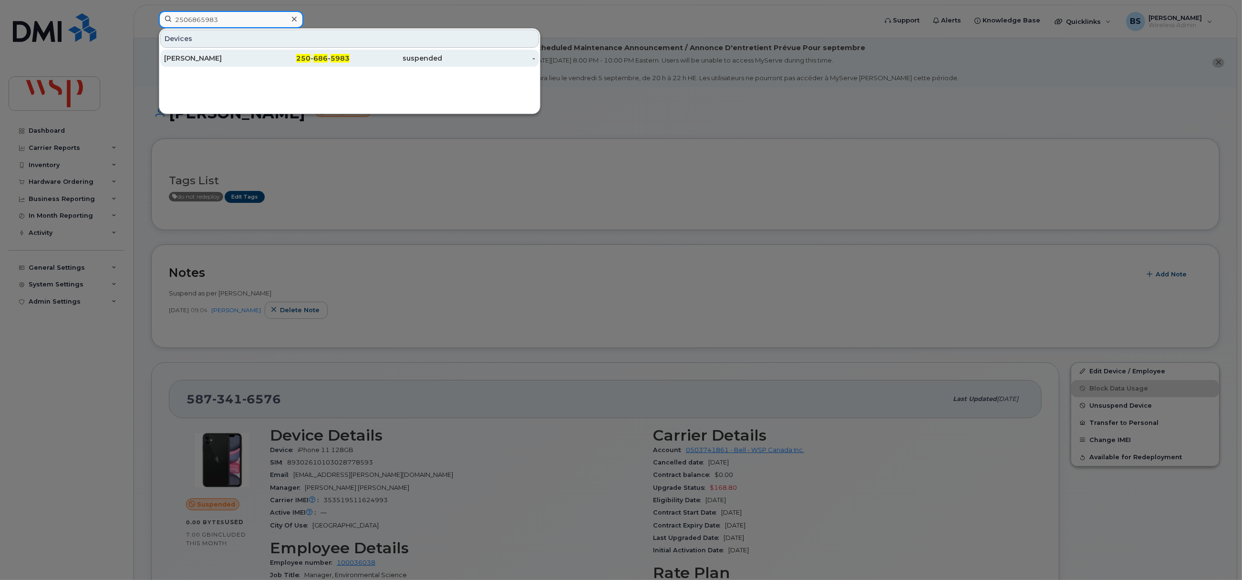
type input "2506865983"
click at [186, 58] on div "Jack Naismith" at bounding box center [210, 58] width 93 height 10
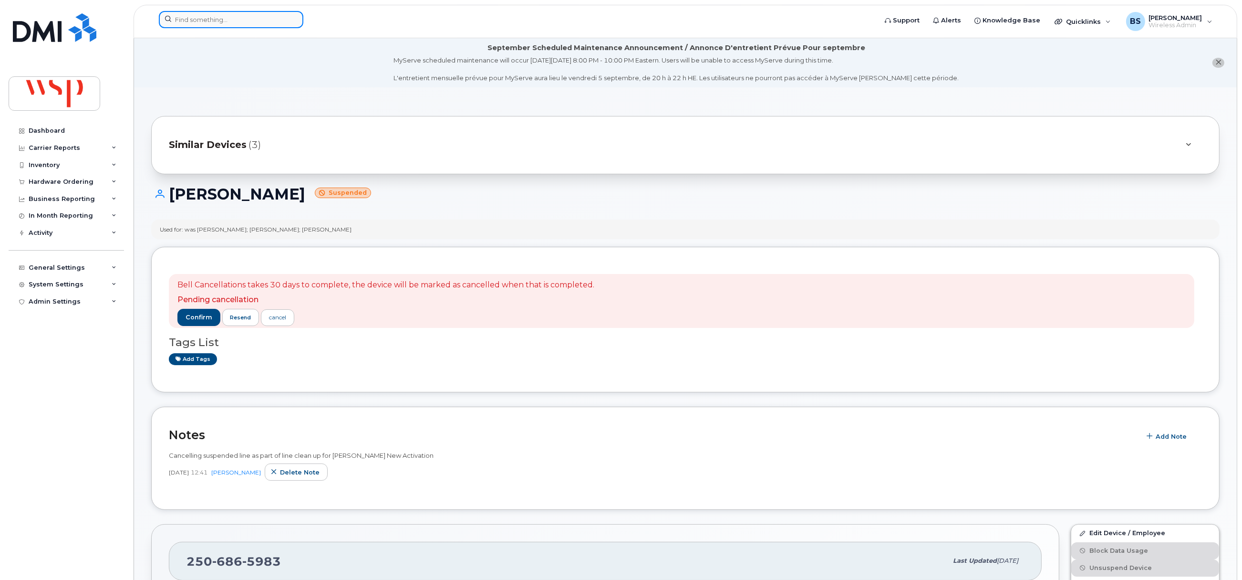
click at [268, 17] on input at bounding box center [231, 19] width 145 height 17
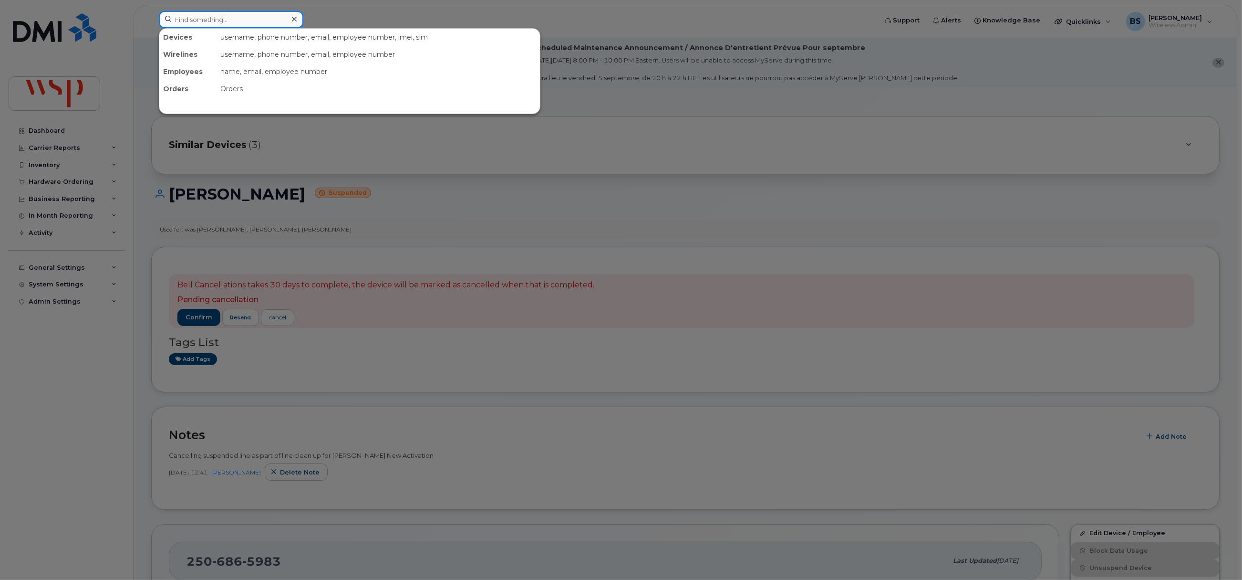
paste input "4383416639"
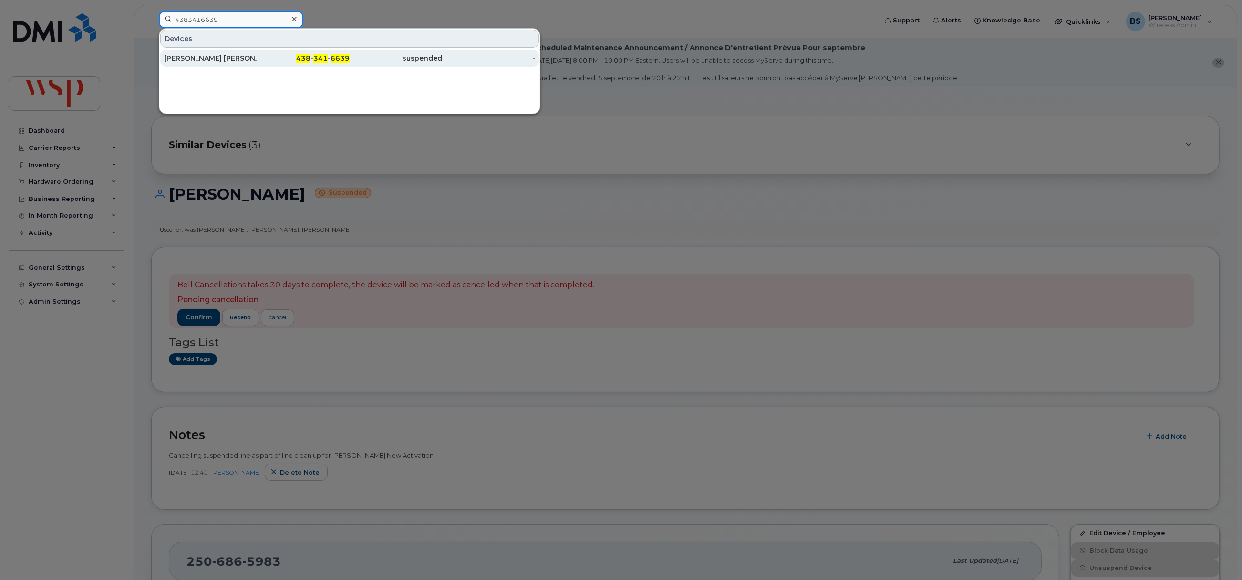
type input "4383416639"
click at [191, 54] on div "Valérie Jean-Louis" at bounding box center [210, 58] width 93 height 10
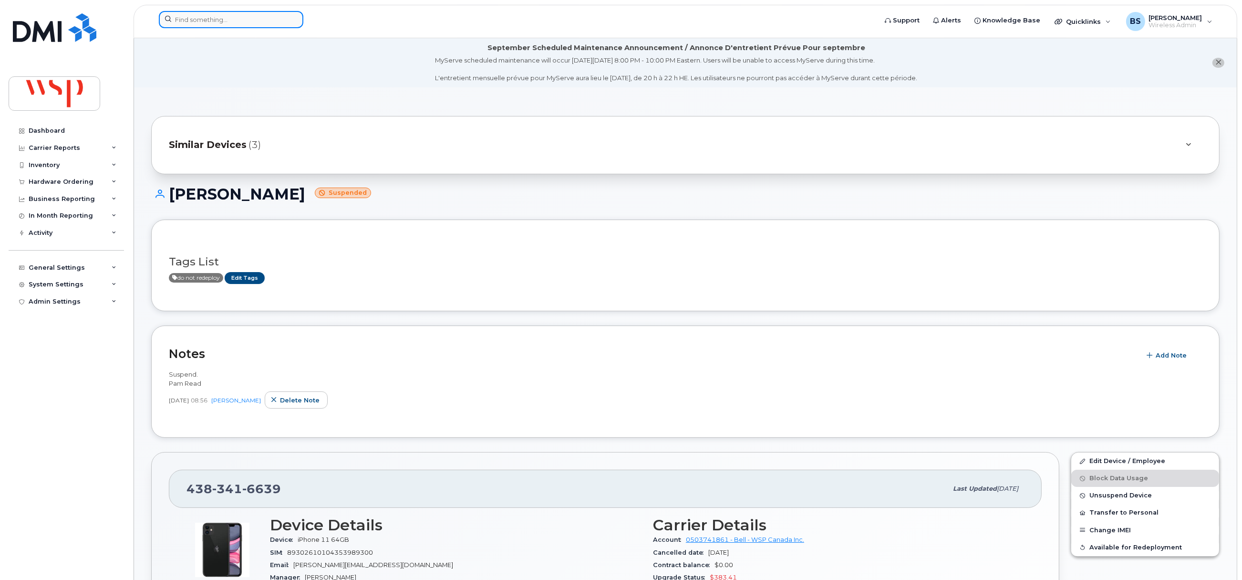
click at [187, 20] on input at bounding box center [231, 19] width 145 height 17
paste input "3069612216"
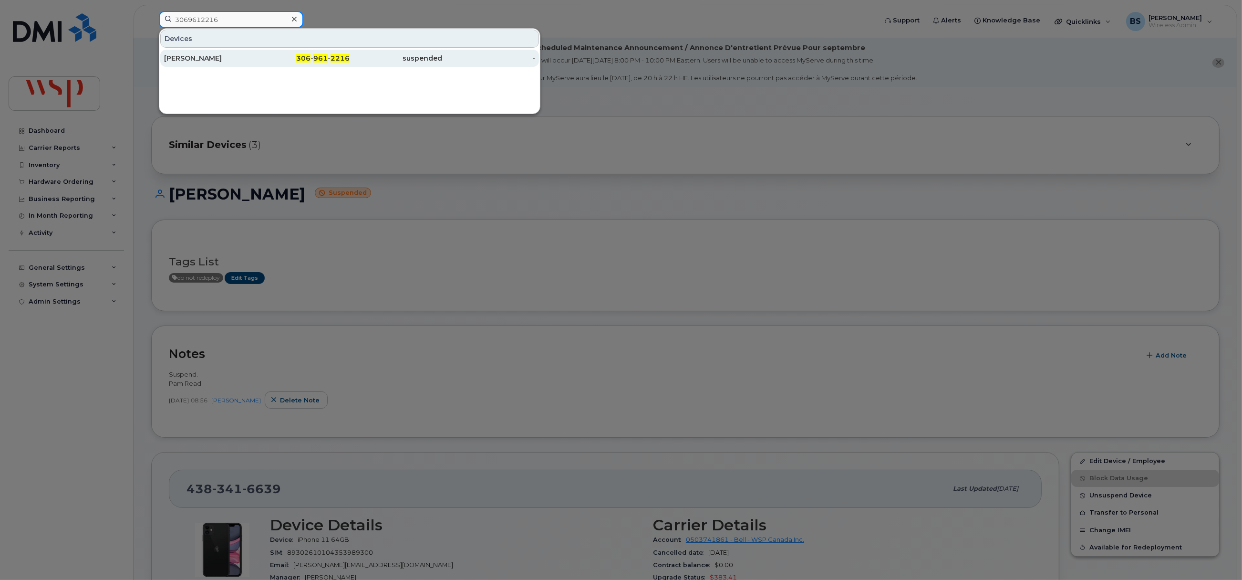
type input "3069612216"
click at [205, 59] on div "Timothy Makahoniuk" at bounding box center [210, 58] width 93 height 10
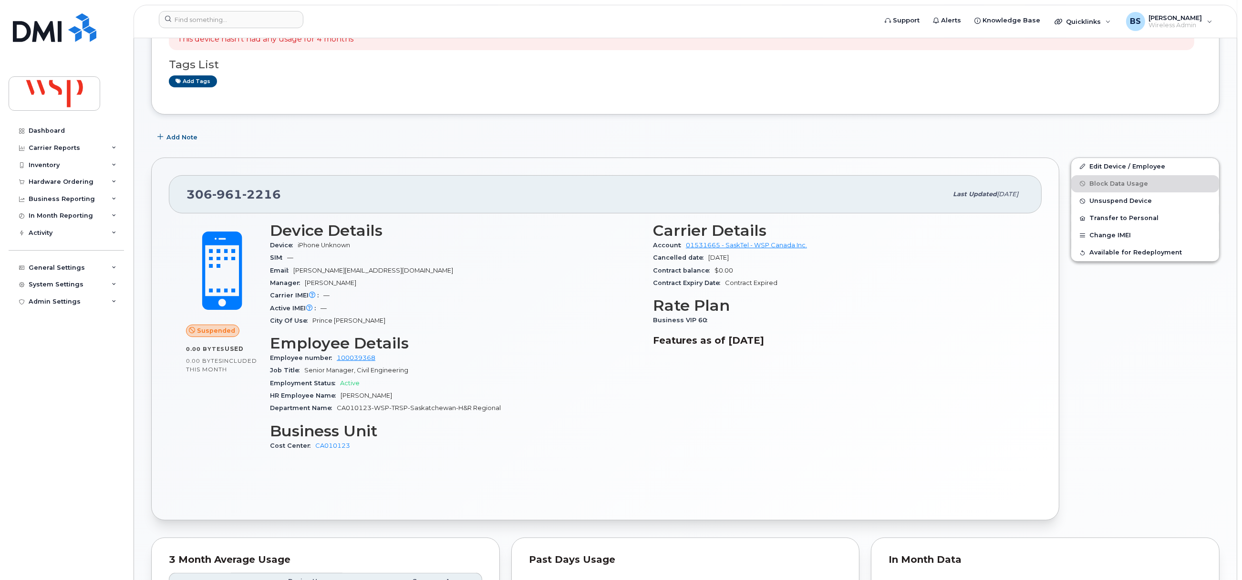
scroll to position [71, 0]
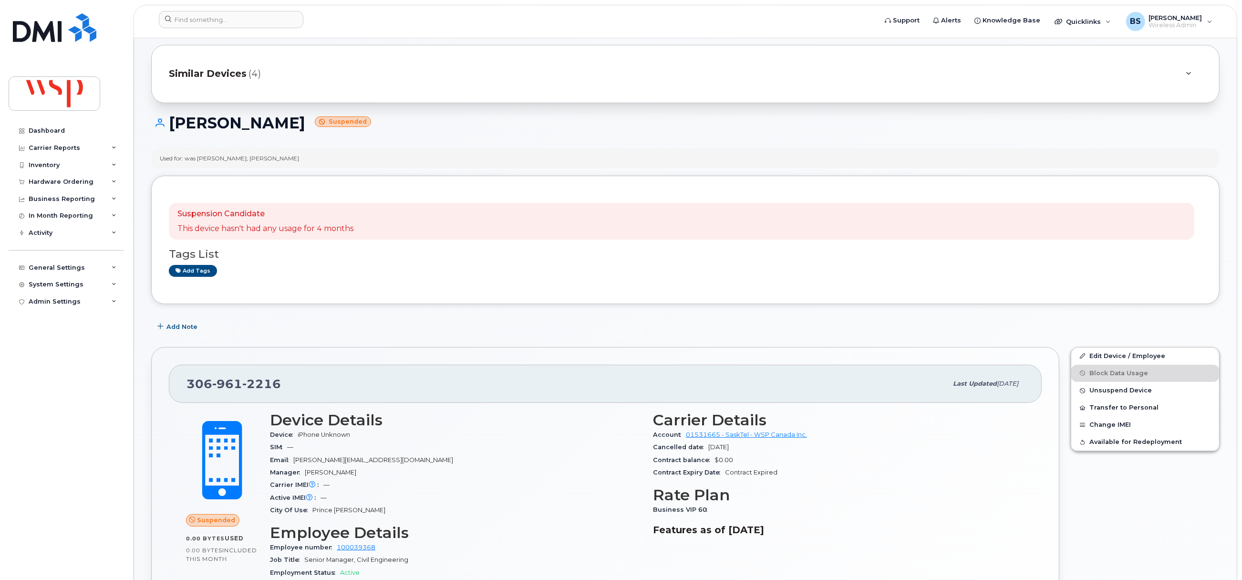
drag, startPoint x: 384, startPoint y: 479, endPoint x: 312, endPoint y: 476, distance: 72.6
click at [313, 477] on section "Device Details Device iPhone Unknown SIM — Email [PERSON_NAME][EMAIL_ADDRESS][D…" at bounding box center [456, 463] width 372 height 105
drag, startPoint x: 307, startPoint y: 474, endPoint x: 381, endPoint y: 474, distance: 73.9
click at [381, 474] on div "Manager Brandi Telfer-Konchuk" at bounding box center [456, 472] width 372 height 12
copy span "Brandi Telfer-Konchuk"
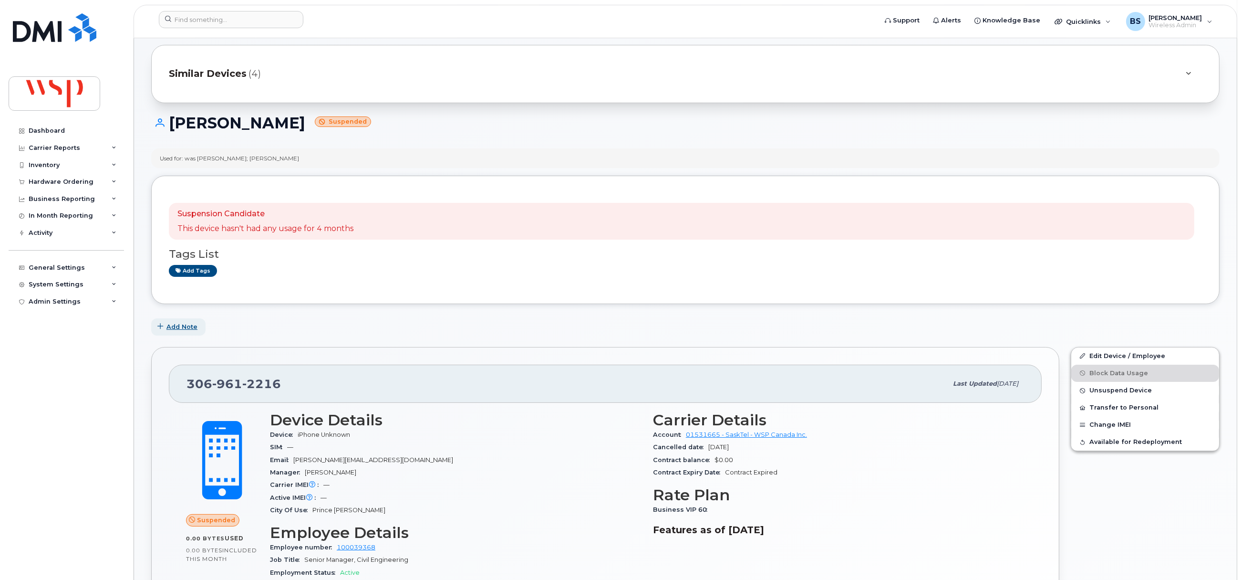
click at [192, 327] on span "Add Note" at bounding box center [181, 326] width 31 height 9
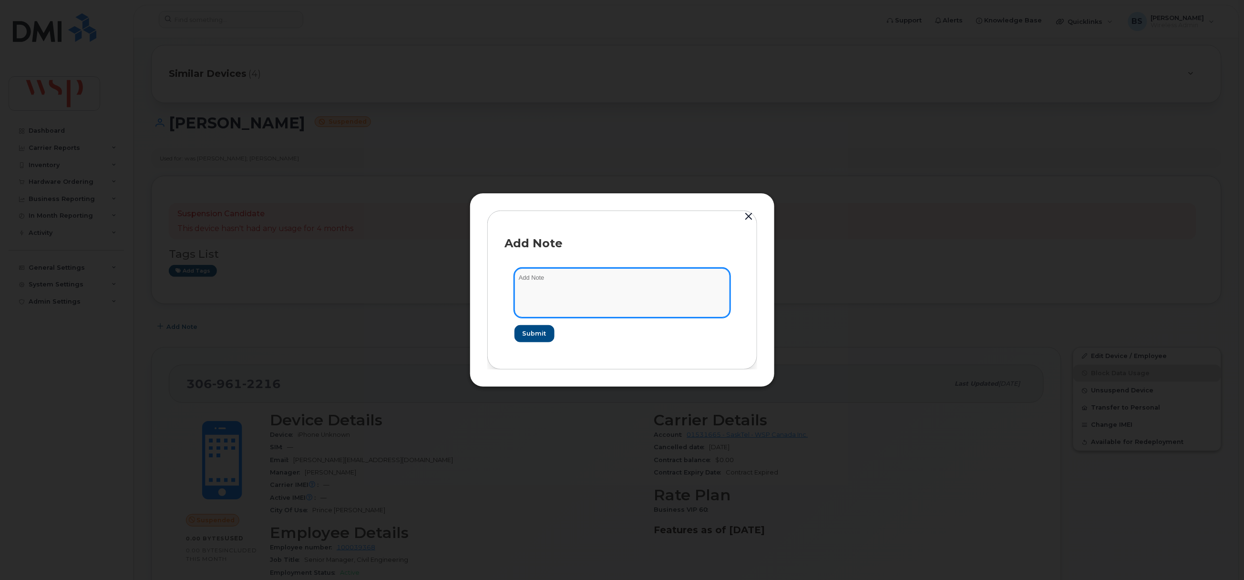
drag, startPoint x: 564, startPoint y: 291, endPoint x: 578, endPoint y: 297, distance: 14.3
click at [570, 292] on textarea at bounding box center [623, 292] width 216 height 49
paste textarea "Brandi Telfer-Konchuk"
type textarea "asked Brandi Telfer-Konchuk if line can be cancelled"
click at [532, 342] on form "asked Brandi Telfer-Konchuk if line can be cancelled Submit" at bounding box center [622, 305] width 235 height 93
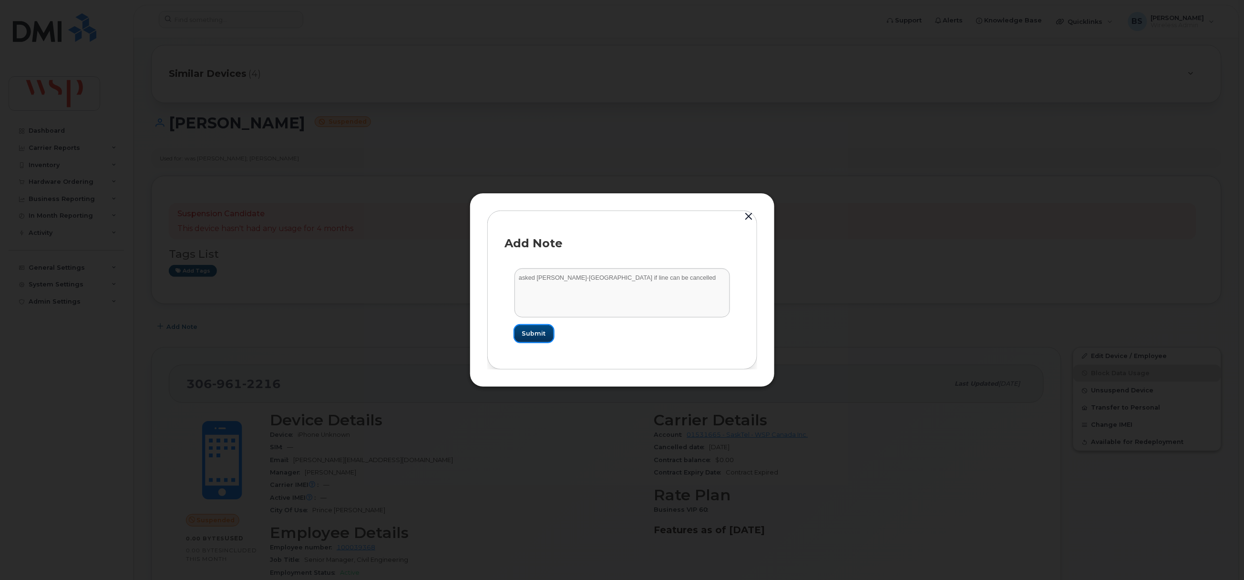
click at [537, 332] on span "Submit" at bounding box center [534, 333] width 24 height 9
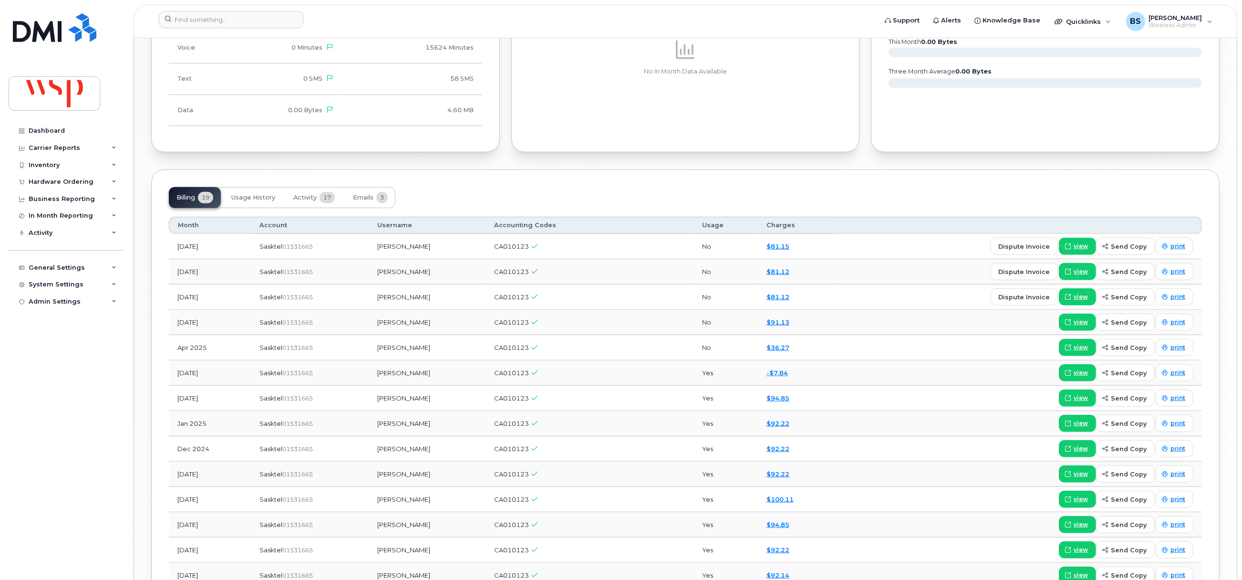
scroll to position [1145, 0]
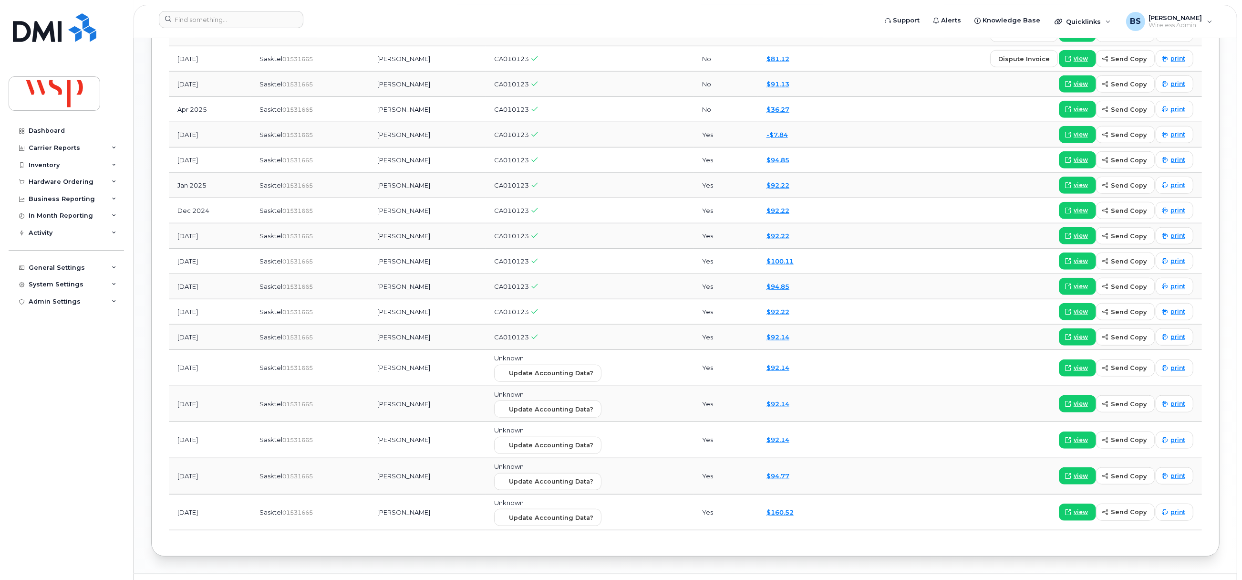
drag, startPoint x: 438, startPoint y: 219, endPoint x: 362, endPoint y: 228, distance: 76.8
click at [371, 220] on td "Dale McQuarrie" at bounding box center [427, 210] width 117 height 25
copy td "Dale McQuarrie"
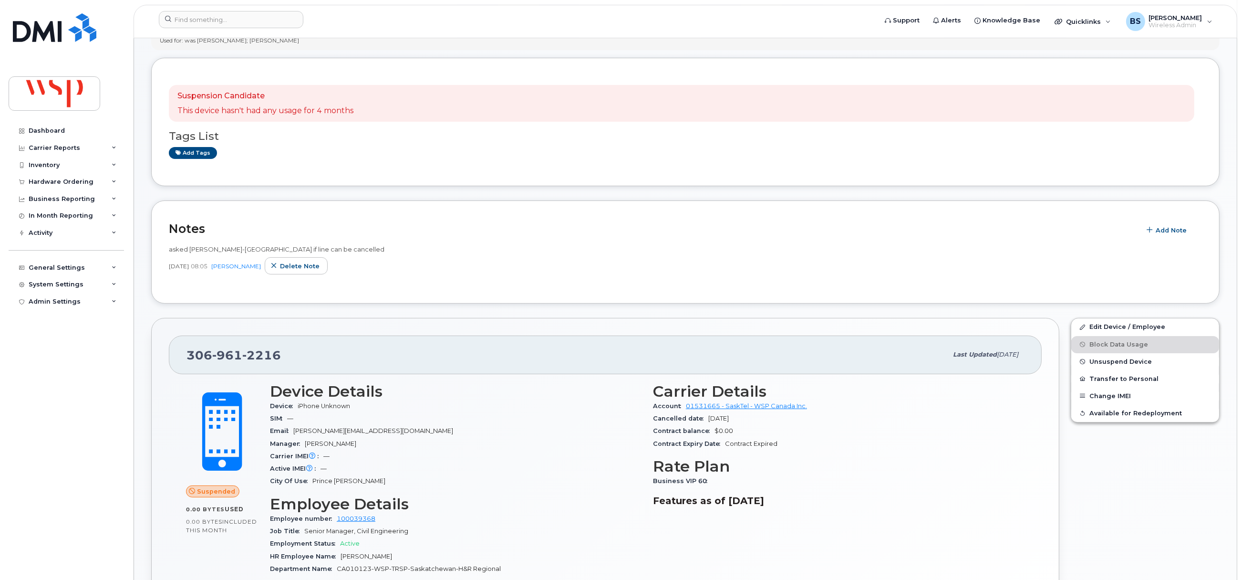
scroll to position [0, 0]
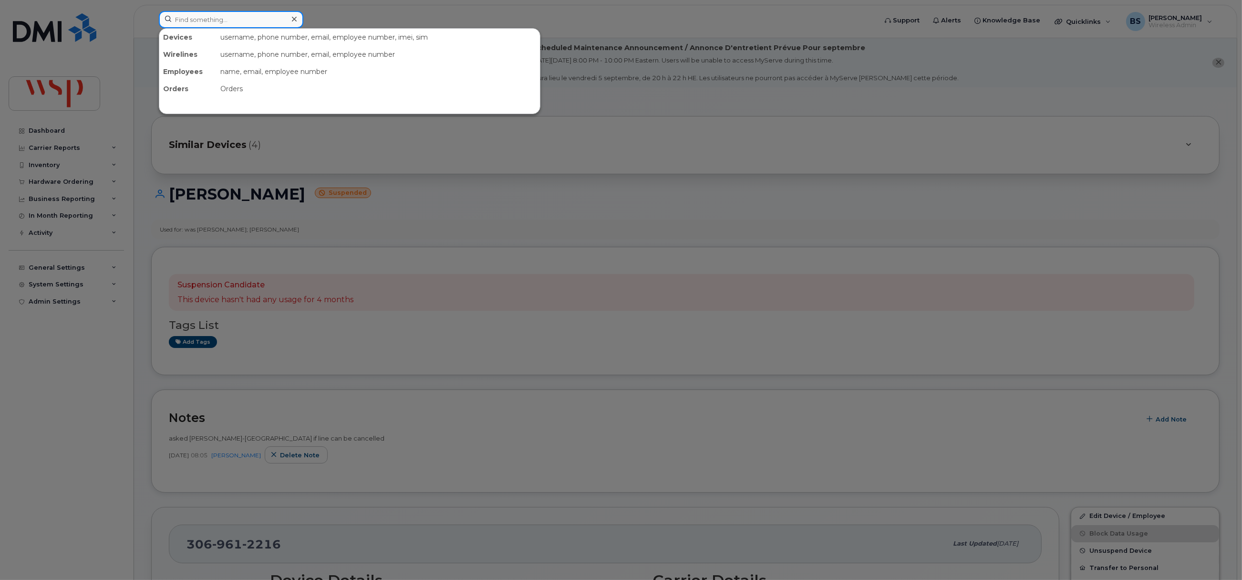
click at [204, 20] on input at bounding box center [231, 19] width 145 height 17
paste input "4384354734"
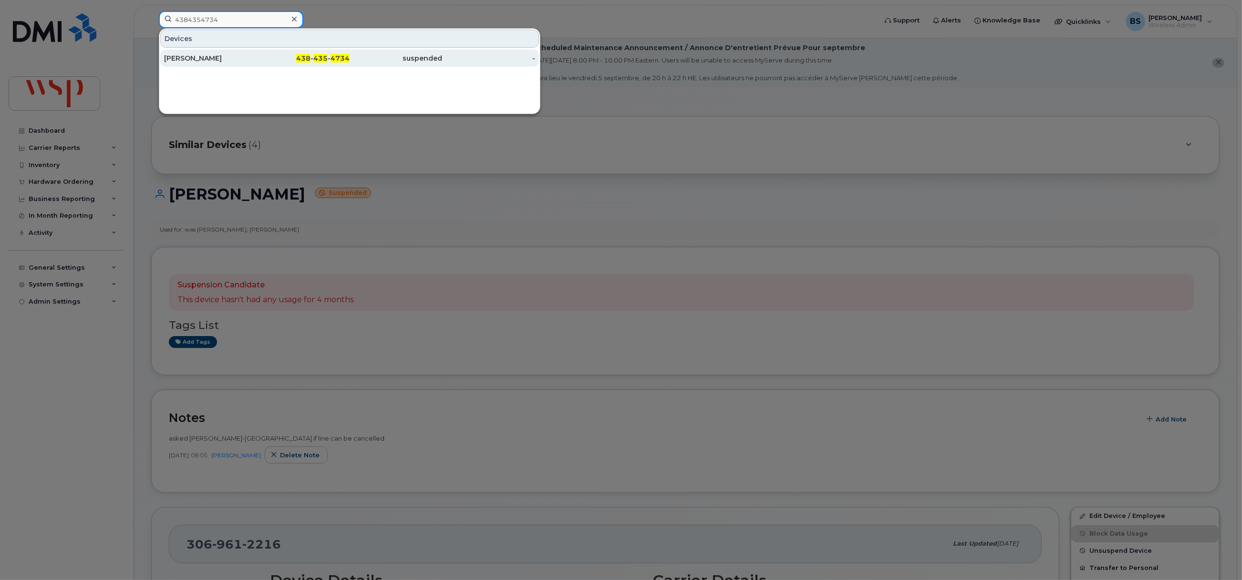
type input "4384354734"
click at [183, 56] on div "Stéphan Dupuis" at bounding box center [210, 58] width 93 height 10
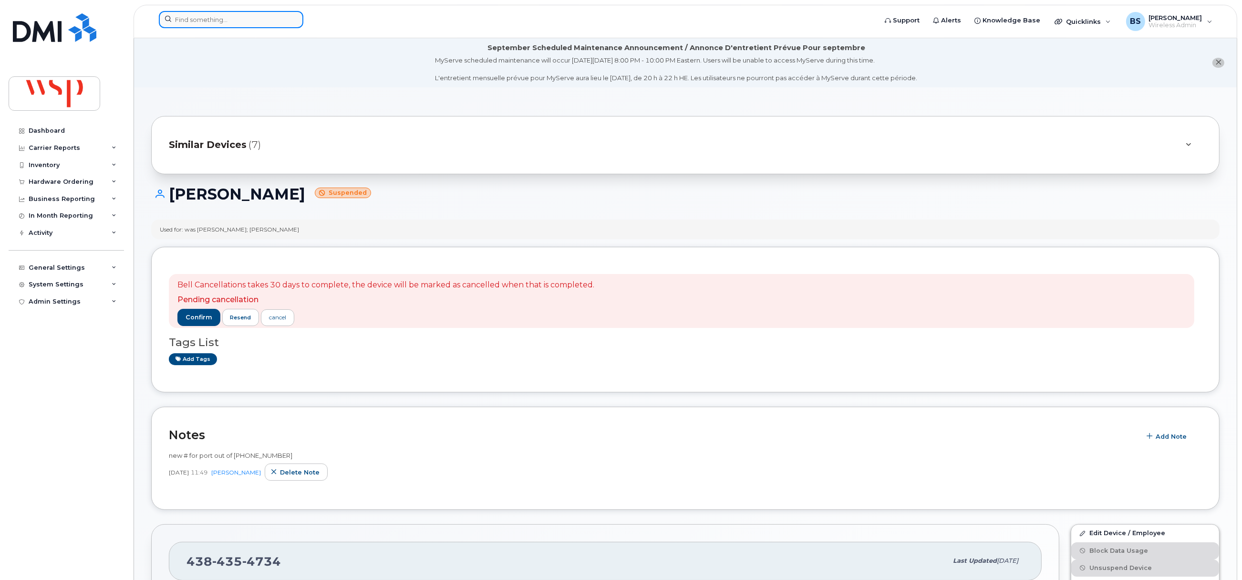
click at [215, 18] on input at bounding box center [231, 19] width 145 height 17
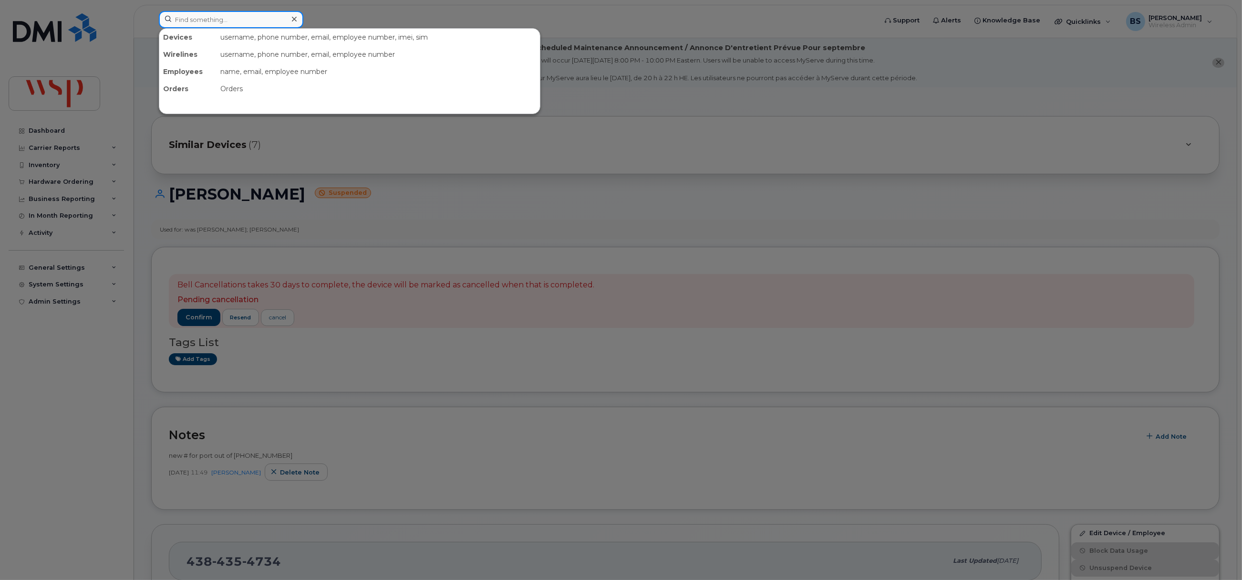
paste input "2049144294"
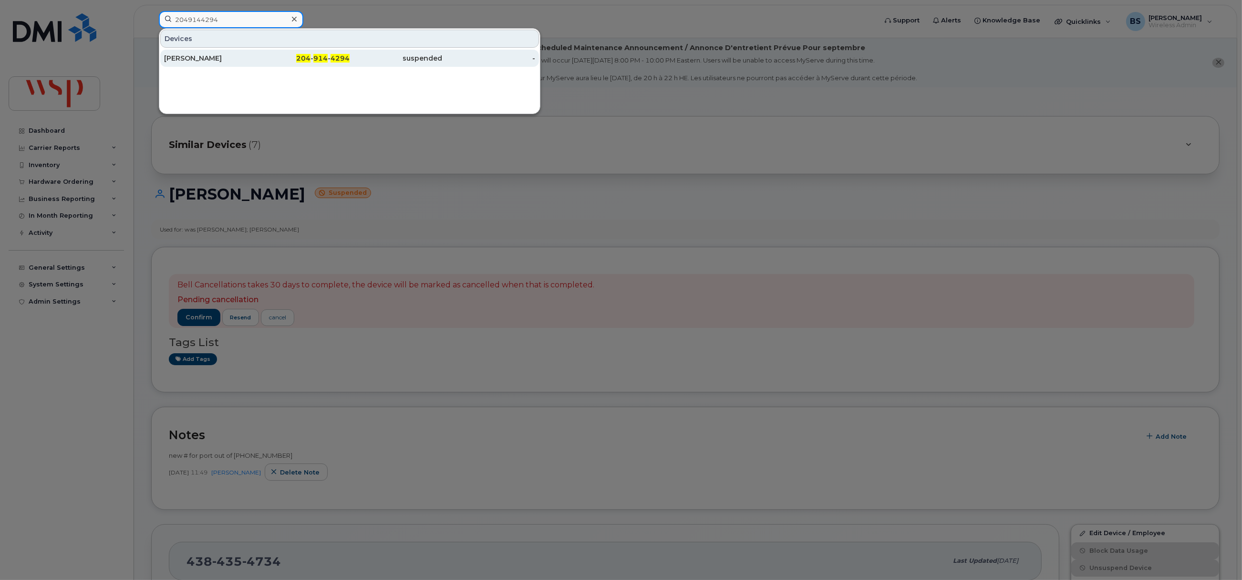
type input "2049144294"
click at [187, 56] on div "Michelle Albert" at bounding box center [210, 58] width 93 height 10
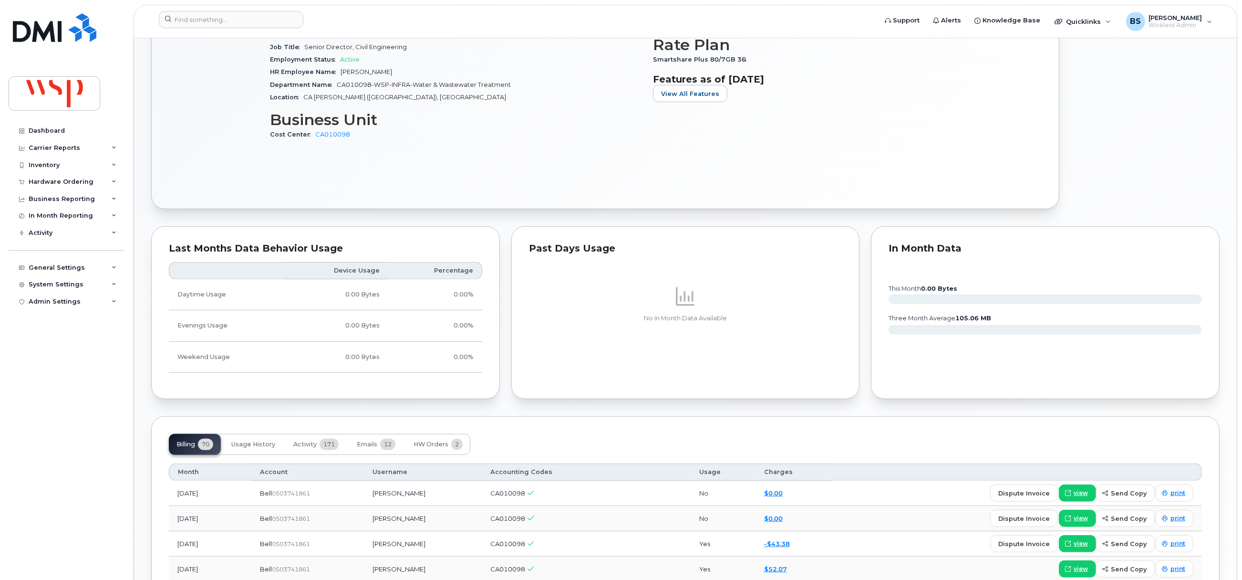
scroll to position [572, 0]
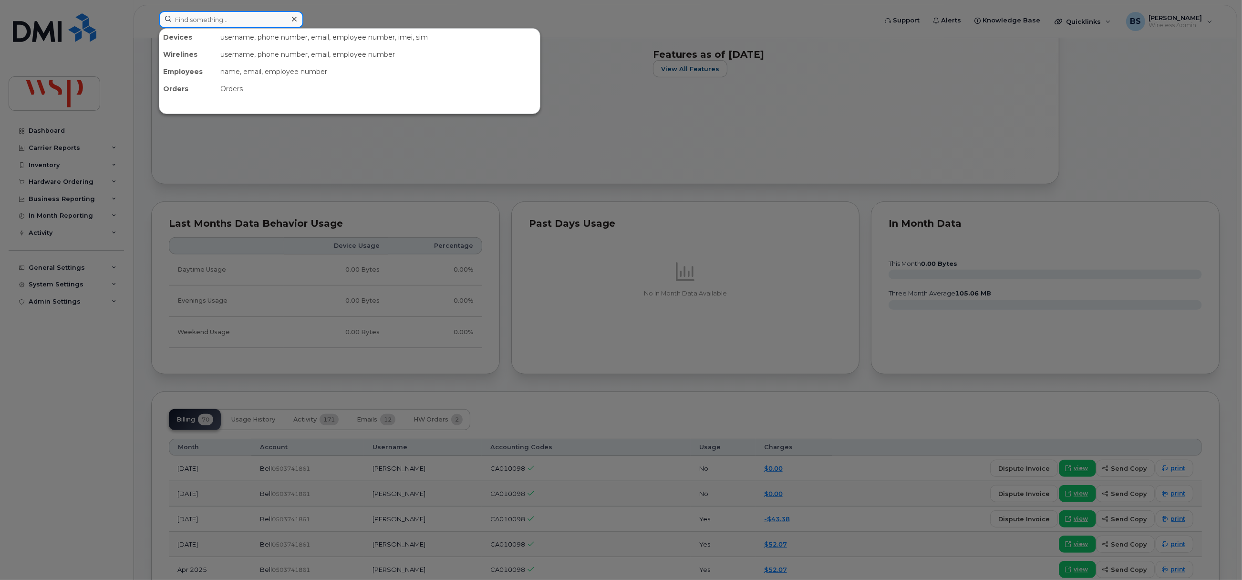
click at [208, 20] on input at bounding box center [231, 19] width 145 height 17
paste input "4033522188"
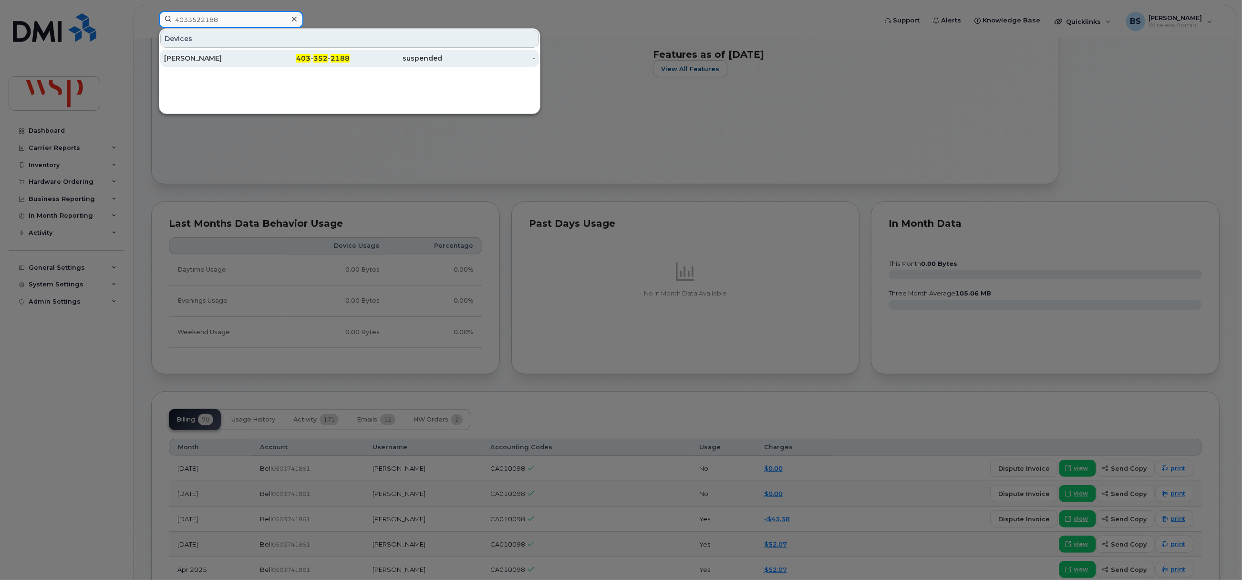
type input "4033522188"
drag, startPoint x: 190, startPoint y: 58, endPoint x: 197, endPoint y: 62, distance: 7.0
click at [190, 58] on div "[PERSON_NAME]" at bounding box center [210, 58] width 93 height 10
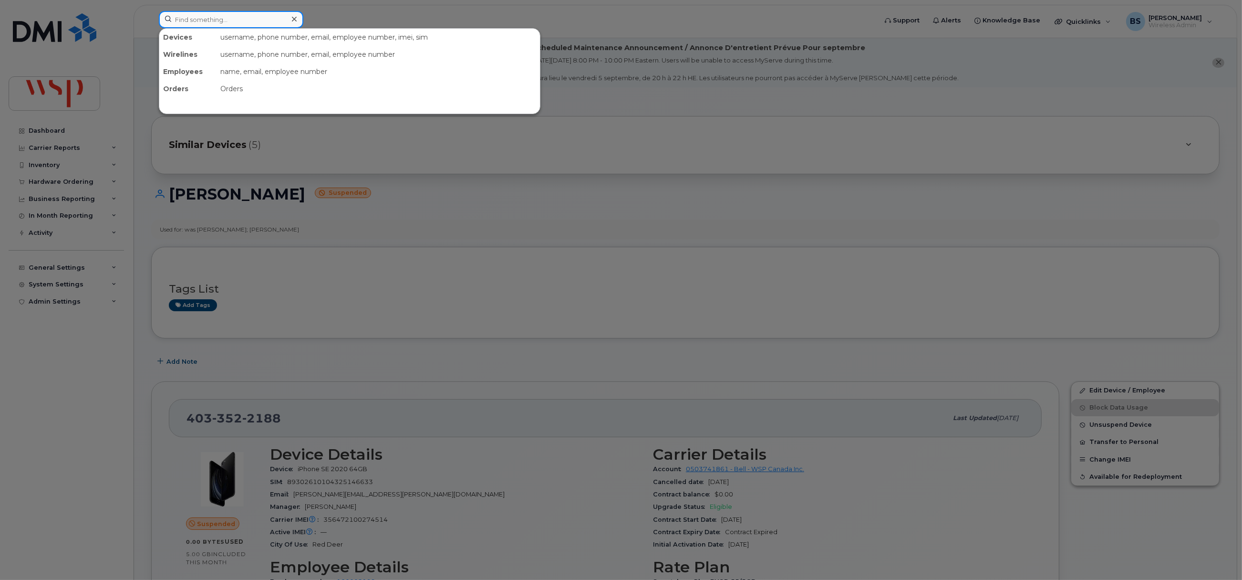
click at [261, 23] on input at bounding box center [231, 19] width 145 height 17
paste input "[PHONE_NUMBER]"
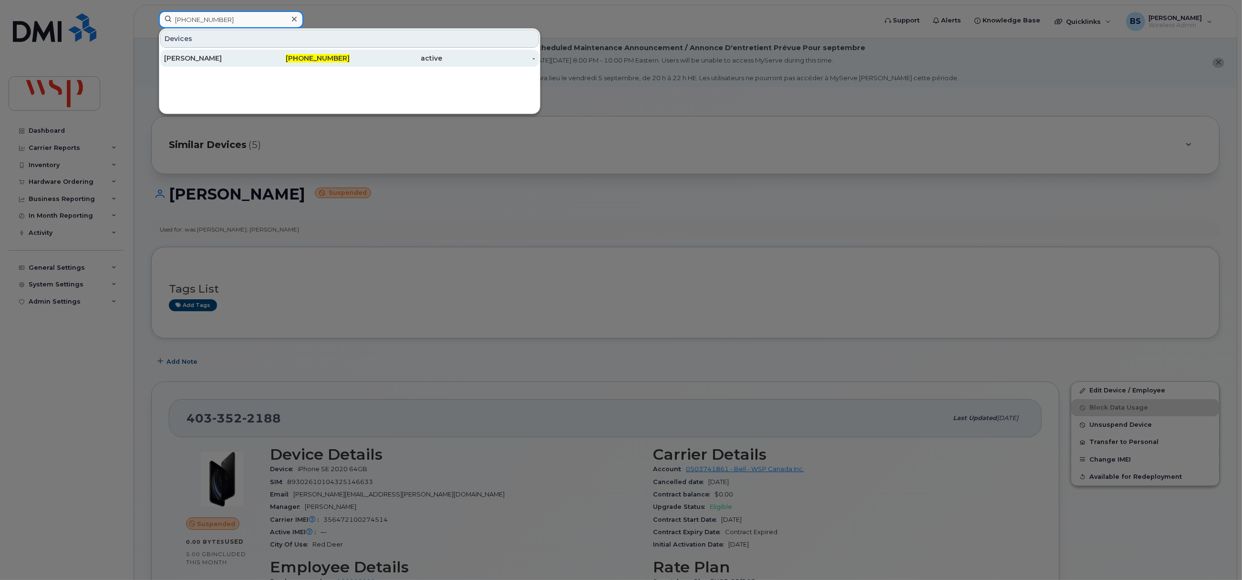
type input "416-948-8764"
drag, startPoint x: 176, startPoint y: 56, endPoint x: 376, endPoint y: 115, distance: 209.0
click at [176, 56] on div "MICHAEL FLOR" at bounding box center [210, 58] width 93 height 10
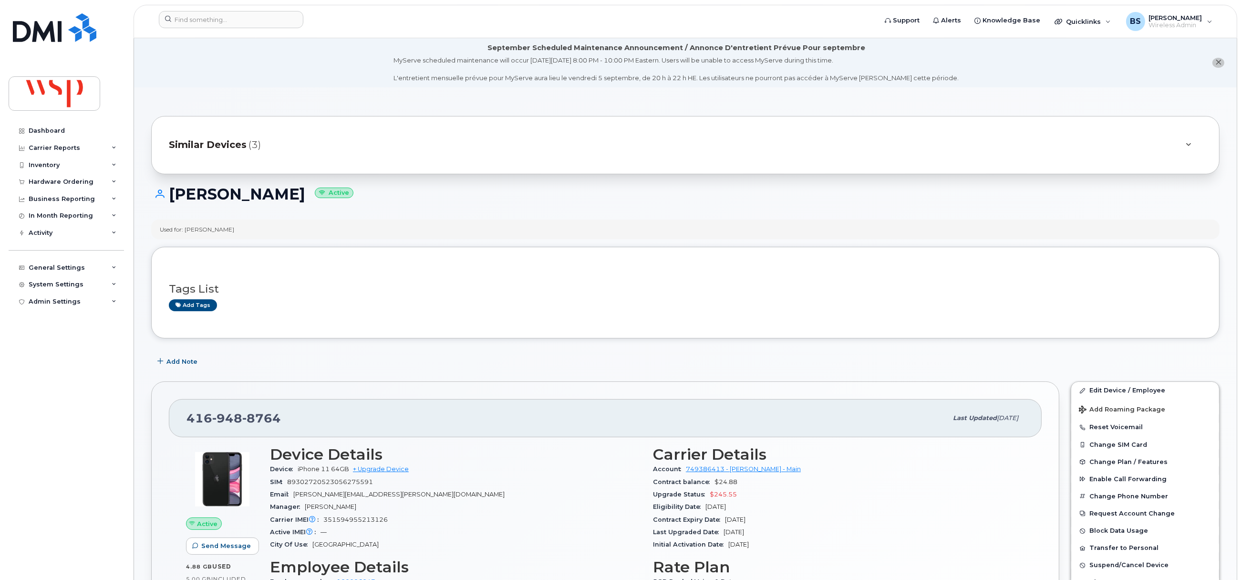
click at [774, 519] on div "Contract Expiry Date [DATE]" at bounding box center [839, 519] width 372 height 12
click at [259, 16] on input at bounding box center [231, 19] width 145 height 17
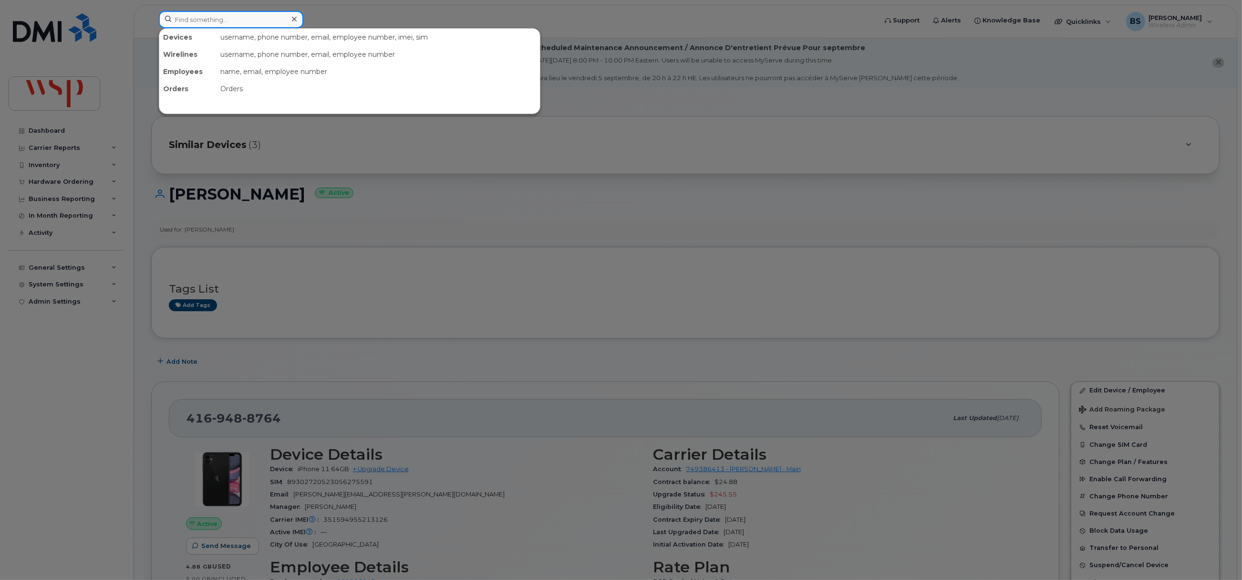
paste input "4033522188"
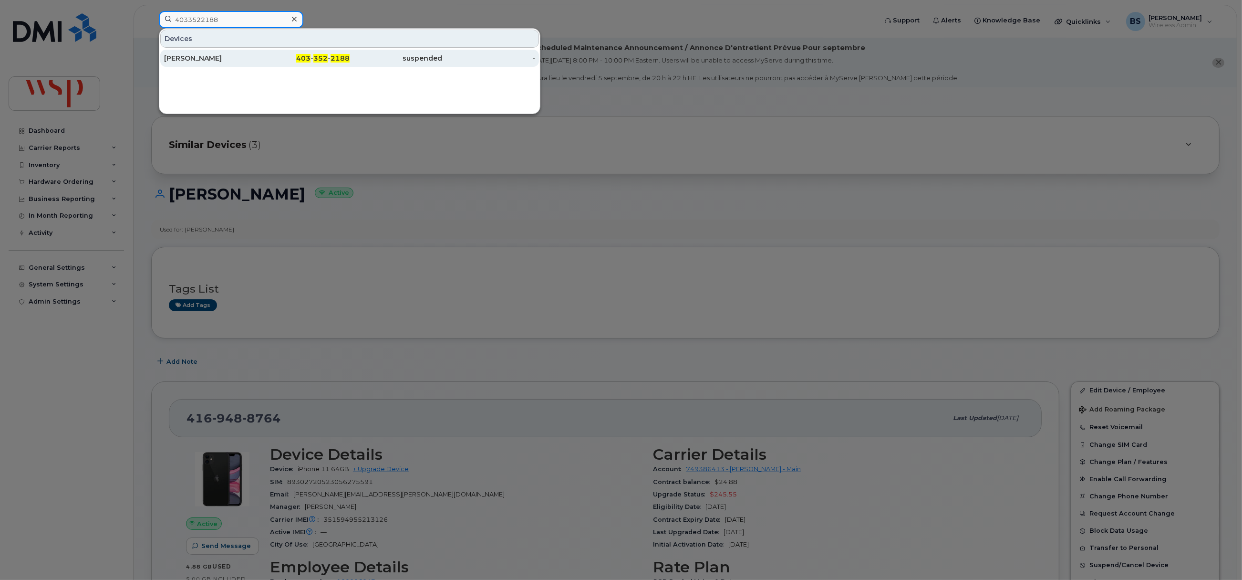
type input "4033522188"
click at [257, 52] on div "Harvinderjit Dhemi" at bounding box center [303, 58] width 93 height 17
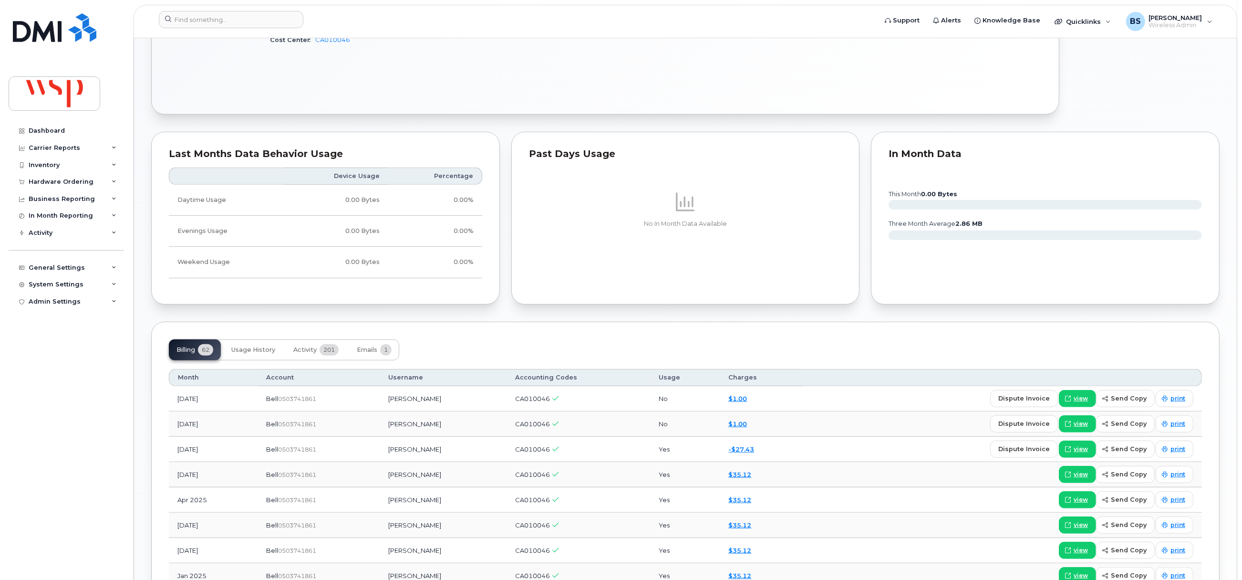
scroll to position [787, 0]
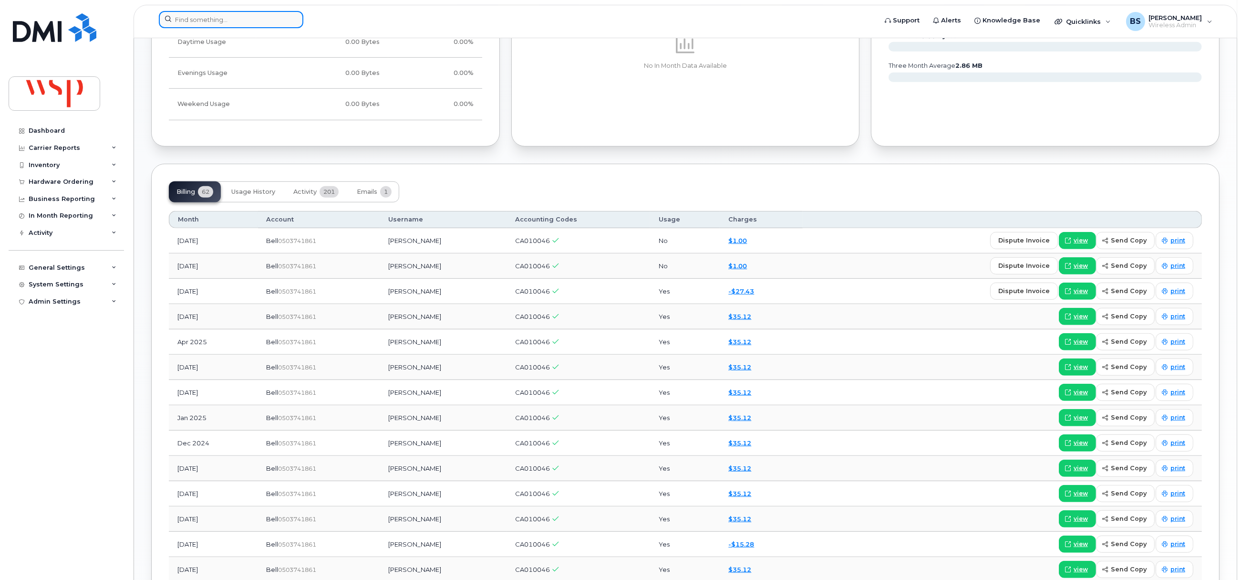
click at [238, 18] on input at bounding box center [231, 19] width 145 height 17
paste input "Mathieu Villeneuve's"
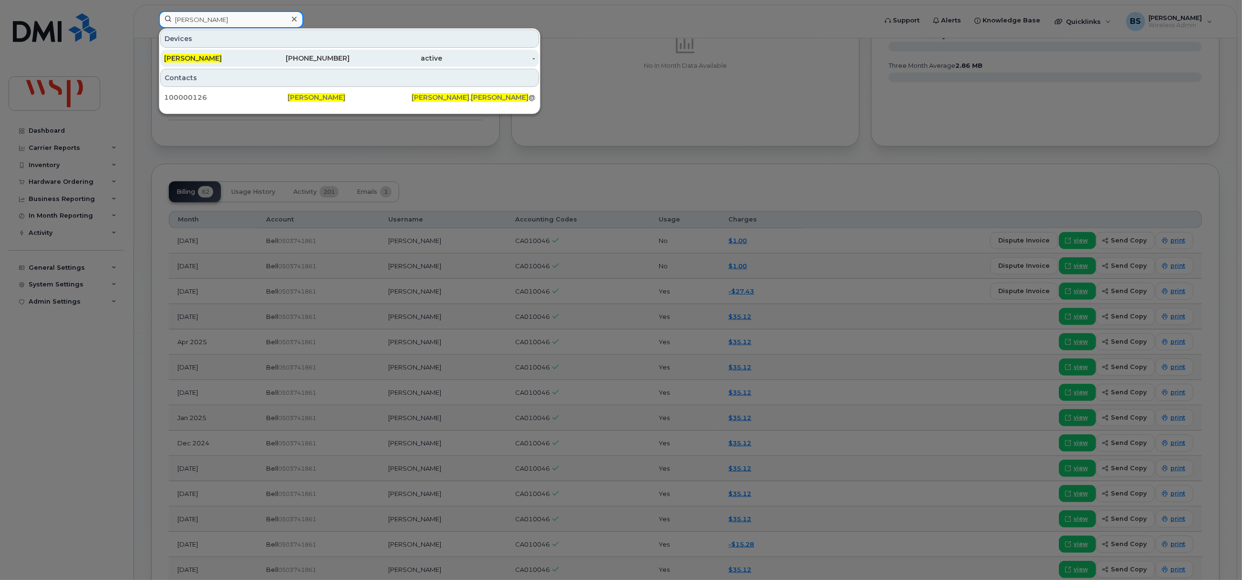
type input "[PERSON_NAME]"
click at [197, 54] on span "[PERSON_NAME]" at bounding box center [193, 58] width 58 height 9
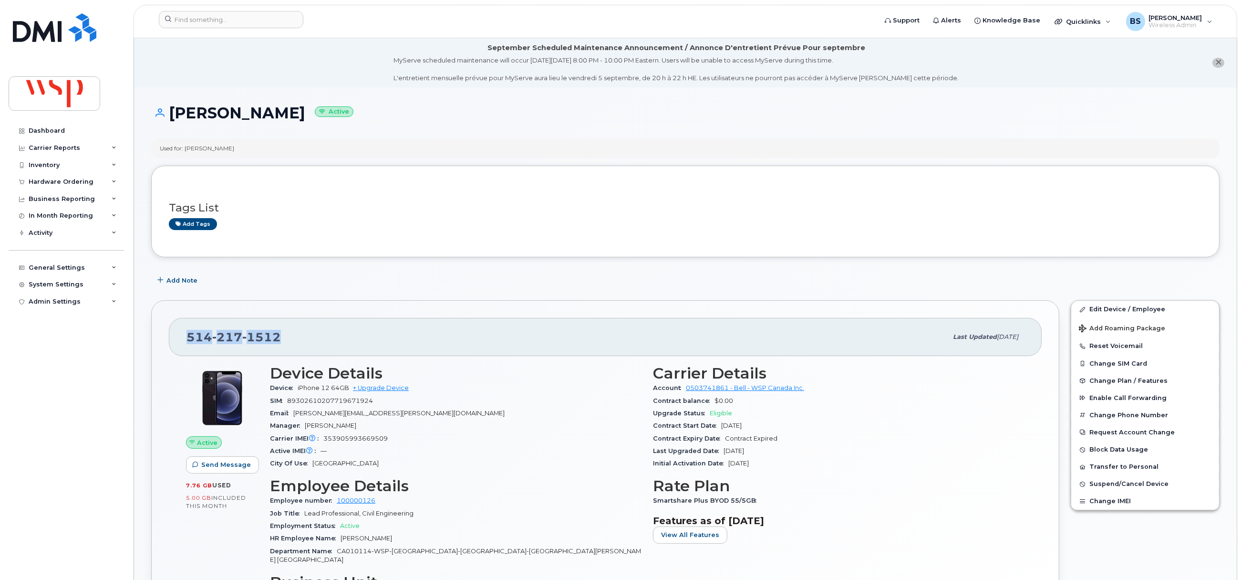
drag, startPoint x: 311, startPoint y: 342, endPoint x: 191, endPoint y: 344, distance: 120.7
click at [188, 345] on div "[PHONE_NUMBER]" at bounding box center [567, 337] width 761 height 20
copy span "[PHONE_NUMBER]"
click at [187, 16] on input at bounding box center [231, 19] width 145 height 17
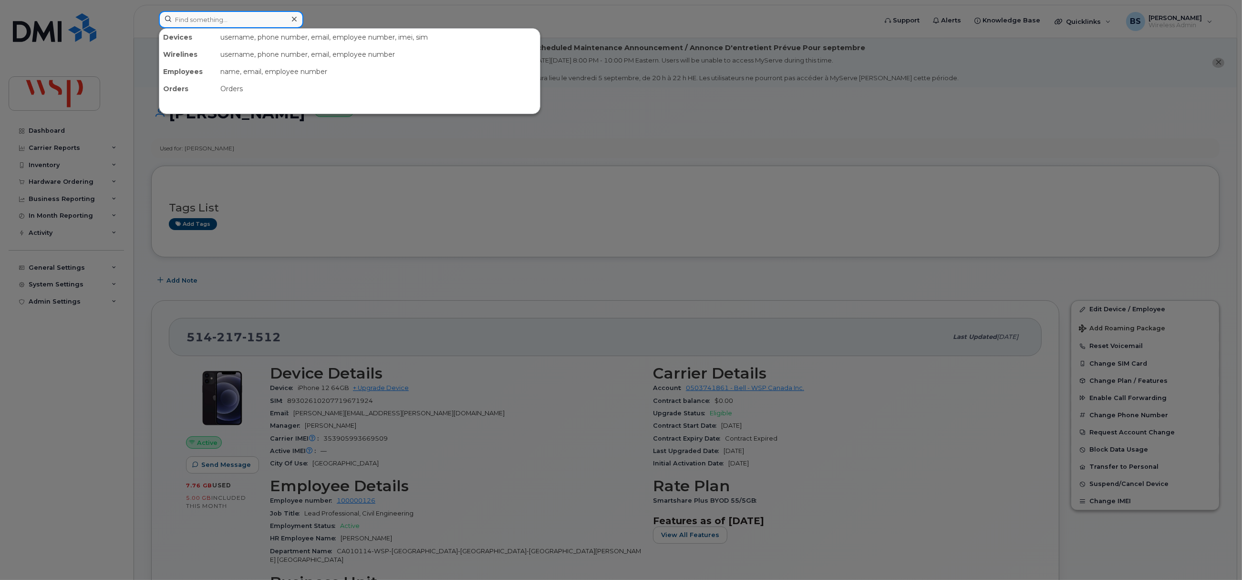
paste input "1-866-727-2141 option 1"
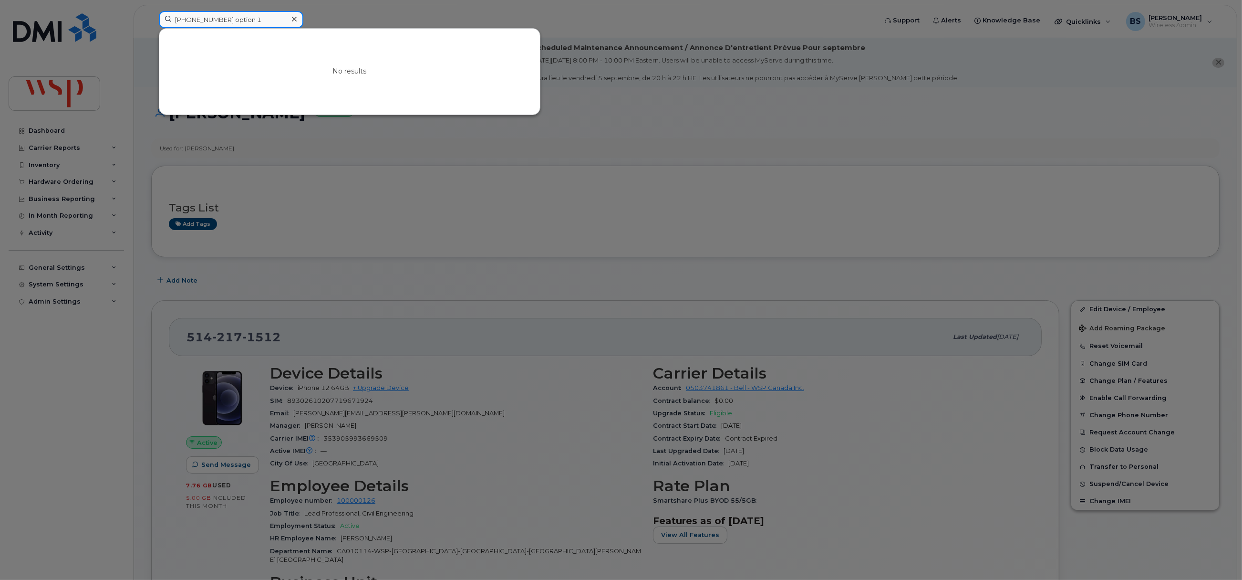
drag, startPoint x: 162, startPoint y: 21, endPoint x: 15, endPoint y: 13, distance: 147.1
click at [151, 13] on div "1-866-727-2141 option 1 No results" at bounding box center [514, 21] width 727 height 21
paste input "514-248-5784"
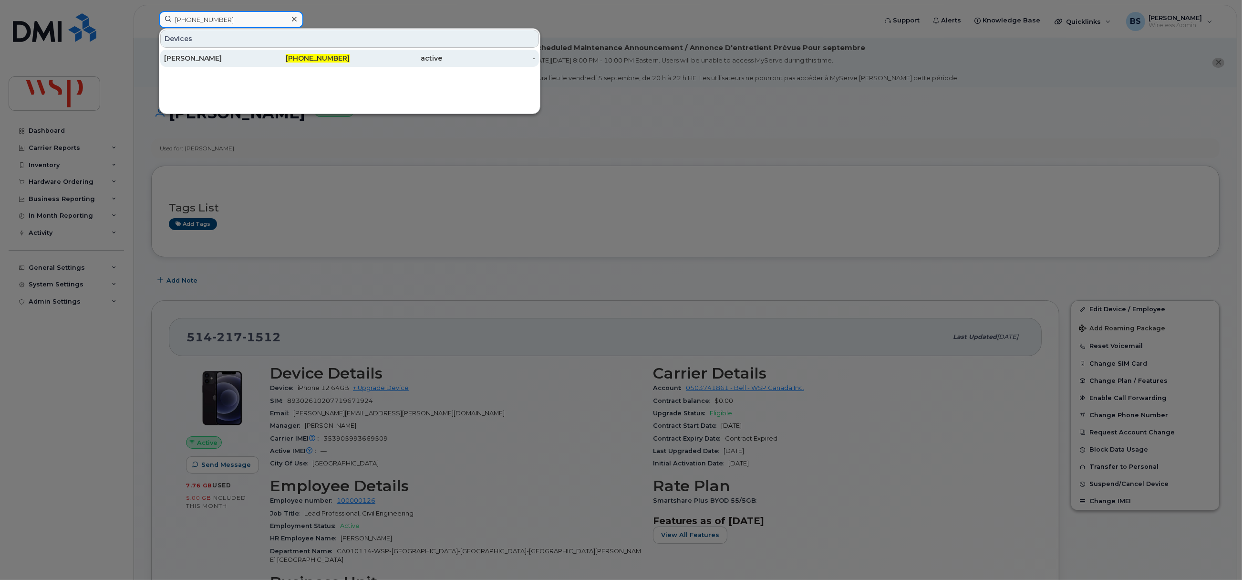
type input "514-248-5784"
drag, startPoint x: 194, startPoint y: 56, endPoint x: 11, endPoint y: 152, distance: 206.3
click at [194, 56] on div "GABRIEL L'ESPINAY" at bounding box center [210, 58] width 93 height 10
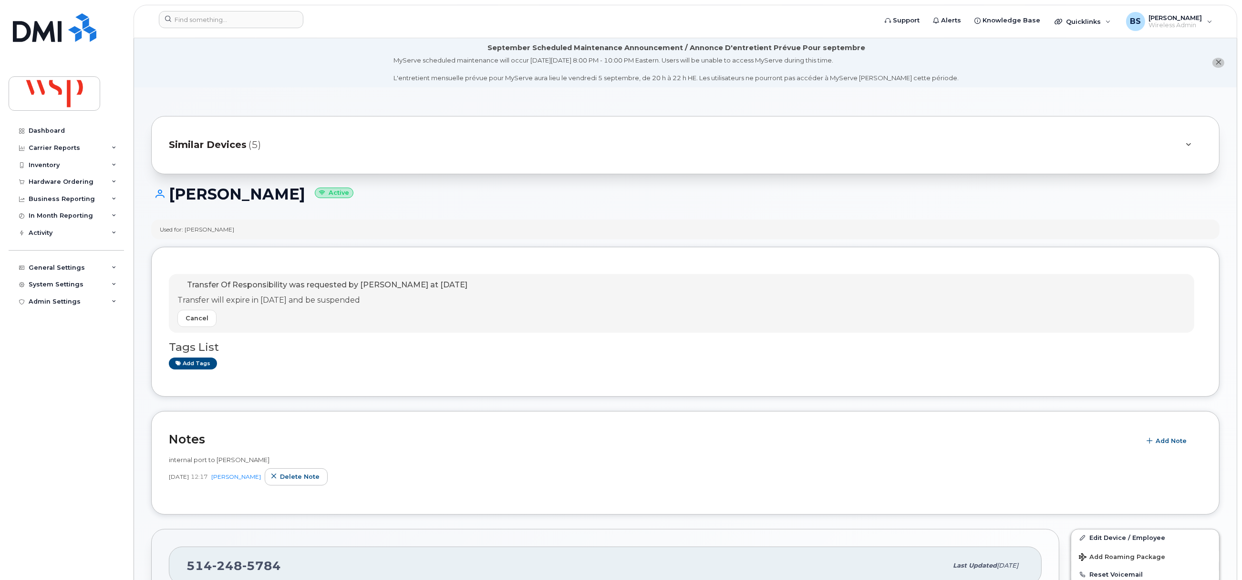
click at [226, 192] on h1 "[PERSON_NAME] Active" at bounding box center [685, 194] width 1068 height 17
click at [226, 192] on h1 "GABRIEL L'ESPINAY Active" at bounding box center [685, 194] width 1068 height 17
copy h1 "GABRIEL"
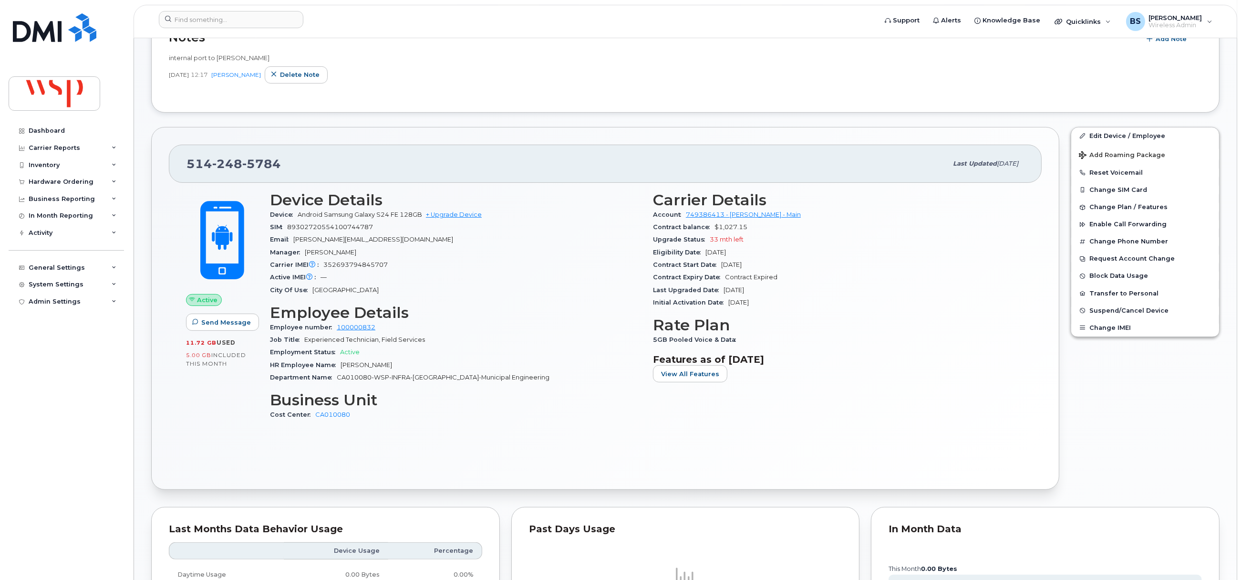
scroll to position [429, 0]
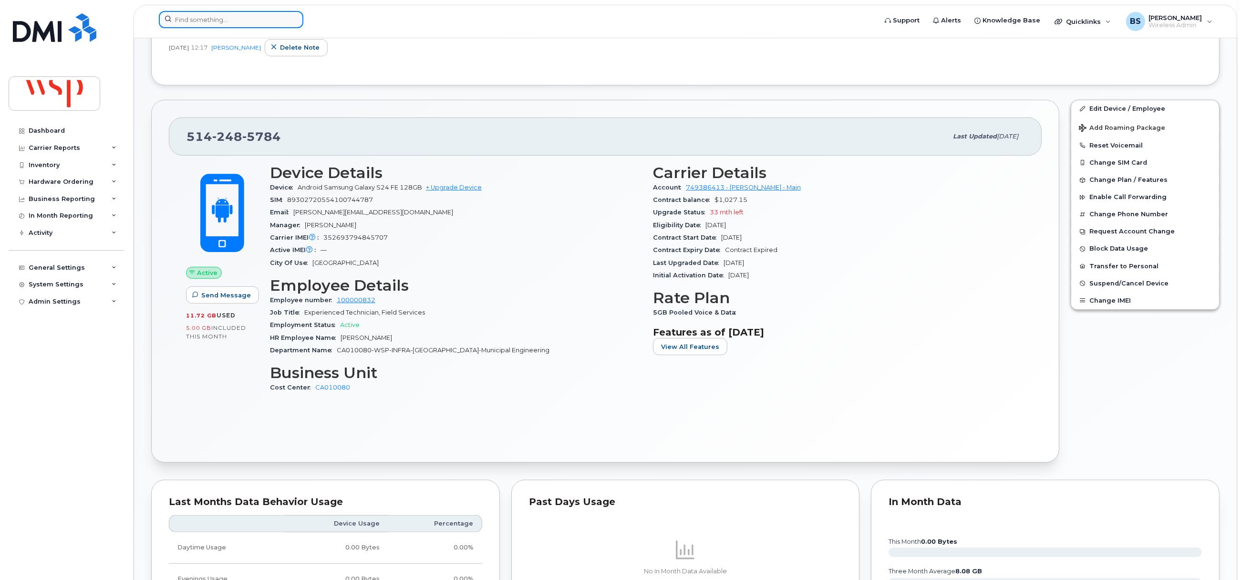
click at [251, 23] on input at bounding box center [231, 19] width 145 height 17
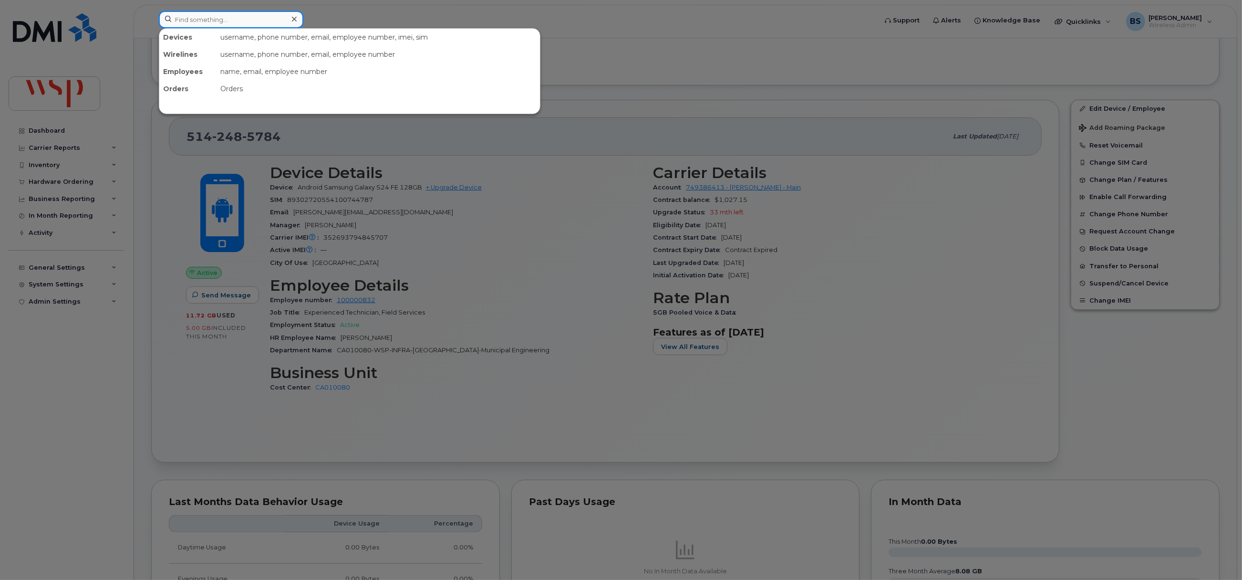
paste input "Jamee Hossain"
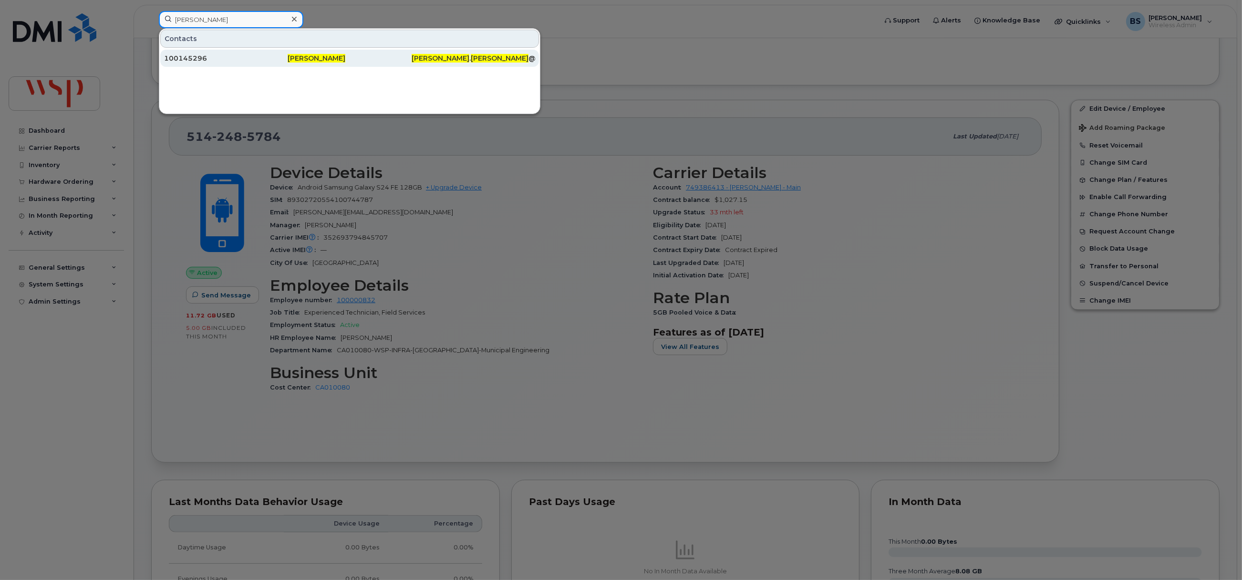
type input "Jamee Hossain"
drag, startPoint x: 191, startPoint y: 57, endPoint x: 192, endPoint y: 48, distance: 9.1
click at [191, 57] on div "100145296" at bounding box center [226, 58] width 124 height 10
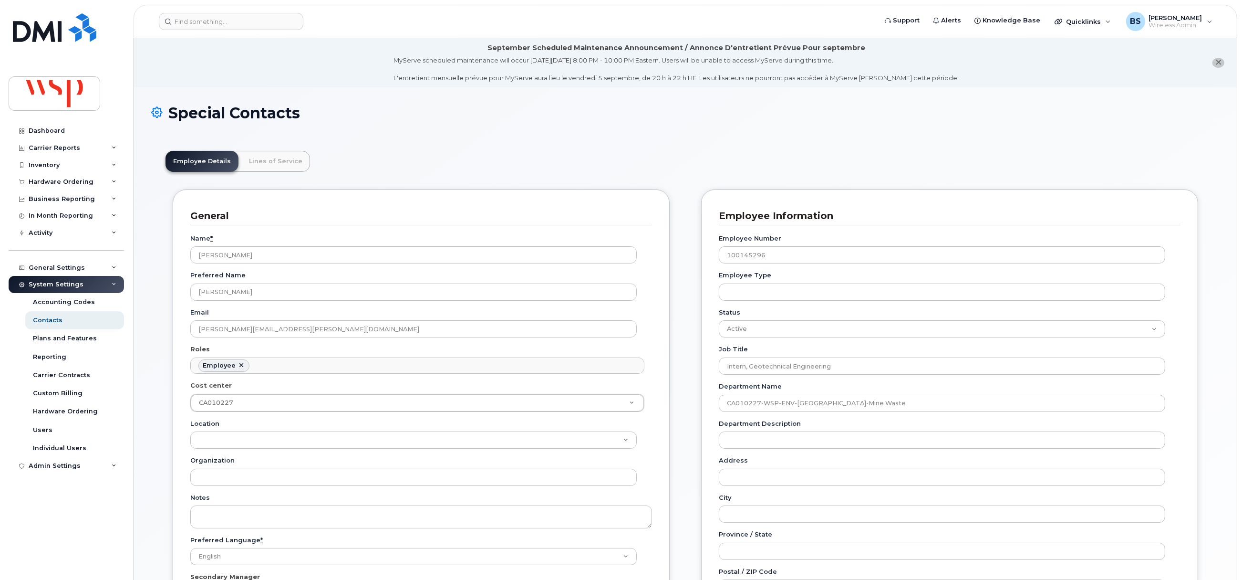
scroll to position [28, 0]
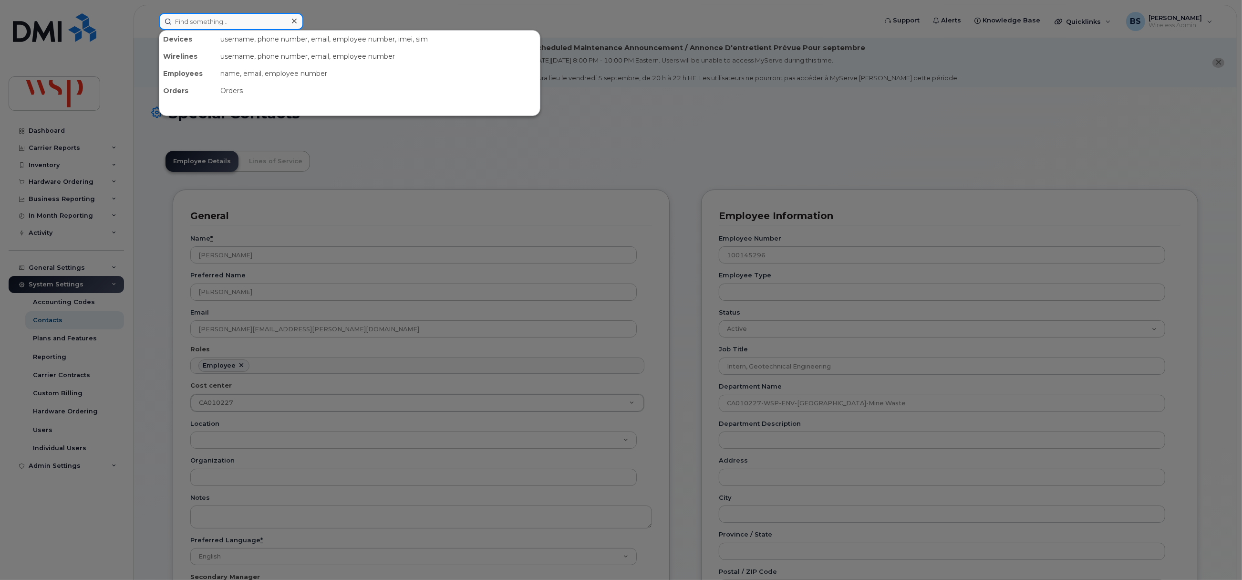
click at [259, 24] on input at bounding box center [231, 21] width 145 height 17
paste input "[PERSON_NAME]"
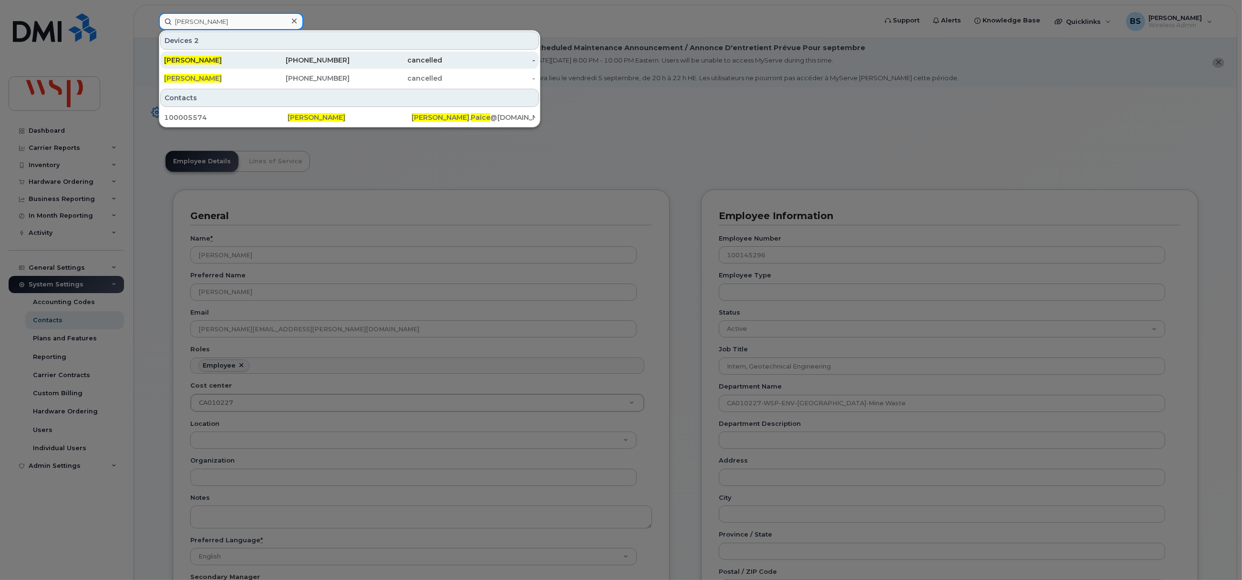
type input "Eric Paice"
click at [187, 59] on span "Eric Paice" at bounding box center [193, 60] width 58 height 9
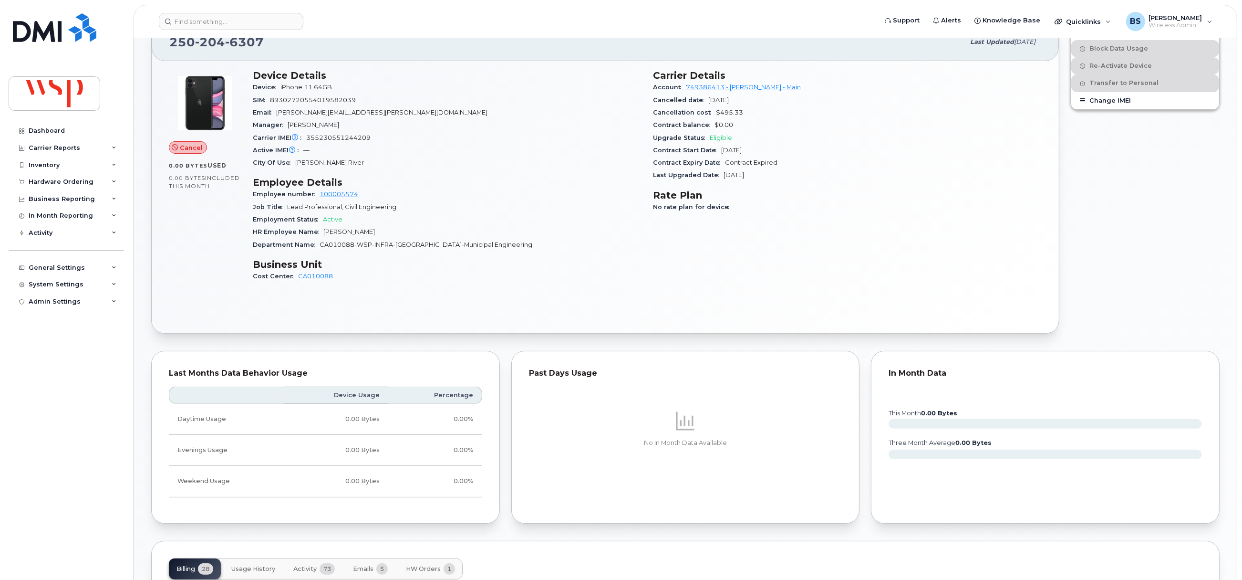
scroll to position [73, 0]
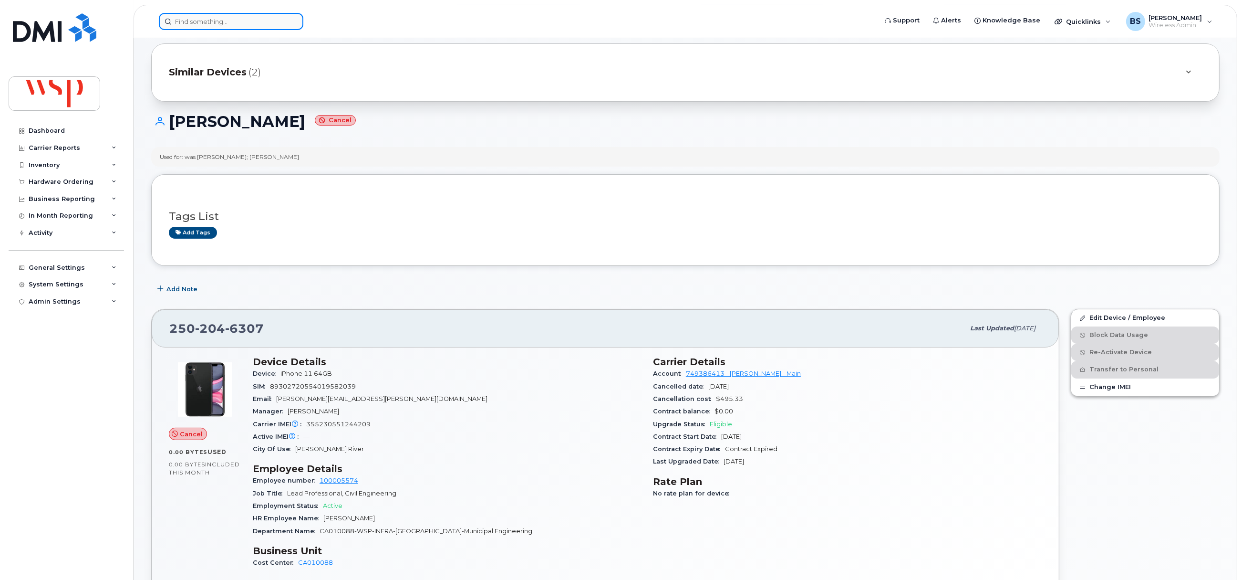
click at [238, 26] on input at bounding box center [231, 21] width 145 height 17
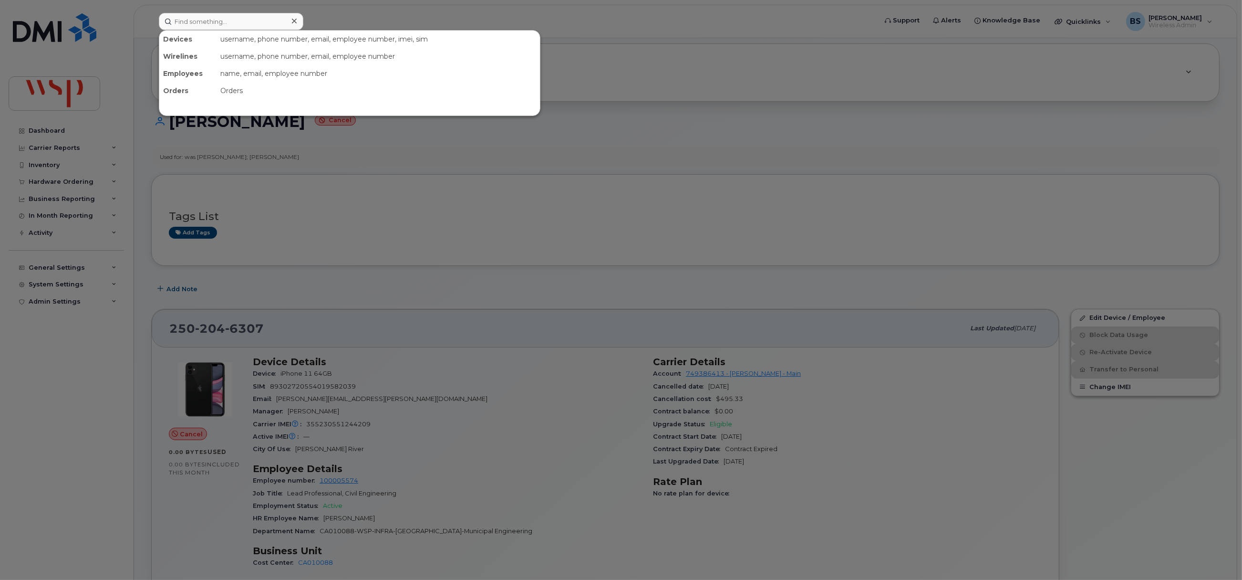
drag, startPoint x: 659, startPoint y: 110, endPoint x: 311, endPoint y: 107, distance: 348.2
click at [648, 110] on div at bounding box center [621, 290] width 1242 height 580
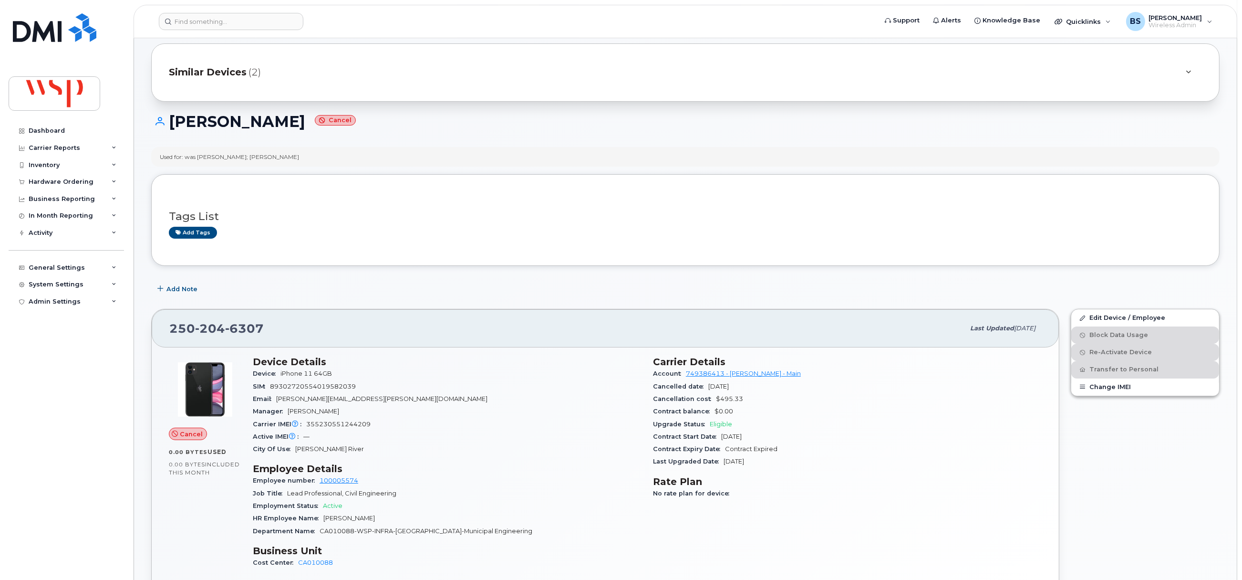
click at [307, 83] on div "Similar Devices (2)" at bounding box center [672, 72] width 1006 height 23
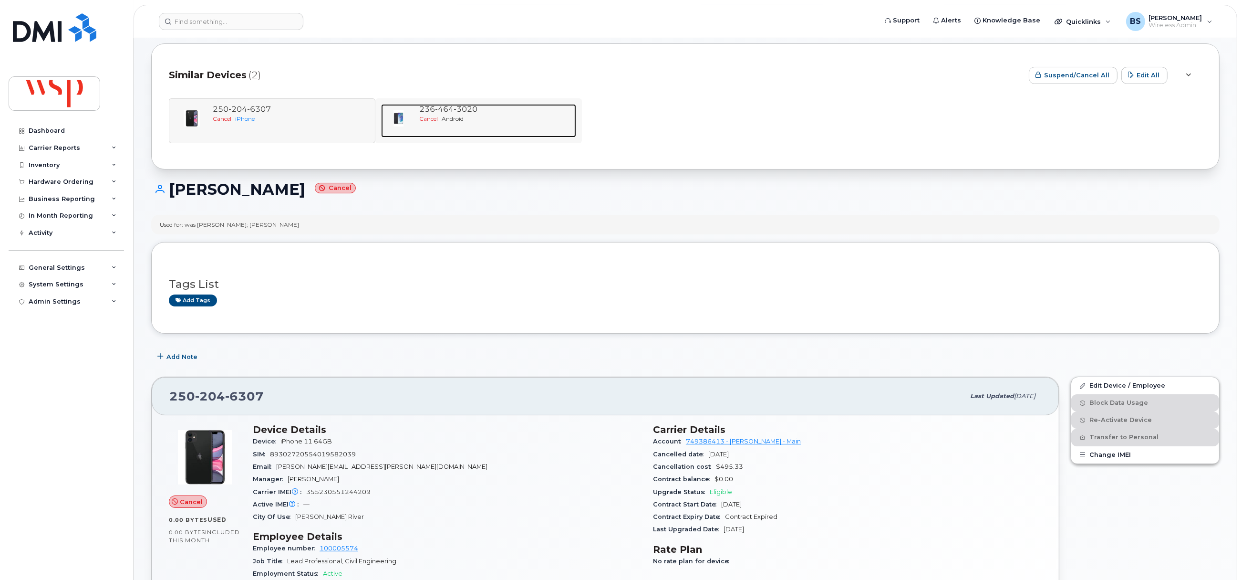
click at [464, 119] on span "Android" at bounding box center [453, 118] width 22 height 7
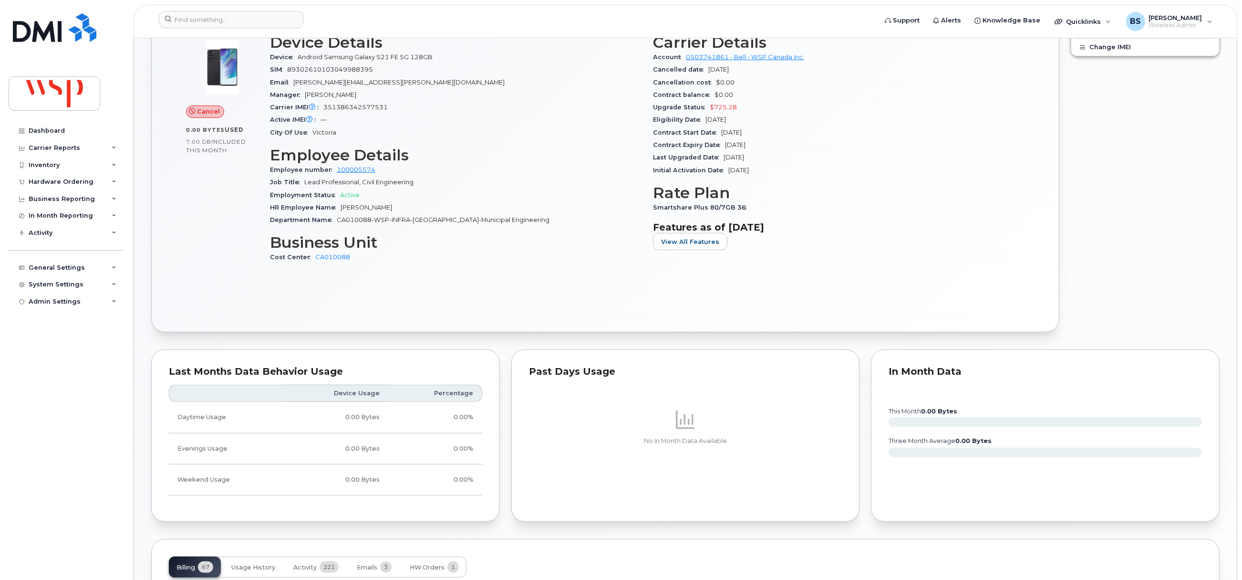
scroll to position [357, 0]
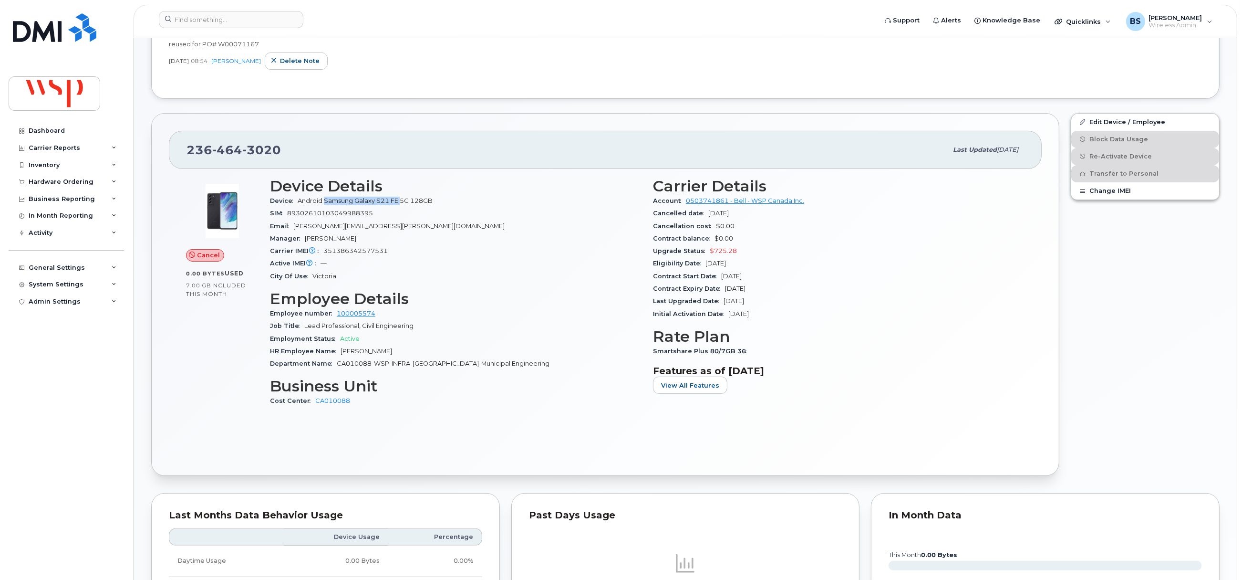
drag, startPoint x: 402, startPoint y: 202, endPoint x: 325, endPoint y: 202, distance: 76.8
click at [325, 202] on span "Android Samsung Galaxy S21 FE 5G 128GB" at bounding box center [365, 200] width 135 height 7
copy span "Samsung Galaxy S21 FE"
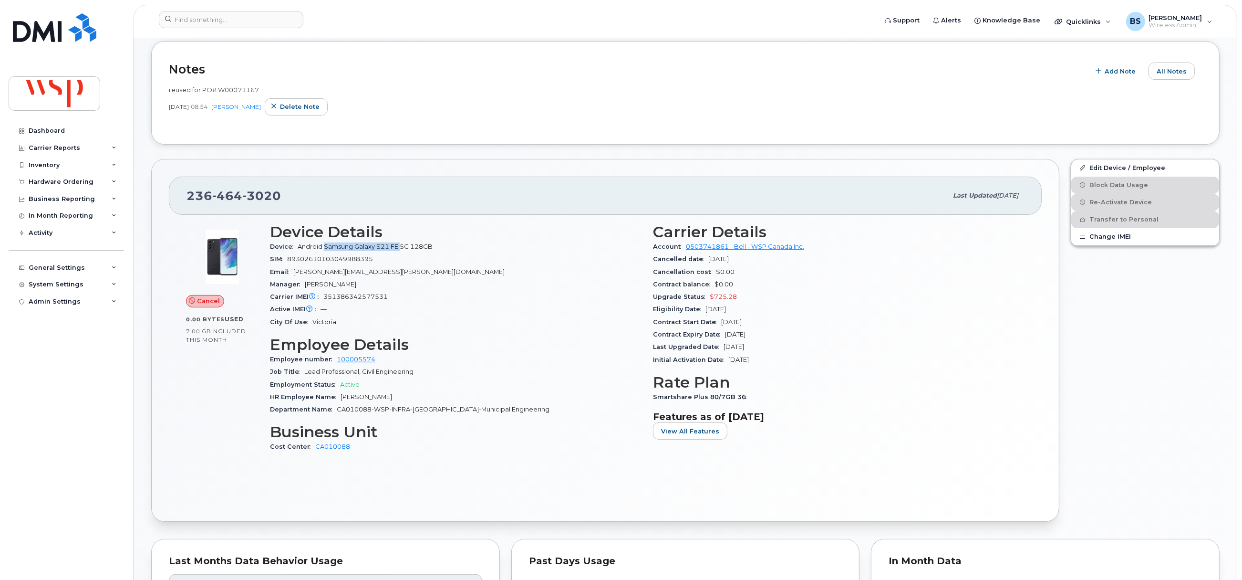
scroll to position [286, 0]
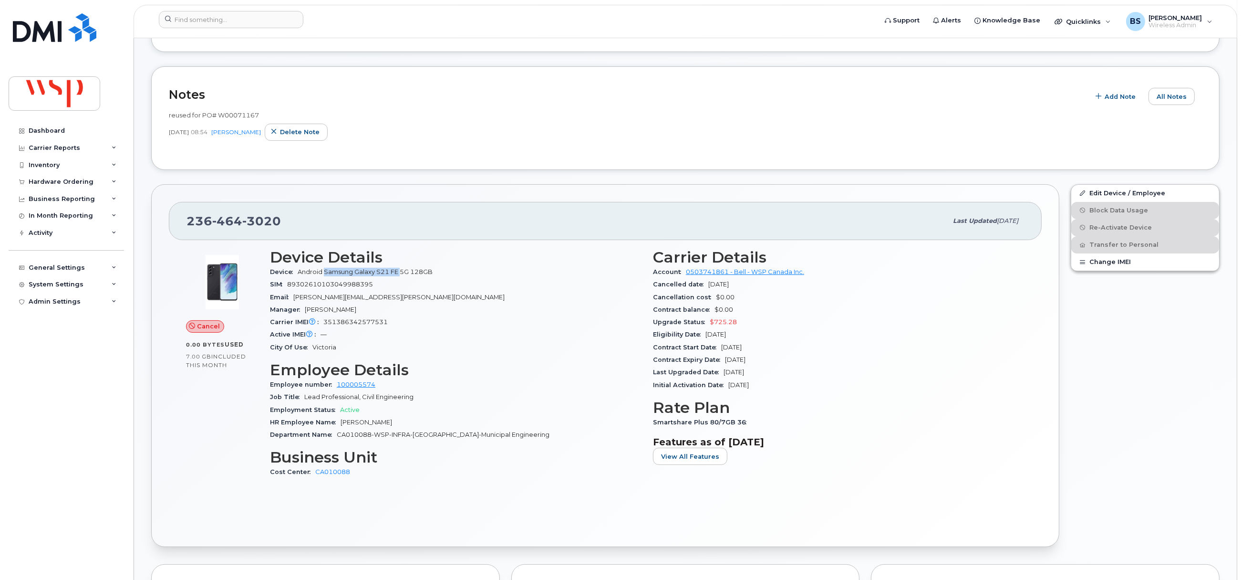
copy span "Samsung Galaxy S21 FE"
drag, startPoint x: 396, startPoint y: 320, endPoint x: 293, endPoint y: 325, distance: 103.6
click at [293, 325] on div "Carrier IMEI Carrier IMEI is reported during the last billing cycle or change o…" at bounding box center [456, 322] width 372 height 12
copy div "IMEI Carrier IMEI is reported during the last billing cycle or change of servic…"
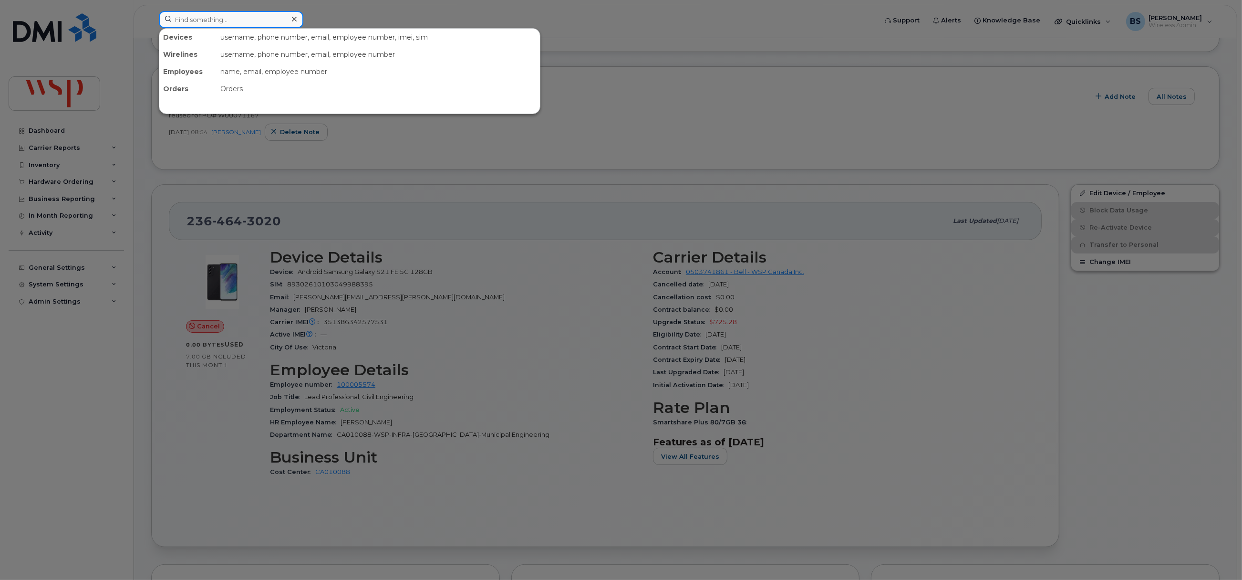
click at [226, 22] on input at bounding box center [231, 19] width 145 height 17
paste input "Braydon Affleck"
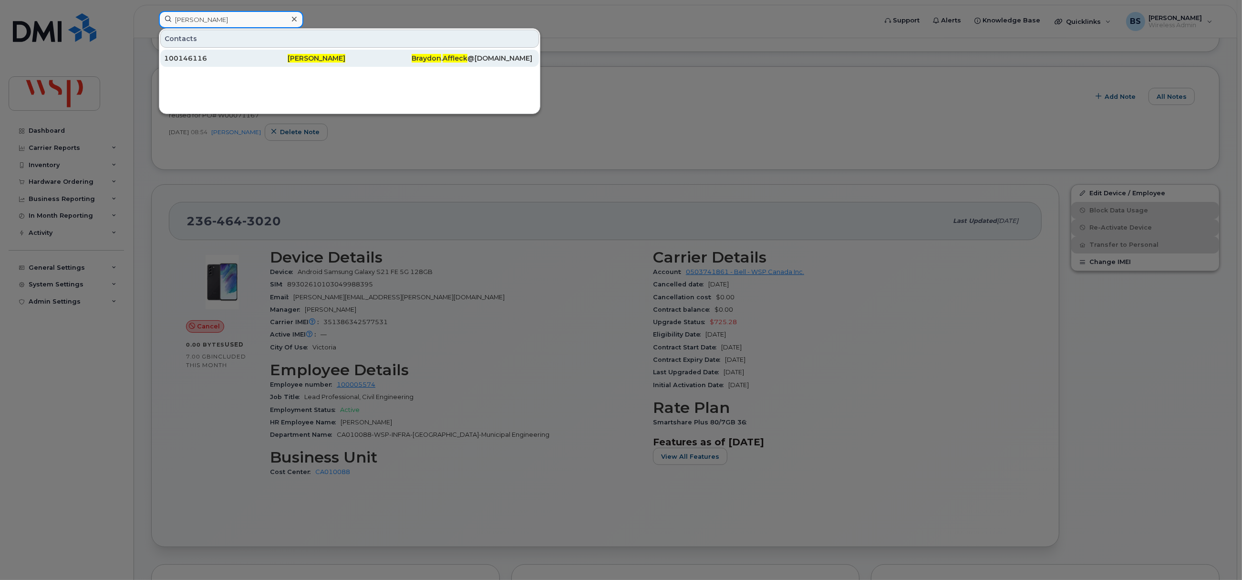
type input "Braydon Affleck"
click at [199, 57] on div "100146116" at bounding box center [226, 58] width 124 height 10
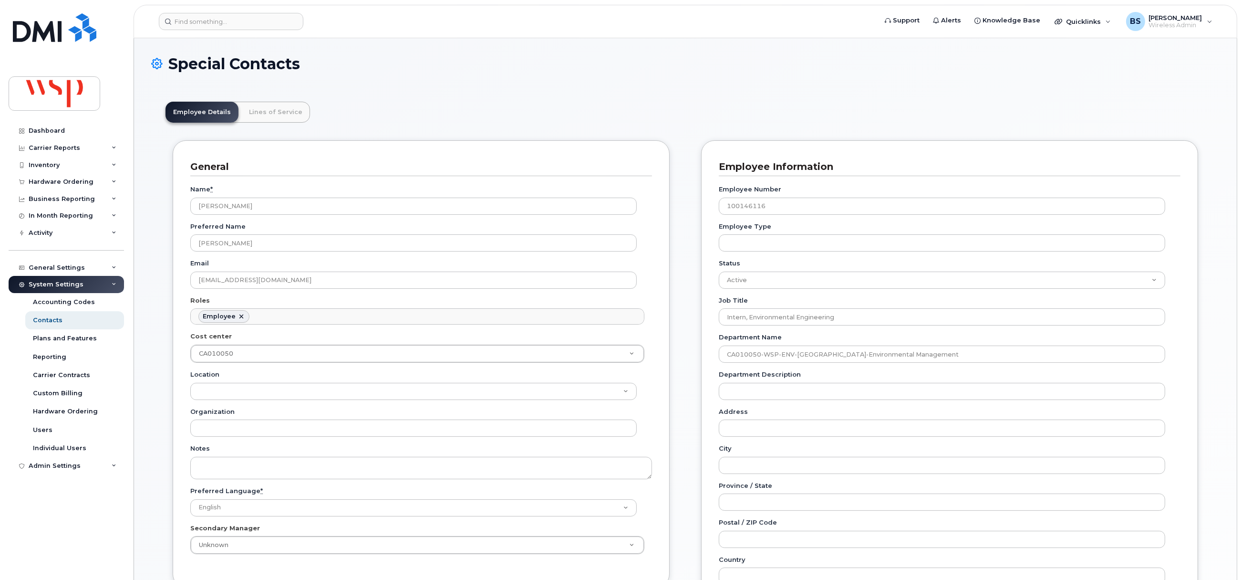
scroll to position [28, 0]
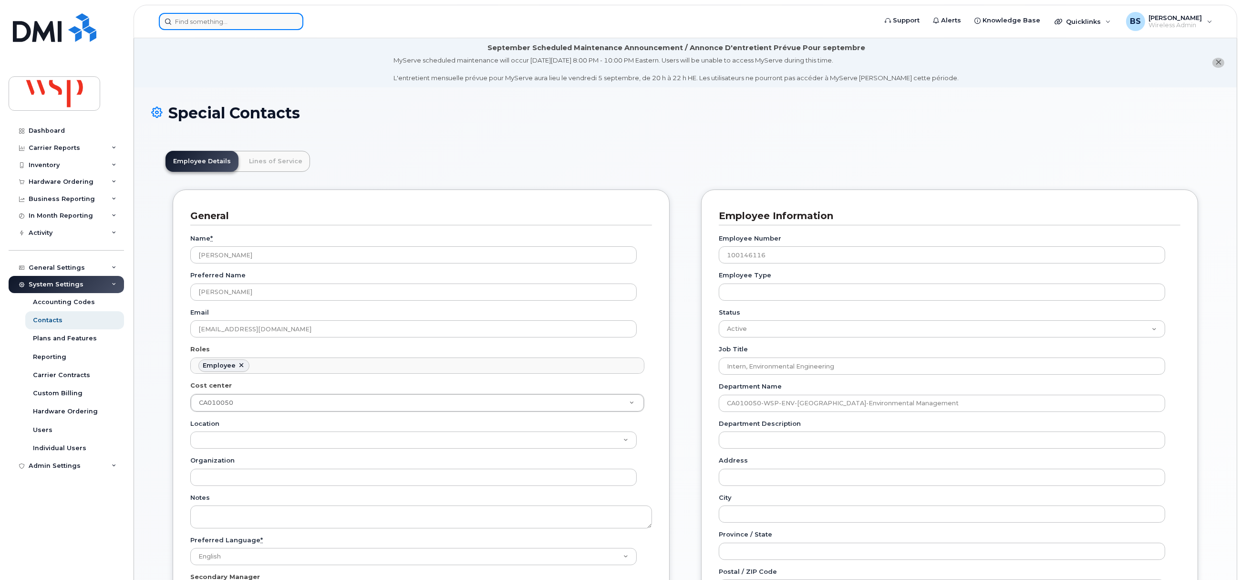
click at [243, 20] on input at bounding box center [231, 21] width 145 height 17
paste input "[PERSON_NAME]"
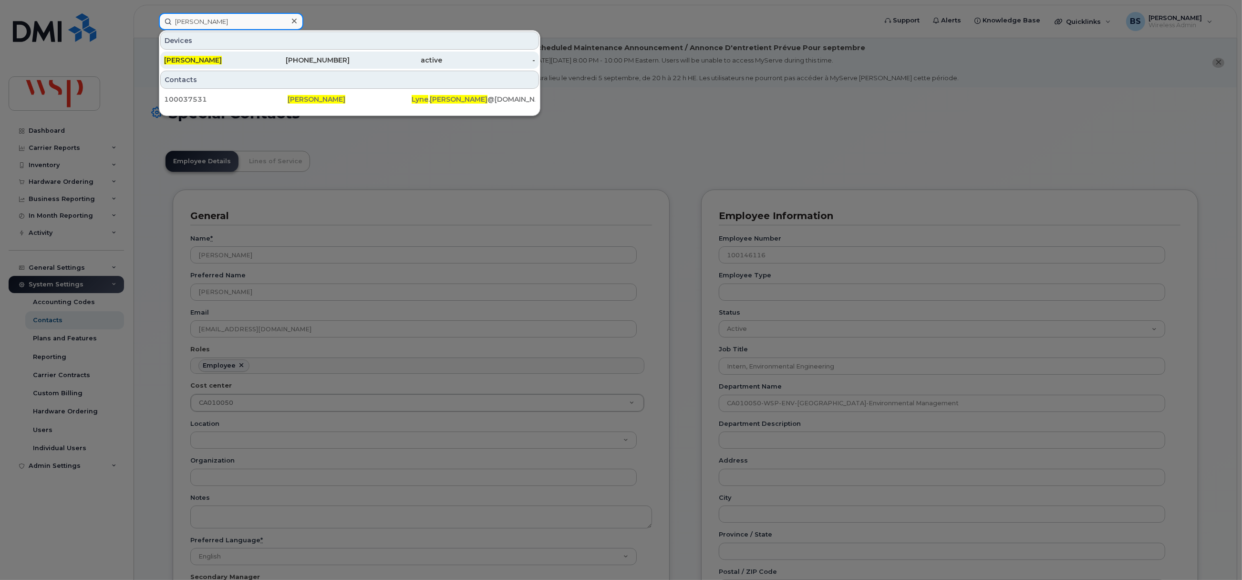
type input "[PERSON_NAME]"
drag, startPoint x: 184, startPoint y: 58, endPoint x: 373, endPoint y: 76, distance: 190.7
click at [184, 58] on span "Lyne Pelletier" at bounding box center [193, 60] width 58 height 9
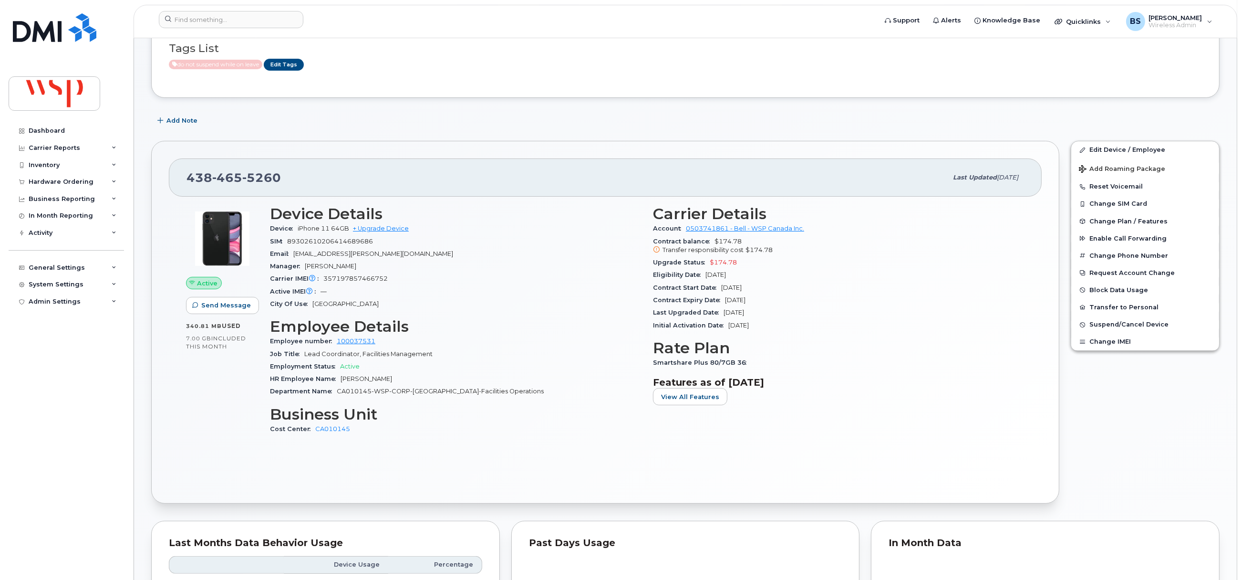
scroll to position [143, 0]
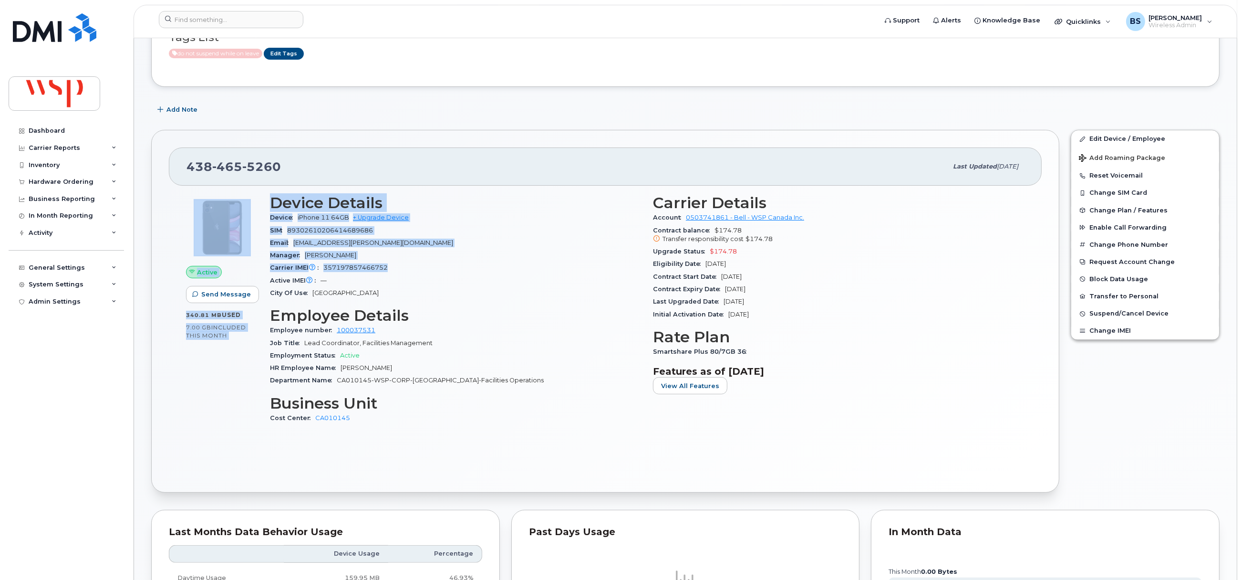
drag, startPoint x: 398, startPoint y: 269, endPoint x: 261, endPoint y: 227, distance: 143.3
click at [263, 220] on div "Active Send Message 340.81 MB  used 7.00 GB  included this month Device Details…" at bounding box center [605, 312] width 850 height 249
copy div "Active Send Message 340.81 MB  used 7.00 GB  included this month Device Details…"
click at [503, 249] on div "Manager Nathalie Guindon" at bounding box center [456, 255] width 372 height 12
drag, startPoint x: 268, startPoint y: 218, endPoint x: 404, endPoint y: 271, distance: 146.7
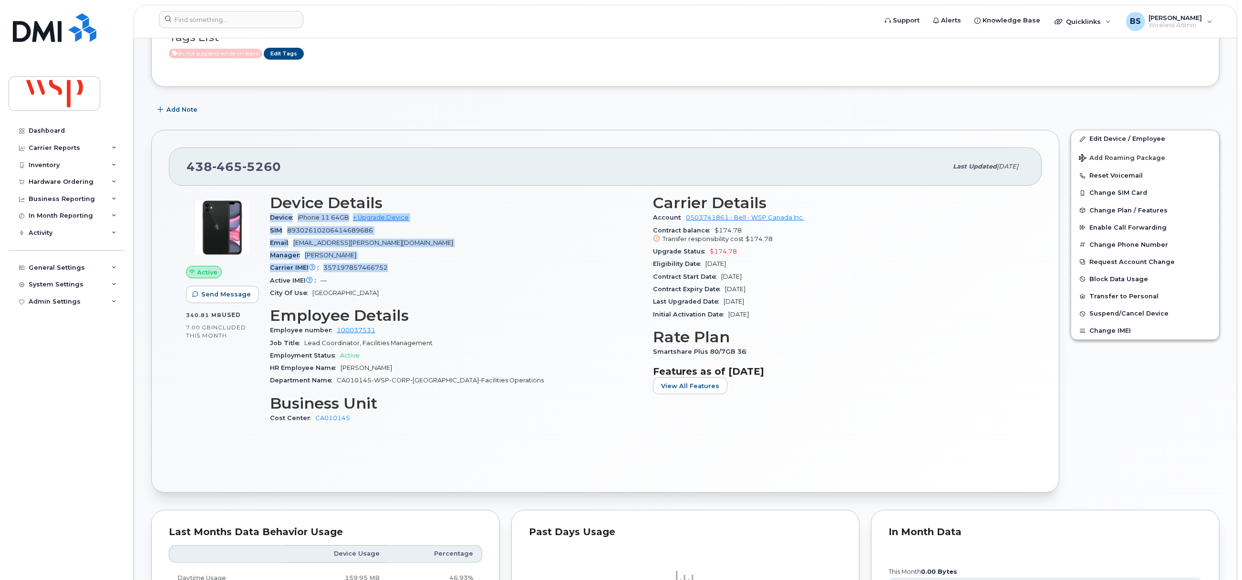
click at [404, 271] on div "Device Details Device iPhone 11 64GB + Upgrade Device SIM 89302610206414689686 …" at bounding box center [455, 312] width 383 height 249
copy section "Device iPhone 11 64GB + Upgrade Device SIM 89302610206414689686 Email Lyne.Pell…"
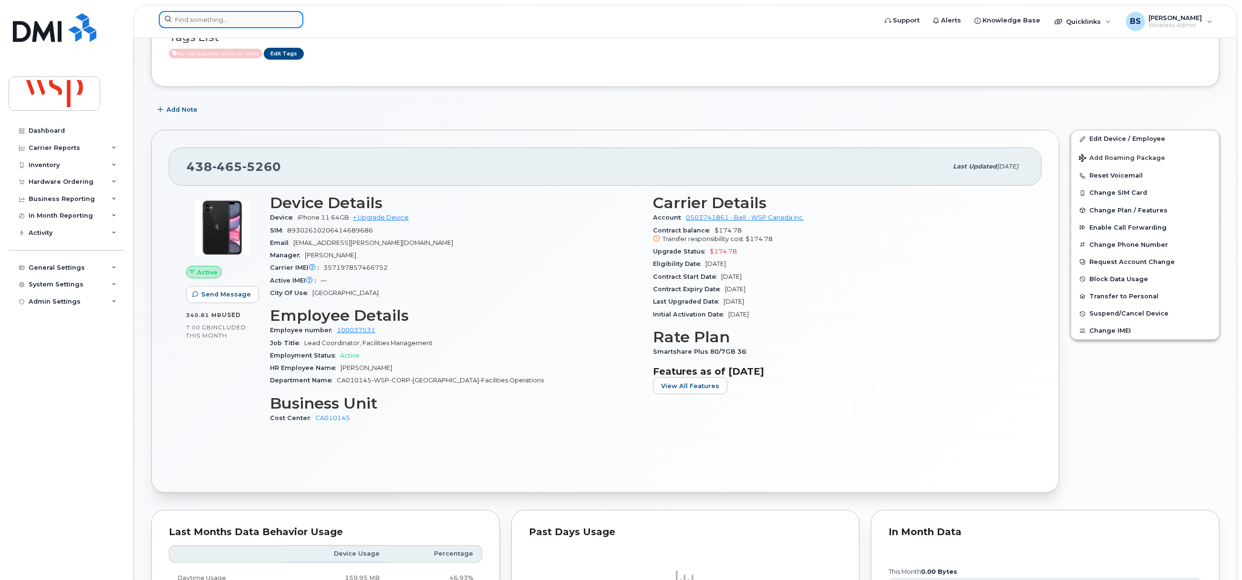
click at [232, 21] on input at bounding box center [231, 19] width 145 height 17
paste input "4033522188"
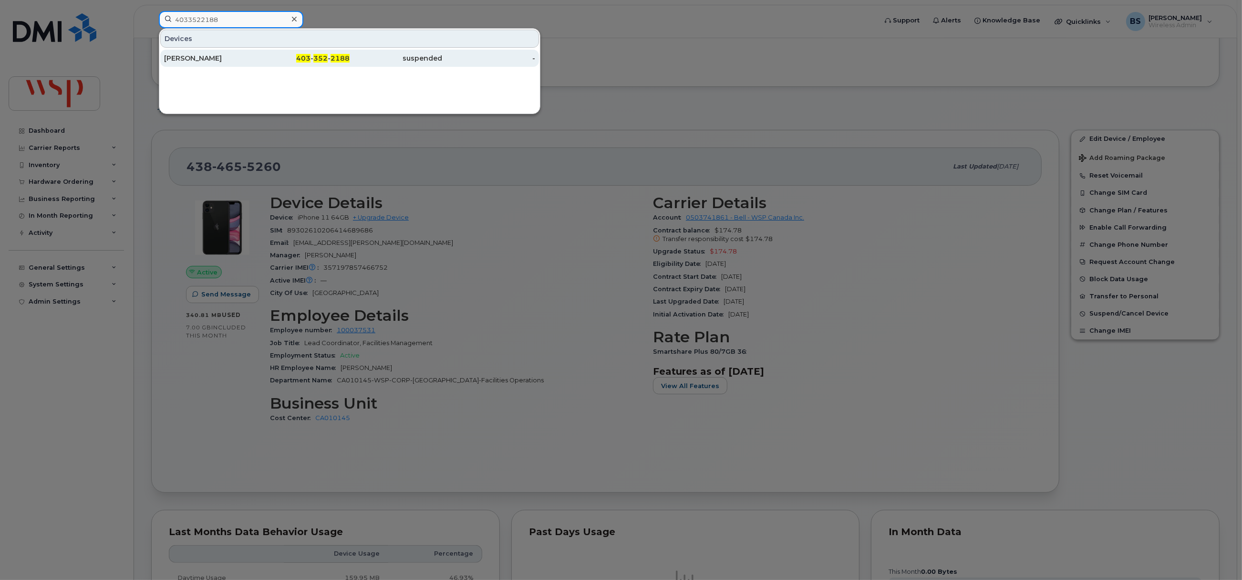
type input "4033522188"
click at [201, 58] on div "Harvinderjit Dhemi" at bounding box center [210, 58] width 93 height 10
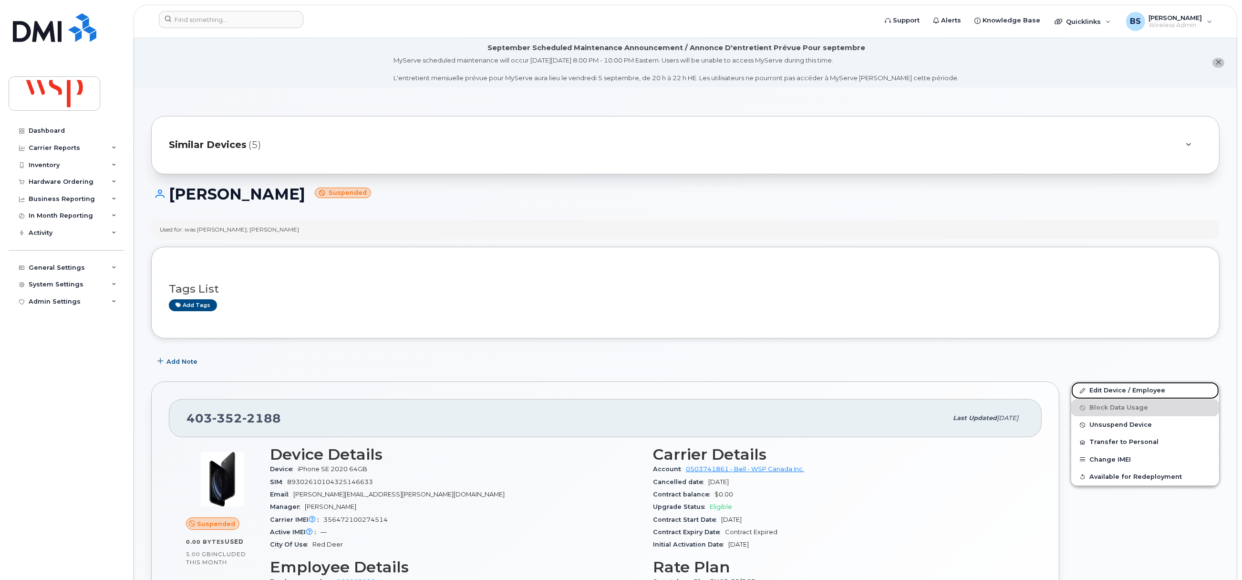
drag, startPoint x: 1098, startPoint y: 389, endPoint x: 1109, endPoint y: 363, distance: 27.4
click at [1098, 389] on link "Edit Device / Employee" at bounding box center [1145, 390] width 148 height 17
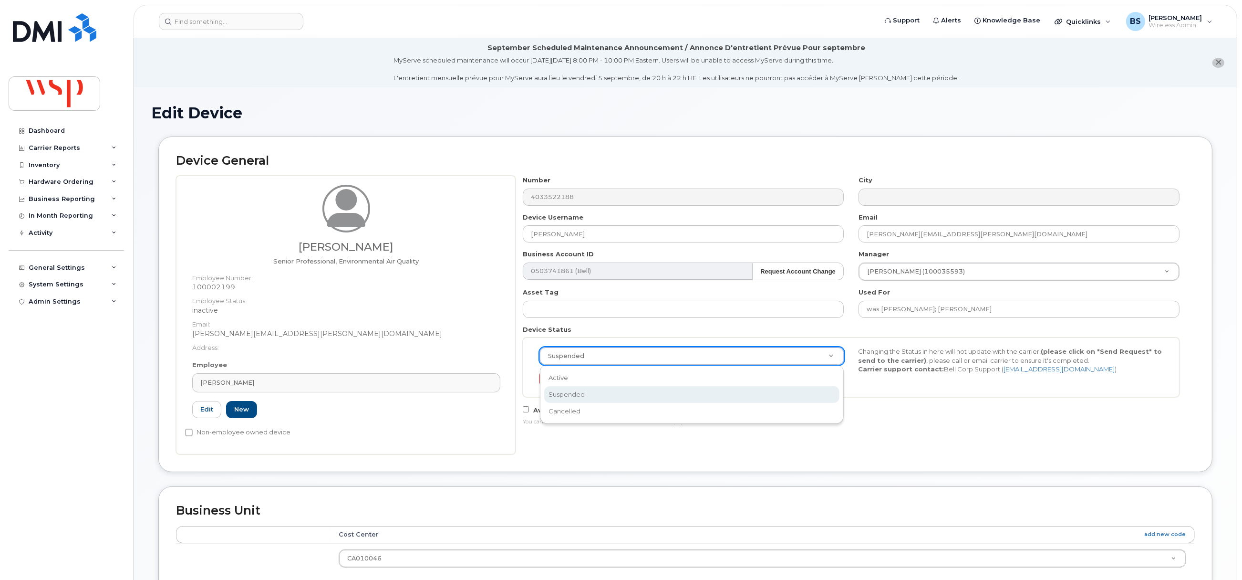
drag, startPoint x: 673, startPoint y: 353, endPoint x: 659, endPoint y: 331, distance: 26.2
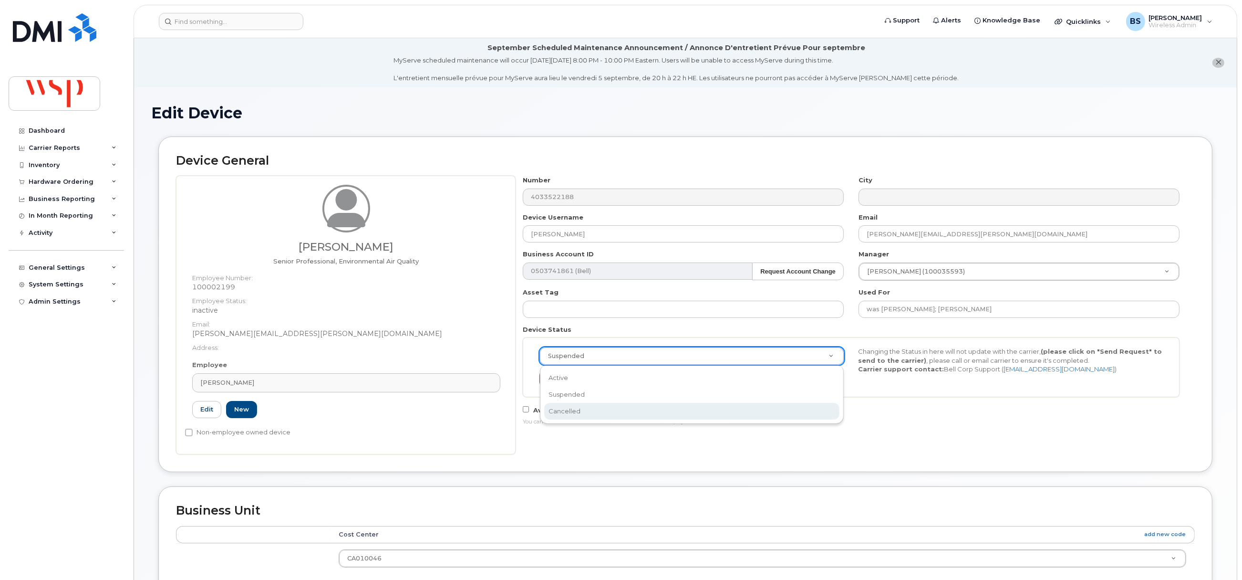
select select "cancelled"
click at [570, 374] on button "Send Request" at bounding box center [571, 379] width 64 height 18
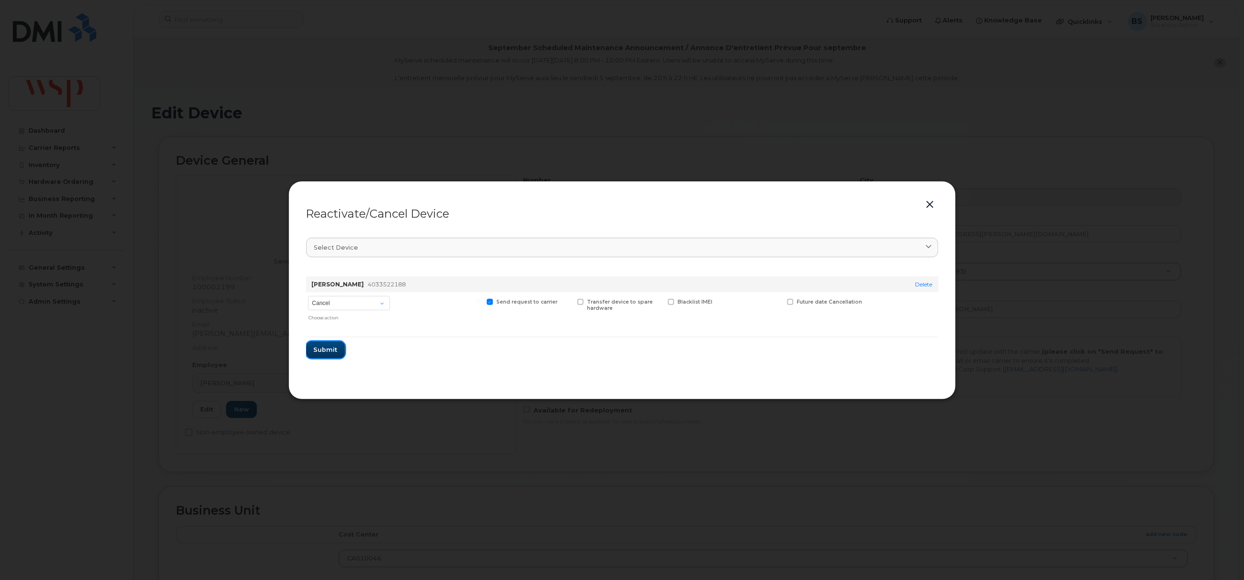
click at [328, 350] on span "Submit" at bounding box center [326, 349] width 24 height 9
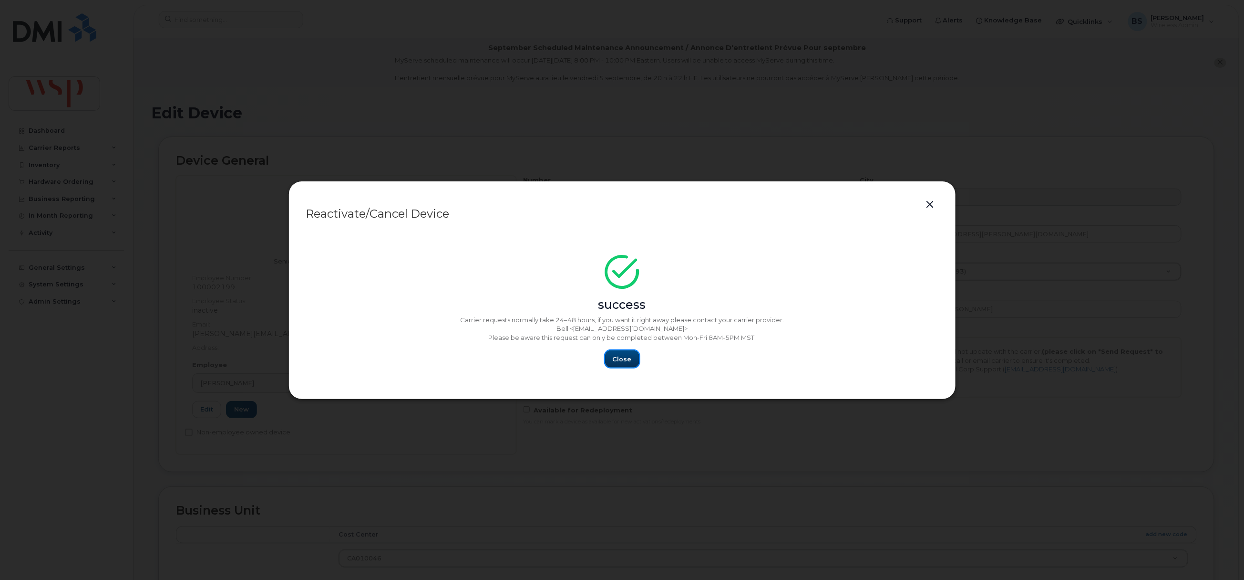
click at [612, 358] on button "Close" at bounding box center [622, 358] width 34 height 17
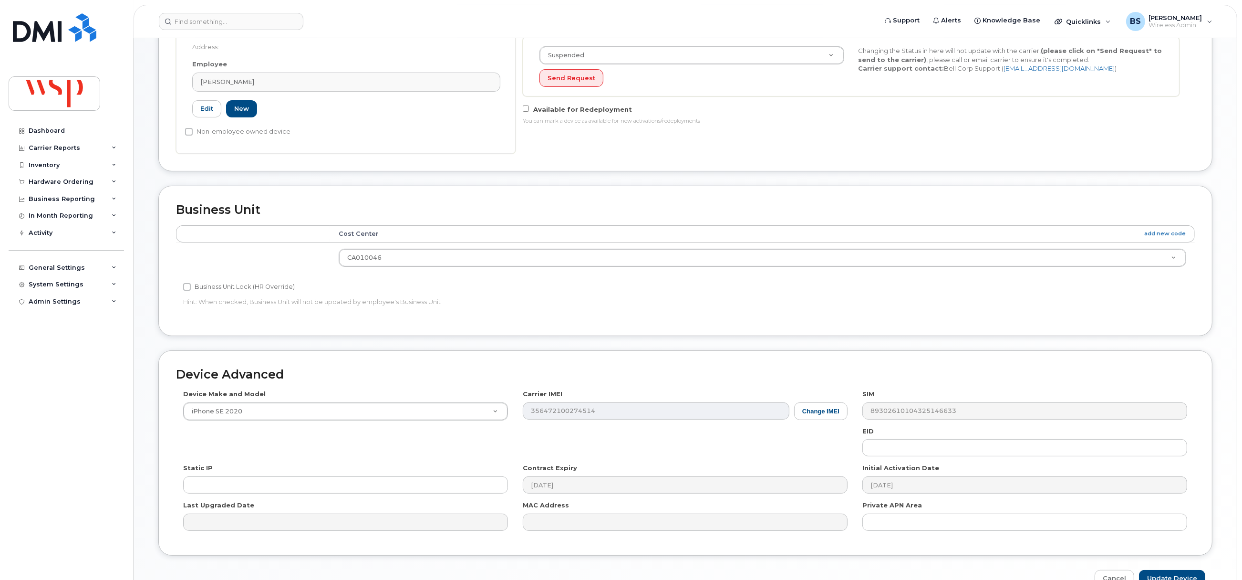
scroll to position [357, 0]
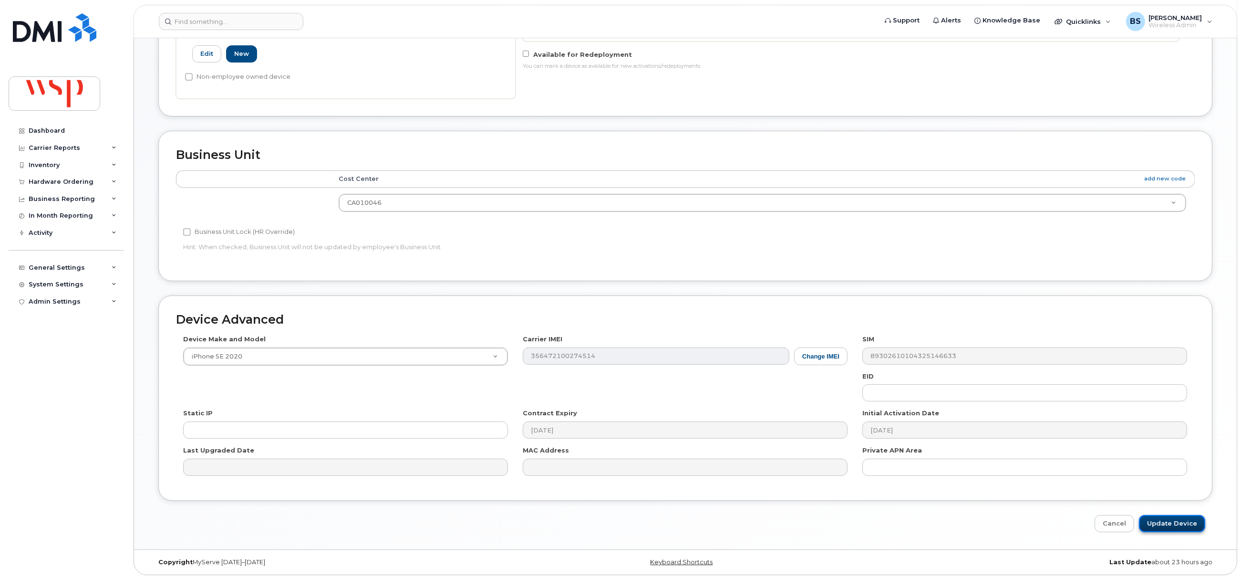
click at [1163, 524] on input "Update Device" at bounding box center [1172, 524] width 66 height 18
type input "Saving..."
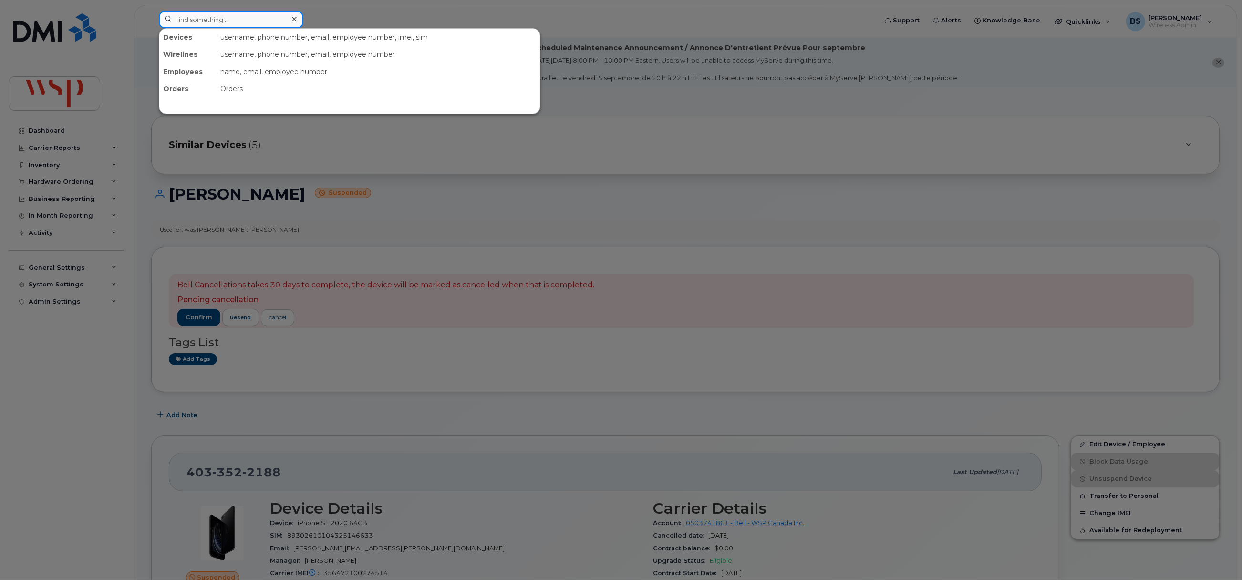
click at [213, 21] on input at bounding box center [231, 19] width 145 height 17
paste input "2363357433"
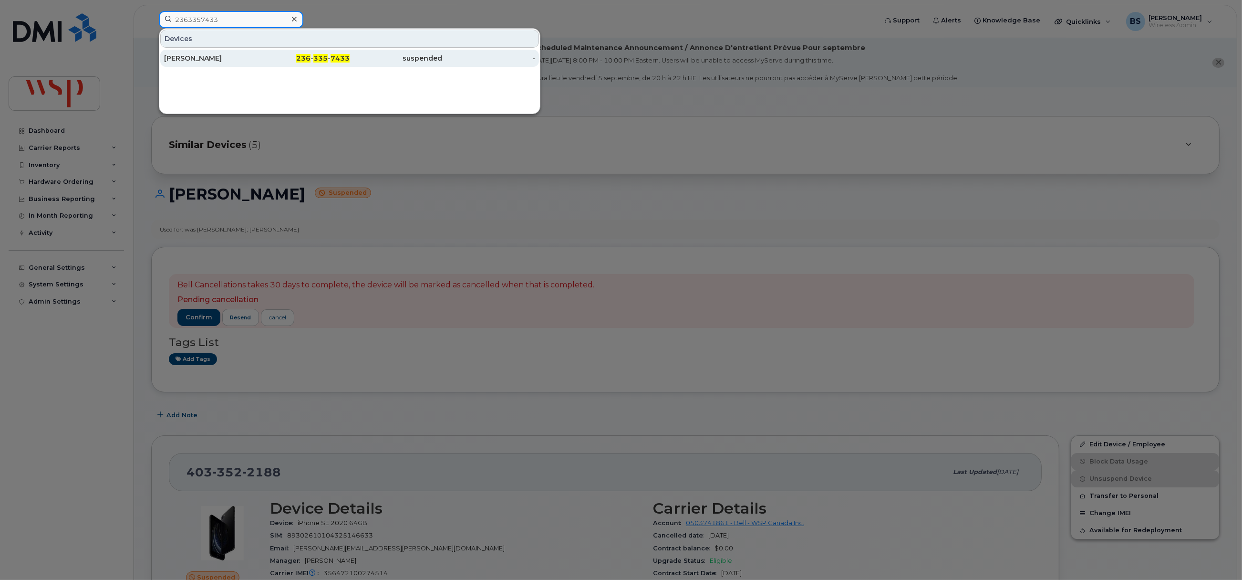
type input "2363357433"
click at [257, 54] on div "[PERSON_NAME]" at bounding box center [303, 58] width 93 height 17
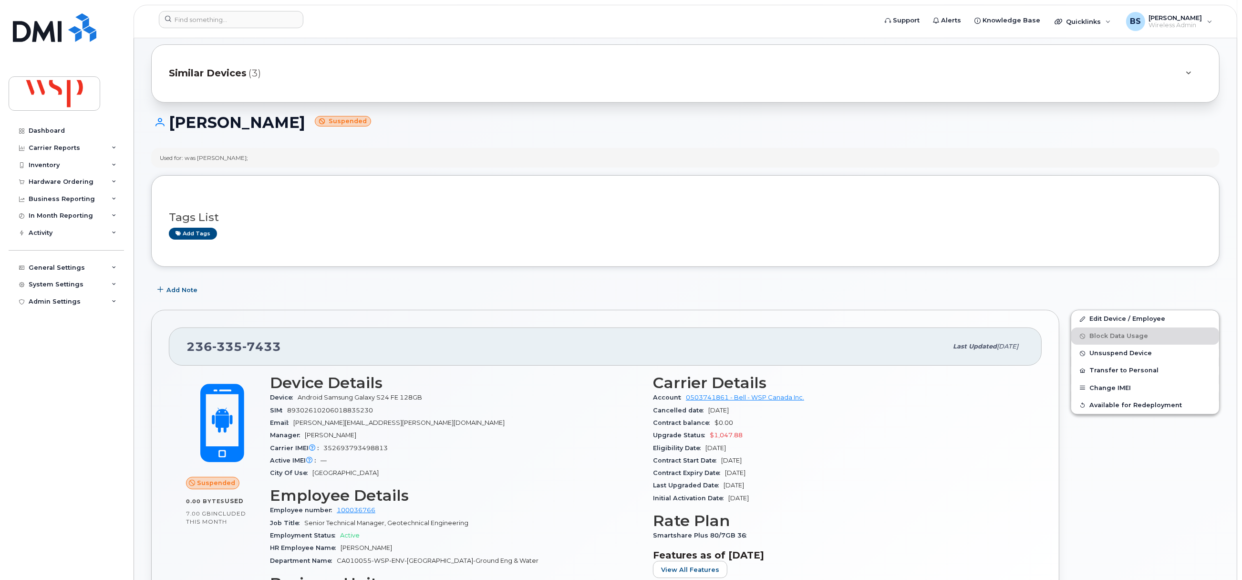
scroll to position [71, 0]
drag, startPoint x: 290, startPoint y: 349, endPoint x: 178, endPoint y: 354, distance: 112.2
click at [178, 354] on div "236 335 7433 Last updated Jul 10, 2025" at bounding box center [605, 347] width 873 height 38
click at [219, 19] on input at bounding box center [231, 19] width 145 height 17
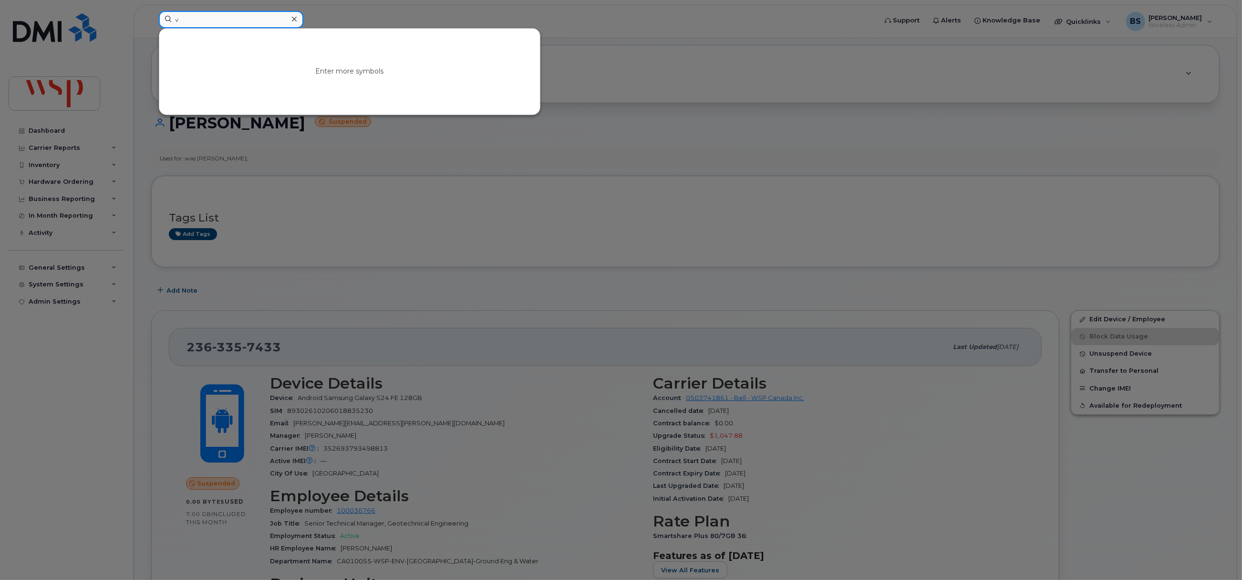
drag, startPoint x: 137, startPoint y: 29, endPoint x: 124, endPoint y: 28, distance: 13.4
click at [151, 29] on div "v Enter more symbols" at bounding box center [514, 21] width 727 height 21
paste input "5146073719"
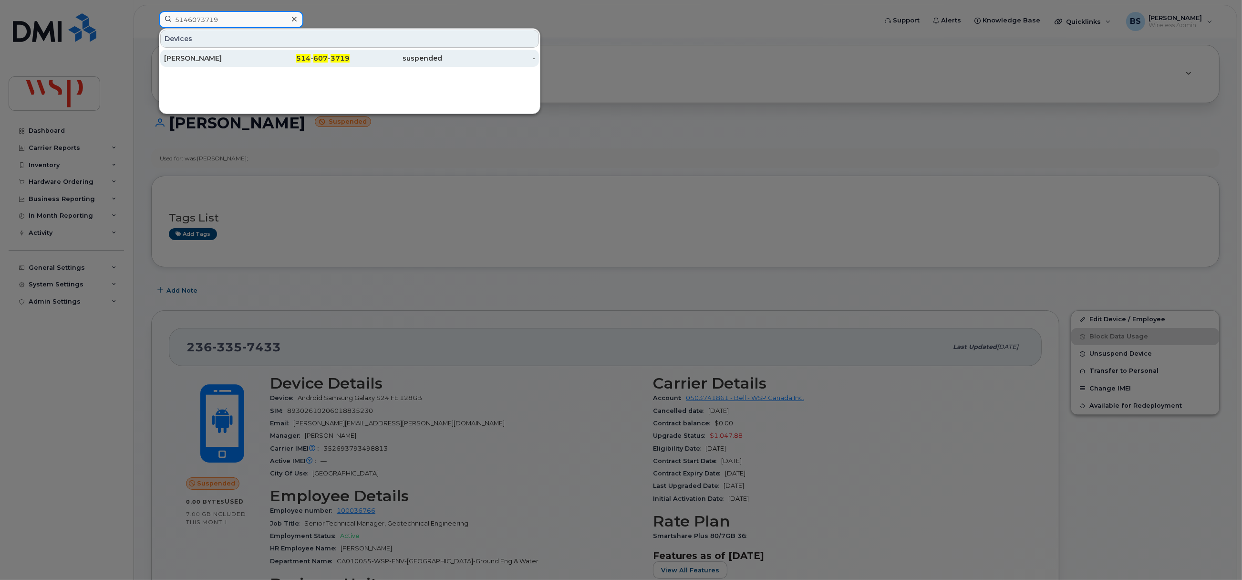
type input "5146073719"
click at [188, 56] on div "Gregory Hoy" at bounding box center [210, 58] width 93 height 10
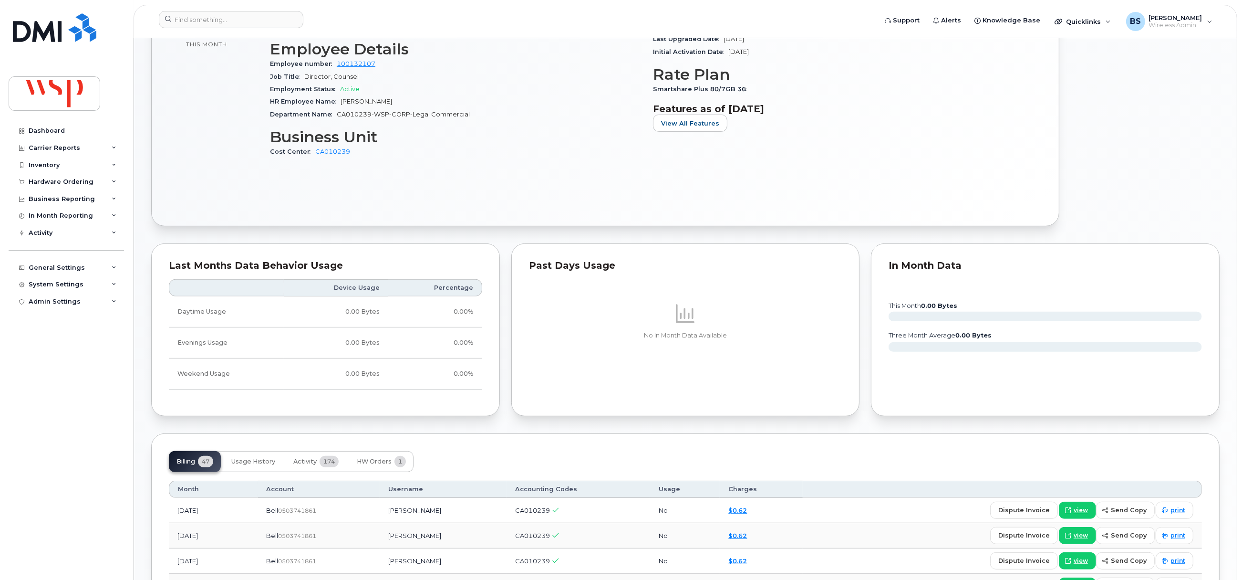
scroll to position [715, 0]
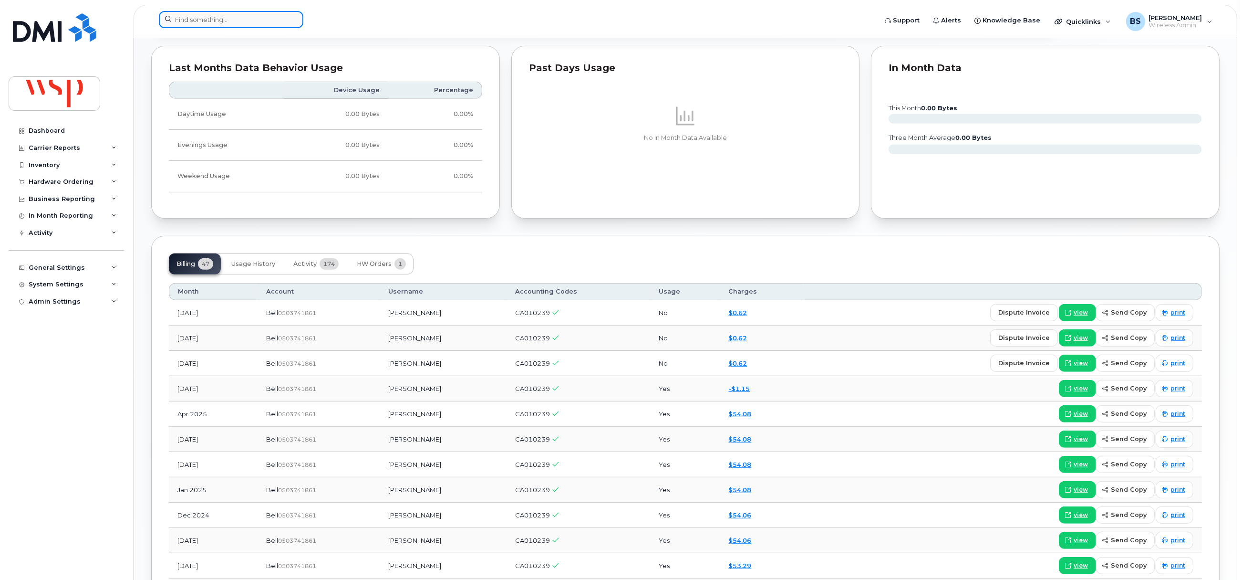
drag, startPoint x: 269, startPoint y: 25, endPoint x: 293, endPoint y: 27, distance: 23.5
click at [269, 25] on input at bounding box center [231, 19] width 145 height 17
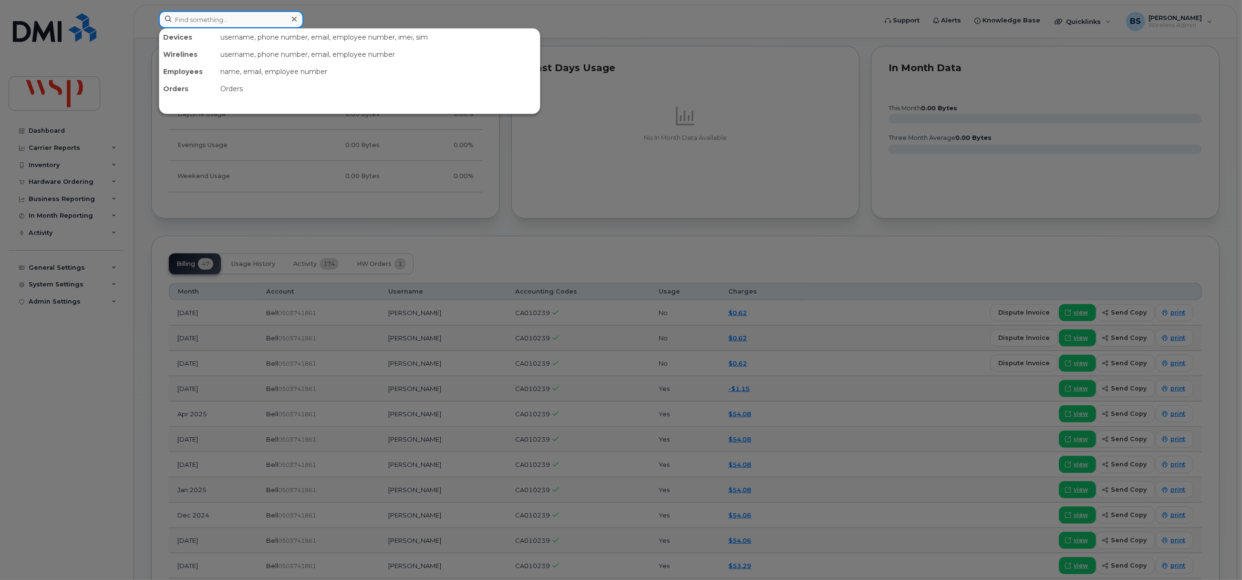
paste input "4383413213"
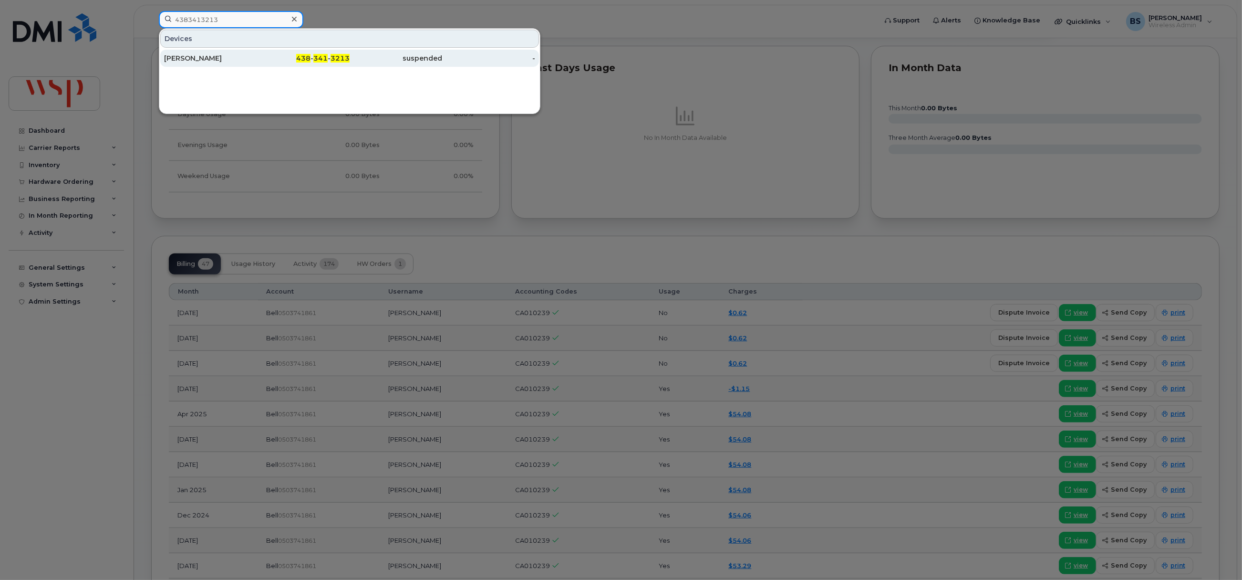
type input "4383413213"
click at [199, 58] on div "[PERSON_NAME]" at bounding box center [210, 58] width 93 height 10
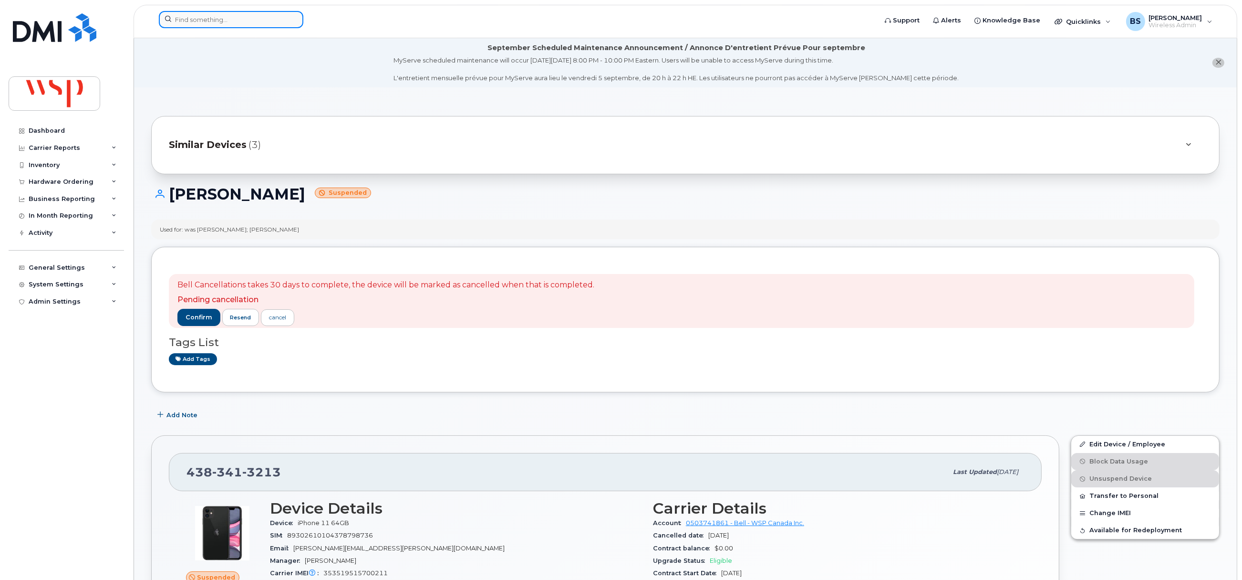
click at [216, 14] on input at bounding box center [231, 19] width 145 height 17
paste input "4383043150"
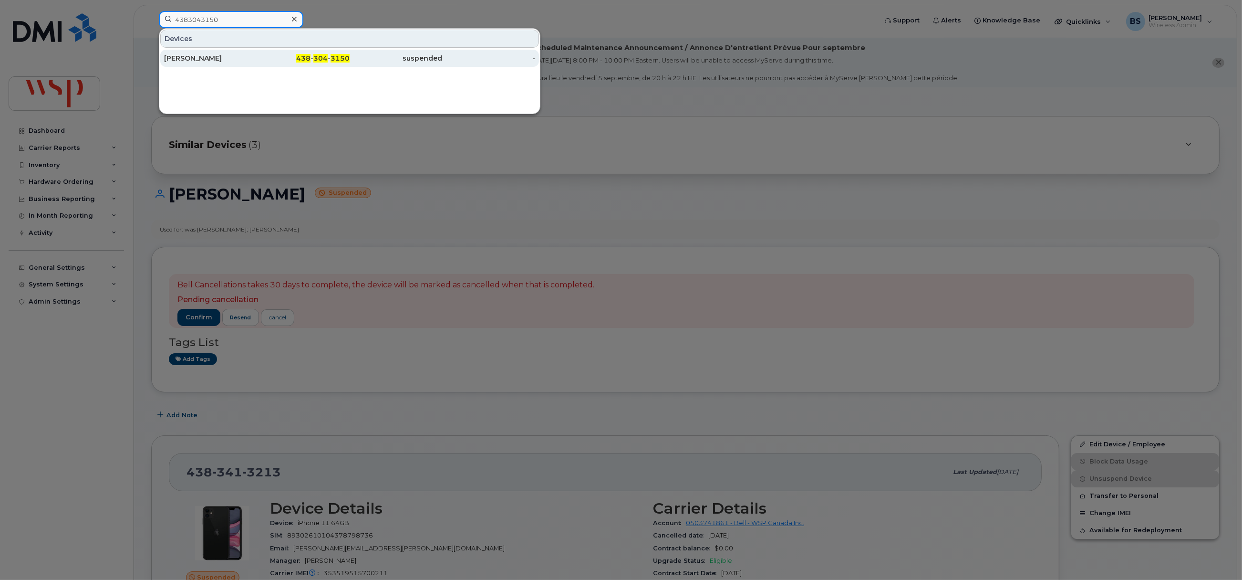
type input "4383043150"
click at [174, 57] on div "[PERSON_NAME]" at bounding box center [210, 58] width 93 height 10
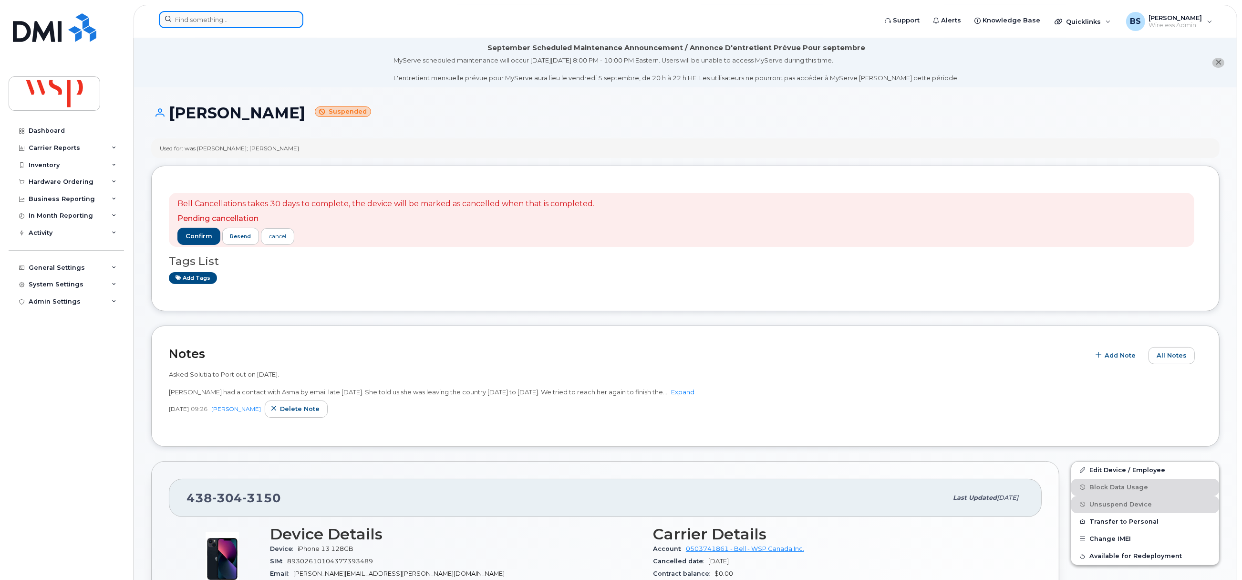
paste input "4034631511"
click at [261, 21] on input at bounding box center [231, 19] width 145 height 17
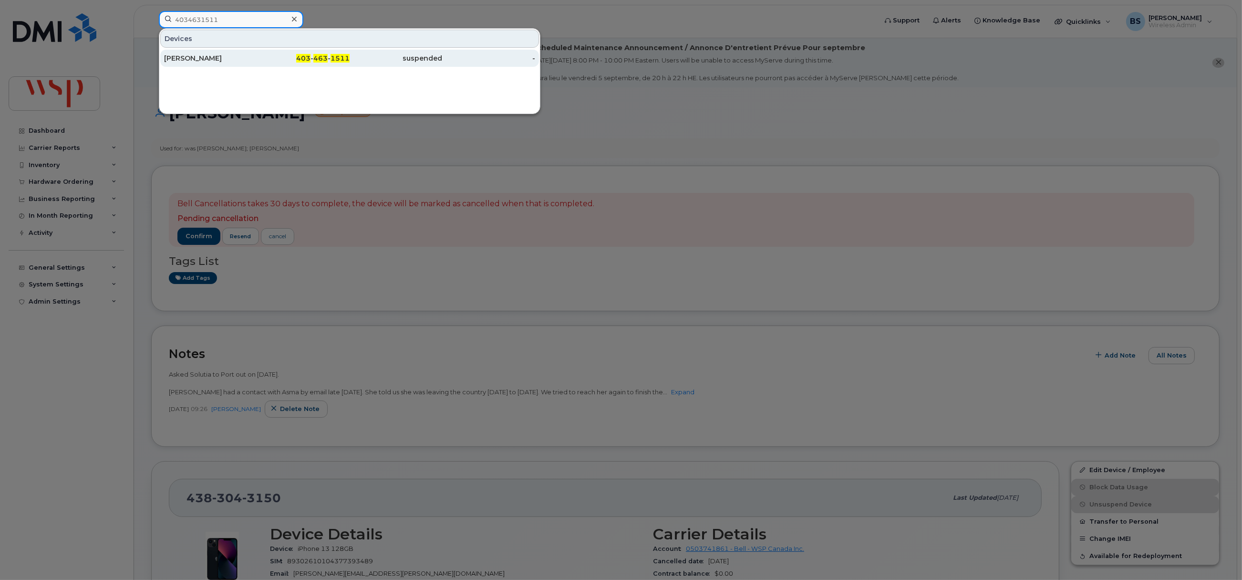
type input "4034631511"
click at [197, 56] on div "[PERSON_NAME]" at bounding box center [210, 58] width 93 height 10
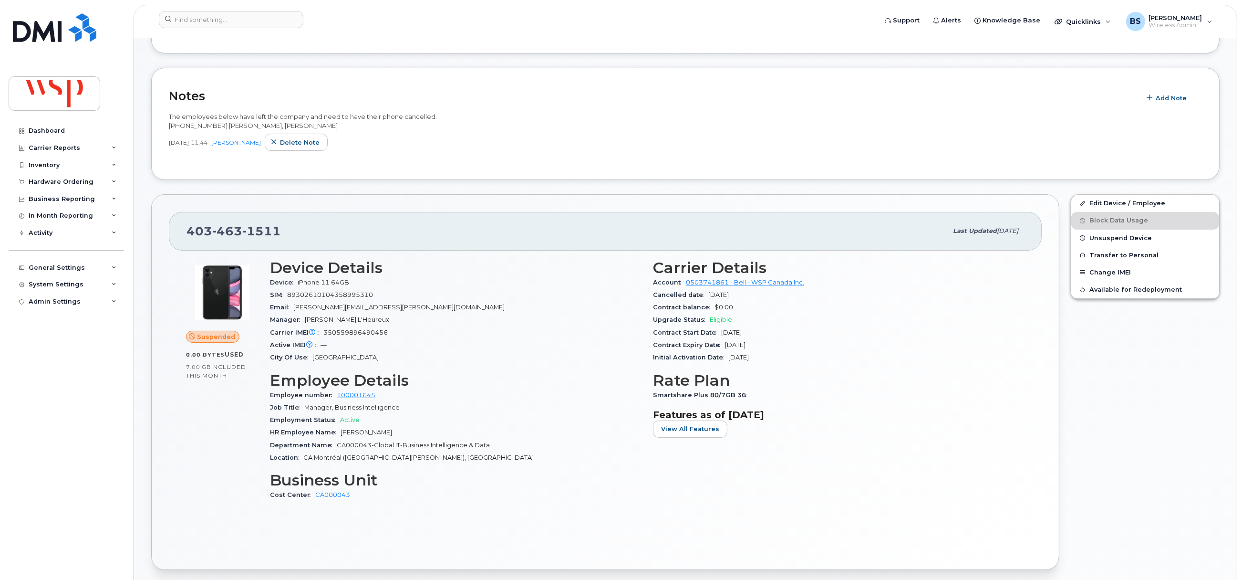
scroll to position [71, 0]
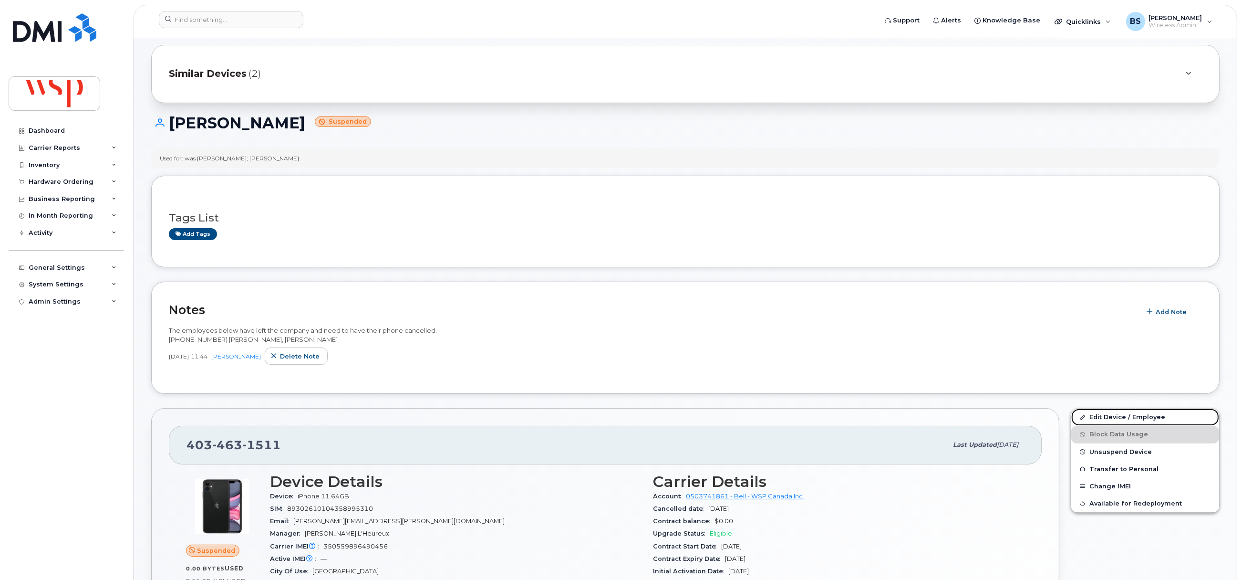
drag, startPoint x: 1101, startPoint y: 417, endPoint x: 1092, endPoint y: 403, distance: 16.9
click at [1101, 417] on link "Edit Device / Employee" at bounding box center [1145, 416] width 148 height 17
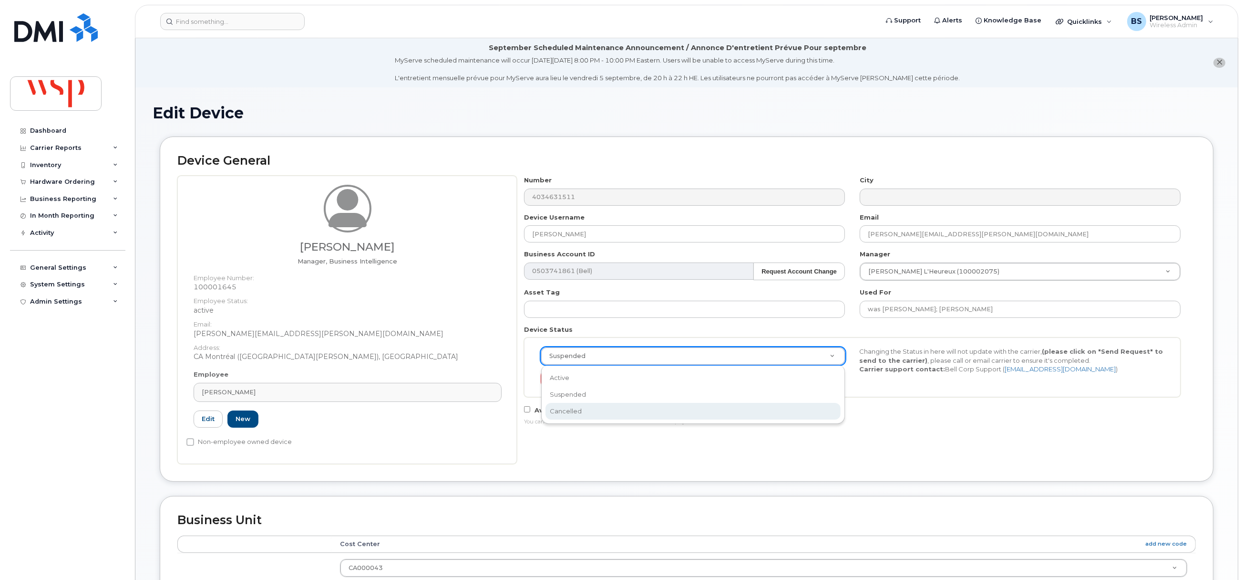
scroll to position [0, 3]
select select "cancelled"
click at [561, 374] on button "Send Request" at bounding box center [571, 379] width 64 height 18
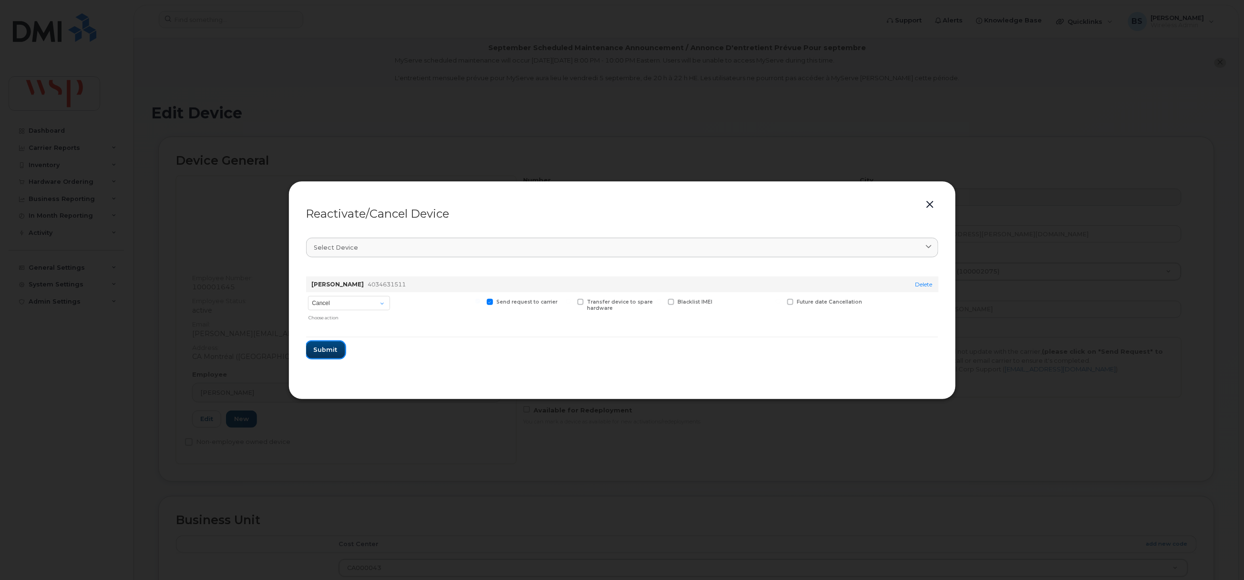
click at [333, 347] on span "Submit" at bounding box center [326, 349] width 24 height 9
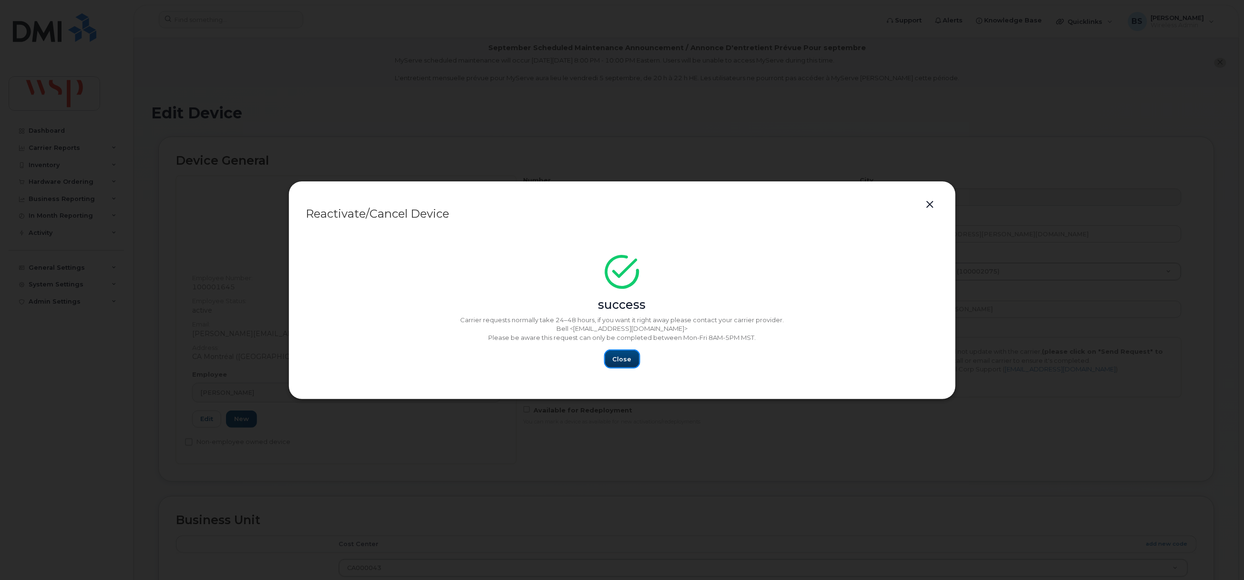
click at [617, 356] on span "Close" at bounding box center [622, 358] width 19 height 9
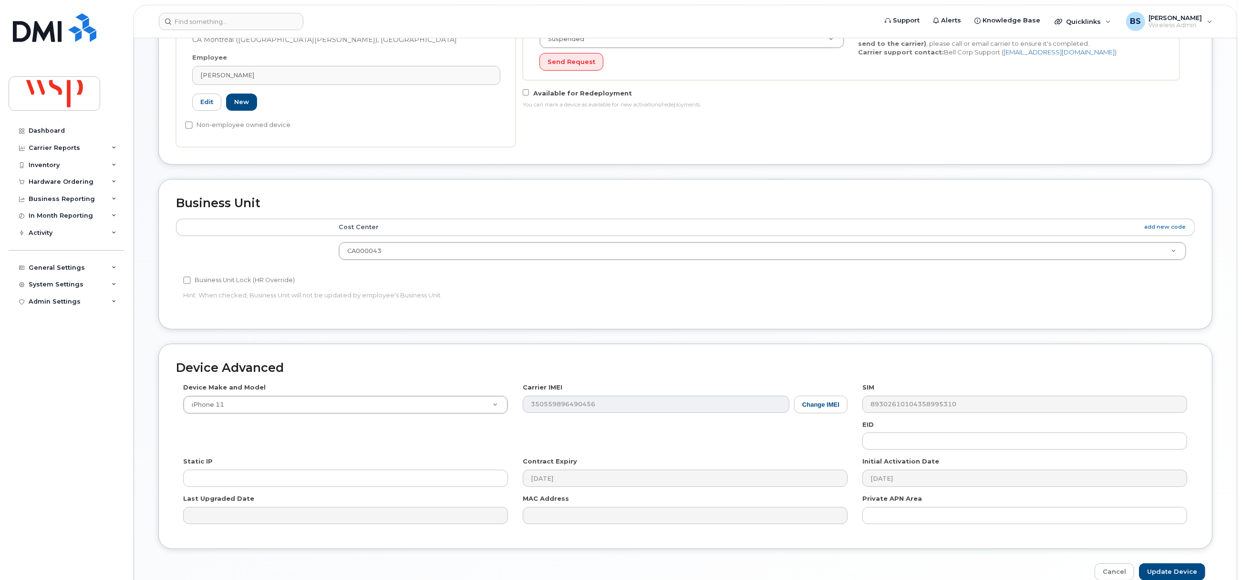
scroll to position [367, 0]
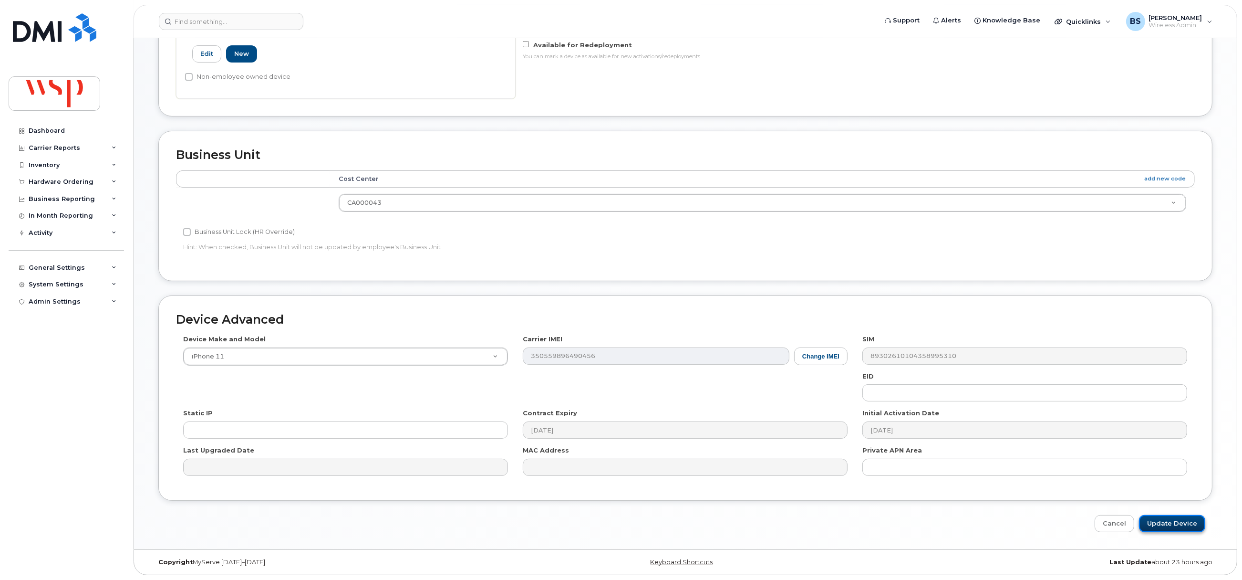
click at [1157, 522] on input "Update Device" at bounding box center [1172, 524] width 66 height 18
type input "Saving..."
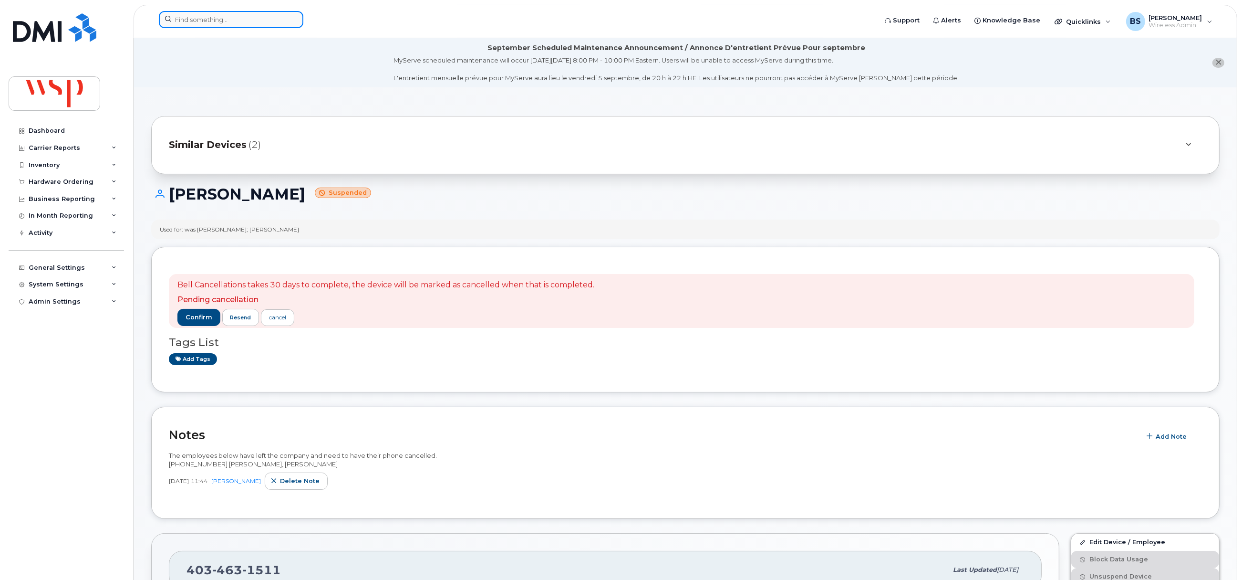
drag, startPoint x: 228, startPoint y: 19, endPoint x: 227, endPoint y: 27, distance: 8.7
click at [228, 19] on input at bounding box center [231, 19] width 145 height 17
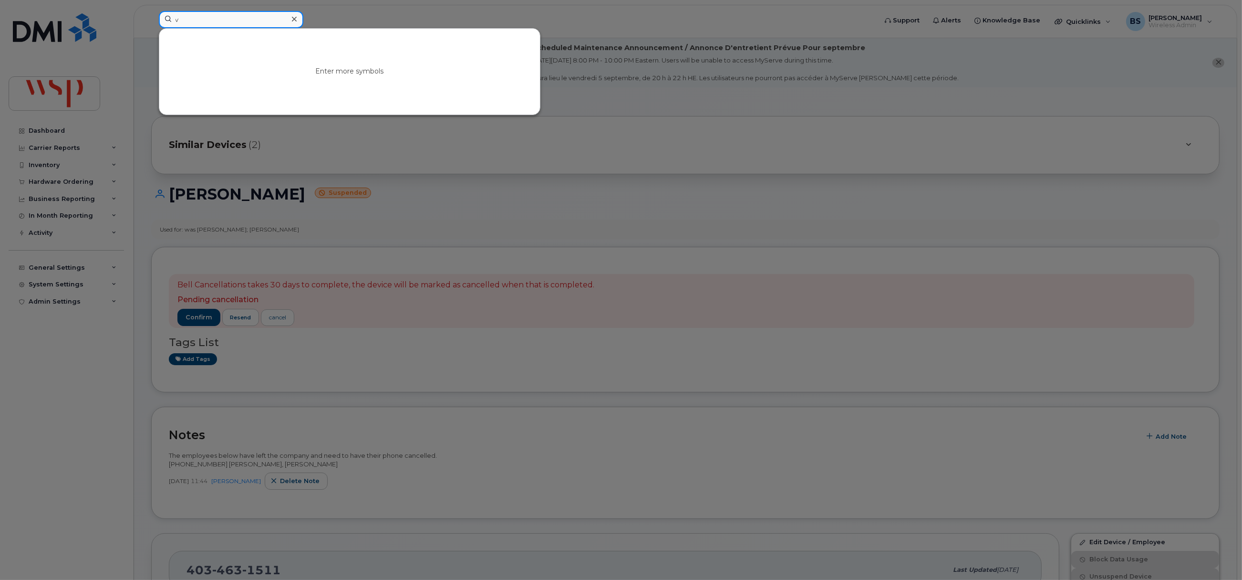
drag, startPoint x: 171, startPoint y: 25, endPoint x: 134, endPoint y: 25, distance: 36.7
click at [151, 25] on div "v Enter more symbols" at bounding box center [514, 21] width 727 height 21
drag, startPoint x: 207, startPoint y: 25, endPoint x: 140, endPoint y: 25, distance: 66.3
click at [151, 25] on div "v Enter more symbols" at bounding box center [514, 21] width 727 height 21
paste input "5142268731"
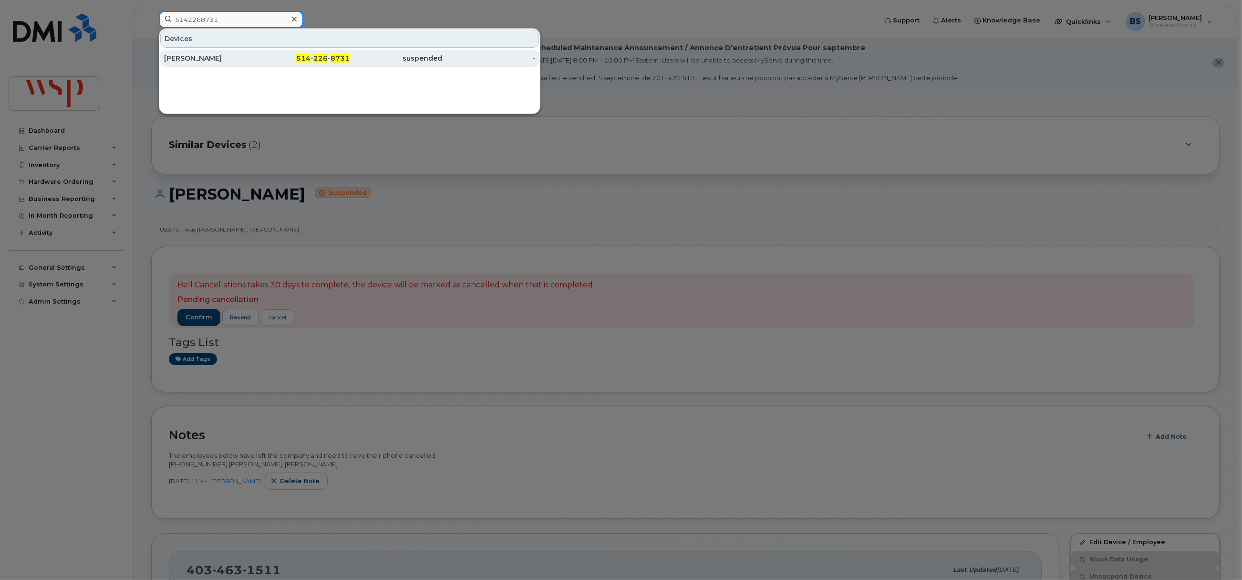
type input "5142268731"
click at [179, 56] on div "Nyishi Muchima" at bounding box center [210, 58] width 93 height 10
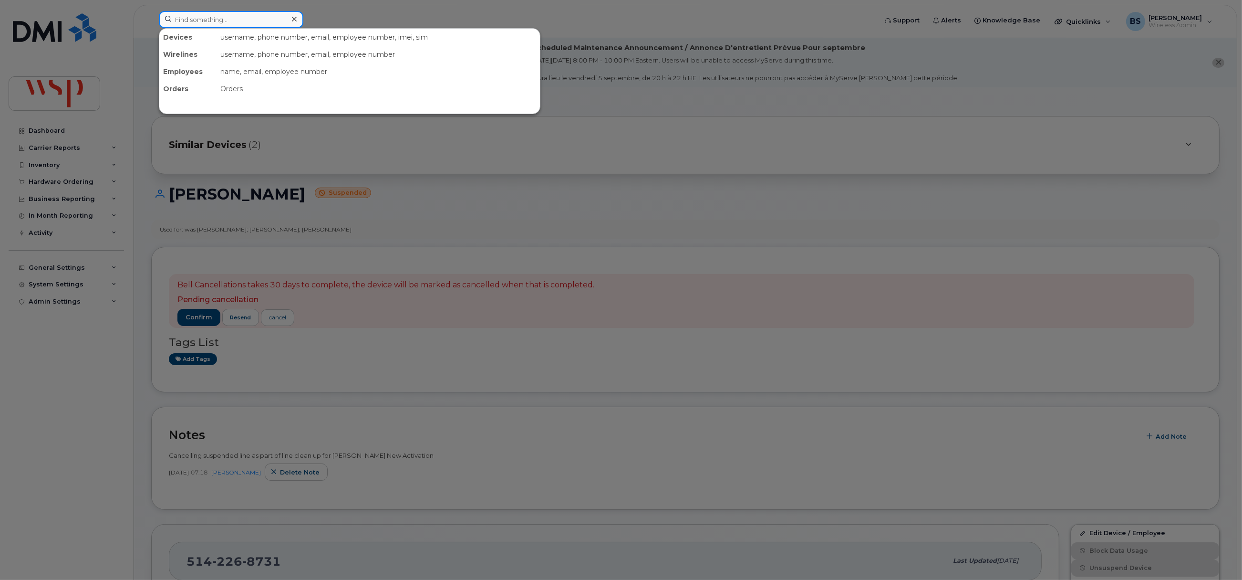
click at [249, 24] on input at bounding box center [231, 19] width 145 height 17
drag, startPoint x: 120, startPoint y: 24, endPoint x: 114, endPoint y: 24, distance: 5.7
click at [151, 24] on div "v Enter more symbols" at bounding box center [514, 21] width 727 height 21
paste input "2505519255"
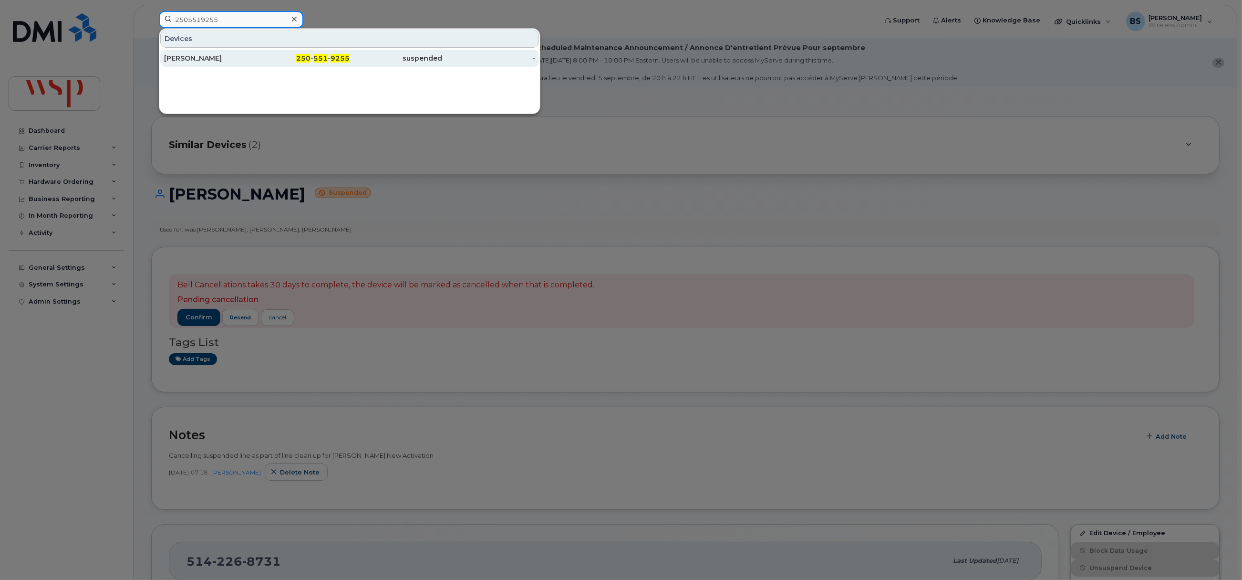
type input "2505519255"
drag, startPoint x: 192, startPoint y: 58, endPoint x: 252, endPoint y: 70, distance: 61.4
click at [192, 57] on div "[PERSON_NAME]" at bounding box center [210, 58] width 93 height 10
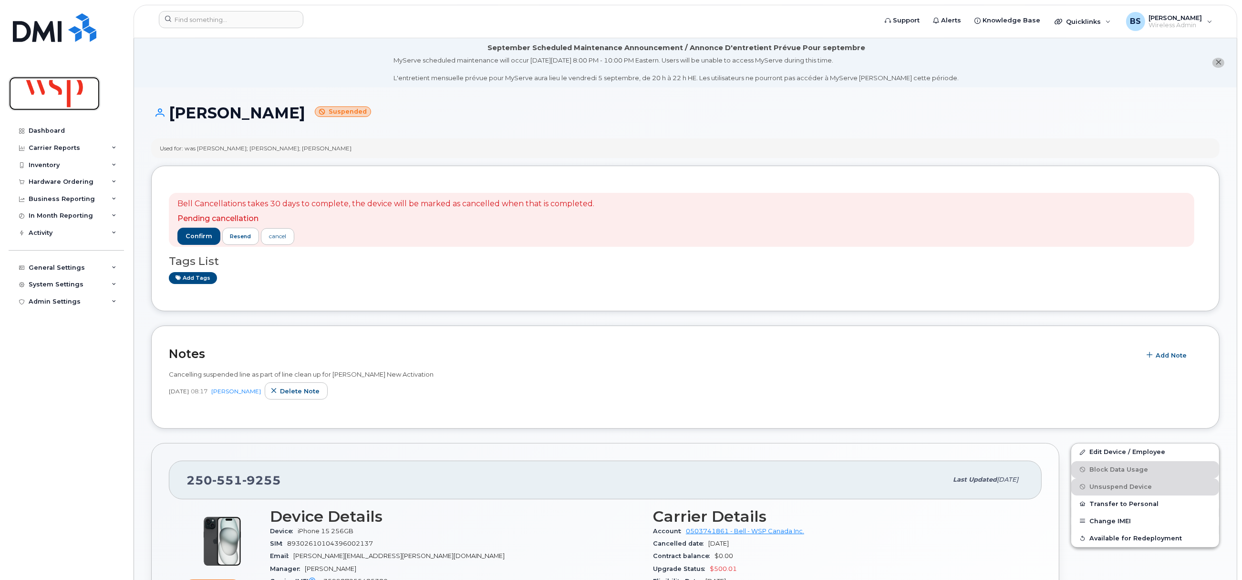
drag, startPoint x: 67, startPoint y: 90, endPoint x: 216, endPoint y: 84, distance: 148.4
click at [66, 90] on img at bounding box center [54, 94] width 73 height 28
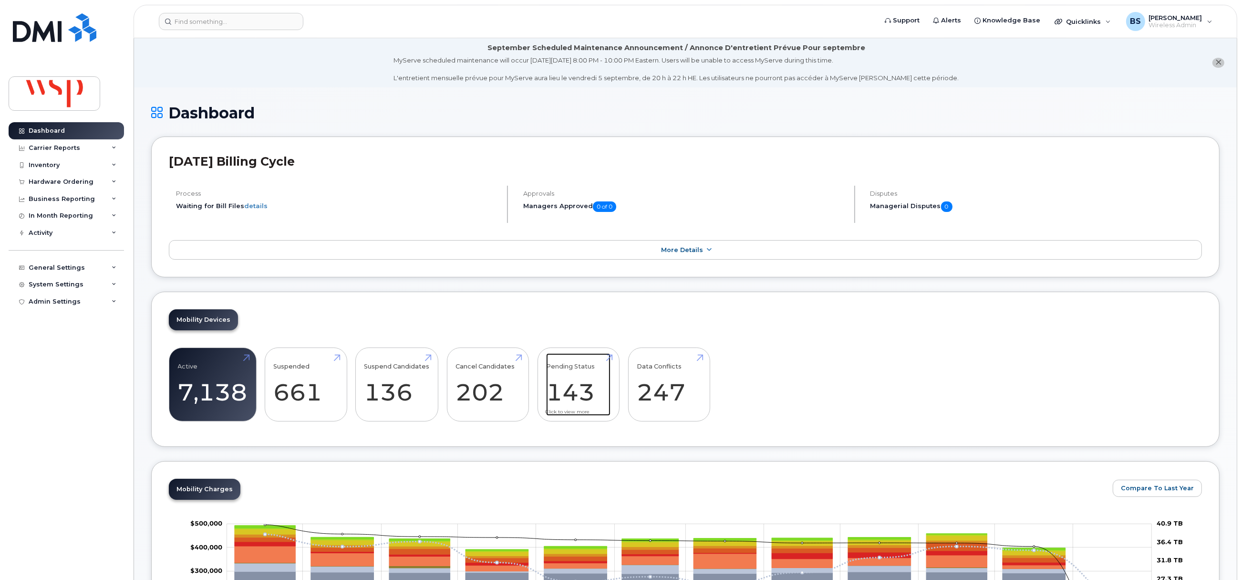
click at [572, 392] on link "Pending Status 143" at bounding box center [578, 384] width 64 height 63
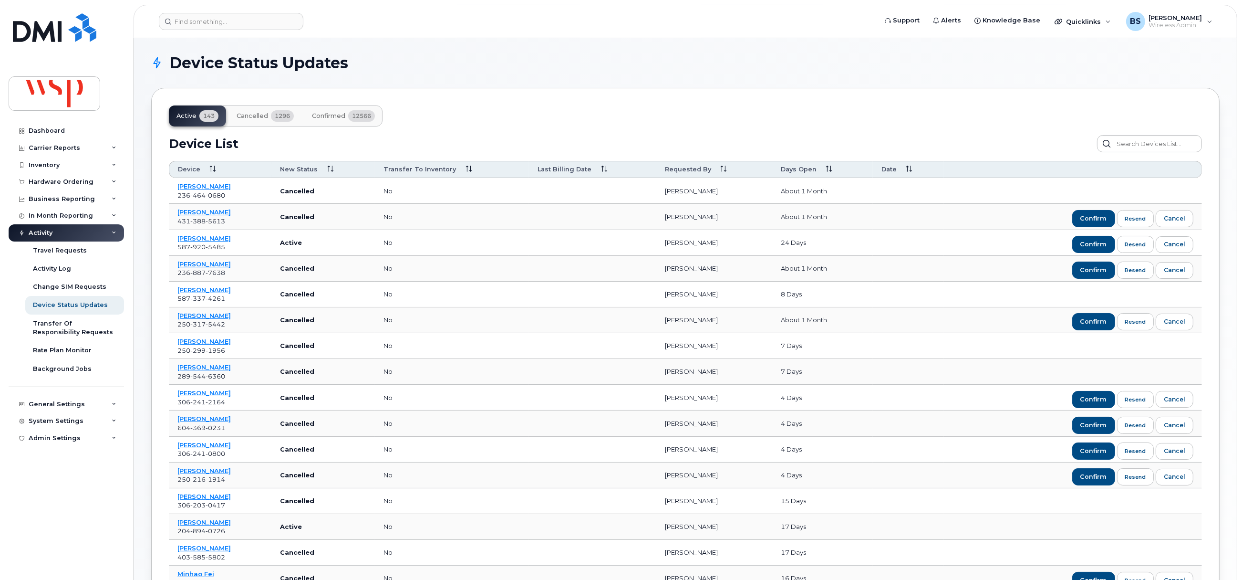
click at [801, 170] on span "Days Open" at bounding box center [799, 169] width 36 height 9
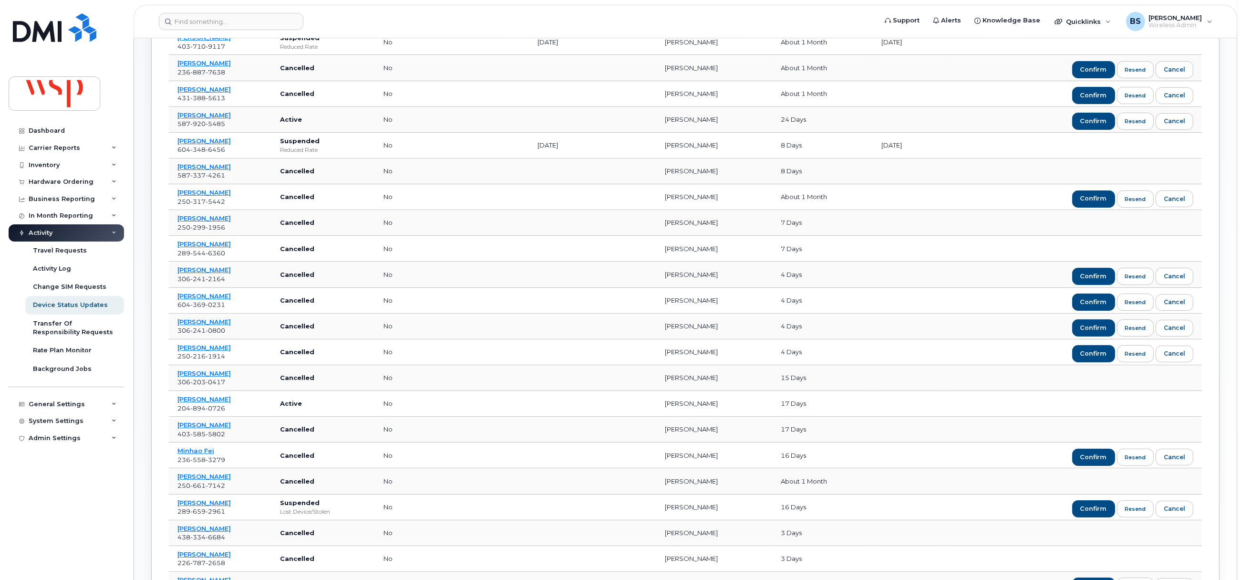
scroll to position [341, 0]
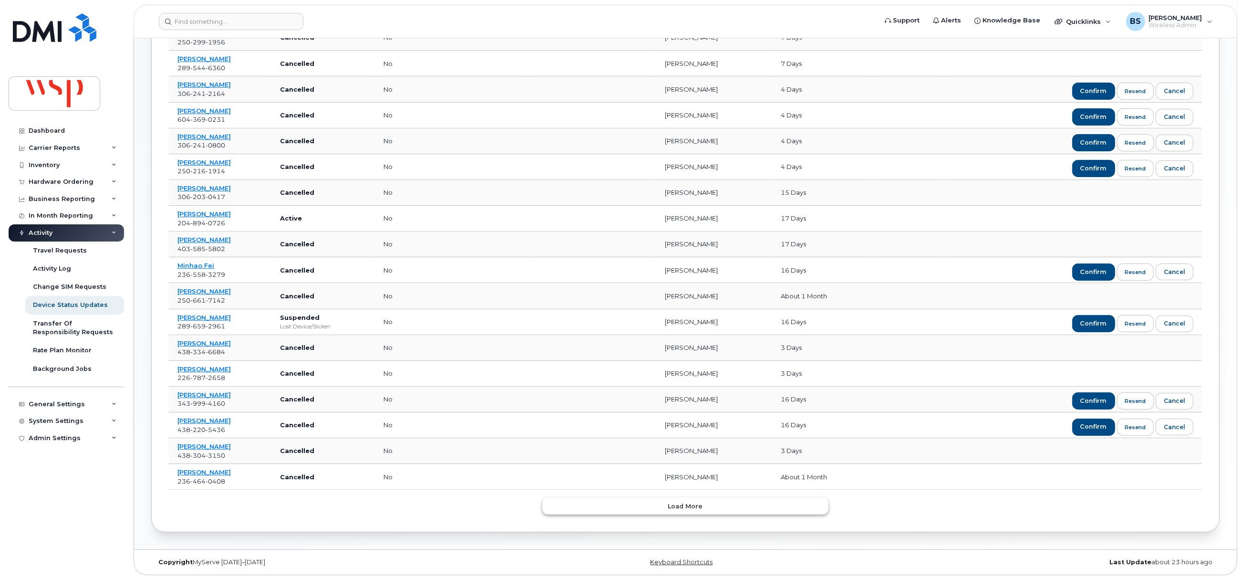
click at [687, 502] on span "Load more" at bounding box center [685, 505] width 35 height 9
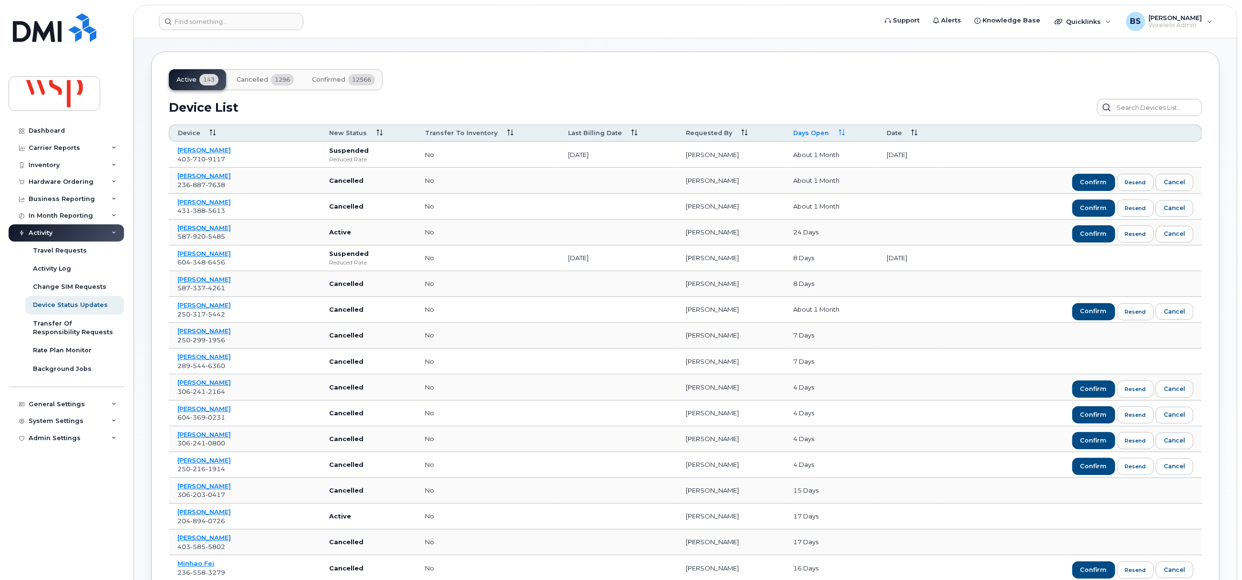
scroll to position [0, 0]
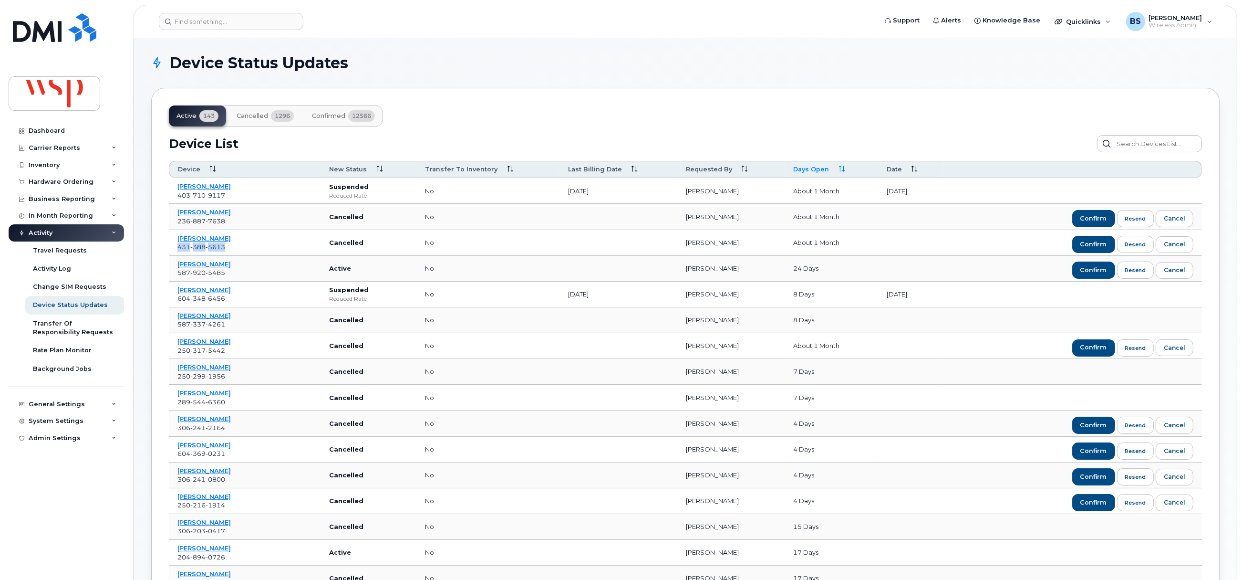
drag, startPoint x: 228, startPoint y: 251, endPoint x: 174, endPoint y: 251, distance: 54.9
click at [174, 251] on td "Nayab Liaqat 431 388 5613" at bounding box center [245, 243] width 152 height 26
copy span "431 388 5613"
drag, startPoint x: 242, startPoint y: 224, endPoint x: 174, endPoint y: 224, distance: 68.2
click at [174, 224] on td "Caitlin Hall 236 887 7638" at bounding box center [245, 217] width 152 height 26
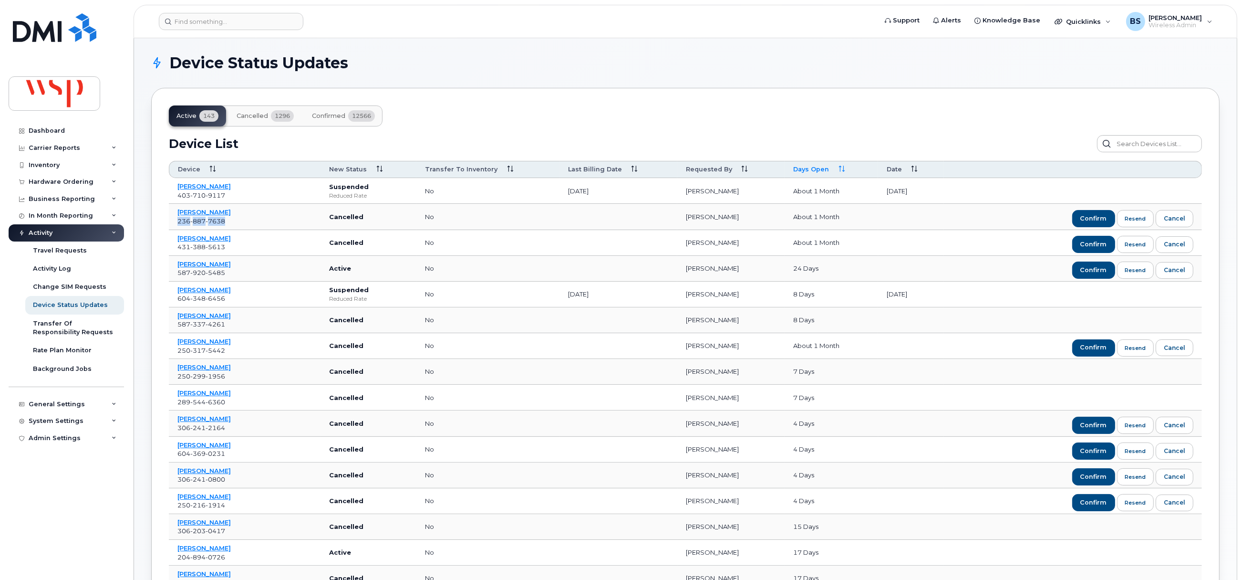
copy span "236 887 7638"
drag, startPoint x: 214, startPoint y: 356, endPoint x: 169, endPoint y: 356, distance: 45.3
click at [169, 356] on td "Eric Zhu 250 317 5442" at bounding box center [245, 346] width 152 height 26
copy span "250 317 5442"
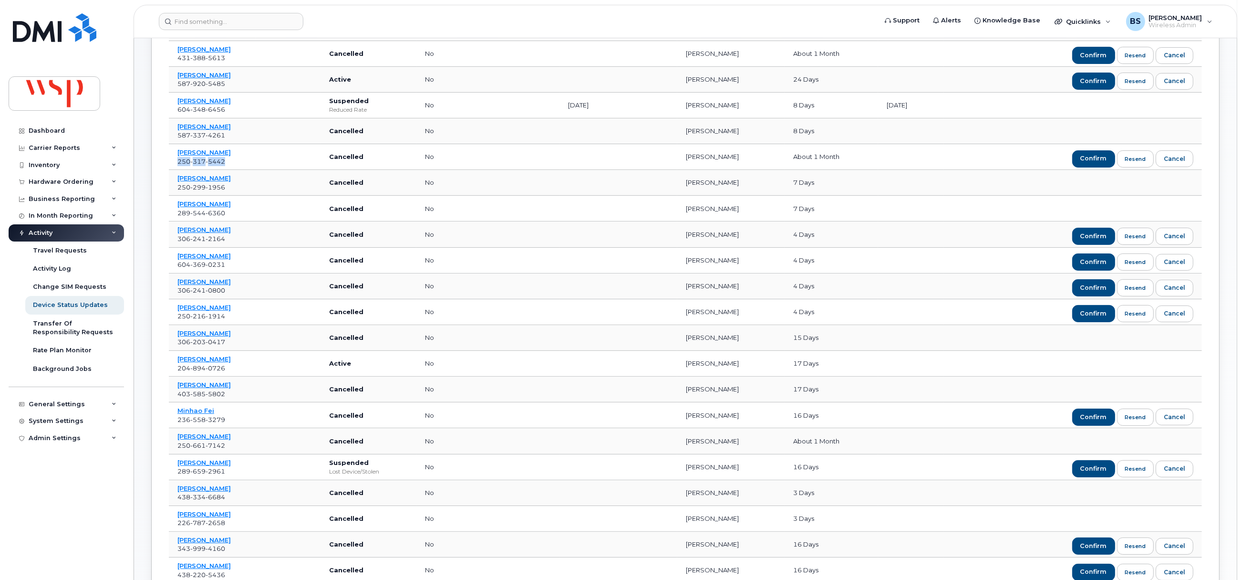
scroll to position [214, 0]
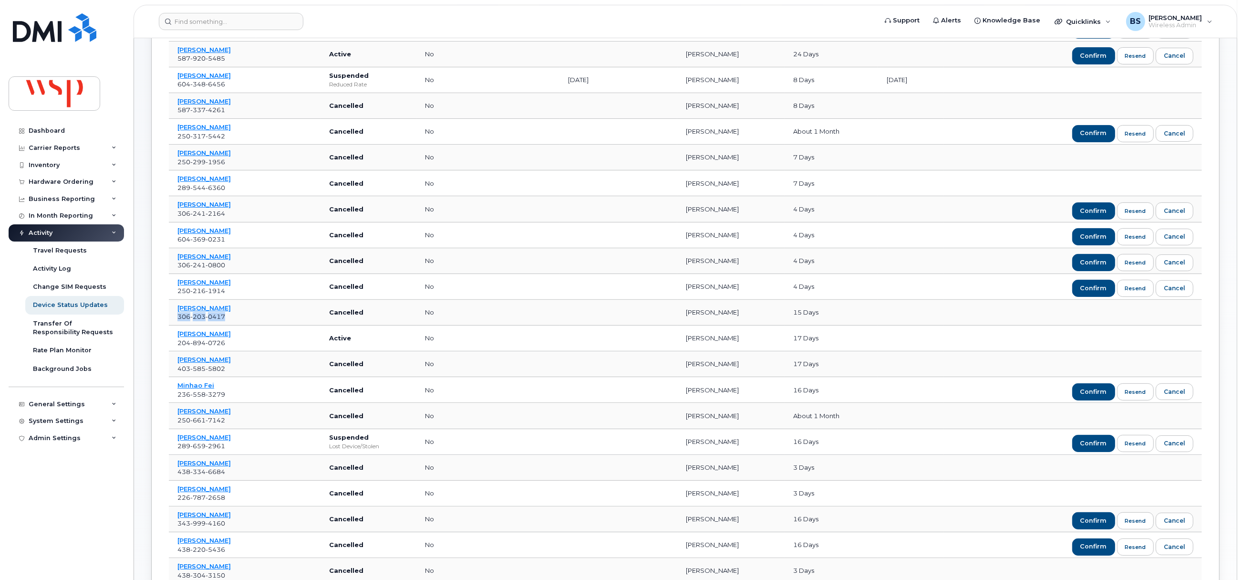
drag, startPoint x: 227, startPoint y: 322, endPoint x: 177, endPoint y: 322, distance: 49.1
click at [177, 322] on td "Jake Fiorucci 306 203 0417" at bounding box center [245, 313] width 152 height 26
copy span "306 203 0417"
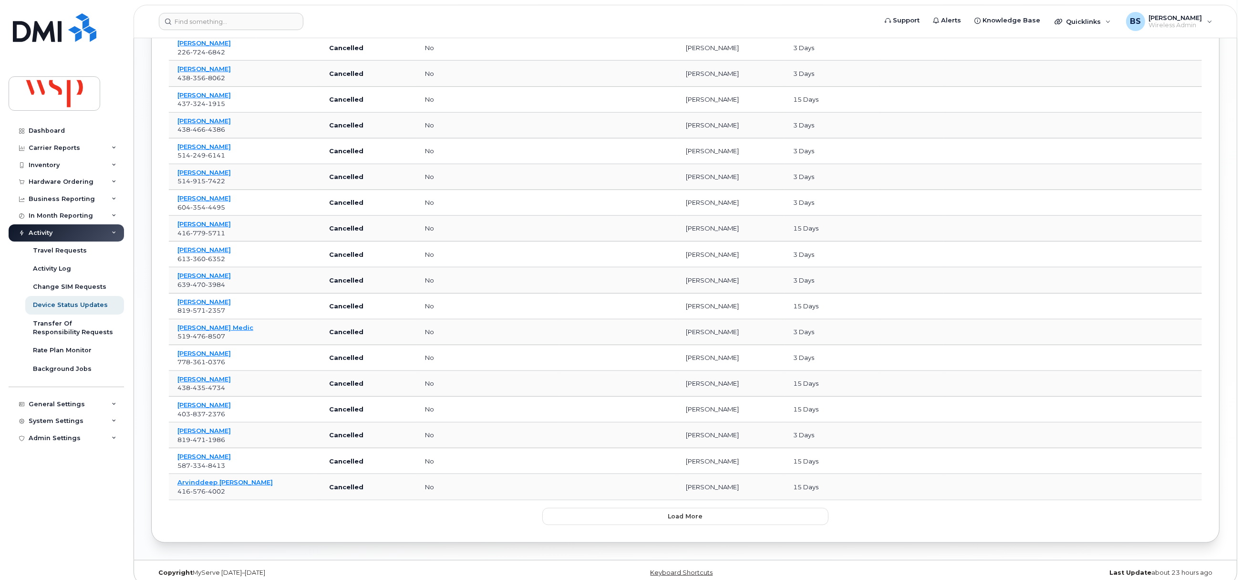
scroll to position [990, 0]
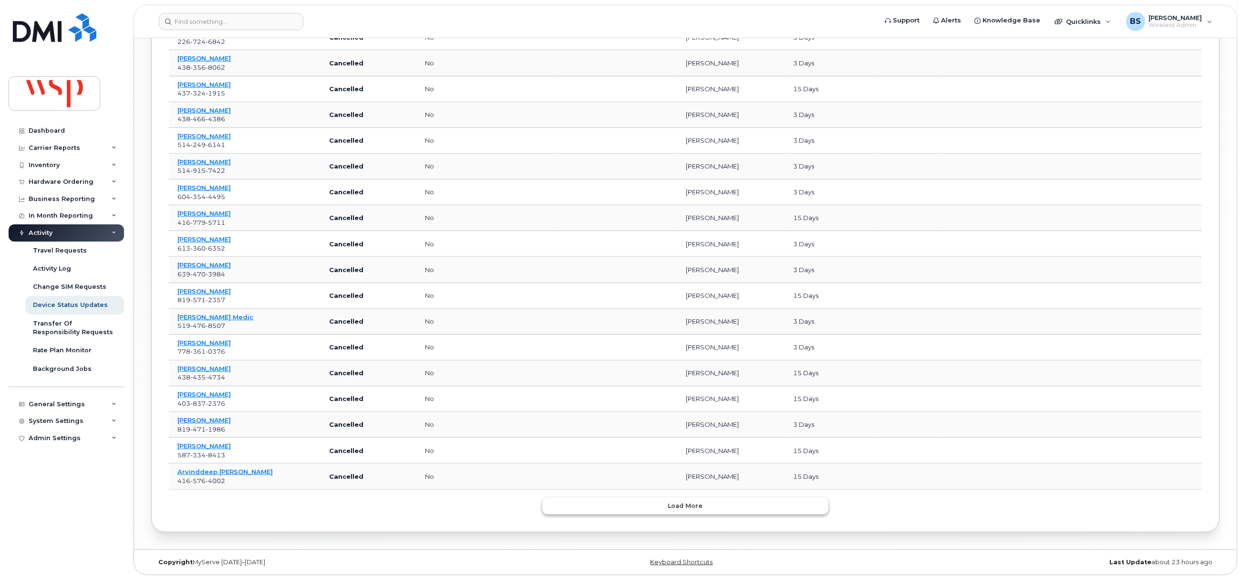
click at [687, 506] on span "Load more" at bounding box center [685, 505] width 35 height 9
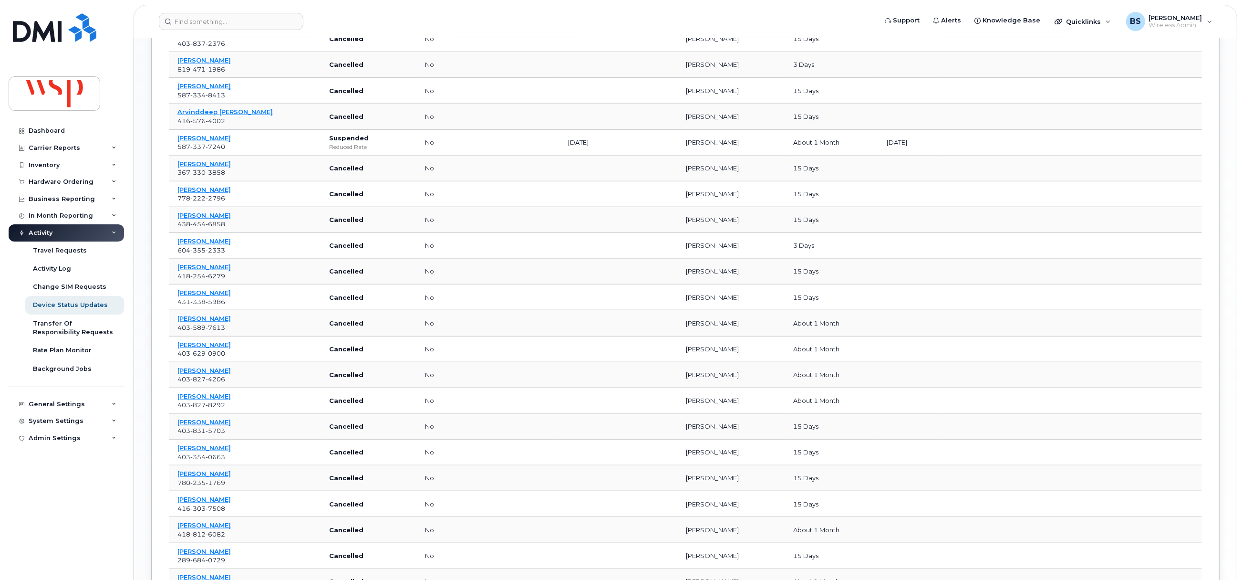
scroll to position [1347, 0]
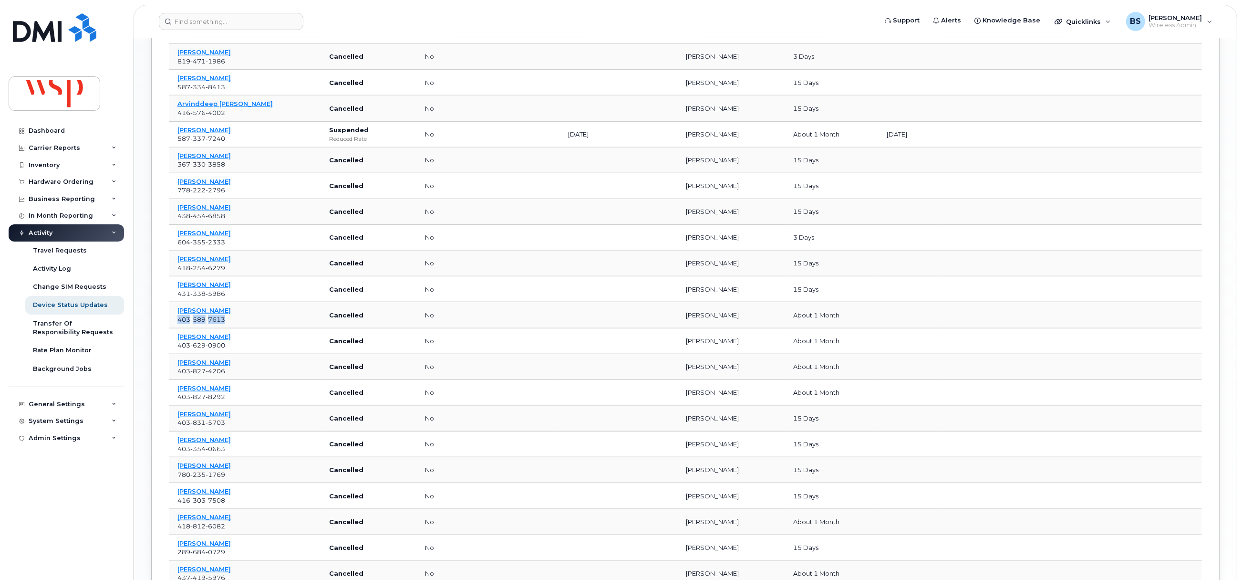
drag, startPoint x: 239, startPoint y: 329, endPoint x: 176, endPoint y: 330, distance: 62.5
click at [176, 328] on td "Tyson Tremblay 403 589 7613" at bounding box center [245, 315] width 152 height 26
copy span "403 589 7613"
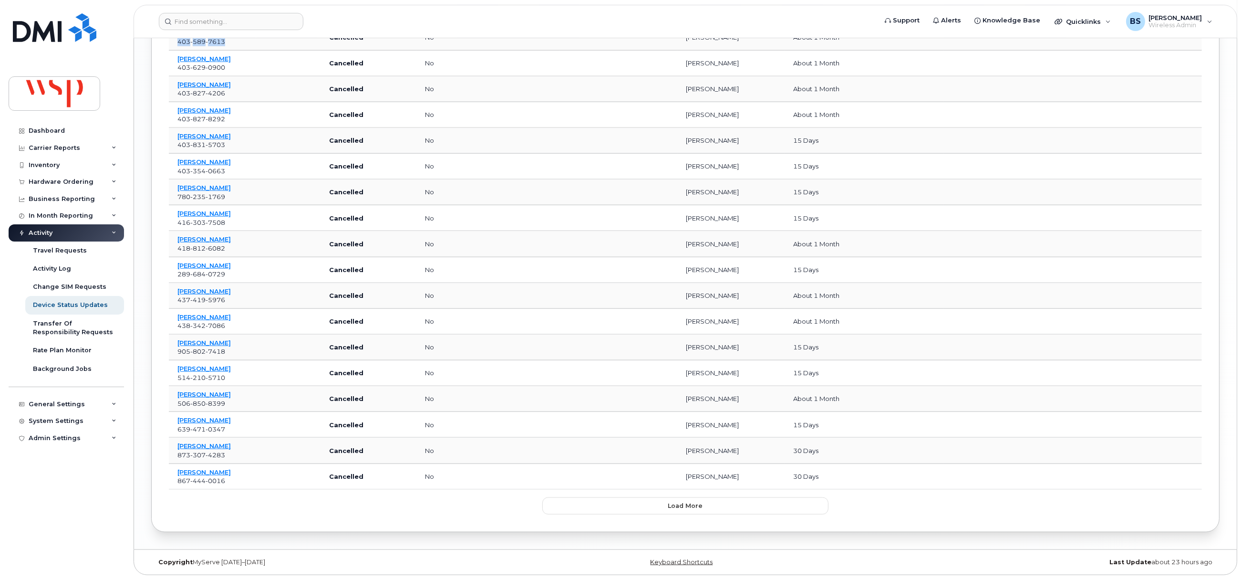
scroll to position [1639, 0]
click at [696, 502] on span "Load more" at bounding box center [685, 505] width 35 height 9
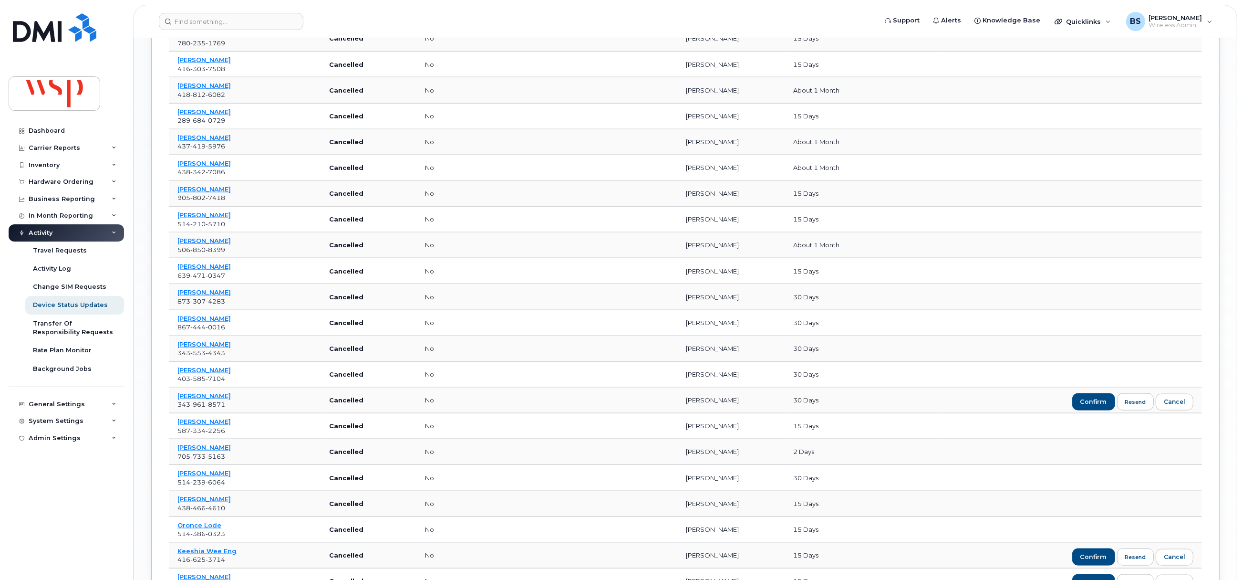
scroll to position [1782, 0]
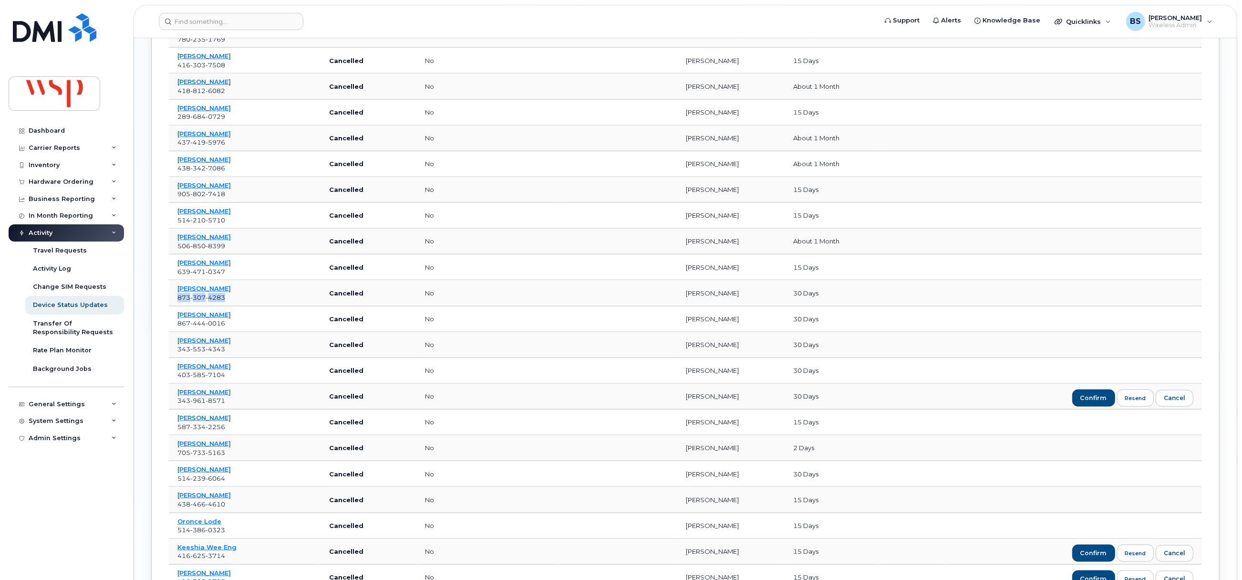
drag, startPoint x: 216, startPoint y: 312, endPoint x: 176, endPoint y: 316, distance: 39.8
click at [176, 306] on td "Philippe Martin 873 307 4283" at bounding box center [245, 293] width 152 height 26
copy span "873 307 4283"
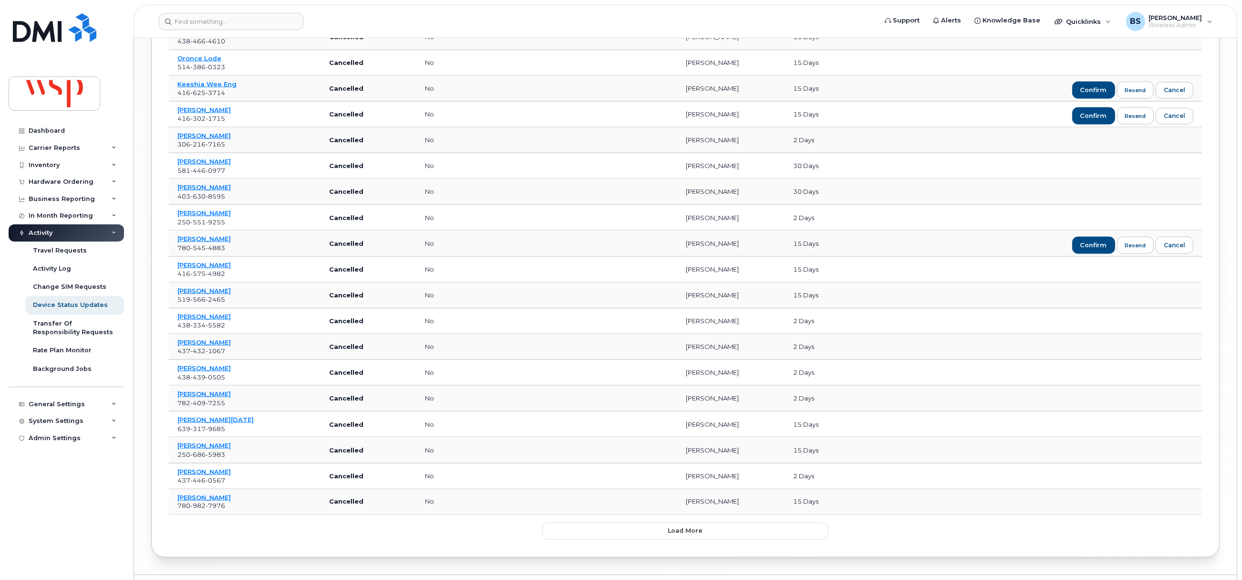
scroll to position [2288, 0]
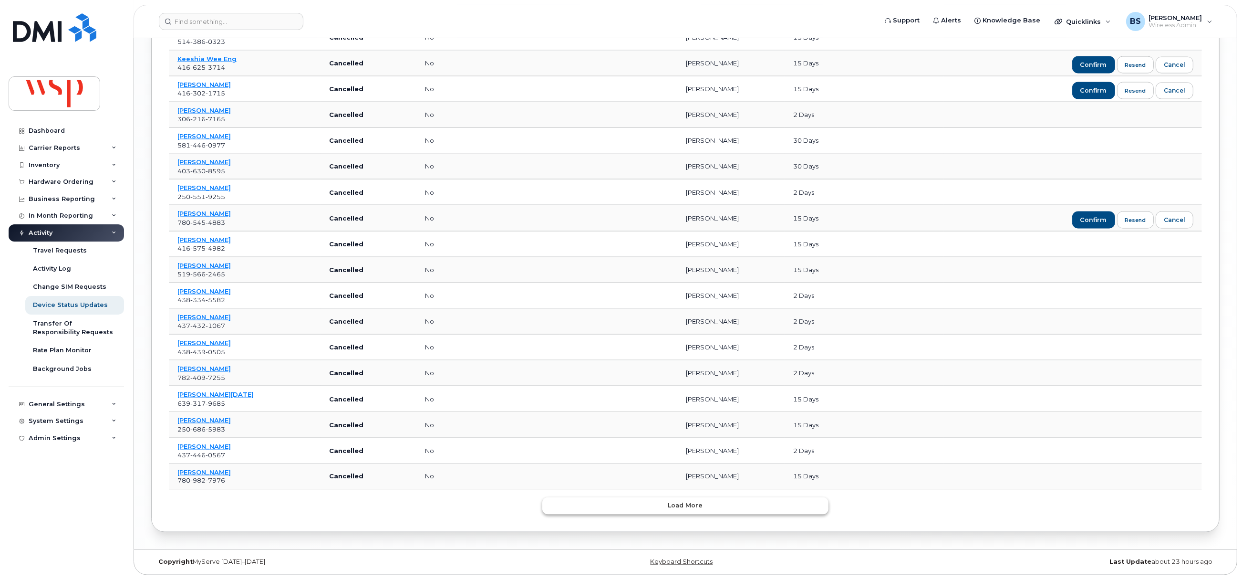
click at [689, 503] on span "Load more" at bounding box center [685, 505] width 35 height 9
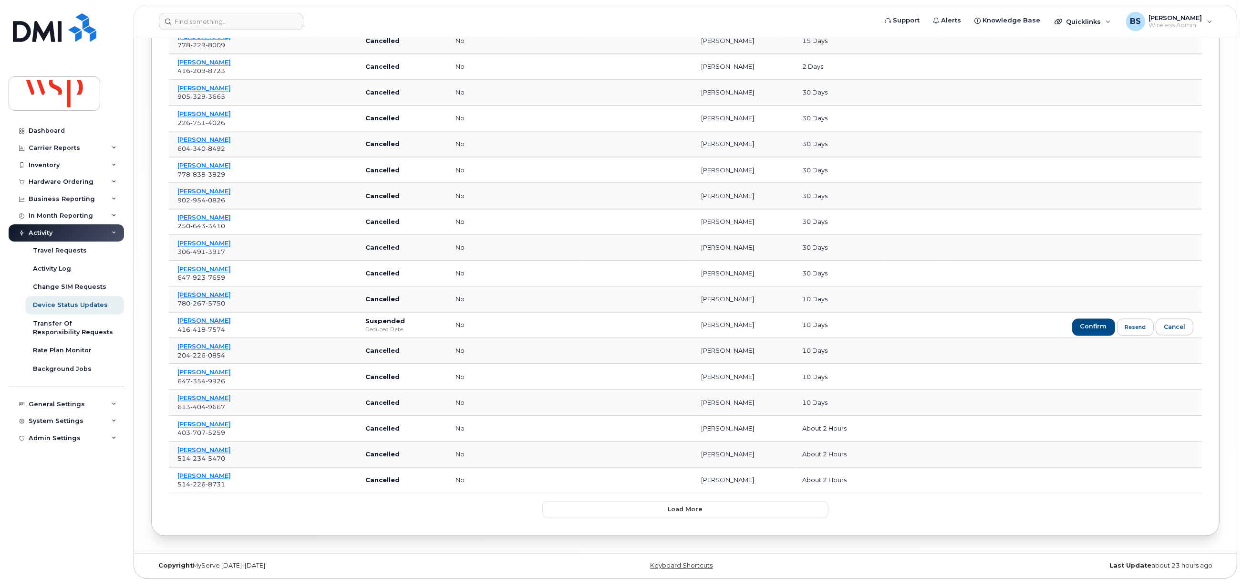
scroll to position [2937, 0]
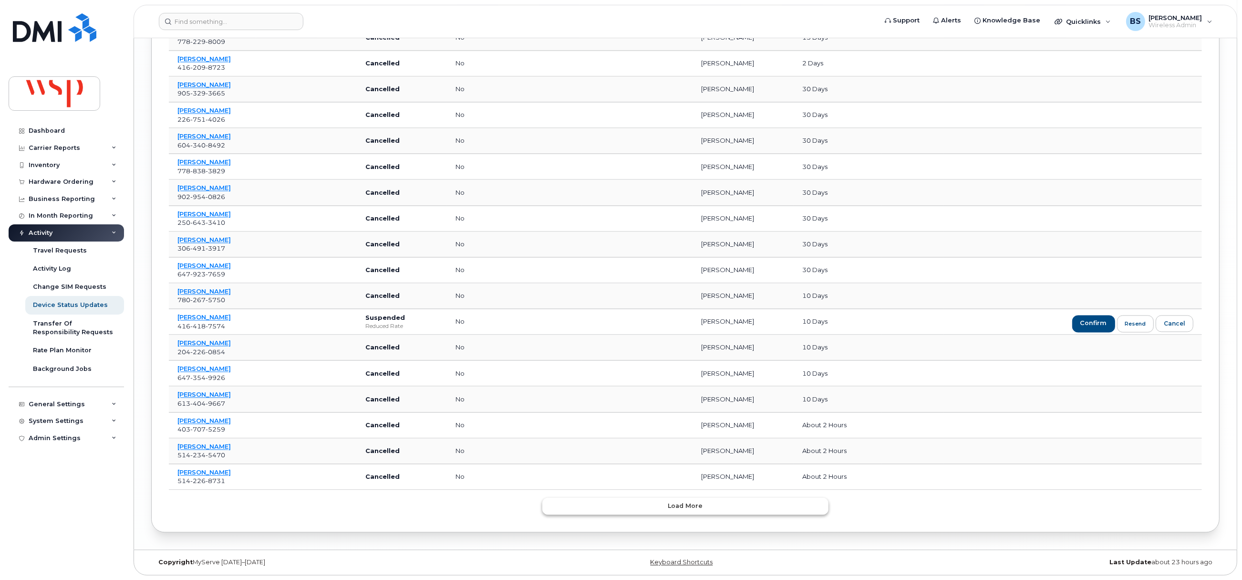
click at [689, 508] on span "Load more" at bounding box center [685, 505] width 35 height 9
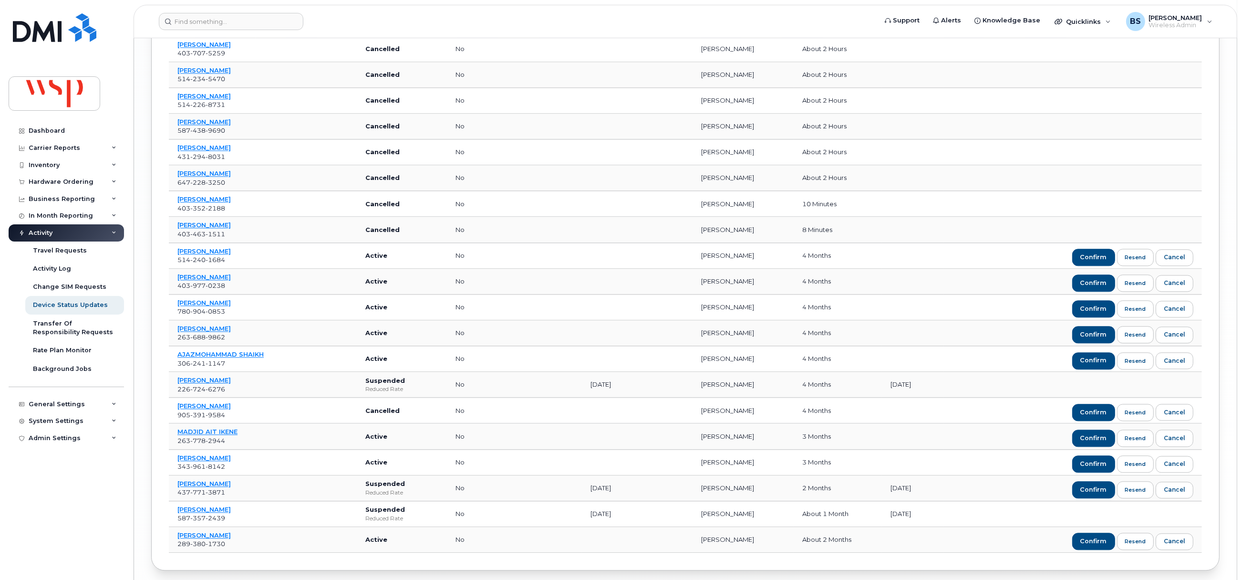
scroll to position [3354, 0]
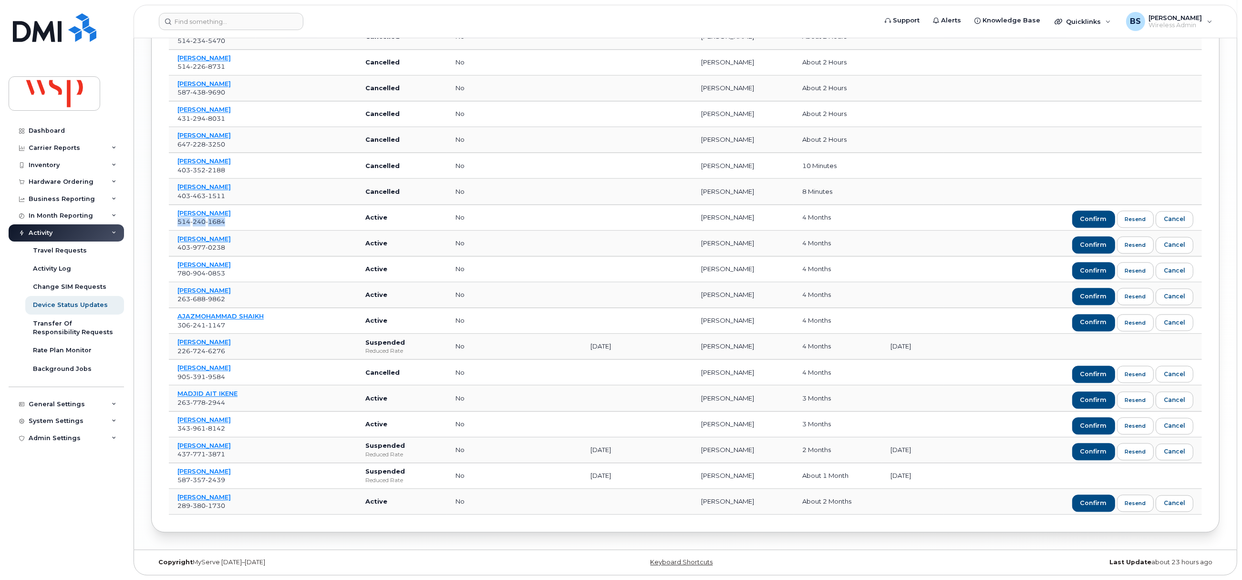
drag, startPoint x: 248, startPoint y: 218, endPoint x: 177, endPoint y: 223, distance: 70.7
click at [177, 223] on td "NANCY LACHANCE 514 240 1684" at bounding box center [263, 218] width 188 height 26
copy span "514 240 1684"
drag, startPoint x: 237, startPoint y: 244, endPoint x: 171, endPoint y: 246, distance: 66.3
click at [171, 246] on td "ERIC HAMELIN 403 977 0238" at bounding box center [263, 243] width 188 height 26
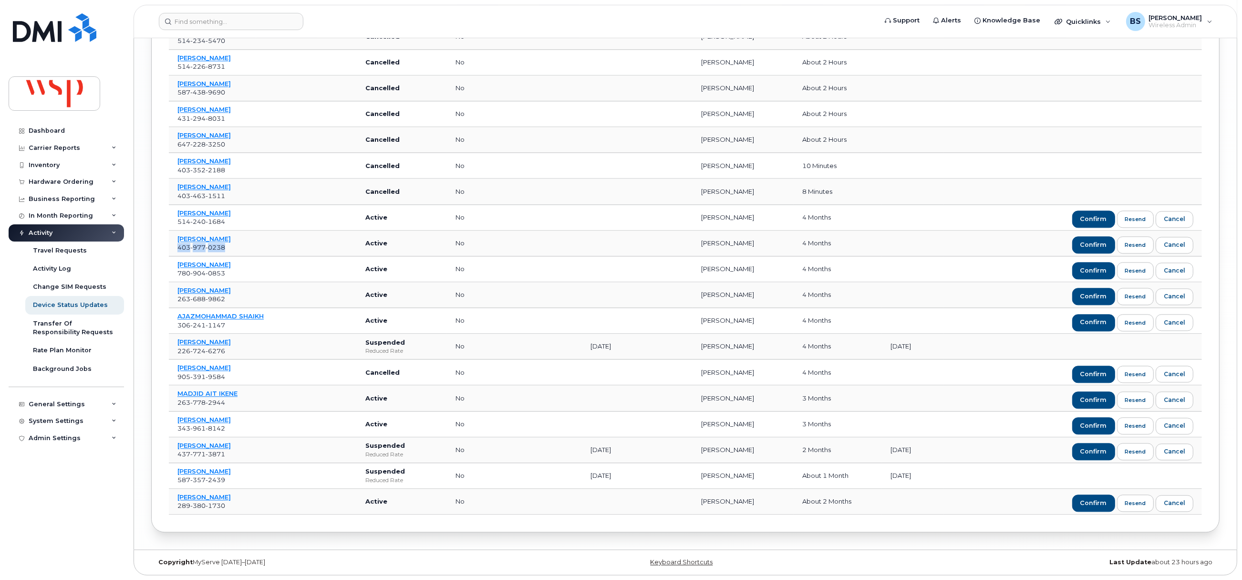
copy span "403 977 0238"
drag, startPoint x: 233, startPoint y: 271, endPoint x: 177, endPoint y: 272, distance: 55.8
click at [177, 272] on td "ALEXANDRA BURCHILL 780 904 0853" at bounding box center [263, 269] width 188 height 26
copy span "780 904 0853"
drag, startPoint x: 230, startPoint y: 296, endPoint x: 176, endPoint y: 300, distance: 53.6
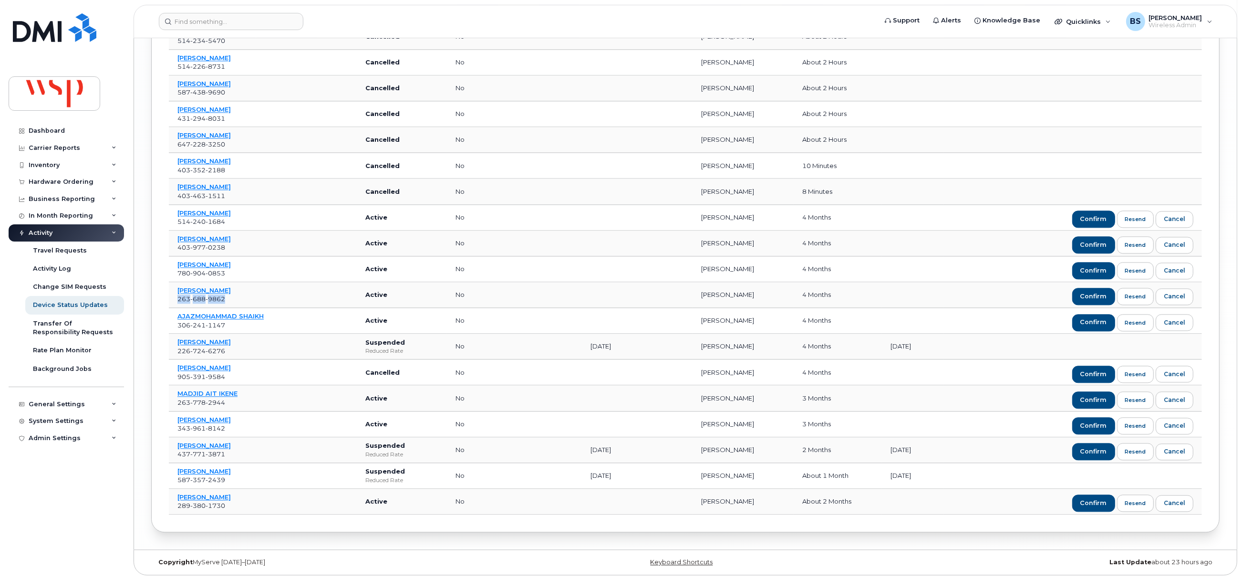
click at [176, 300] on td "NATHALIE BOURQUE 263 688 9862" at bounding box center [263, 295] width 188 height 26
copy span "263 688 9862"
drag, startPoint x: 197, startPoint y: 321, endPoint x: 174, endPoint y: 322, distance: 22.9
click at [174, 322] on td "AJAZMOHAMMAD SHAIKH 306 241 1147" at bounding box center [263, 321] width 188 height 26
drag, startPoint x: 208, startPoint y: 348, endPoint x: 173, endPoint y: 349, distance: 35.3
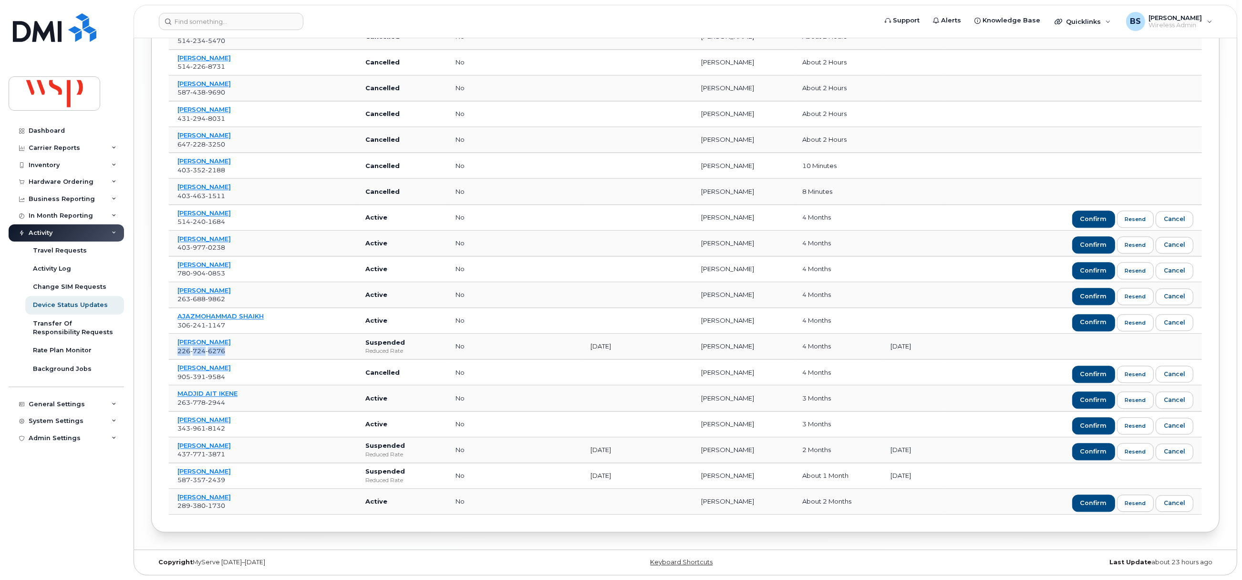
click at [173, 349] on td "Sagar Diyora 226 724 6276" at bounding box center [263, 346] width 188 height 26
drag, startPoint x: 231, startPoint y: 375, endPoint x: 177, endPoint y: 375, distance: 53.4
click at [177, 375] on td "WILLIAM LAMOND 905 391 9584" at bounding box center [263, 372] width 188 height 26
drag, startPoint x: 232, startPoint y: 399, endPoint x: 178, endPoint y: 402, distance: 53.5
click at [178, 402] on td "MADJID AIT IKENE 263 778 2944" at bounding box center [263, 398] width 188 height 26
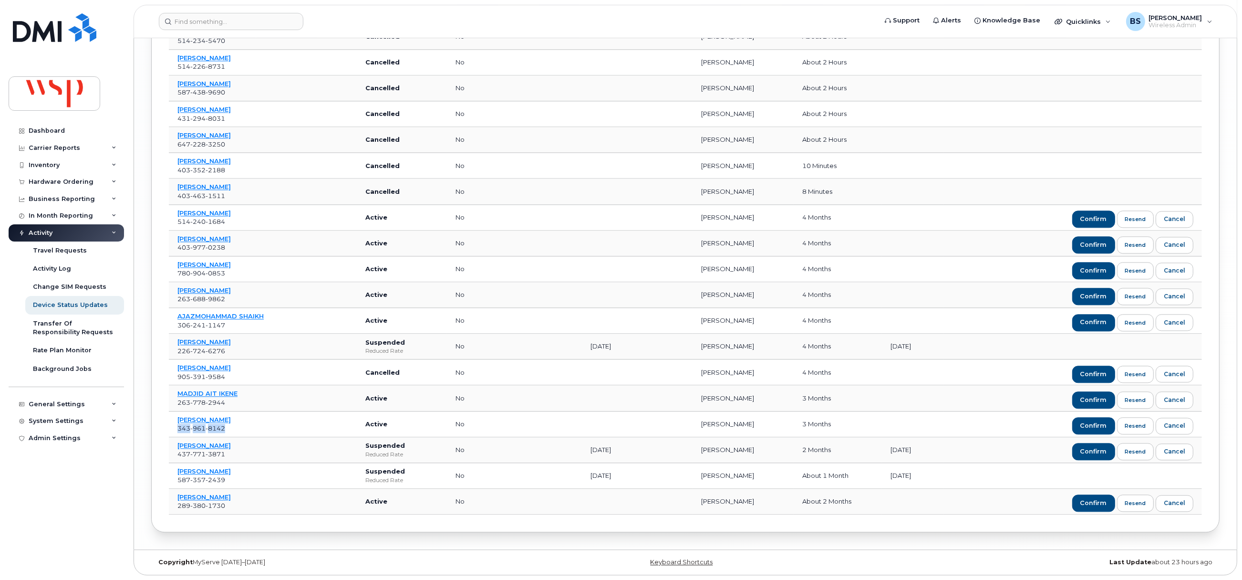
drag, startPoint x: 212, startPoint y: 423, endPoint x: 178, endPoint y: 425, distance: 33.4
click at [178, 424] on td "JANE SIMINGTON 343 961 8142" at bounding box center [263, 424] width 188 height 26
drag, startPoint x: 221, startPoint y: 454, endPoint x: 173, endPoint y: 454, distance: 48.2
click at [173, 454] on td "DAVID CARNOVALE 437 771 3871" at bounding box center [263, 450] width 188 height 26
drag, startPoint x: 207, startPoint y: 504, endPoint x: 174, endPoint y: 509, distance: 33.4
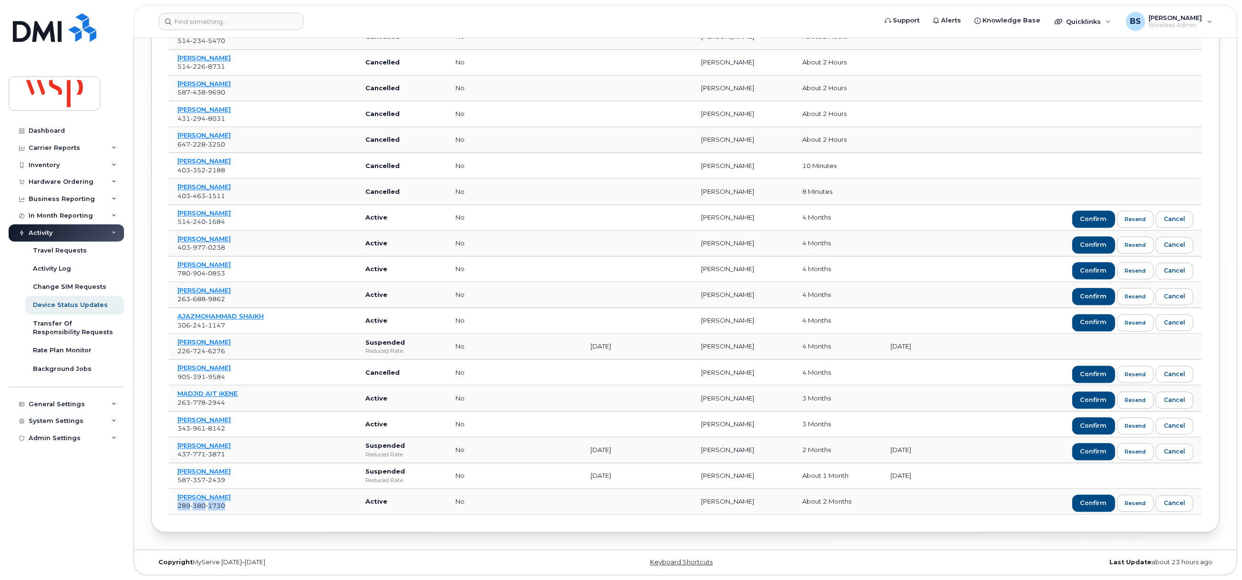
click at [174, 509] on td "TANYA ZLATEVA 289 380 1730" at bounding box center [263, 501] width 188 height 26
drag, startPoint x: 47, startPoint y: 130, endPoint x: 160, endPoint y: 134, distance: 112.6
click at [47, 130] on div "Dashboard" at bounding box center [47, 131] width 36 height 8
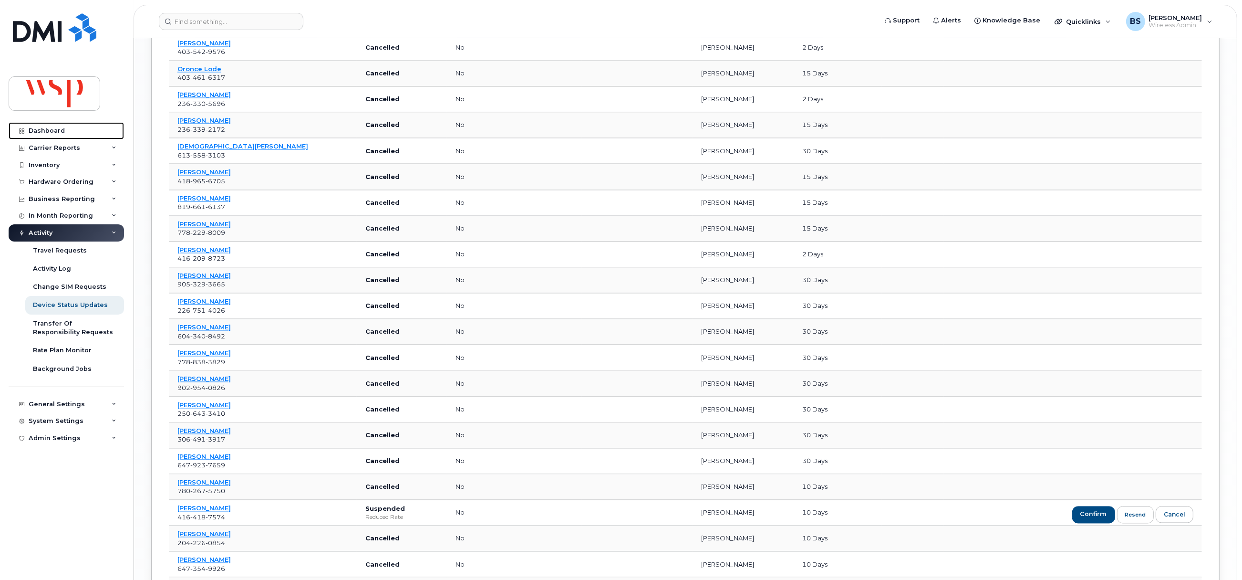
scroll to position [2495, 0]
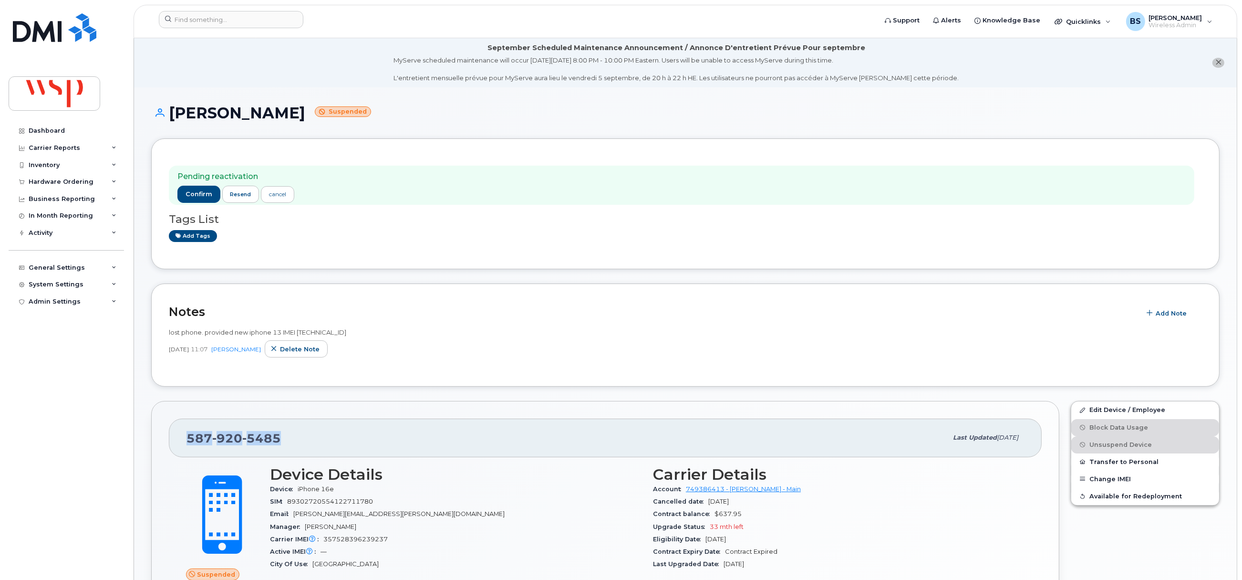
drag, startPoint x: 256, startPoint y: 440, endPoint x: 176, endPoint y: 440, distance: 79.2
click at [176, 440] on div "587 920 5485 Last updated Jul 24, 2025" at bounding box center [605, 437] width 873 height 38
drag, startPoint x: 196, startPoint y: 195, endPoint x: 239, endPoint y: 202, distance: 43.6
click at [196, 195] on span "confirm" at bounding box center [199, 194] width 27 height 9
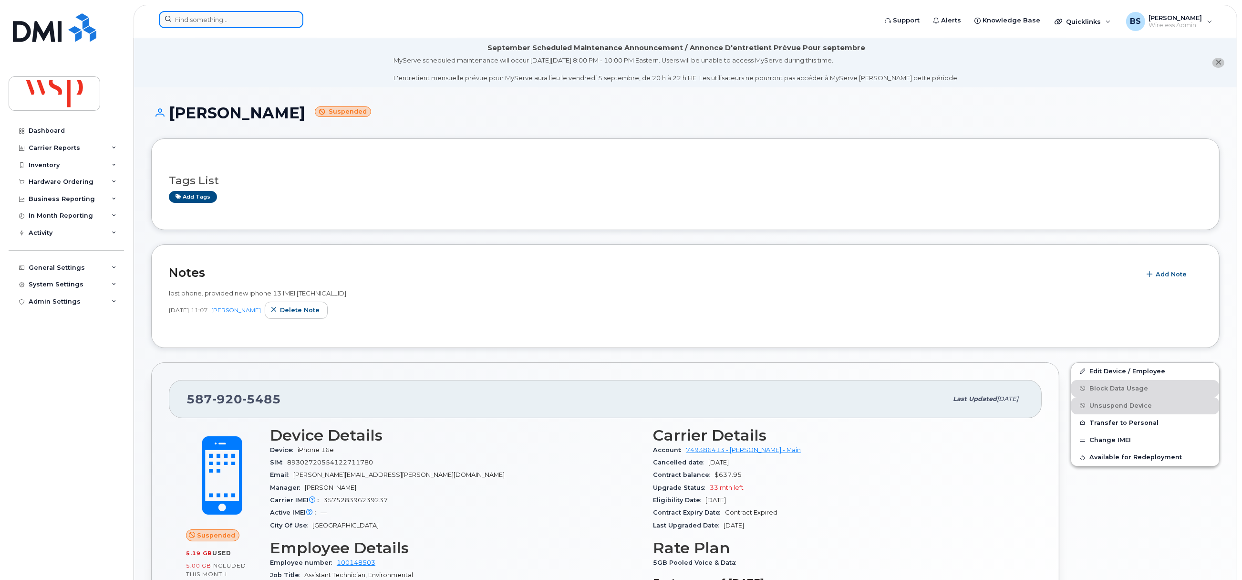
click at [275, 21] on input at bounding box center [231, 19] width 145 height 17
paste input "4313885613"
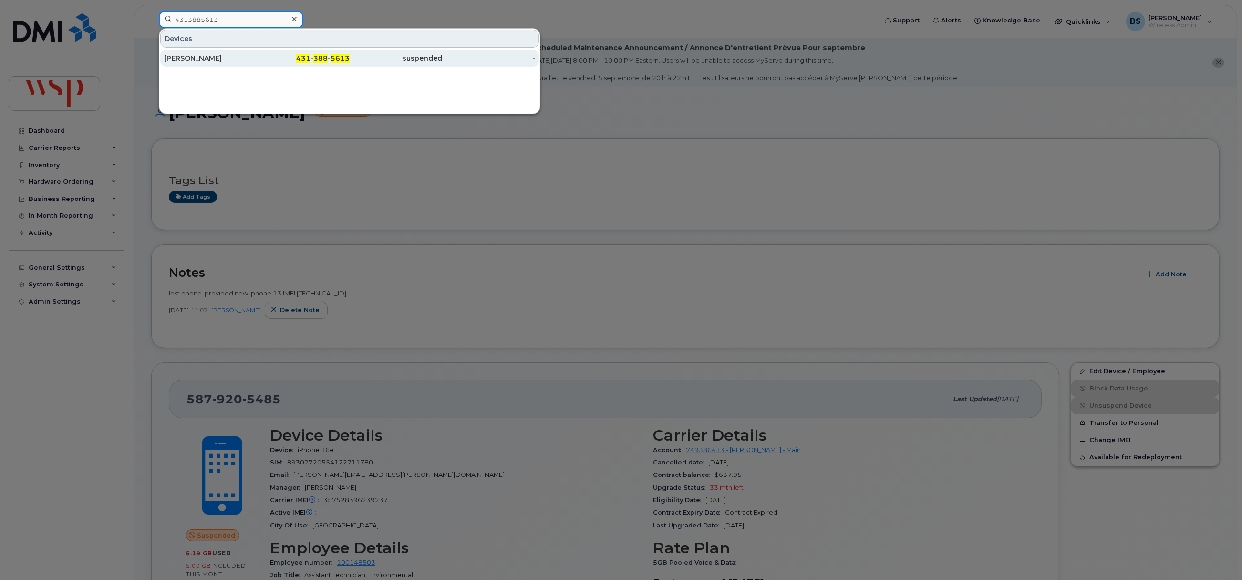
type input "4313885613"
click at [190, 60] on div "Nayab Liaqat" at bounding box center [210, 58] width 93 height 10
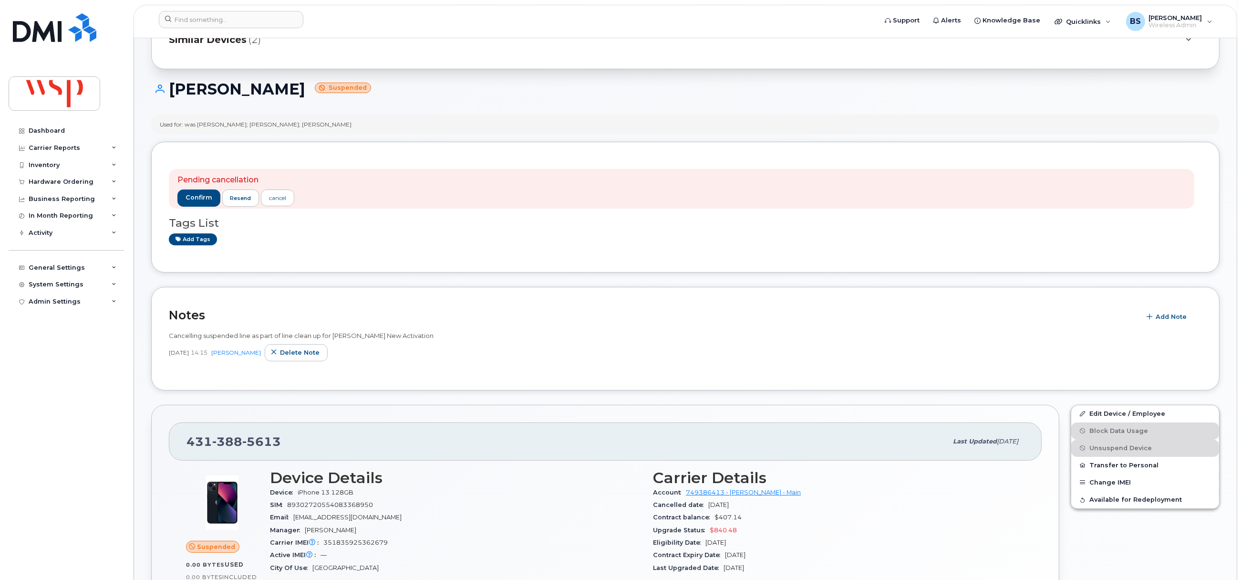
scroll to position [71, 0]
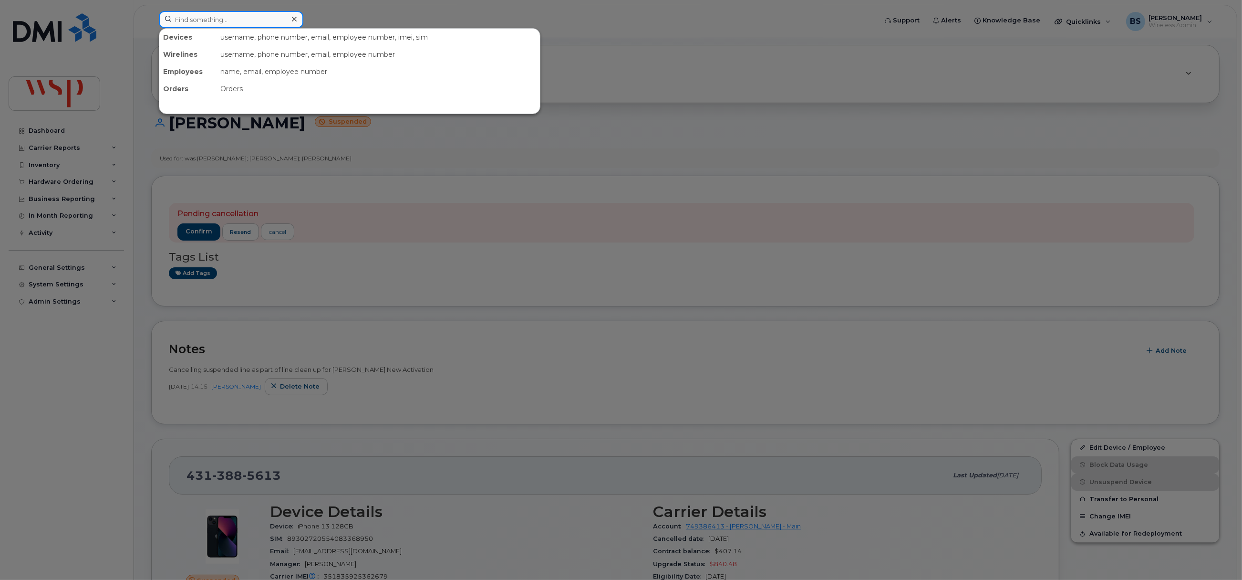
paste input "2368877638"
click at [236, 21] on input "2368877638" at bounding box center [231, 19] width 145 height 17
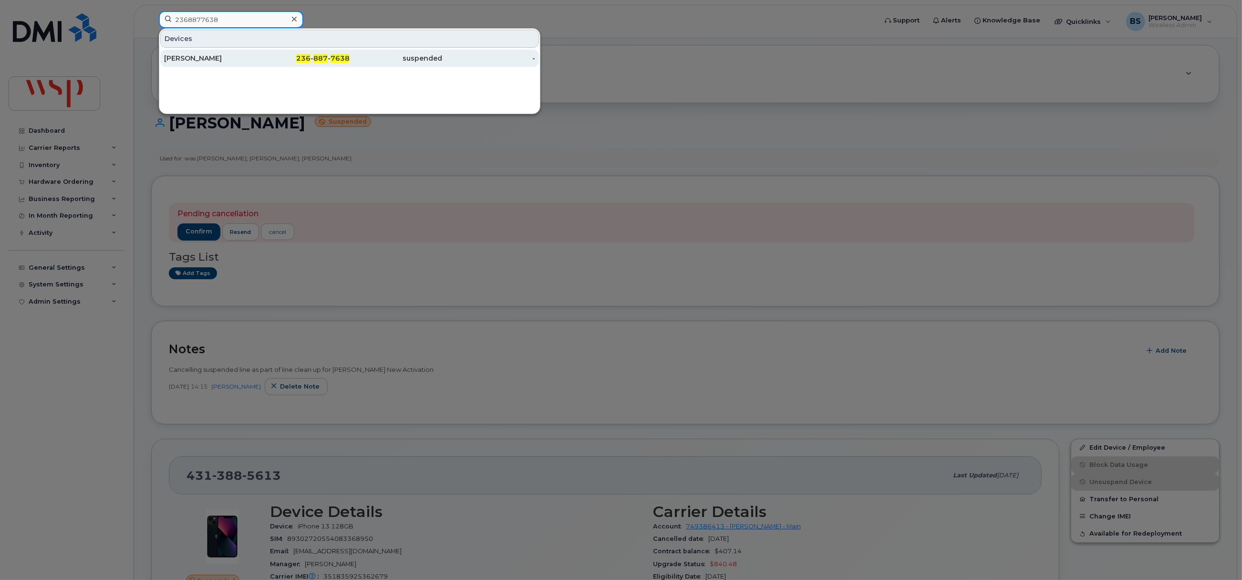
type input "2368877638"
drag, startPoint x: 185, startPoint y: 58, endPoint x: 317, endPoint y: 99, distance: 138.3
click at [185, 58] on div "[PERSON_NAME]" at bounding box center [210, 58] width 93 height 10
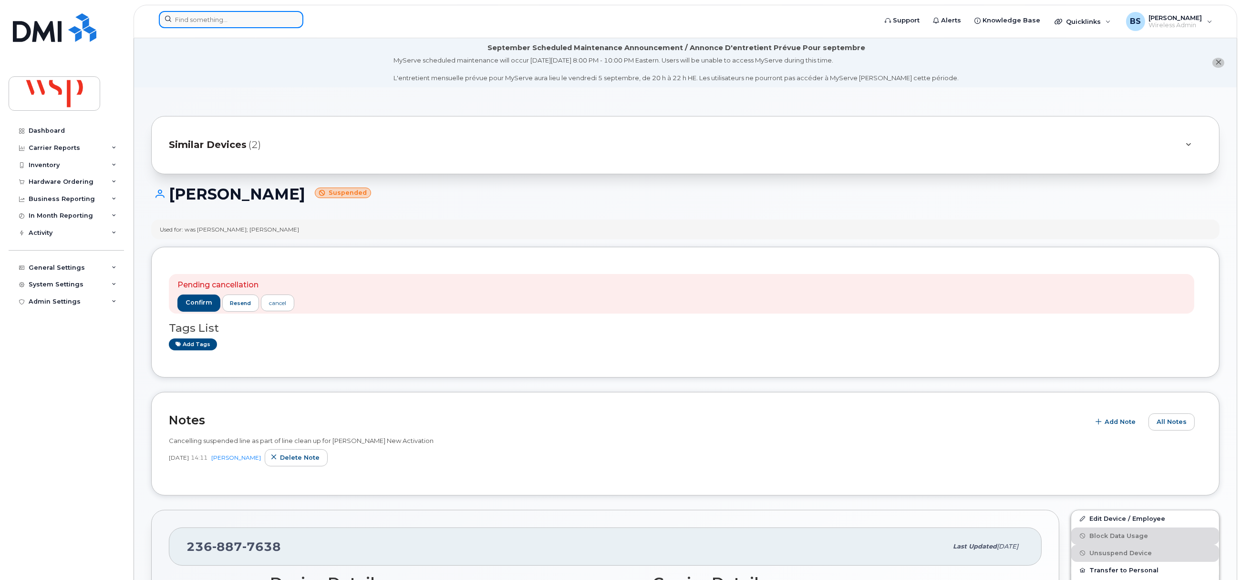
click at [265, 23] on input at bounding box center [231, 19] width 145 height 17
paste input "2503175442"
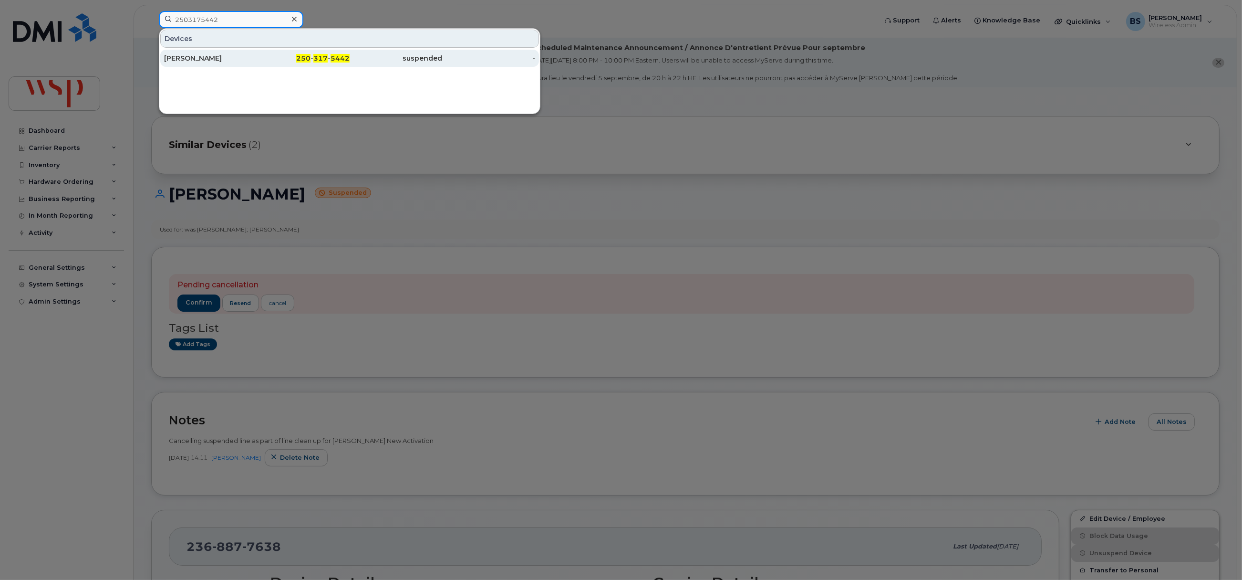
type input "2503175442"
click at [183, 57] on div "[PERSON_NAME]" at bounding box center [210, 58] width 93 height 10
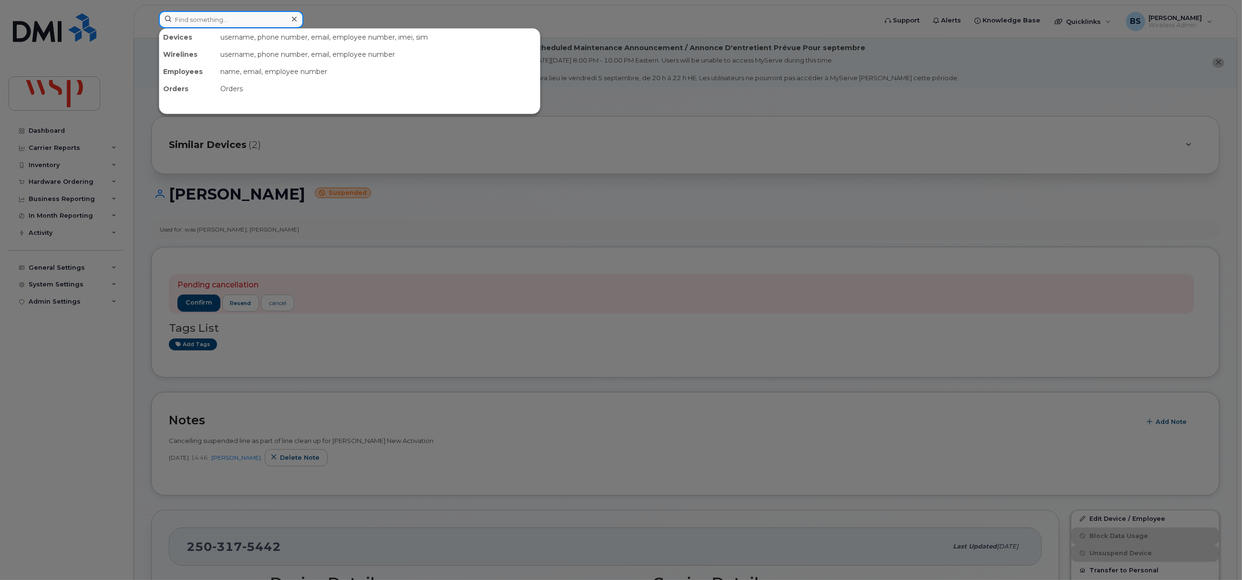
drag, startPoint x: 236, startPoint y: 20, endPoint x: 245, endPoint y: 26, distance: 10.7
click at [236, 20] on input at bounding box center [231, 19] width 145 height 17
paste input "3062030417"
type input "3062030417"
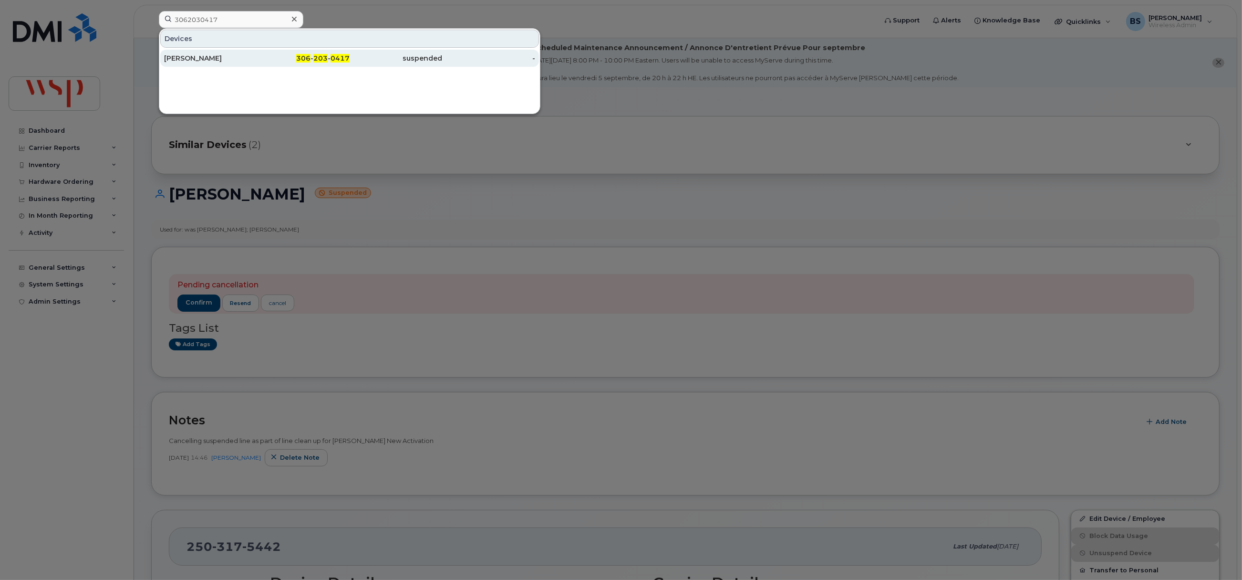
click at [185, 58] on div "Jake Fiorucci" at bounding box center [210, 58] width 93 height 10
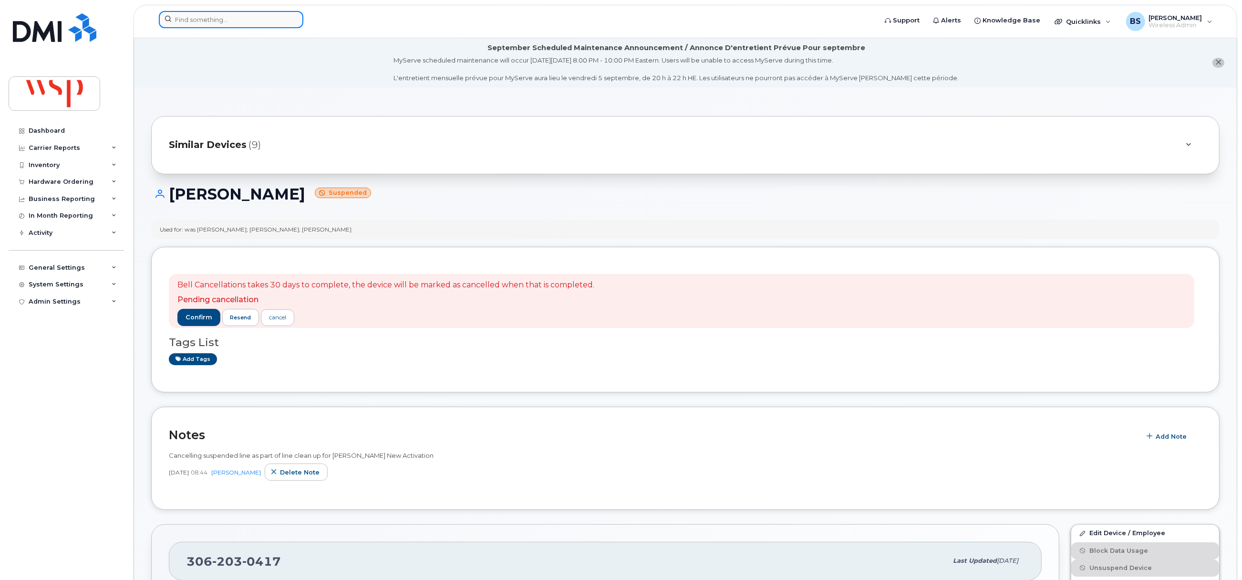
click at [270, 14] on input at bounding box center [231, 19] width 145 height 17
paste input "4035897613"
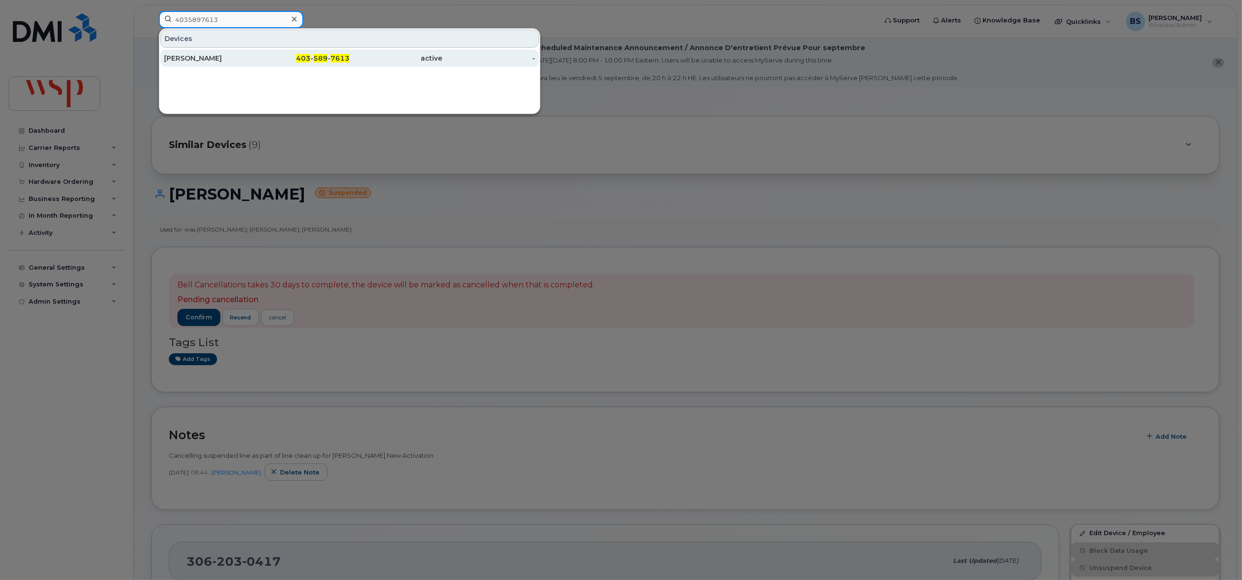
type input "4035897613"
drag, startPoint x: 194, startPoint y: 58, endPoint x: 412, endPoint y: 101, distance: 222.7
click at [194, 57] on div "[PERSON_NAME]" at bounding box center [210, 58] width 93 height 10
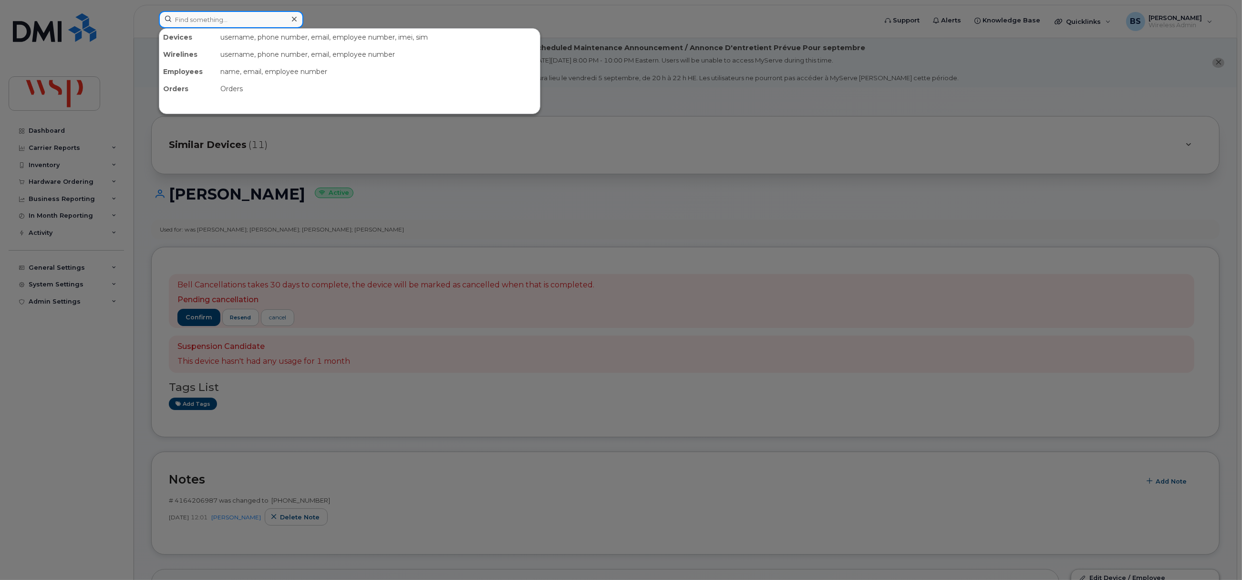
click at [213, 20] on input at bounding box center [231, 19] width 145 height 17
paste input "8733074283"
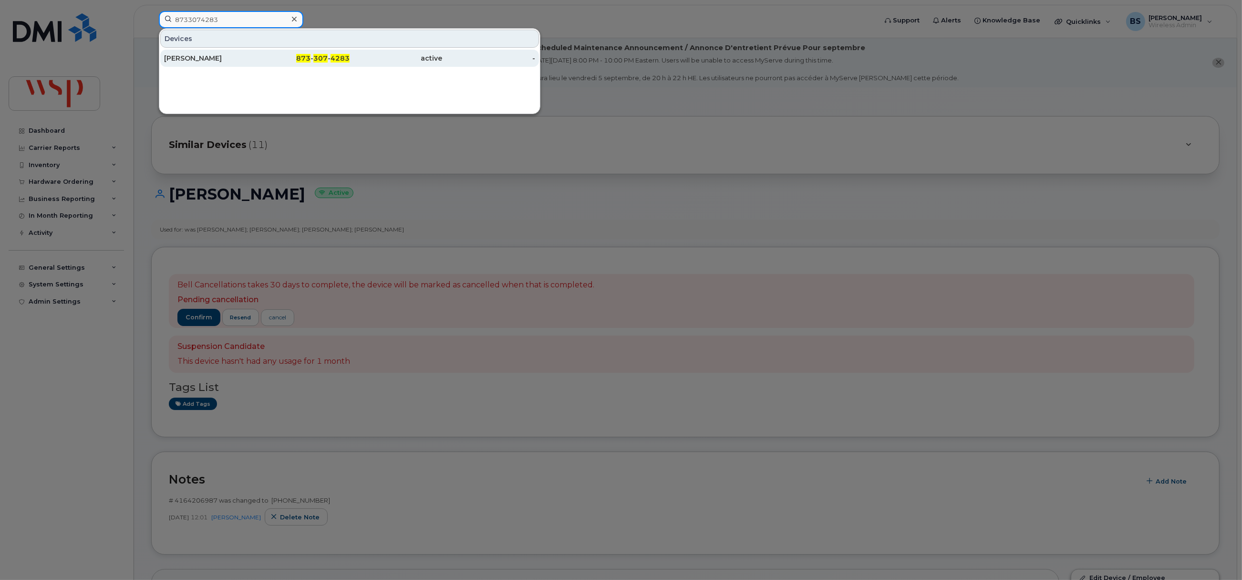
type input "8733074283"
click at [185, 58] on div "[PERSON_NAME]" at bounding box center [210, 58] width 93 height 10
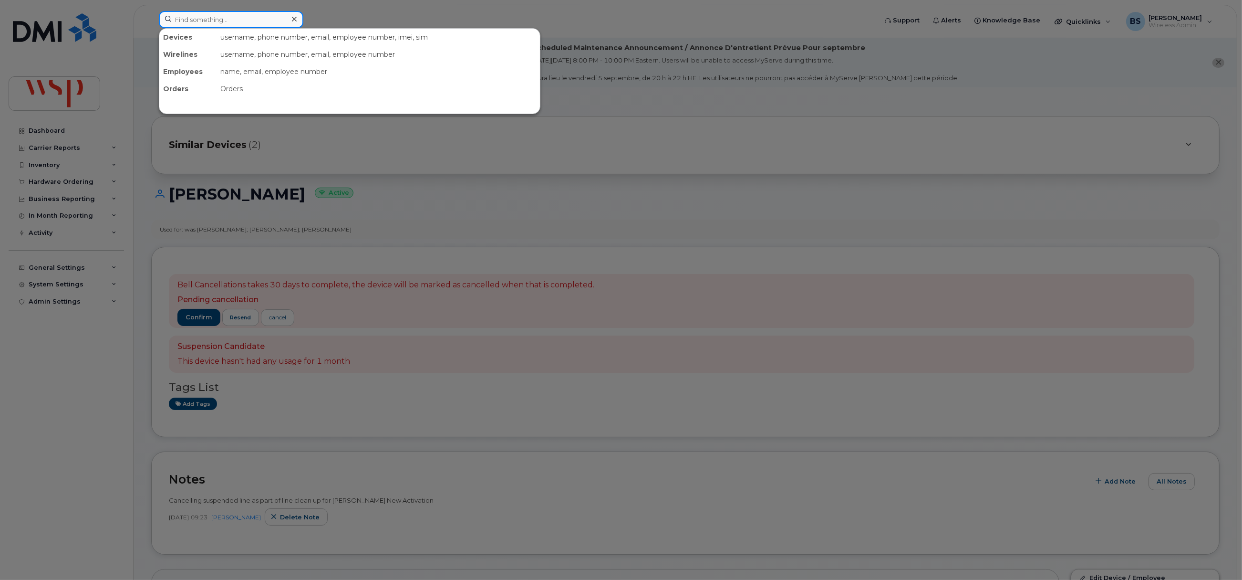
click at [268, 23] on input at bounding box center [231, 19] width 145 height 17
paste input "5142401684"
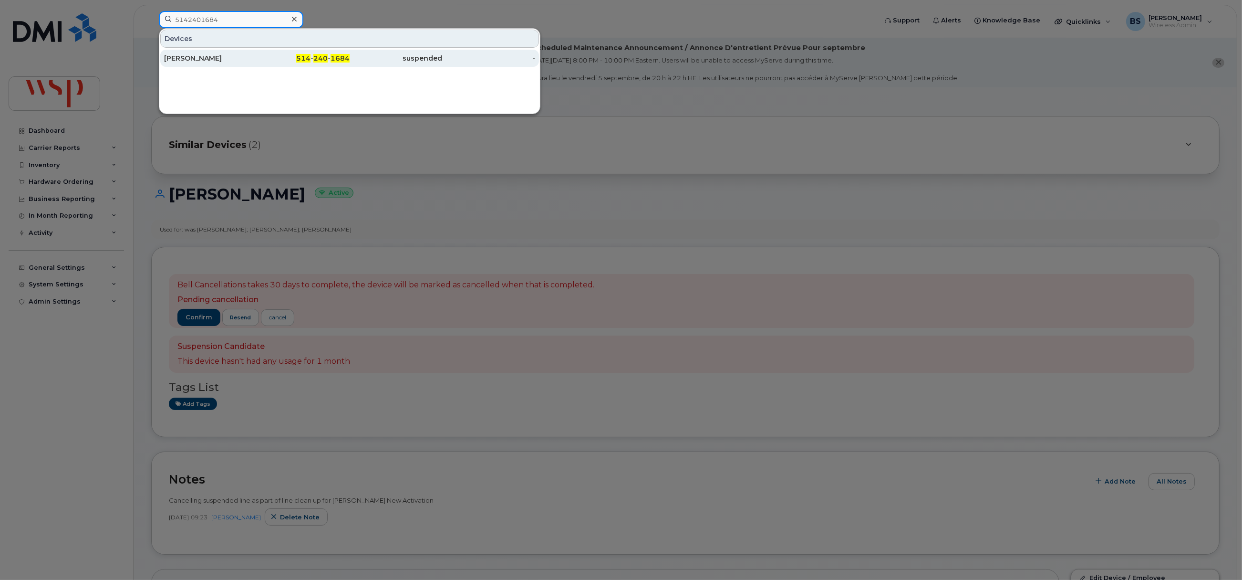
type input "5142401684"
click at [198, 54] on div "[PERSON_NAME]" at bounding box center [210, 58] width 93 height 10
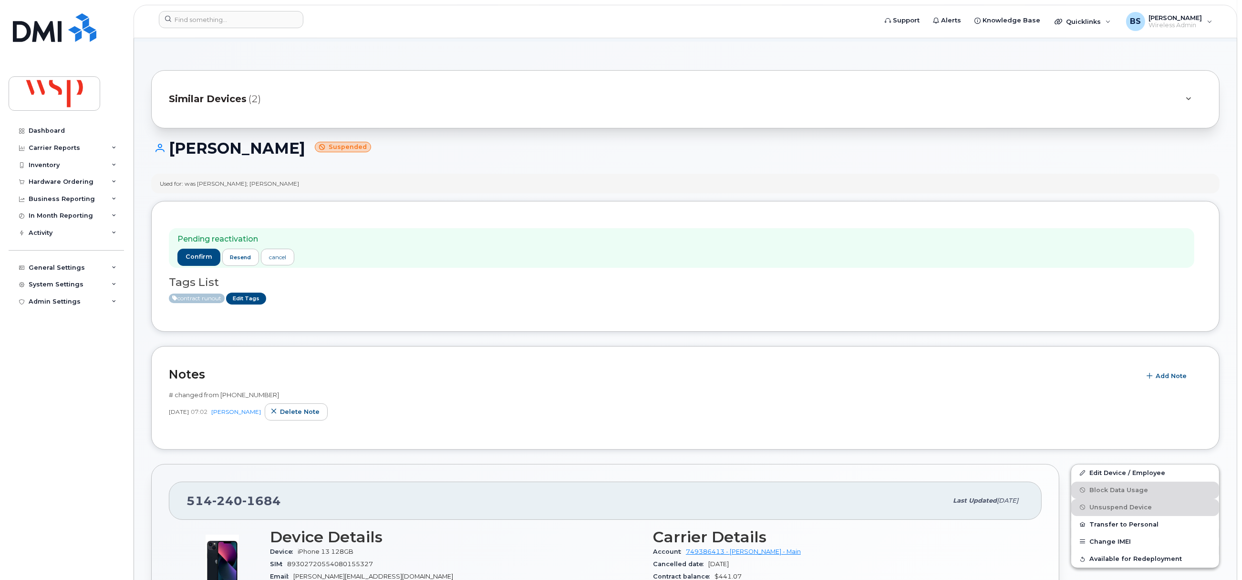
scroll to position [71, 0]
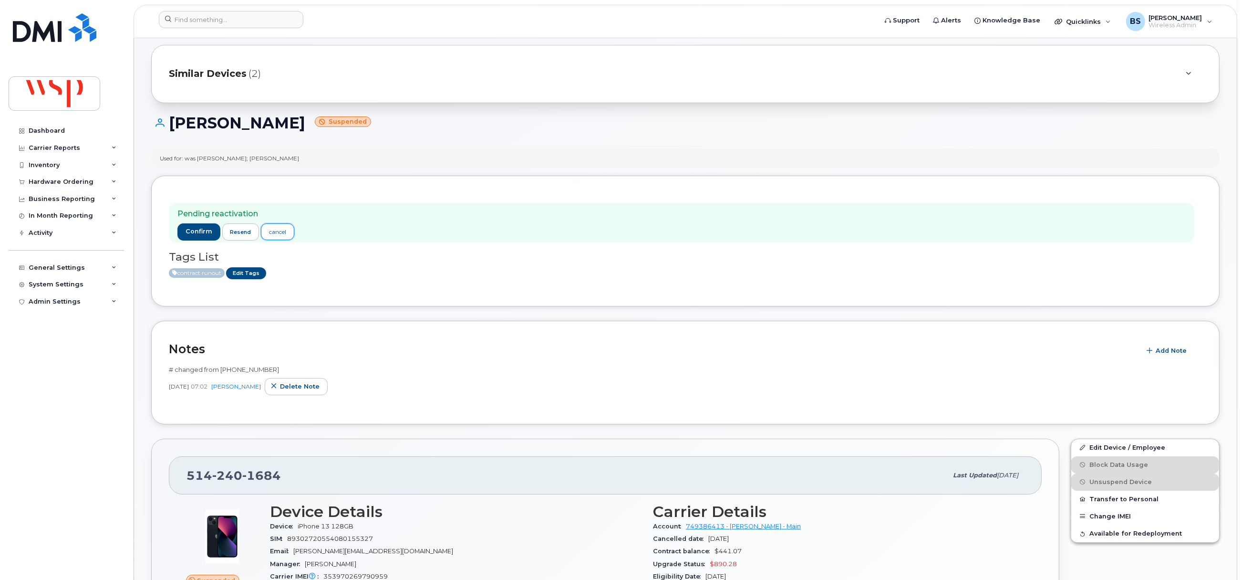
click at [284, 232] on div "cancel" at bounding box center [277, 232] width 17 height 9
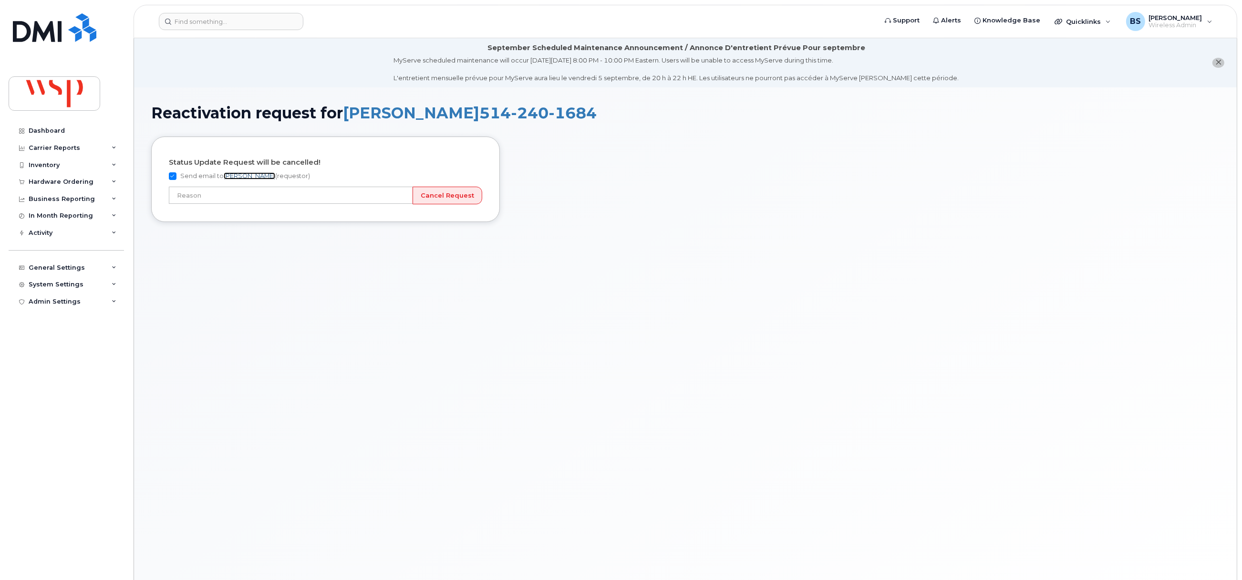
drag, startPoint x: 245, startPoint y: 176, endPoint x: 238, endPoint y: 177, distance: 6.7
click at [244, 176] on link "[PERSON_NAME]" at bounding box center [250, 175] width 52 height 7
click at [194, 176] on label "Send email to Brian Scott (requestor)" at bounding box center [239, 175] width 141 height 11
click at [176, 176] on input "Send email to Brian Scott (requestor)" at bounding box center [173, 176] width 8 height 8
checkbox input "false"
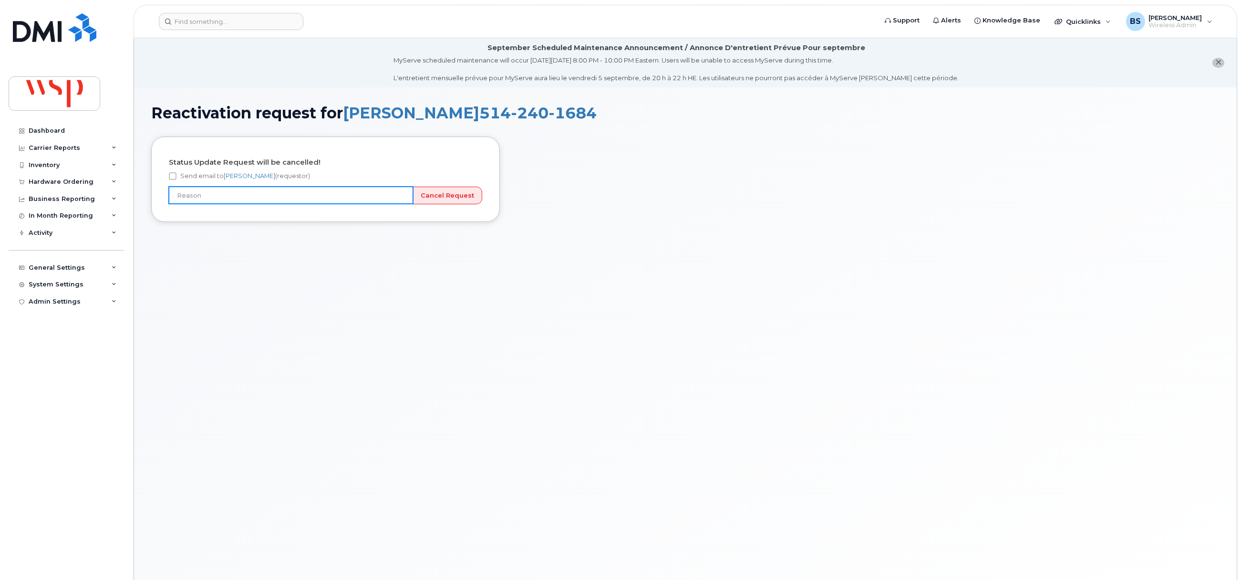
click at [352, 196] on input "text" at bounding box center [291, 195] width 244 height 17
type input "Incorrect number"
drag, startPoint x: 451, startPoint y: 195, endPoint x: 476, endPoint y: 198, distance: 25.5
click at [451, 195] on input "Cancel Request" at bounding box center [448, 196] width 70 height 18
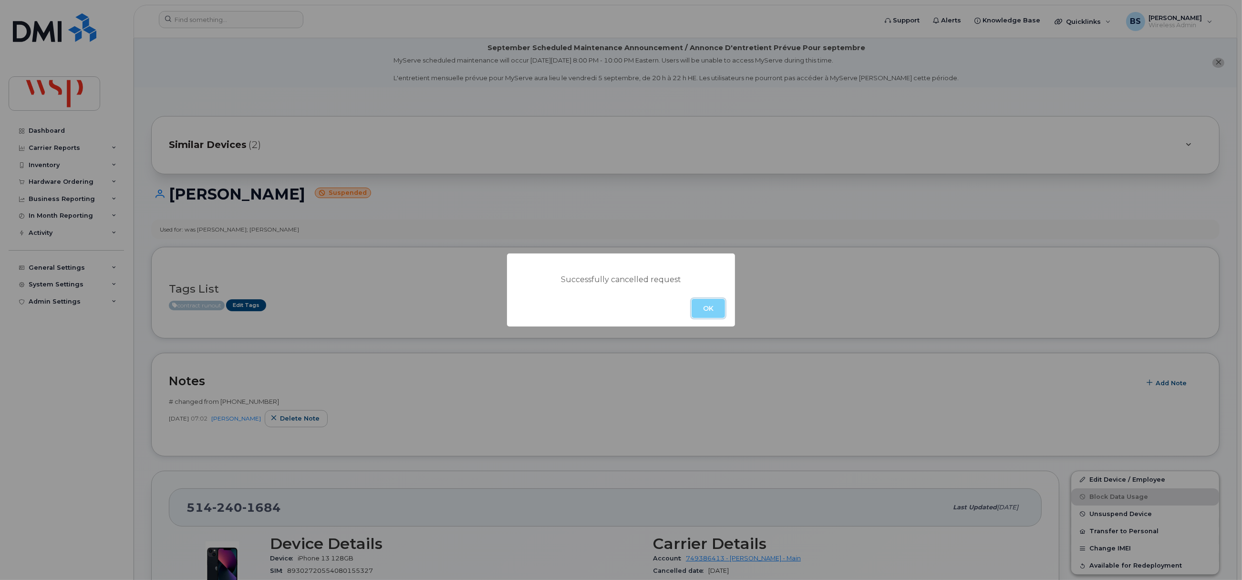
drag, startPoint x: 701, startPoint y: 305, endPoint x: 703, endPoint y: 298, distance: 7.4
click at [701, 305] on button "OK" at bounding box center [708, 308] width 33 height 19
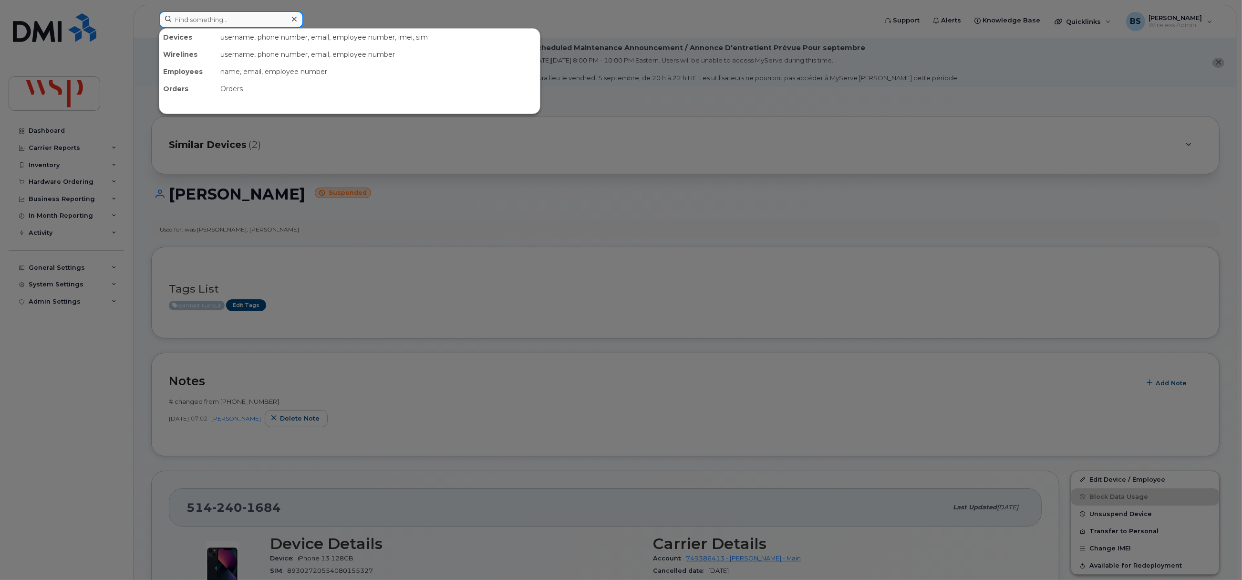
drag, startPoint x: 290, startPoint y: 24, endPoint x: 319, endPoint y: 24, distance: 28.6
click at [290, 24] on div at bounding box center [231, 19] width 145 height 17
paste input "4039770238"
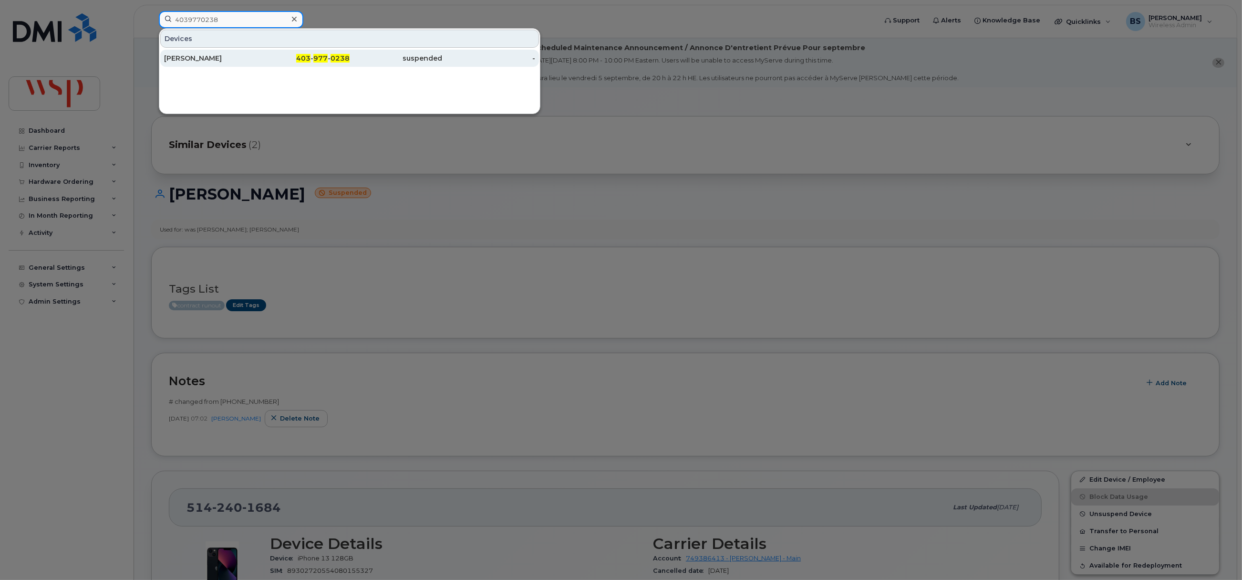
type input "4039770238"
drag, startPoint x: 192, startPoint y: 56, endPoint x: 205, endPoint y: 56, distance: 12.9
click at [191, 56] on div "[PERSON_NAME]" at bounding box center [210, 58] width 93 height 10
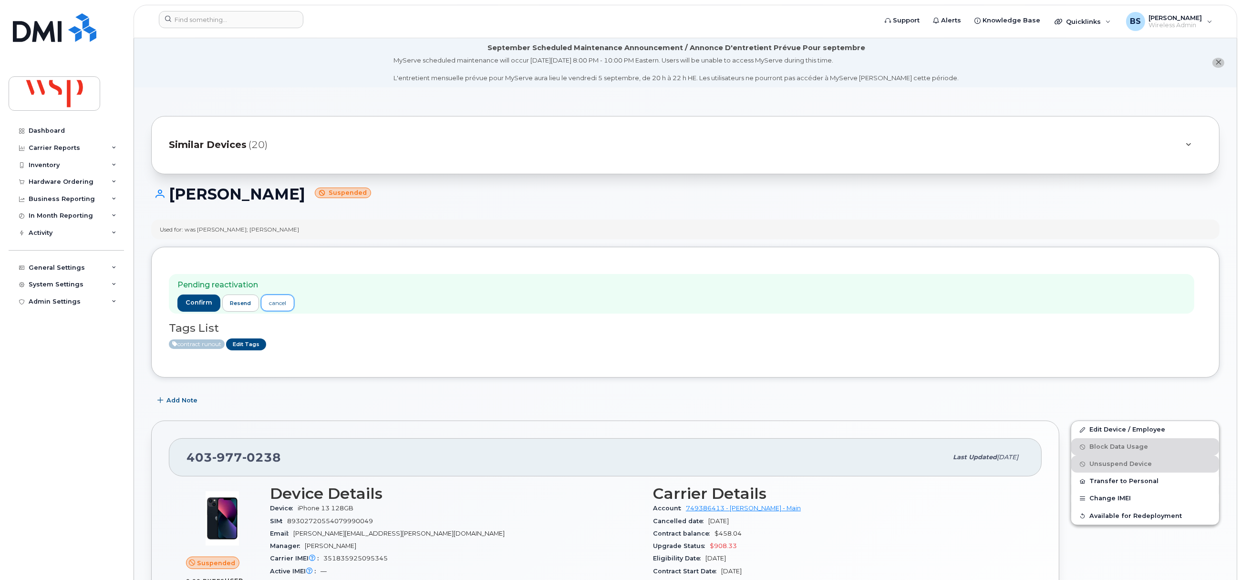
drag, startPoint x: 277, startPoint y: 304, endPoint x: 283, endPoint y: 299, distance: 8.1
click at [277, 304] on div "cancel" at bounding box center [277, 303] width 17 height 9
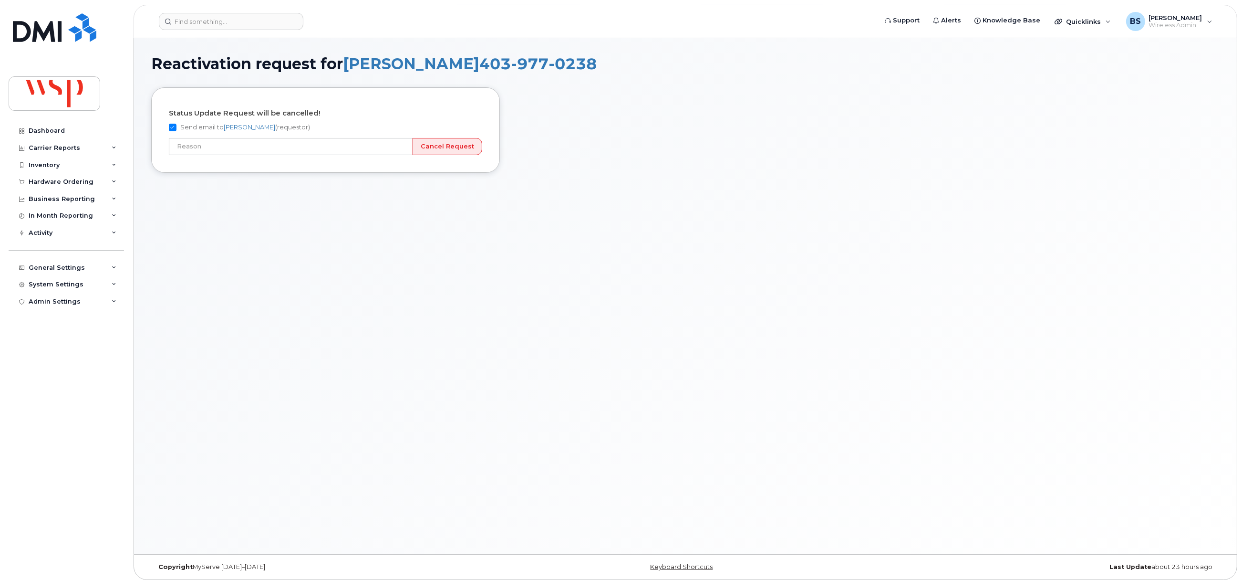
click at [265, 126] on label "Send email to Brian Scott (requestor)" at bounding box center [239, 127] width 141 height 11
click at [176, 126] on input "Send email to Brian Scott (requestor)" at bounding box center [173, 128] width 8 height 8
checkbox input "false"
click at [402, 145] on input "text" at bounding box center [291, 146] width 244 height 17
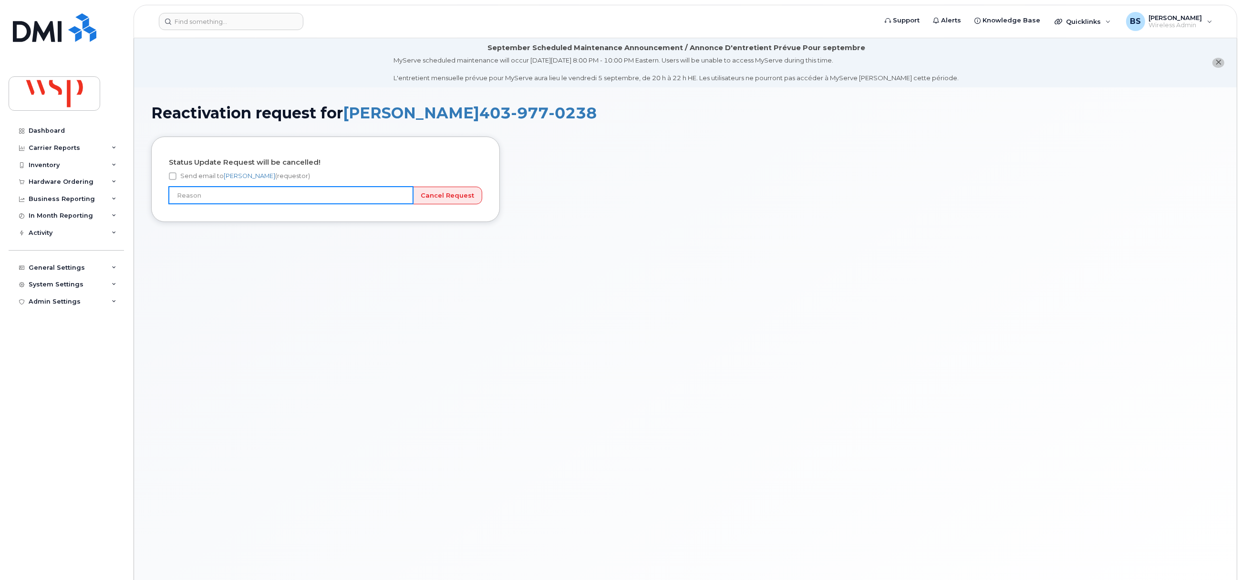
type input "Incorrect number"
click at [449, 197] on input "Cancel Request" at bounding box center [448, 196] width 70 height 18
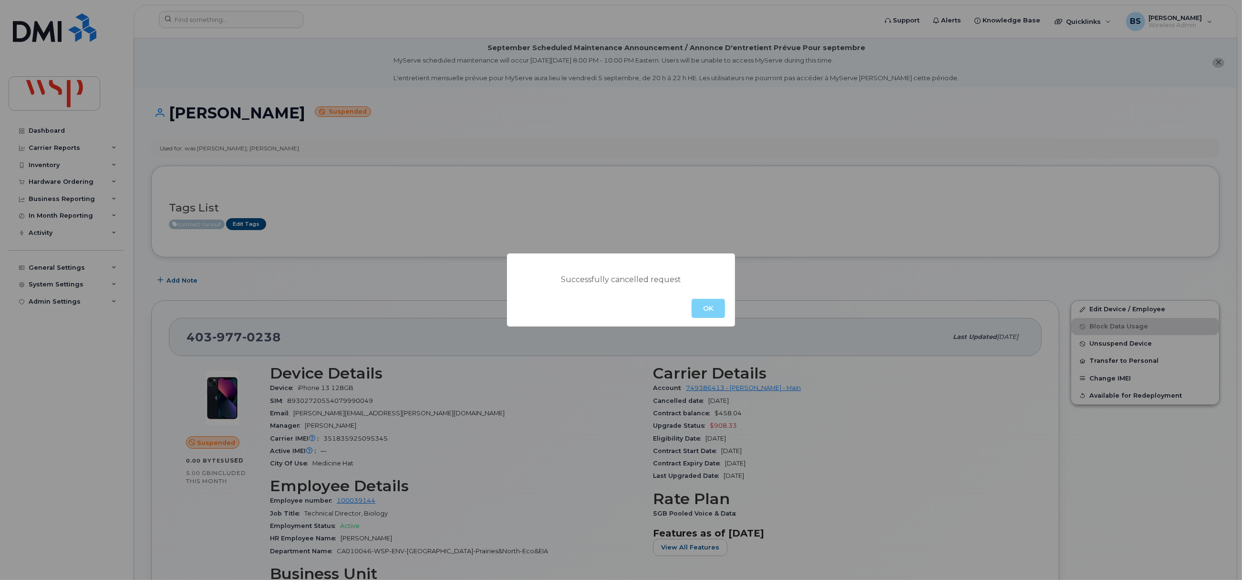
drag, startPoint x: 704, startPoint y: 306, endPoint x: 698, endPoint y: 283, distance: 23.0
click at [704, 307] on button "OK" at bounding box center [708, 308] width 33 height 19
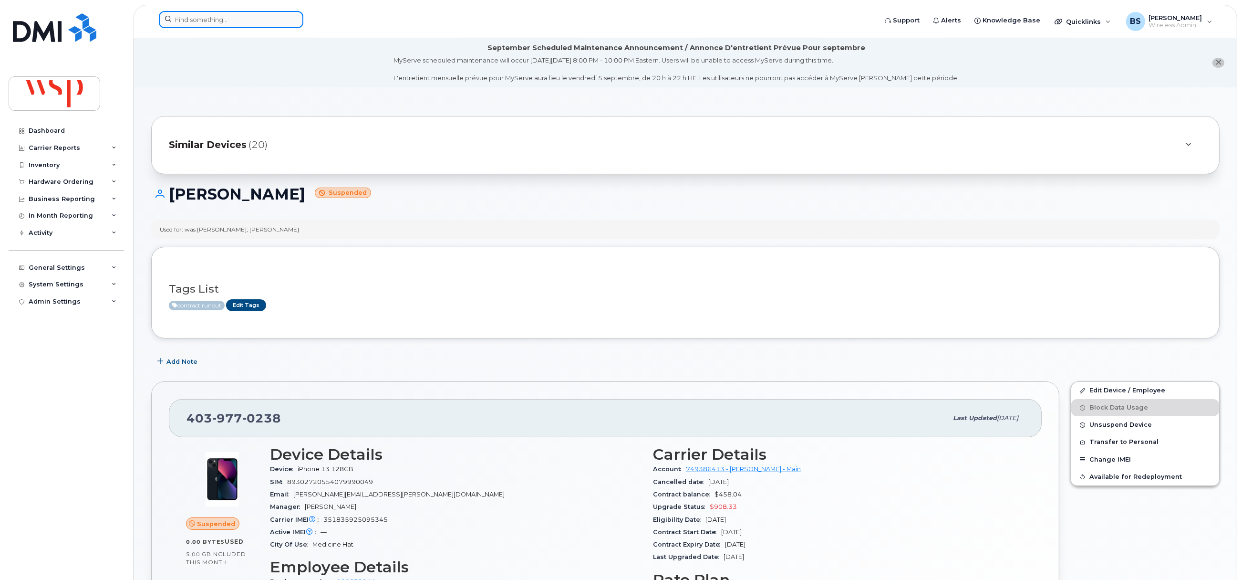
click at [217, 16] on input at bounding box center [231, 19] width 145 height 17
paste input "7809040853"
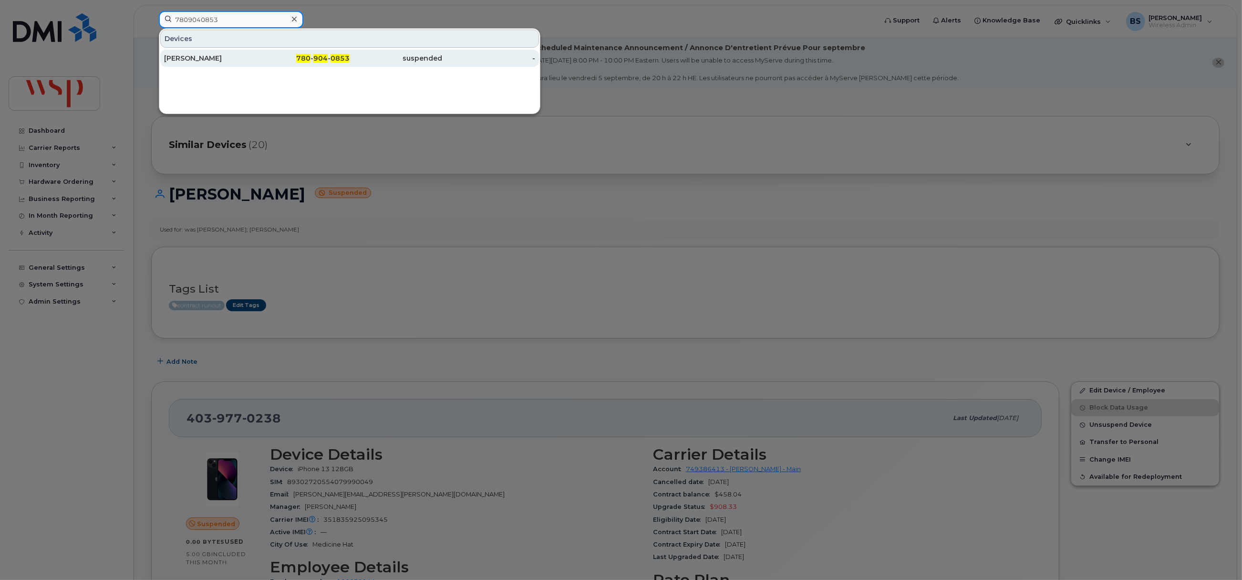
type input "7809040853"
click at [206, 57] on div "[PERSON_NAME]" at bounding box center [210, 58] width 93 height 10
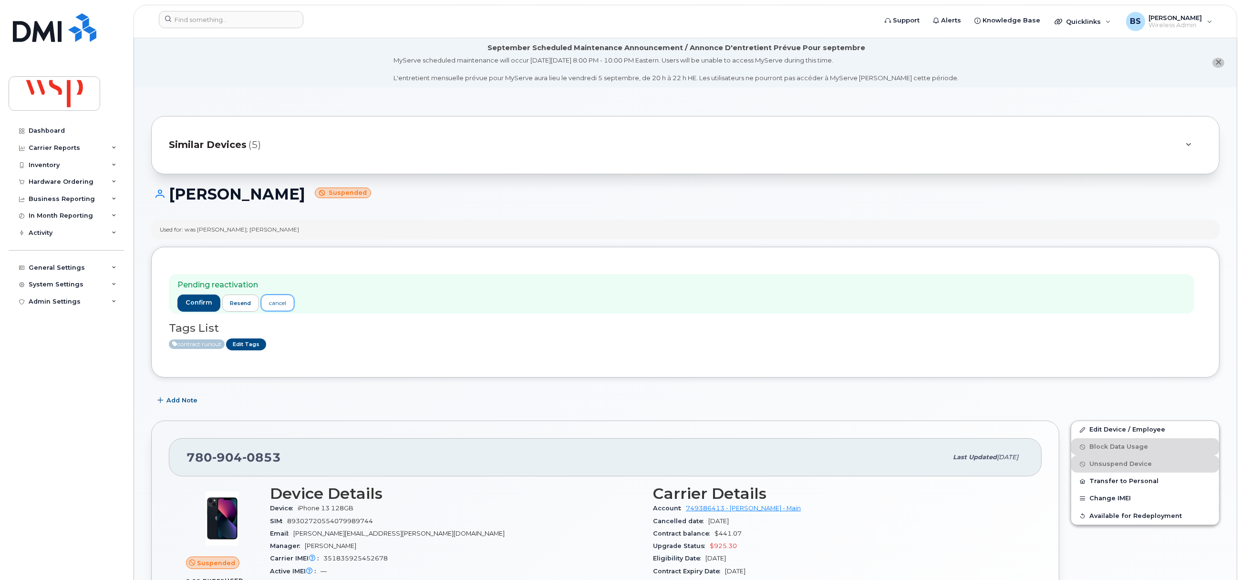
drag, startPoint x: 277, startPoint y: 302, endPoint x: 280, endPoint y: 296, distance: 6.8
click at [277, 302] on div "cancel" at bounding box center [277, 303] width 17 height 9
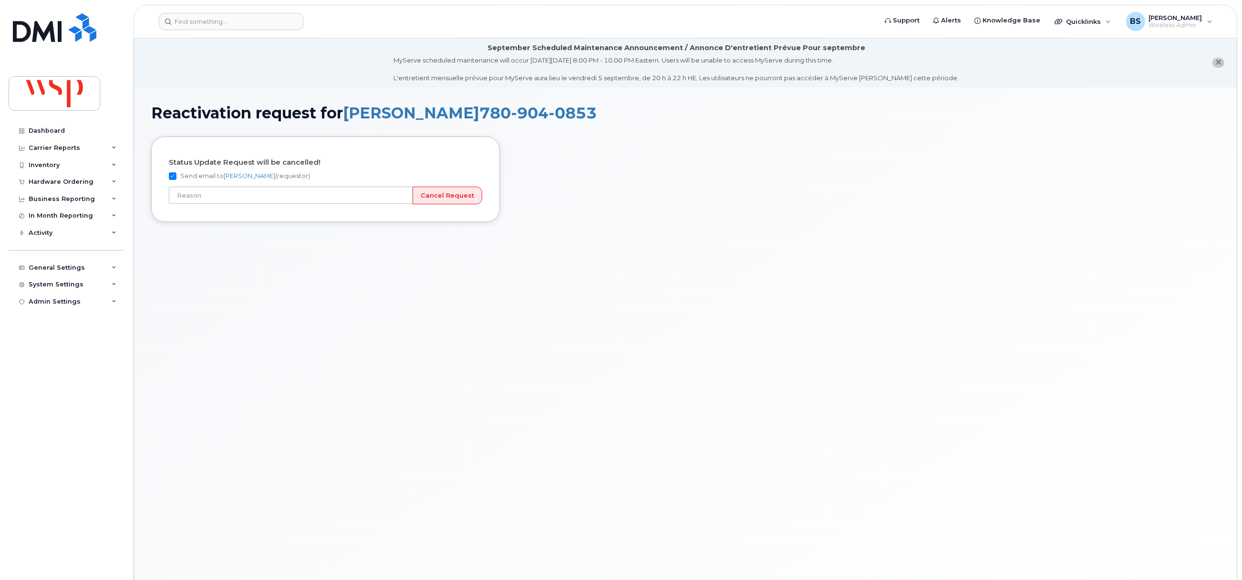
click at [262, 177] on label "Send email to [PERSON_NAME] (requestor)" at bounding box center [239, 175] width 141 height 11
click at [176, 177] on input "Send email to Brian Scott (requestor)" at bounding box center [173, 176] width 8 height 8
checkbox input "false"
click at [398, 196] on input "text" at bounding box center [291, 195] width 244 height 17
type input "Incorrect number"
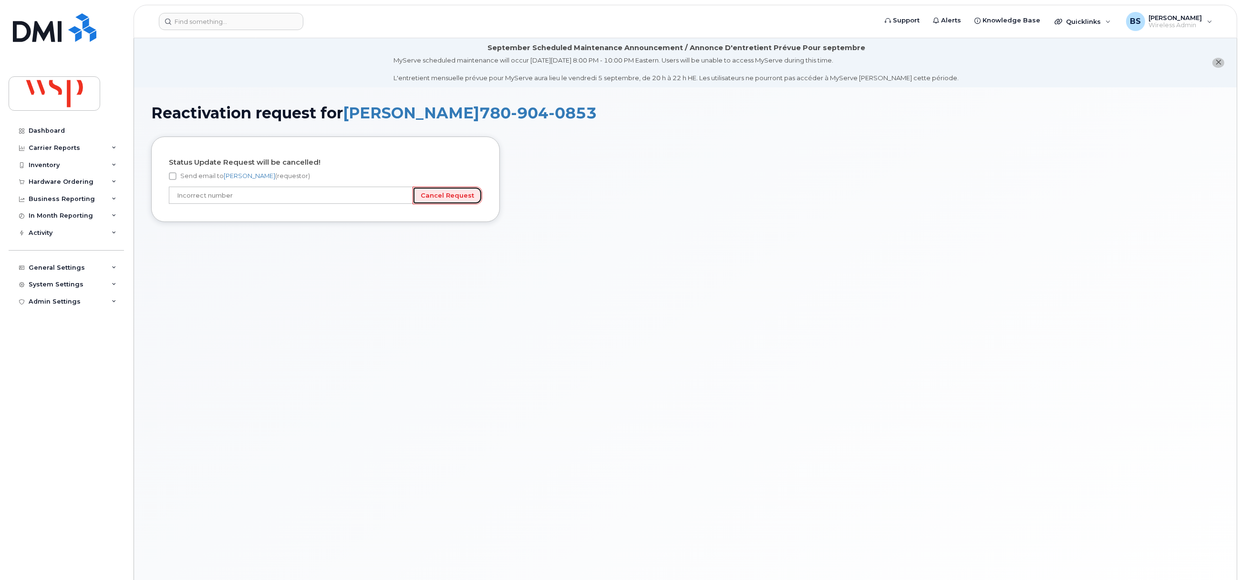
click at [451, 196] on input "Cancel Request" at bounding box center [448, 196] width 70 height 18
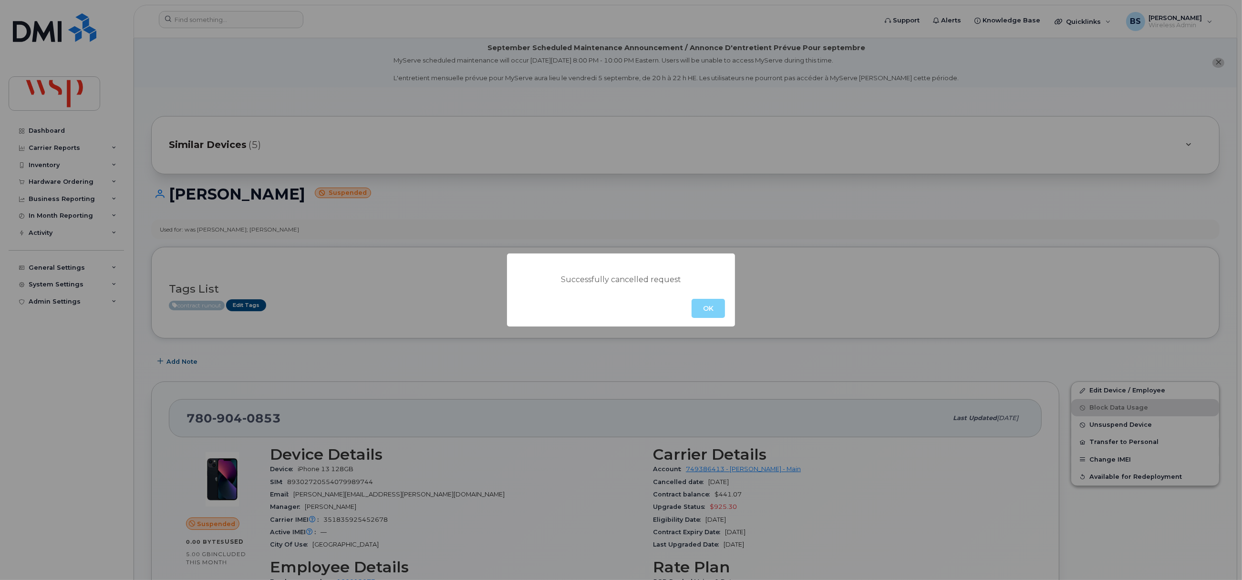
click at [708, 309] on button "OK" at bounding box center [708, 308] width 33 height 19
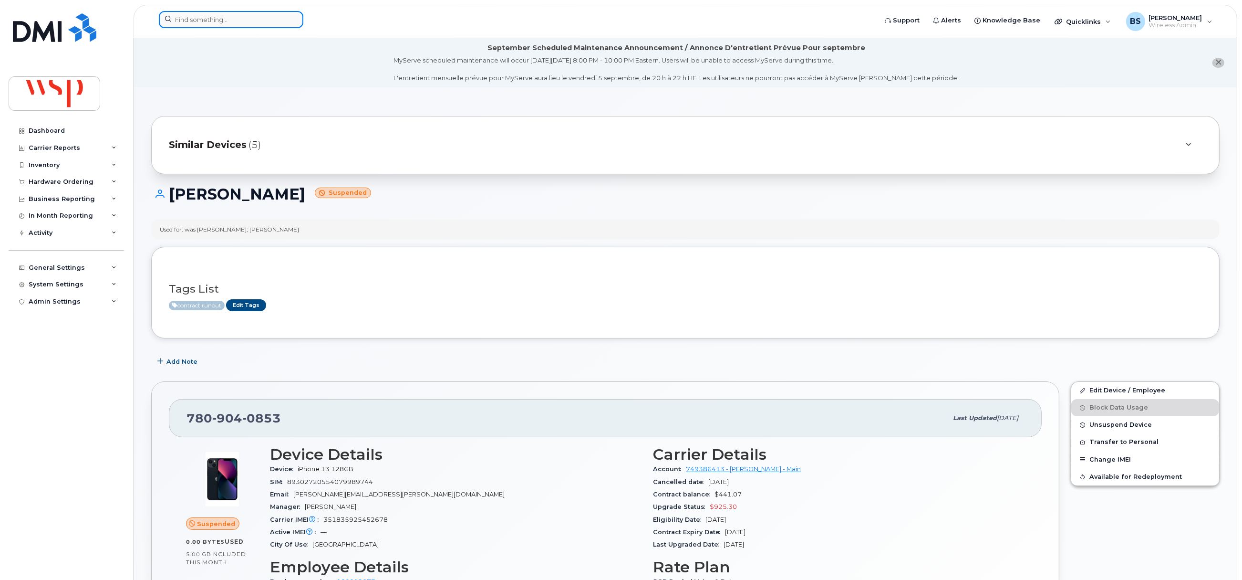
click at [282, 21] on input at bounding box center [231, 19] width 145 height 17
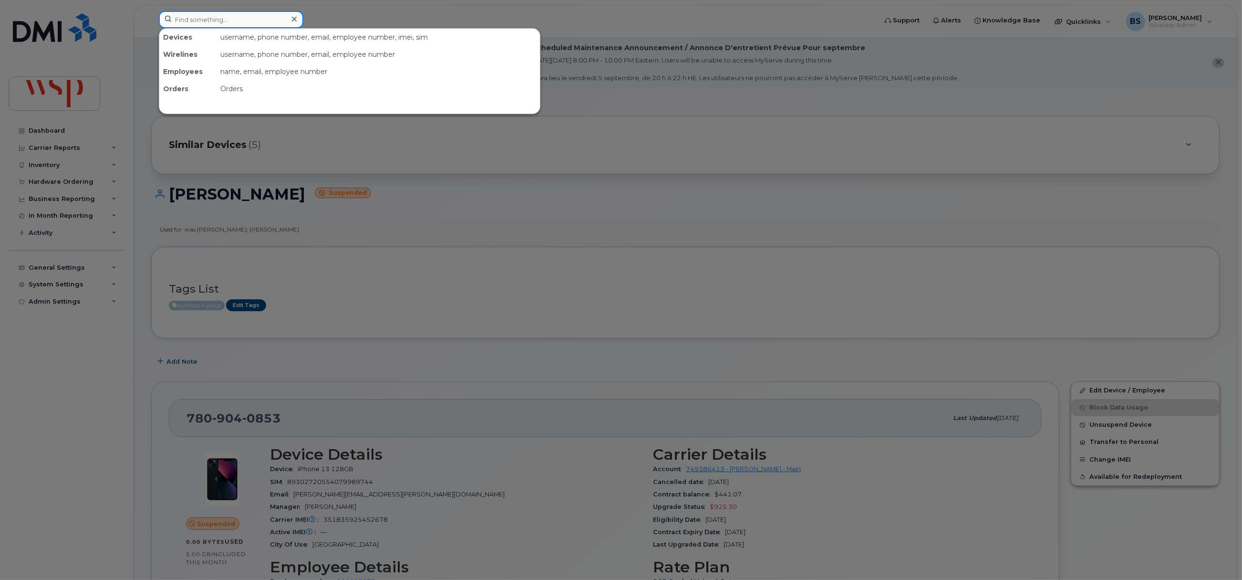
paste input "2636889862"
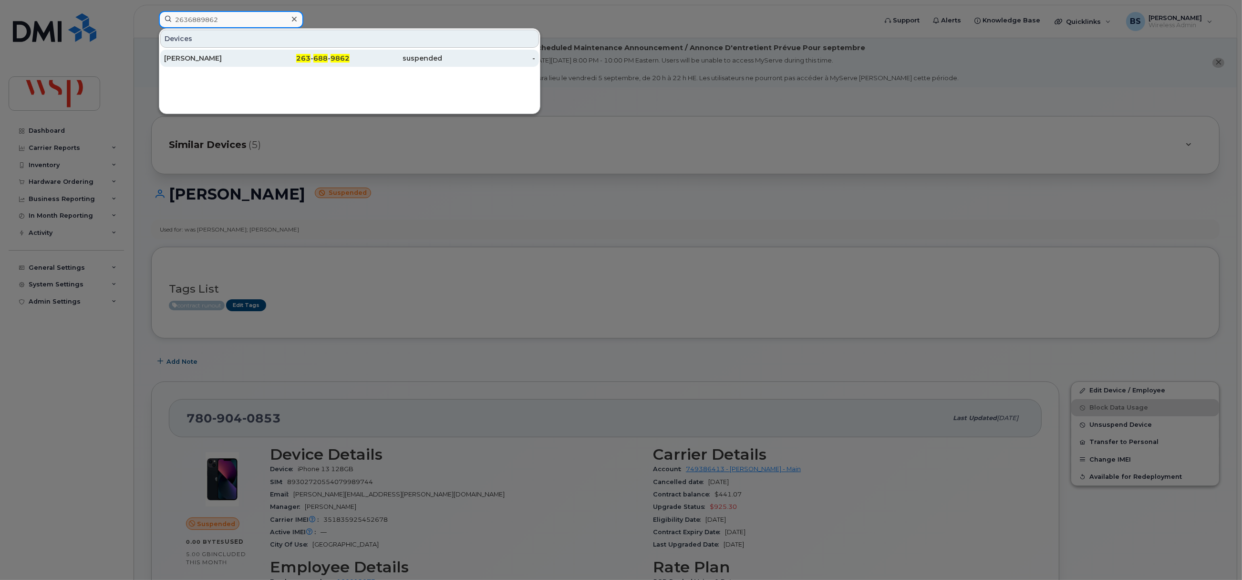
type input "2636889862"
click at [197, 57] on div "[PERSON_NAME]" at bounding box center [210, 58] width 93 height 10
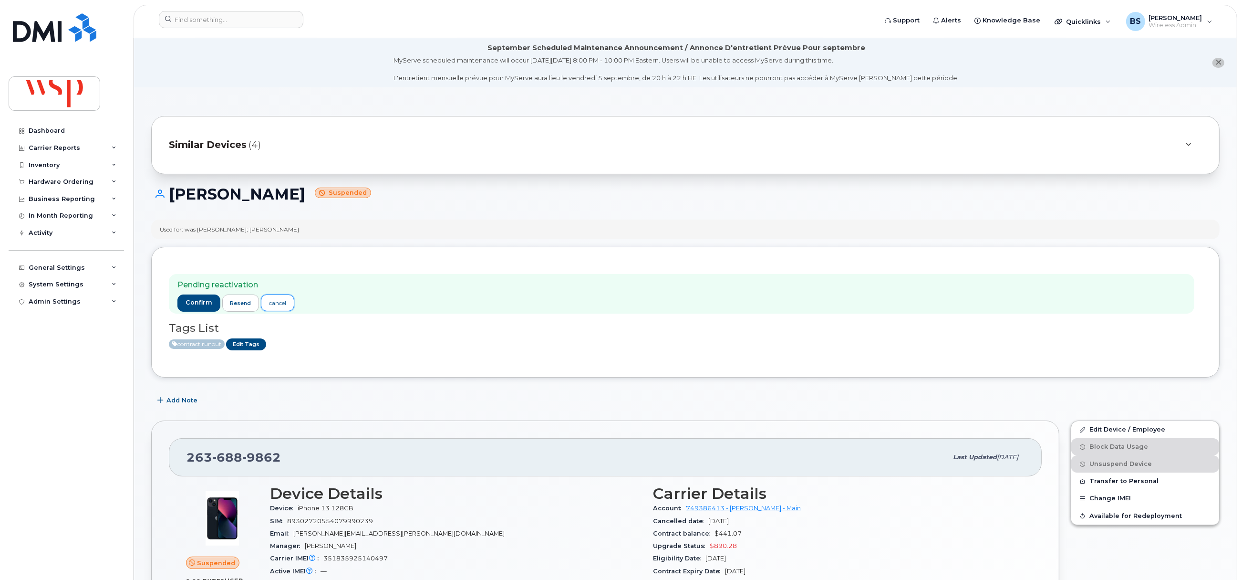
click at [280, 302] on div "cancel" at bounding box center [277, 303] width 17 height 9
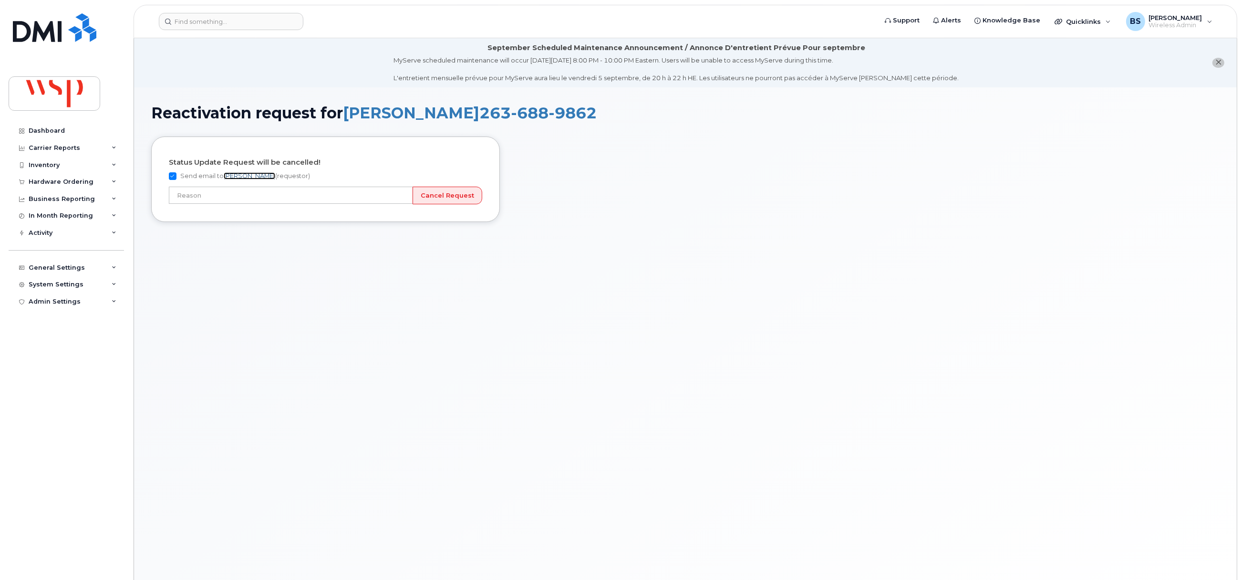
click at [254, 174] on link "[PERSON_NAME]" at bounding box center [250, 175] width 52 height 7
click at [215, 179] on label "Send email to Brian Scott (requestor)" at bounding box center [239, 175] width 141 height 11
click at [176, 178] on label "Send email to Brian Scott (requestor)" at bounding box center [239, 175] width 141 height 11
click at [172, 177] on input "Send email to Brian Scott (requestor)" at bounding box center [173, 176] width 8 height 8
checkbox input "false"
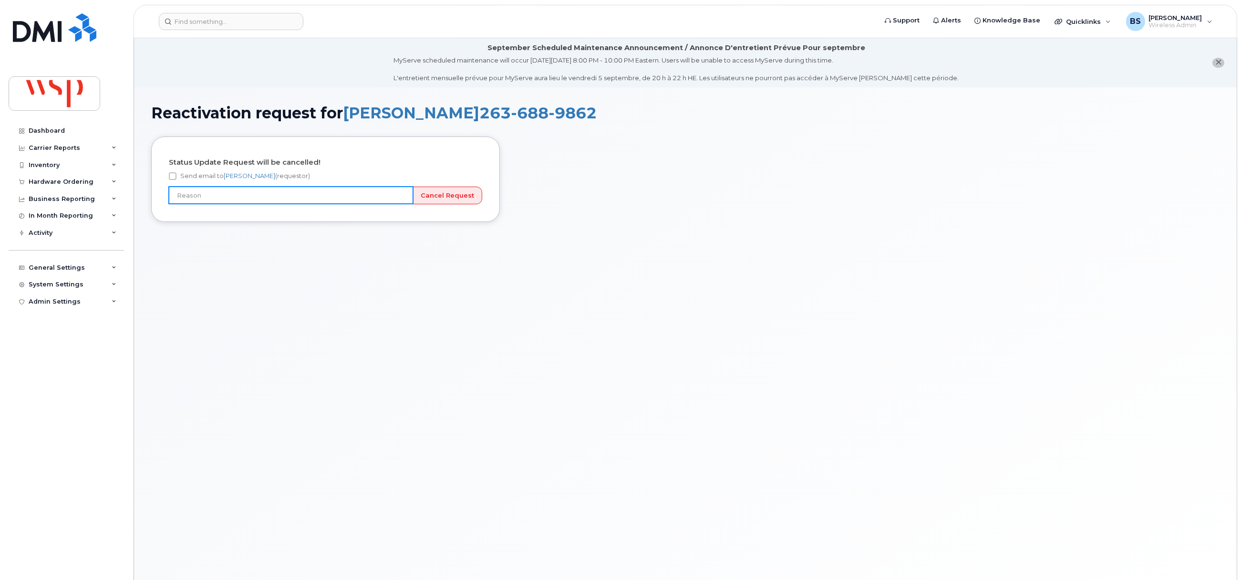
click at [392, 196] on input "text" at bounding box center [291, 195] width 244 height 17
type input "Incorrect number"
click at [456, 197] on input "Cancel Request" at bounding box center [448, 196] width 70 height 18
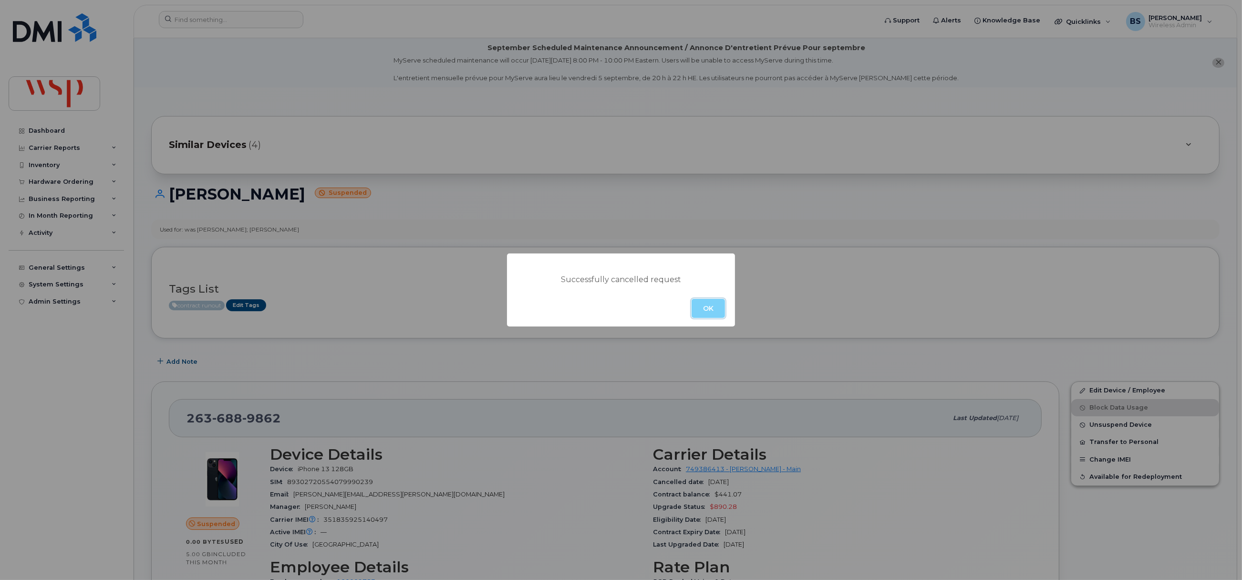
click at [714, 303] on button "OK" at bounding box center [708, 308] width 33 height 19
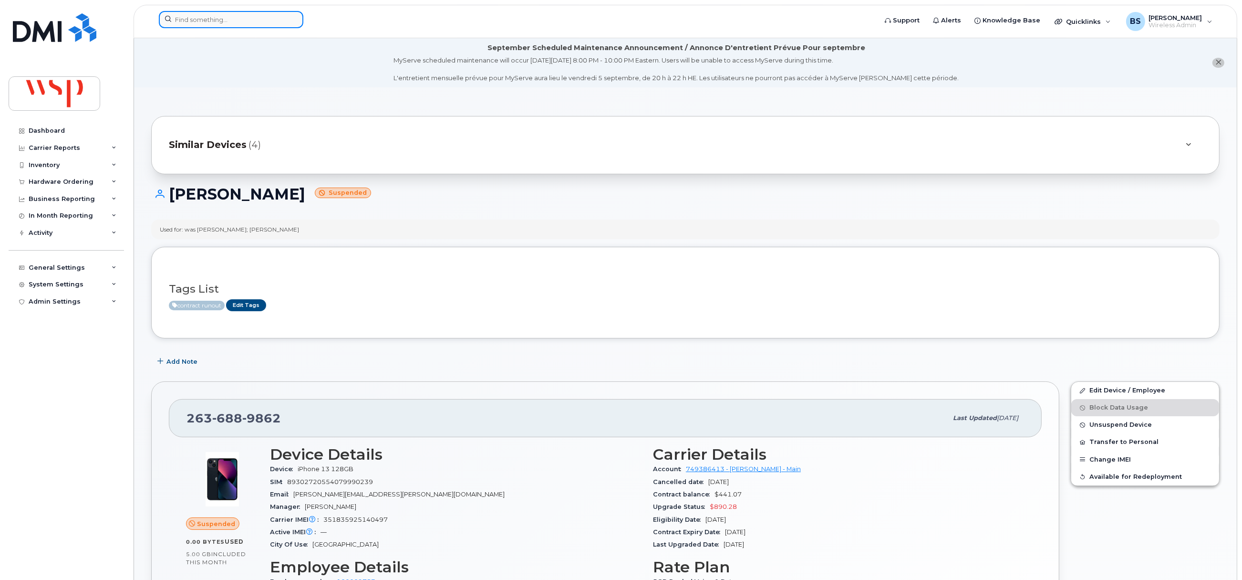
click at [216, 21] on input at bounding box center [231, 19] width 145 height 17
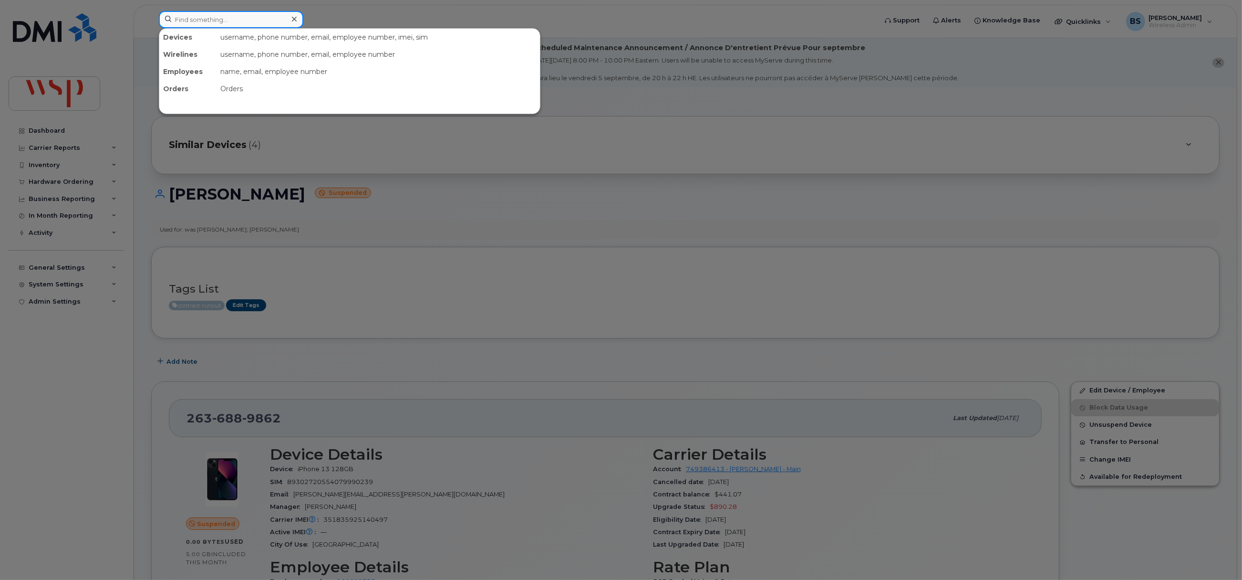
paste input "3062411147"
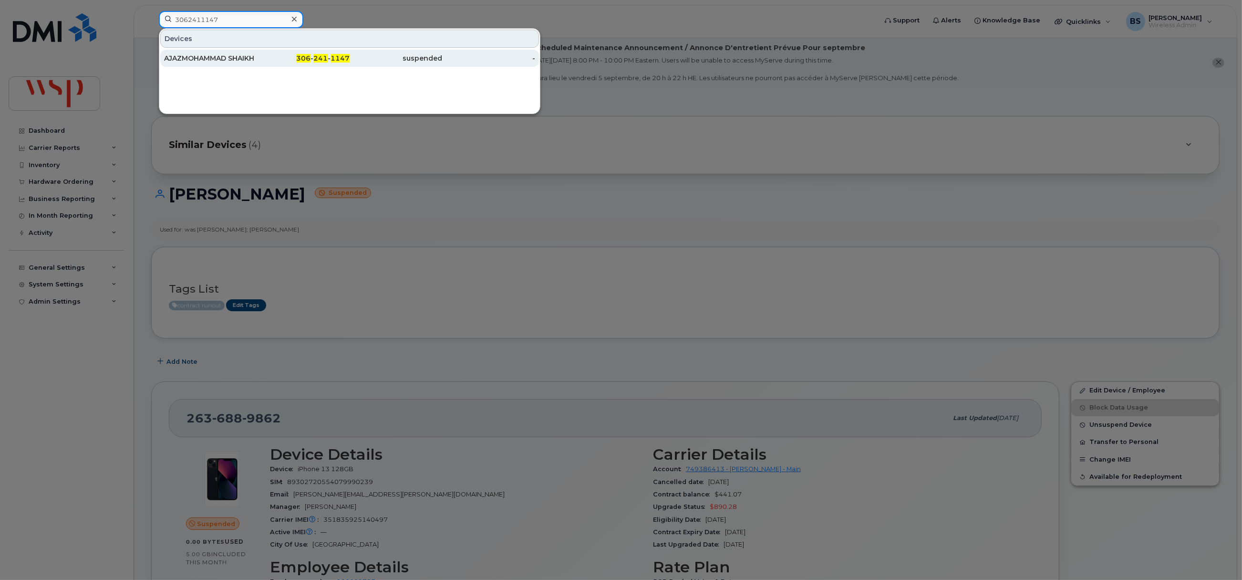
type input "3062411147"
click at [190, 56] on div "AJAZMOHAMMAD SHAIKH" at bounding box center [210, 58] width 93 height 10
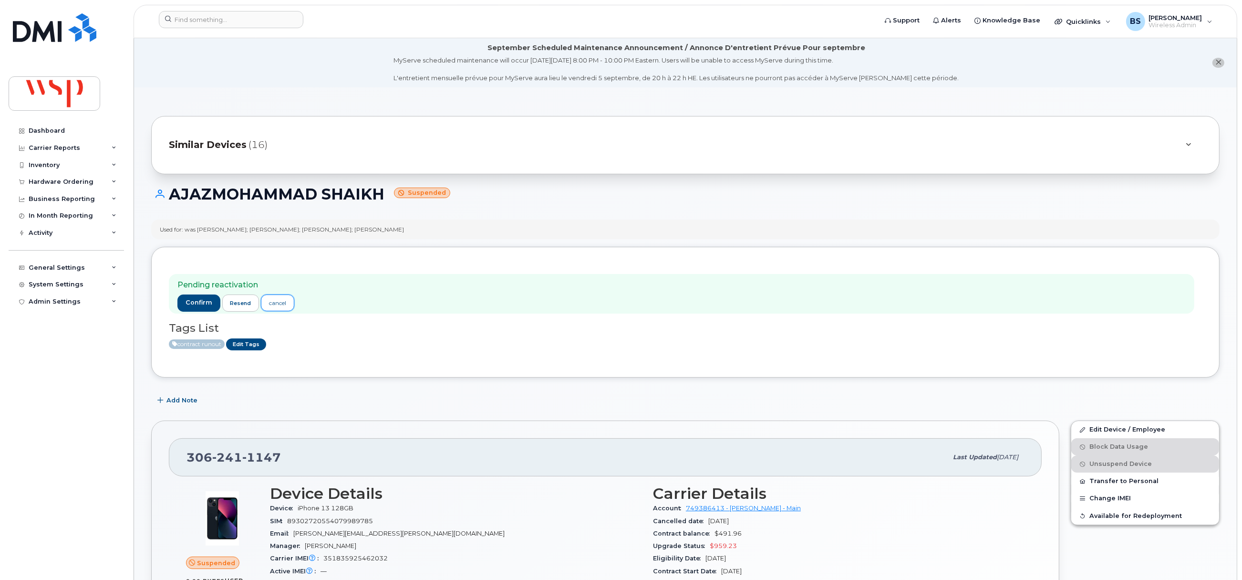
click at [281, 301] on div "cancel" at bounding box center [277, 303] width 17 height 9
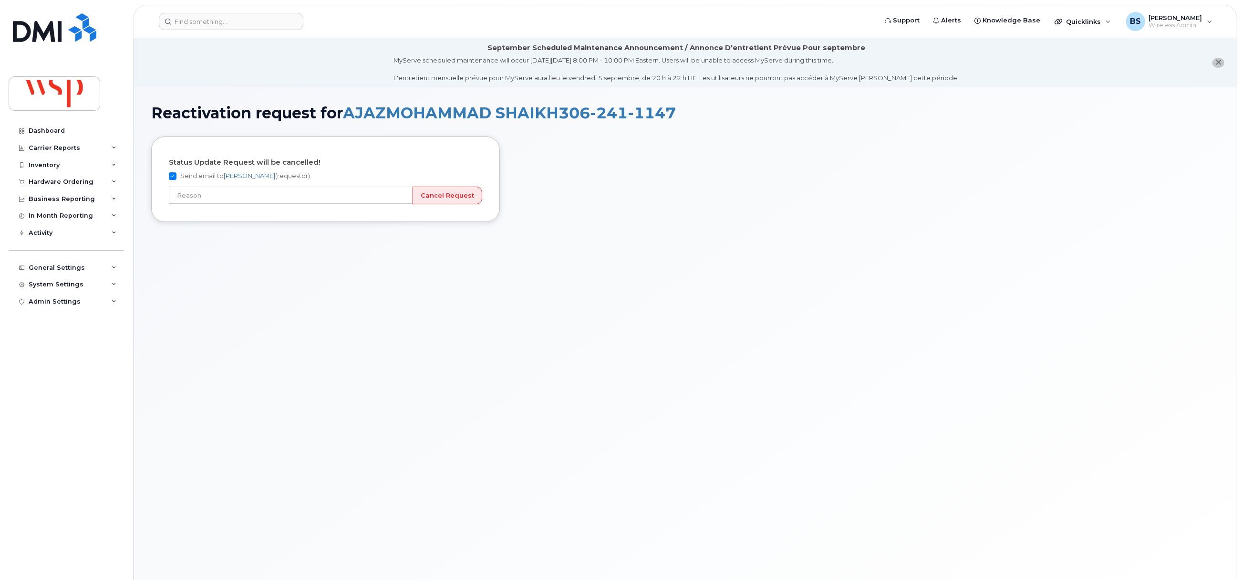
click at [169, 175] on input "Send email to [PERSON_NAME] (requestor)" at bounding box center [173, 176] width 8 height 8
checkbox input "false"
drag, startPoint x: 407, startPoint y: 190, endPoint x: 402, endPoint y: 190, distance: 5.2
click at [407, 190] on input "text" at bounding box center [291, 195] width 244 height 17
type input "Incorrect number"
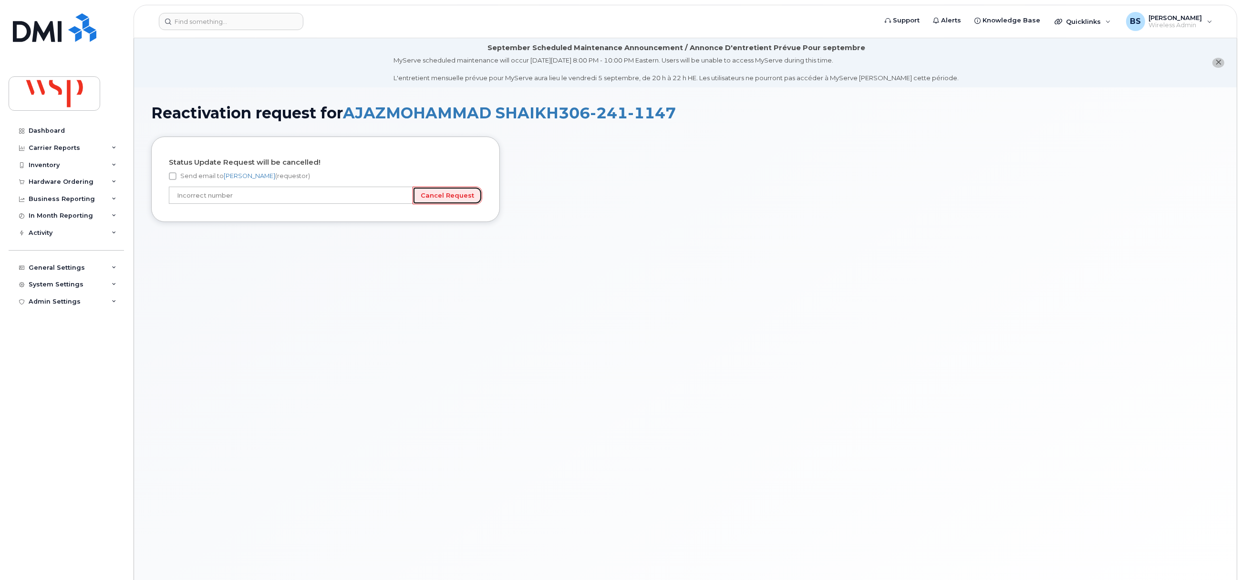
click at [456, 196] on input "Cancel Request" at bounding box center [448, 196] width 70 height 18
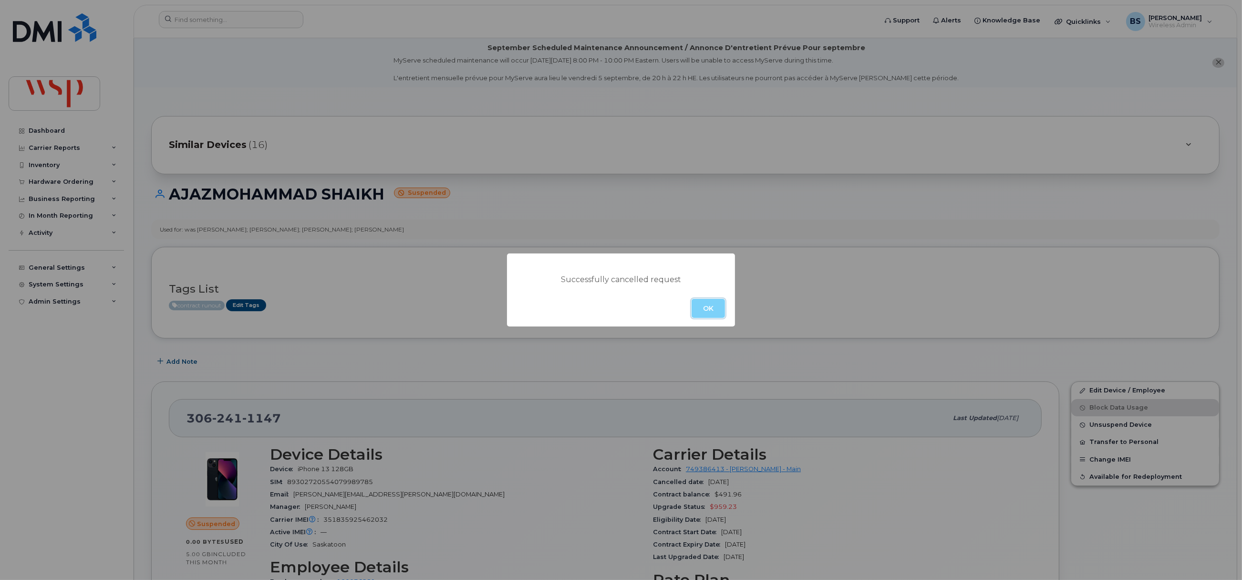
click at [709, 306] on button "OK" at bounding box center [708, 308] width 33 height 19
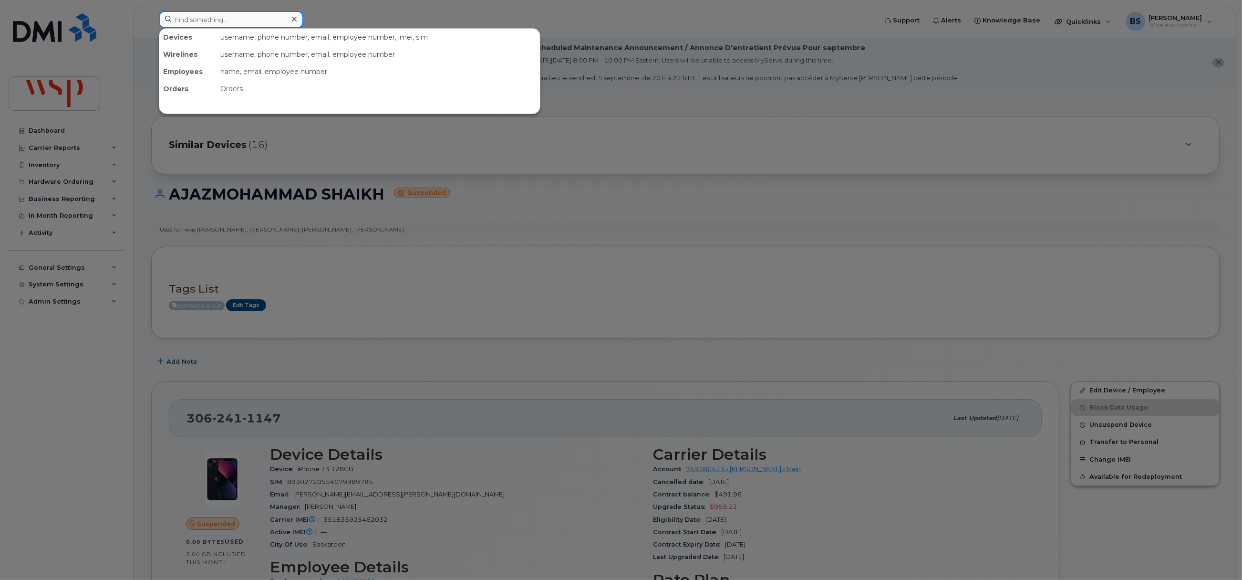
click at [265, 23] on input at bounding box center [231, 19] width 145 height 17
paste input "2267246276"
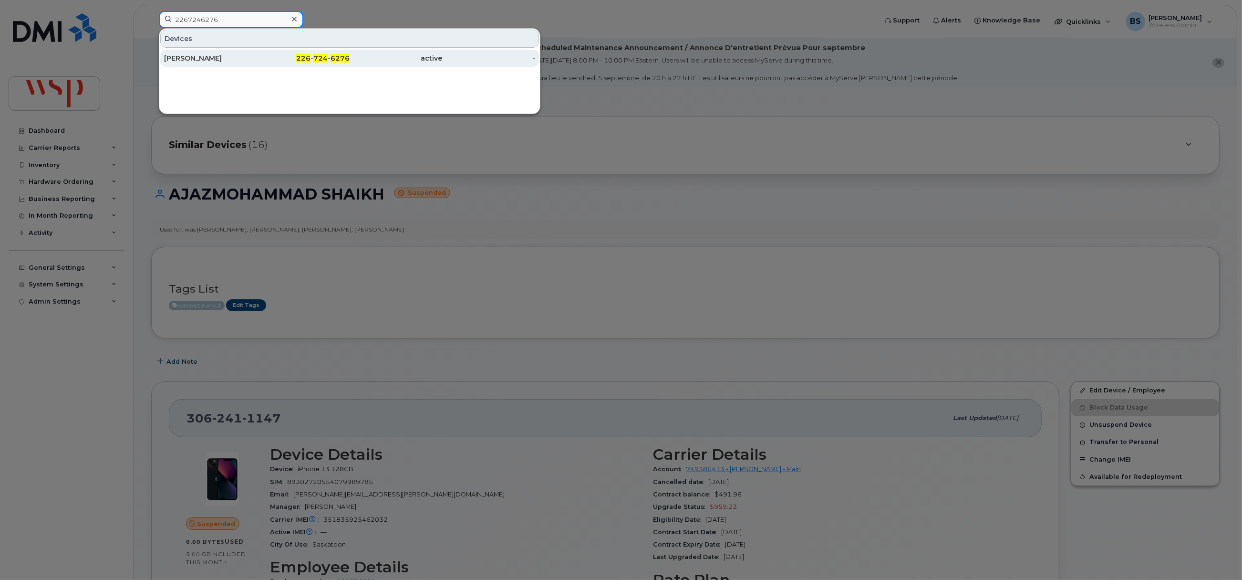
type input "2267246276"
drag, startPoint x: 190, startPoint y: 58, endPoint x: 396, endPoint y: 135, distance: 220.2
click at [190, 58] on div "Sagar Diyora" at bounding box center [210, 58] width 93 height 10
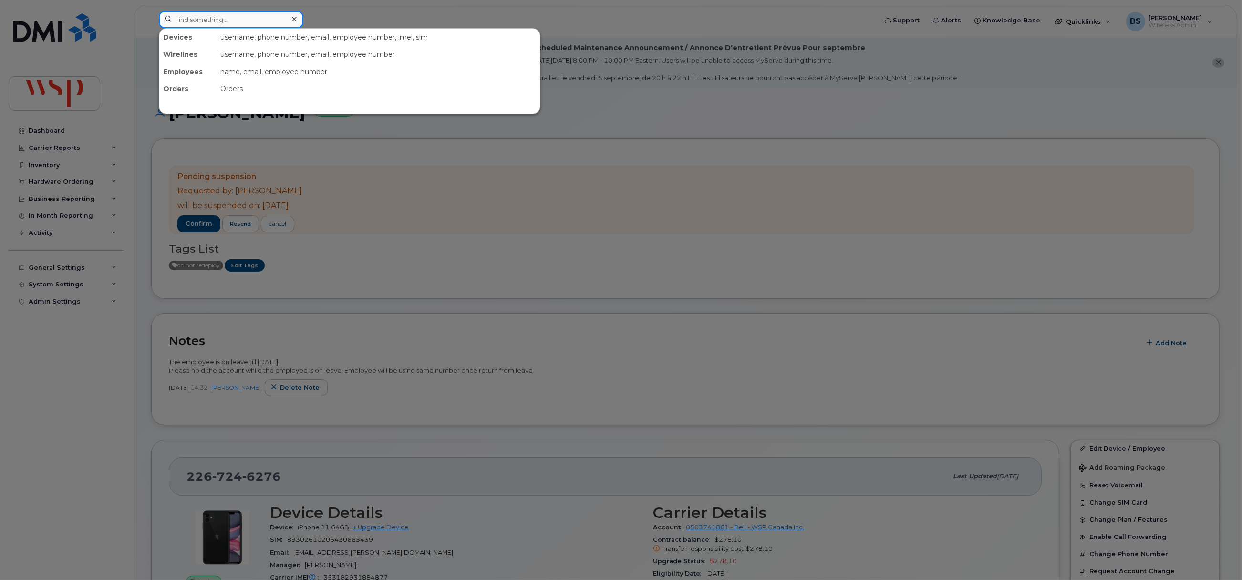
drag, startPoint x: 264, startPoint y: 25, endPoint x: 257, endPoint y: 20, distance: 8.9
click at [261, 25] on input at bounding box center [231, 19] width 145 height 17
paste input "9053919584"
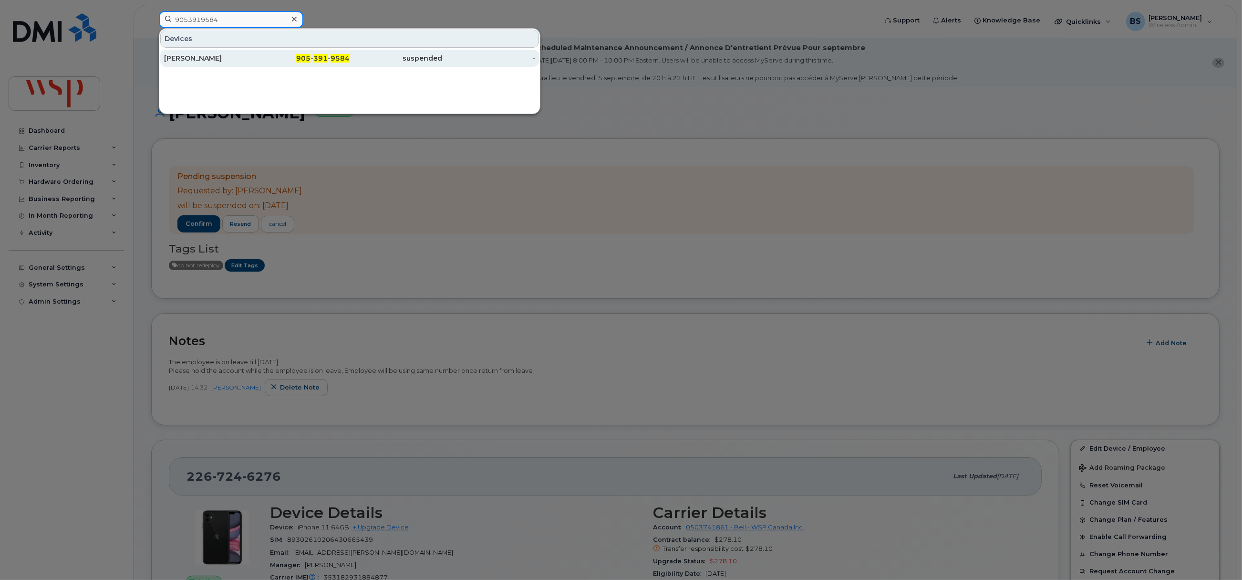
type input "9053919584"
click at [185, 56] on div "[PERSON_NAME]" at bounding box center [210, 58] width 93 height 10
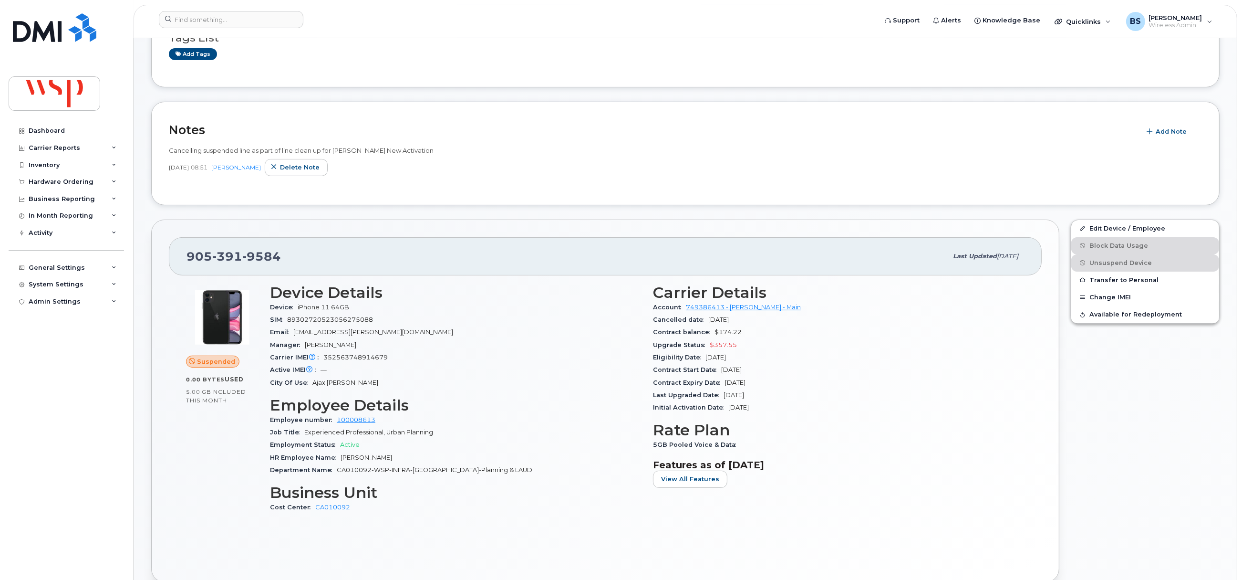
scroll to position [214, 0]
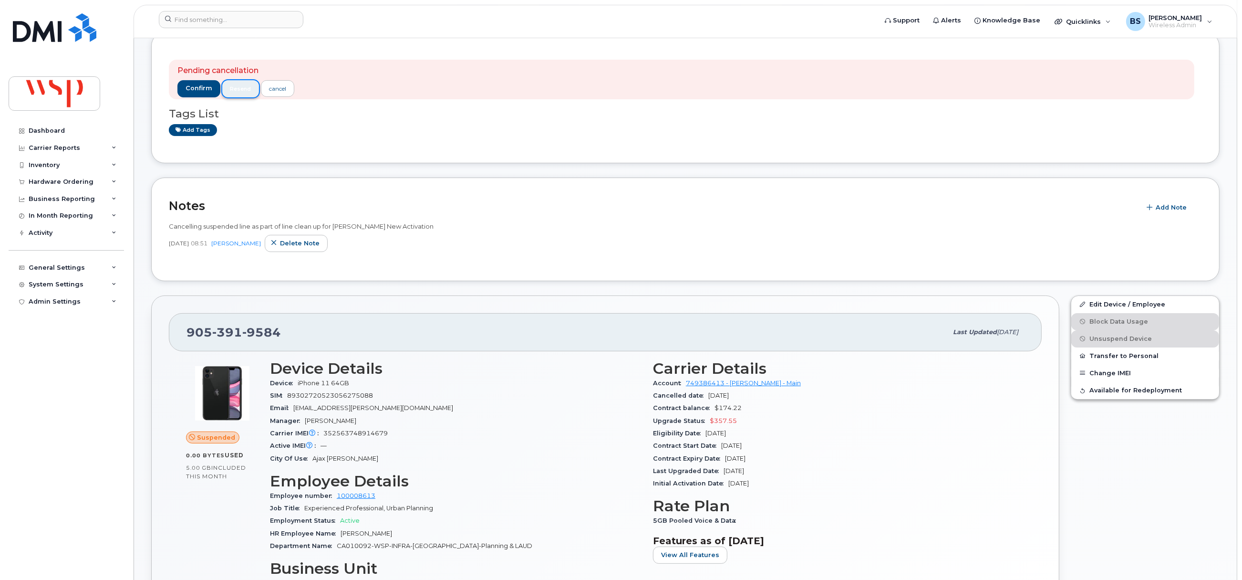
click at [246, 85] on span "resend" at bounding box center [240, 89] width 21 height 8
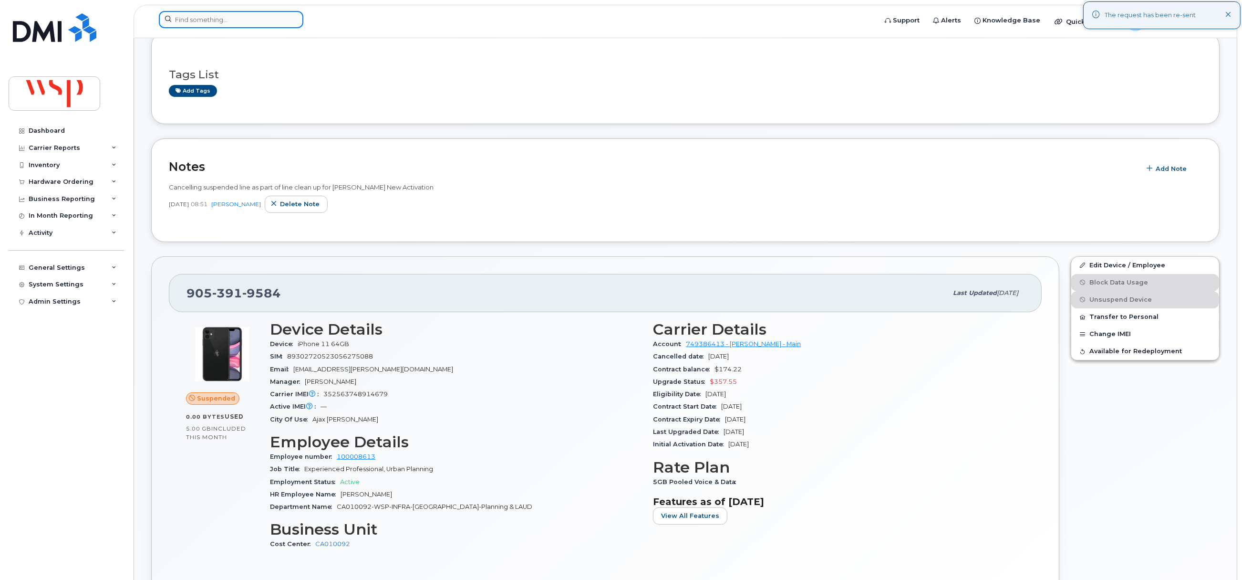
click at [276, 21] on input at bounding box center [231, 19] width 145 height 17
paste input "2637782944"
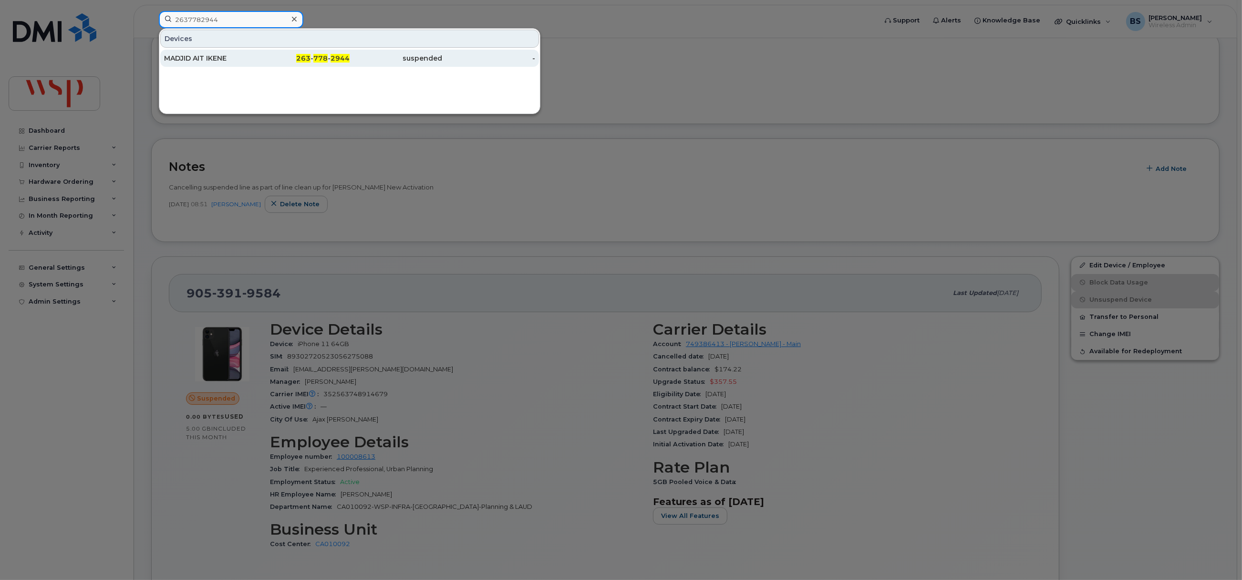
type input "2637782944"
click at [183, 56] on div "MADJID AIT IKENE" at bounding box center [210, 58] width 93 height 10
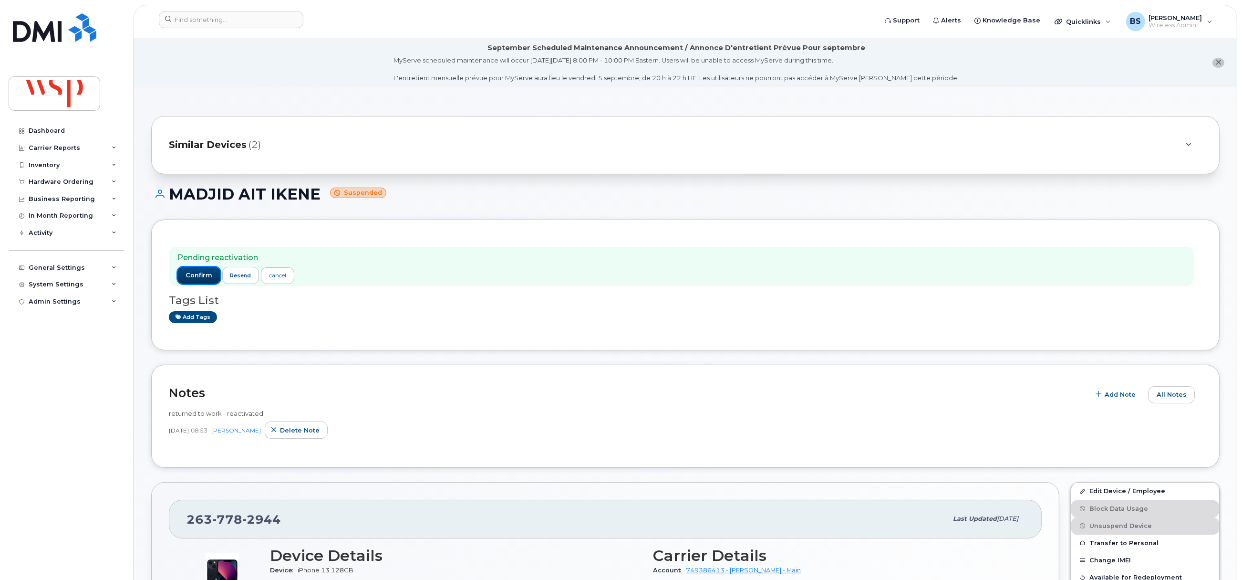
drag, startPoint x: 197, startPoint y: 272, endPoint x: 204, endPoint y: 278, distance: 9.2
click at [197, 271] on span "confirm" at bounding box center [199, 275] width 27 height 9
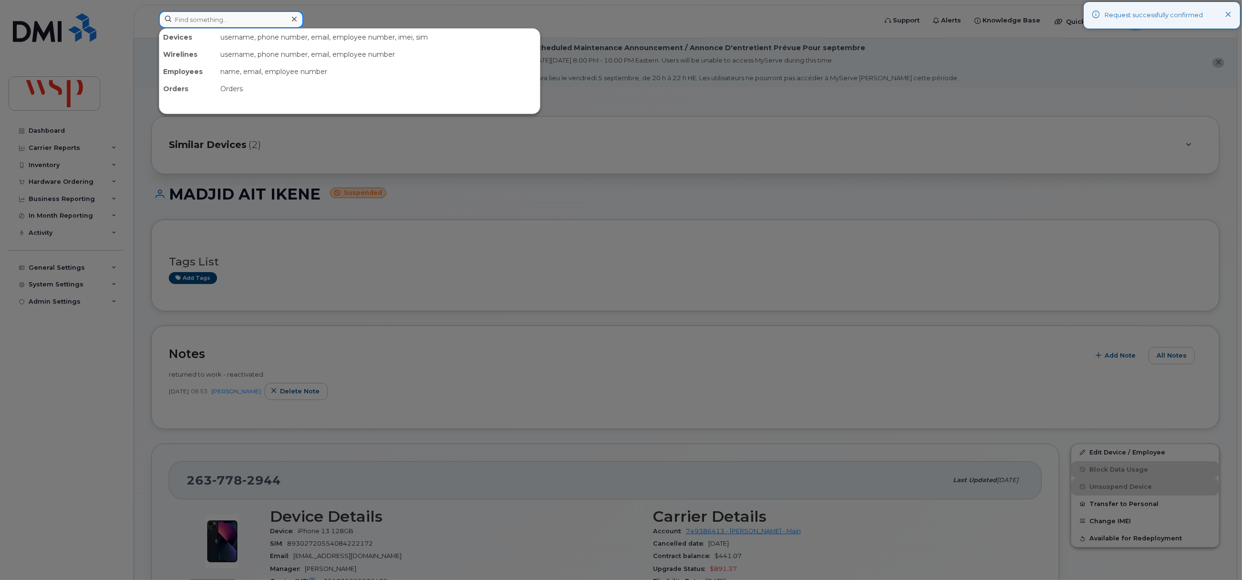
drag, startPoint x: 236, startPoint y: 19, endPoint x: 236, endPoint y: 25, distance: 6.7
click at [237, 21] on input at bounding box center [231, 19] width 145 height 17
paste input "3439618142"
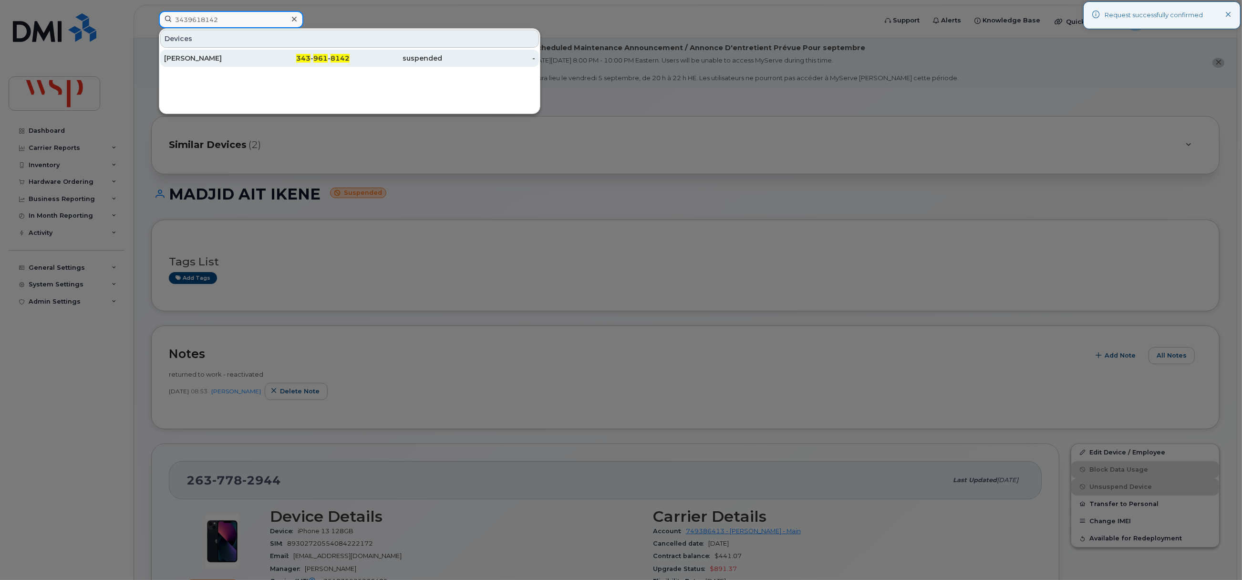
type input "3439618142"
click at [184, 57] on div "JANE SIMINGTON" at bounding box center [210, 58] width 93 height 10
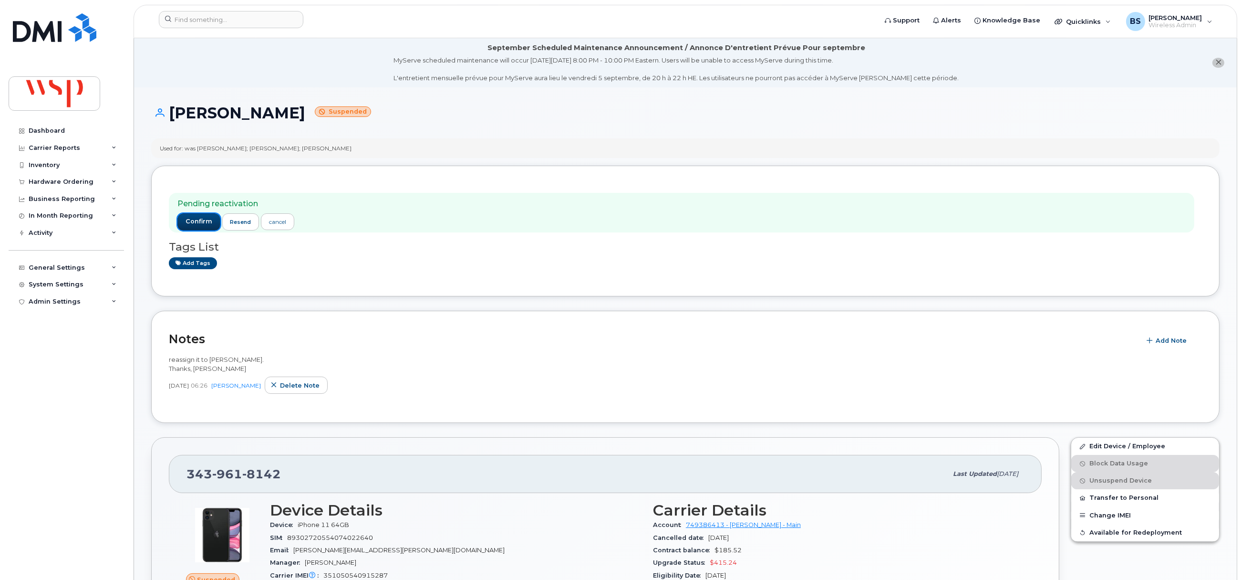
click at [197, 218] on span "confirm" at bounding box center [199, 221] width 27 height 9
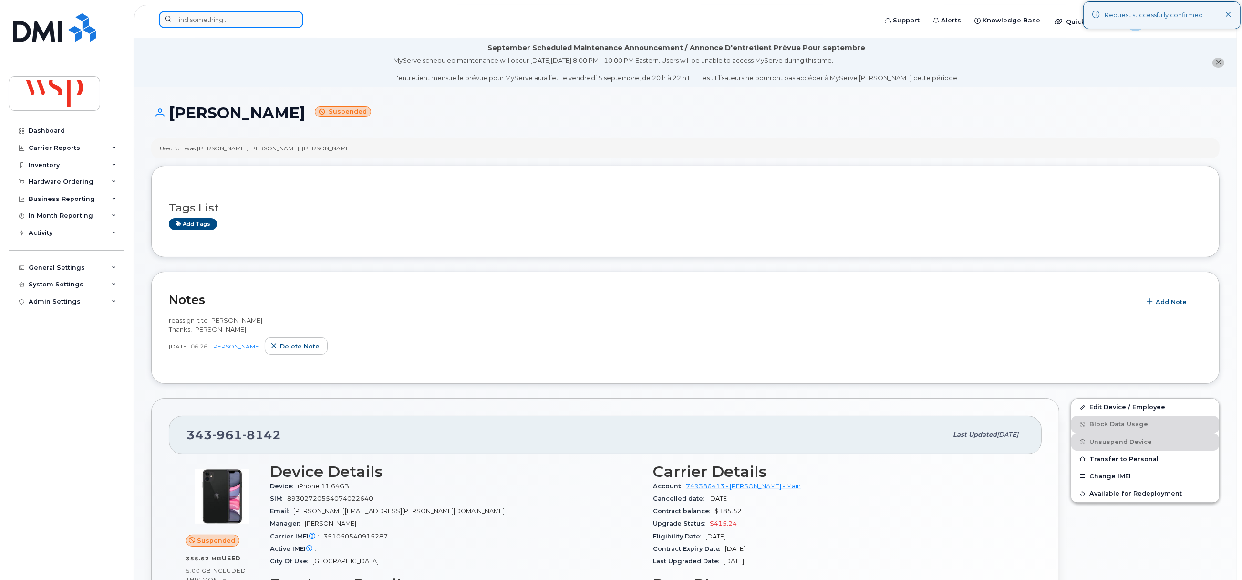
click at [259, 26] on input at bounding box center [231, 19] width 145 height 17
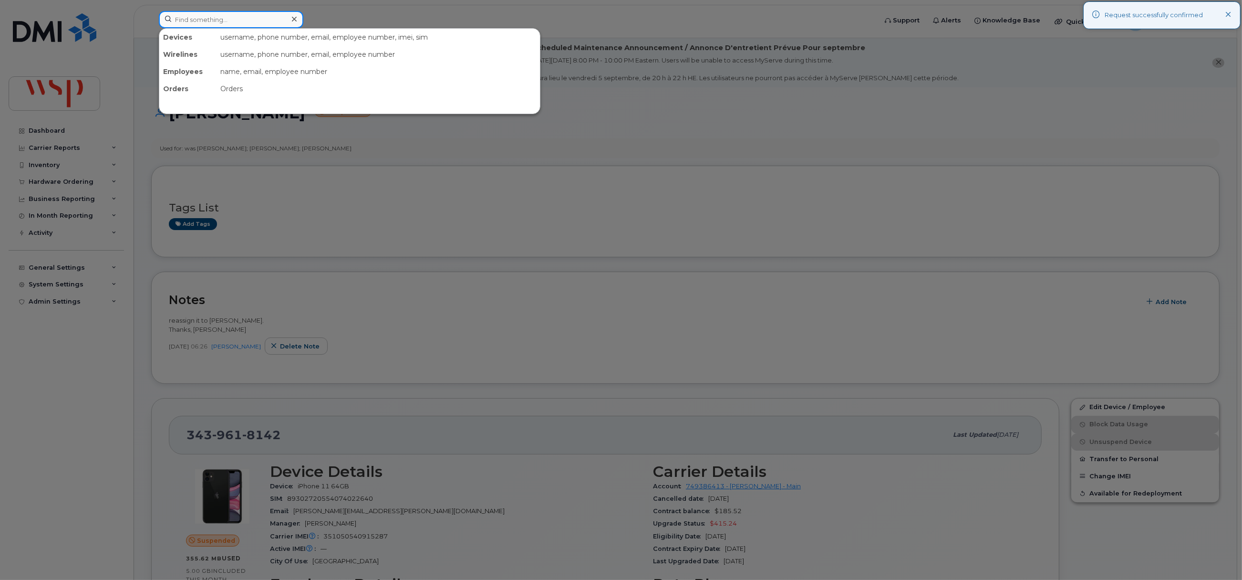
paste input "4377713871"
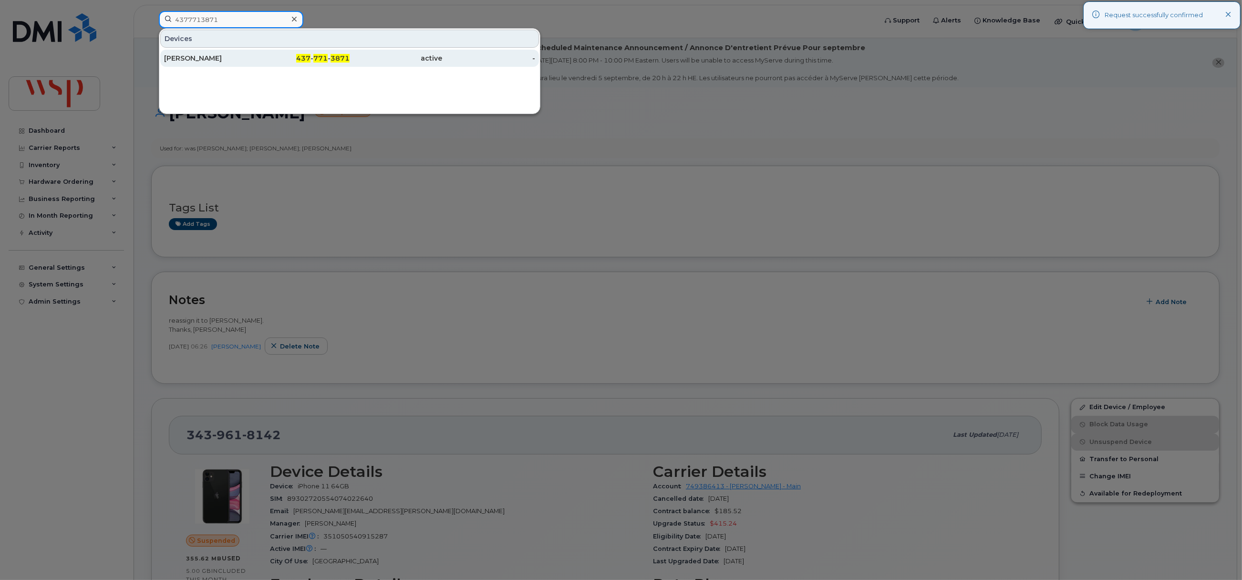
type input "4377713871"
drag, startPoint x: 179, startPoint y: 58, endPoint x: 183, endPoint y: 63, distance: 6.6
click at [181, 58] on div "[PERSON_NAME]" at bounding box center [210, 58] width 93 height 10
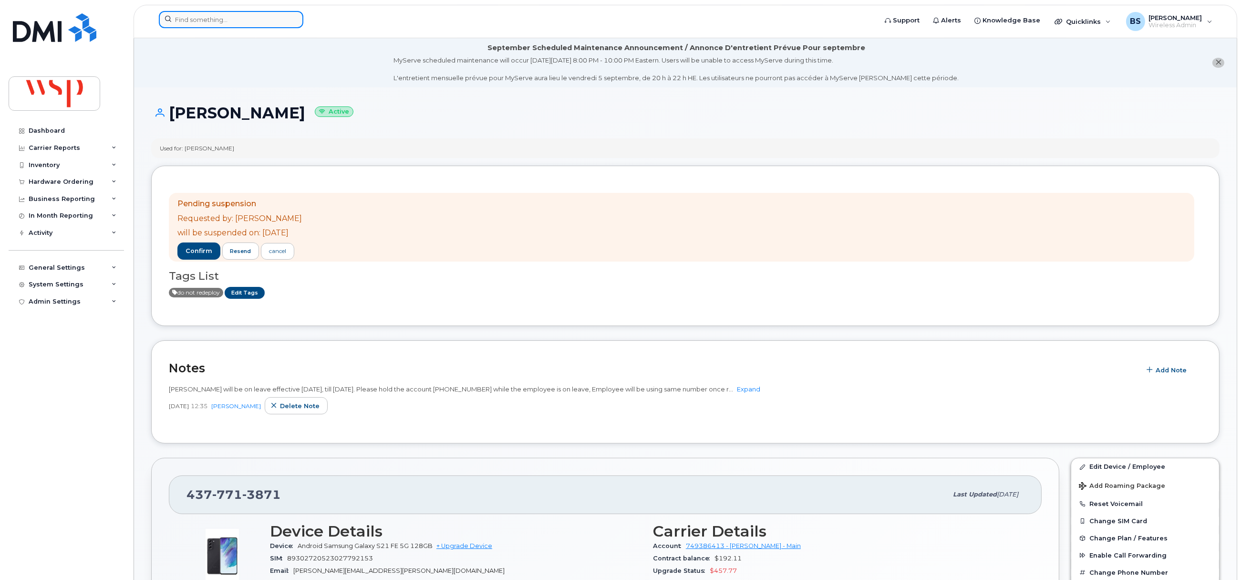
click at [231, 14] on input at bounding box center [231, 19] width 145 height 17
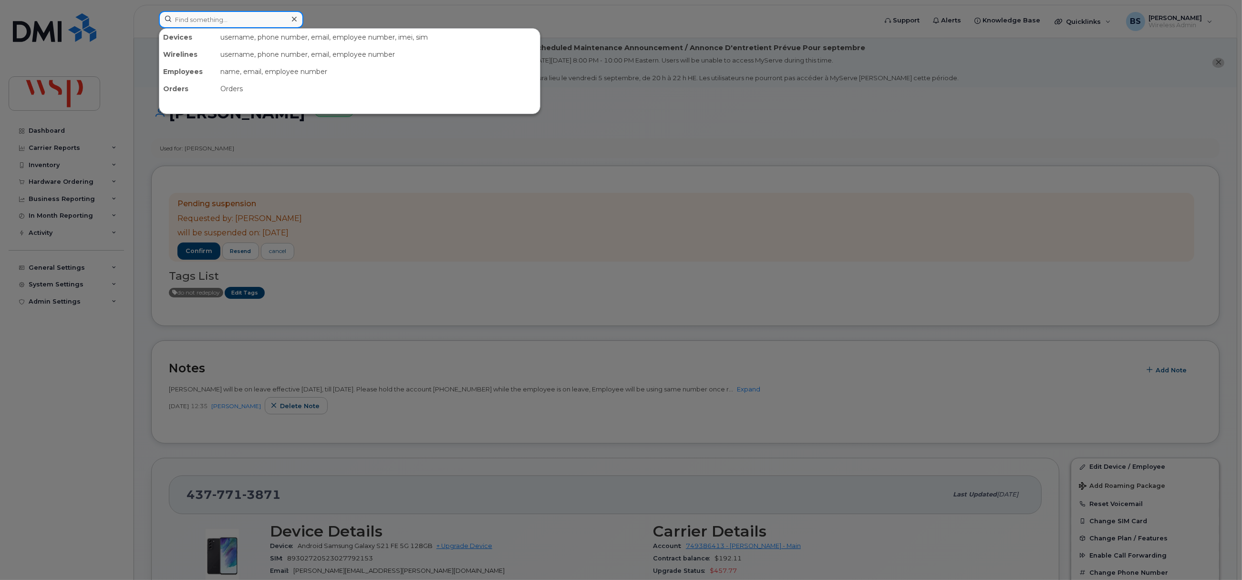
paste input "2893801730"
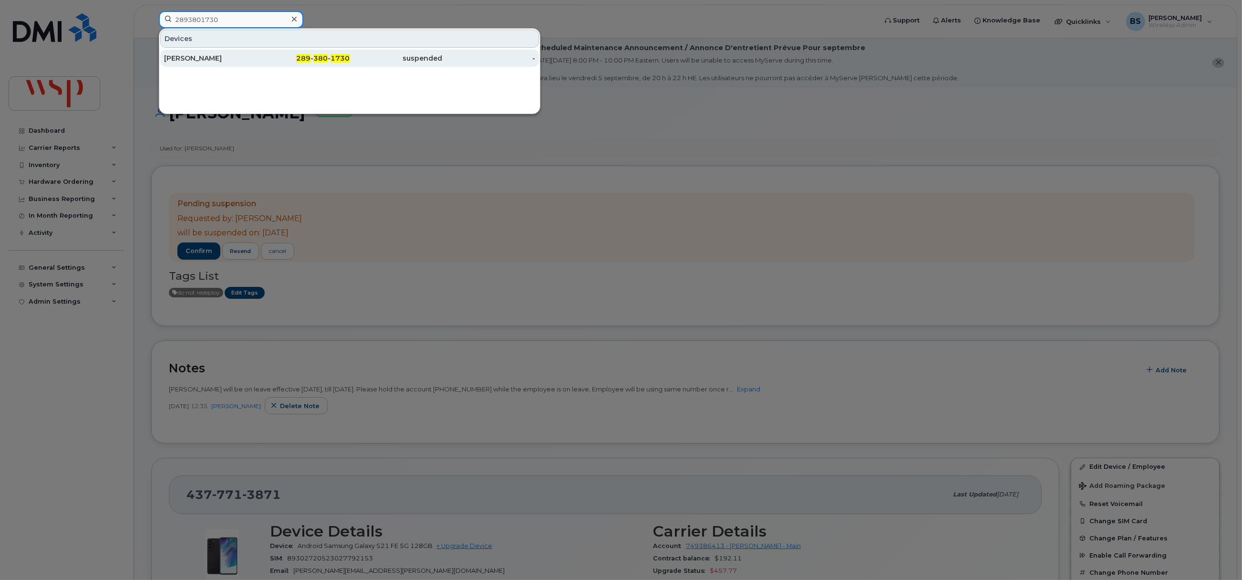
type input "2893801730"
drag, startPoint x: 184, startPoint y: 55, endPoint x: 342, endPoint y: 142, distance: 181.0
click at [184, 55] on div "TANYA ZLATEVA" at bounding box center [210, 58] width 93 height 10
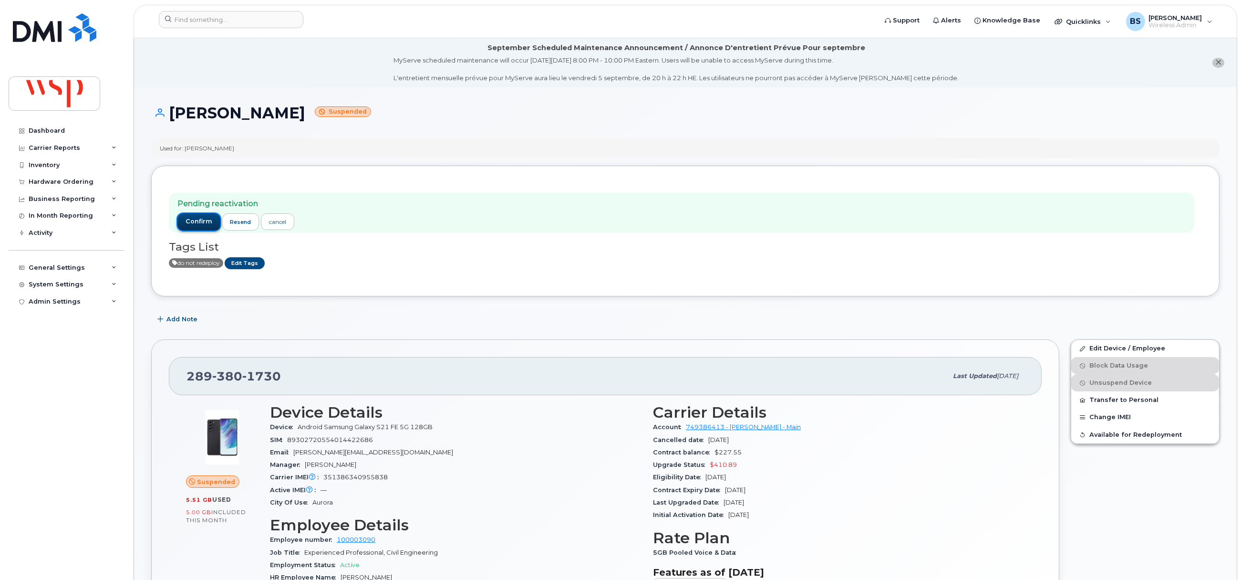
click at [193, 221] on span "confirm" at bounding box center [199, 221] width 27 height 9
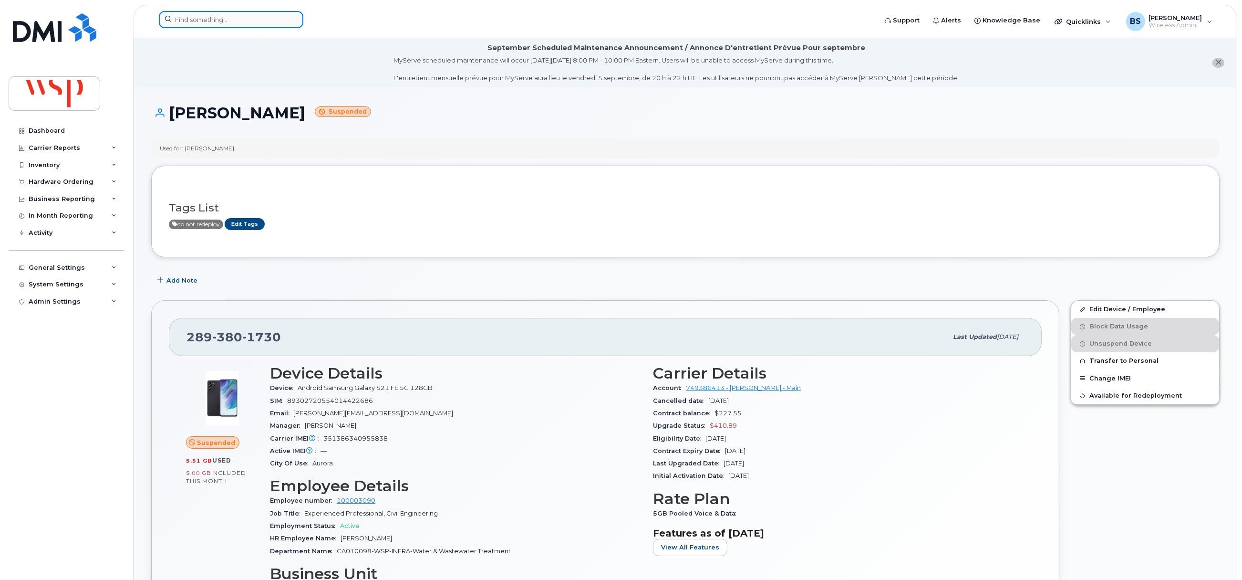
drag, startPoint x: 270, startPoint y: 14, endPoint x: 265, endPoint y: 18, distance: 6.9
click at [269, 16] on input at bounding box center [231, 19] width 145 height 17
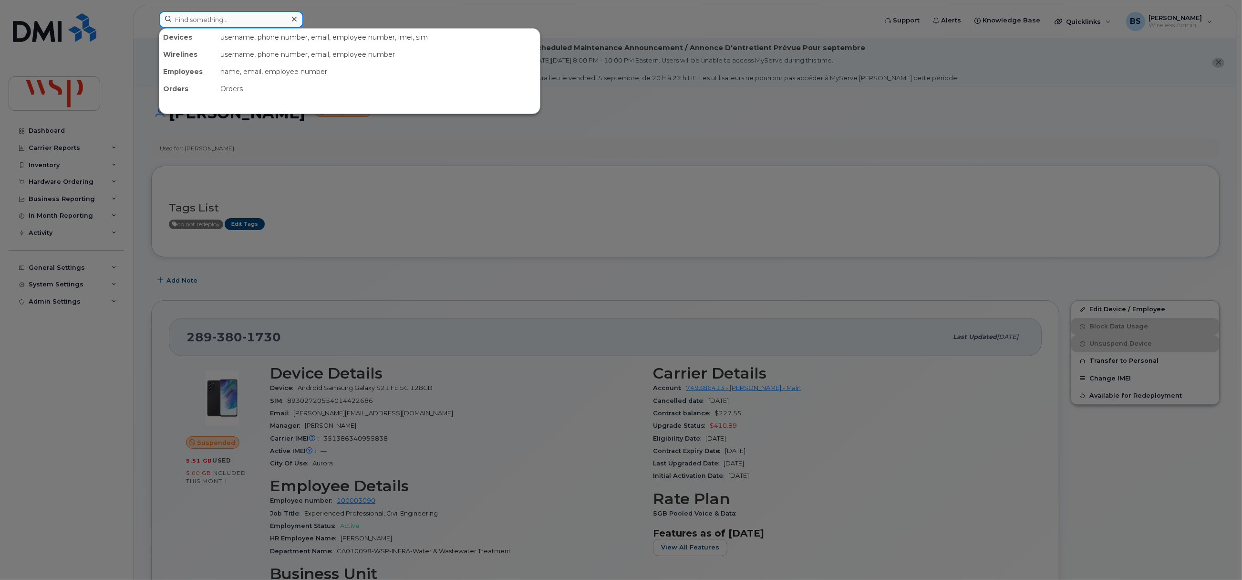
paste input "4189306595"
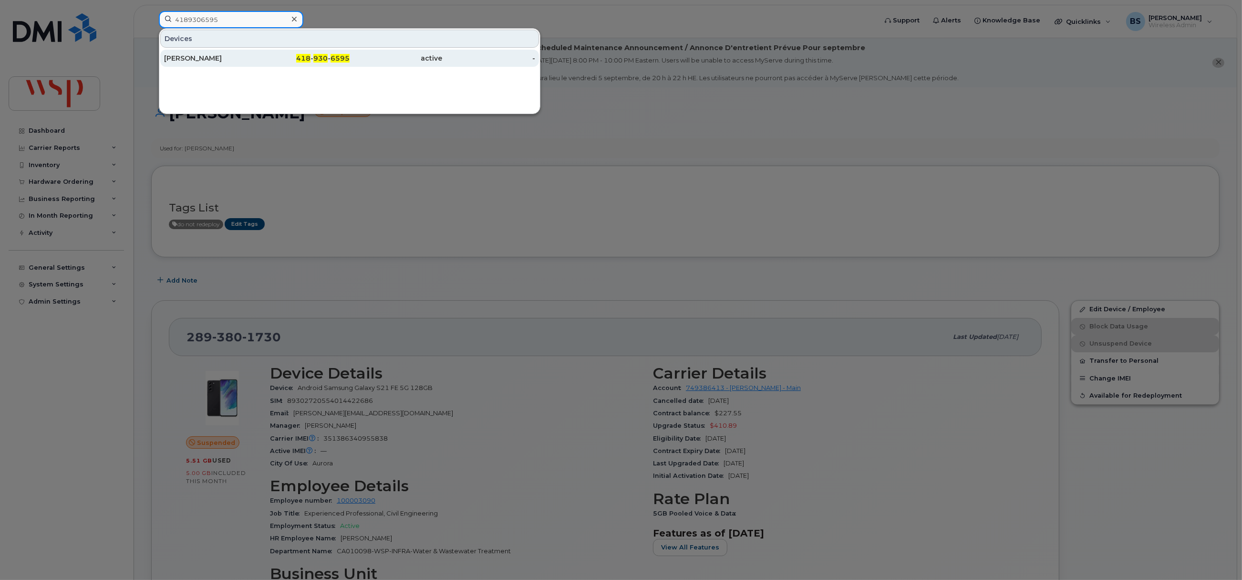
type input "4189306595"
click at [193, 56] on div "Jean-Simon Roy" at bounding box center [210, 58] width 93 height 10
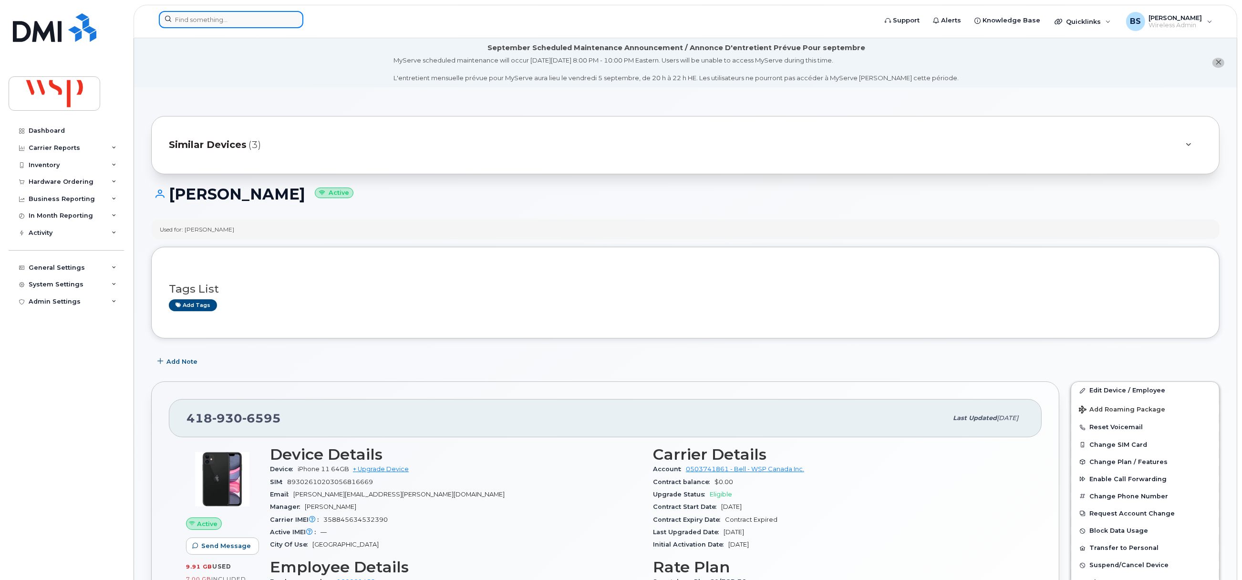
click at [208, 21] on input at bounding box center [231, 19] width 145 height 17
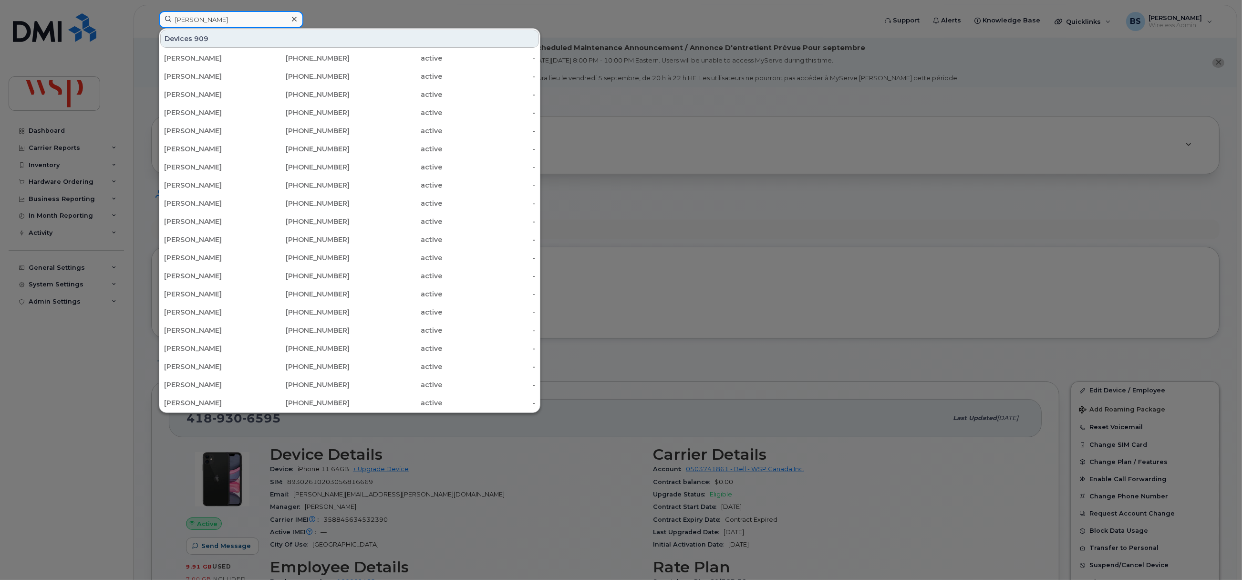
type input "chad haines"
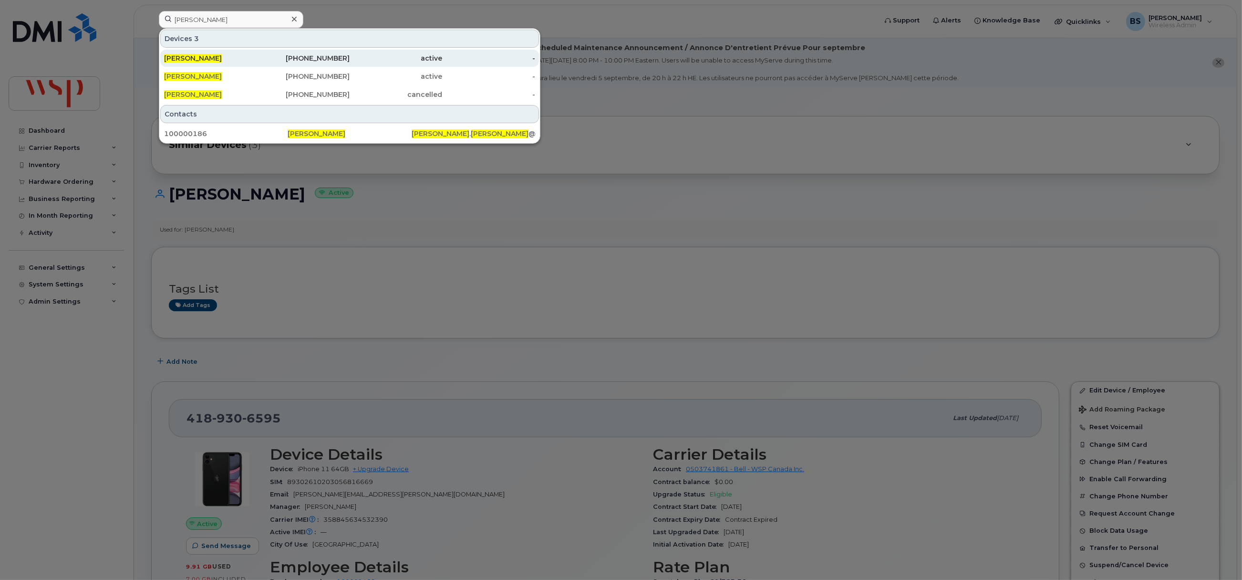
click at [257, 53] on div "Chad Haines" at bounding box center [303, 58] width 93 height 17
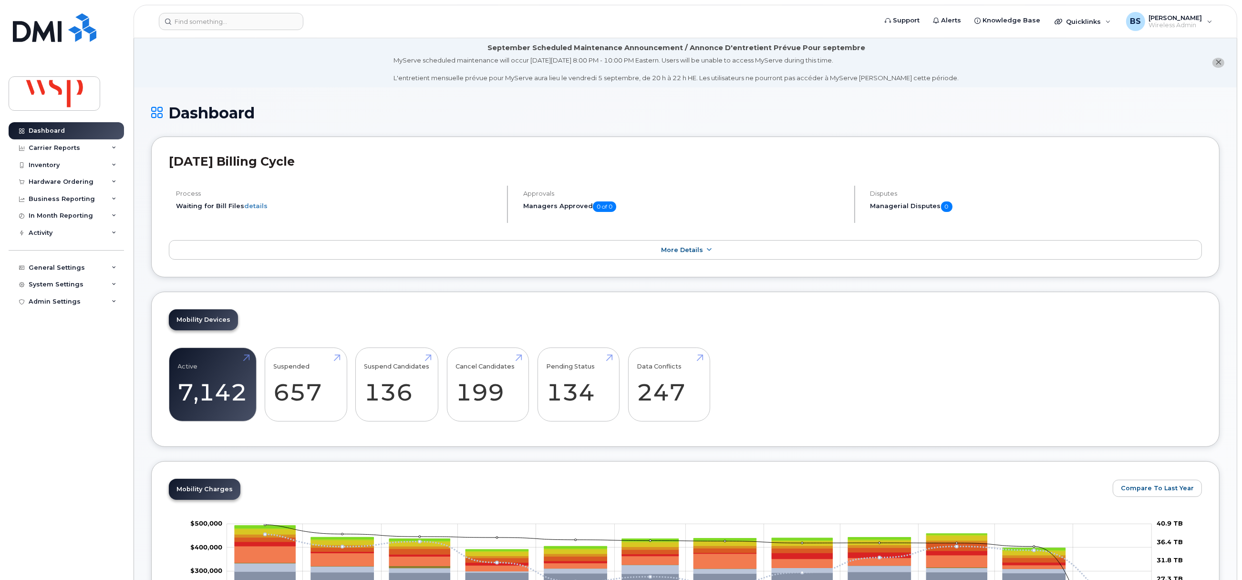
drag, startPoint x: 0, startPoint y: 0, endPoint x: 906, endPoint y: 155, distance: 919.5
click at [906, 155] on h2 "[DATE] Billing Cycle" at bounding box center [685, 161] width 1033 height 14
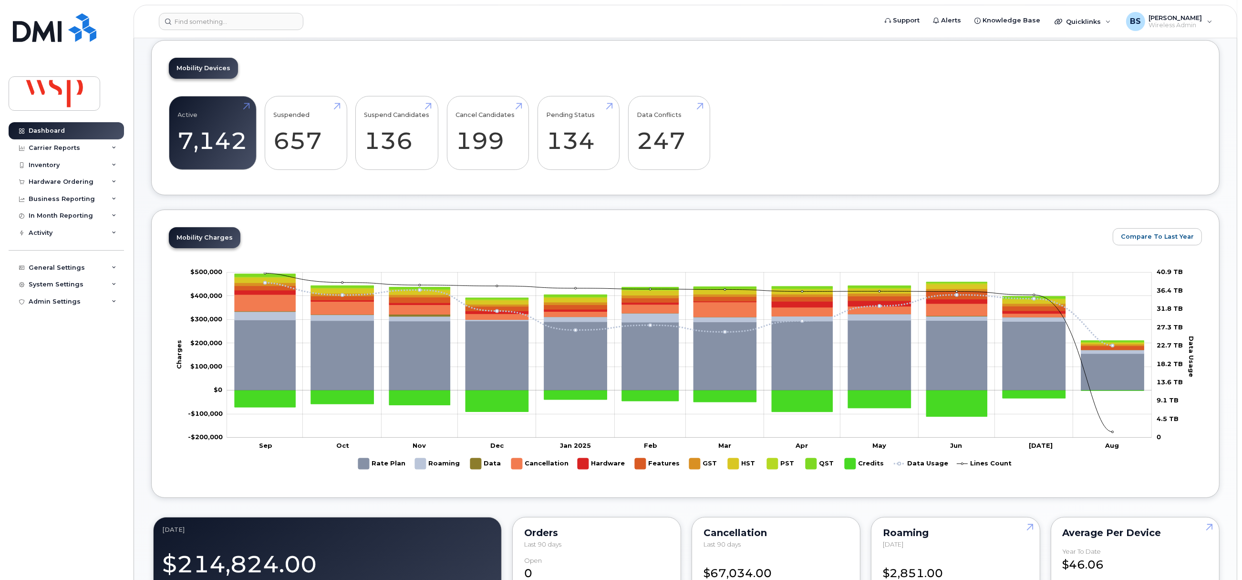
scroll to position [286, 0]
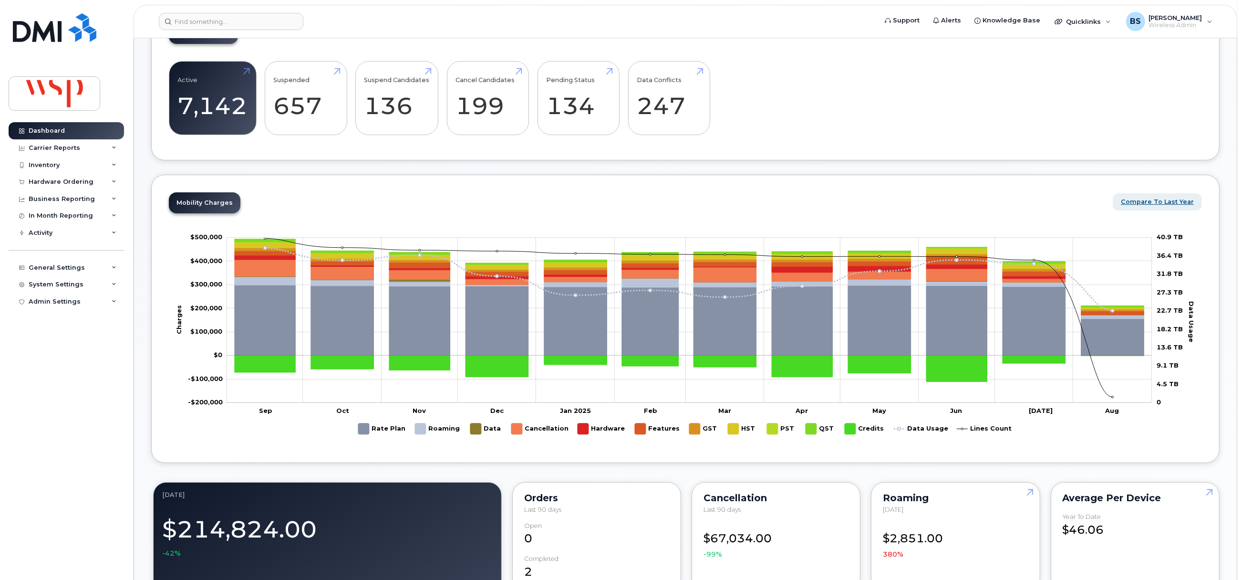
click at [1135, 203] on span "Compare To Last Year" at bounding box center [1157, 201] width 73 height 9
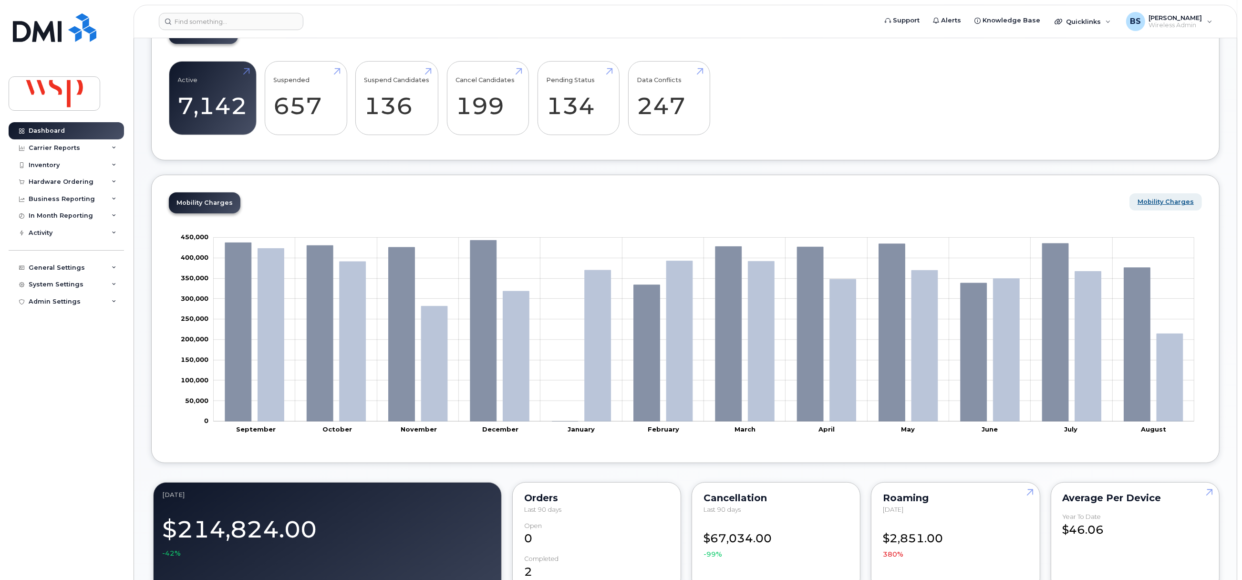
click at [1147, 200] on span "Mobility Charges" at bounding box center [1166, 201] width 56 height 9
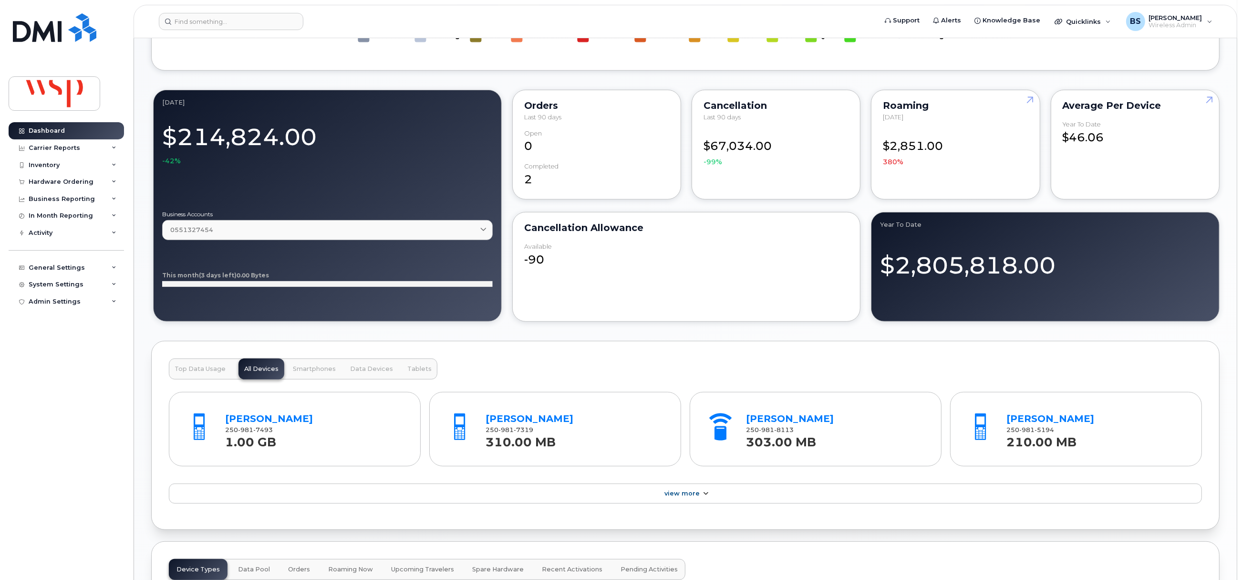
scroll to position [859, 0]
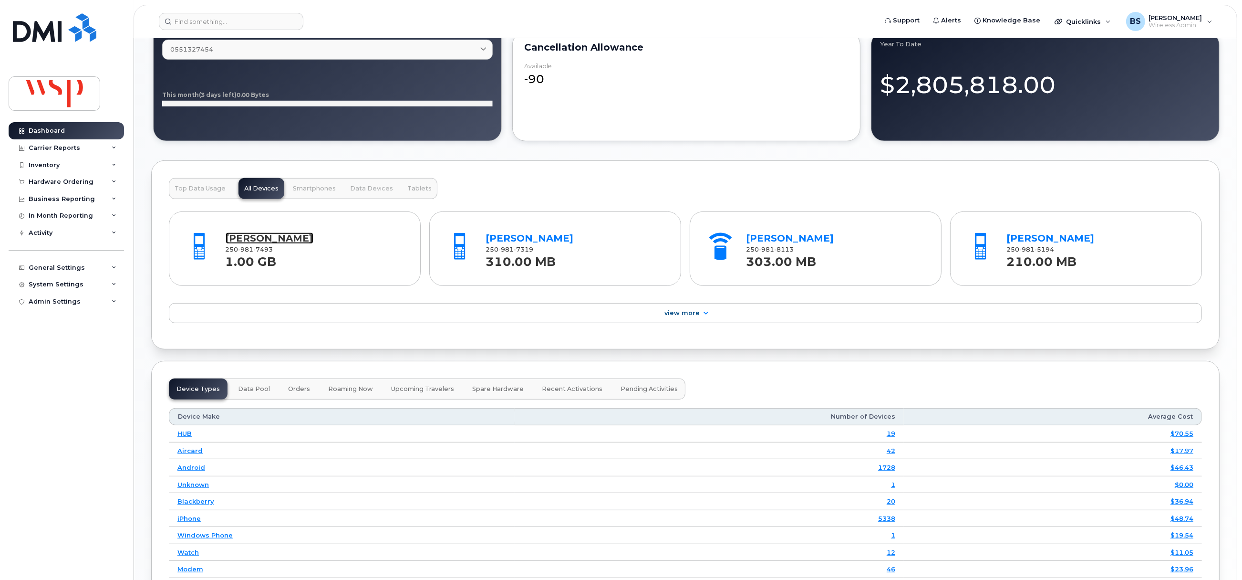
click at [276, 244] on link "Rosalie Meaden" at bounding box center [270, 237] width 88 height 11
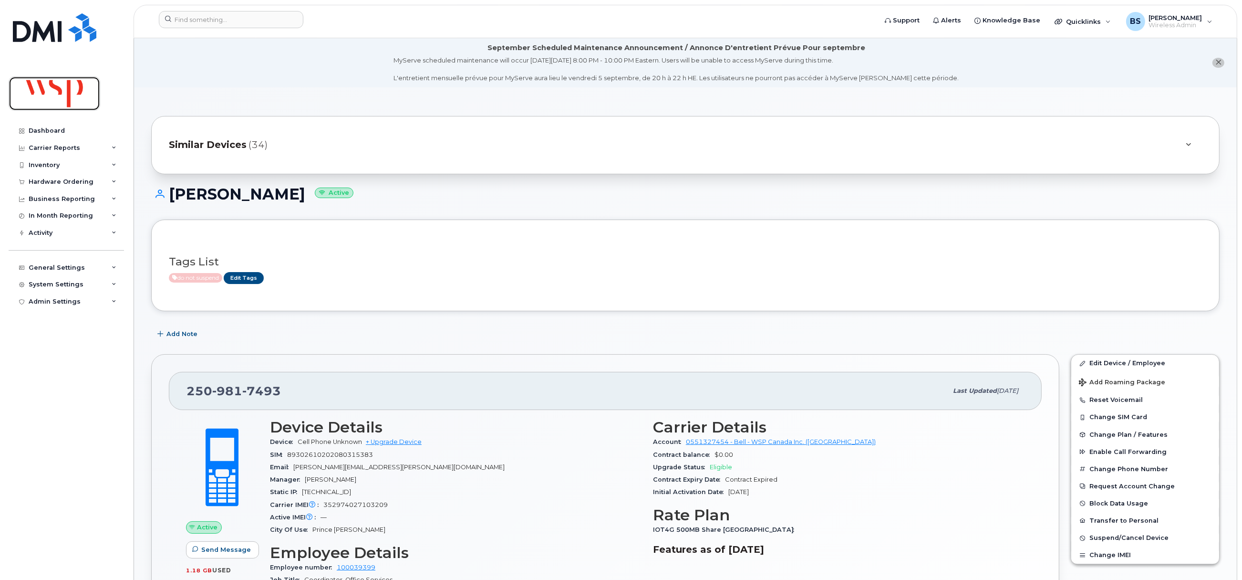
drag, startPoint x: 53, startPoint y: 90, endPoint x: 63, endPoint y: 103, distance: 16.3
click at [53, 90] on img at bounding box center [54, 94] width 73 height 28
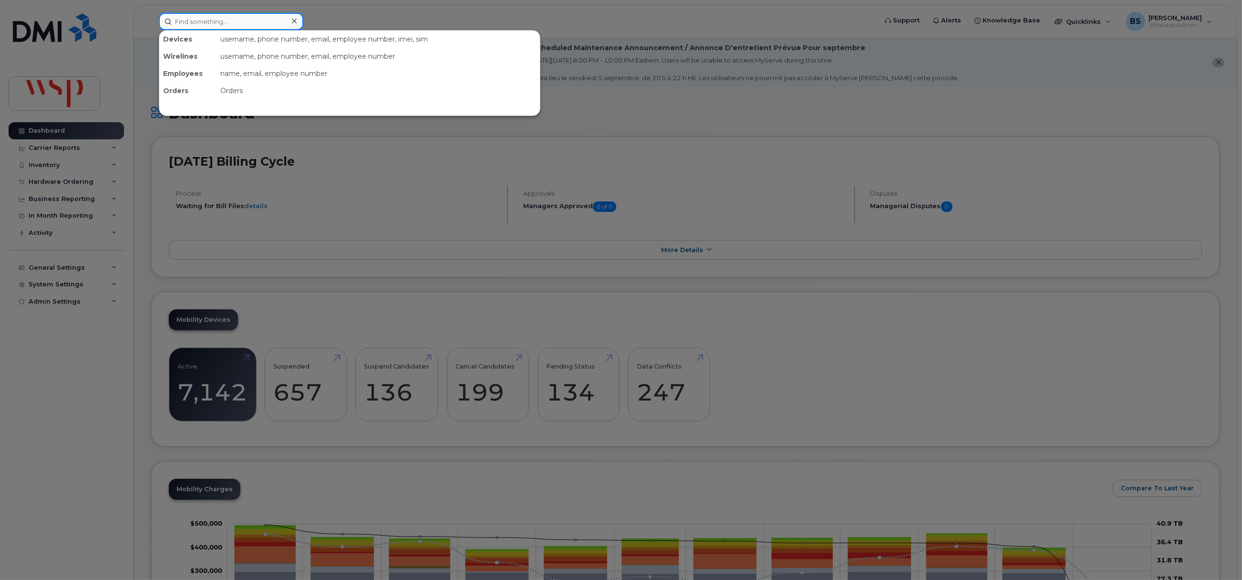
drag, startPoint x: 241, startPoint y: 20, endPoint x: 252, endPoint y: 25, distance: 12.2
click at [239, 20] on input at bounding box center [231, 21] width 145 height 17
paste input "306-961-2216"
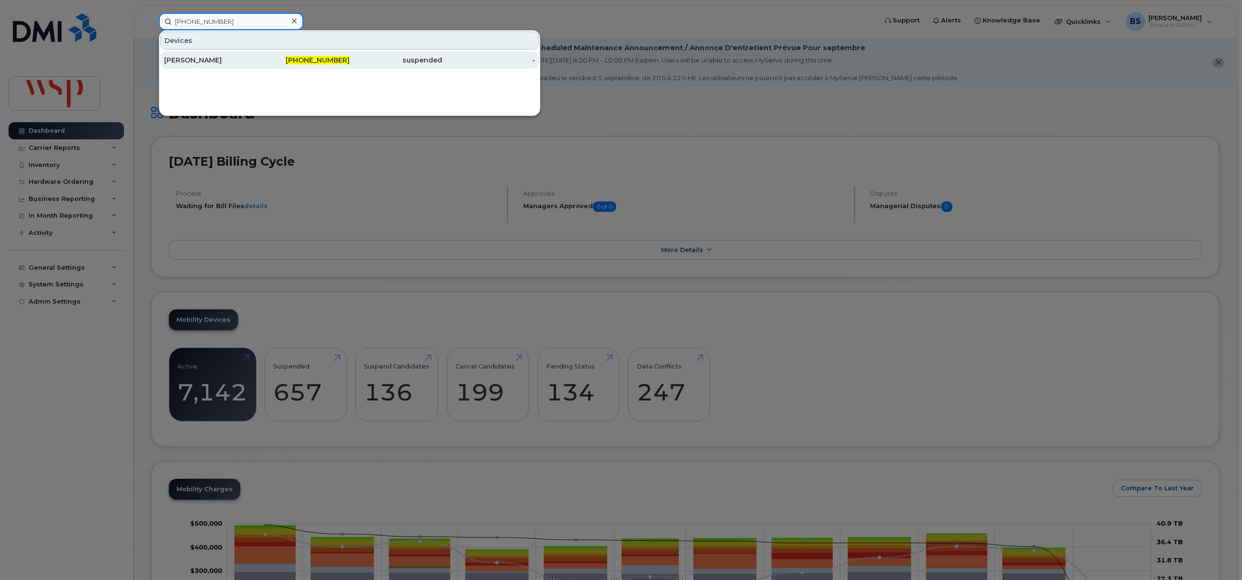
type input "306-961-2216"
click at [188, 57] on div "[PERSON_NAME]" at bounding box center [210, 60] width 93 height 10
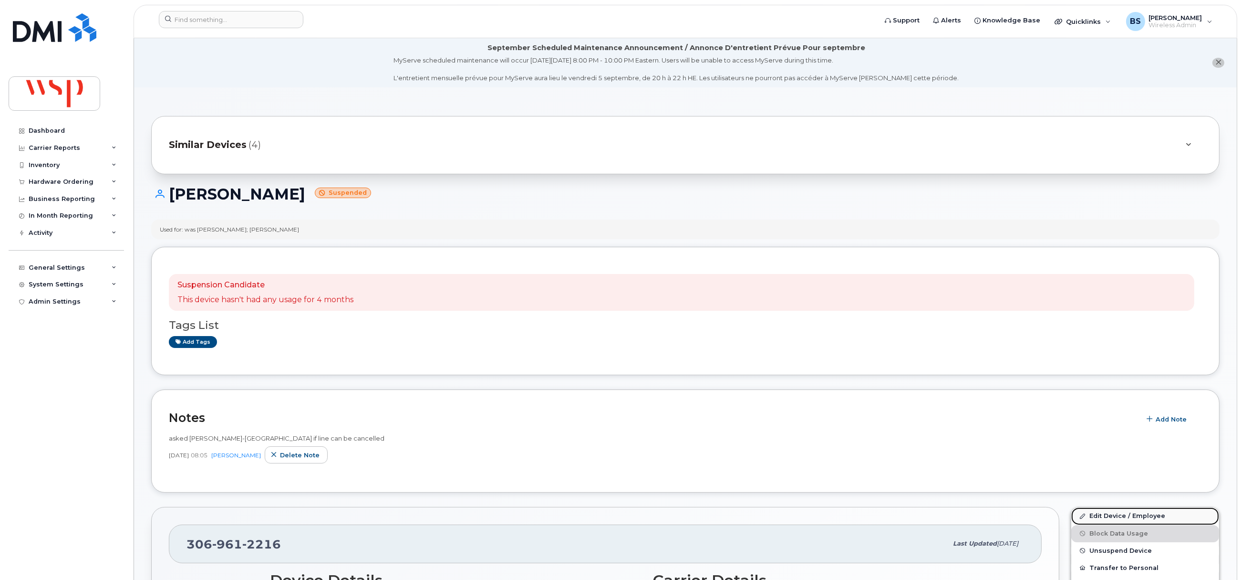
click at [1096, 514] on link "Edit Device / Employee" at bounding box center [1145, 515] width 148 height 17
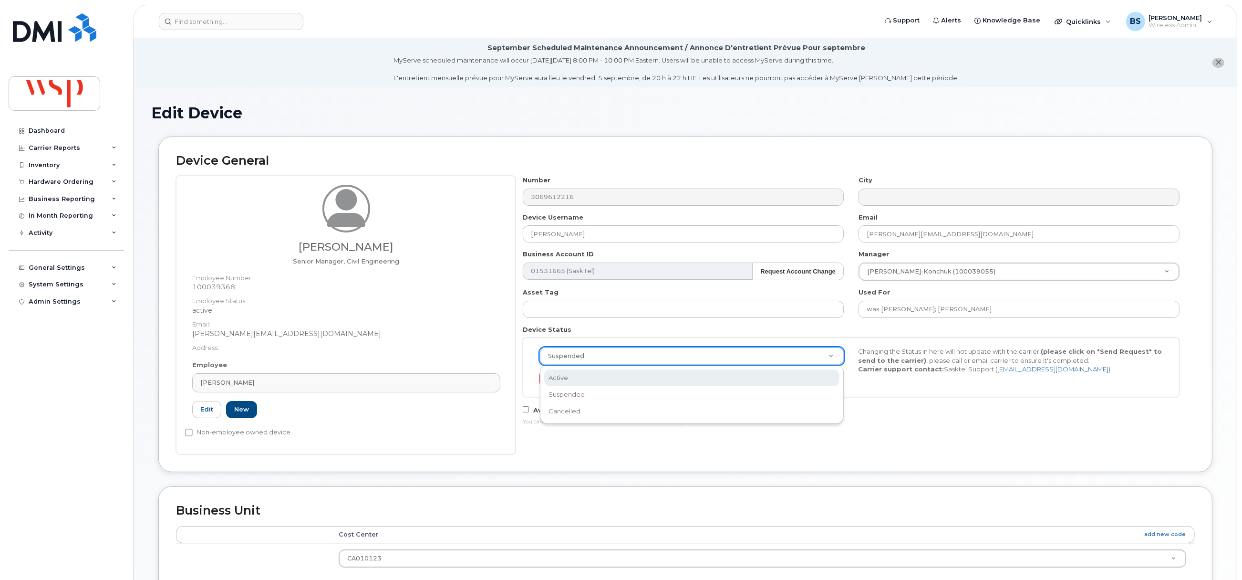
select select "active"
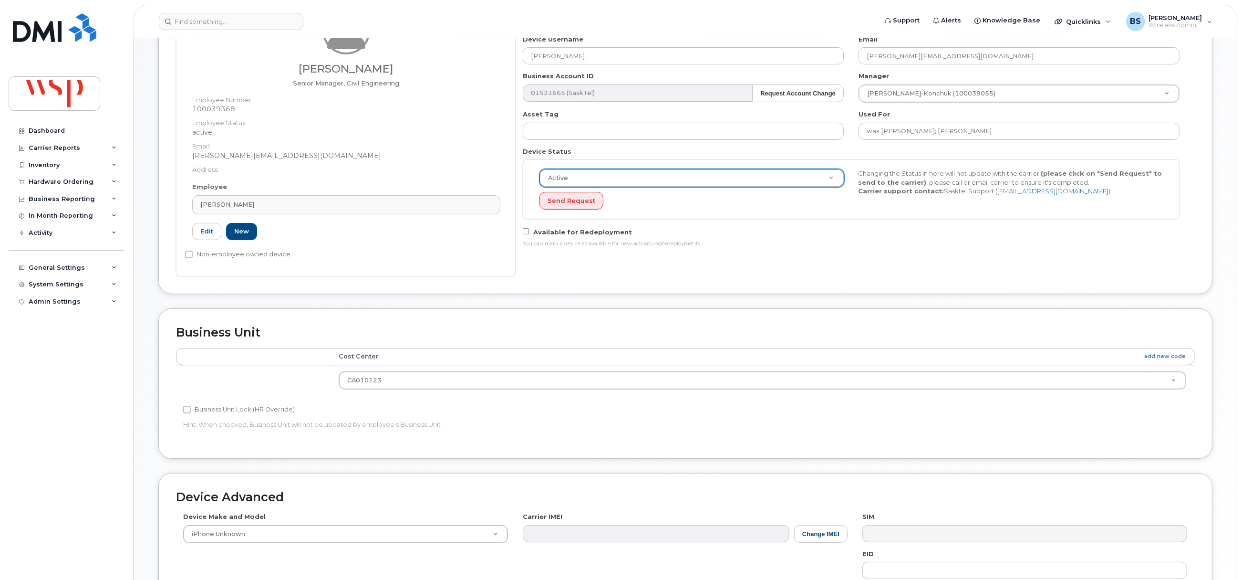
scroll to position [358, 0]
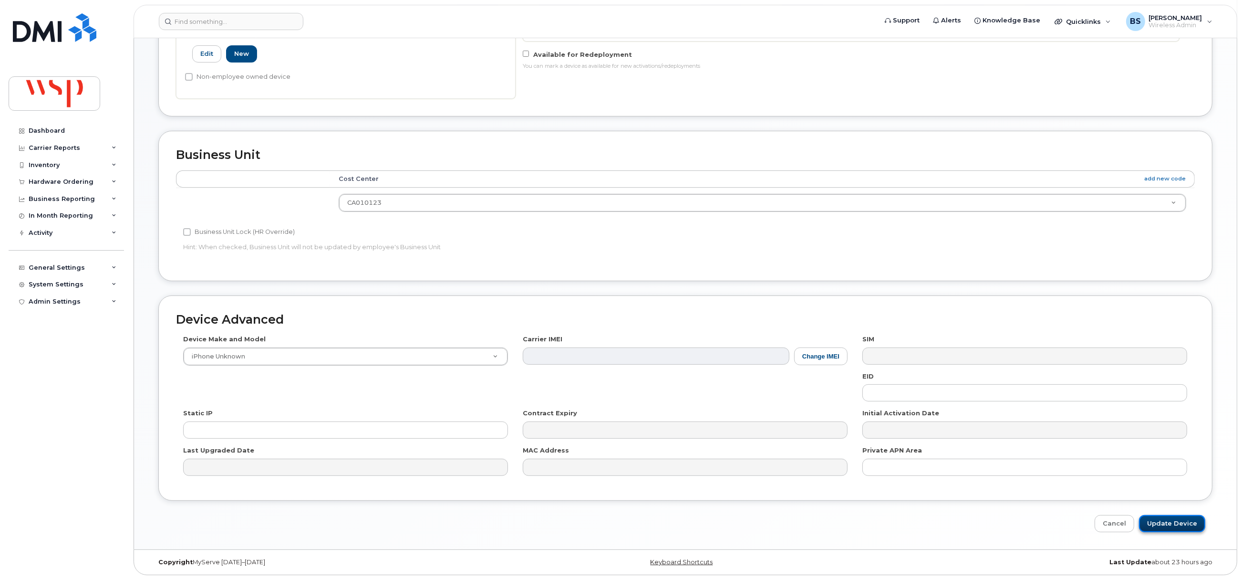
click at [1161, 521] on input "Update Device" at bounding box center [1172, 524] width 66 height 18
type input "Saving..."
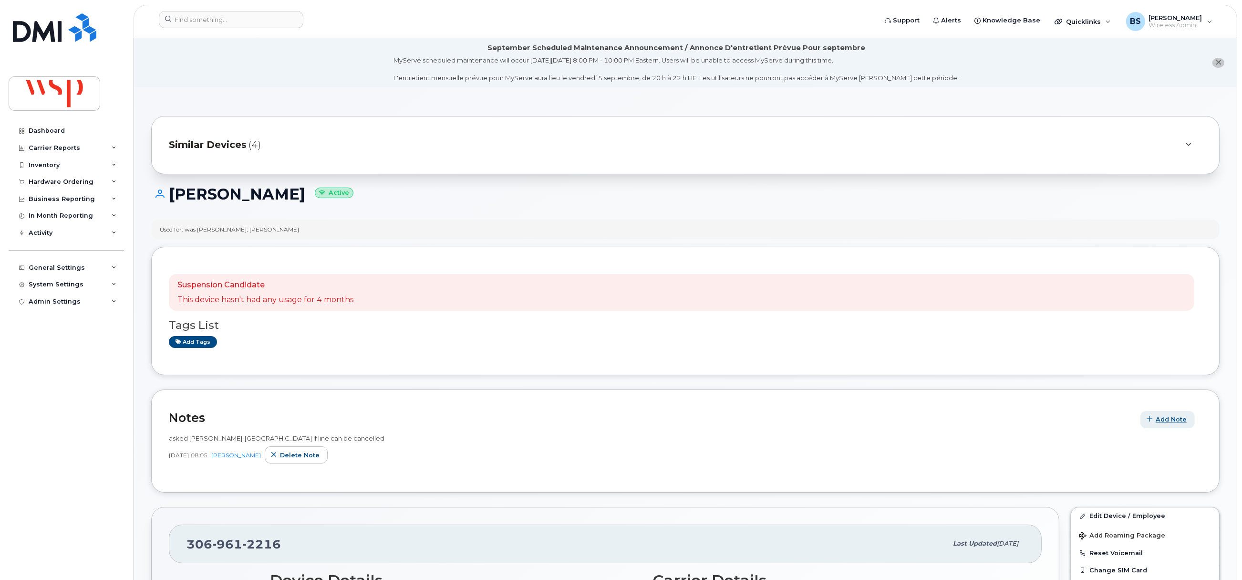
click at [1176, 421] on span "Add Note" at bounding box center [1171, 419] width 31 height 9
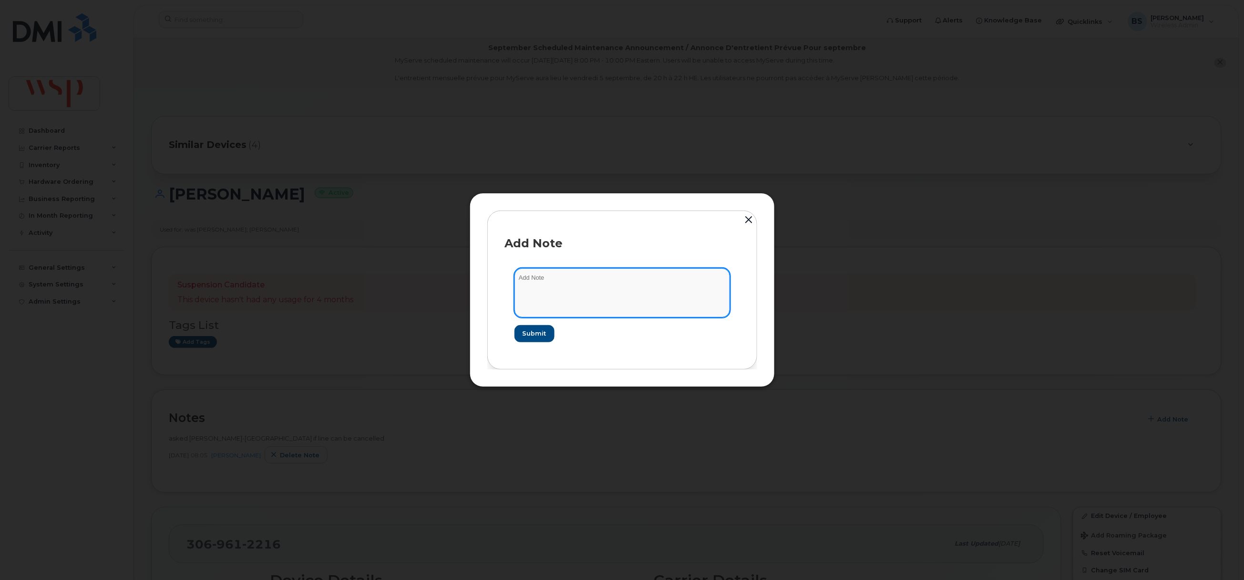
click at [626, 296] on textarea at bounding box center [623, 292] width 216 height 49
type textarea "do not cancel - used by [PERSON_NAME]"
click at [542, 325] on button "Submit" at bounding box center [534, 333] width 39 height 17
